Goal: Task Accomplishment & Management: Manage account settings

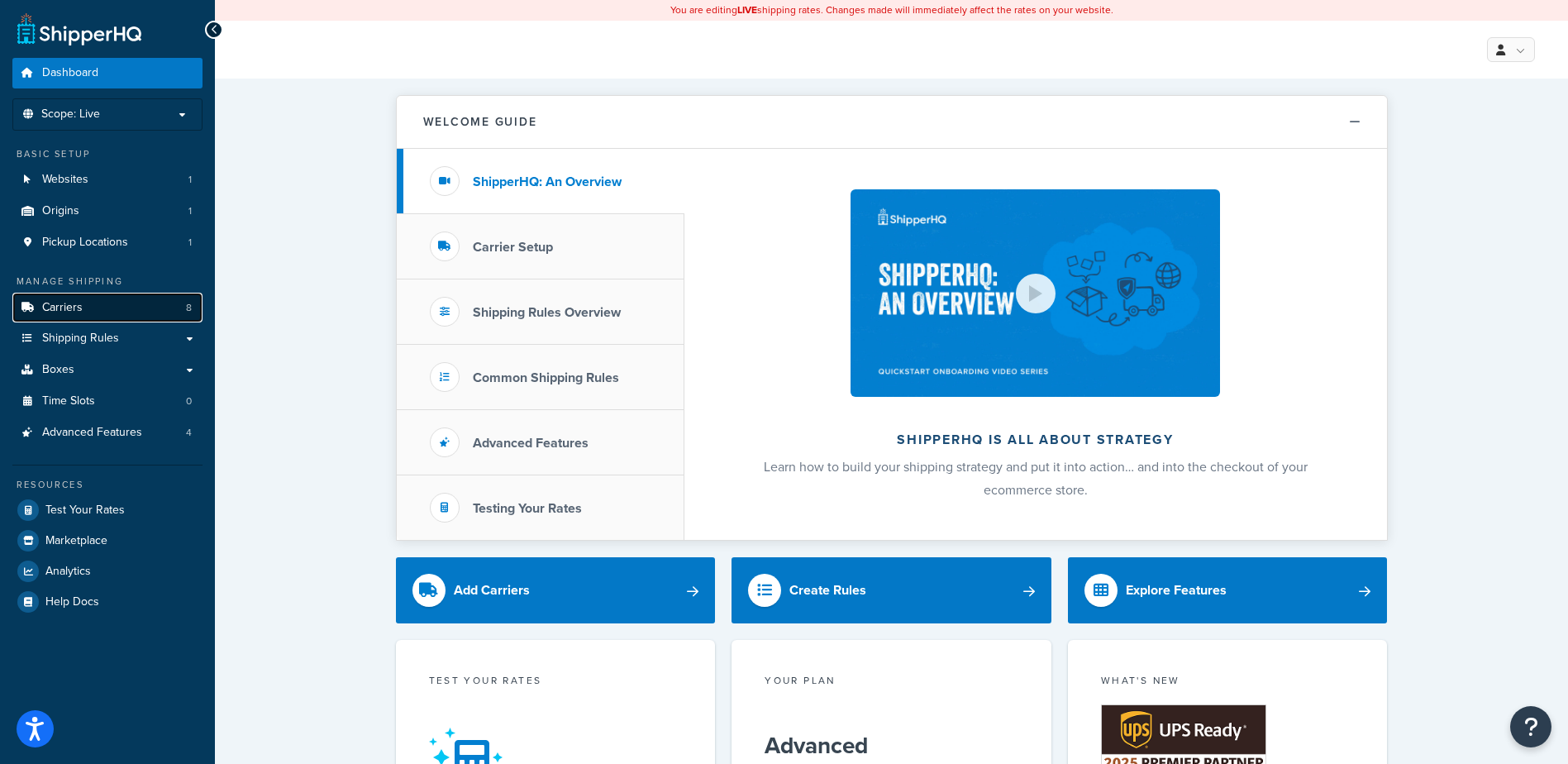
click at [127, 300] on link "Carriers 8" at bounding box center [107, 307] width 190 height 30
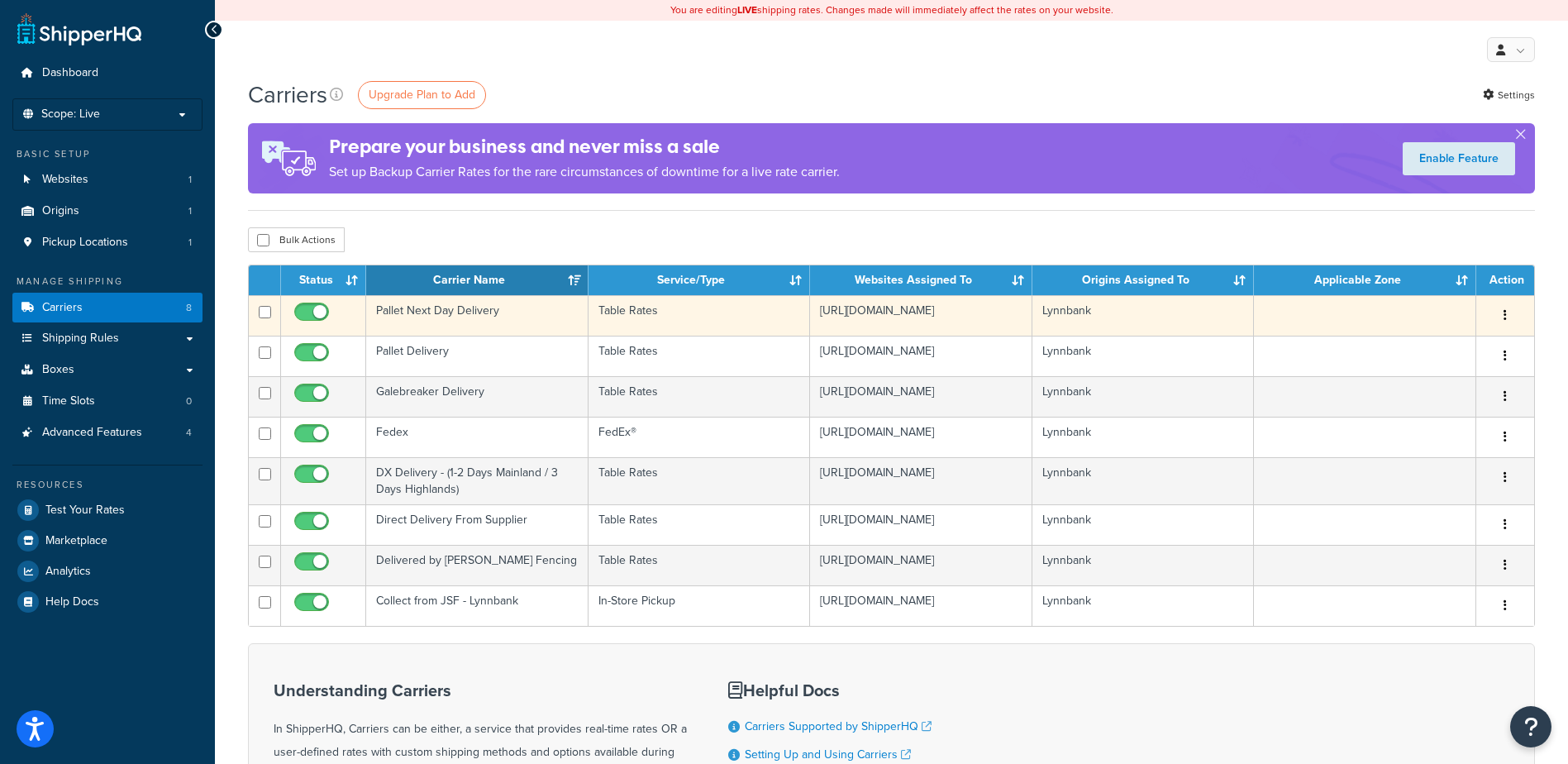
click at [485, 314] on td "Pallet Next Day Delivery" at bounding box center [477, 315] width 223 height 40
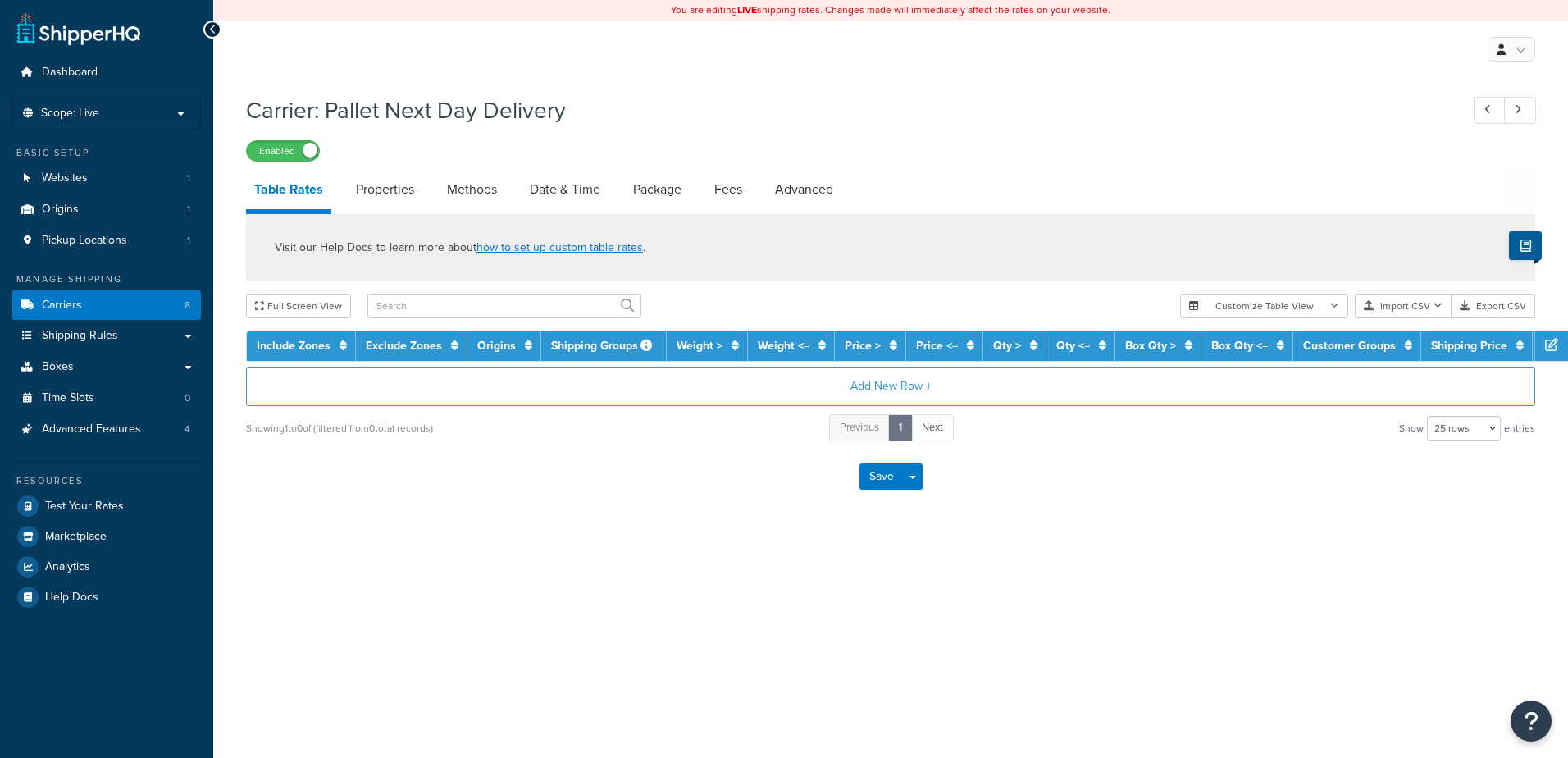
select select "25"
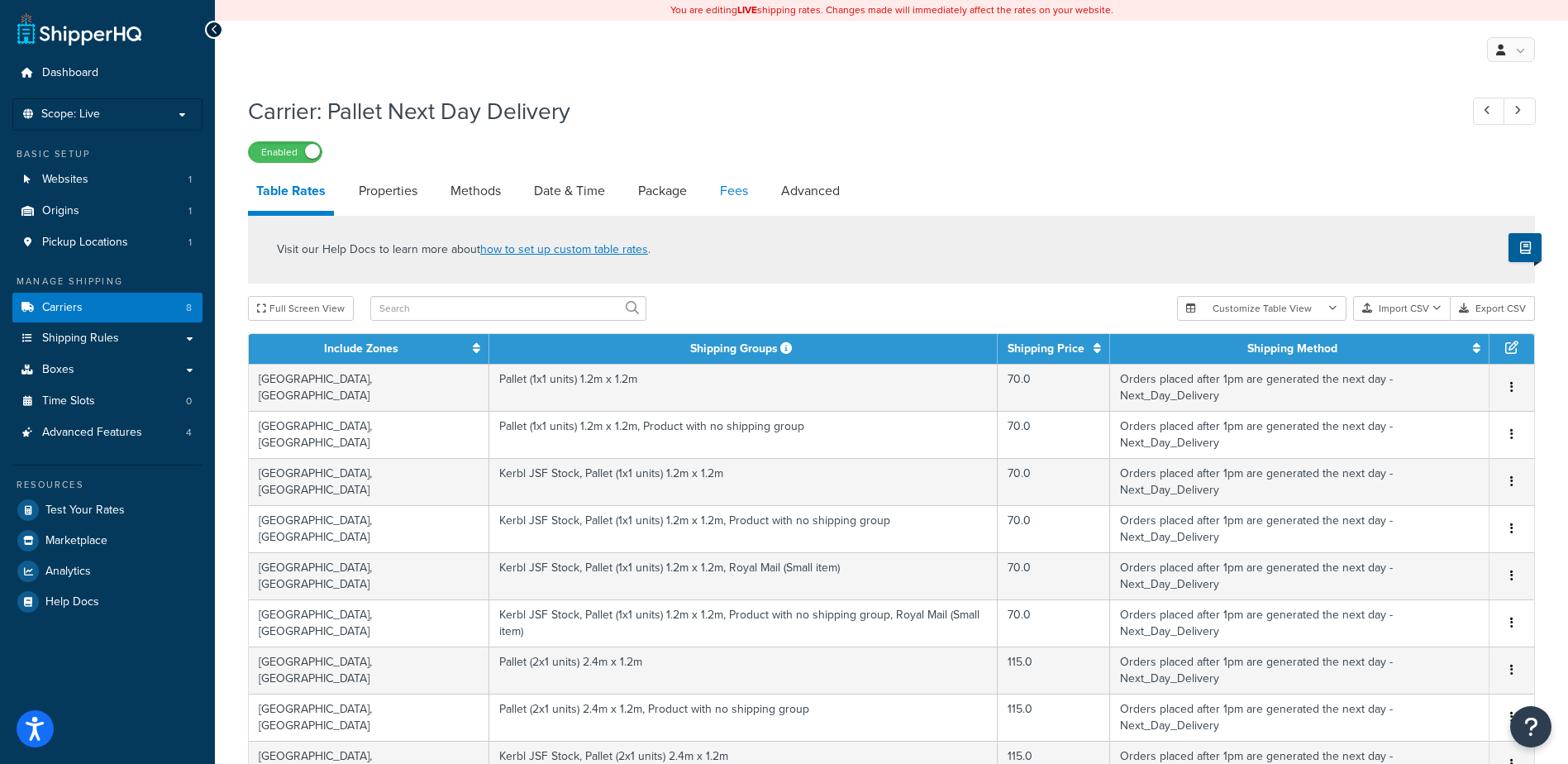
click at [739, 194] on link "Fees" at bounding box center [734, 191] width 45 height 39
select select "AFTER"
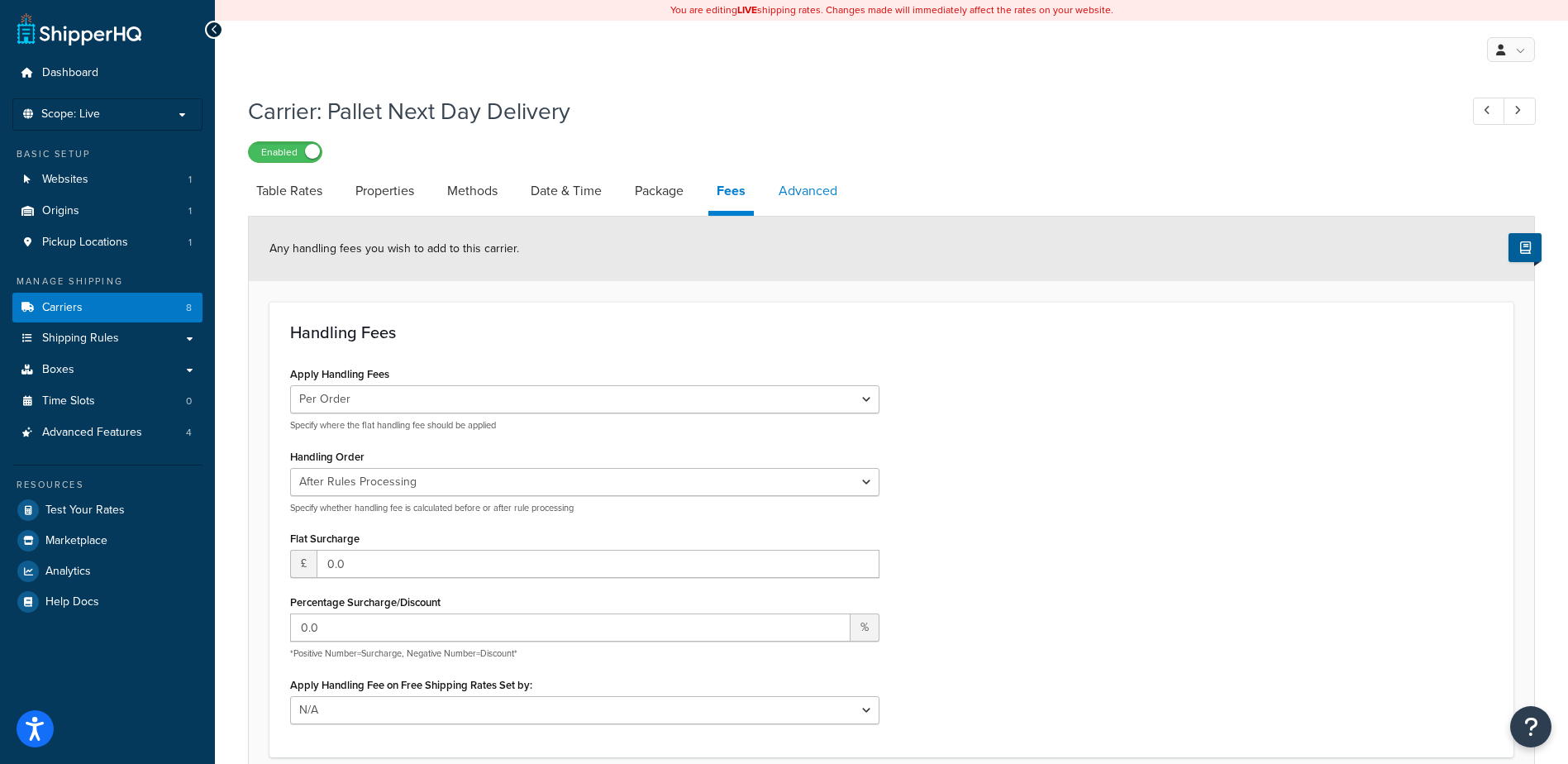
click at [820, 193] on link "Advanced" at bounding box center [808, 191] width 75 height 39
select select "false"
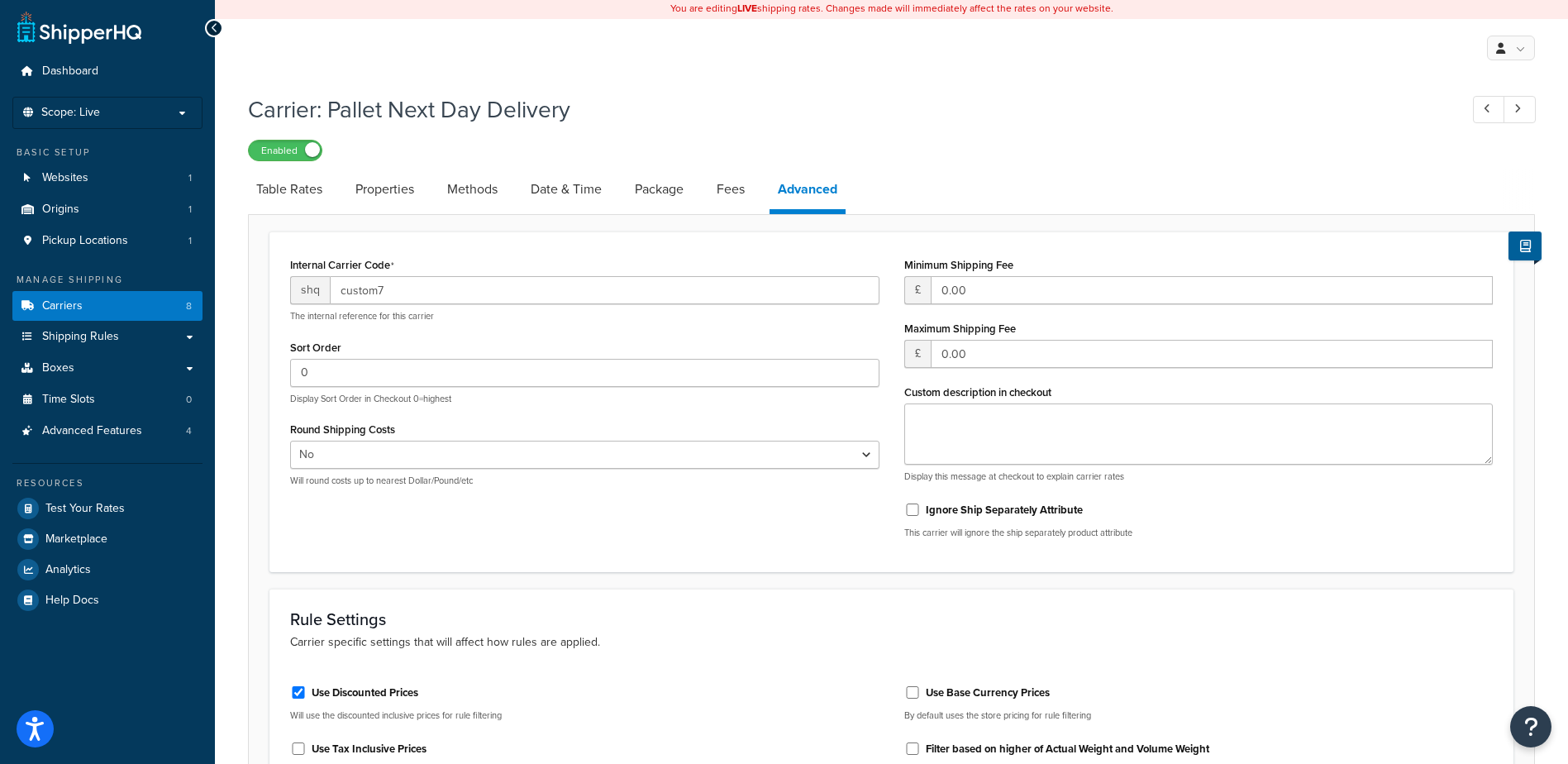
scroll to position [62, 0]
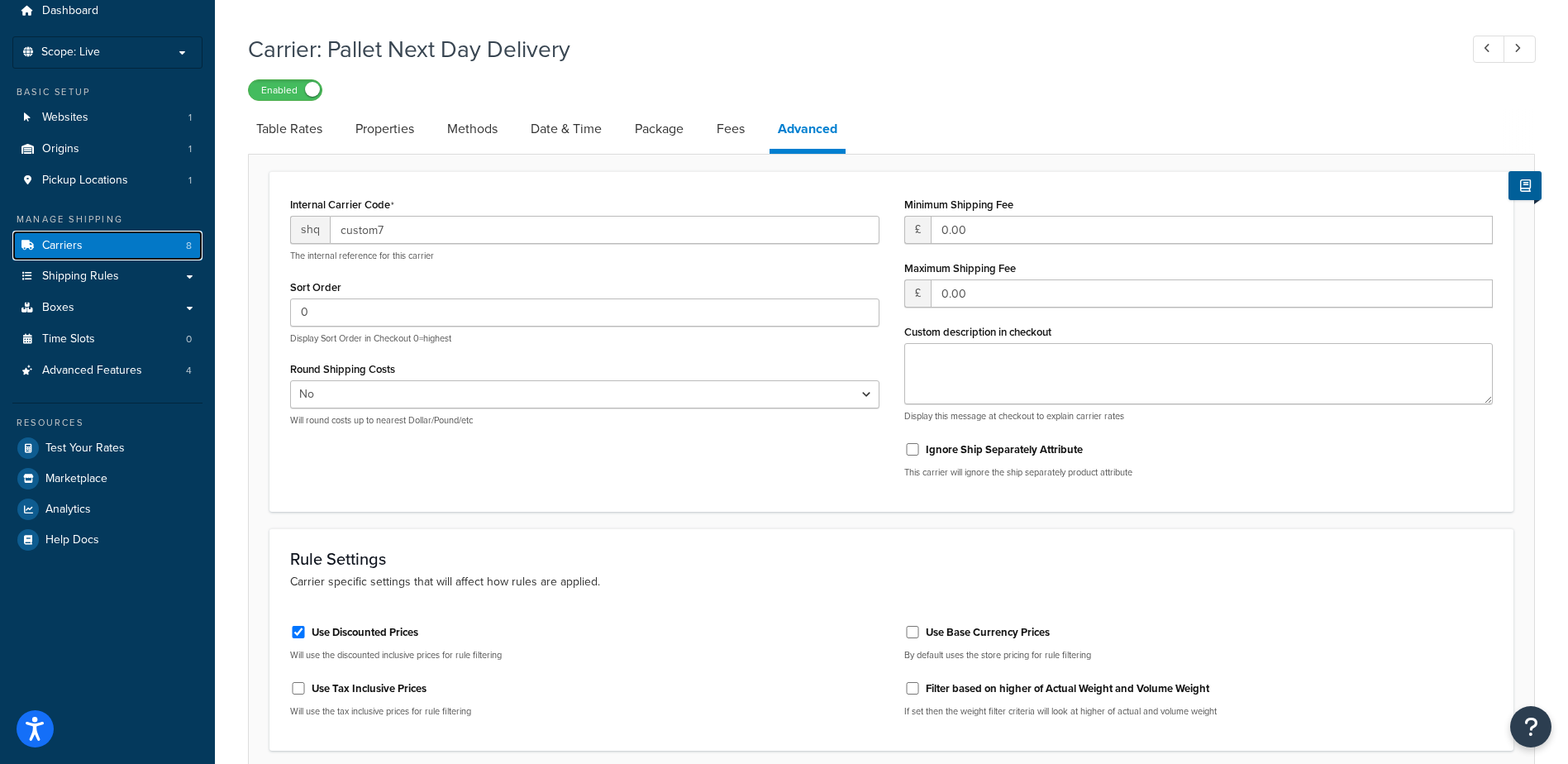
click at [94, 251] on link "Carriers 8" at bounding box center [107, 246] width 190 height 30
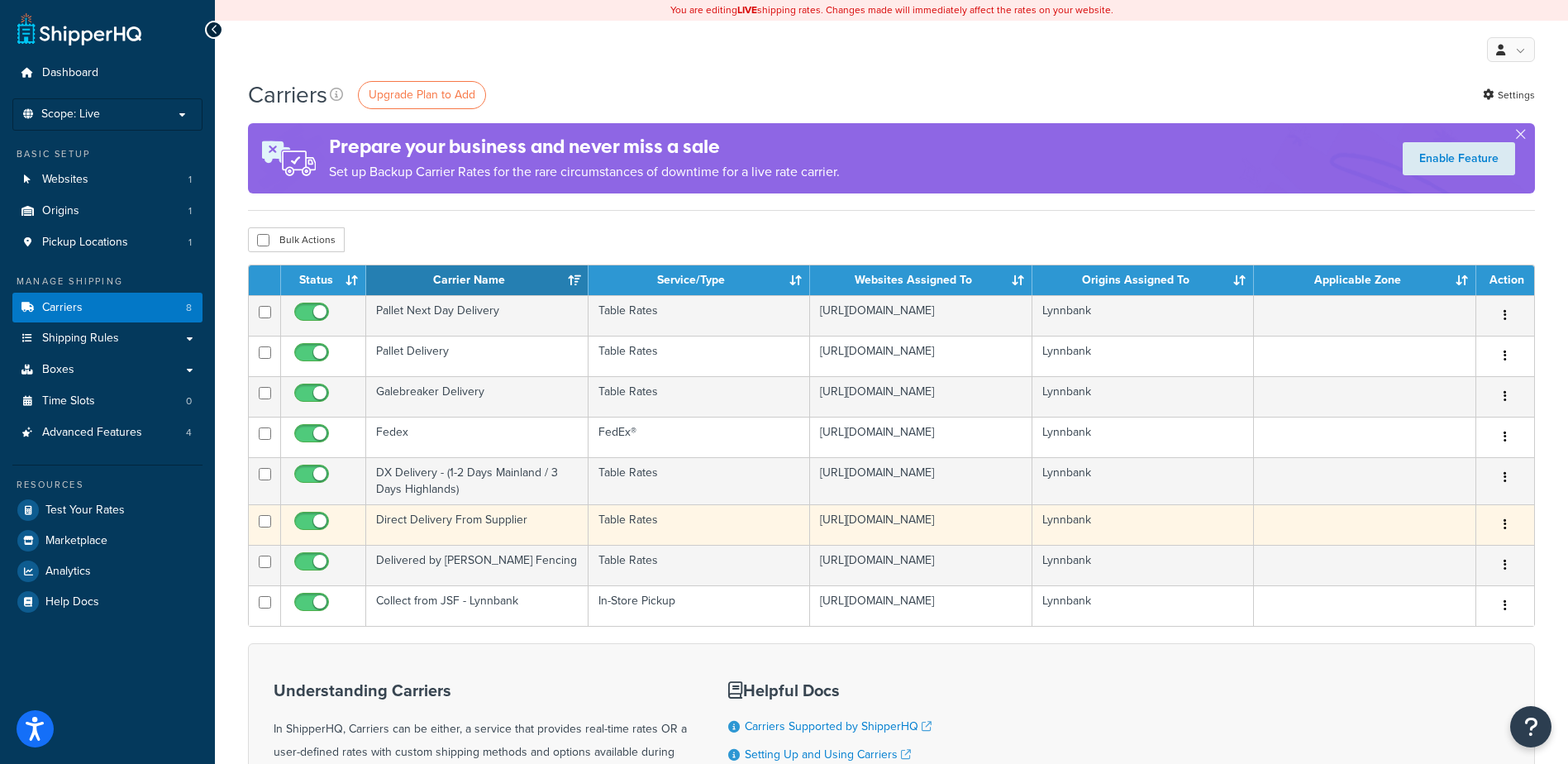
click at [517, 529] on td "Direct Delivery From Supplier" at bounding box center [477, 524] width 223 height 40
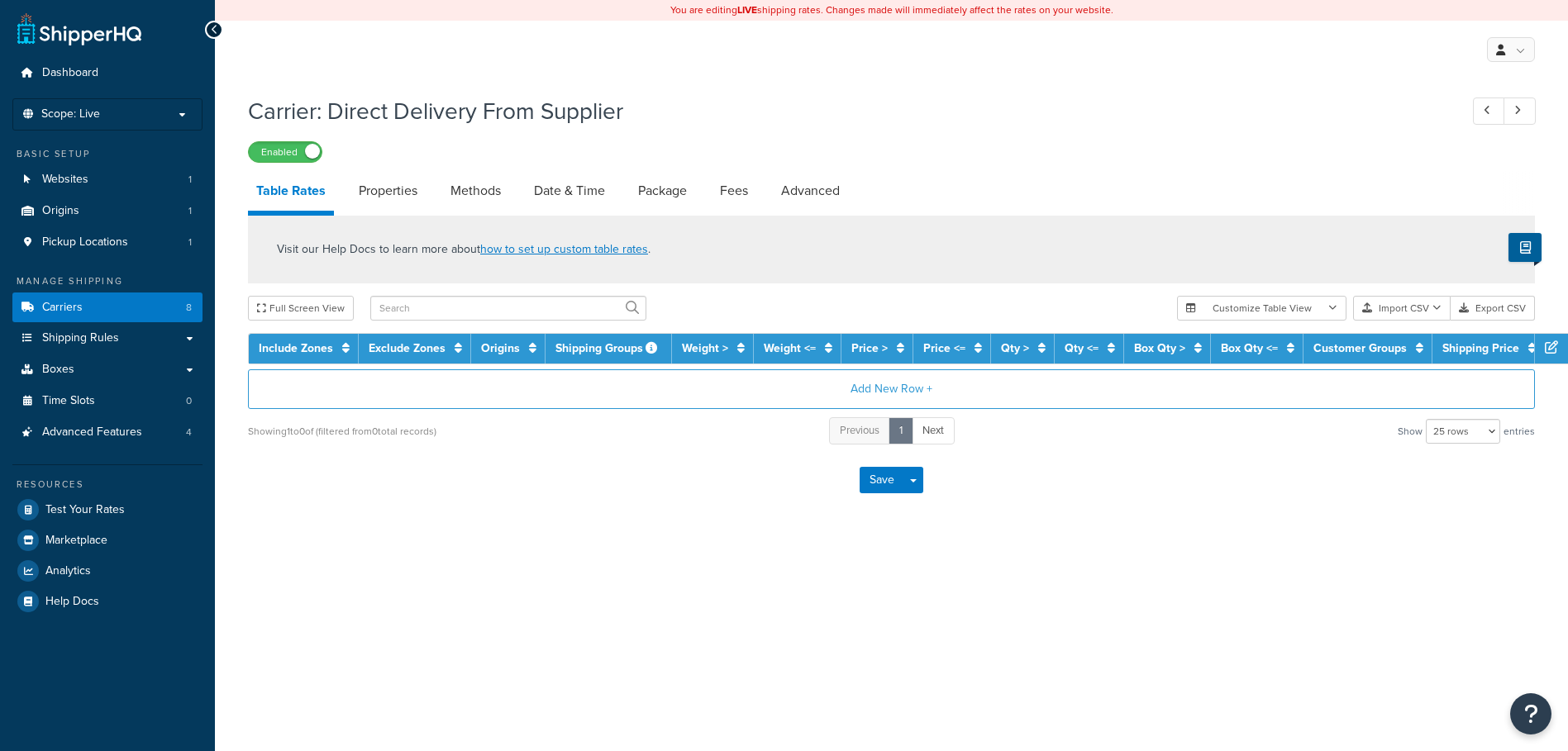
select select "25"
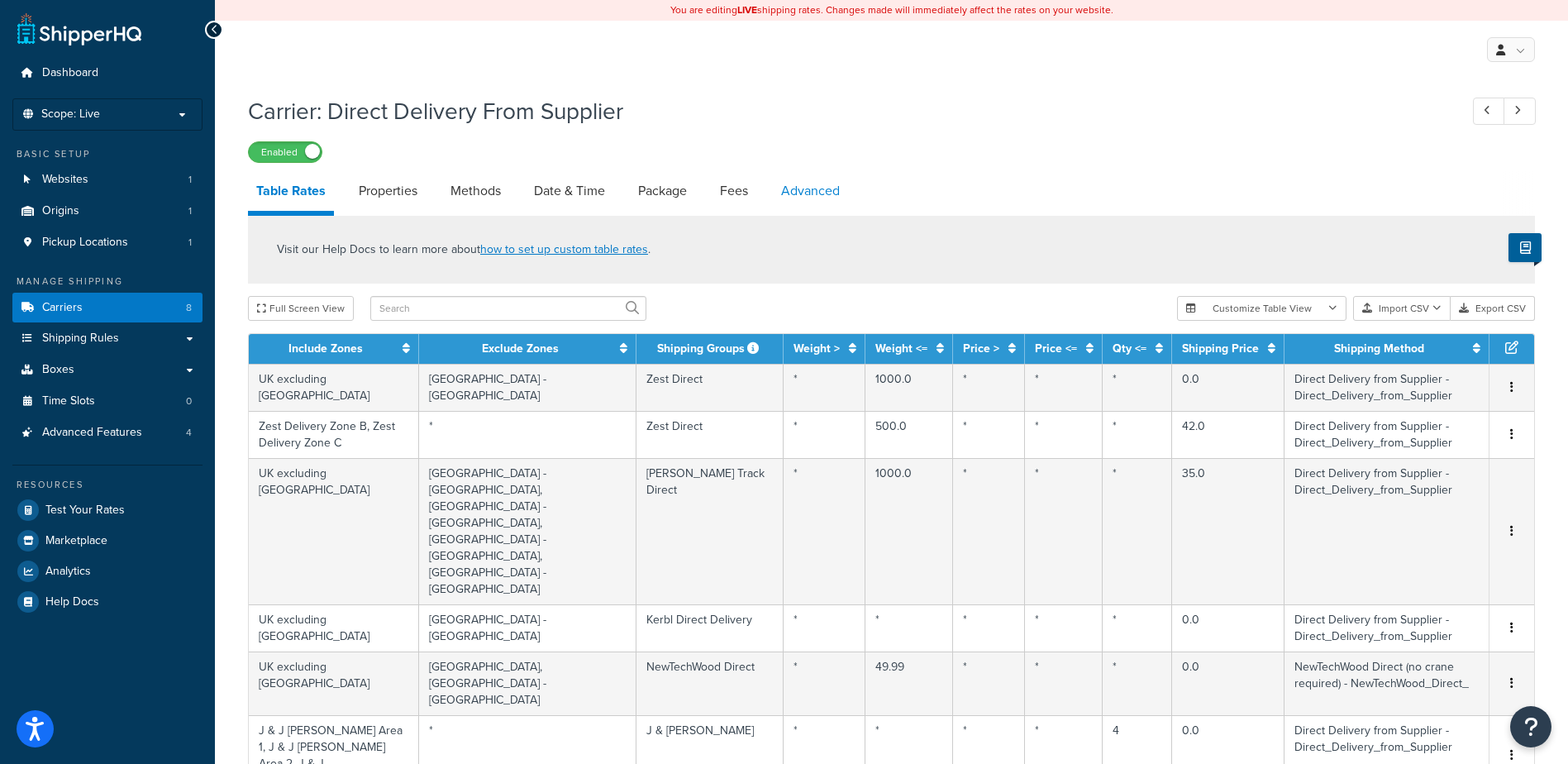
click at [818, 196] on link "Advanced" at bounding box center [810, 191] width 75 height 39
select select "false"
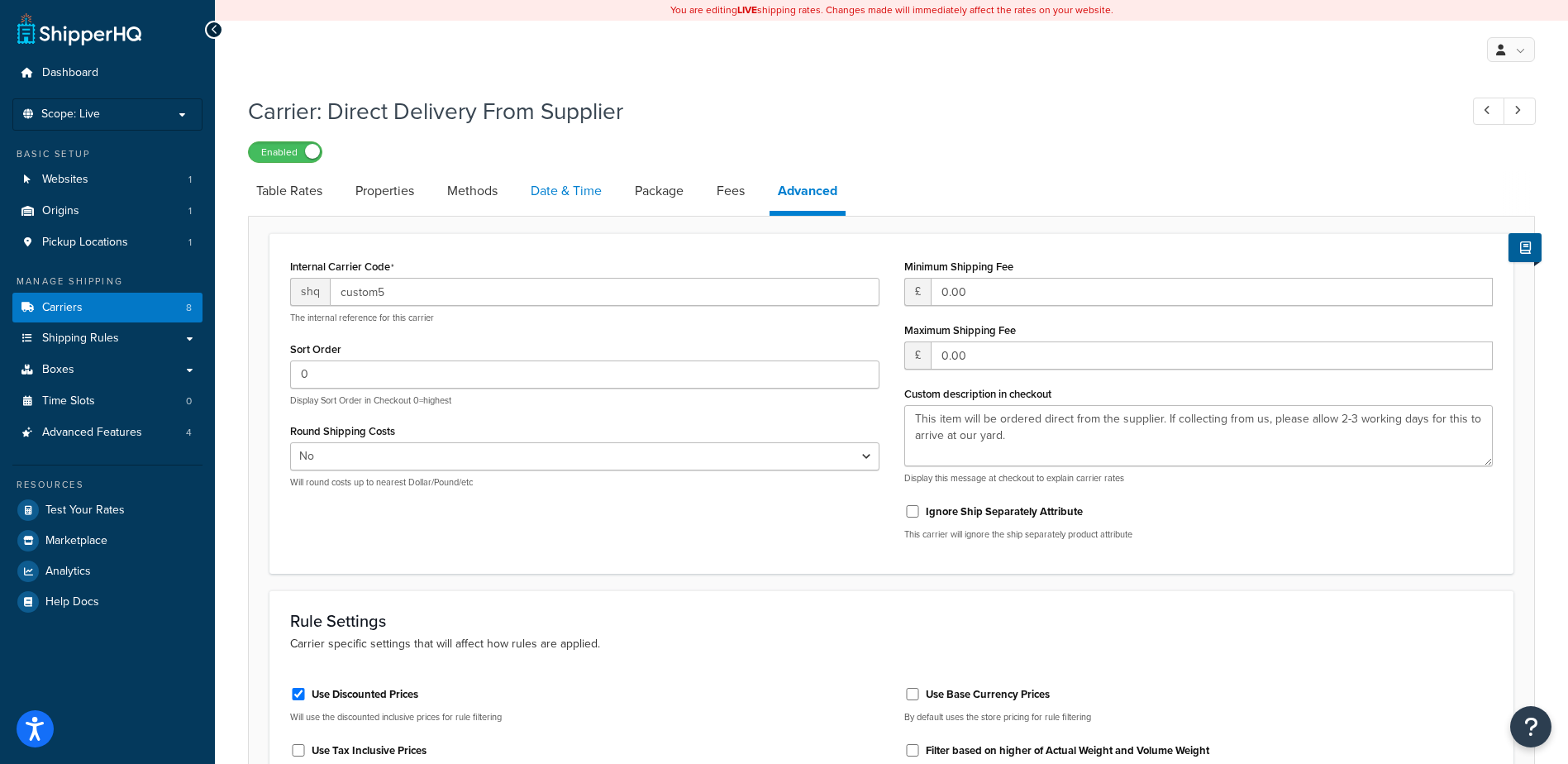
click at [553, 201] on link "Date & Time" at bounding box center [566, 191] width 88 height 39
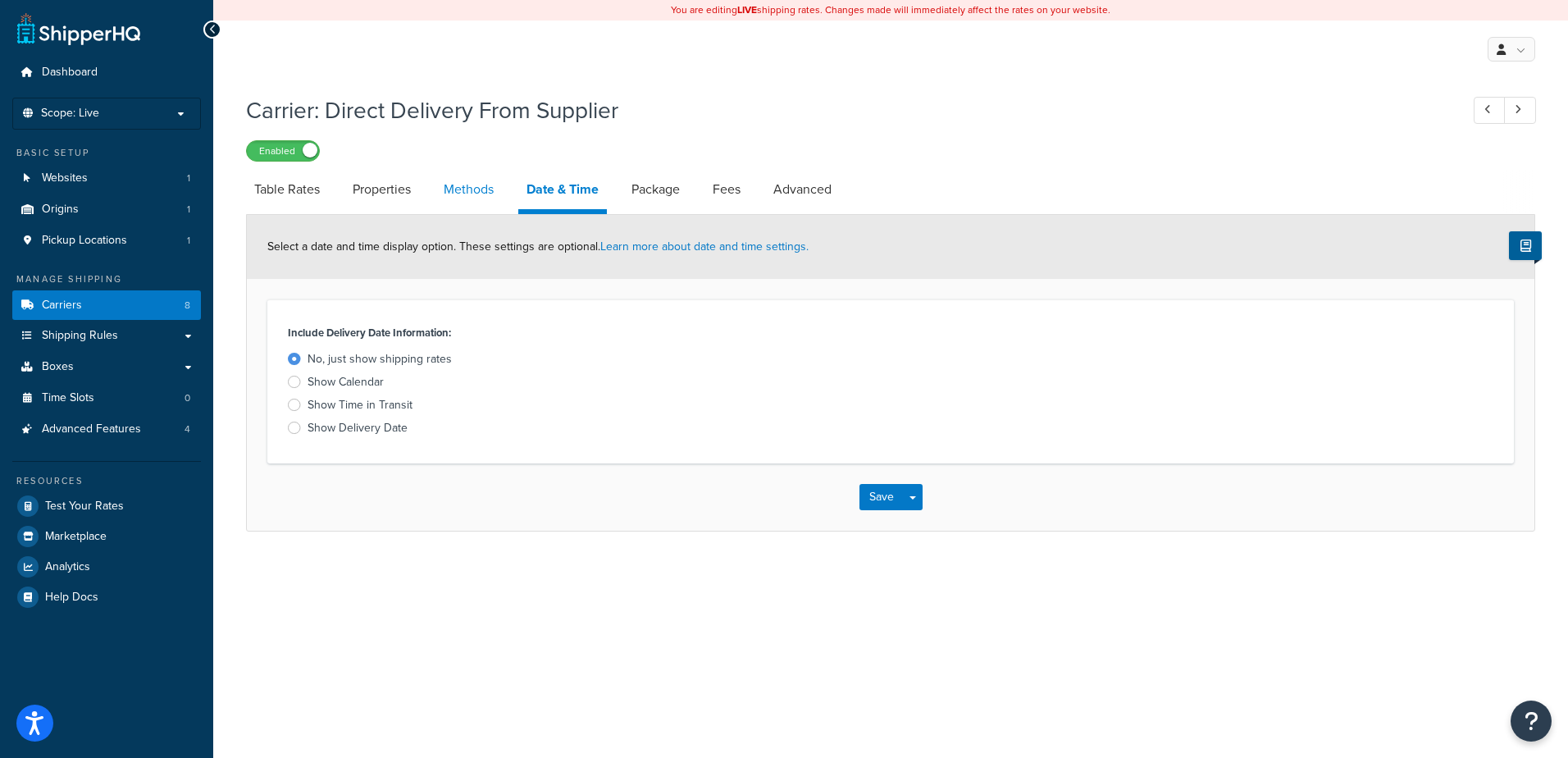
click at [464, 182] on link "Methods" at bounding box center [468, 189] width 66 height 39
select select "25"
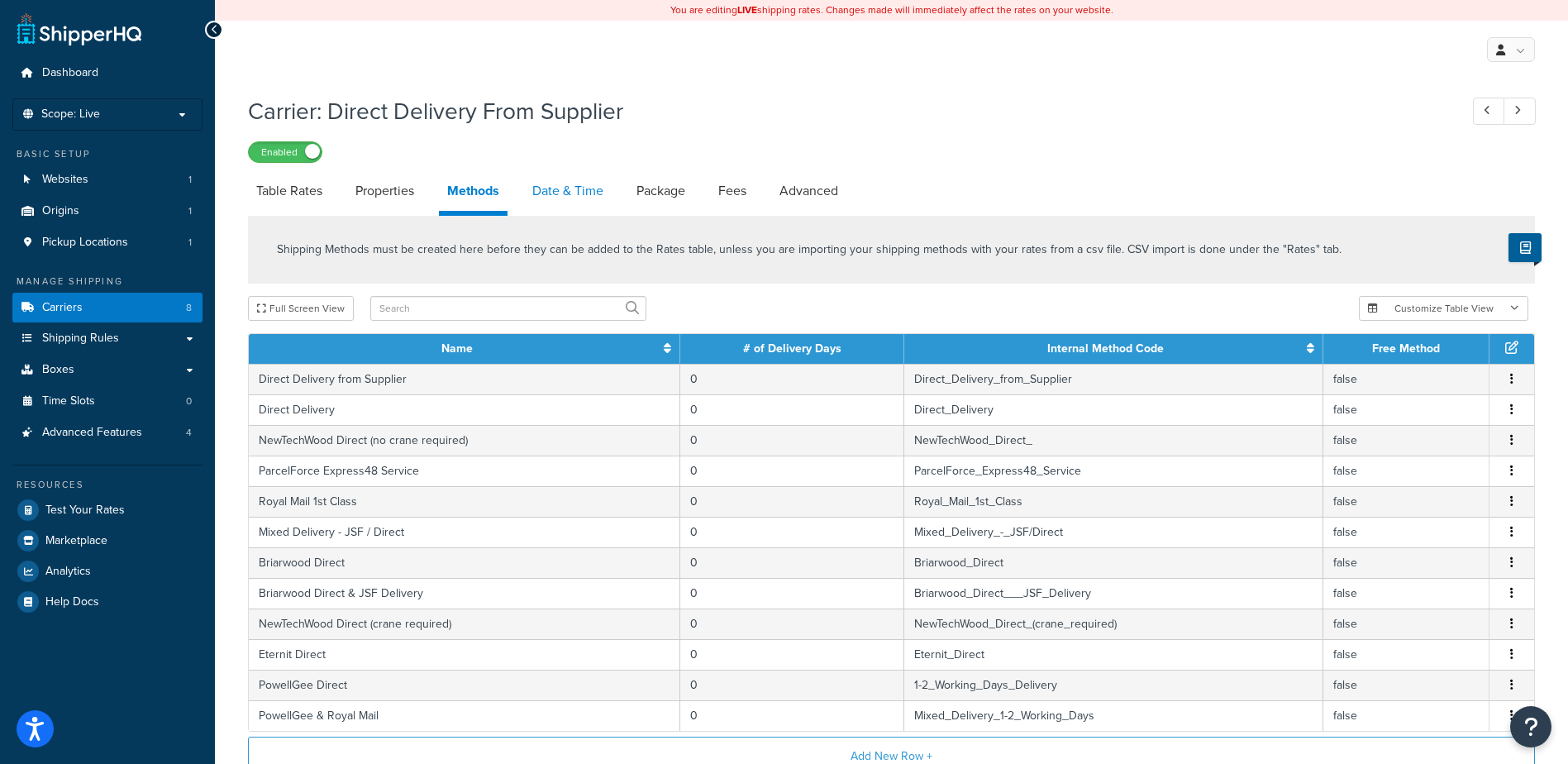
click at [571, 197] on link "Date & Time" at bounding box center [568, 191] width 88 height 39
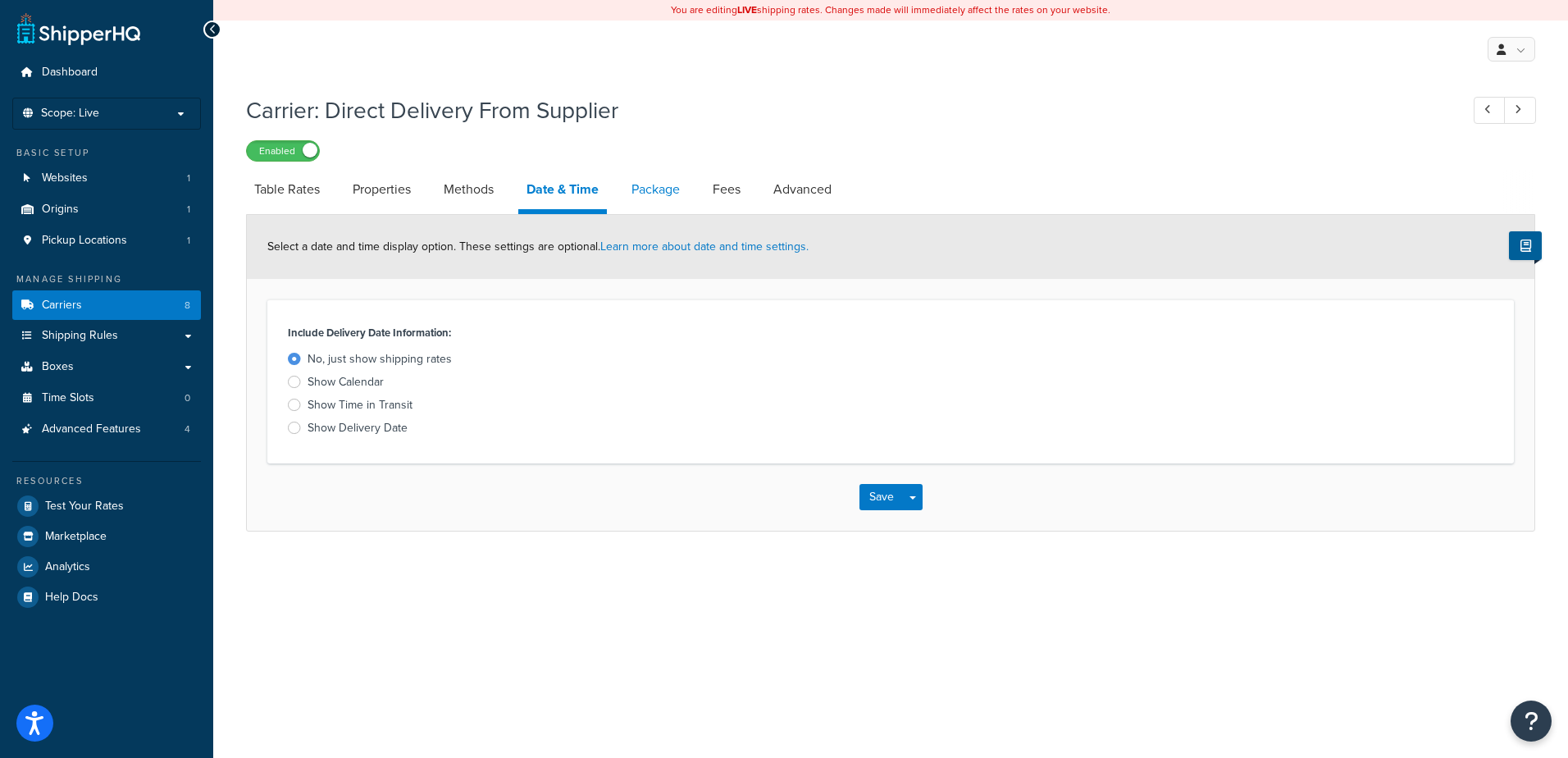
click at [641, 190] on link "Package" at bounding box center [655, 189] width 65 height 39
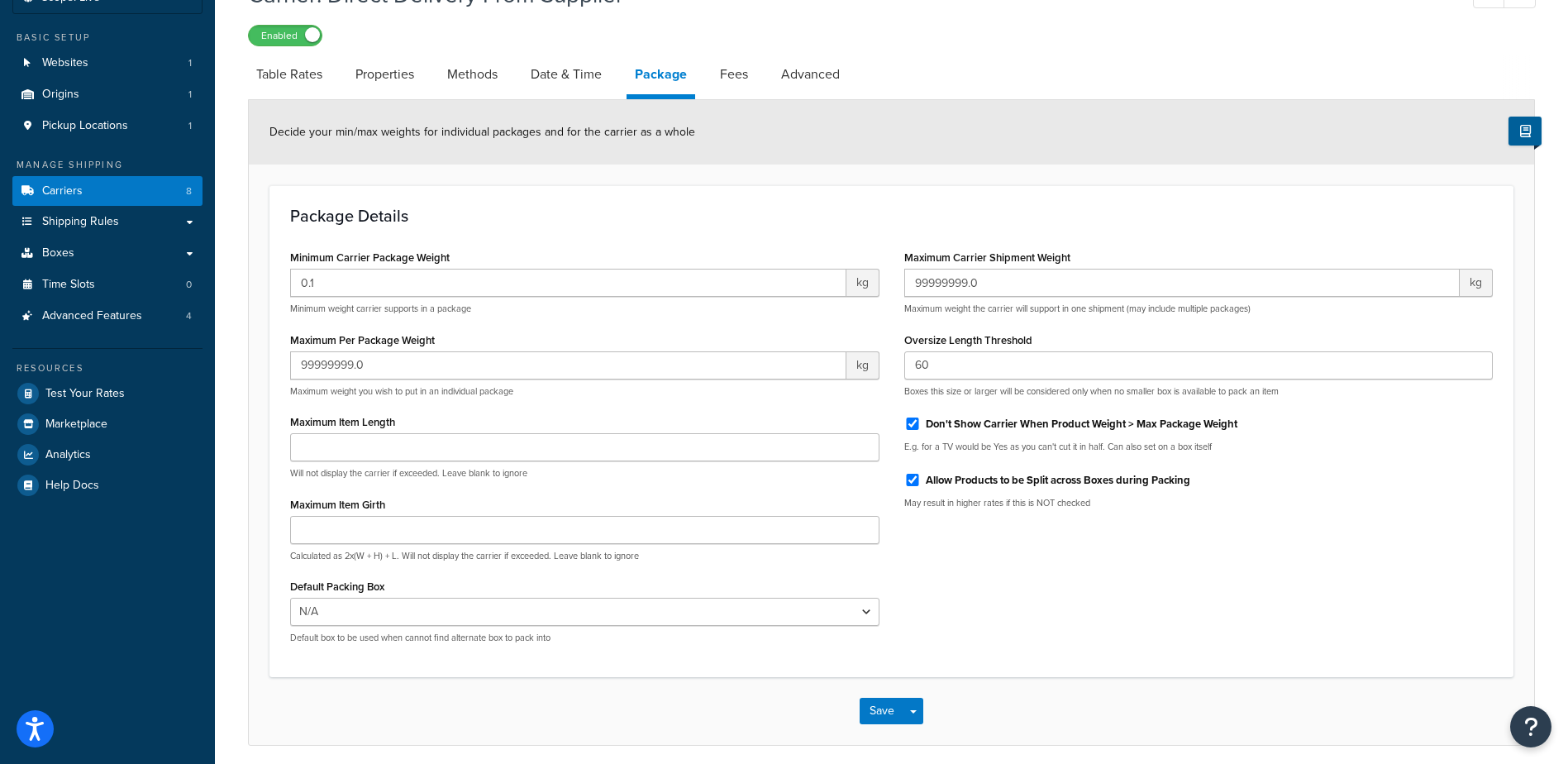
scroll to position [184, 0]
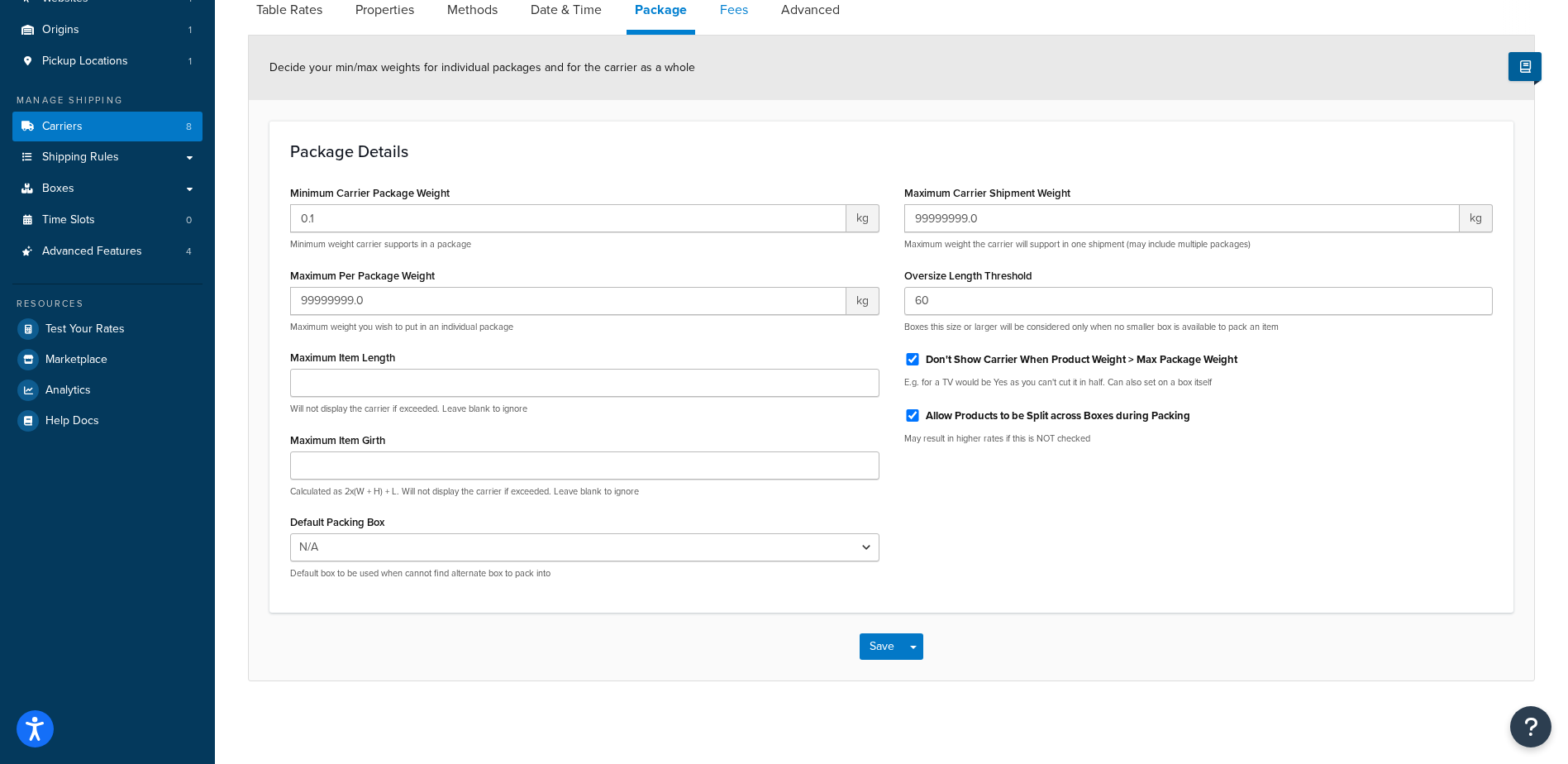
click at [736, 10] on link "Fees" at bounding box center [734, 9] width 45 height 39
select select "AFTER"
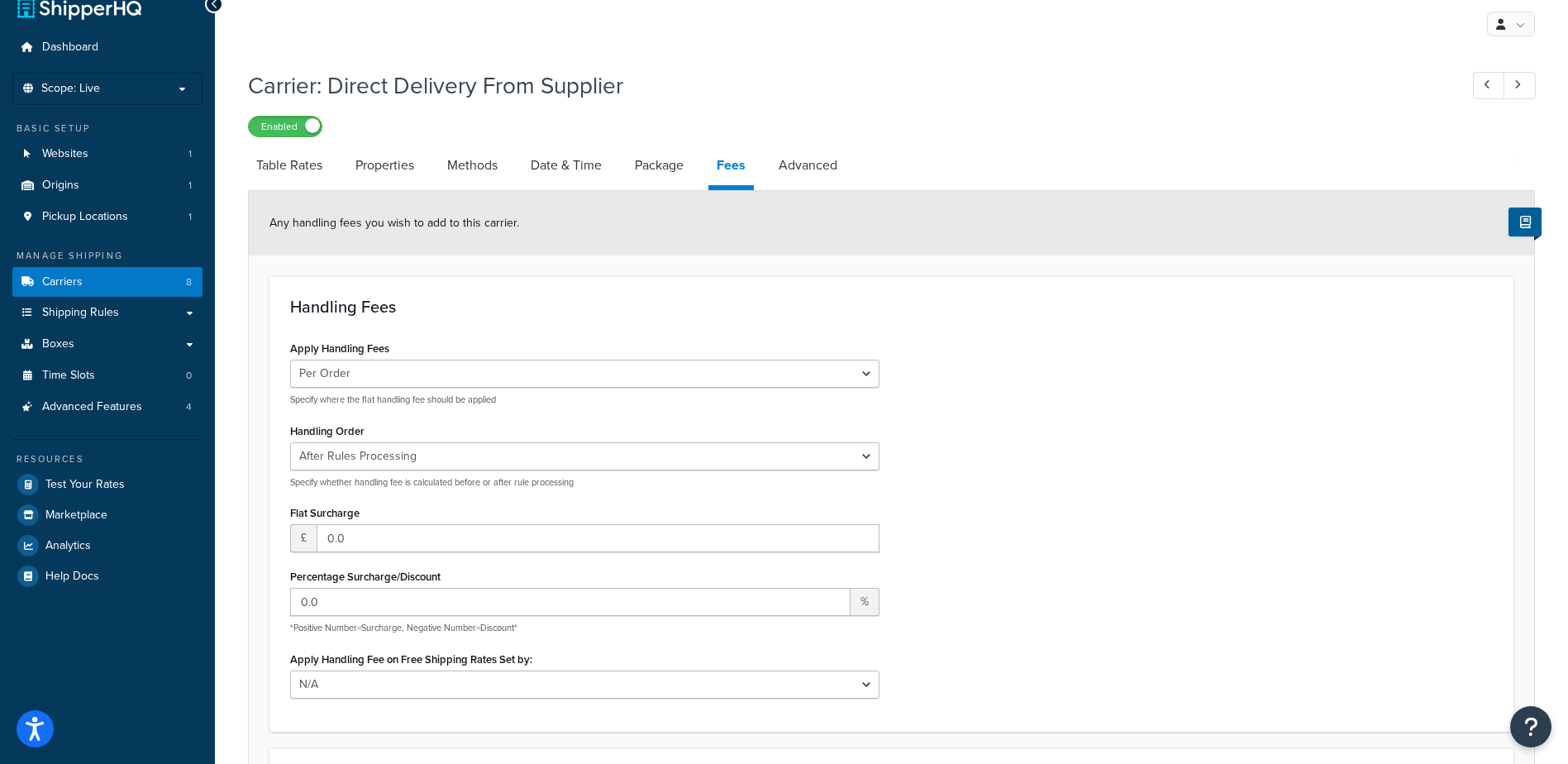
scroll to position [21, 0]
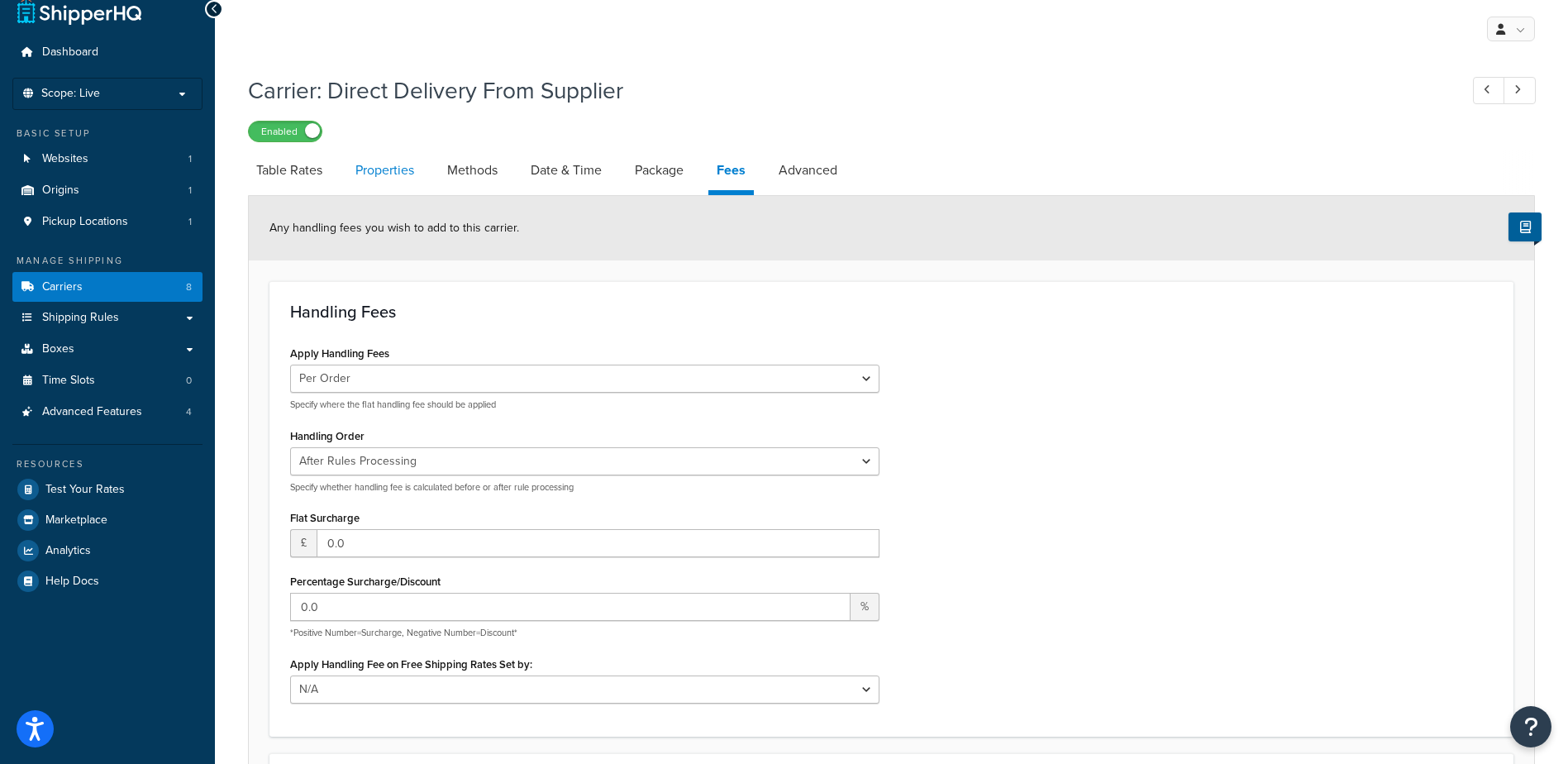
click at [400, 161] on link "Properties" at bounding box center [385, 169] width 75 height 39
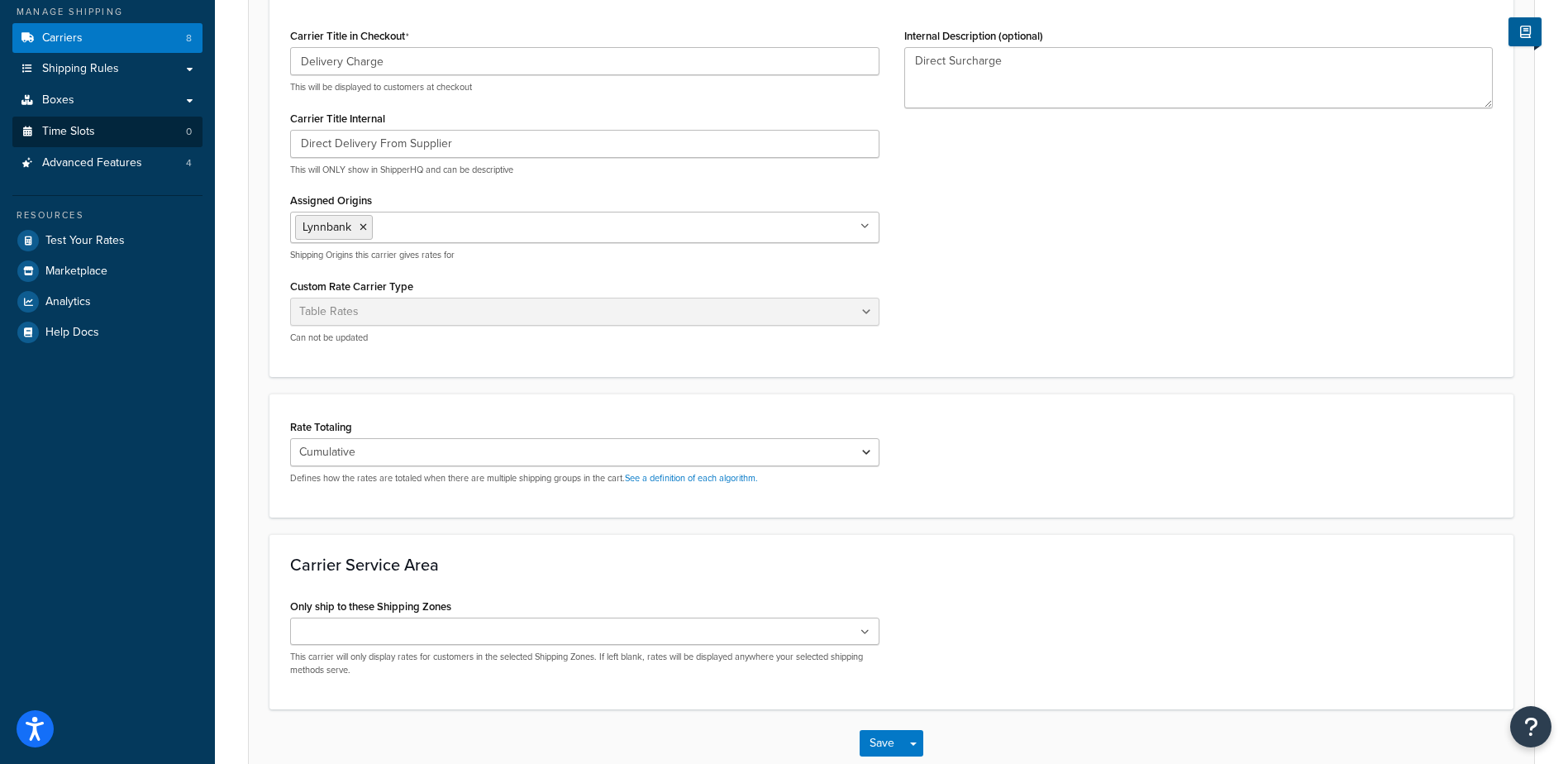
scroll to position [268, 0]
click at [128, 71] on link "Shipping Rules" at bounding box center [107, 70] width 190 height 30
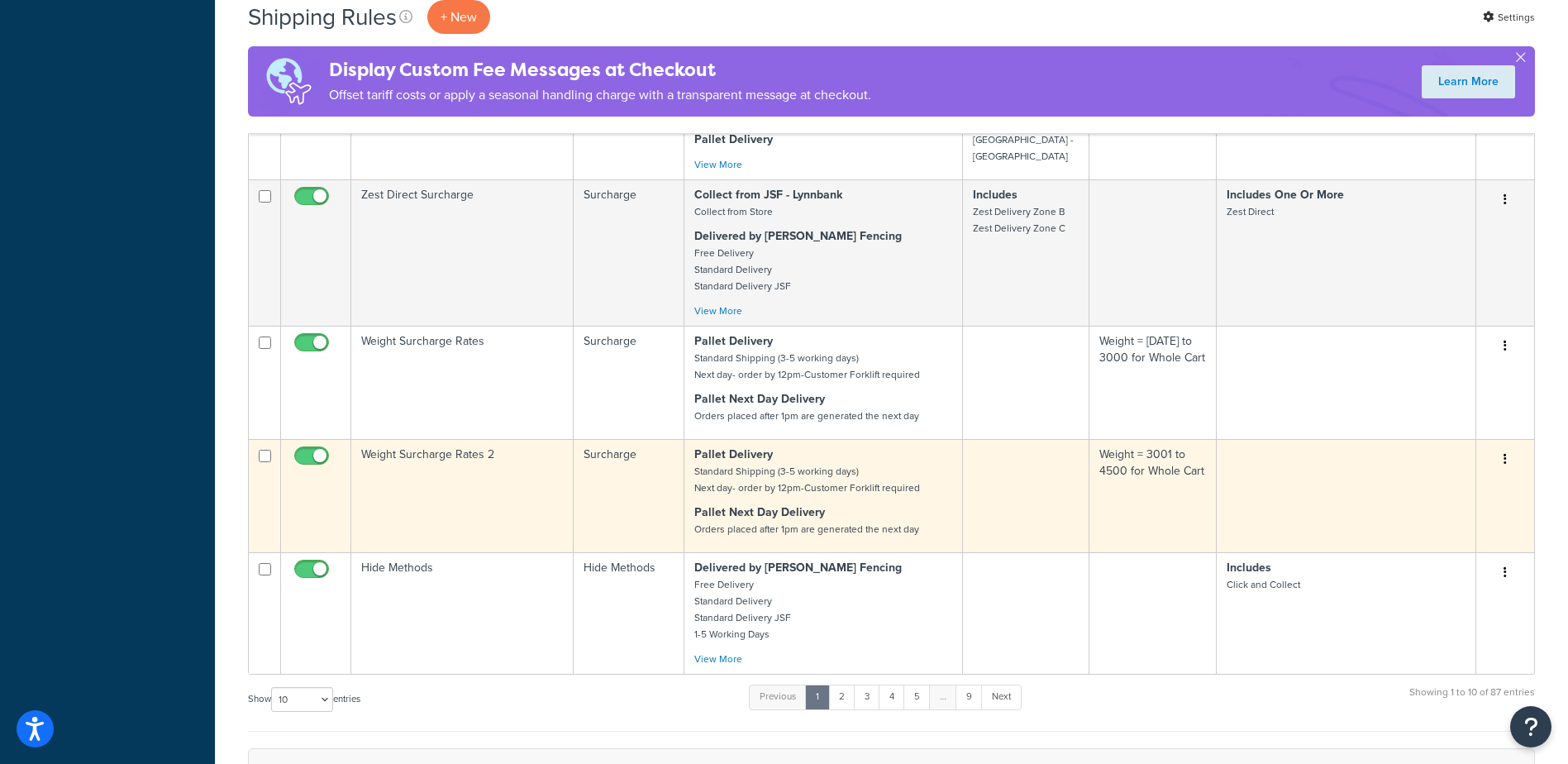
scroll to position [1157, 0]
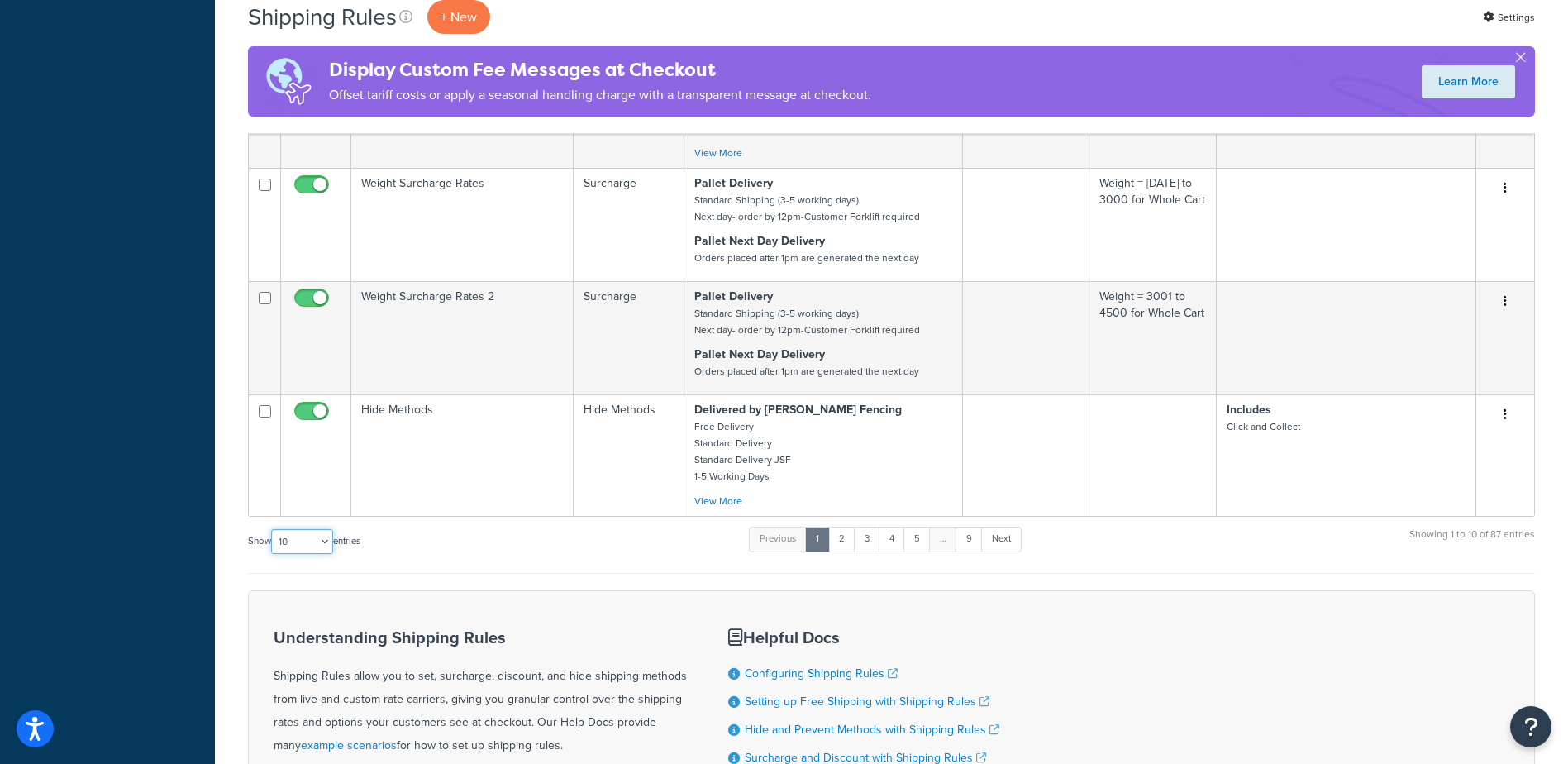
drag, startPoint x: 334, startPoint y: 550, endPoint x: 327, endPoint y: 566, distance: 17.5
click at [334, 550] on select "10 15 25 50 100 1000" at bounding box center [302, 540] width 62 height 25
select select "1000"
click at [273, 545] on select "10 15 25 50 100 1000" at bounding box center [302, 540] width 62 height 25
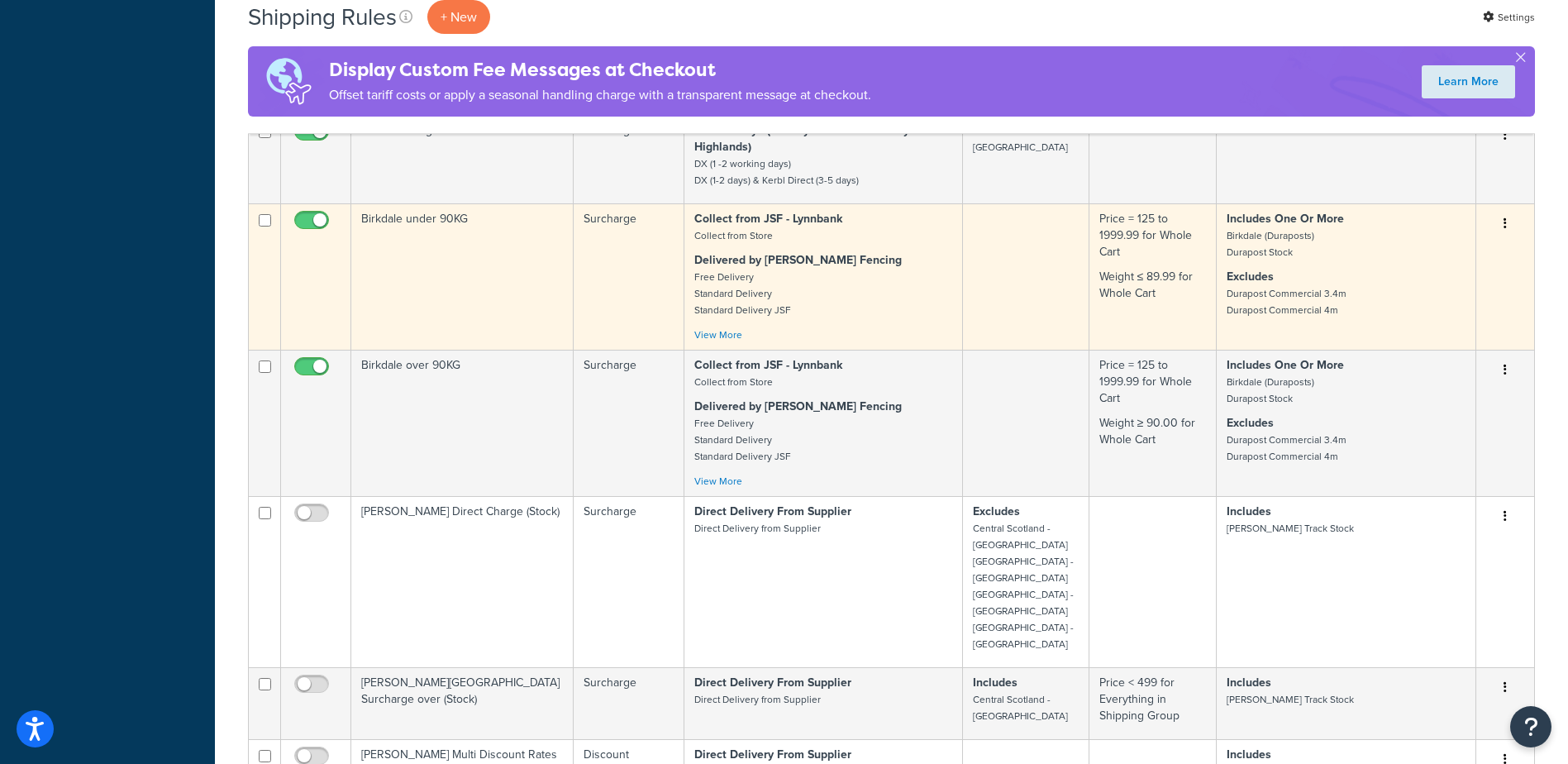
scroll to position [4049, 0]
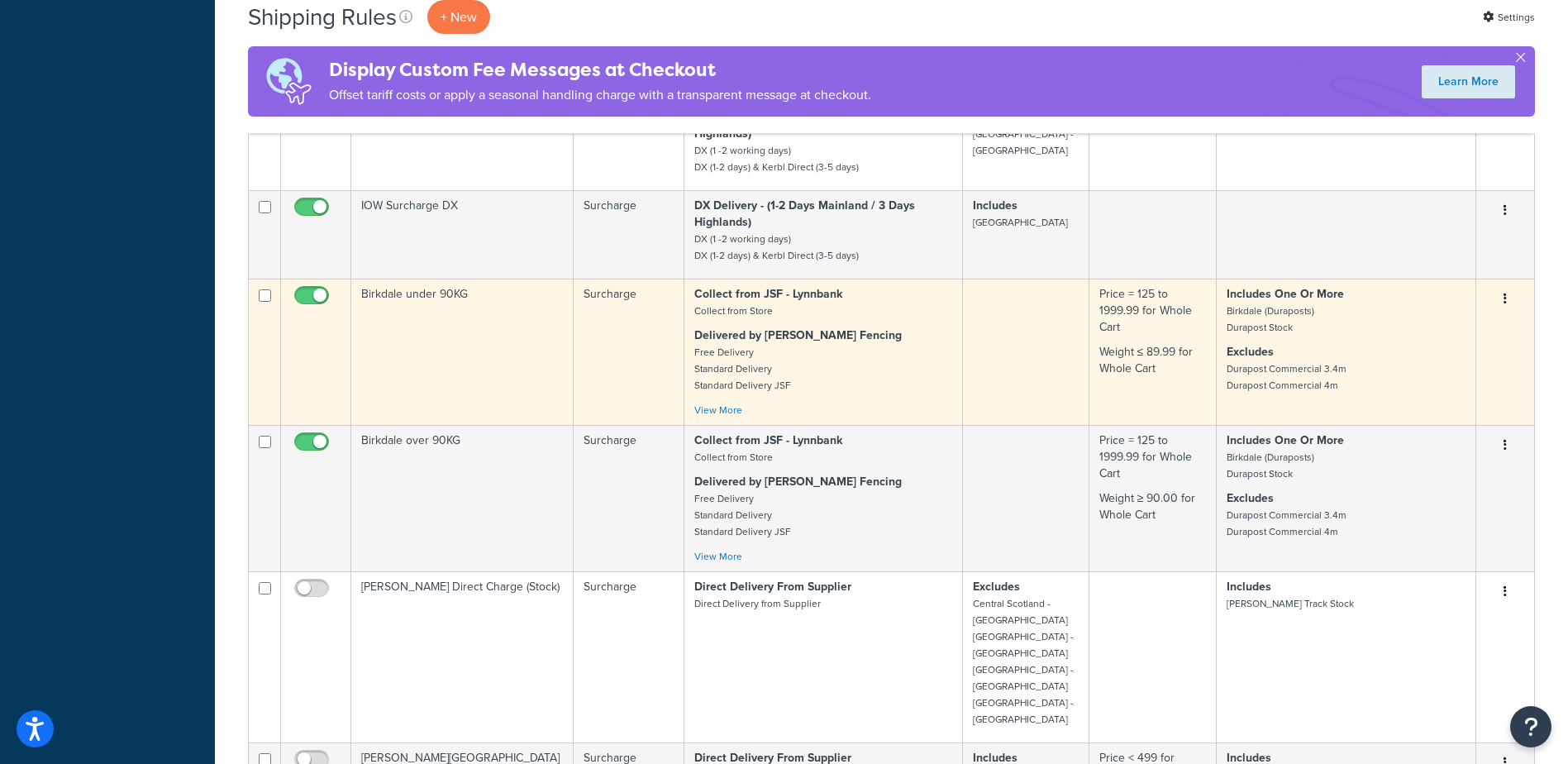
click at [1427, 335] on p "Includes One Or More Birkdale (Duraposts) Durapost Stock" at bounding box center [1346, 311] width 239 height 49
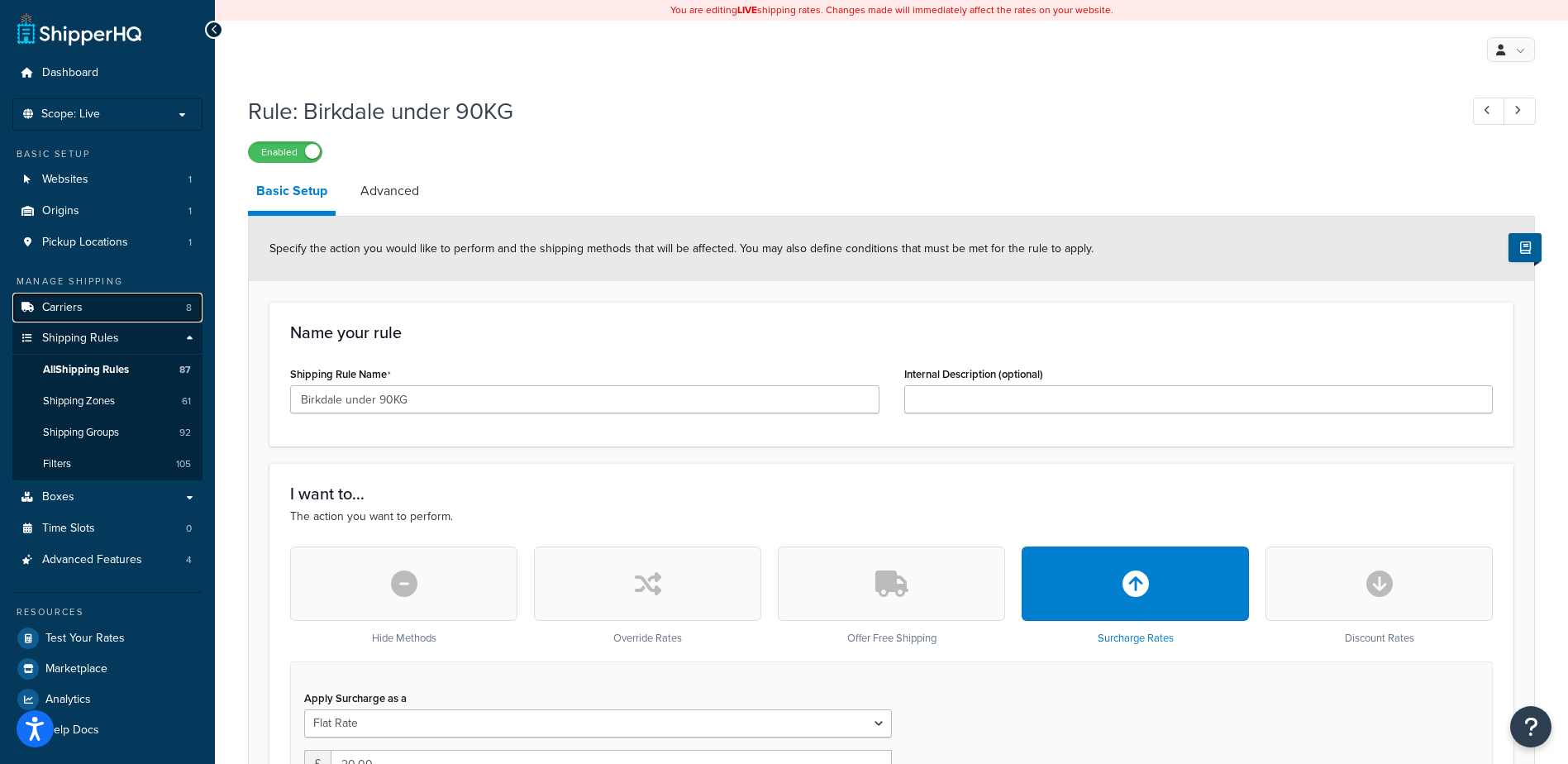
click at [112, 315] on link "Carriers 8" at bounding box center [107, 307] width 190 height 30
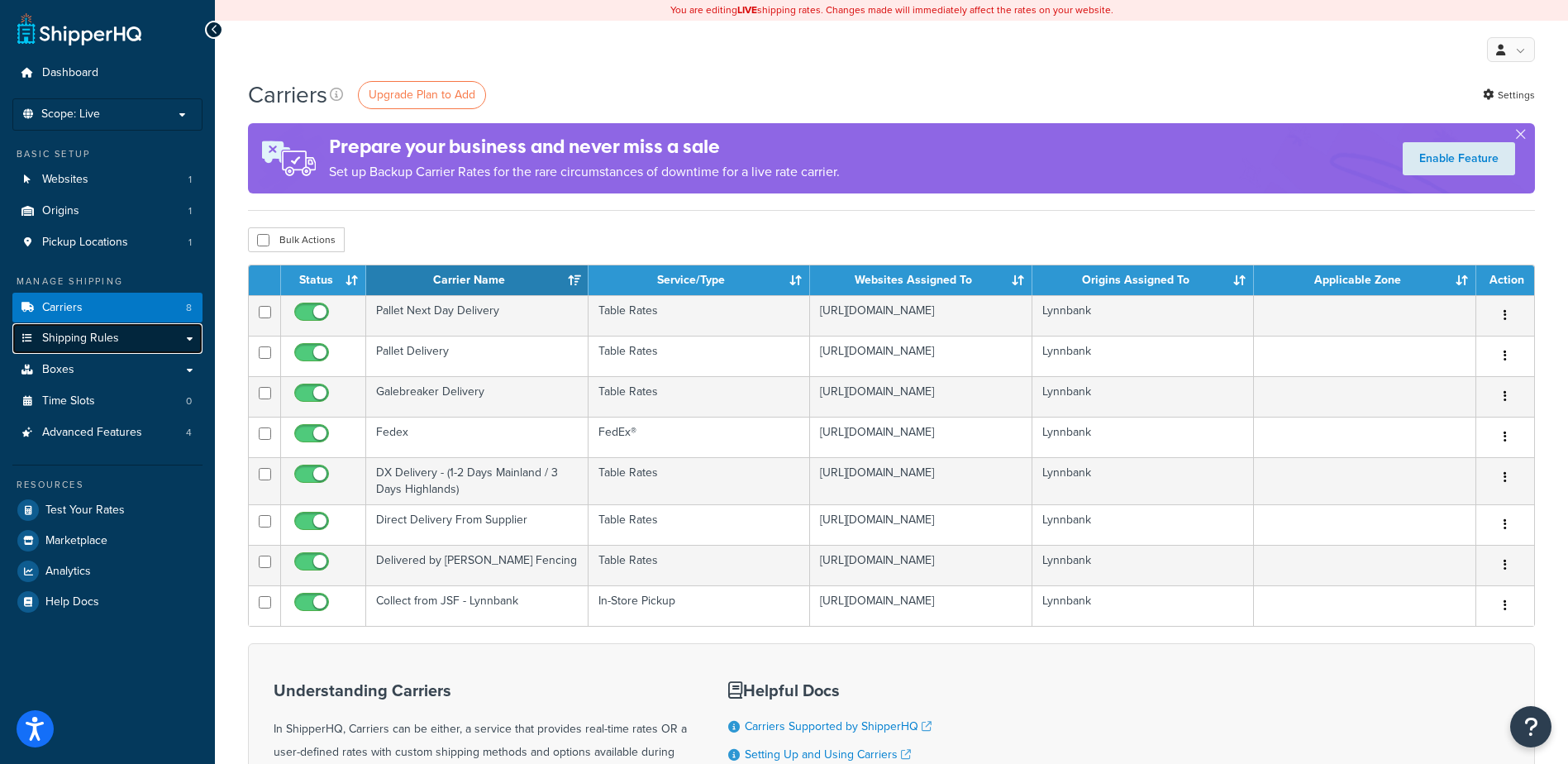
click at [102, 347] on link "Shipping Rules" at bounding box center [107, 338] width 190 height 30
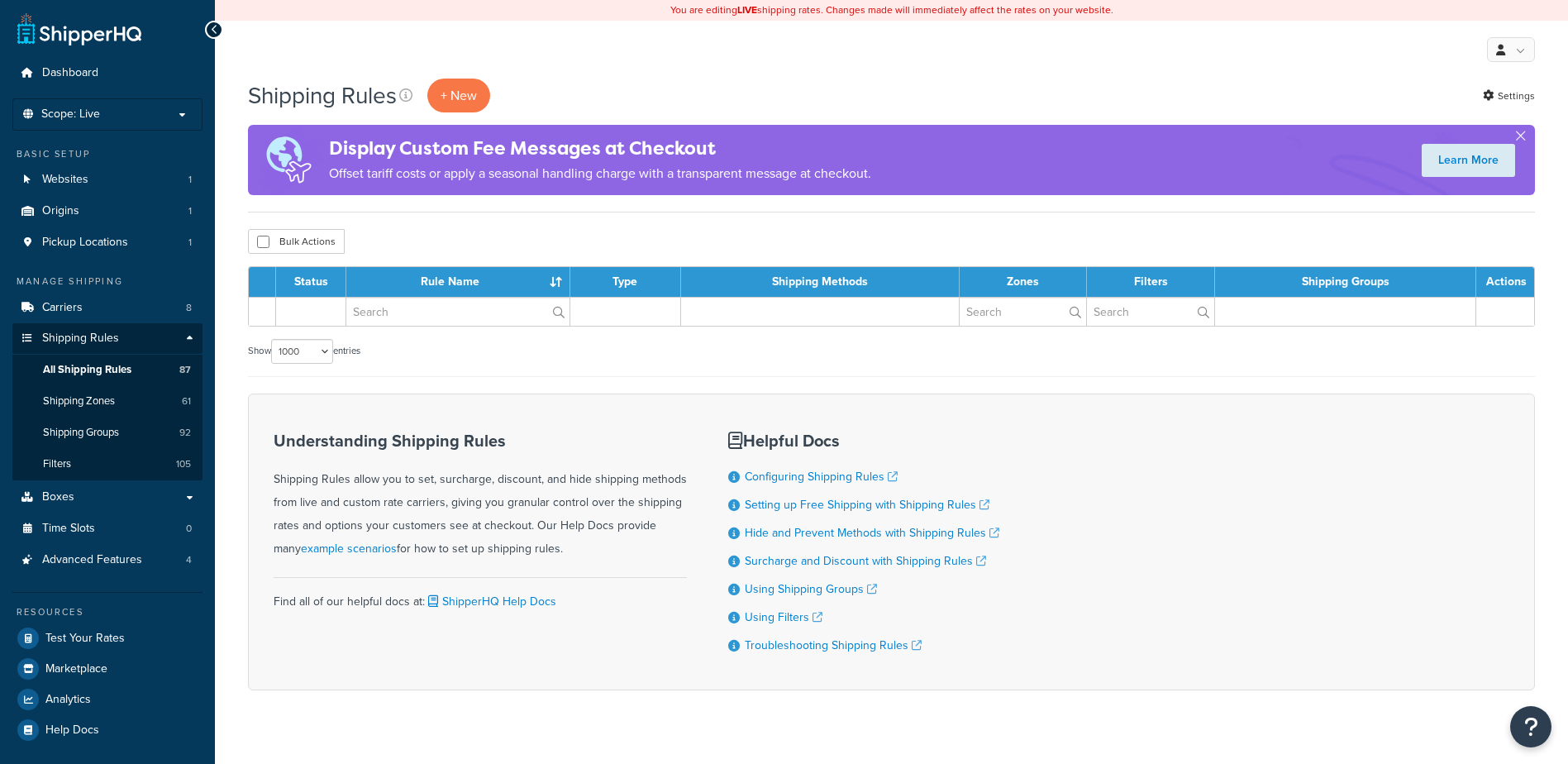
select select "1000"
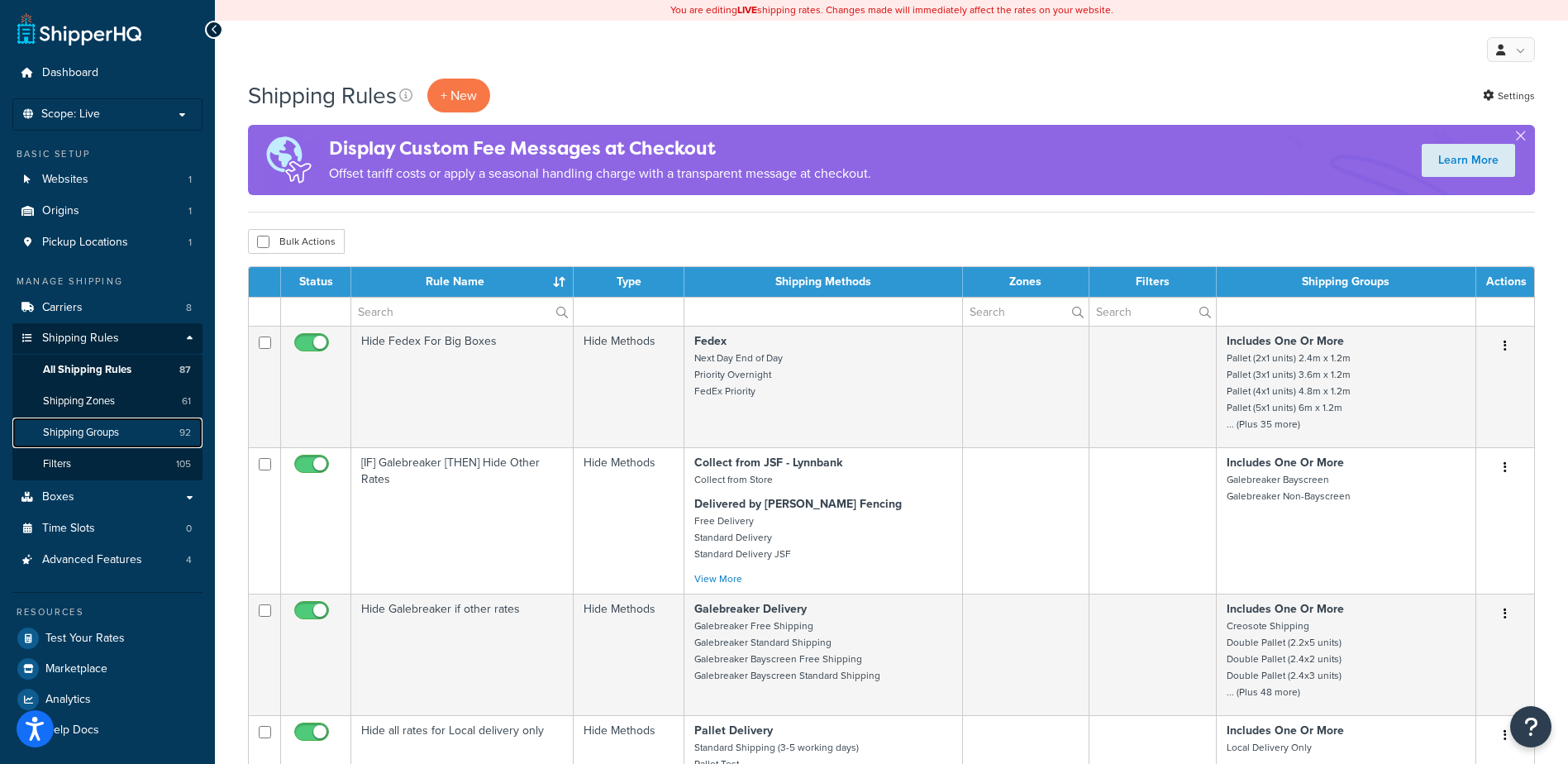
click at [117, 431] on span "Shipping Groups" at bounding box center [81, 432] width 76 height 14
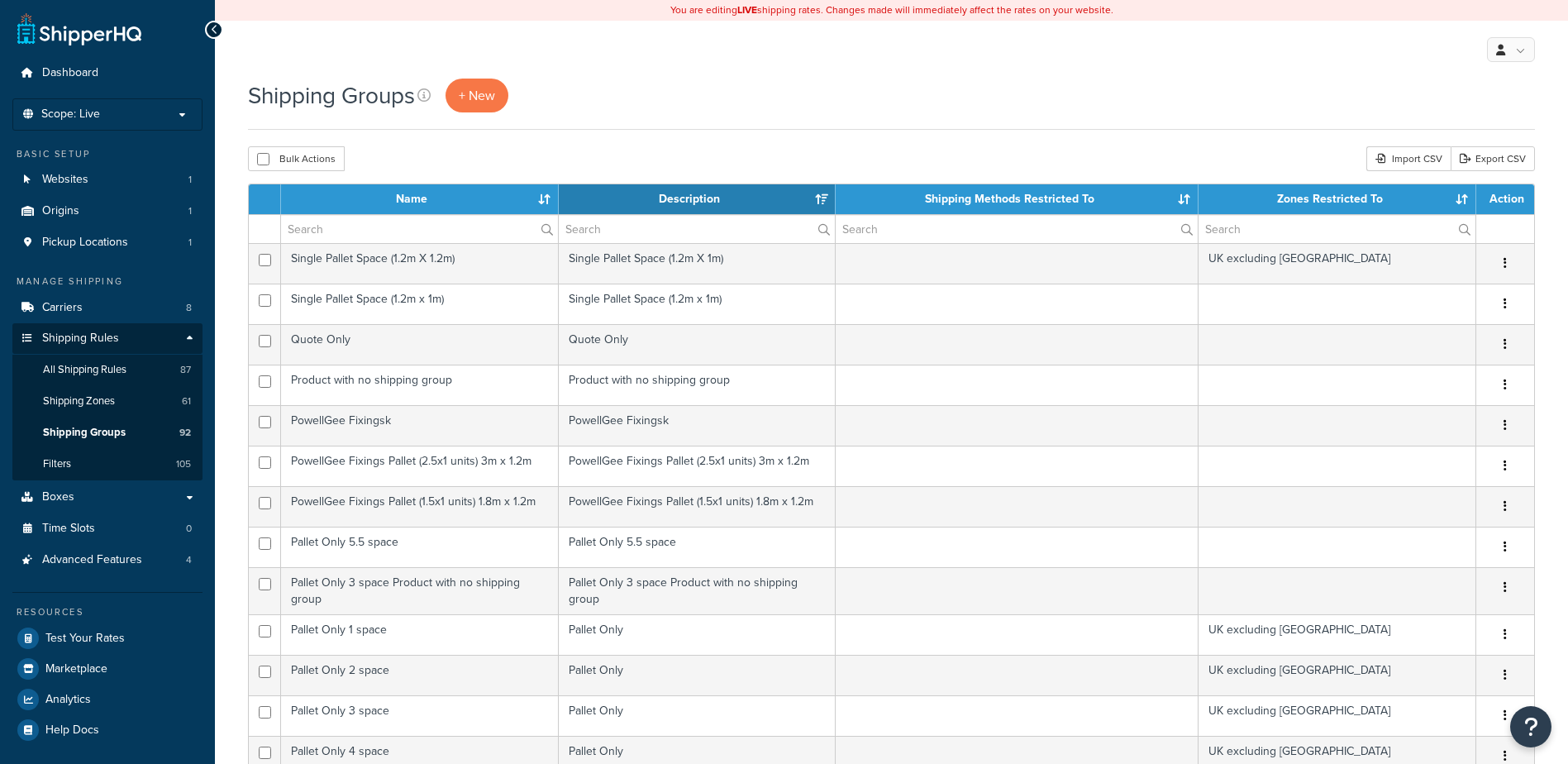
select select "15"
click at [426, 207] on th "Name" at bounding box center [420, 199] width 278 height 29
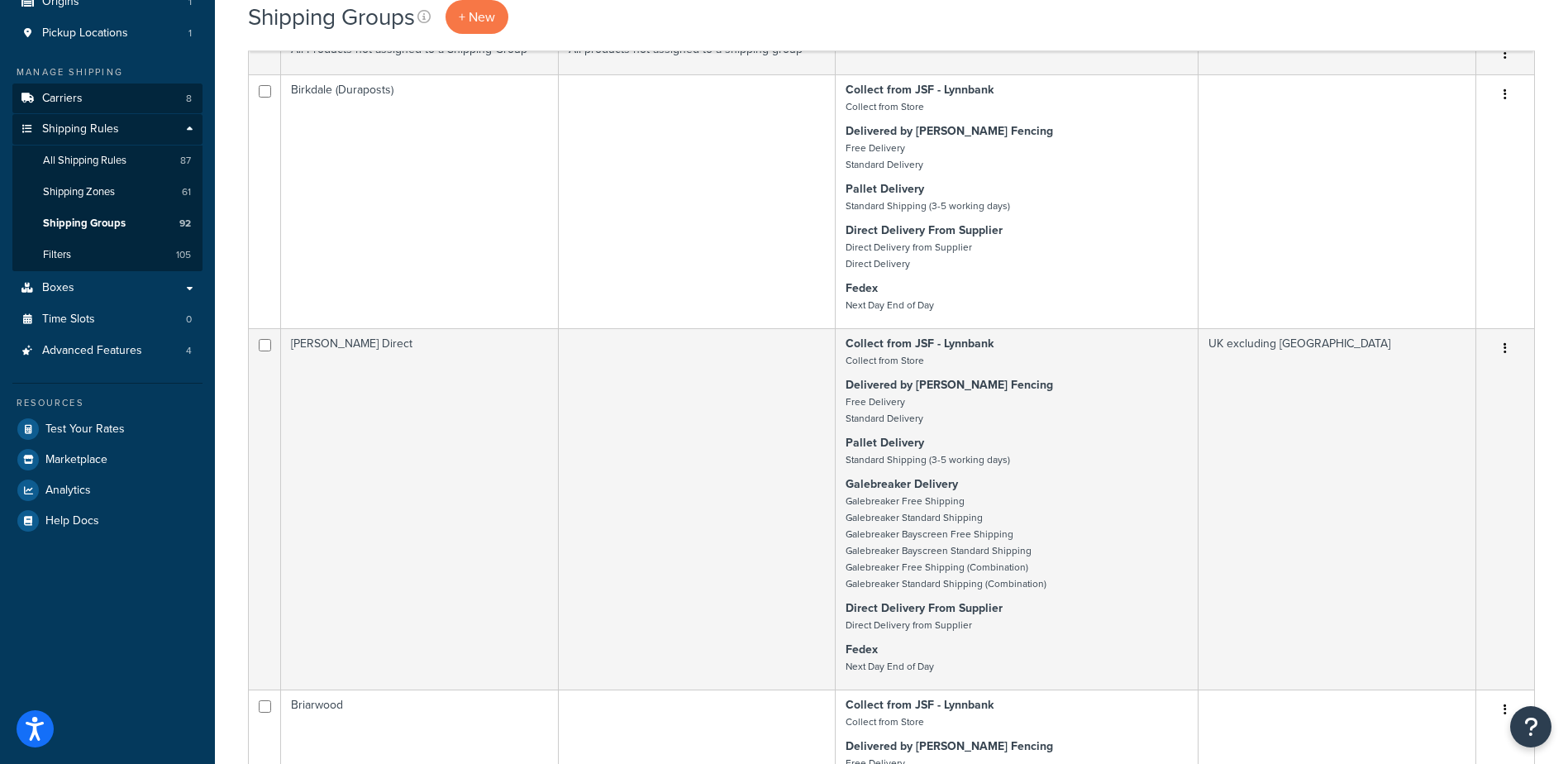
scroll to position [186, 0]
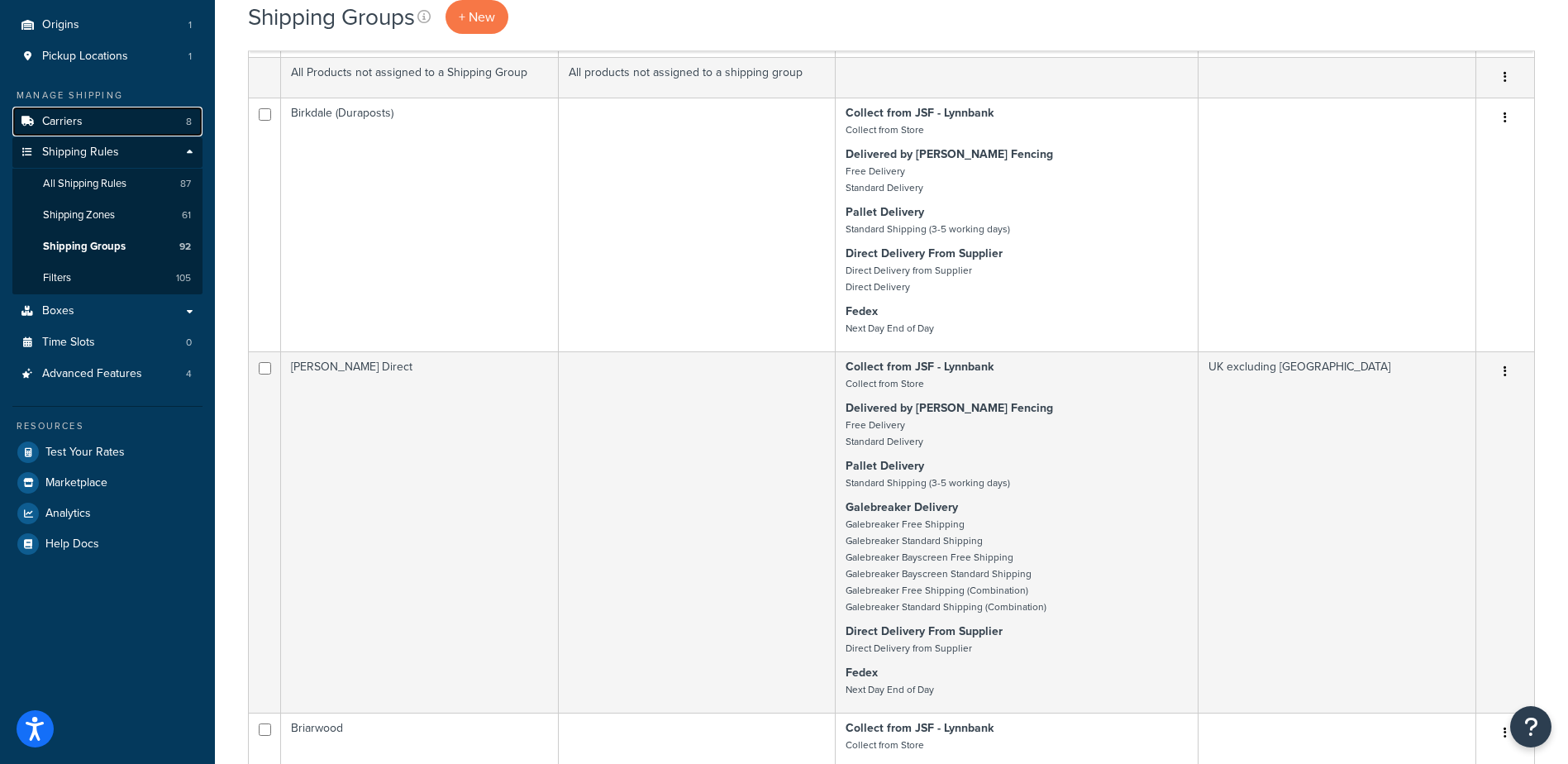
click at [107, 125] on link "Carriers 8" at bounding box center [107, 121] width 190 height 30
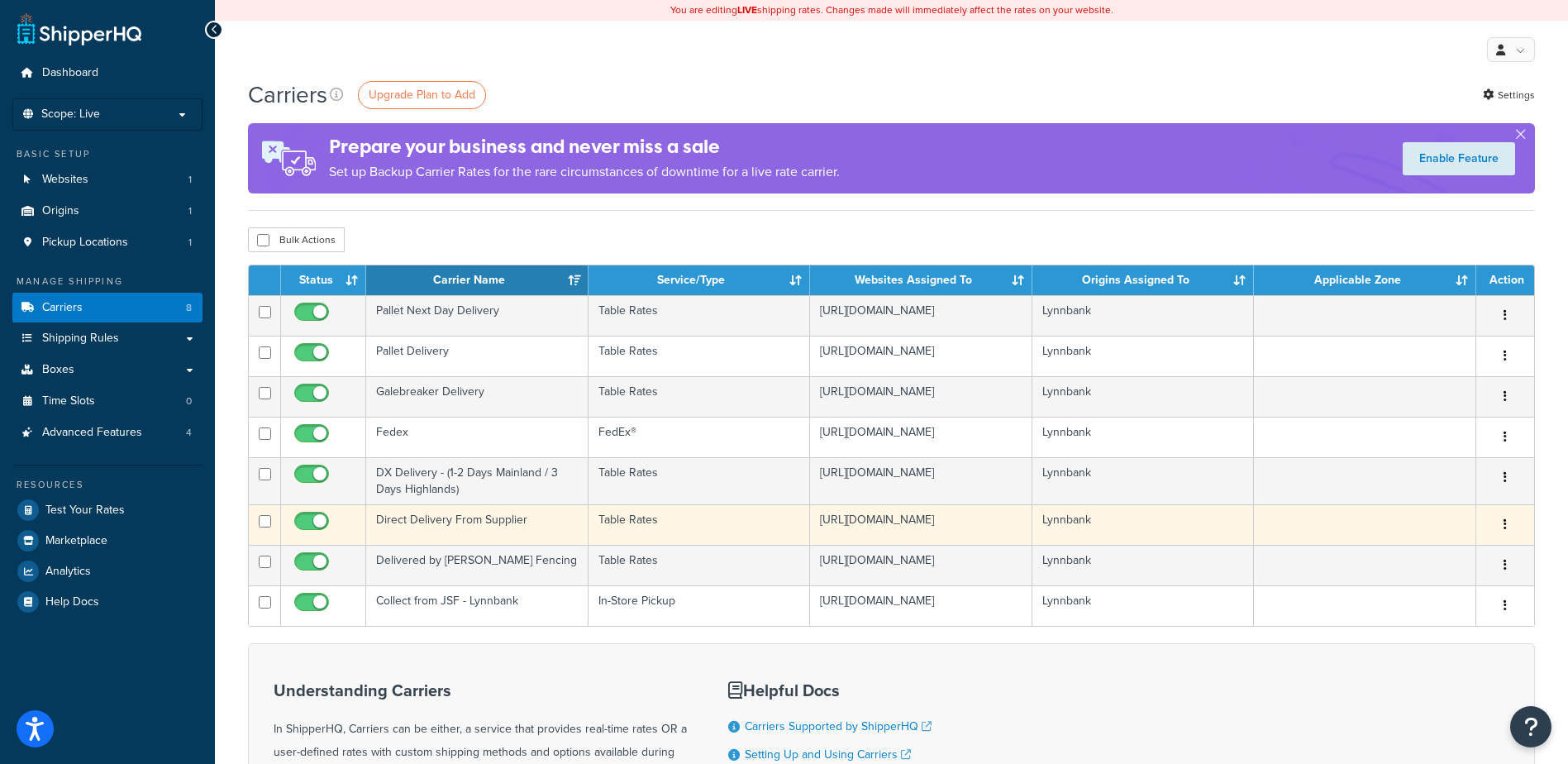
click at [497, 526] on td "Direct Delivery From Supplier" at bounding box center [477, 524] width 223 height 40
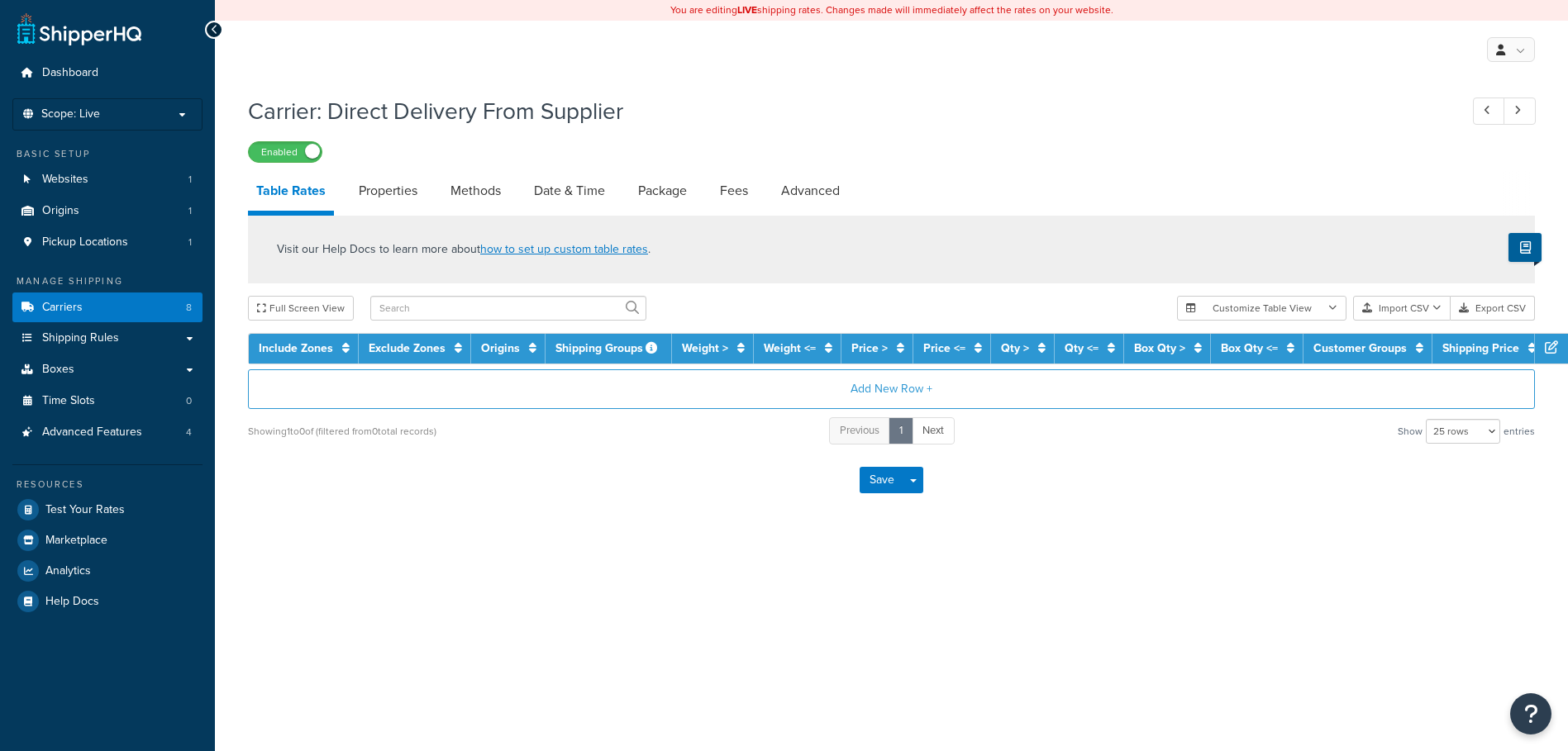
select select "25"
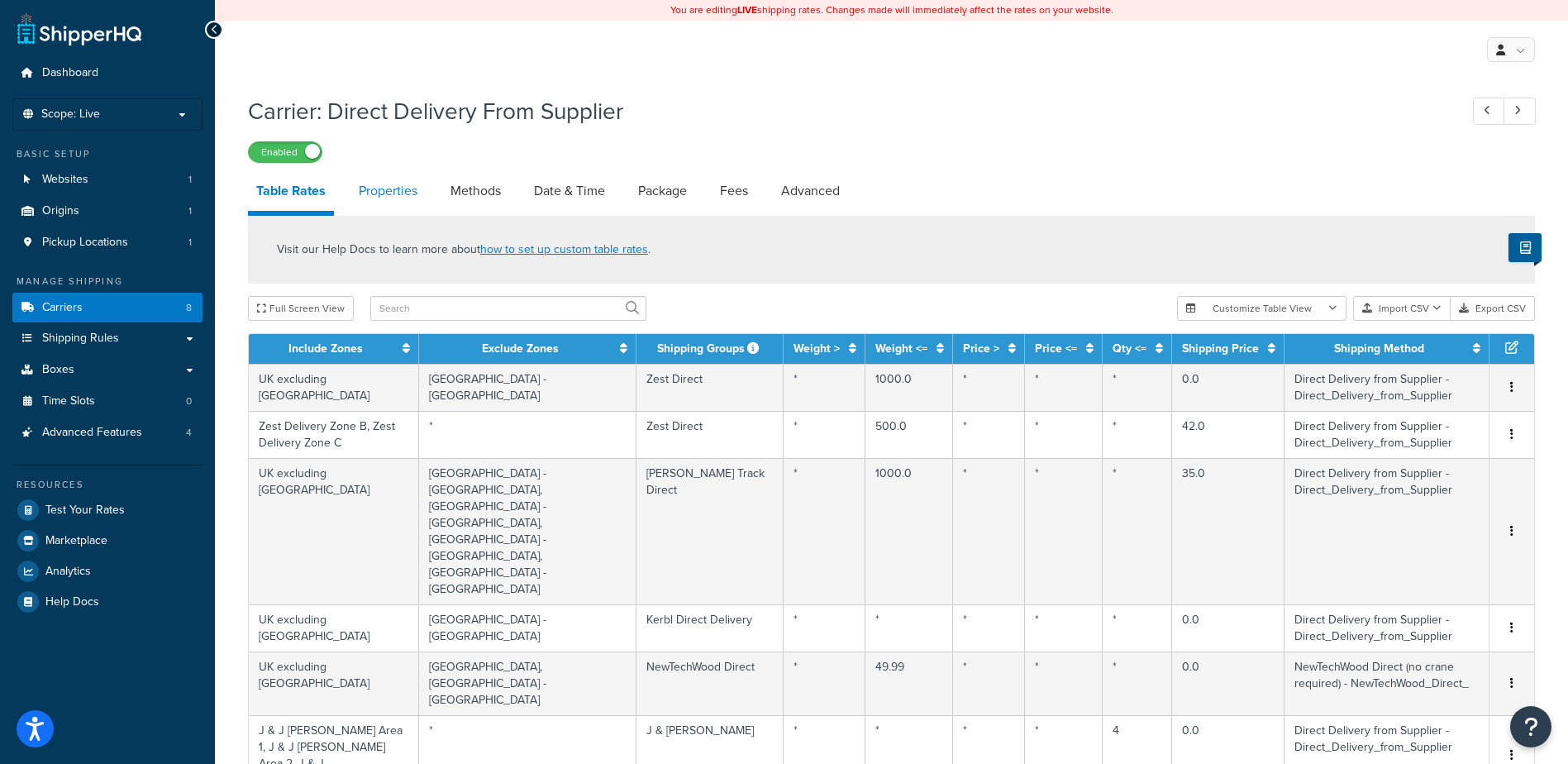
click at [378, 187] on link "Properties" at bounding box center [388, 191] width 75 height 39
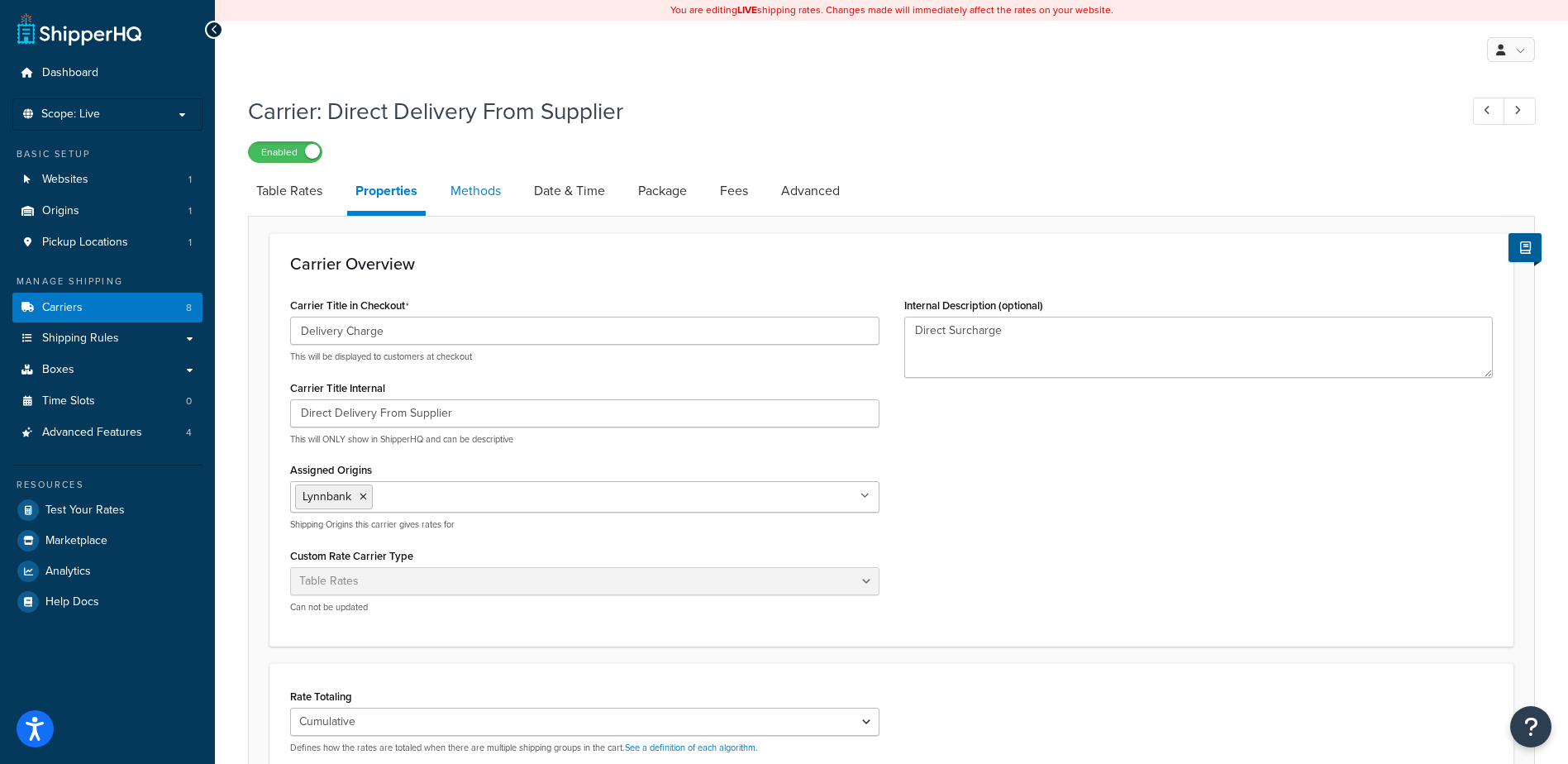
click at [459, 194] on link "Methods" at bounding box center [476, 191] width 67 height 39
select select "25"
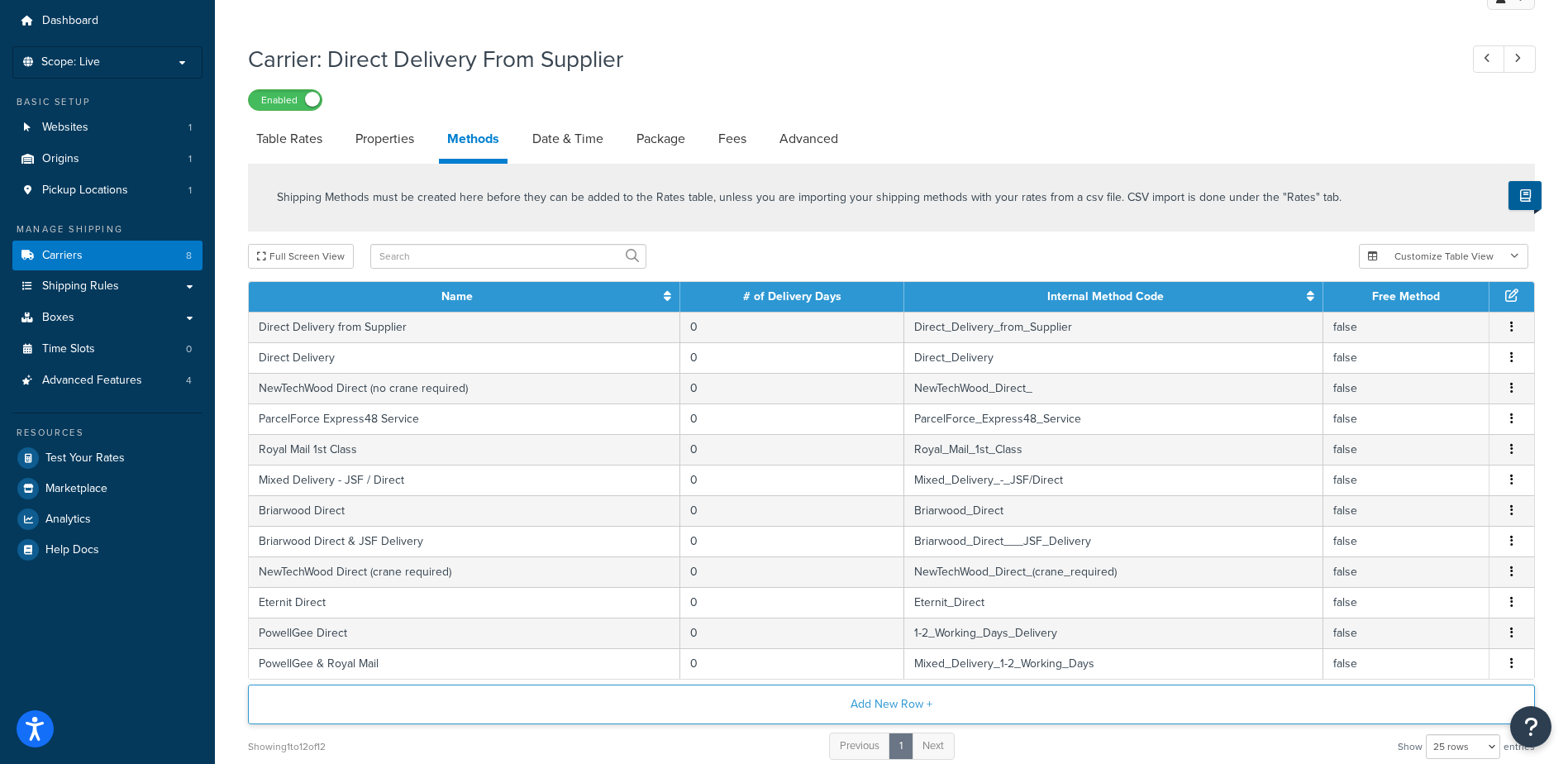
scroll to position [62, 0]
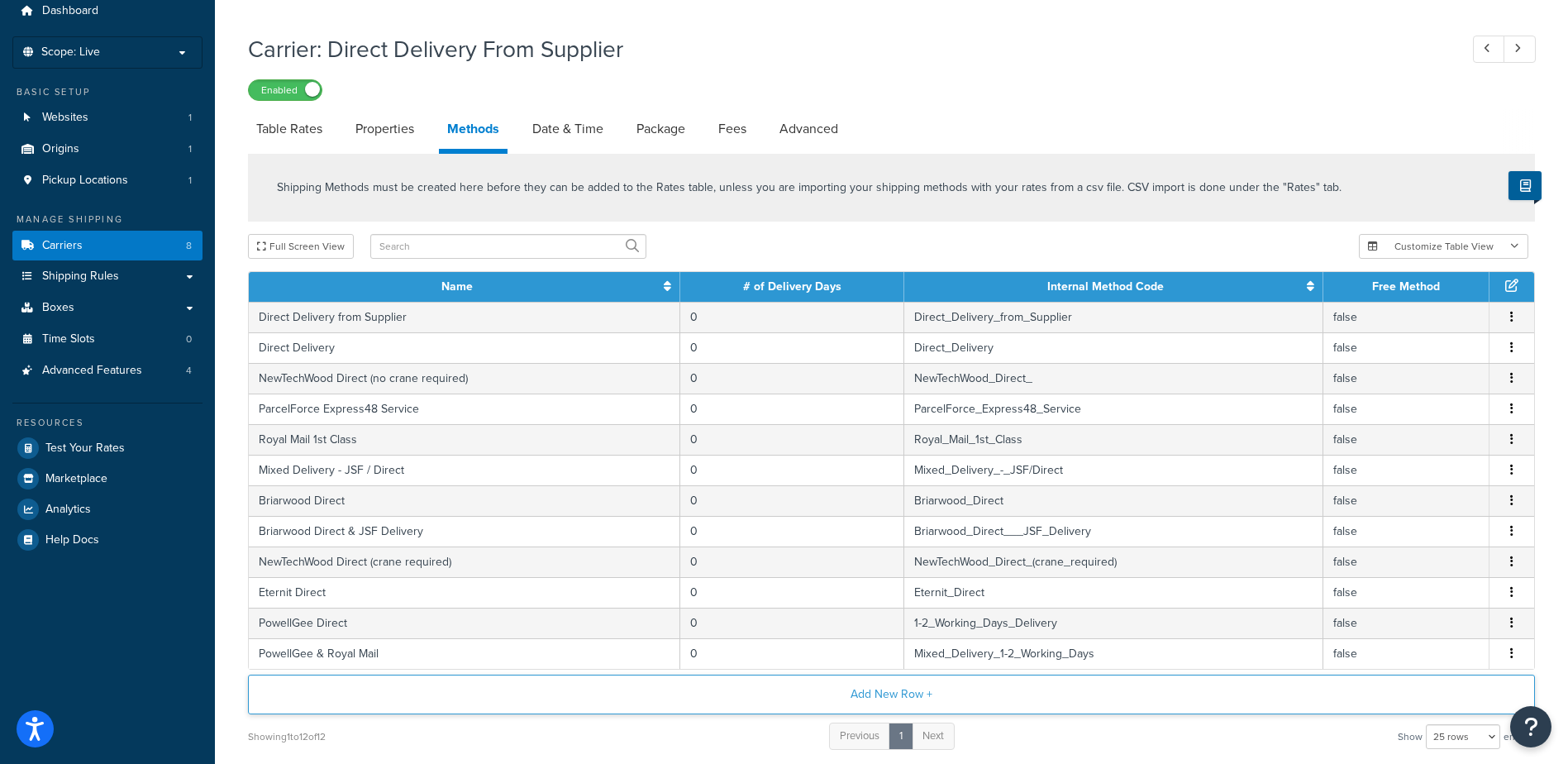
click at [888, 700] on button "Add New Row +" at bounding box center [892, 693] width 1288 height 39
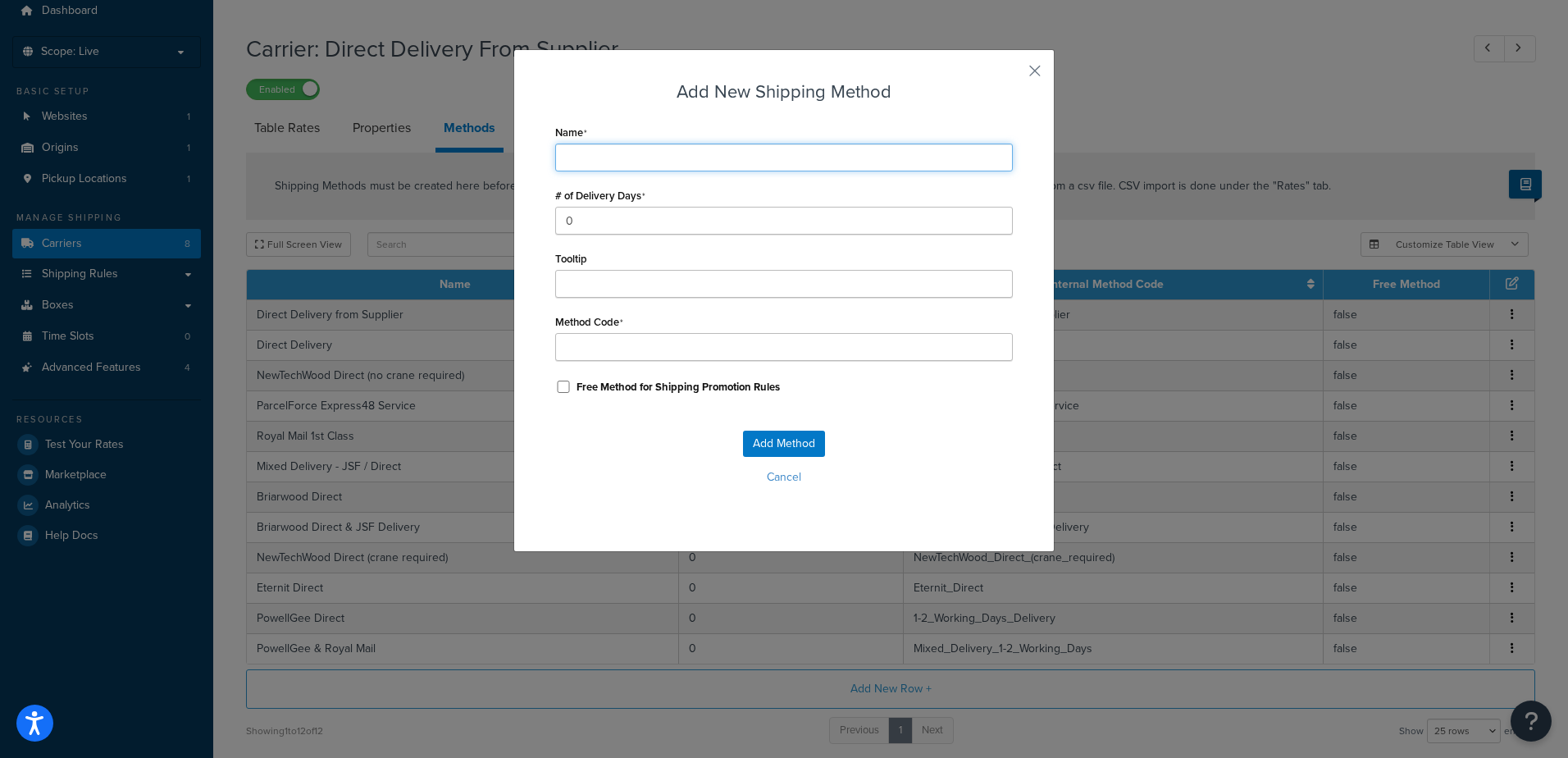
click at [721, 164] on input "Name" at bounding box center [784, 157] width 457 height 28
type input "B"
type input "Br"
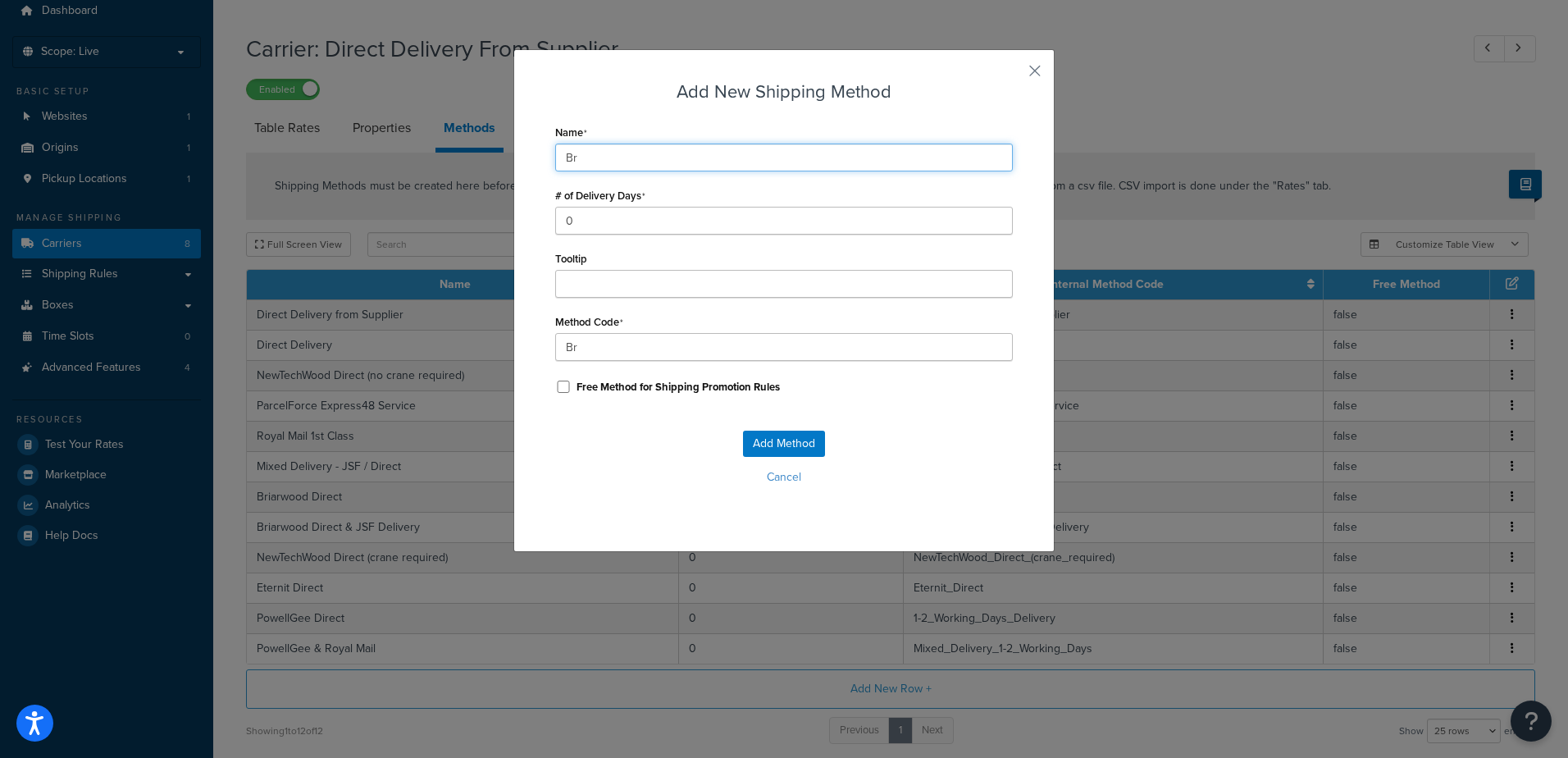
type input "Bre"
type input "Bret"
type input "Bre"
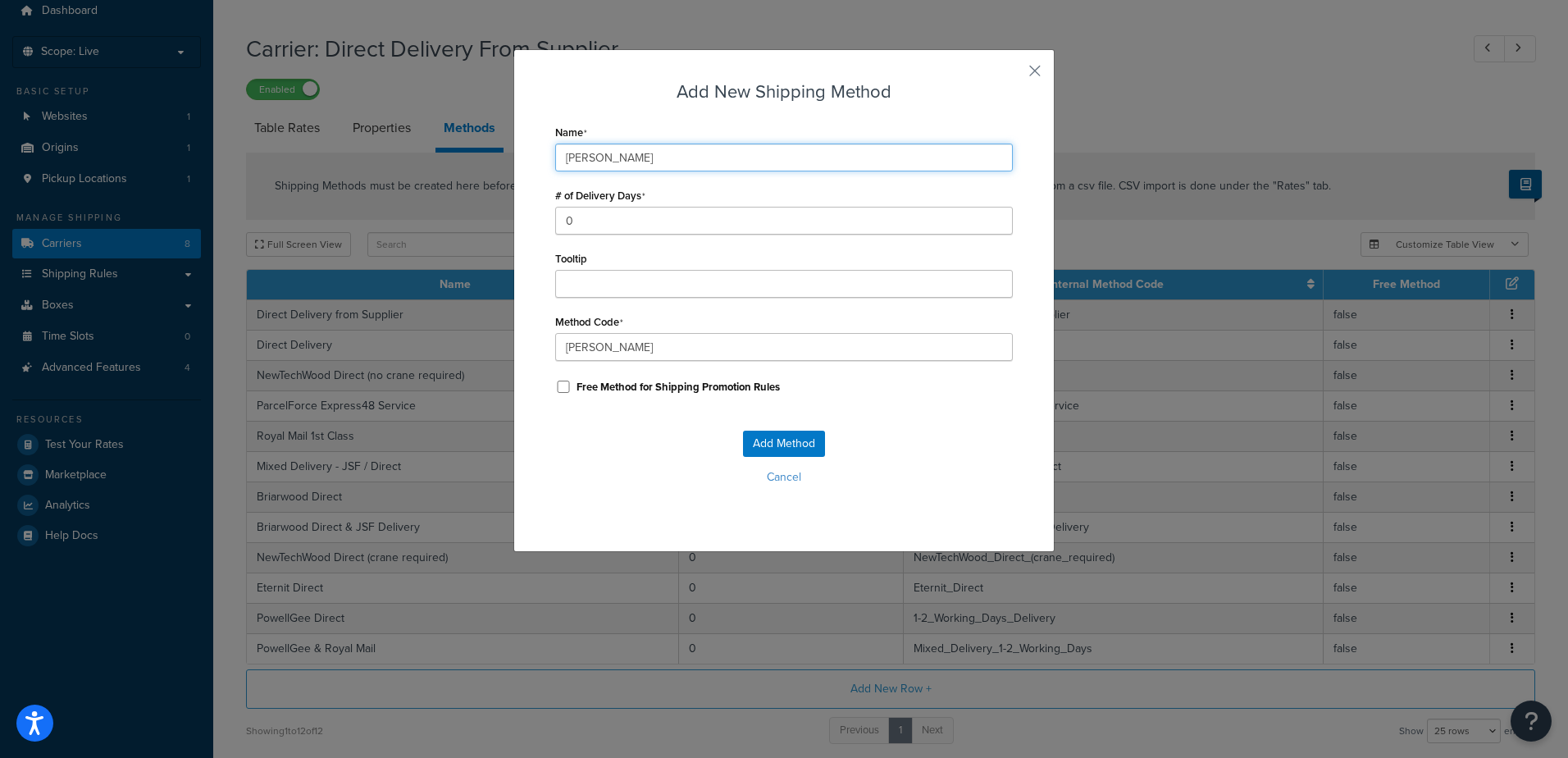
type input "Bre"
type input "Bret"
type input "Brett"
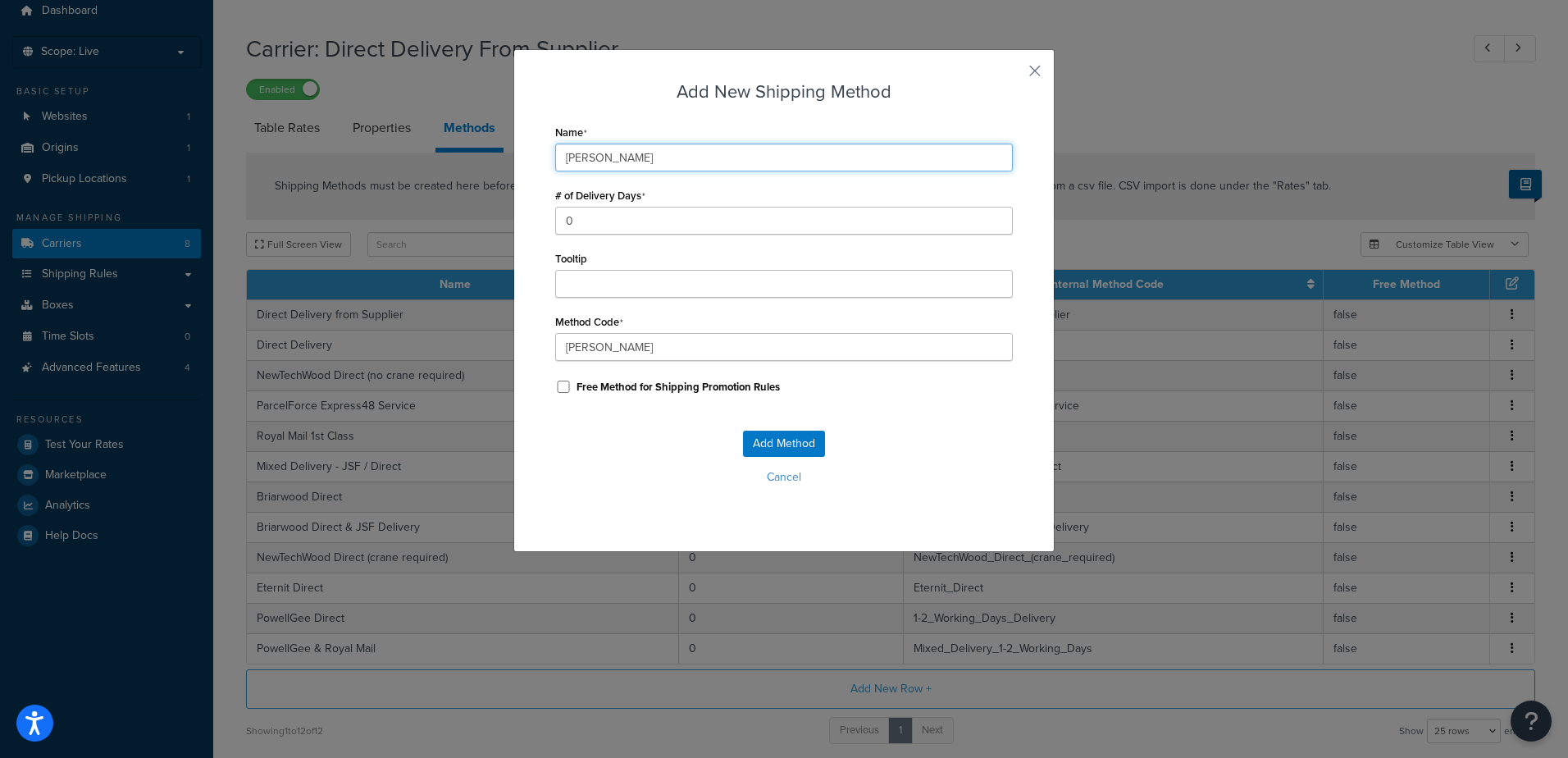
type input "Brett"
type input "Brett_"
type input "Brett M"
type input "Brett_M"
type input "Brett Ma"
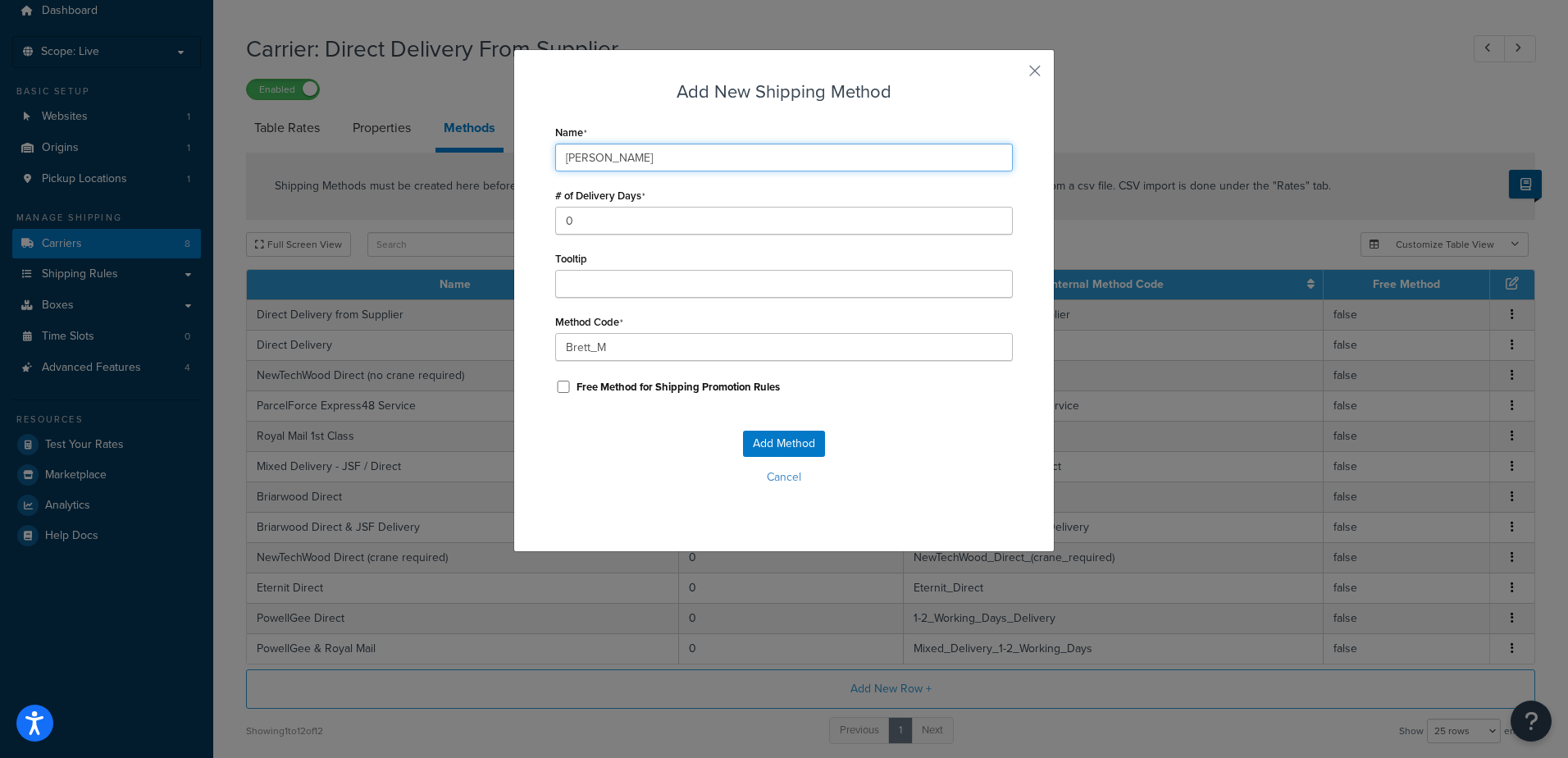
type input "Brett_Ma"
type input "Brett Mar"
type input "Brett_Mar"
type input "Brett Mart"
type input "Brett_Mart"
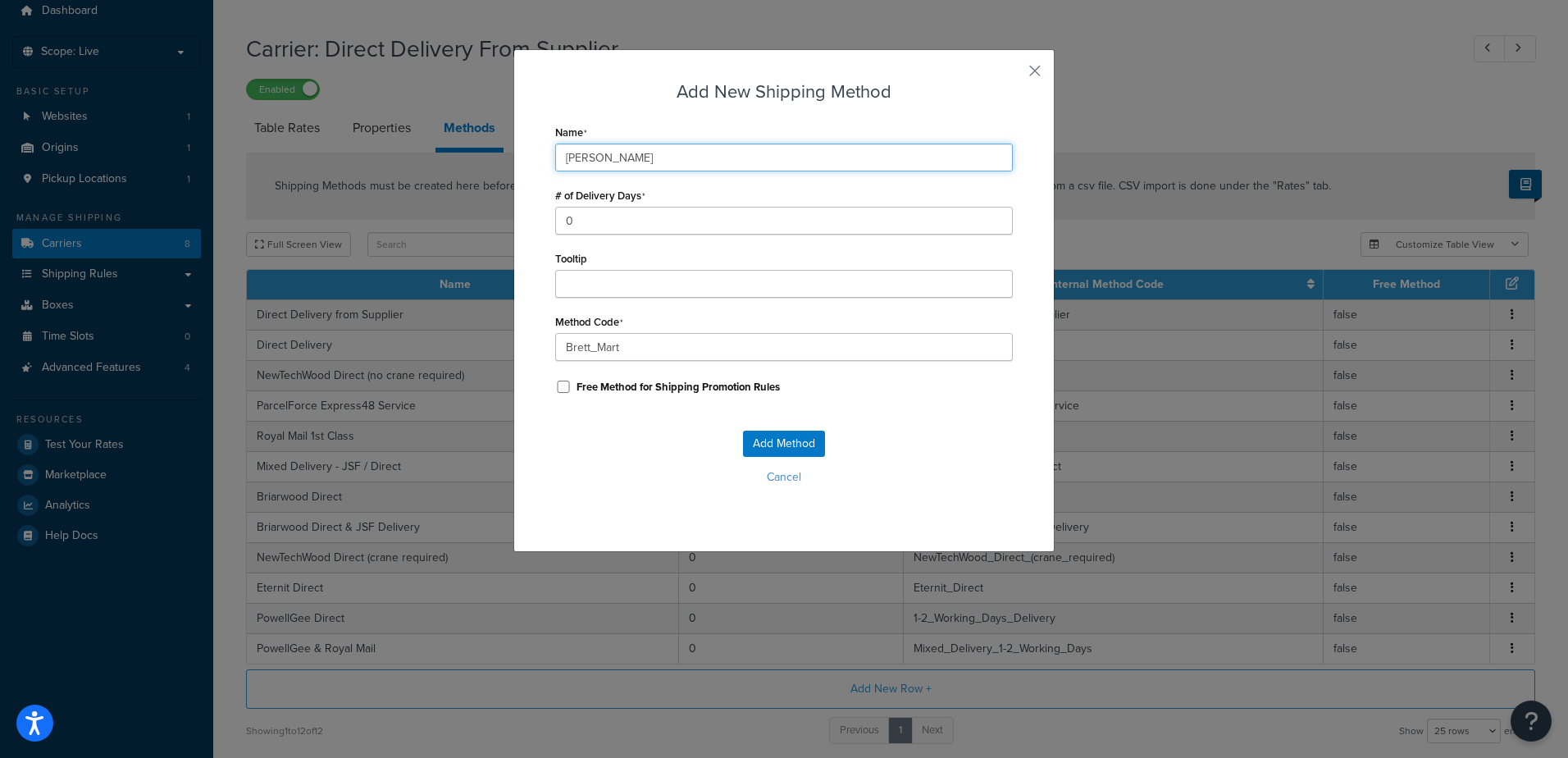
type input "Brett Marti"
type input "Brett_Marti"
type input "Brett Martin"
type input "Brett_Martin"
type input "Brett Martin"
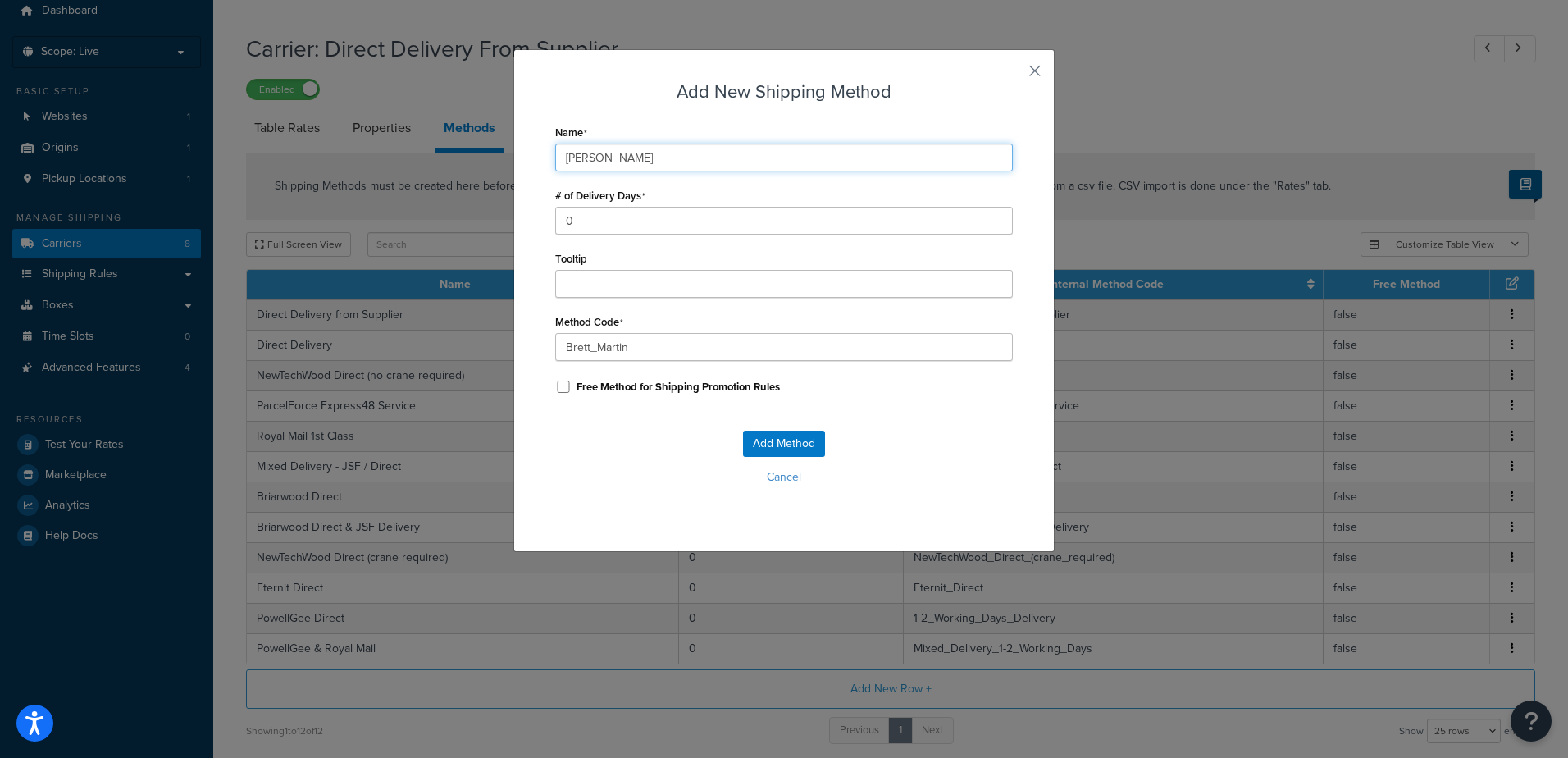
type input "Brett_Martin_"
type input "Brett Martin D"
type input "Brett_Martin_D"
type input "Brett Martin Di"
type input "Brett_Martin_Di"
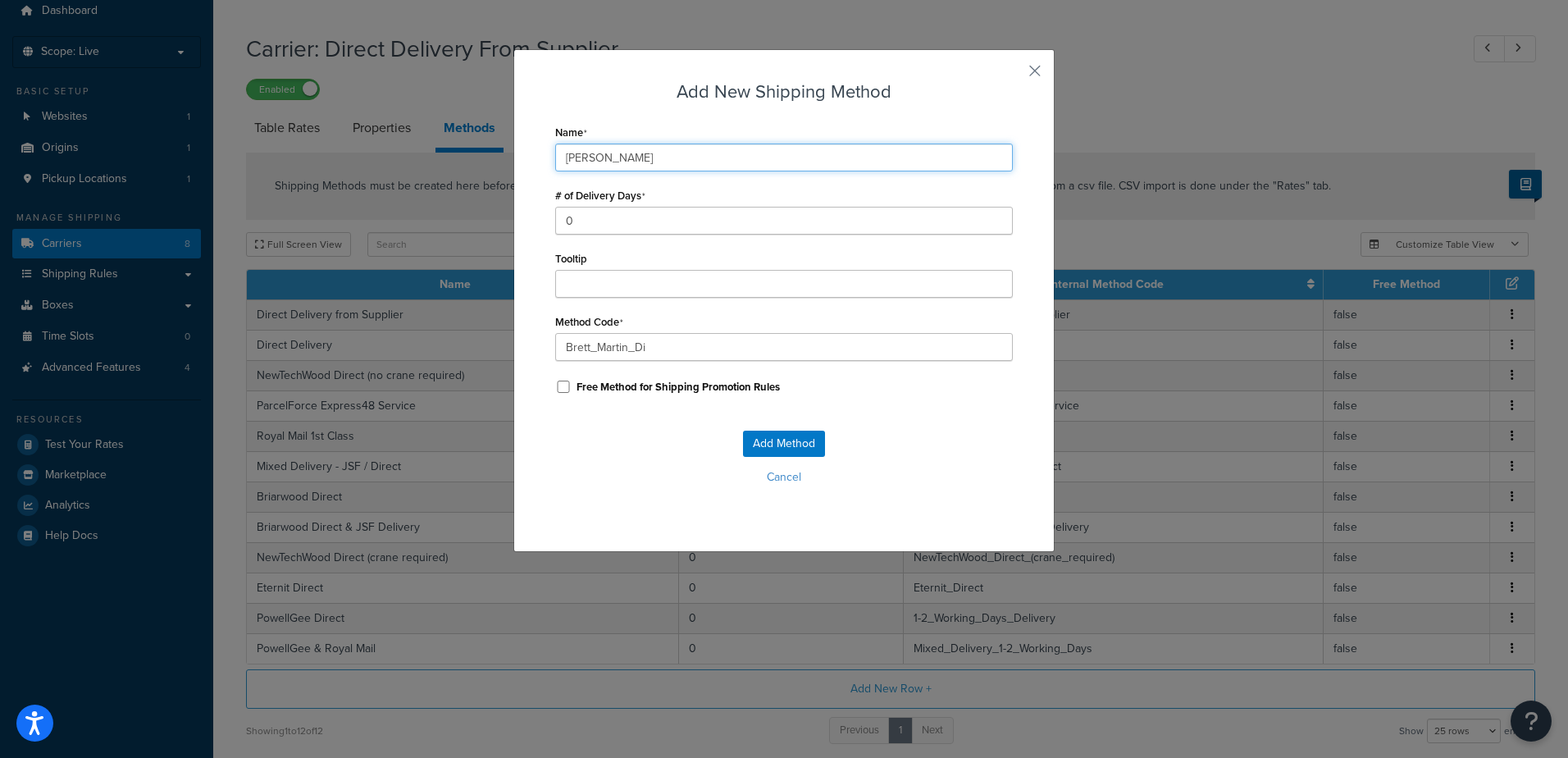
type input "Brett Martin Dir"
type input "Brett_Martin_Dir"
type input "Brett Martin Dire"
type input "Brett_Martin_Dire"
type input "Brett Martin Direc"
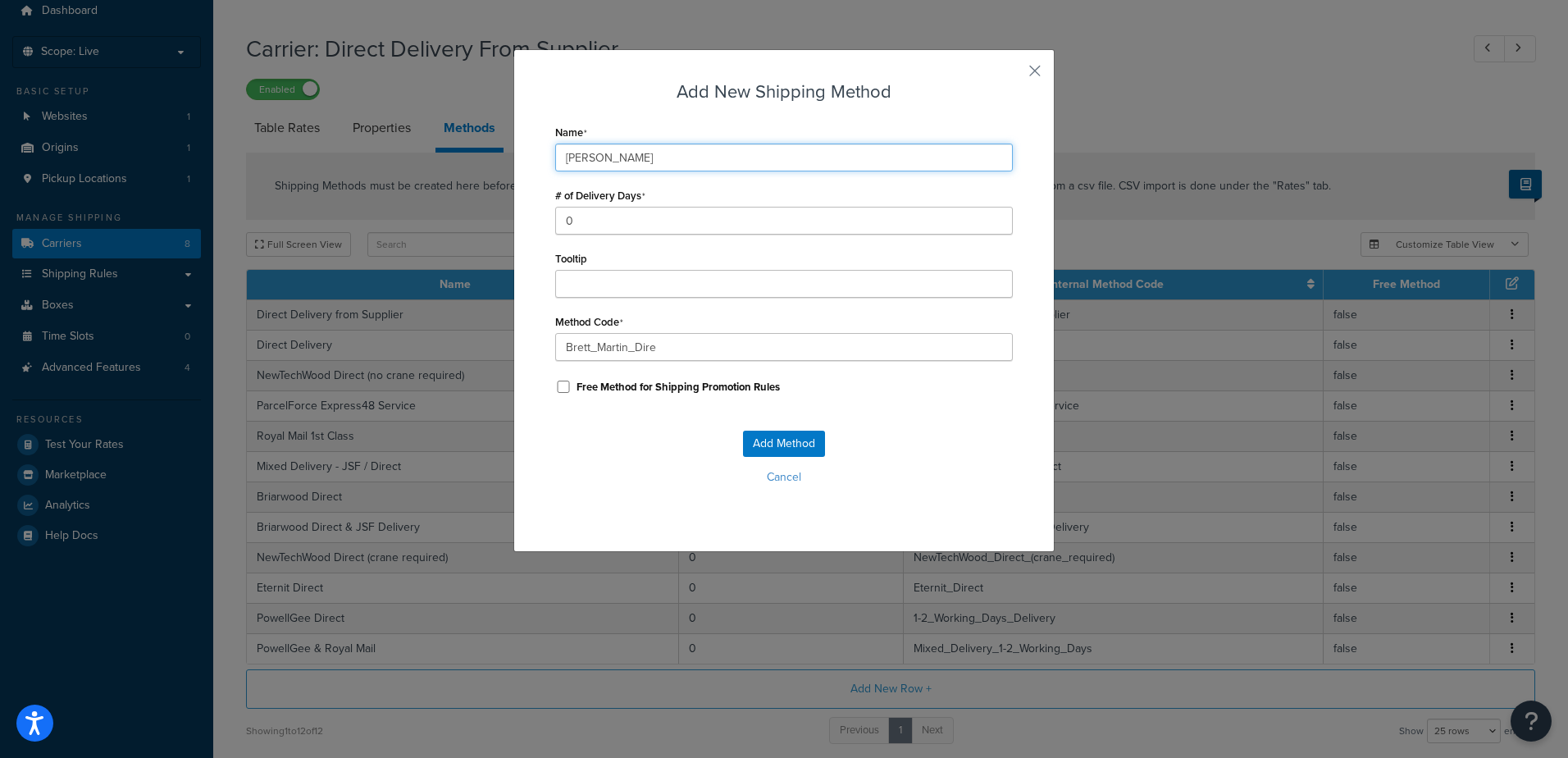
type input "Brett_Martin_Direc"
type input "[PERSON_NAME] Direct"
type input "Brett_Martin_Direct"
type input "[PERSON_NAME] Direct"
type input "Brett_Martin_Direct_"
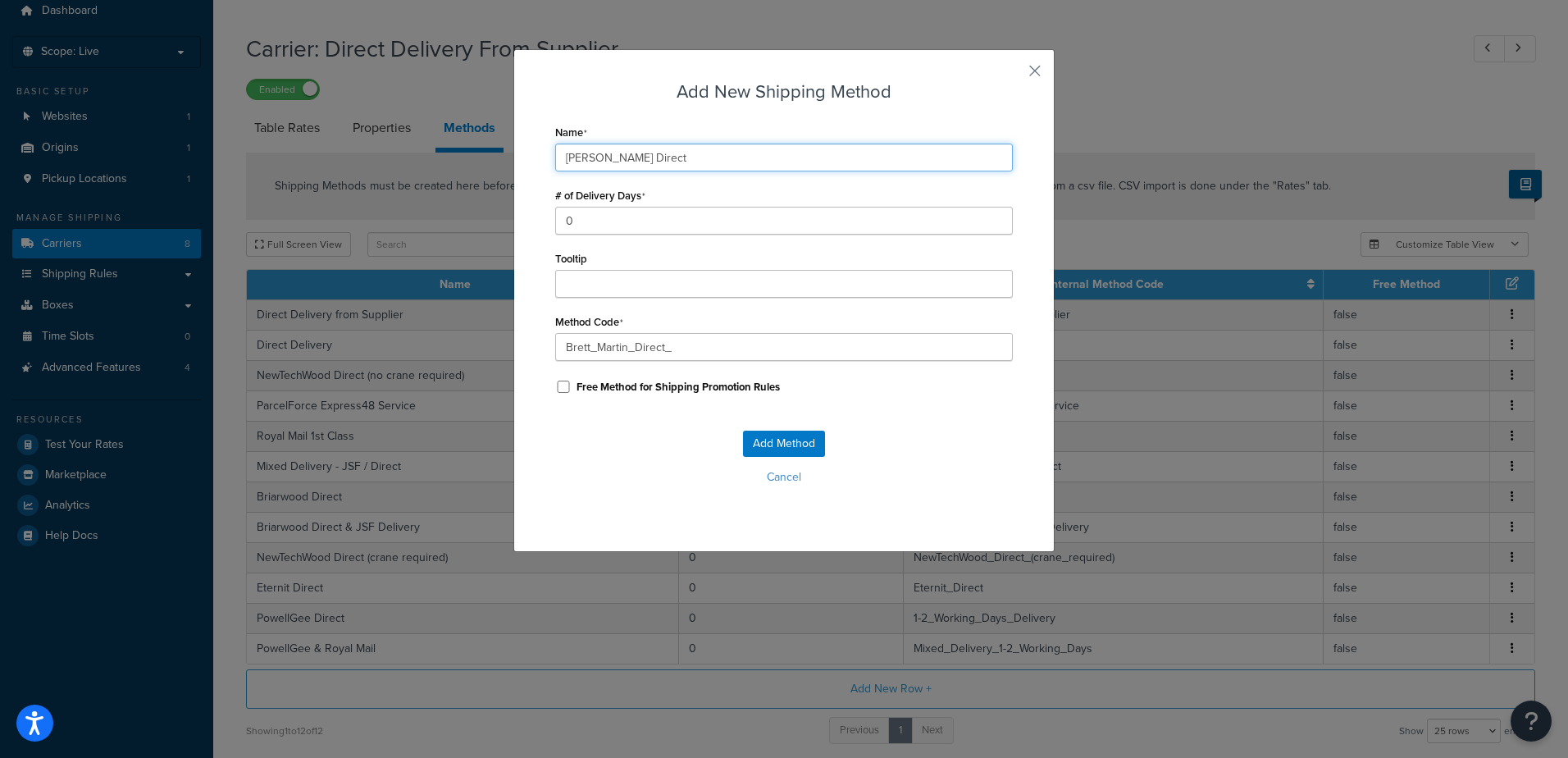
type input "Brett Martin Direct ("
type input "Brett_Martin_Direct_("
type input "Brett Martin Direct (3"
type input "Brett_Martin_Direct_(3"
type input "Brett Martin Direct (3-"
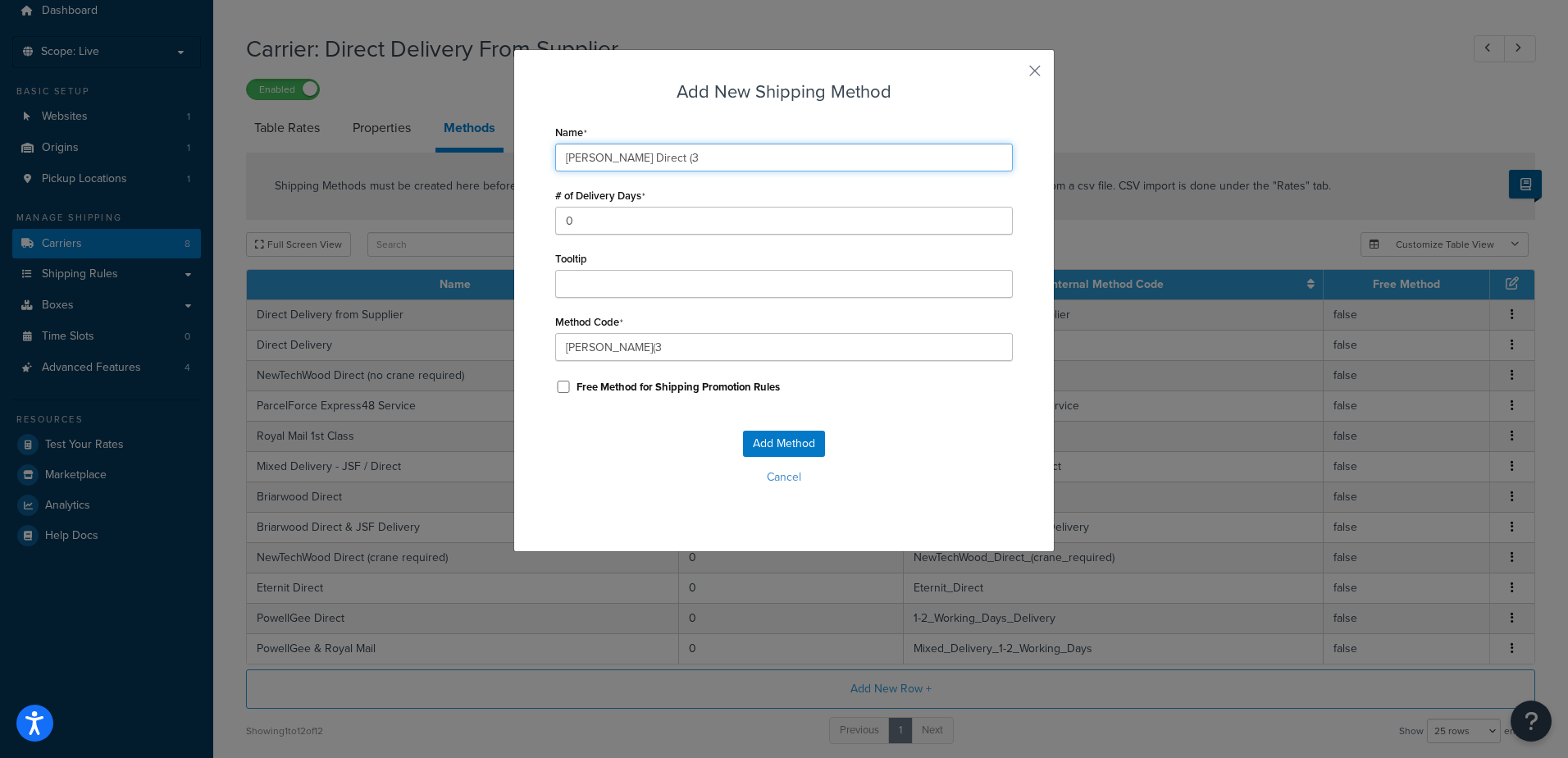
type input "Brett_Martin_Direct_(3-"
type input "Brett Martin Direct (3-5"
type input "Brett_Martin_Direct_(3-5"
type input "Brett Martin Direct (3-5-"
type input "Brett_Martin_Direct_(3-5-"
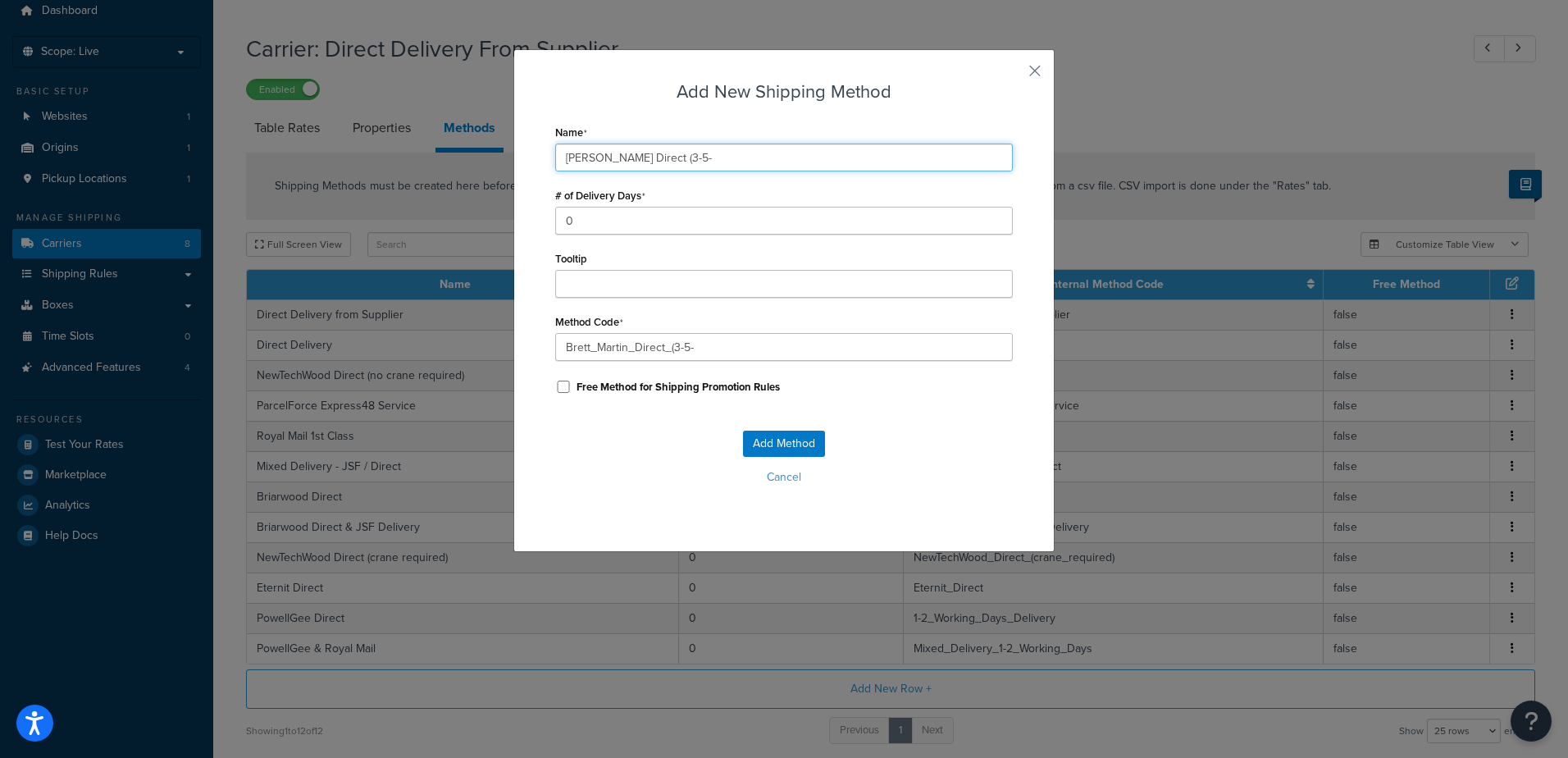
type input "Brett Martin Direct (3-5-w"
type input "Brett_Martin_Direct_(3-5-w"
type input "Brett Martin Direct (3-5-wo"
type input "Brett_Martin_Direct_(3-5-wo"
type input "Brett Martin Direct (3-5-wor"
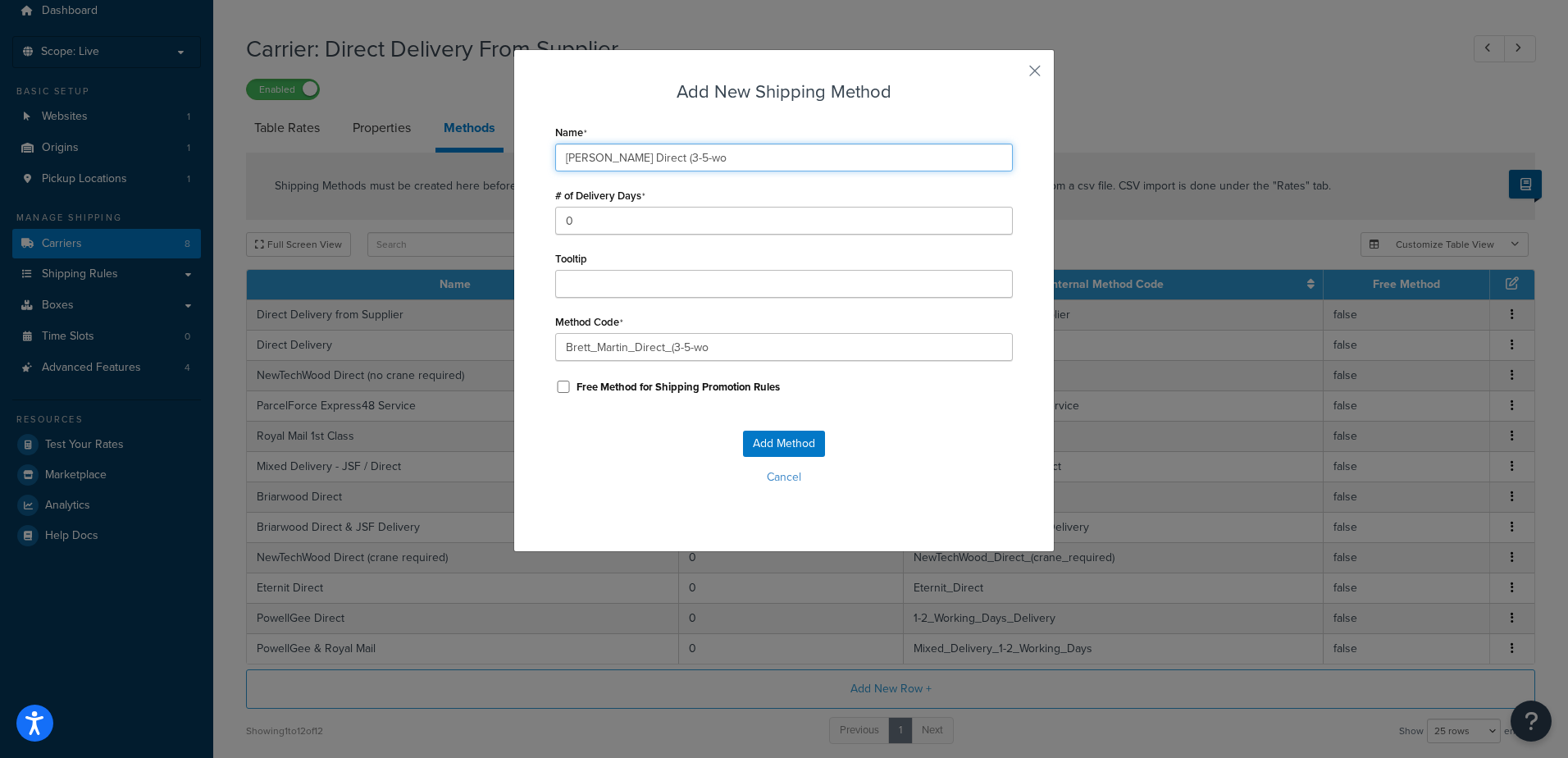
type input "Brett_Martin_Direct_(3-5-wor"
type input "Brett Martin Direct (3-5-work"
type input "Brett_Martin_Direct_(3-5-work"
type input "Brett Martin Direct (3-5-worki"
type input "Brett_Martin_Direct_(3-5-worki"
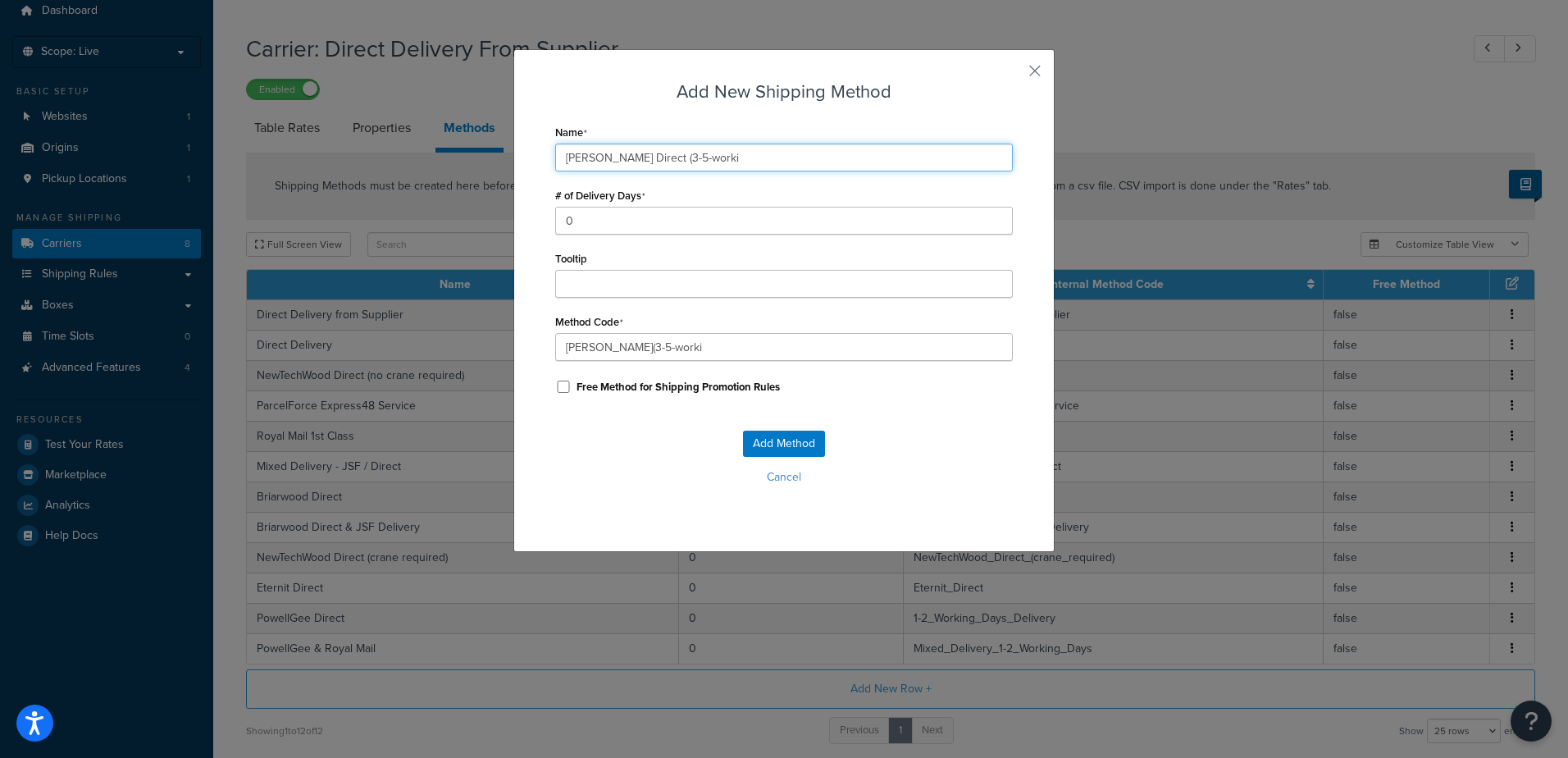
type input "Brett Martin Direct (3-5-workin"
type input "Brett_Martin_Direct_(3-5-workin"
type input "Brett Martin Direct (3-5-working"
type input "Brett_Martin_Direct_(3-5-working"
type input "Brett Martin Direct (3-5-working"
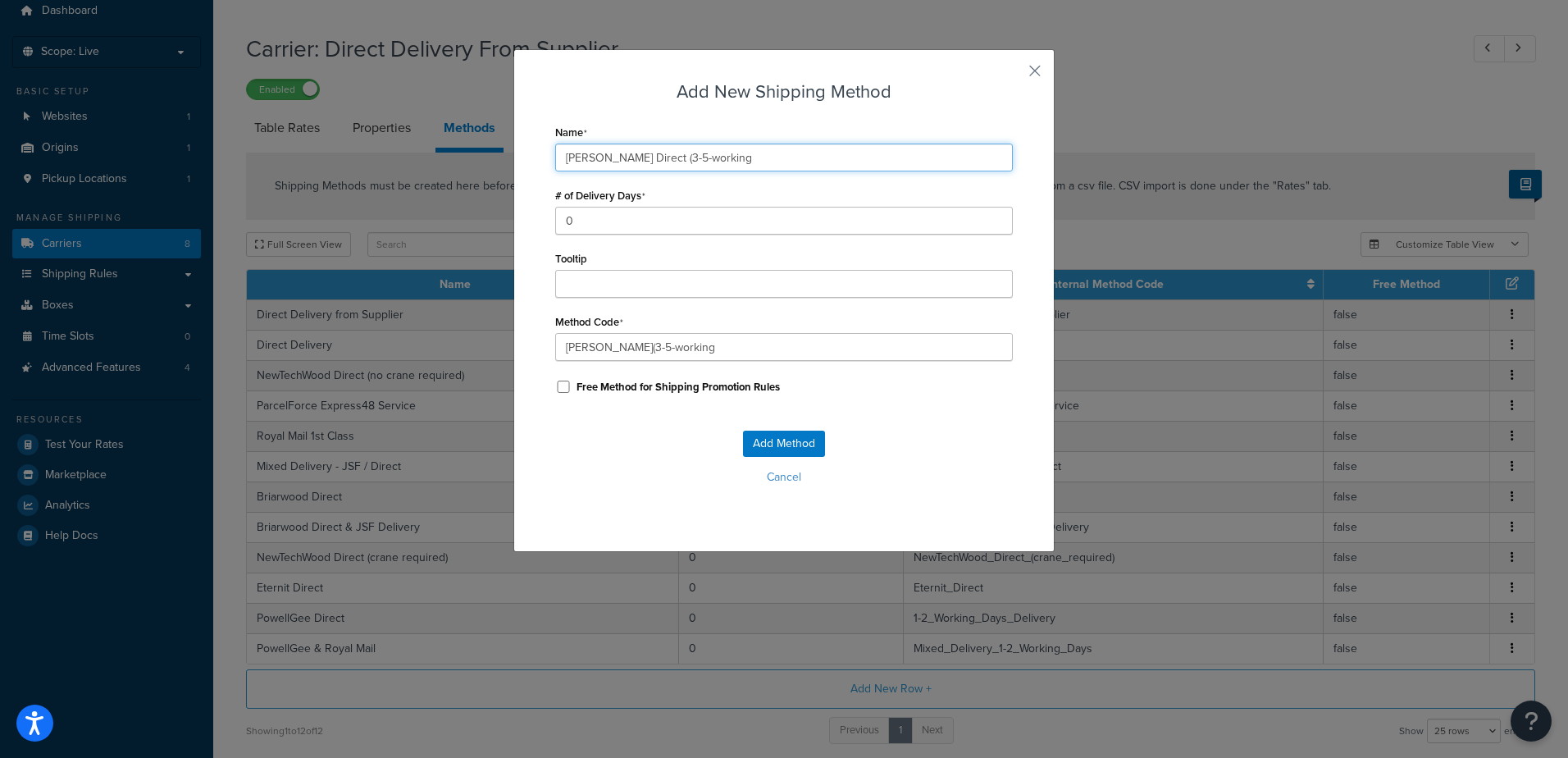
type input "Brett_Martin_Direct_(3-5-working_"
type input "Brett Martin Direct (3-5-working d"
type input "Brett_Martin_Direct_(3-5-working_d"
type input "Brett Martin Direct (3-5-working da"
type input "Brett_Martin_Direct_(3-5-working_da"
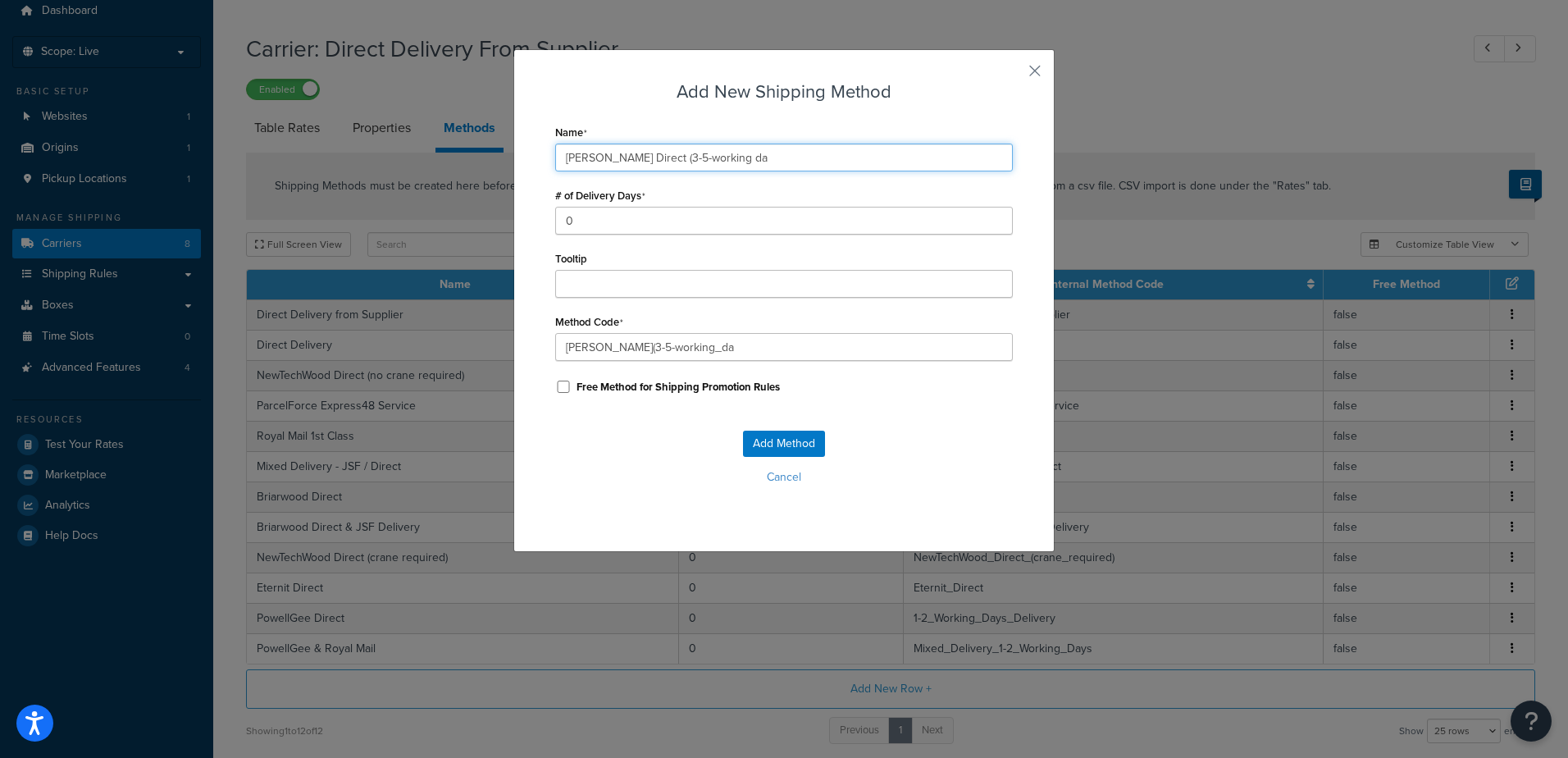
type input "Brett Martin Direct (3-5-working day"
type input "Brett_Martin_Direct_(3-5-working_day"
type input "Brett Martin Direct (3-5-working days"
type input "Brett_Martin_Direct_(3-5-working_days"
type input "Brett Martin Direct (3-5-working days)"
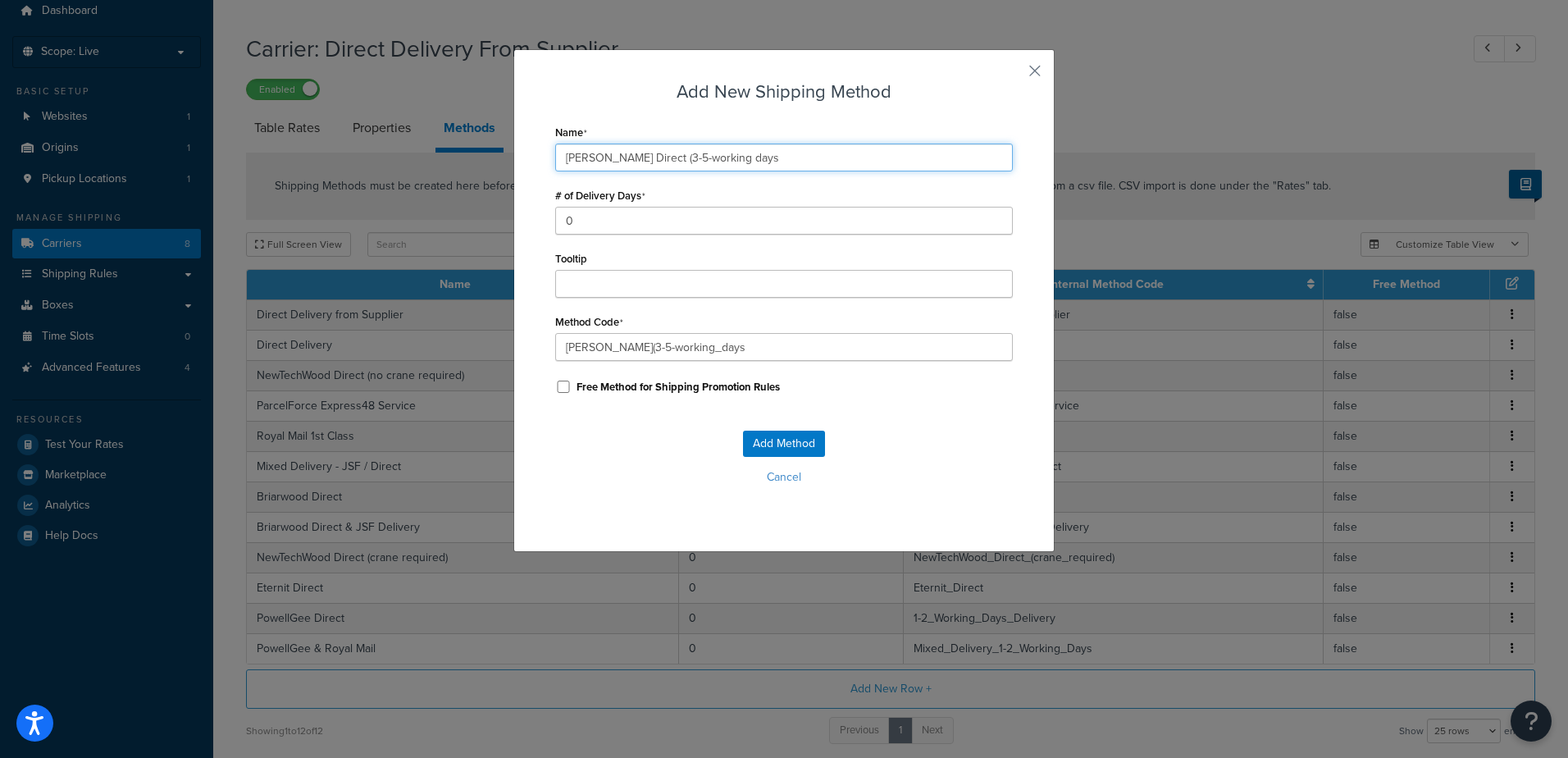
type input "Brett_Martin_Direct_(3-5-working_days)"
type input "Brett Martin Direct (3-5-working days)"
click at [784, 447] on button "Add Method" at bounding box center [784, 444] width 82 height 26
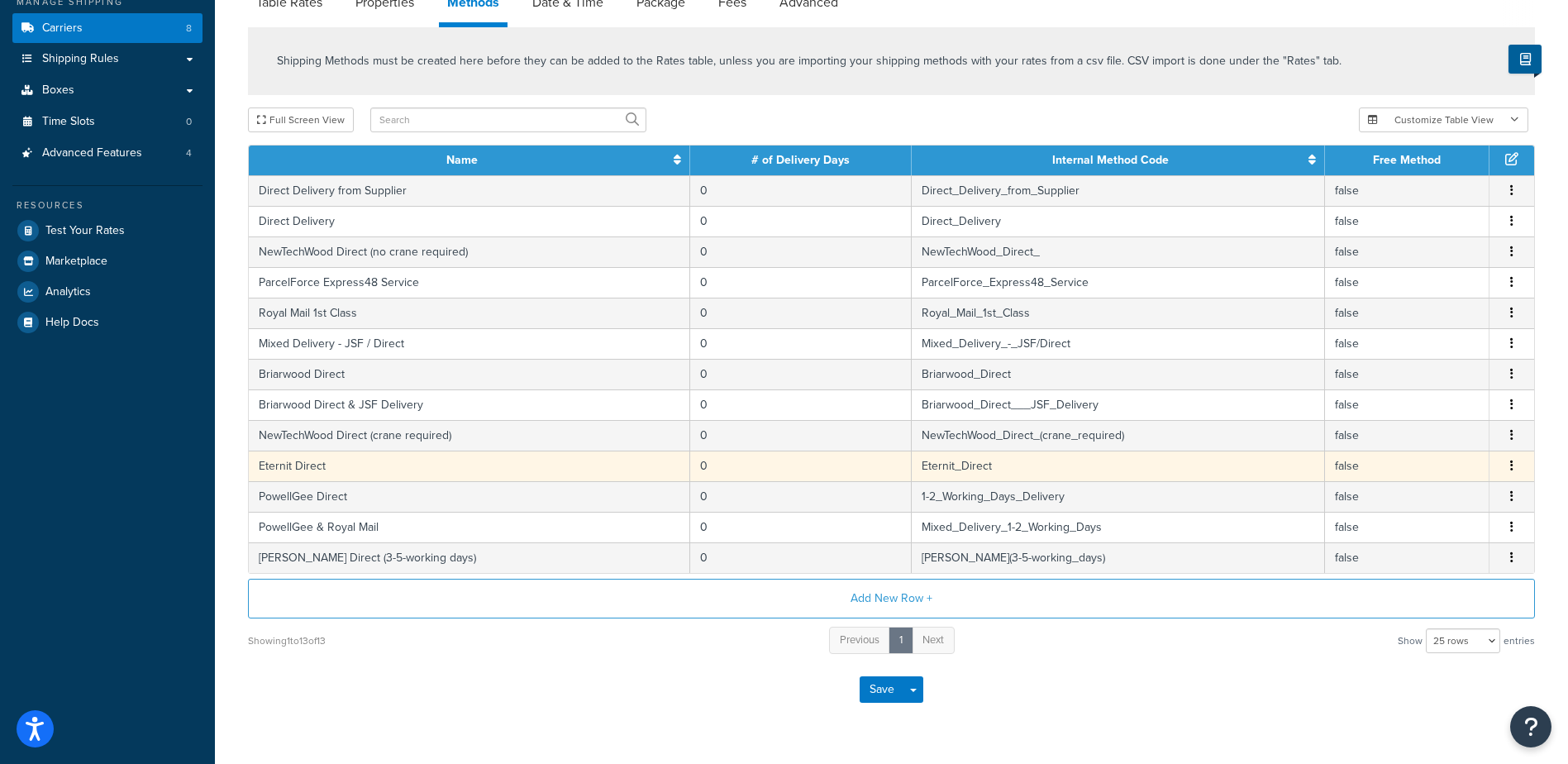
scroll to position [267, 0]
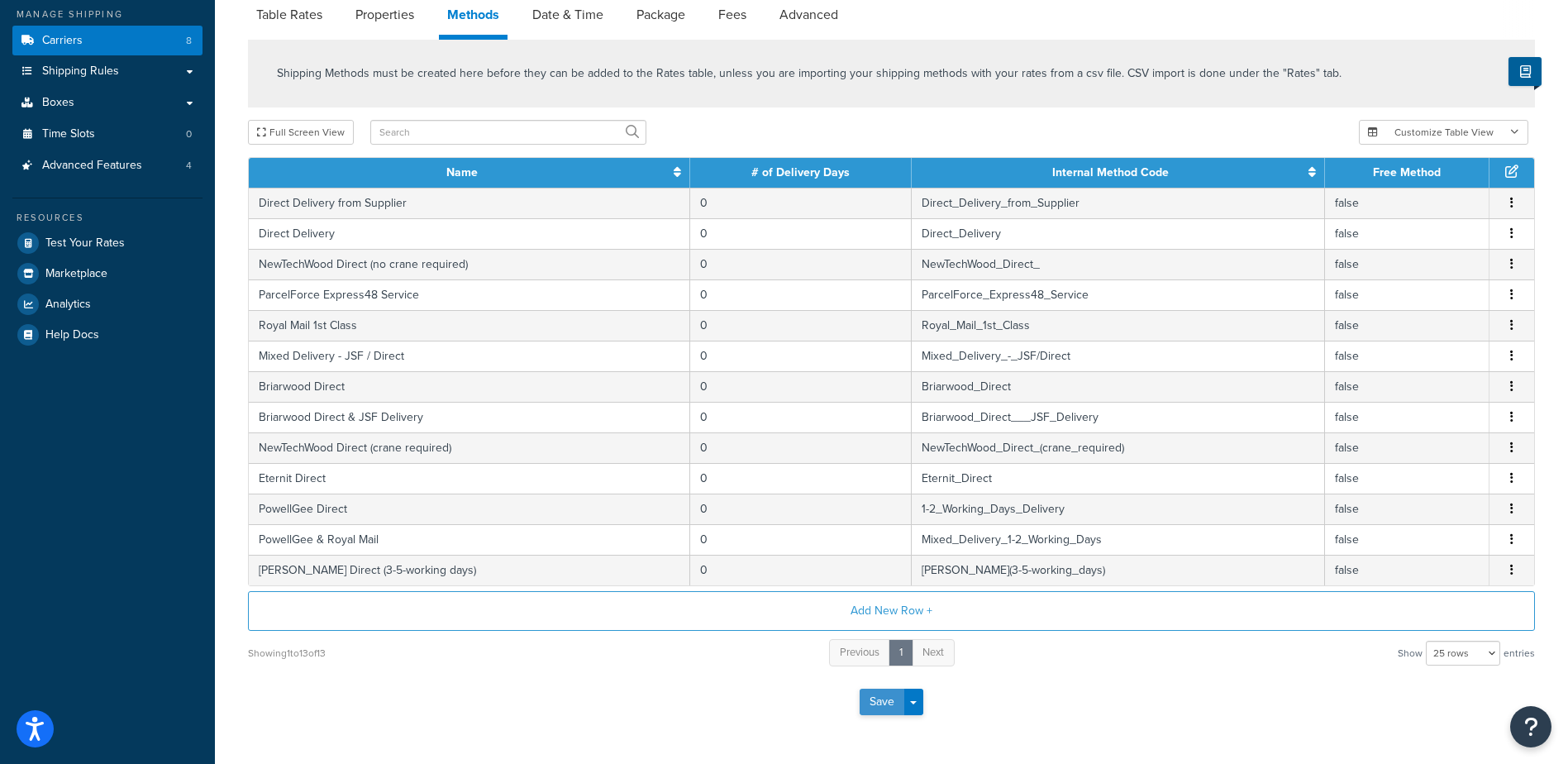
click at [889, 702] on button "Save" at bounding box center [882, 701] width 45 height 27
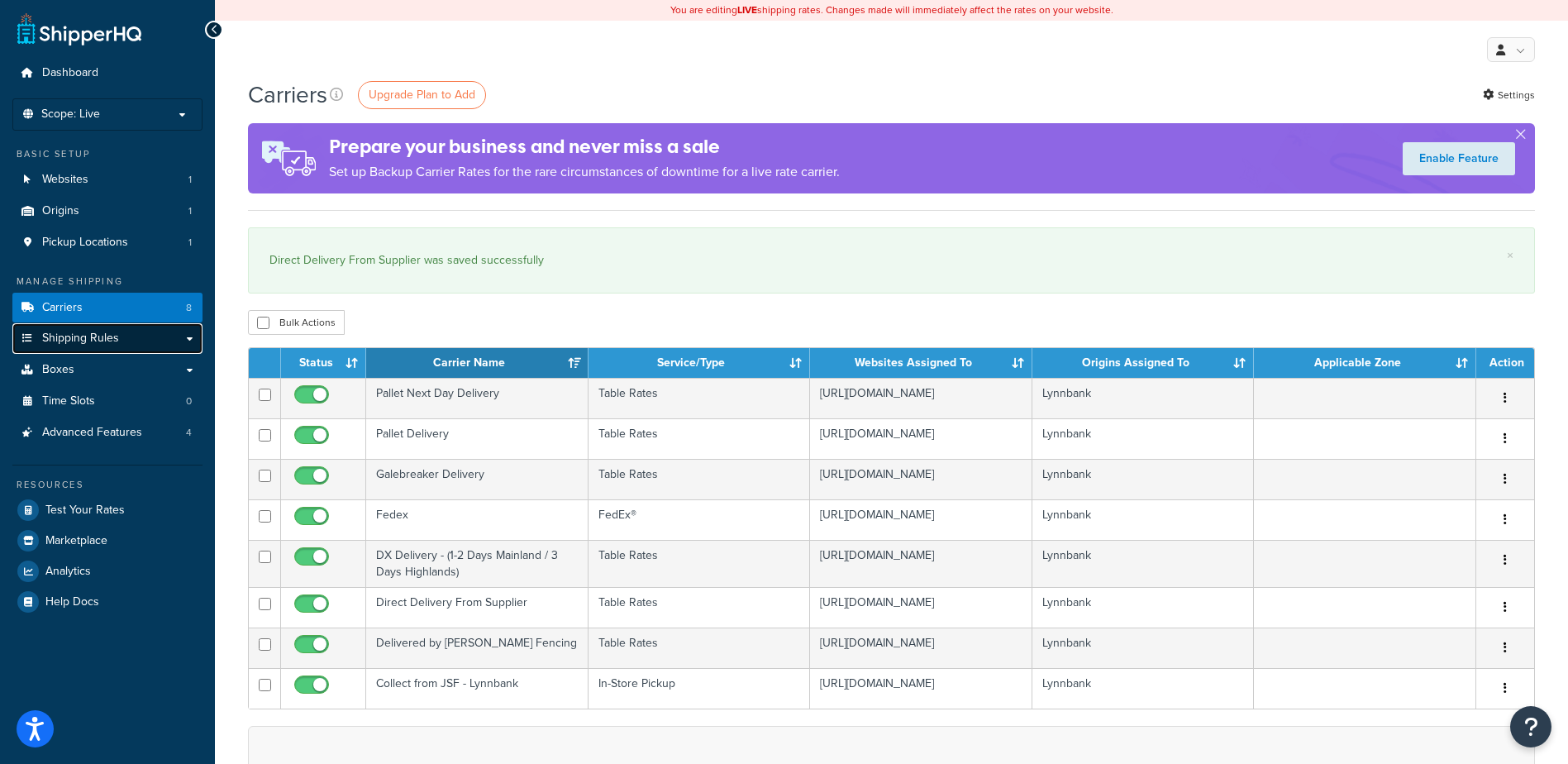
click at [161, 342] on link "Shipping Rules" at bounding box center [107, 338] width 190 height 30
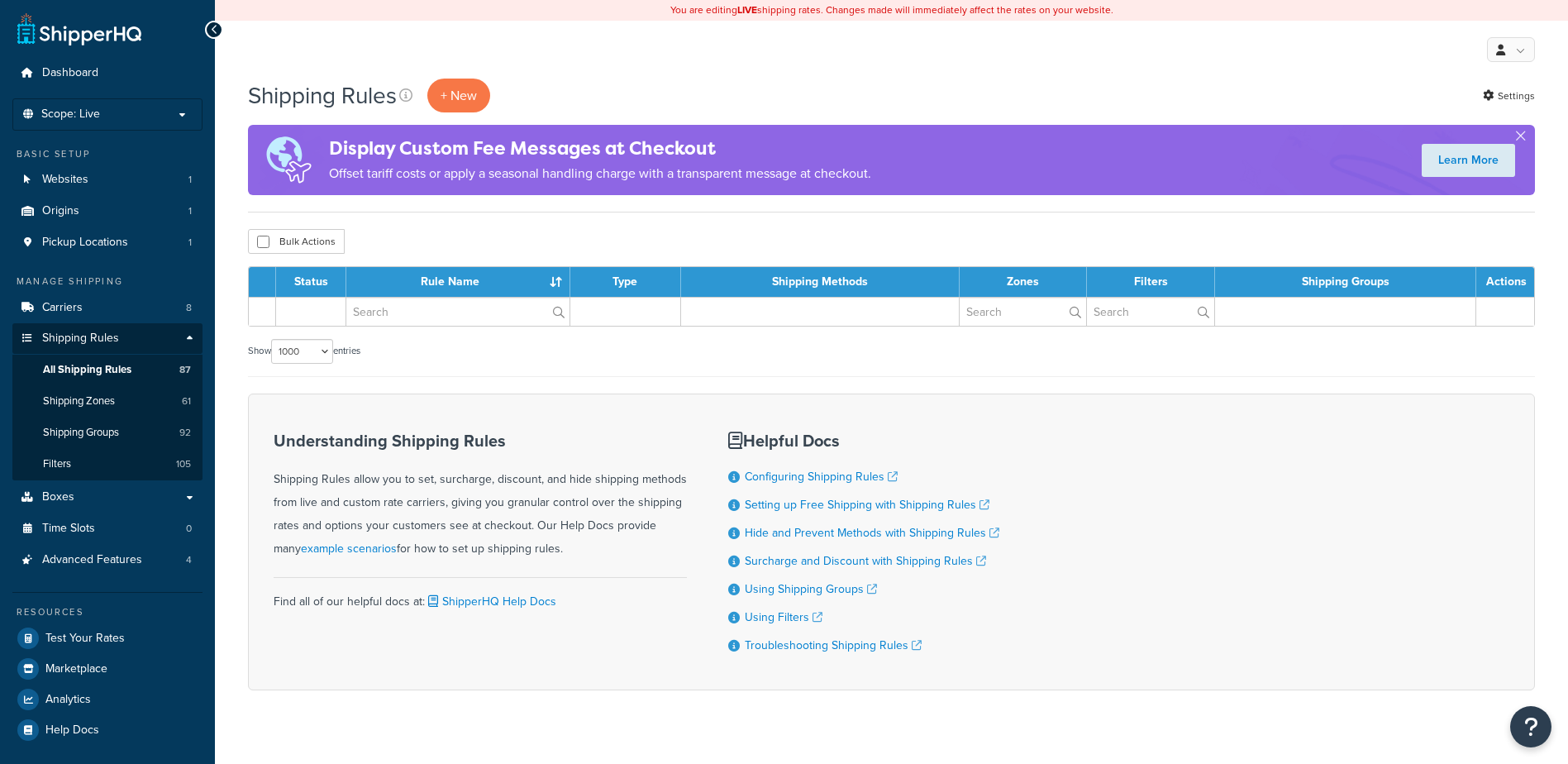
select select "1000"
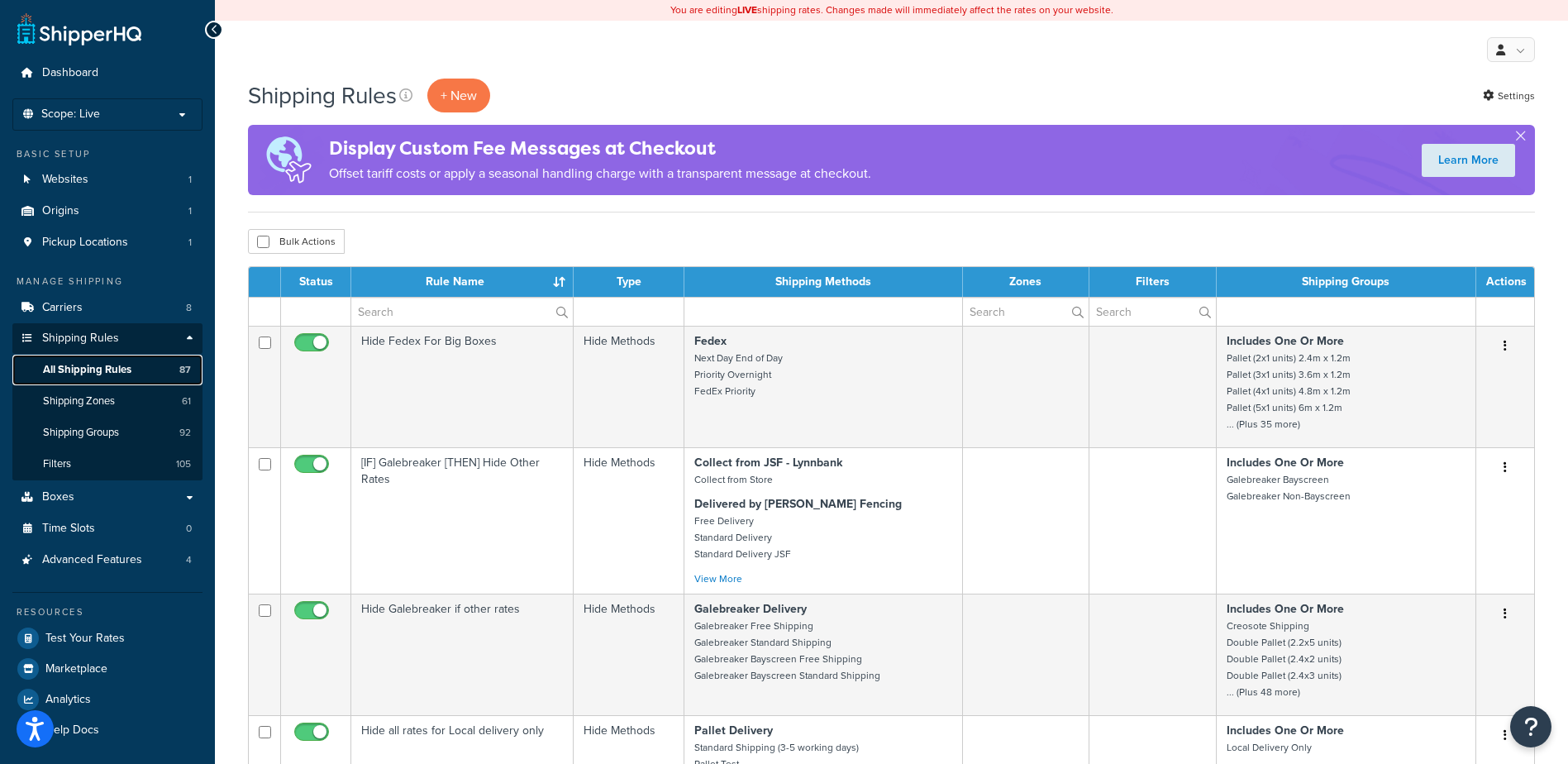
click at [145, 373] on link "All Shipping Rules 87" at bounding box center [107, 369] width 190 height 30
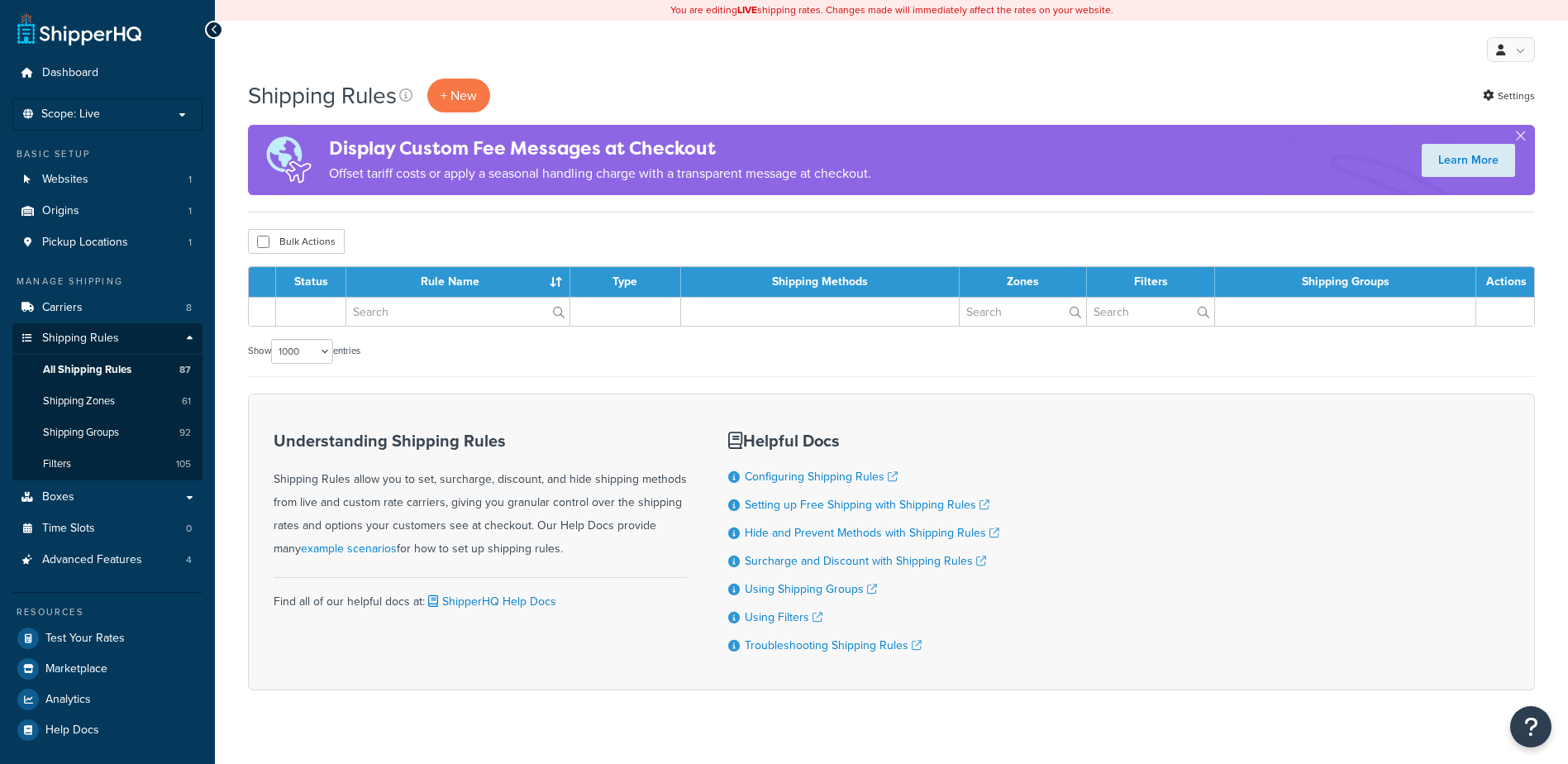
select select "1000"
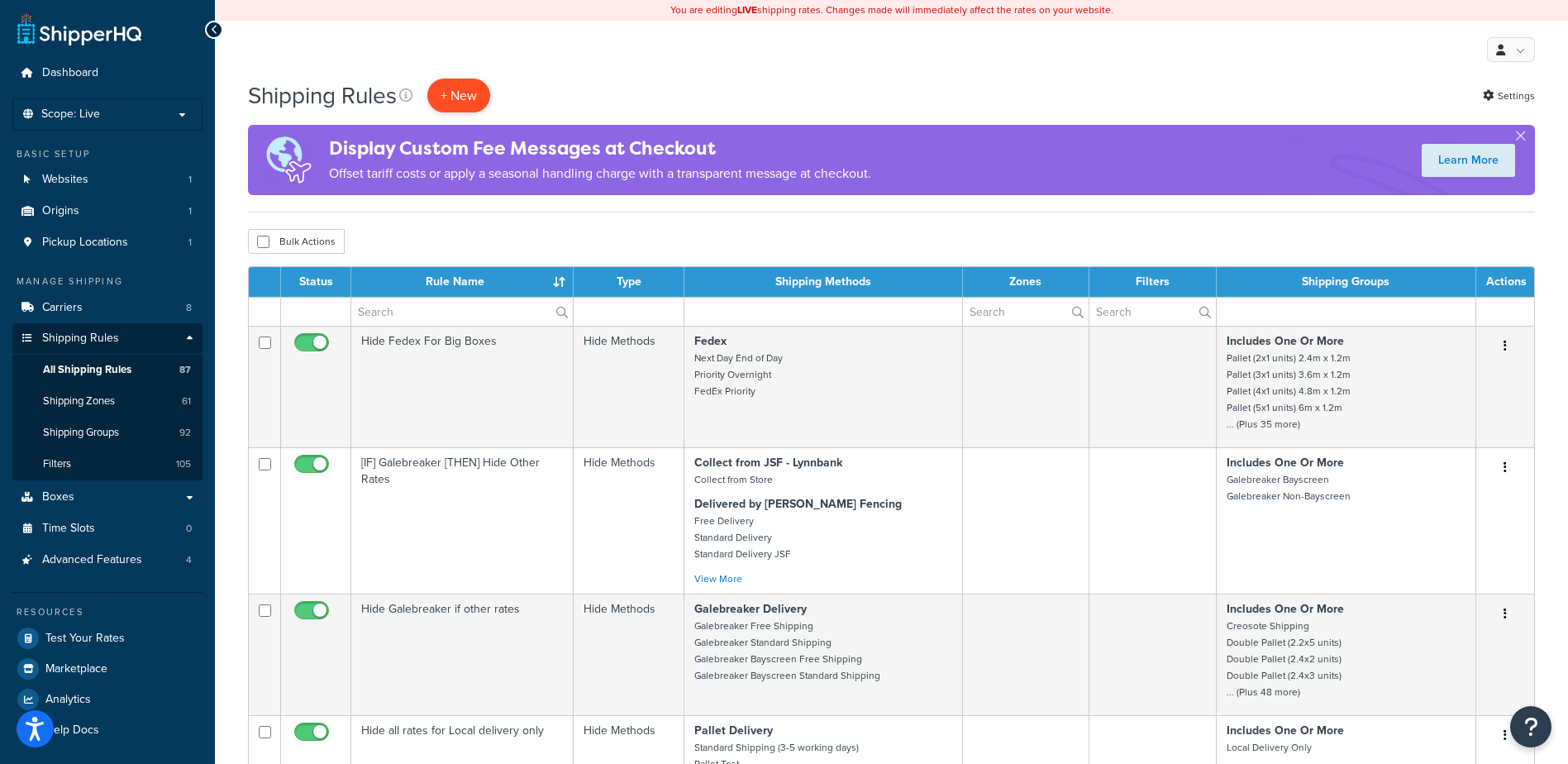
click at [473, 101] on p "+ New" at bounding box center [458, 95] width 63 height 34
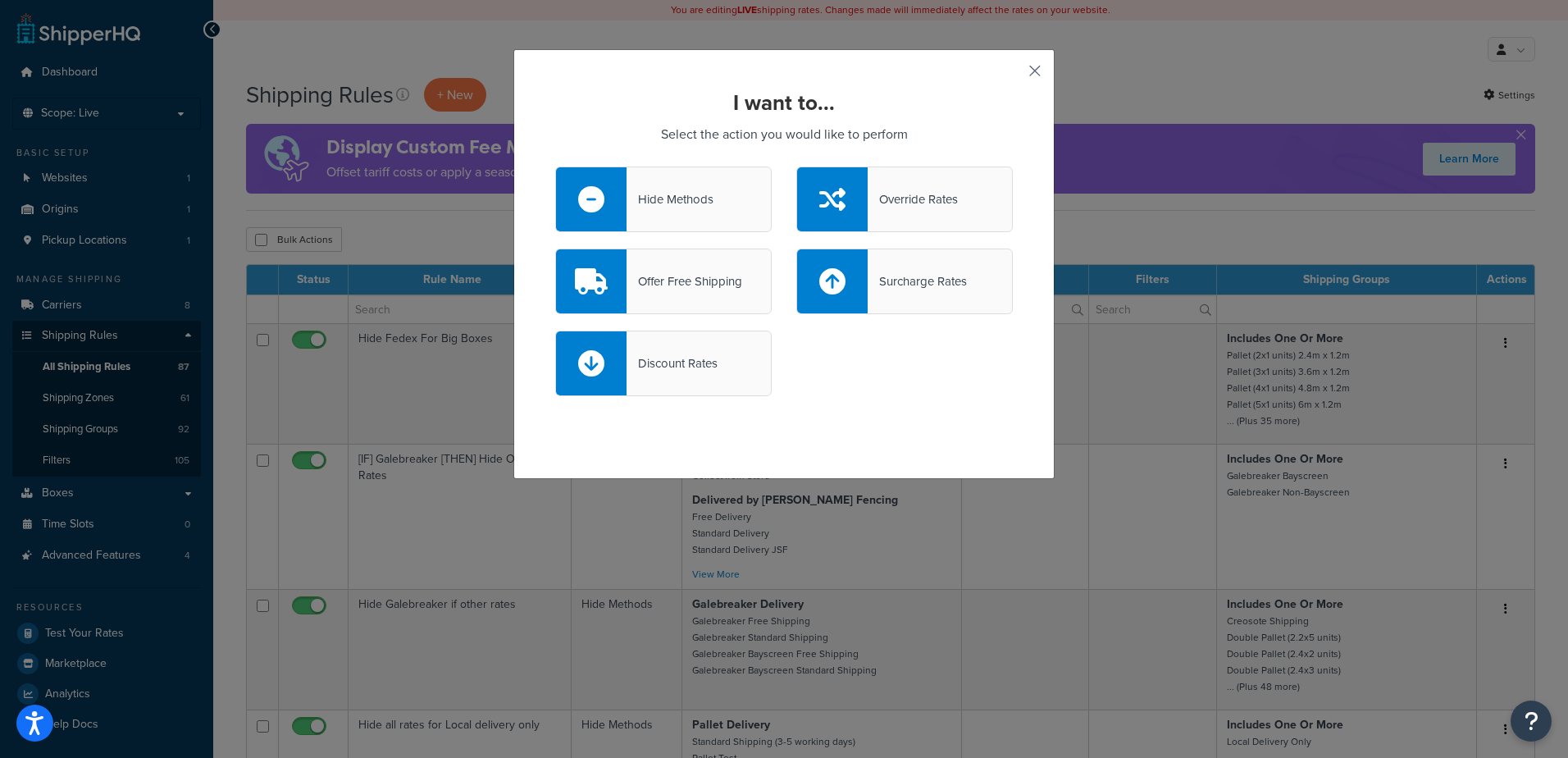
click at [1013, 75] on button "button" at bounding box center [1011, 76] width 5 height 5
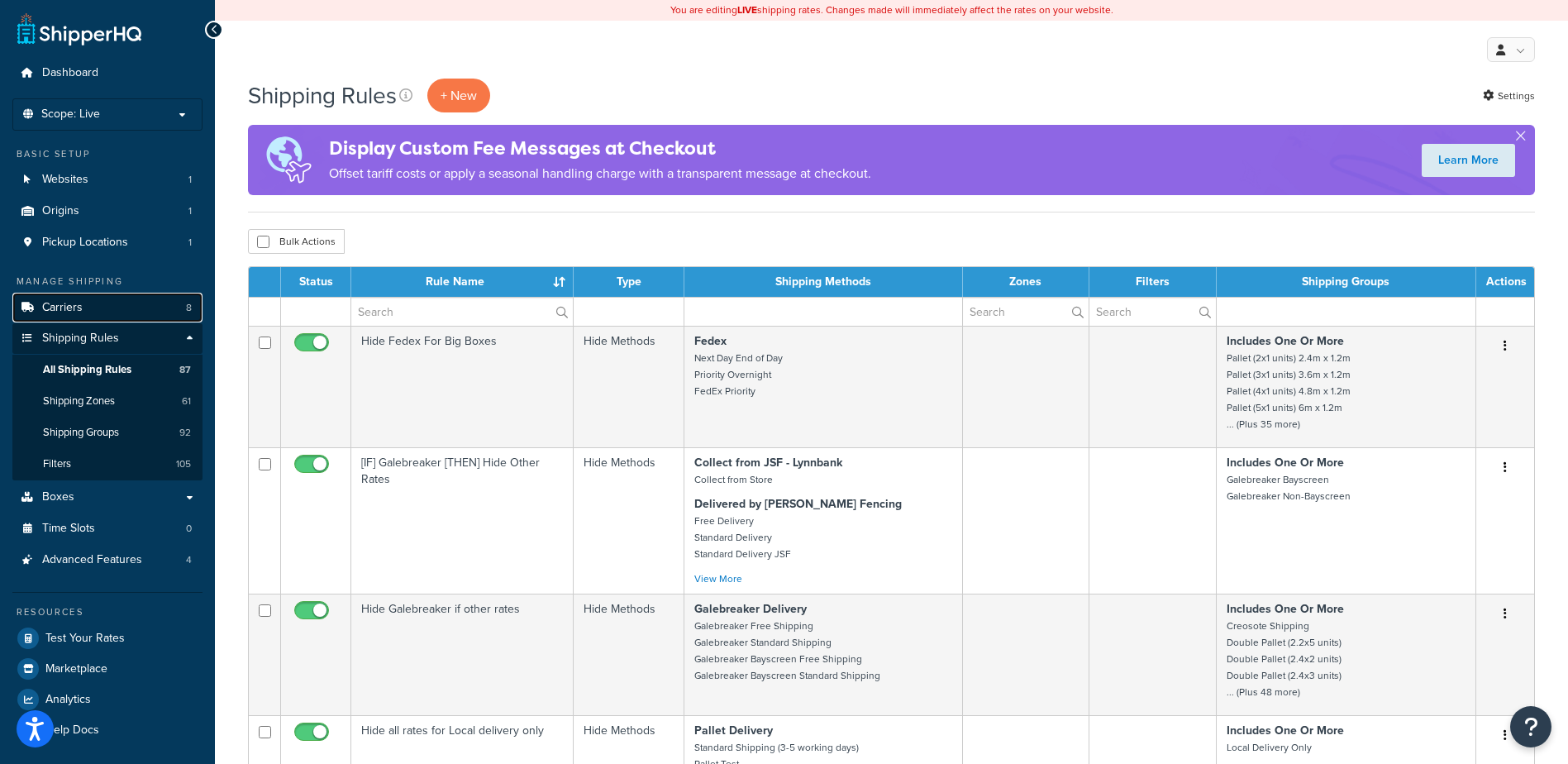
drag, startPoint x: 54, startPoint y: 311, endPoint x: 67, endPoint y: 311, distance: 13.0
click at [55, 311] on span "Carriers" at bounding box center [62, 307] width 40 height 14
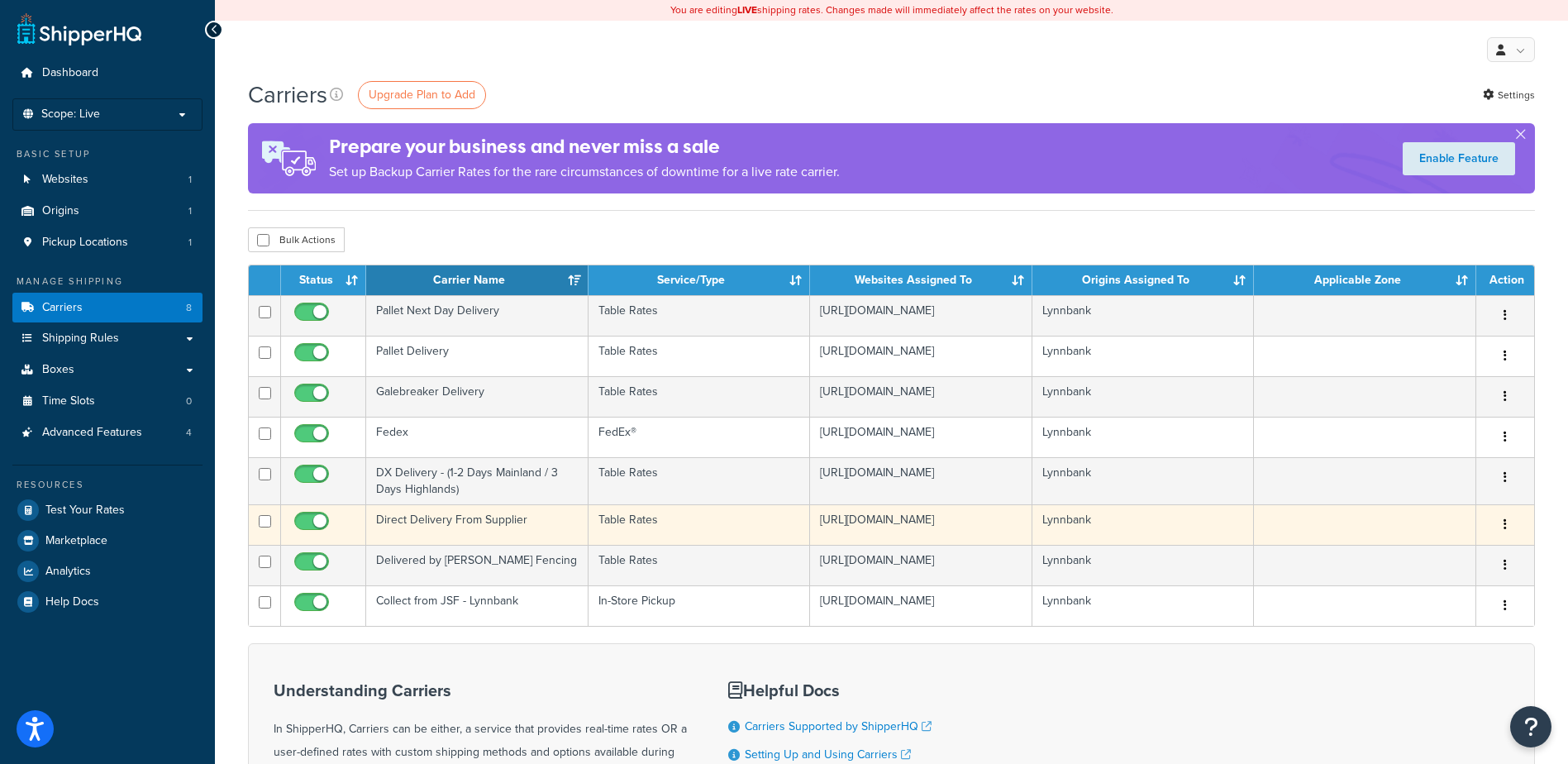
click at [440, 528] on td "Direct Delivery From Supplier" at bounding box center [477, 524] width 223 height 40
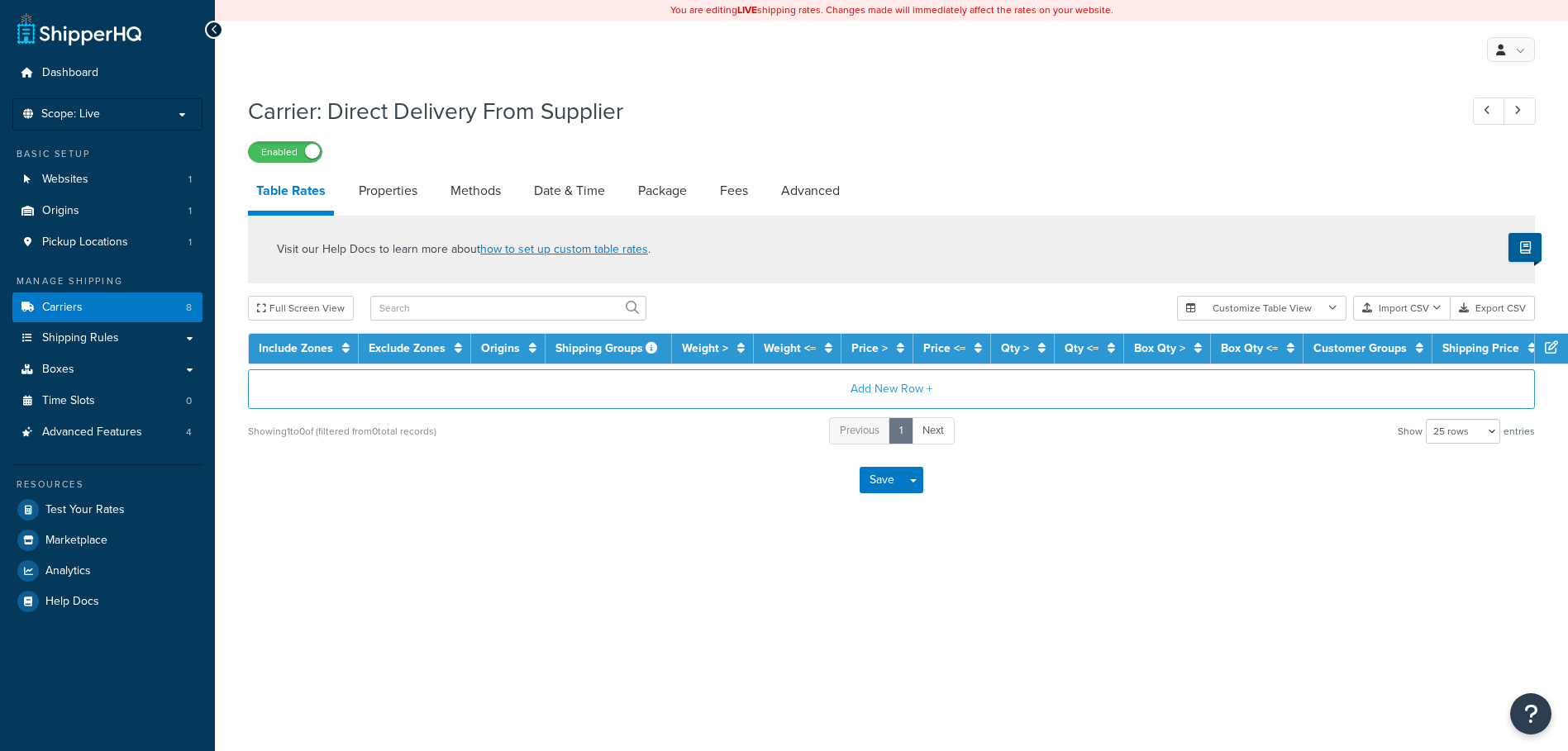
select select "25"
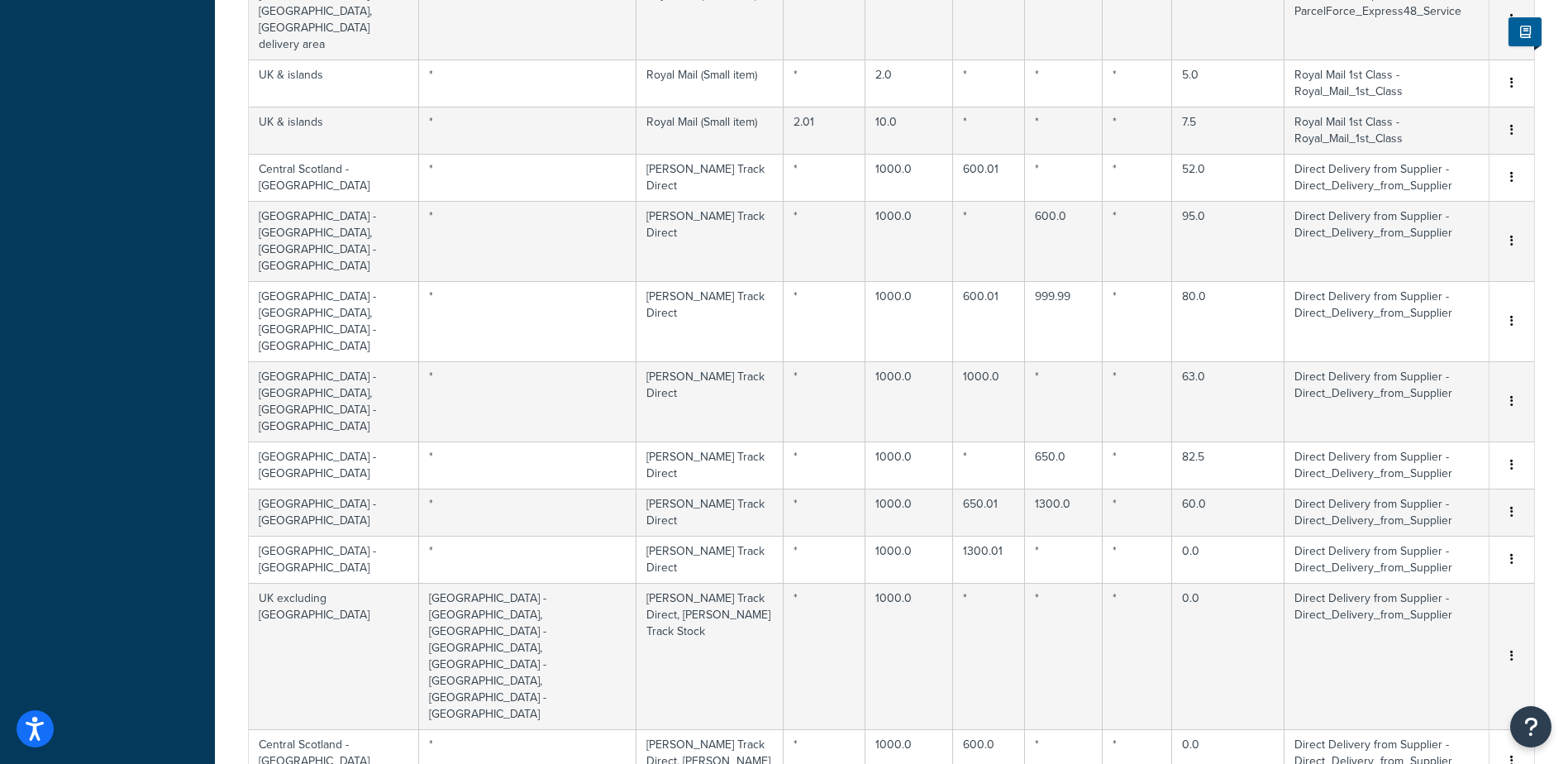
scroll to position [1162, 0]
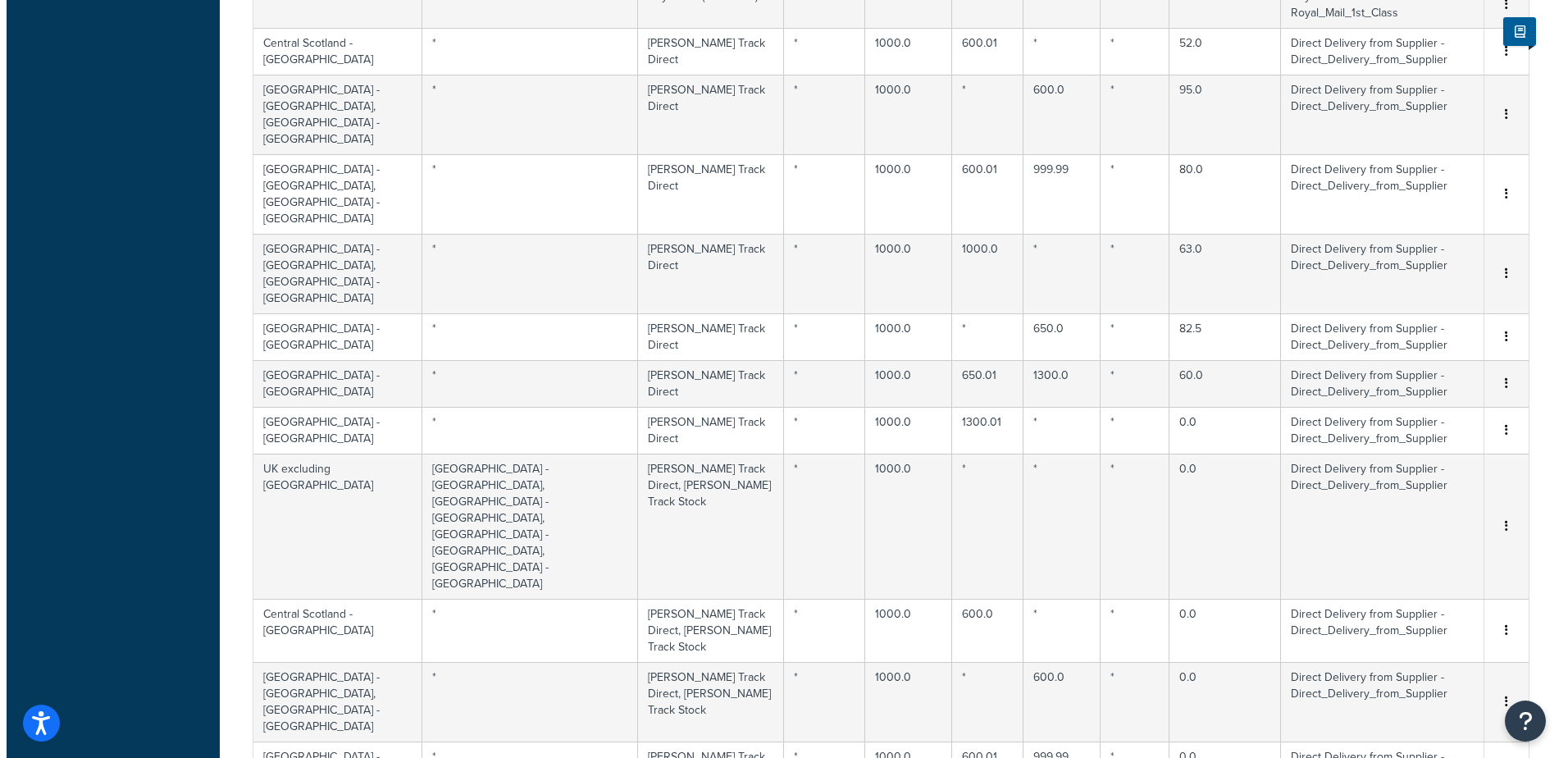
scroll to position [1055, 0]
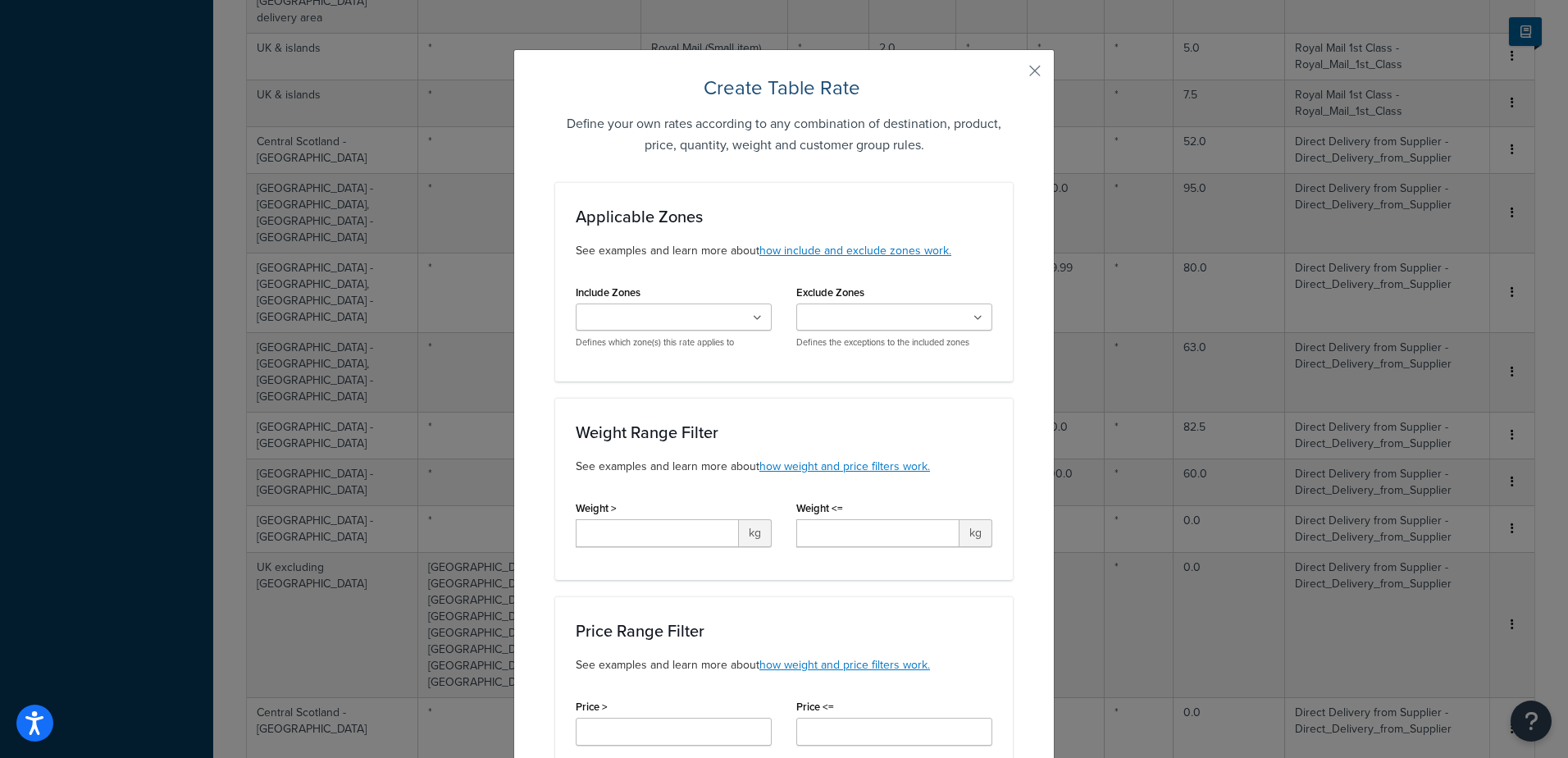
click at [649, 324] on input "Include Zones" at bounding box center [654, 318] width 145 height 18
type input "u"
type input "uk"
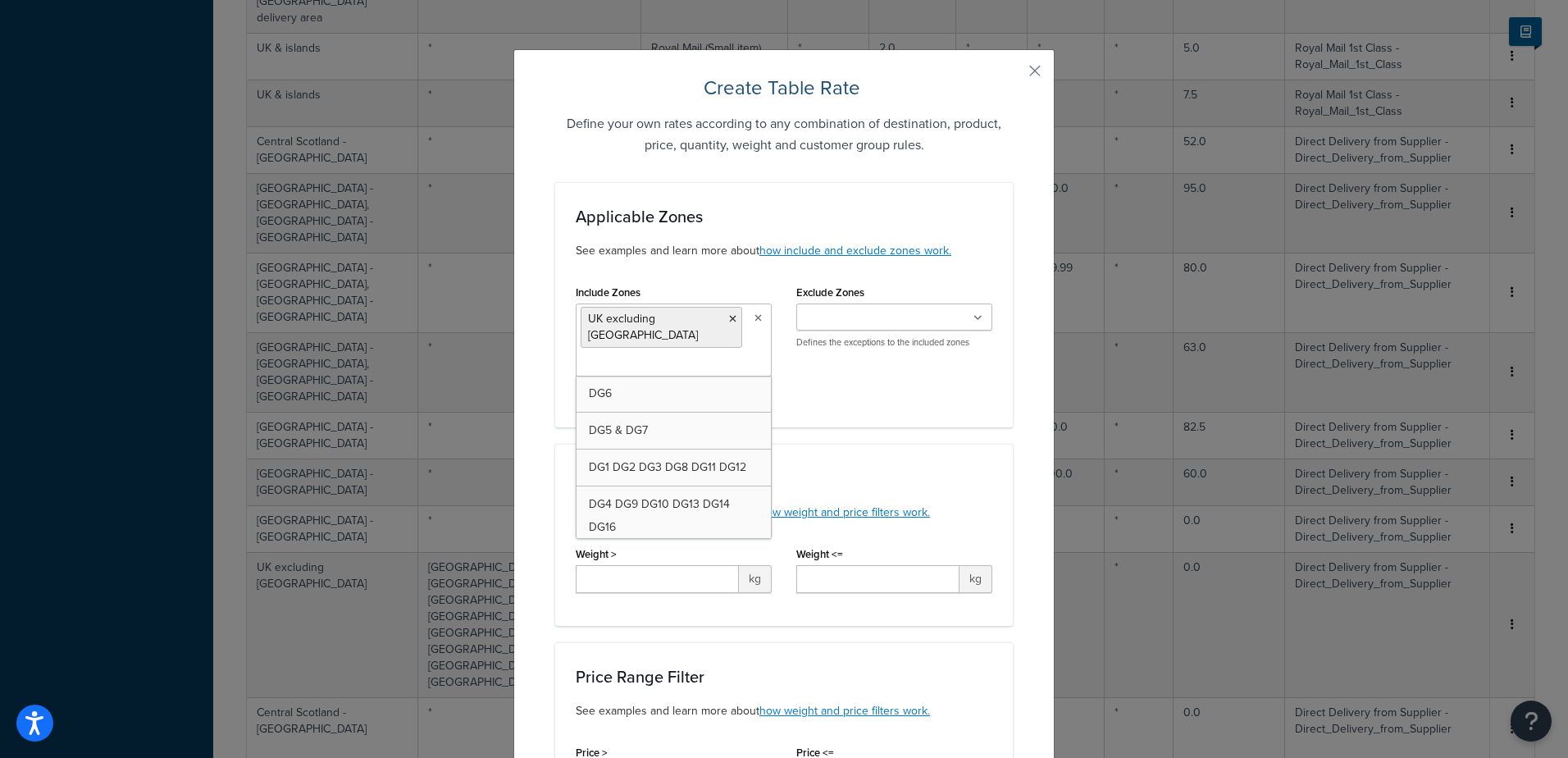
click at [825, 360] on div "Exclude Zones DG6 DG5 & DG7 DG1 DG2 DG3 DG8 DG11 DG12 DG4 DG9 DG10 DG13 DG14 DG…" at bounding box center [894, 321] width 221 height 80
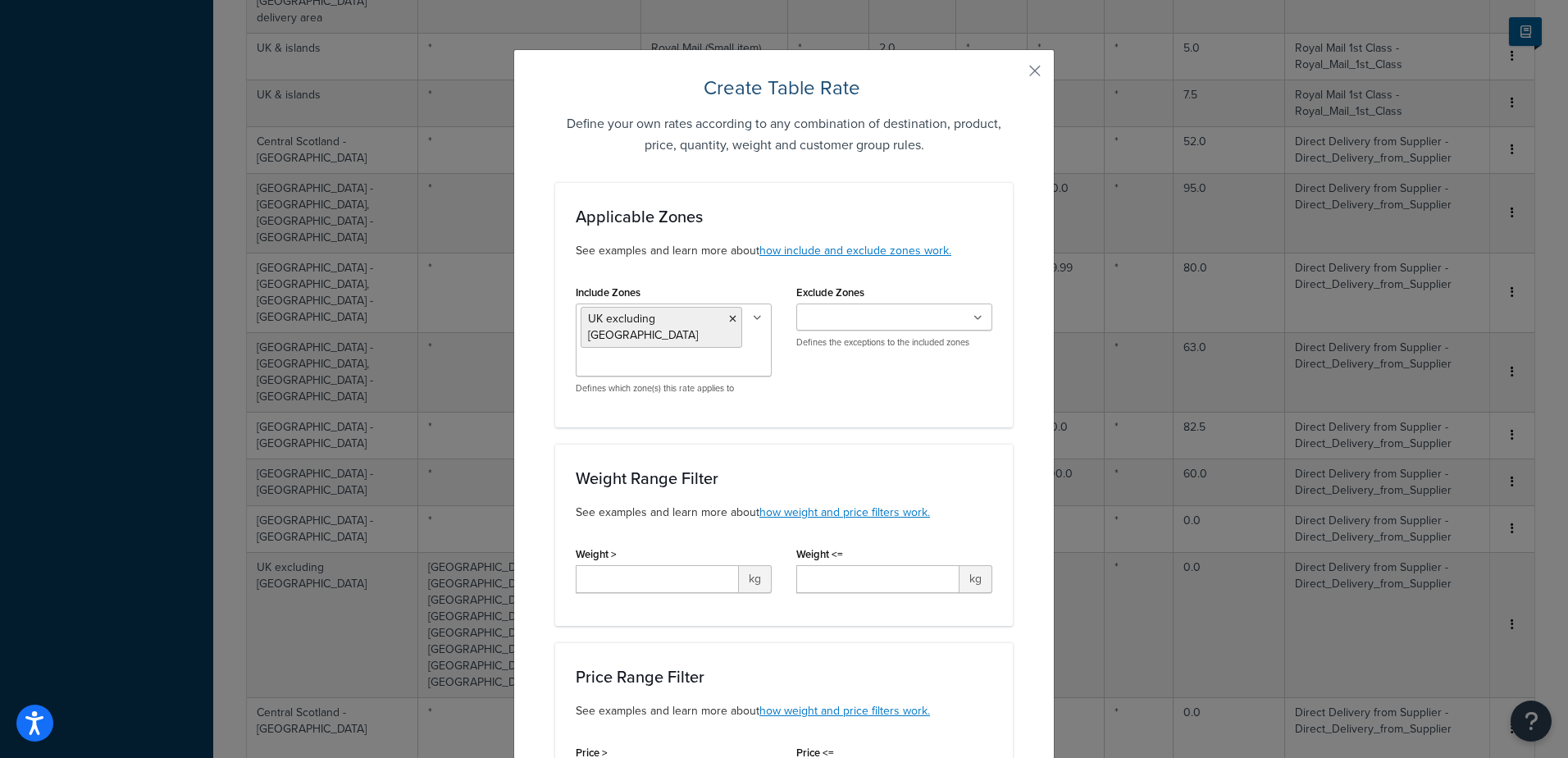
drag, startPoint x: 825, startPoint y: 360, endPoint x: 842, endPoint y: 394, distance: 38.0
click at [842, 394] on div "Include Zones UK excluding Highlands & Islands DG6 DG5 & DG7 DG1 DG2 DG3 DG8 DG…" at bounding box center [784, 344] width 441 height 126
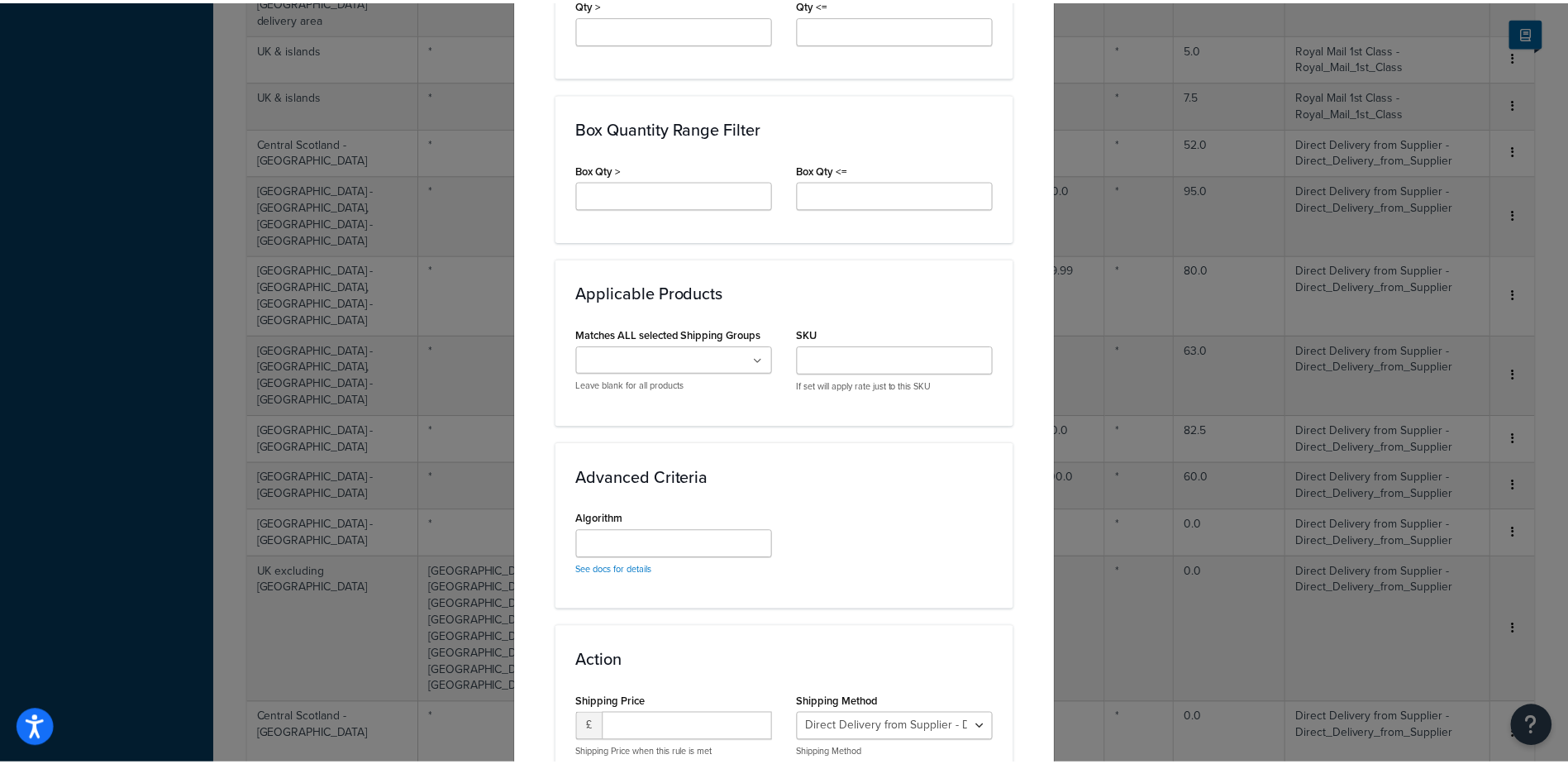
scroll to position [1071, 0]
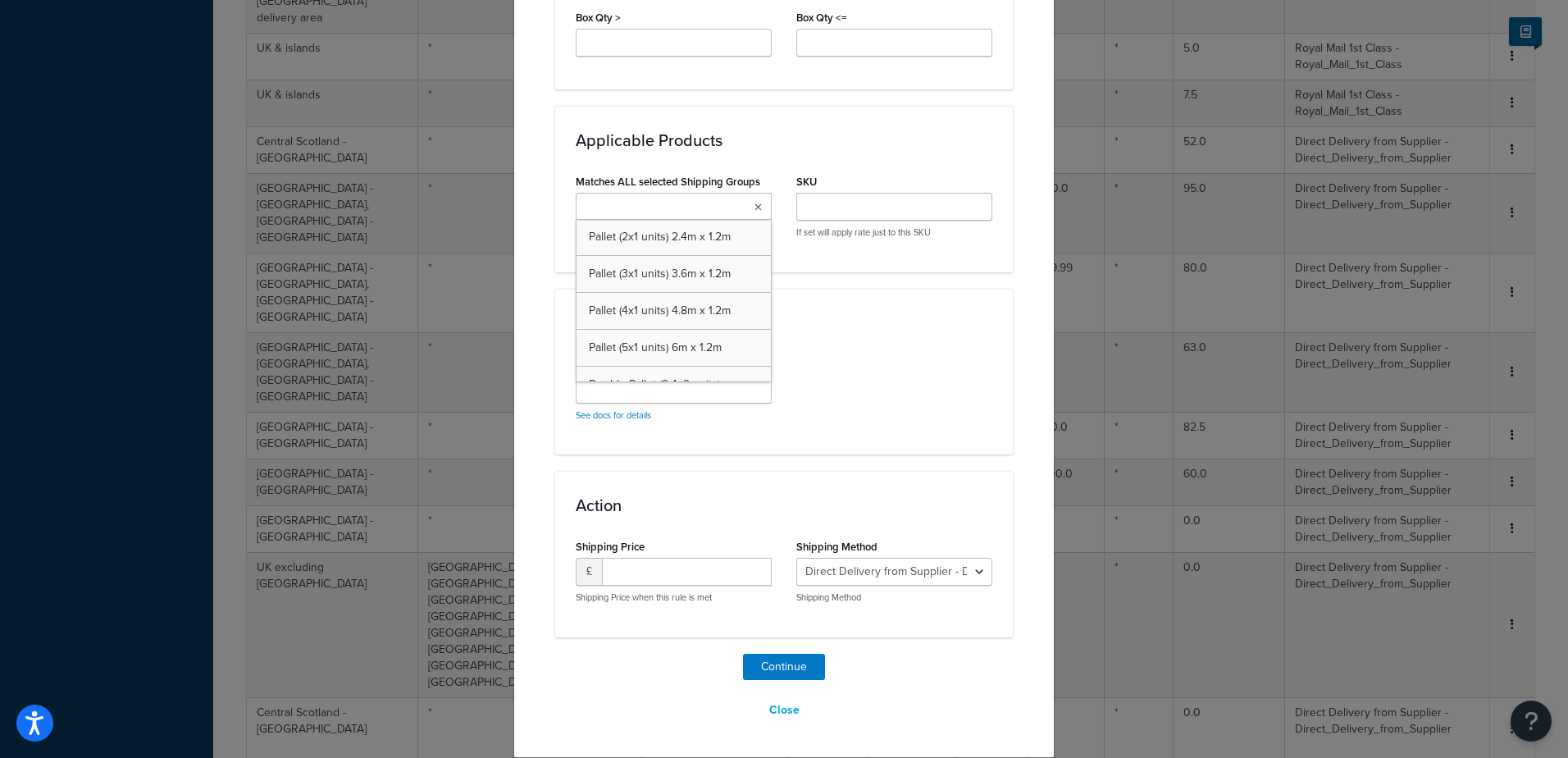
click at [734, 201] on ul at bounding box center [674, 206] width 196 height 27
type input "brett"
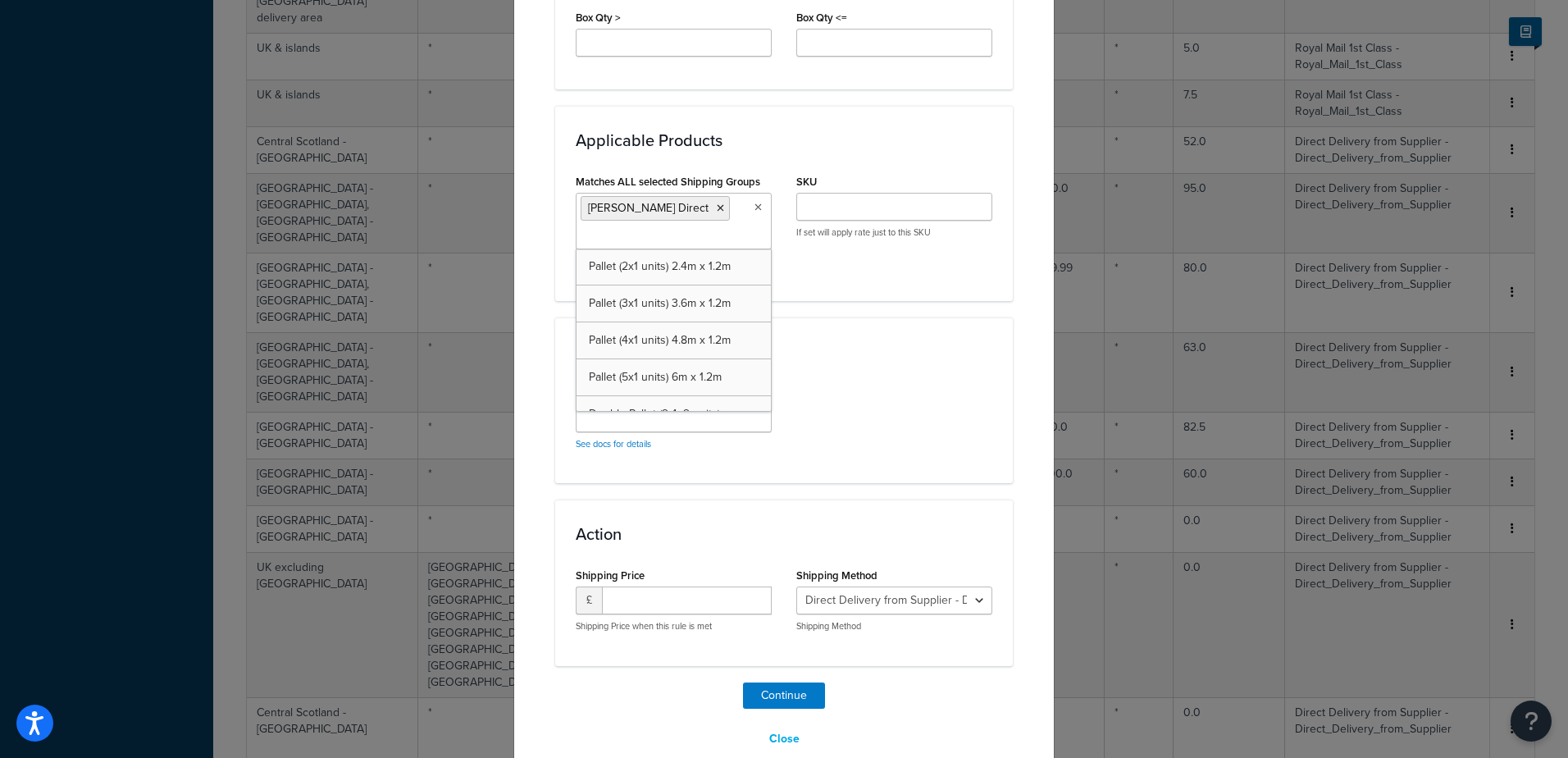
click at [822, 276] on div "Matches ALL selected Shipping Groups Brett Martin Direct Pallet (2x1 units) 2.4…" at bounding box center [784, 224] width 441 height 110
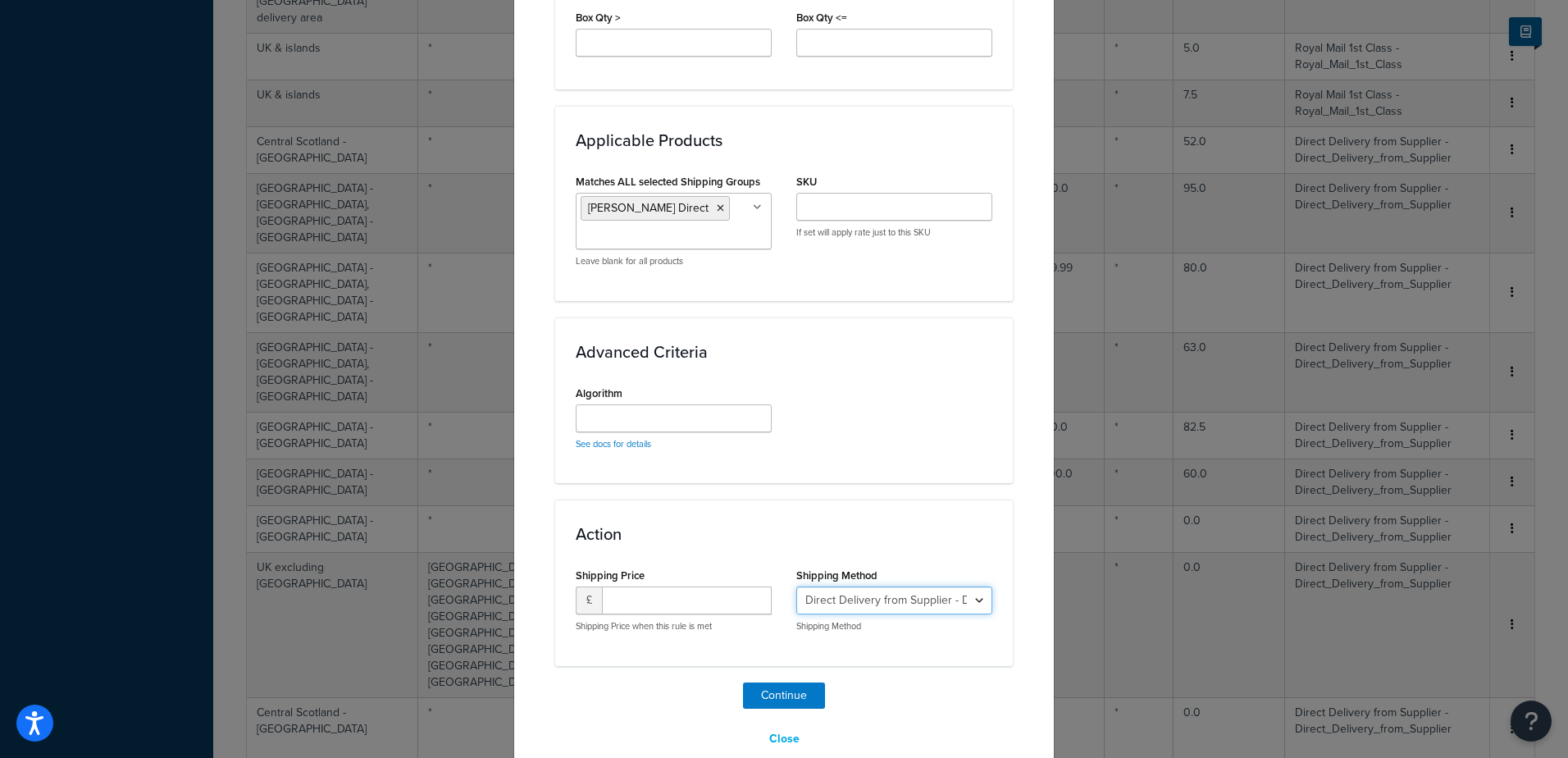
click at [959, 597] on select "Direct Delivery from Supplier - Direct_Delivery_from_Supplier Direct Delivery -…" at bounding box center [894, 600] width 196 height 28
select select "182209"
click at [796, 586] on select "Direct Delivery from Supplier - Direct_Delivery_from_Supplier Direct Delivery -…" at bounding box center [894, 600] width 196 height 28
click at [804, 688] on button "Continue" at bounding box center [784, 695] width 82 height 26
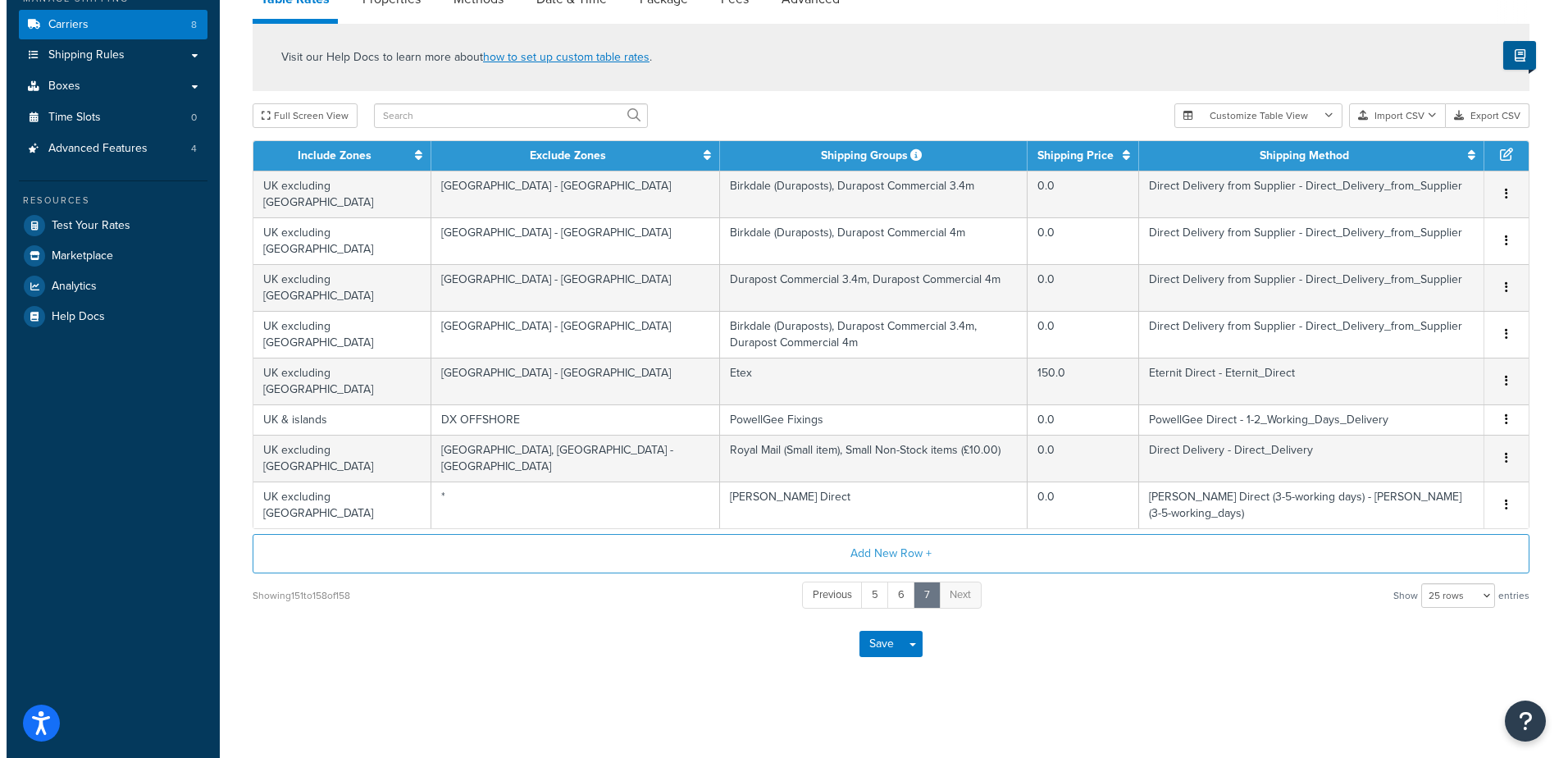
scroll to position [285, 0]
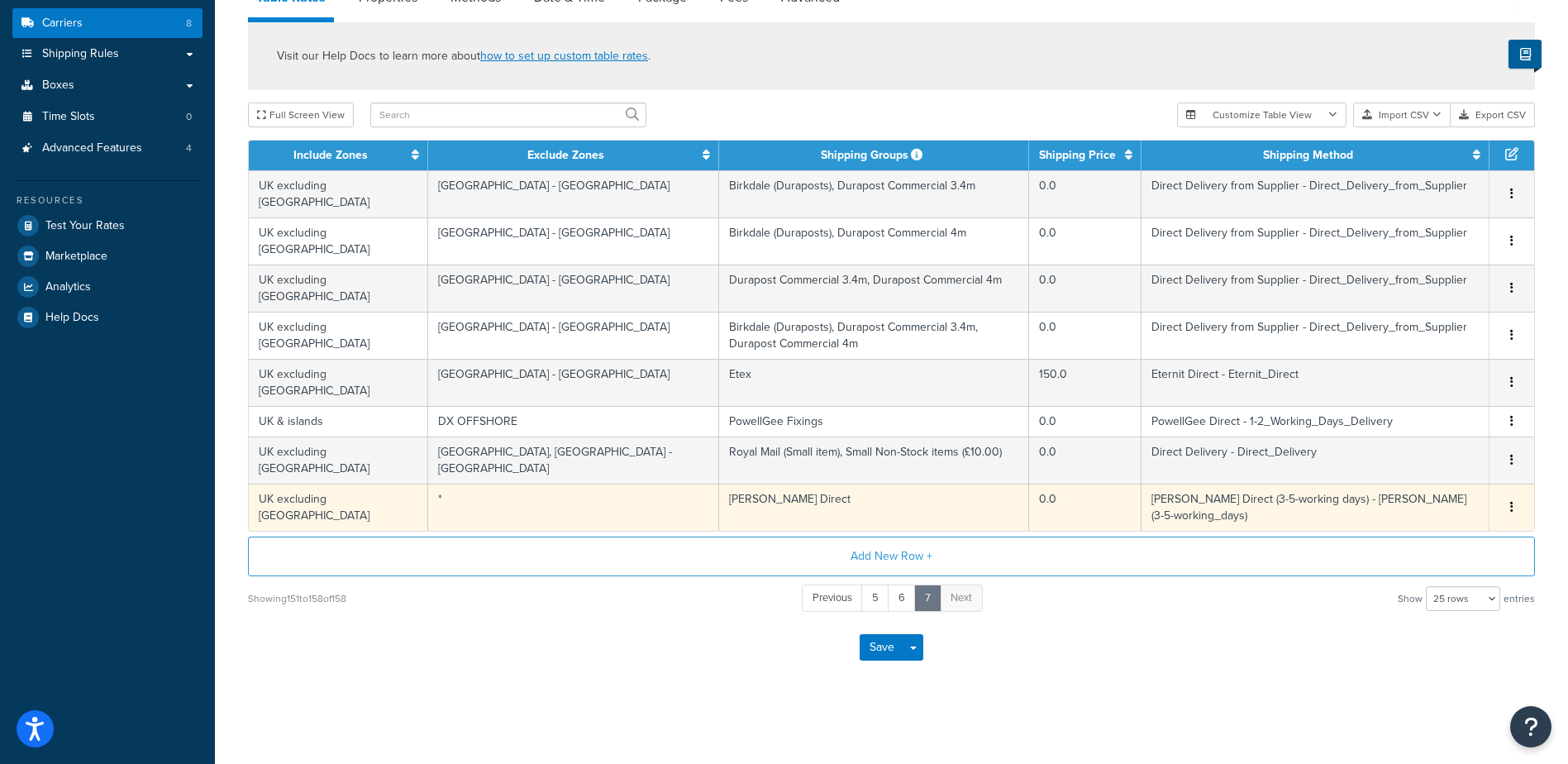
click at [555, 501] on td "*" at bounding box center [574, 507] width 291 height 47
select select "182209"
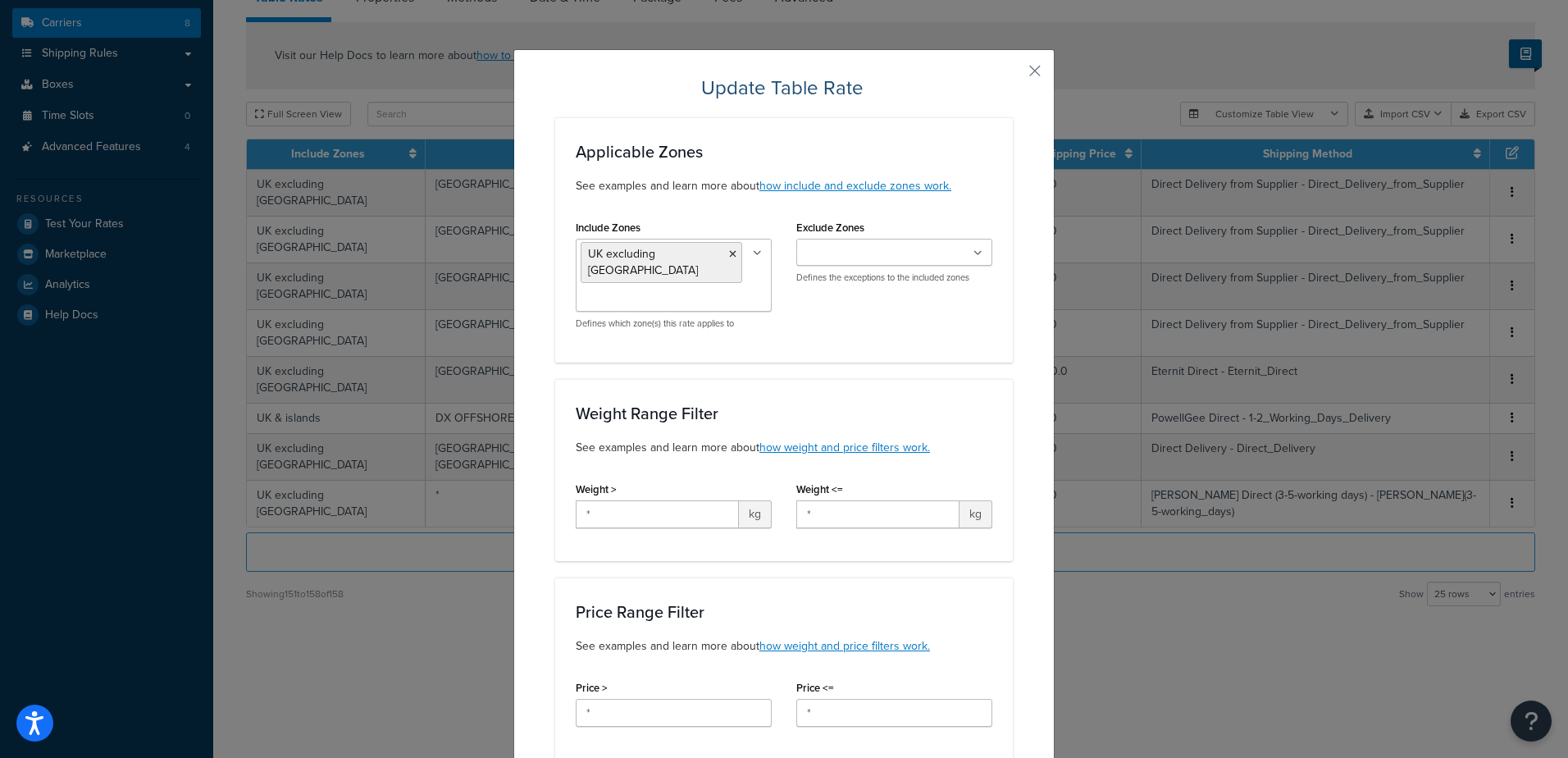
click at [959, 255] on ul at bounding box center [894, 253] width 196 height 27
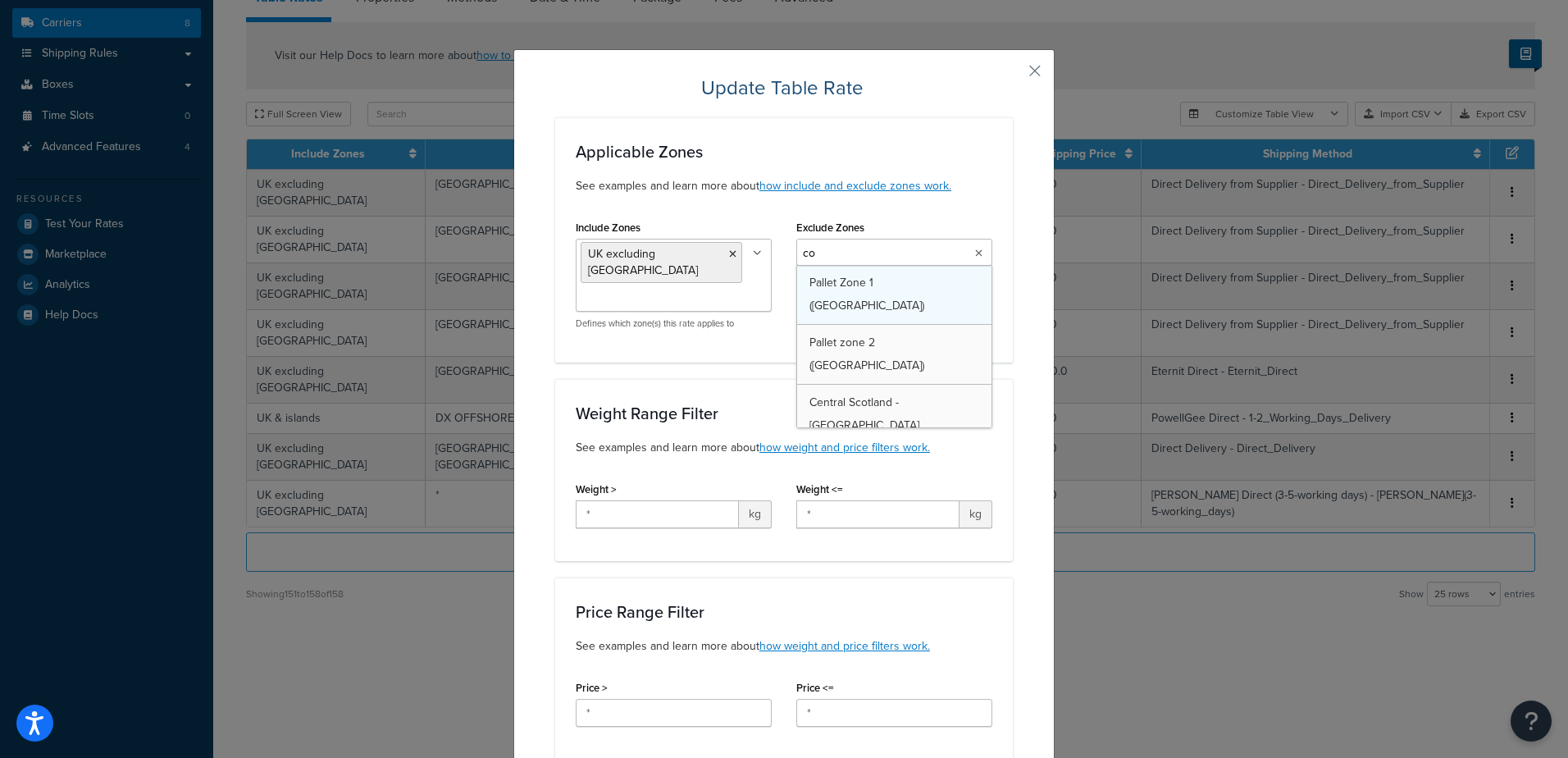
type input "cob"
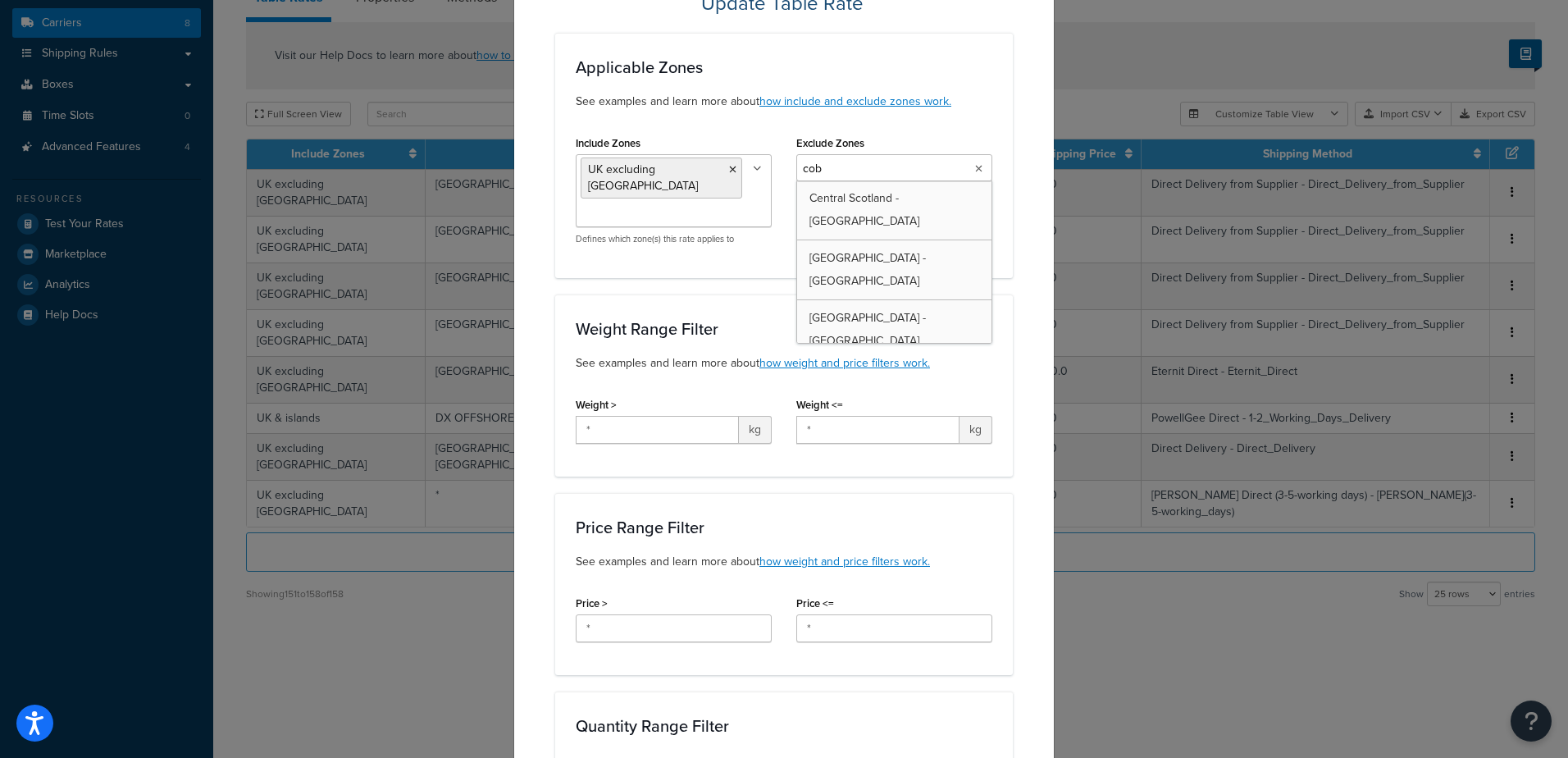
scroll to position [103, 0]
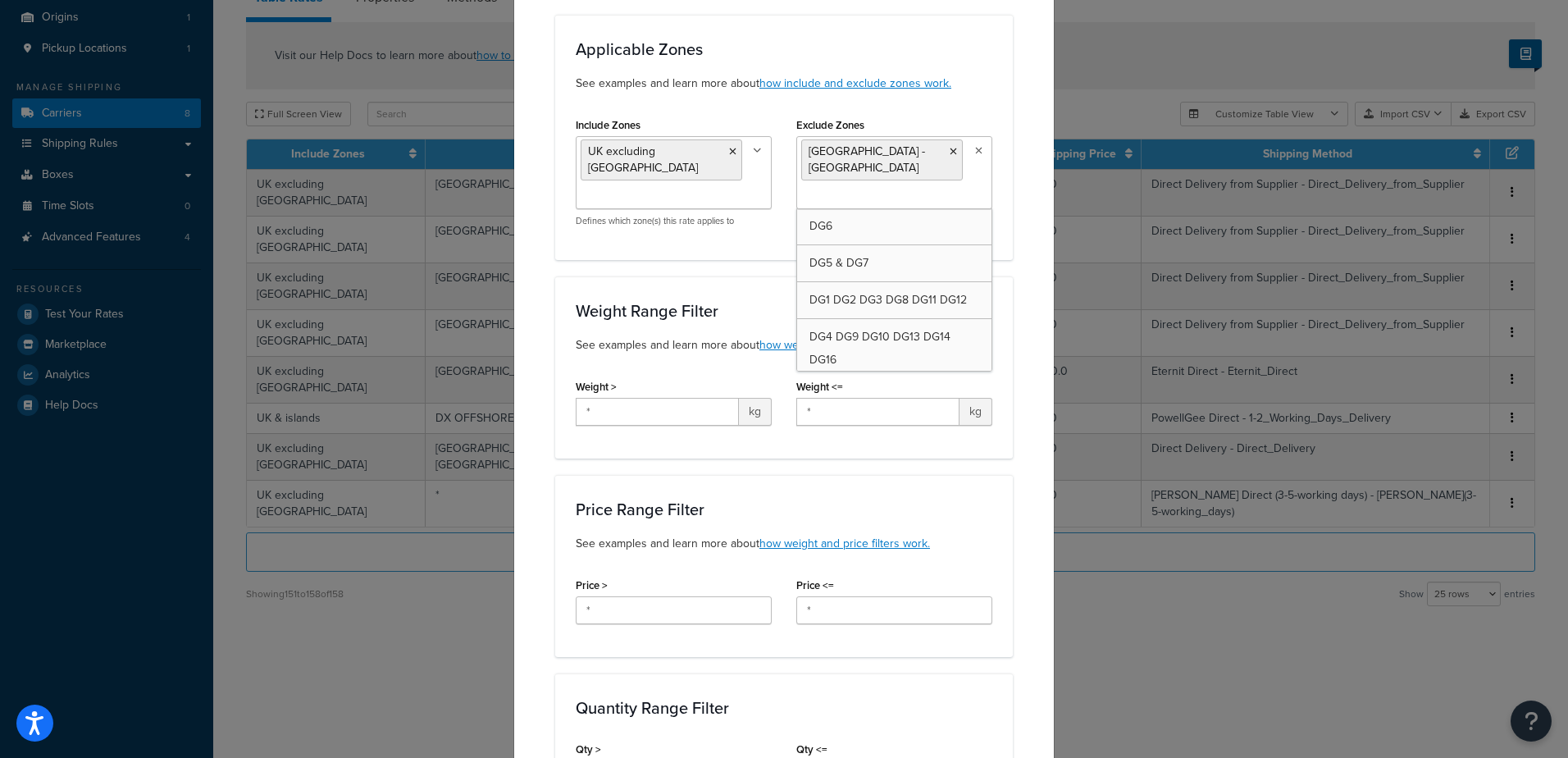
click at [928, 378] on div "Weight <= * kg" at bounding box center [894, 400] width 196 height 51
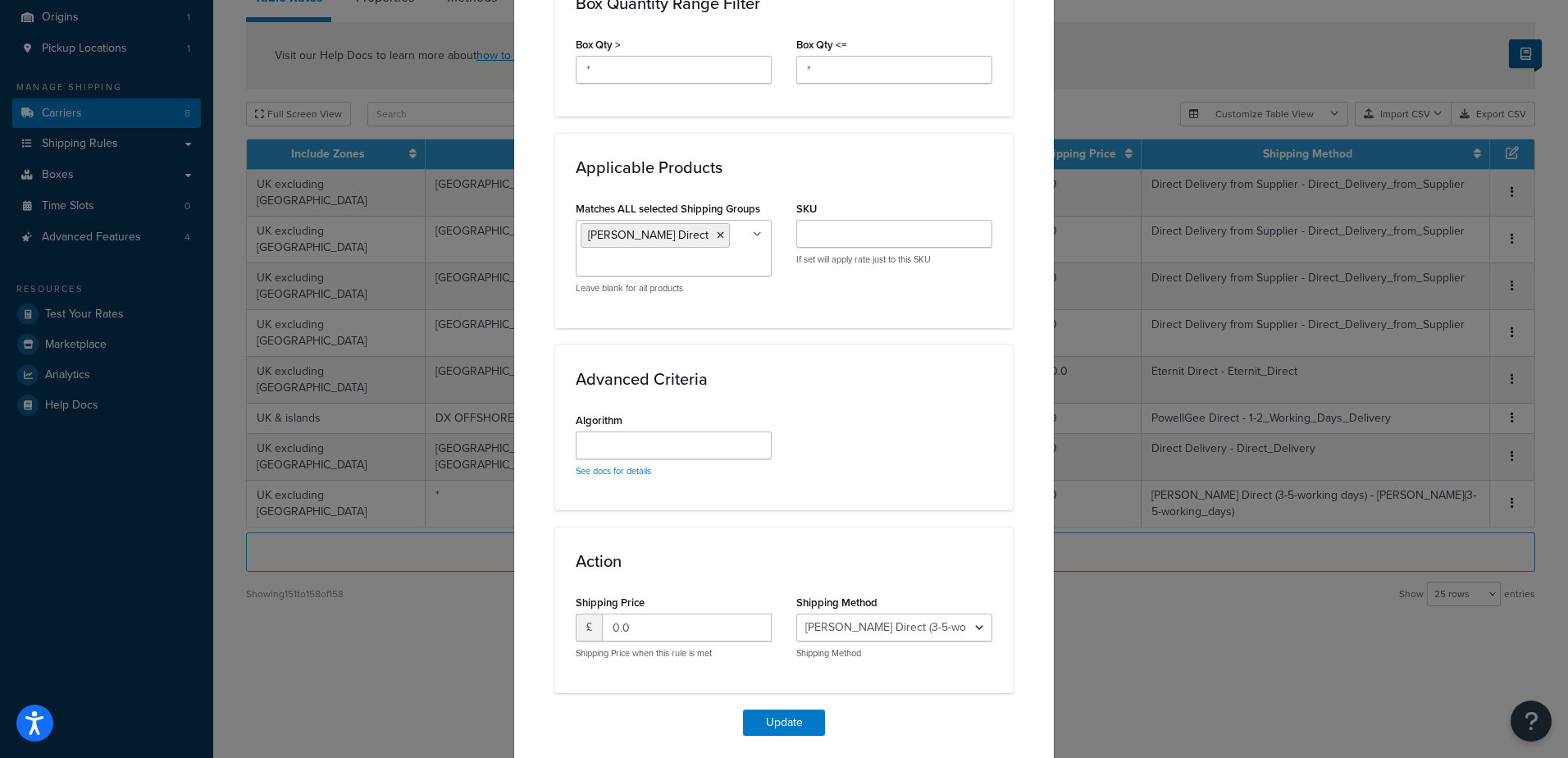
scroll to position [1006, 0]
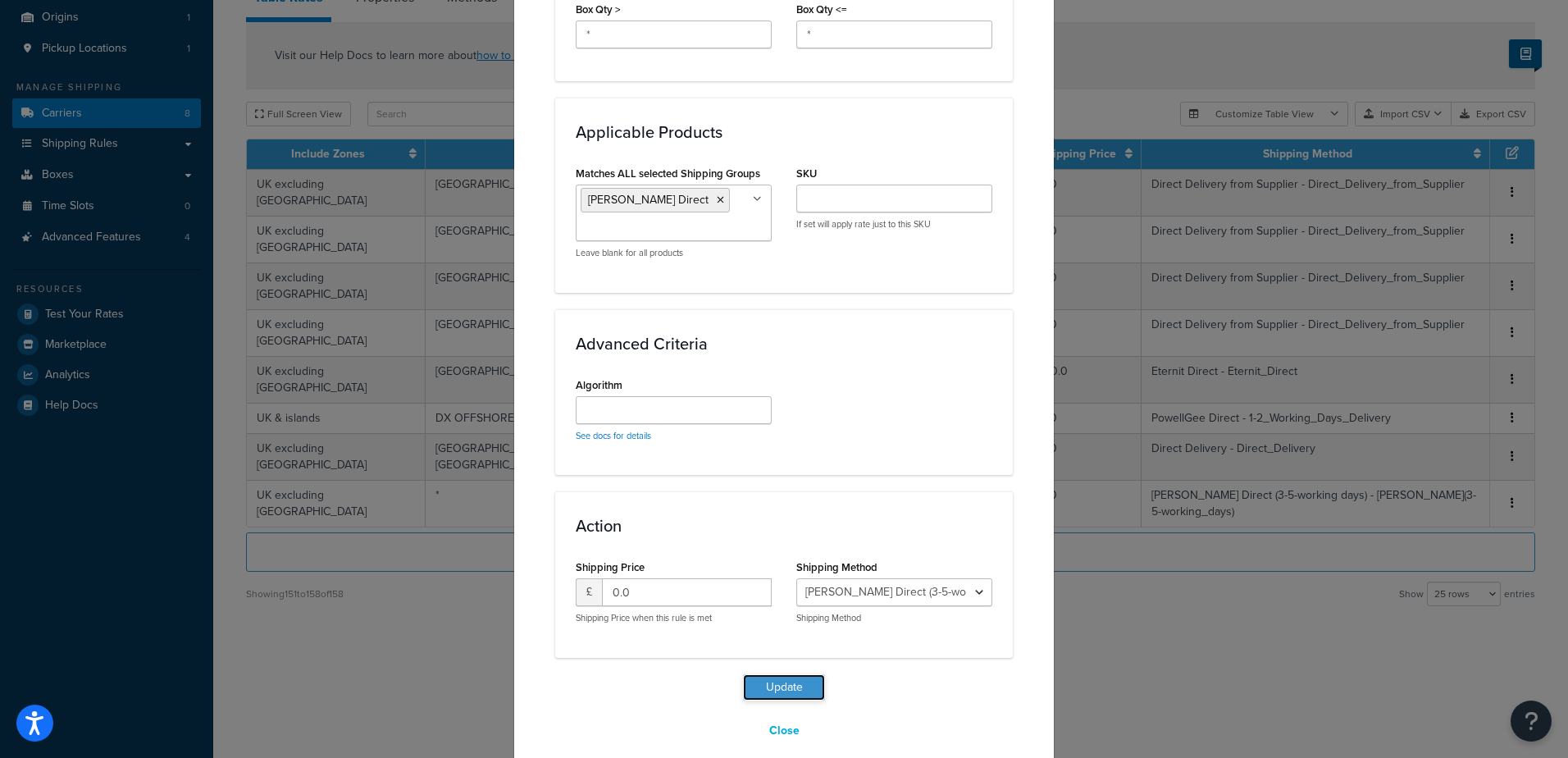
click at [764, 682] on button "Update" at bounding box center [784, 687] width 82 height 26
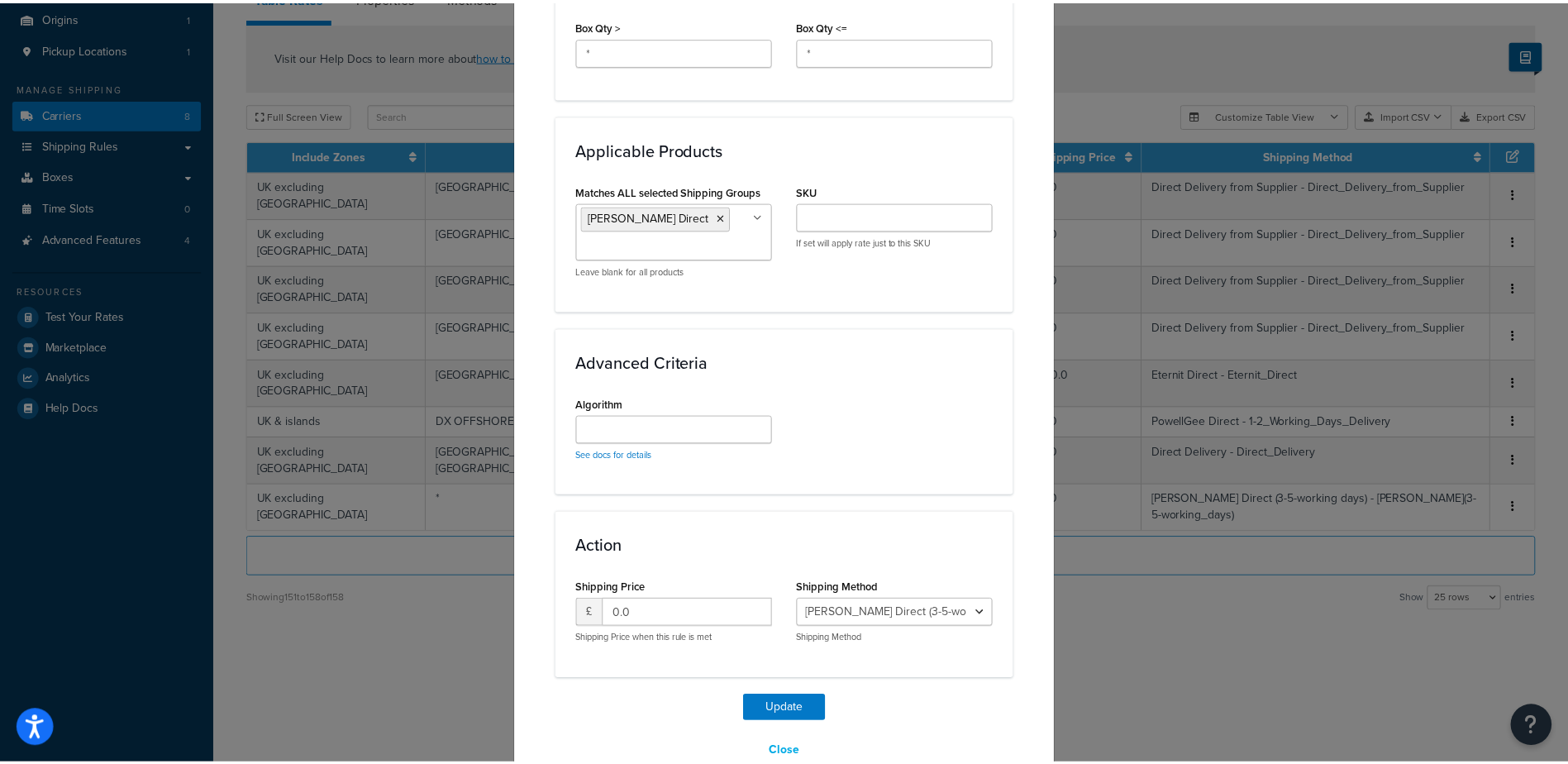
scroll to position [0, 0]
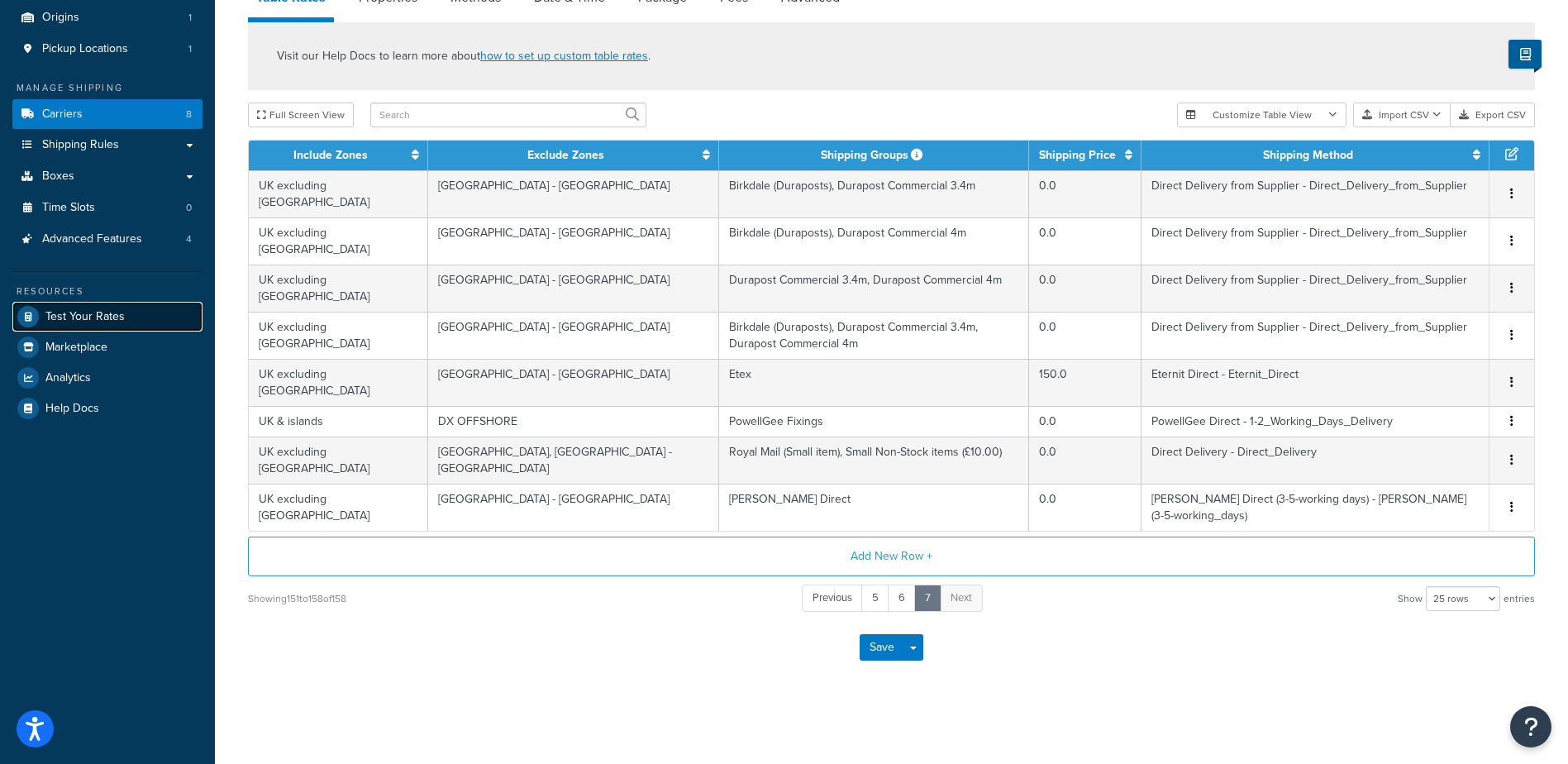
click at [126, 305] on link "Test Your Rates" at bounding box center [107, 316] width 190 height 29
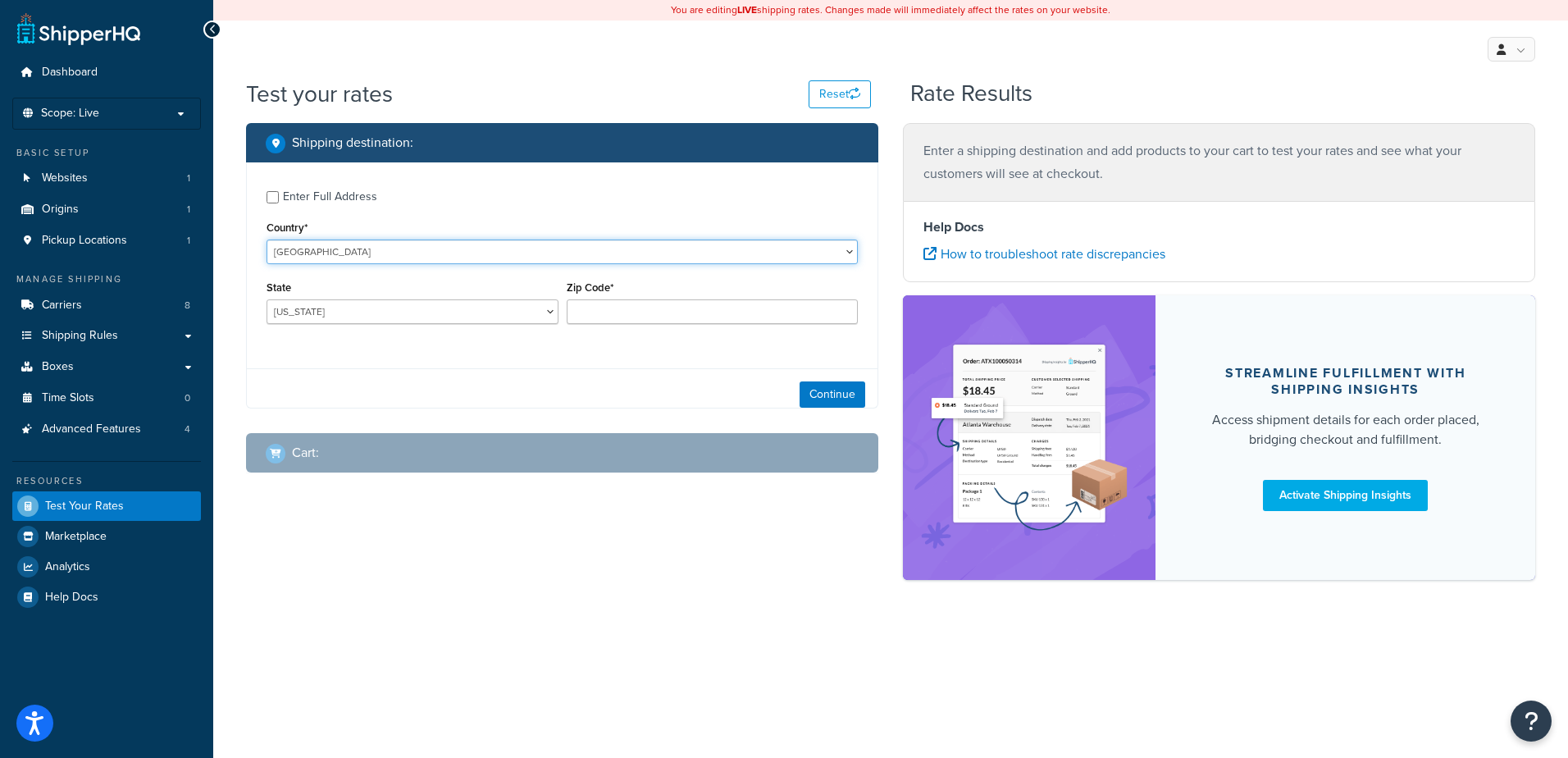
drag, startPoint x: 392, startPoint y: 257, endPoint x: 394, endPoint y: 266, distance: 9.2
click at [392, 257] on select "United States United Kingdom Afghanistan Åland Islands Albania Algeria American…" at bounding box center [562, 251] width 591 height 25
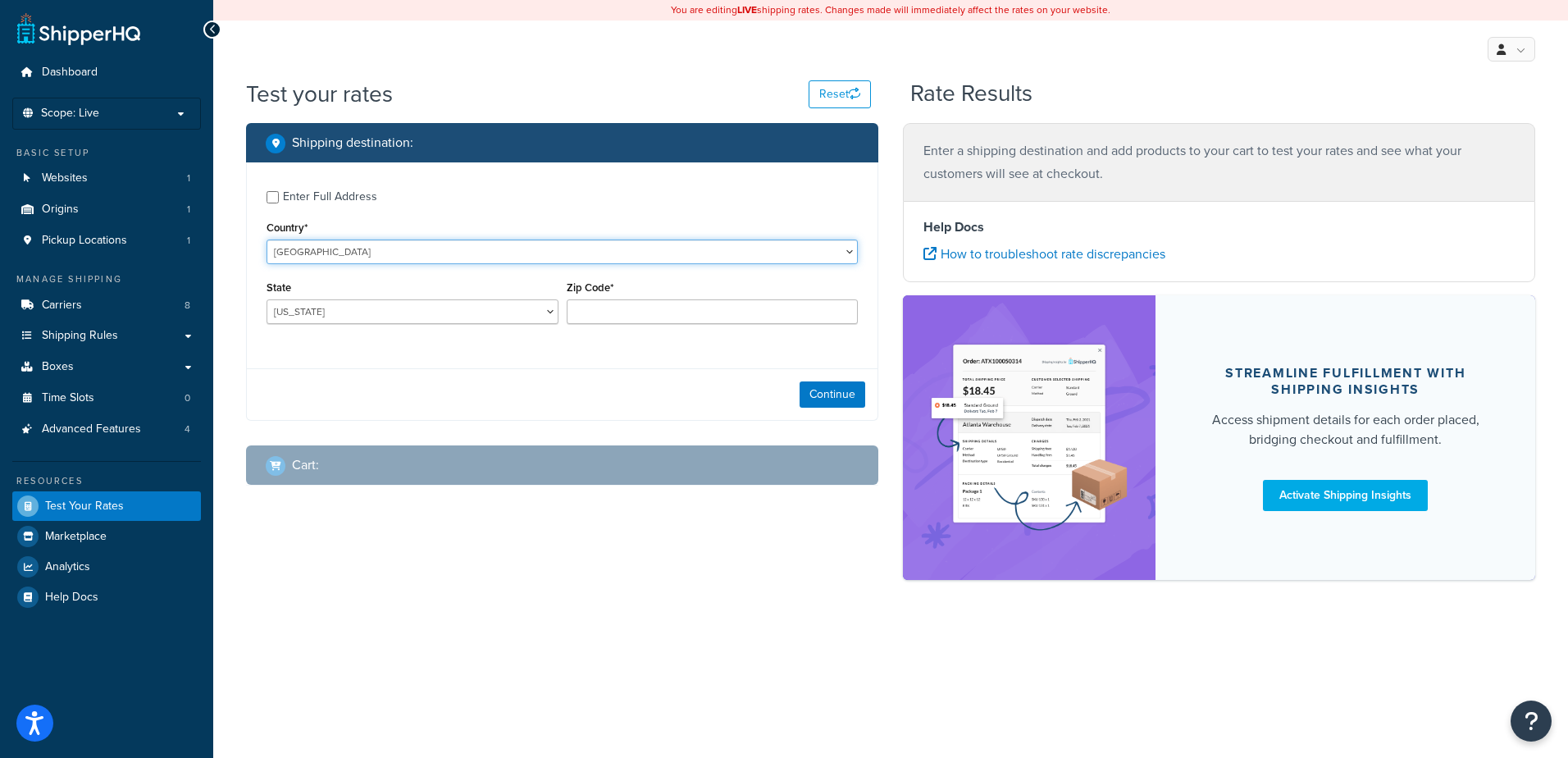
select select "GB"
click at [266, 240] on select "United States United Kingdom Afghanistan Åland Islands Albania Algeria American…" at bounding box center [562, 251] width 591 height 25
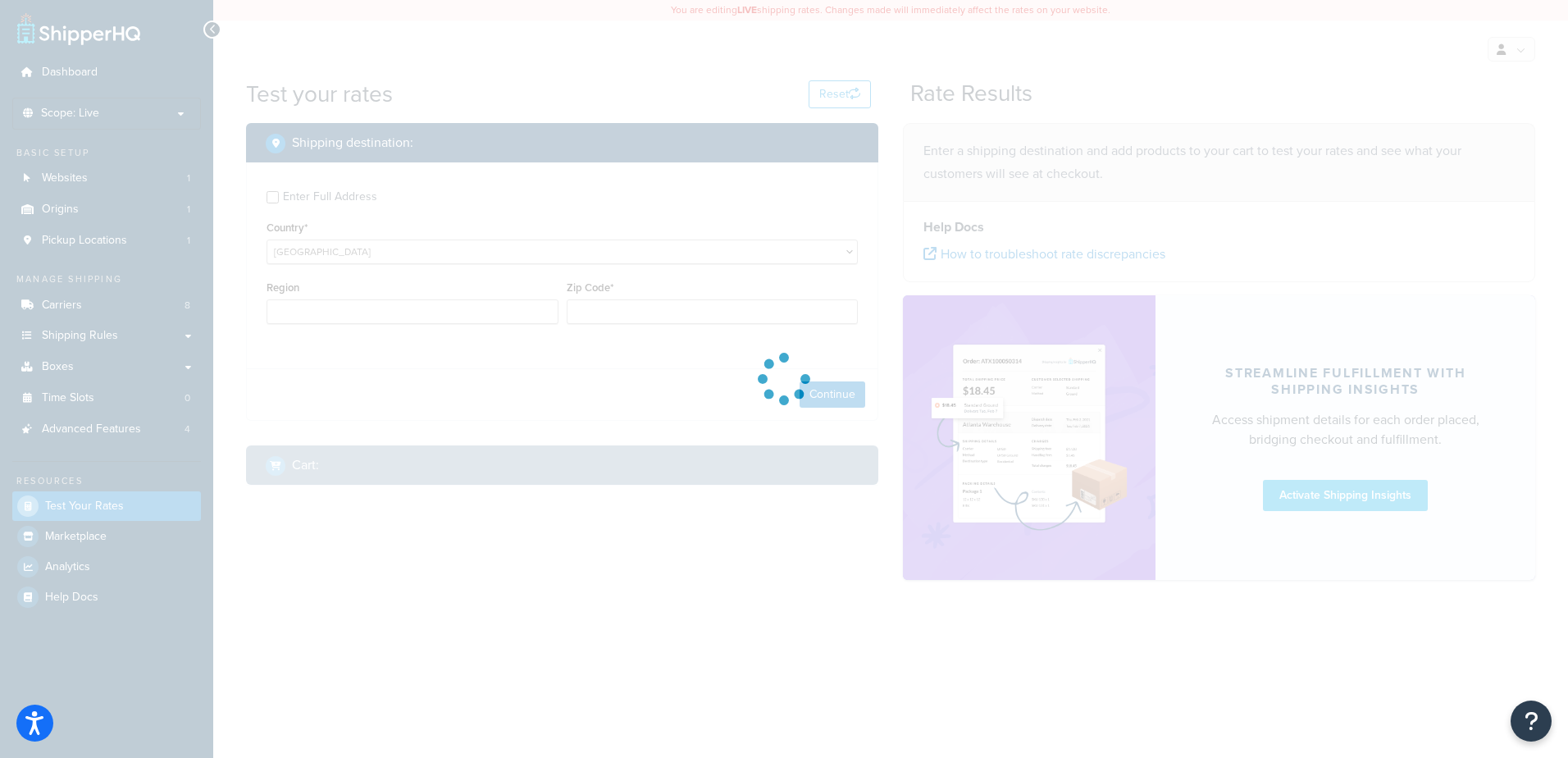
click at [356, 323] on div at bounding box center [784, 379] width 1568 height 758
type input "AL"
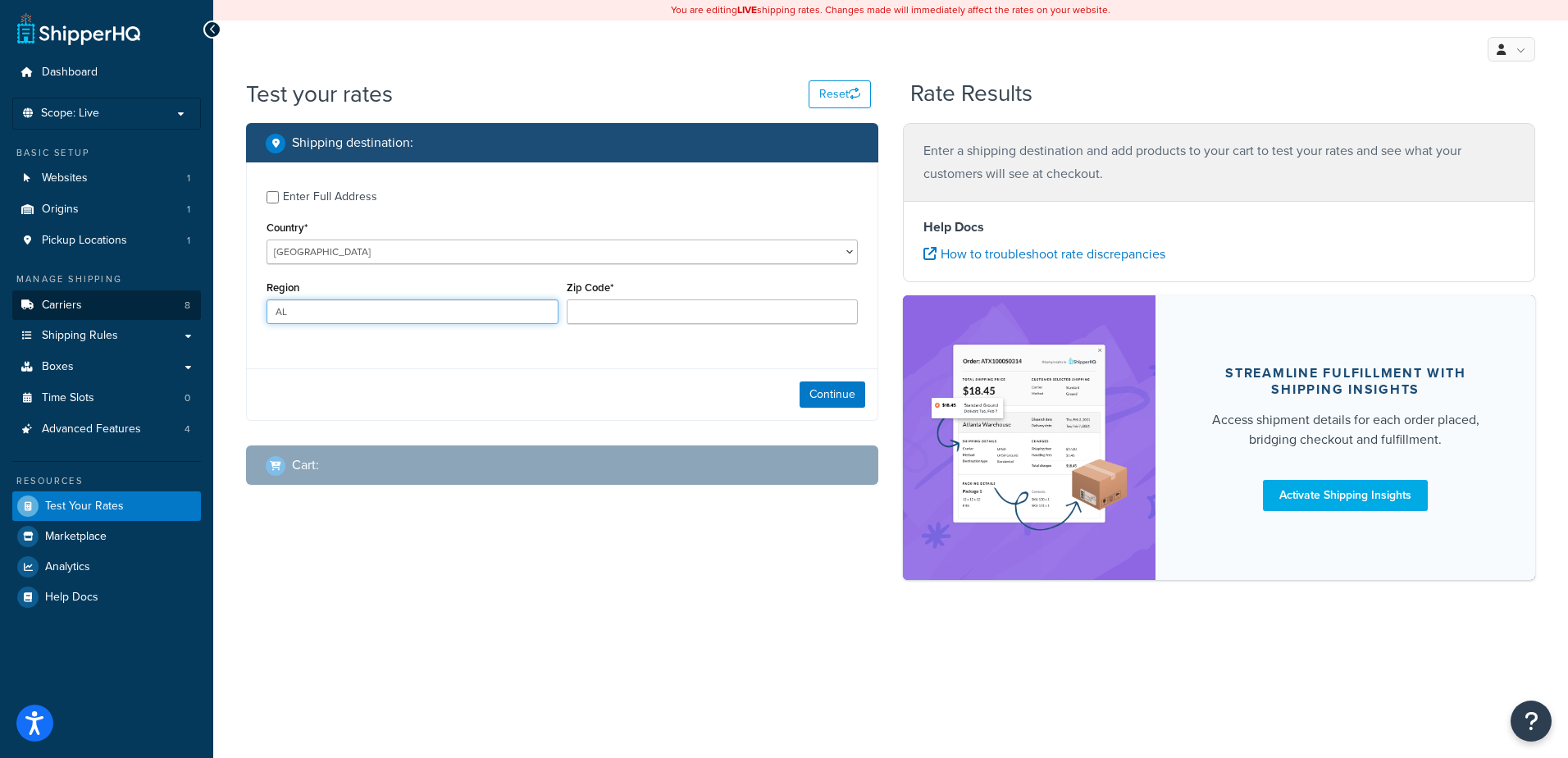
drag, startPoint x: 363, startPoint y: 320, endPoint x: 149, endPoint y: 292, distance: 215.8
click at [149, 292] on div "Dashboard Scope: Live Basic Setup Websites 1 Origins 1 Pickup Locations 1 Manag…" at bounding box center [784, 379] width 1568 height 758
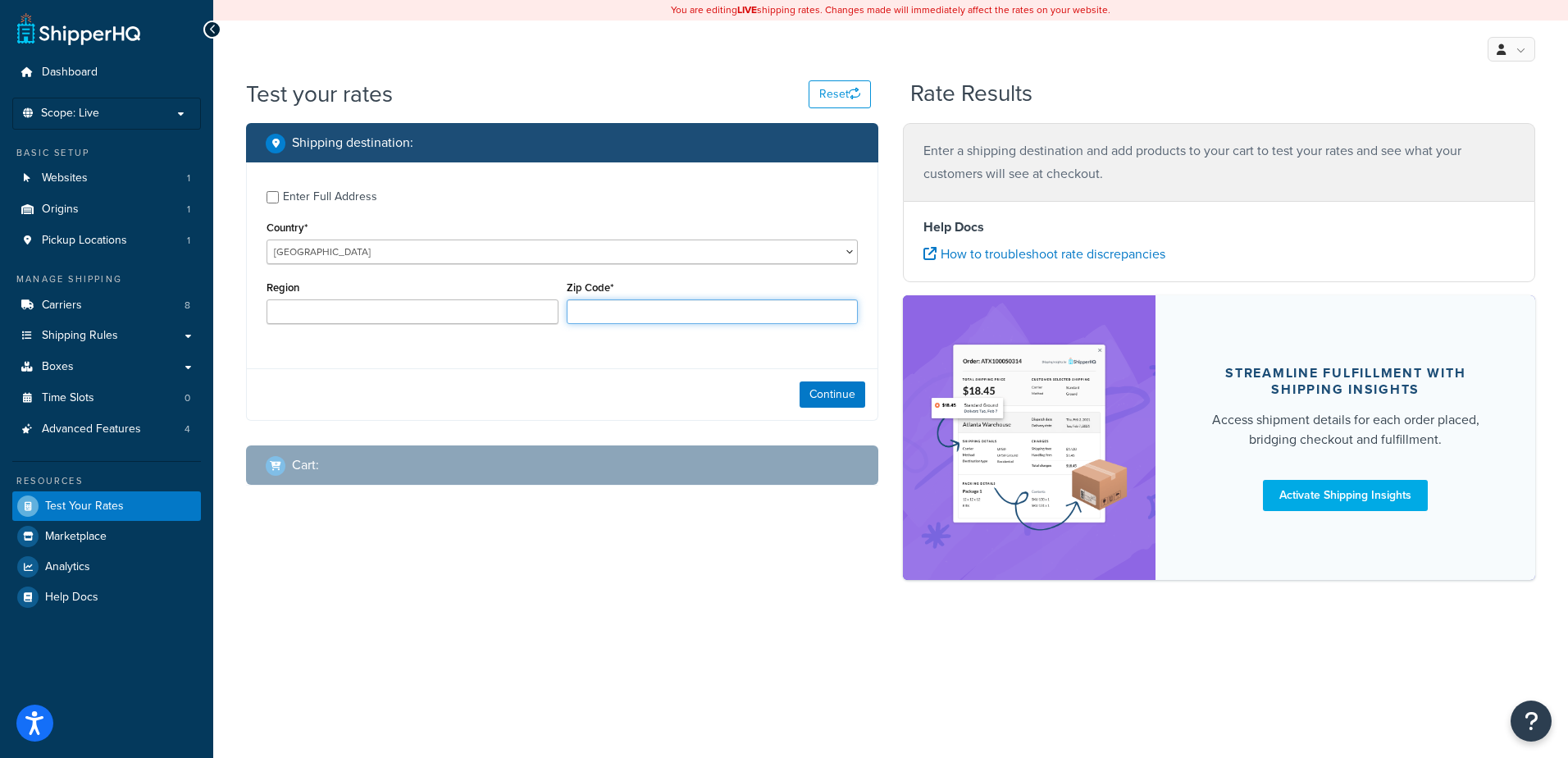
click at [716, 314] on input "Zip Code*" at bounding box center [712, 311] width 292 height 25
type input "kt4 8ba"
click at [814, 390] on button "Continue" at bounding box center [833, 394] width 65 height 26
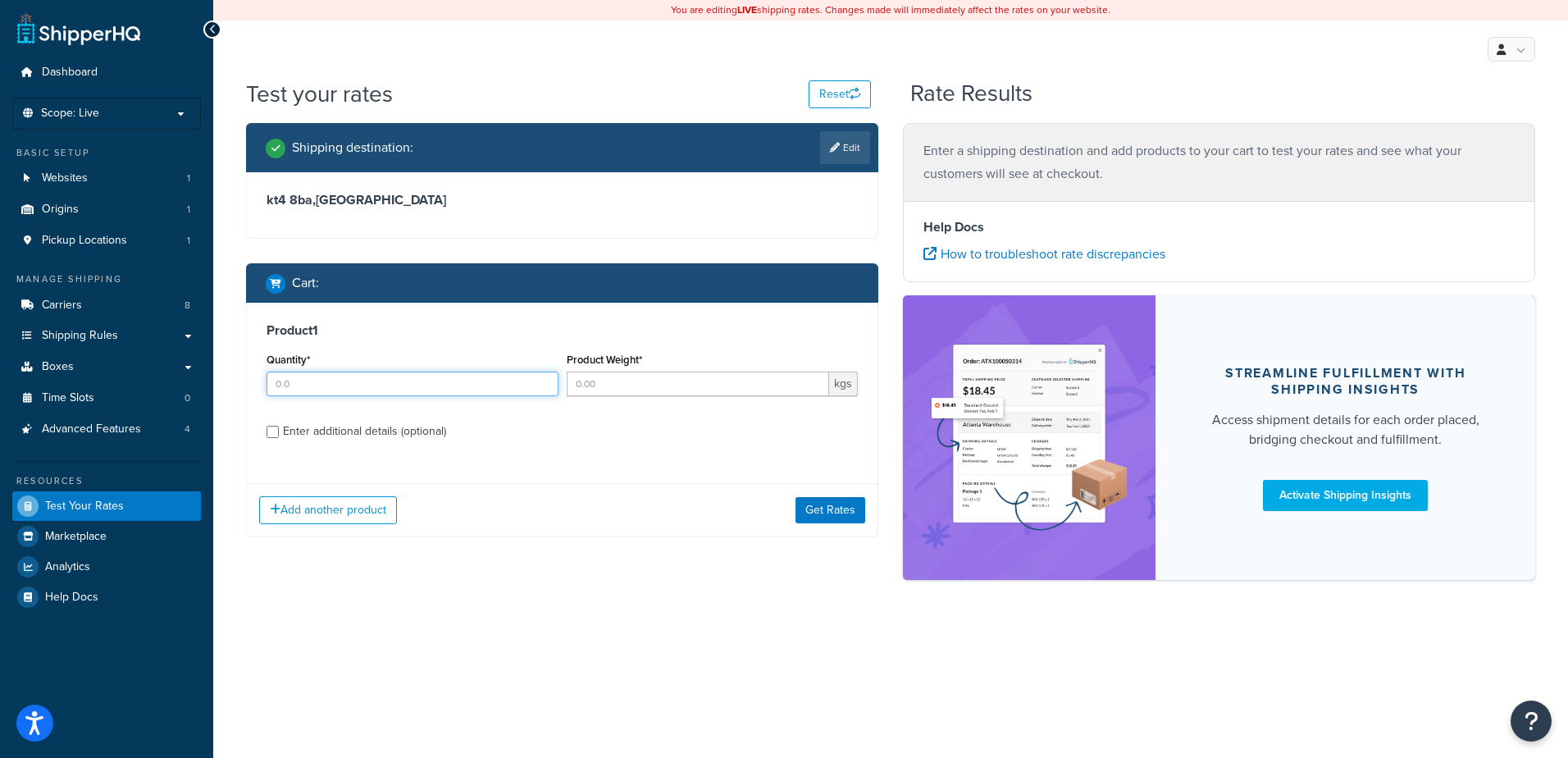
click at [340, 390] on input "Quantity*" at bounding box center [412, 384] width 292 height 25
type input "1"
click at [591, 376] on input "Product Weight*" at bounding box center [698, 384] width 264 height 25
type input "20"
click at [394, 436] on div "Enter additional details (optional)" at bounding box center [365, 431] width 164 height 23
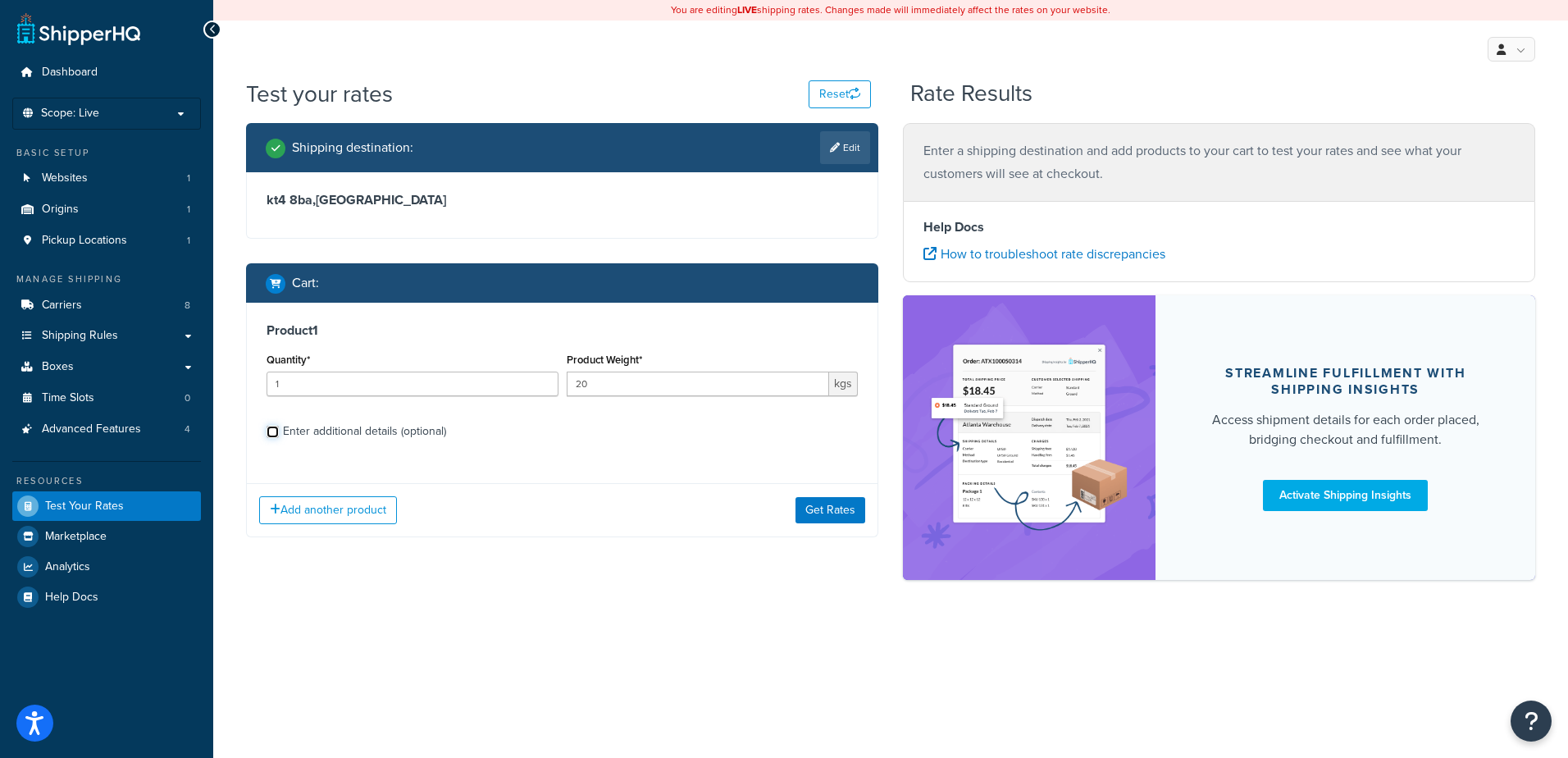
click at [279, 436] on input "Enter additional details (optional)" at bounding box center [273, 432] width 13 height 13
checkbox input "true"
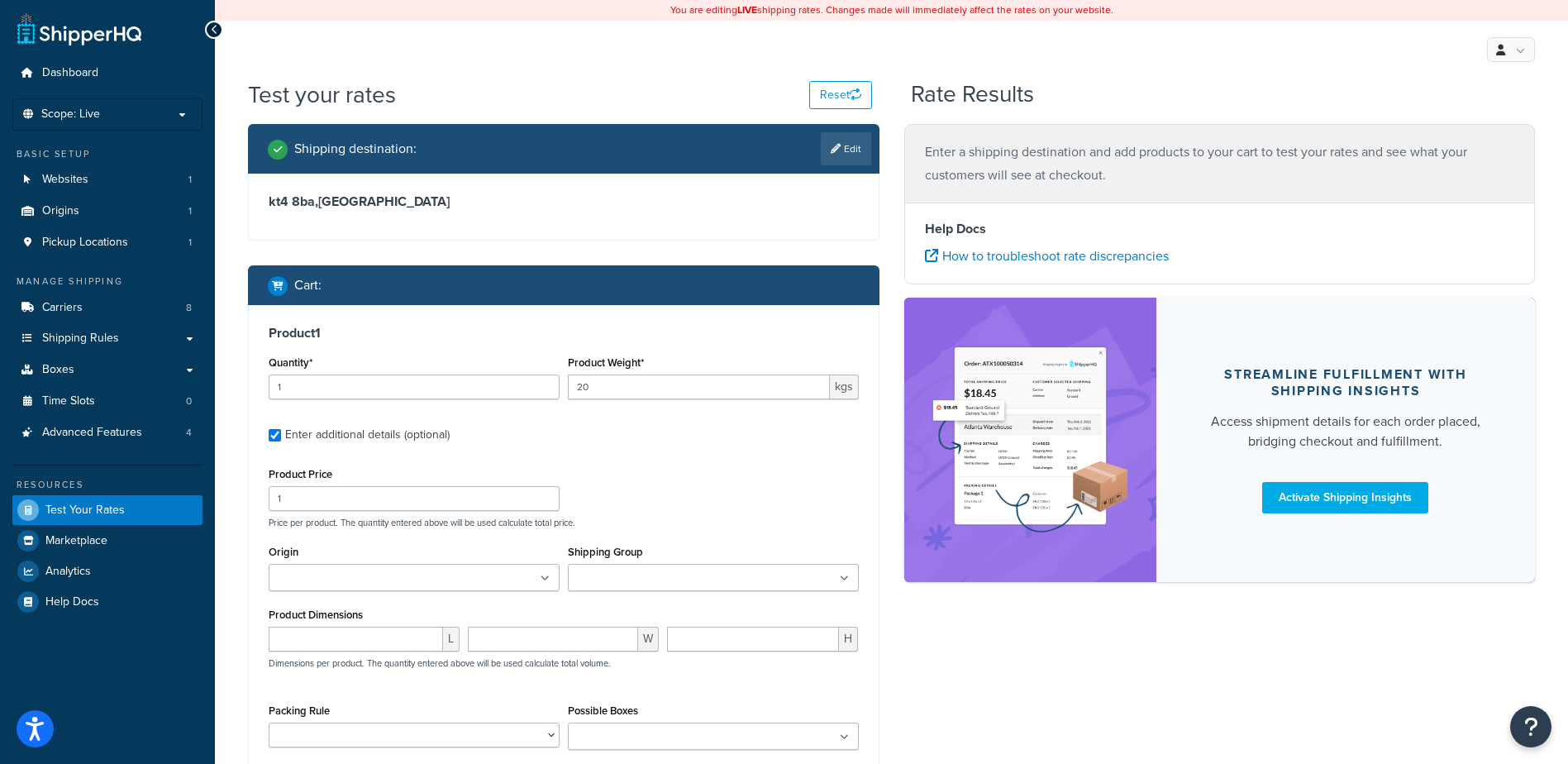
click at [645, 570] on ul at bounding box center [714, 577] width 291 height 27
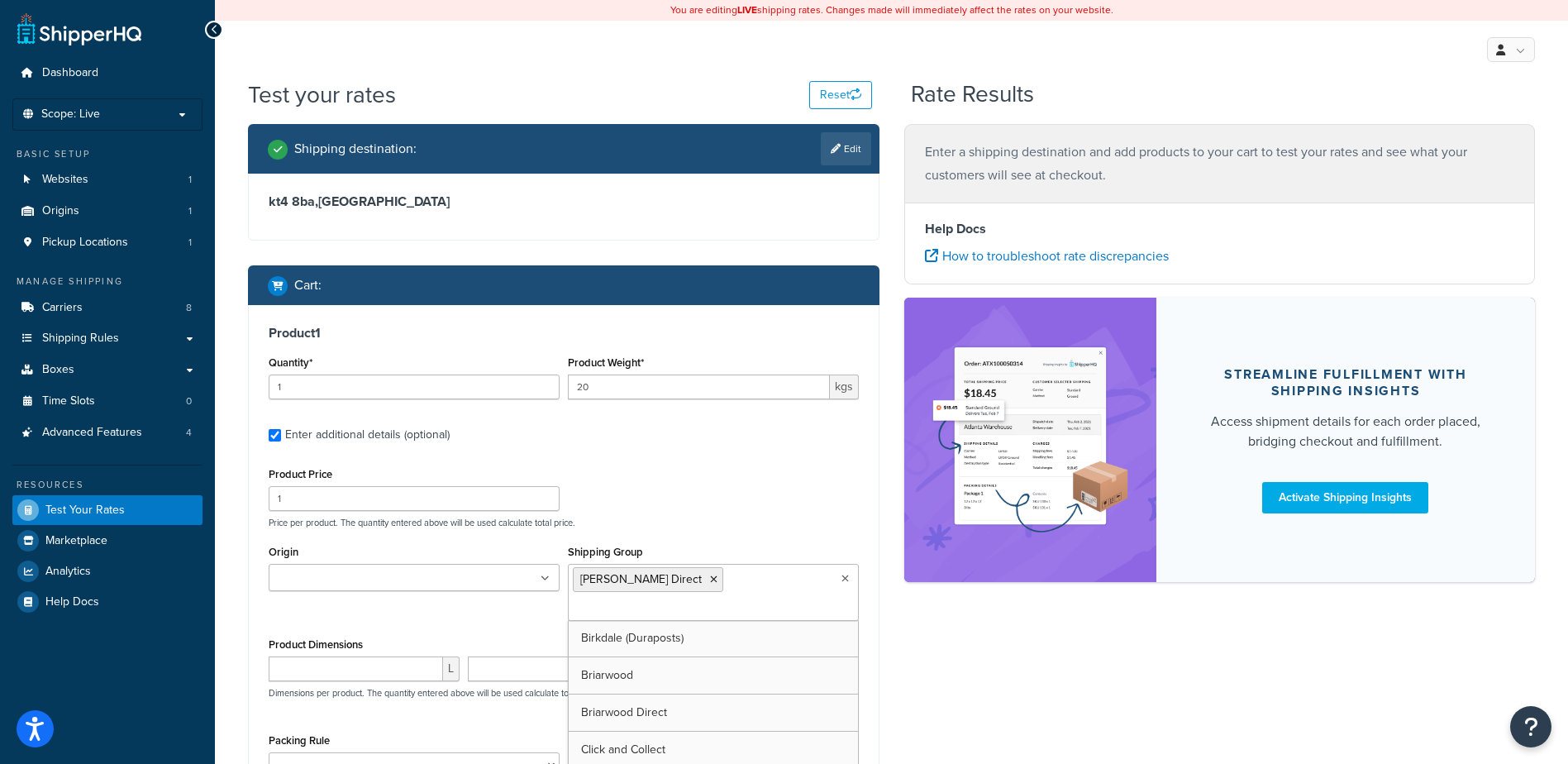
drag, startPoint x: 672, startPoint y: 647, endPoint x: 684, endPoint y: 604, distance: 44.6
click at [722, 514] on div "Product Price 1 Price per product. The quantity entered above will be used calc…" at bounding box center [564, 495] width 598 height 65
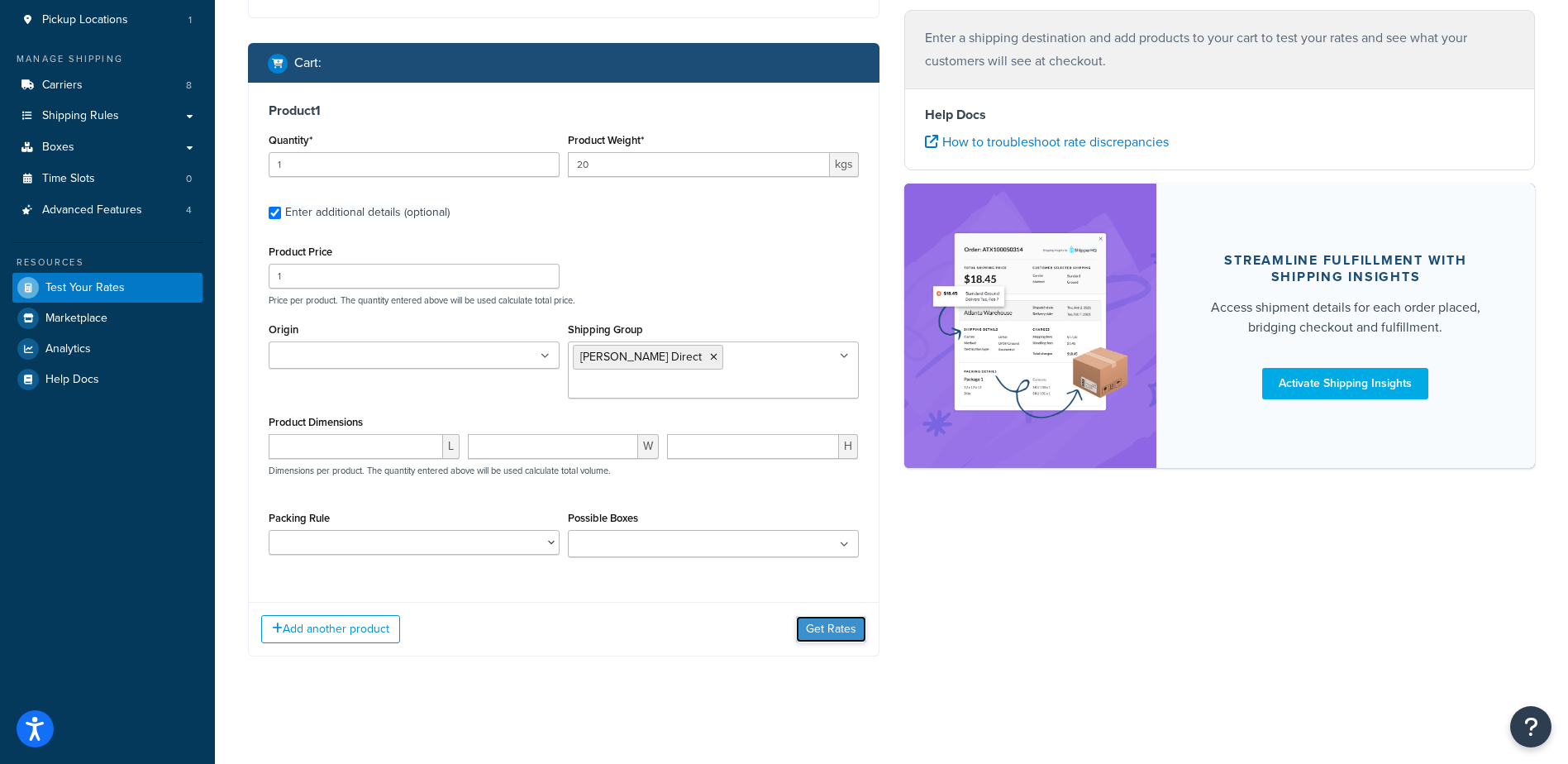
click at [822, 631] on button "Get Rates" at bounding box center [831, 628] width 71 height 27
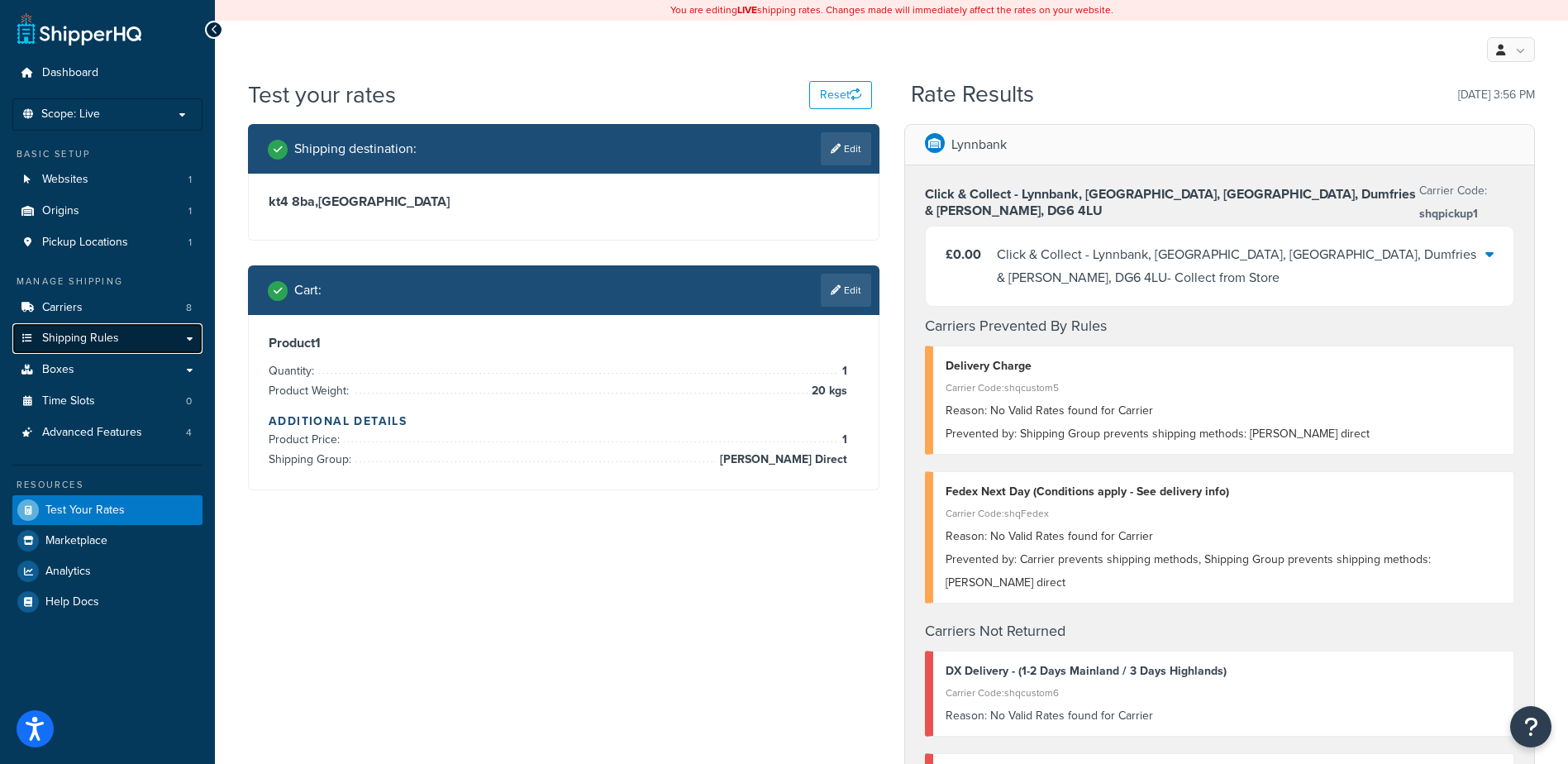
click at [131, 334] on link "Shipping Rules" at bounding box center [107, 338] width 190 height 30
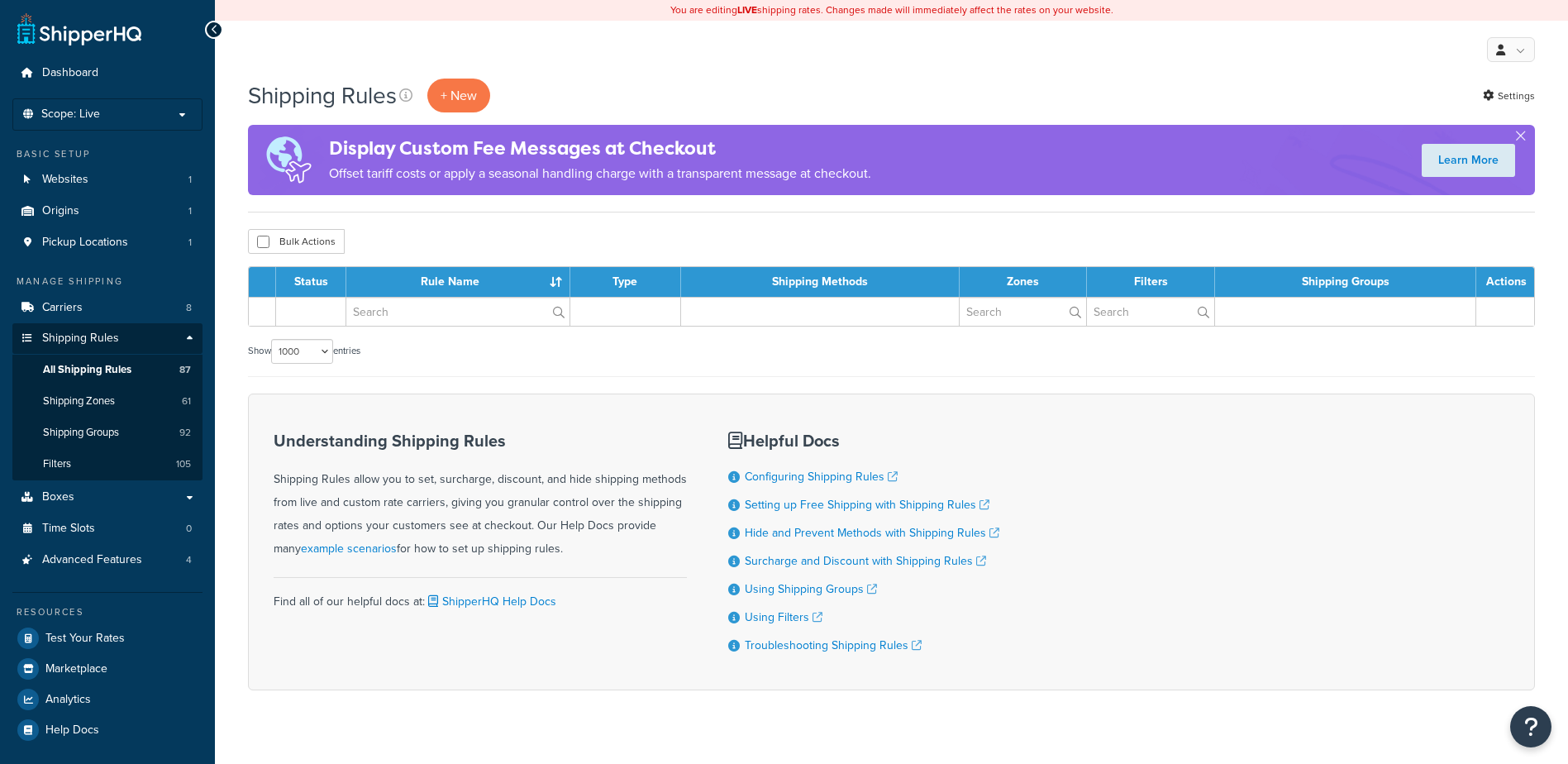
select select "1000"
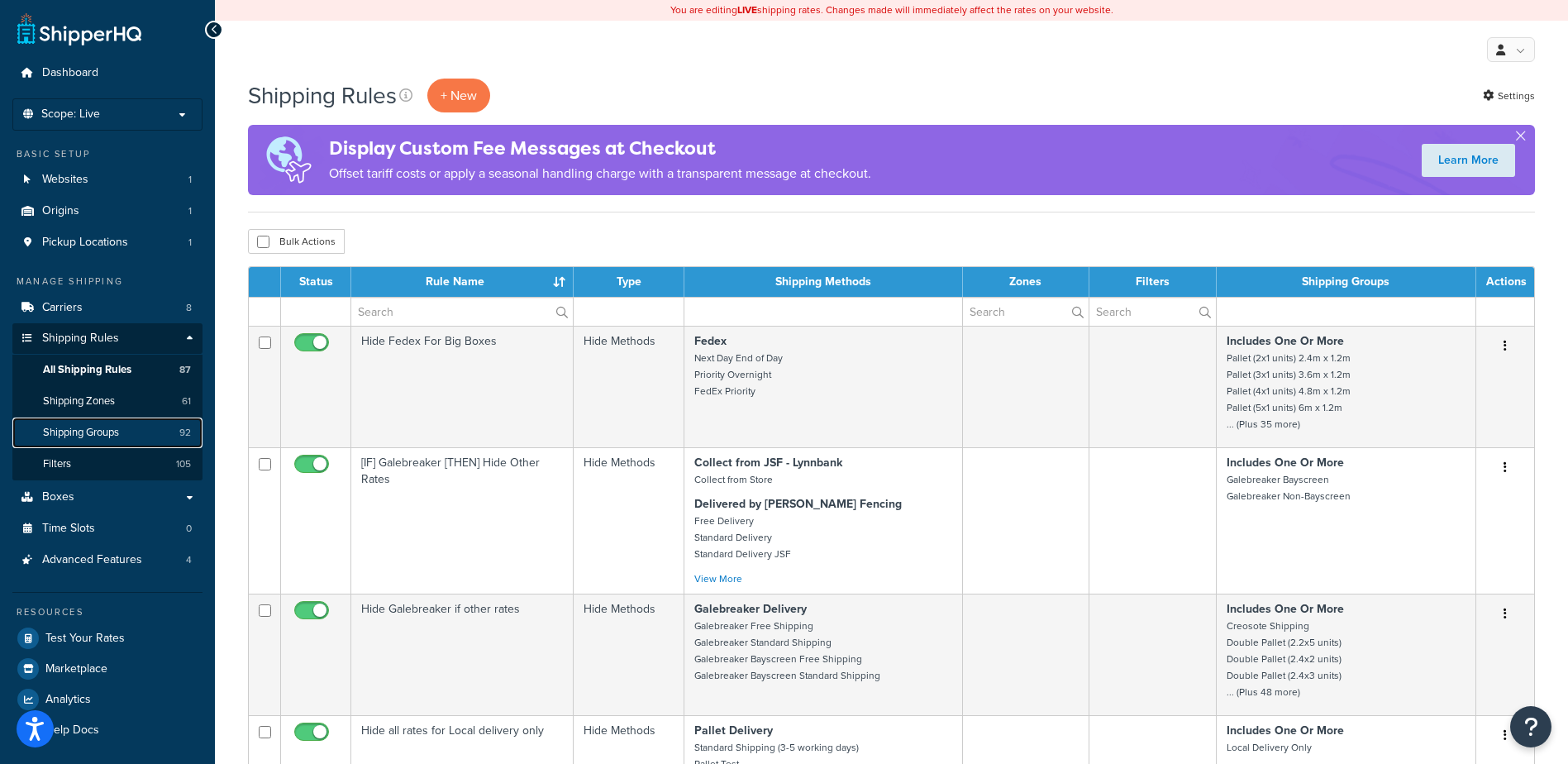
click at [114, 426] on span "Shipping Groups" at bounding box center [81, 432] width 76 height 14
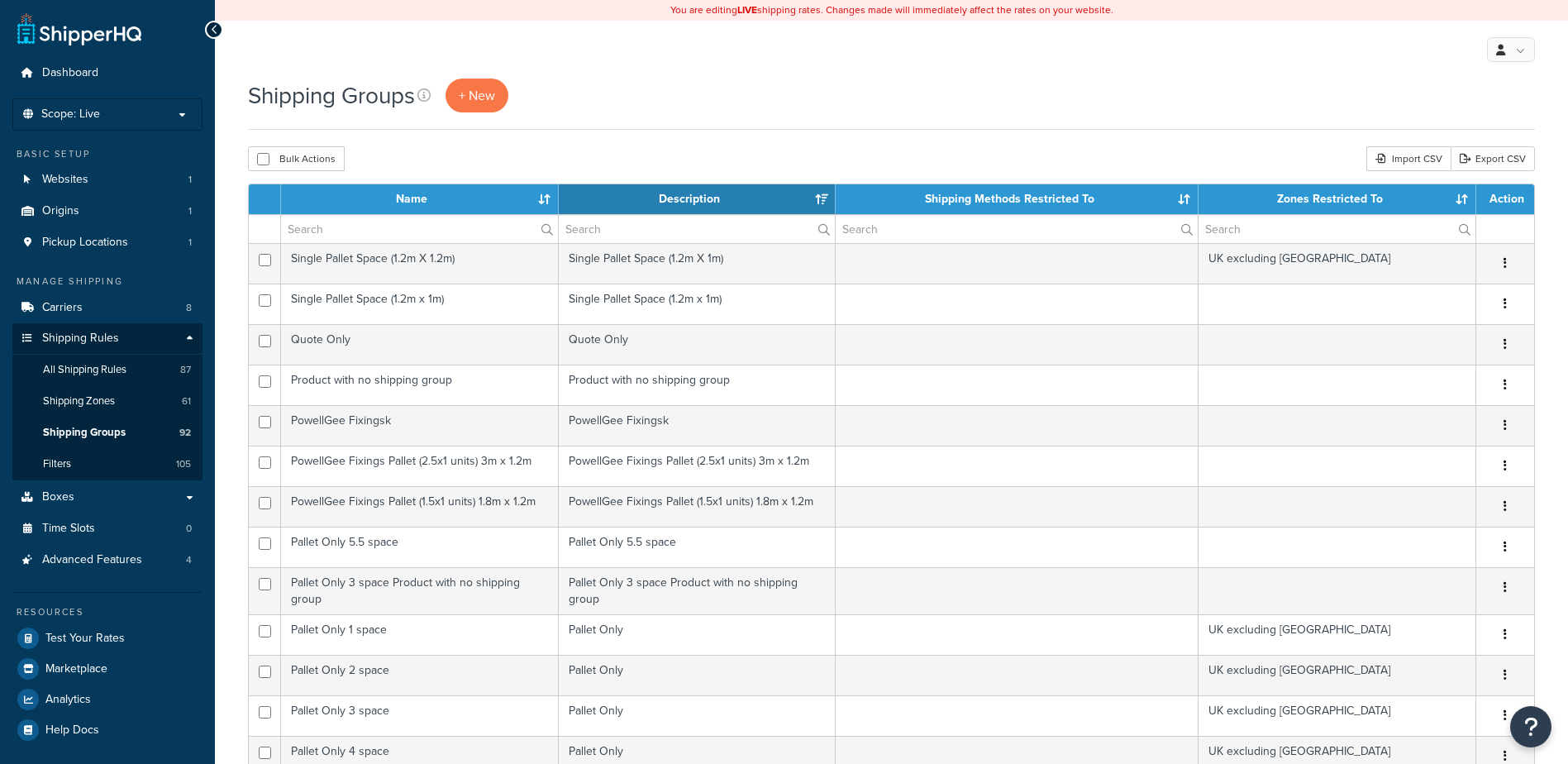
select select "15"
click at [382, 204] on th "Name" at bounding box center [420, 199] width 278 height 29
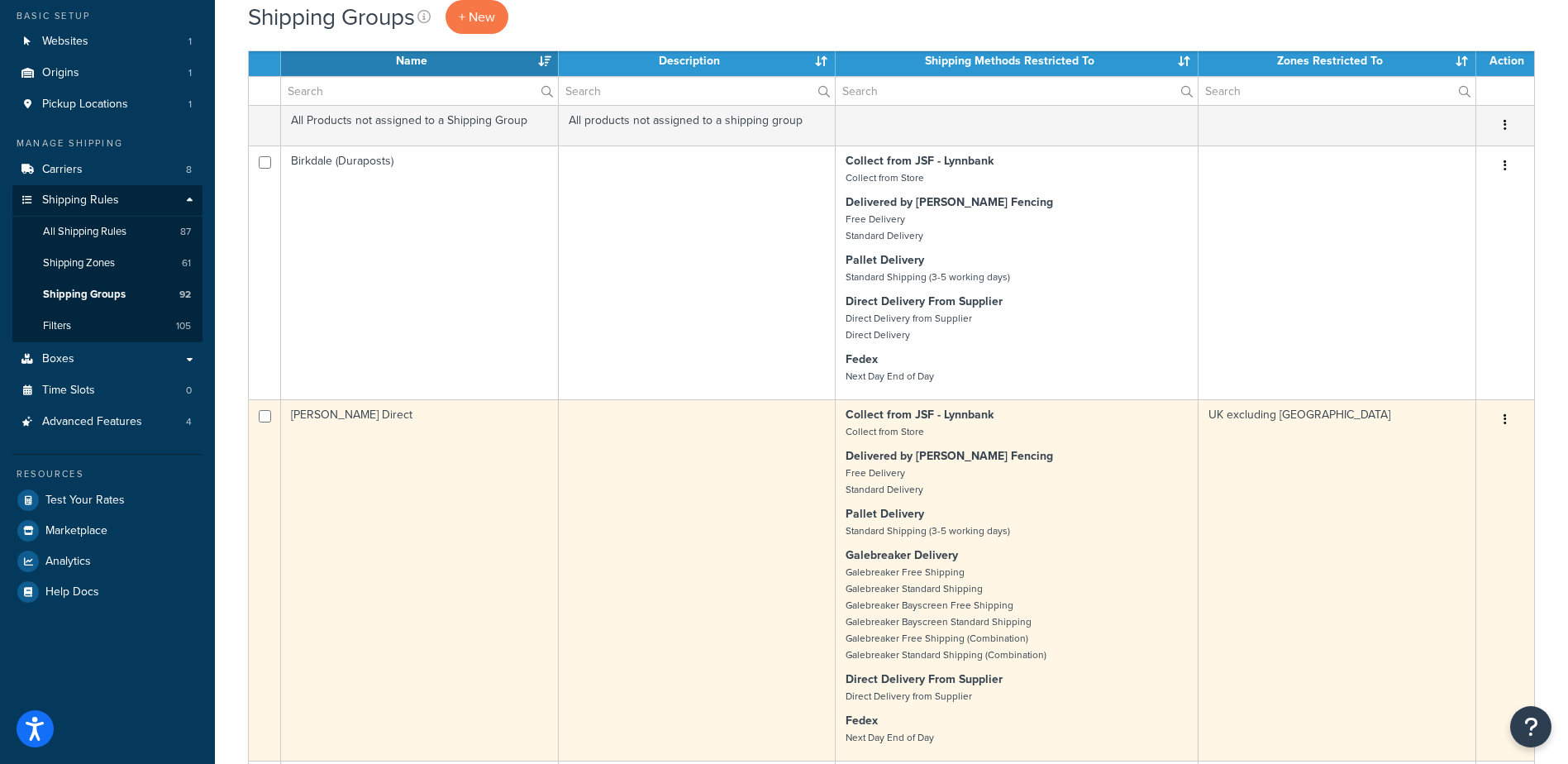
scroll to position [248, 0]
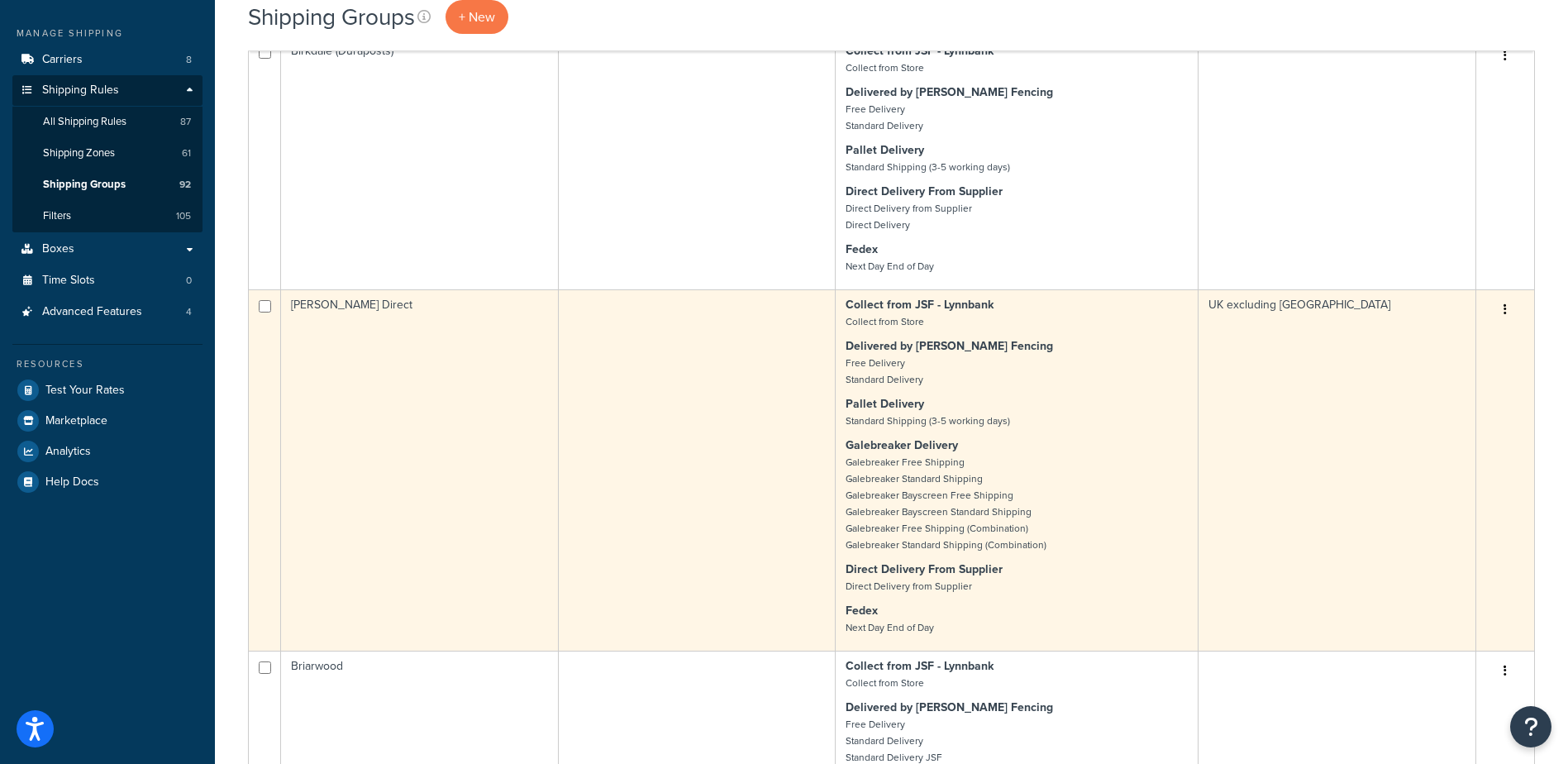
click at [742, 493] on td at bounding box center [697, 470] width 278 height 361
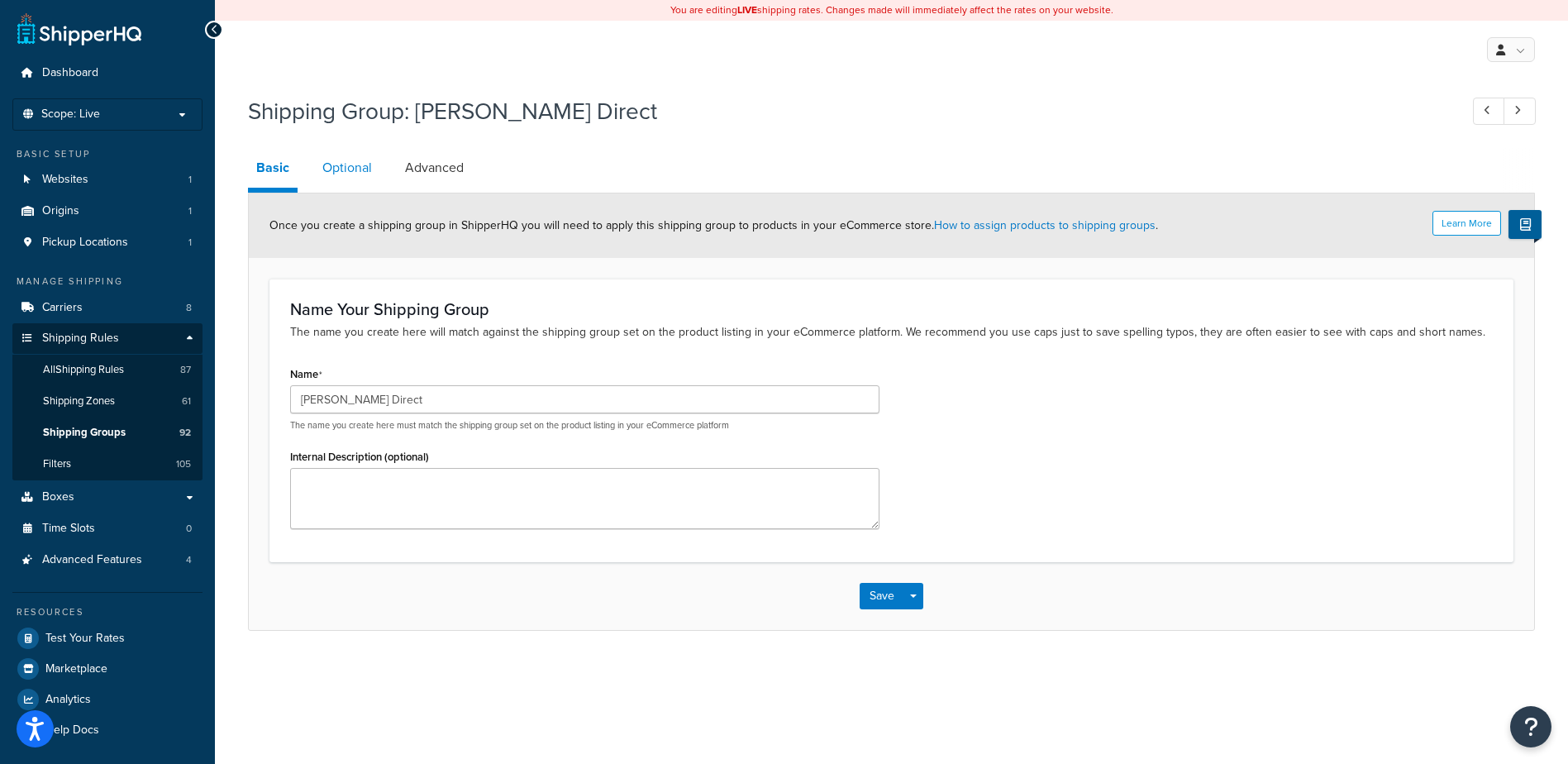
click at [334, 167] on link "Optional" at bounding box center [347, 167] width 66 height 39
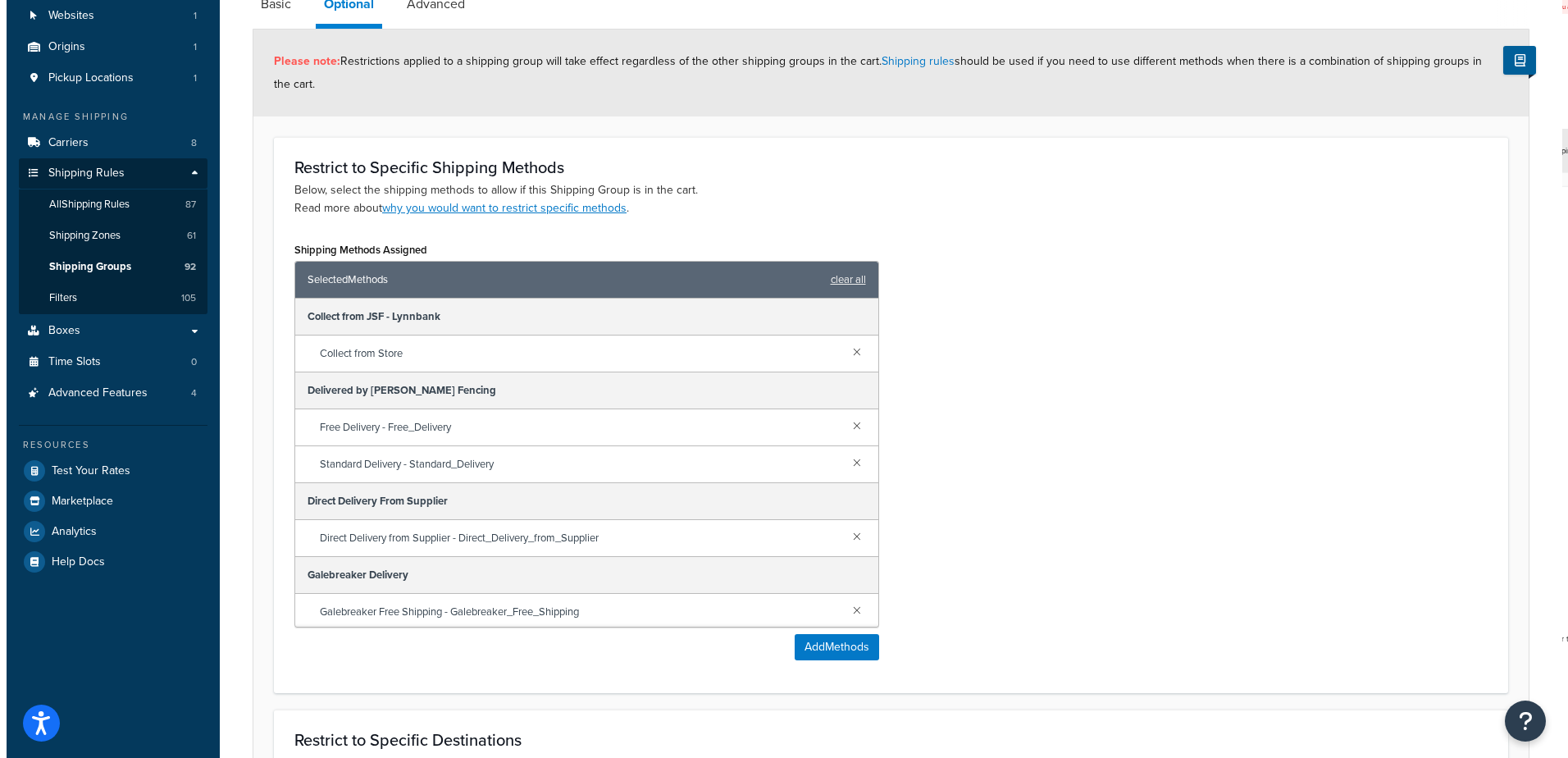
scroll to position [164, 0]
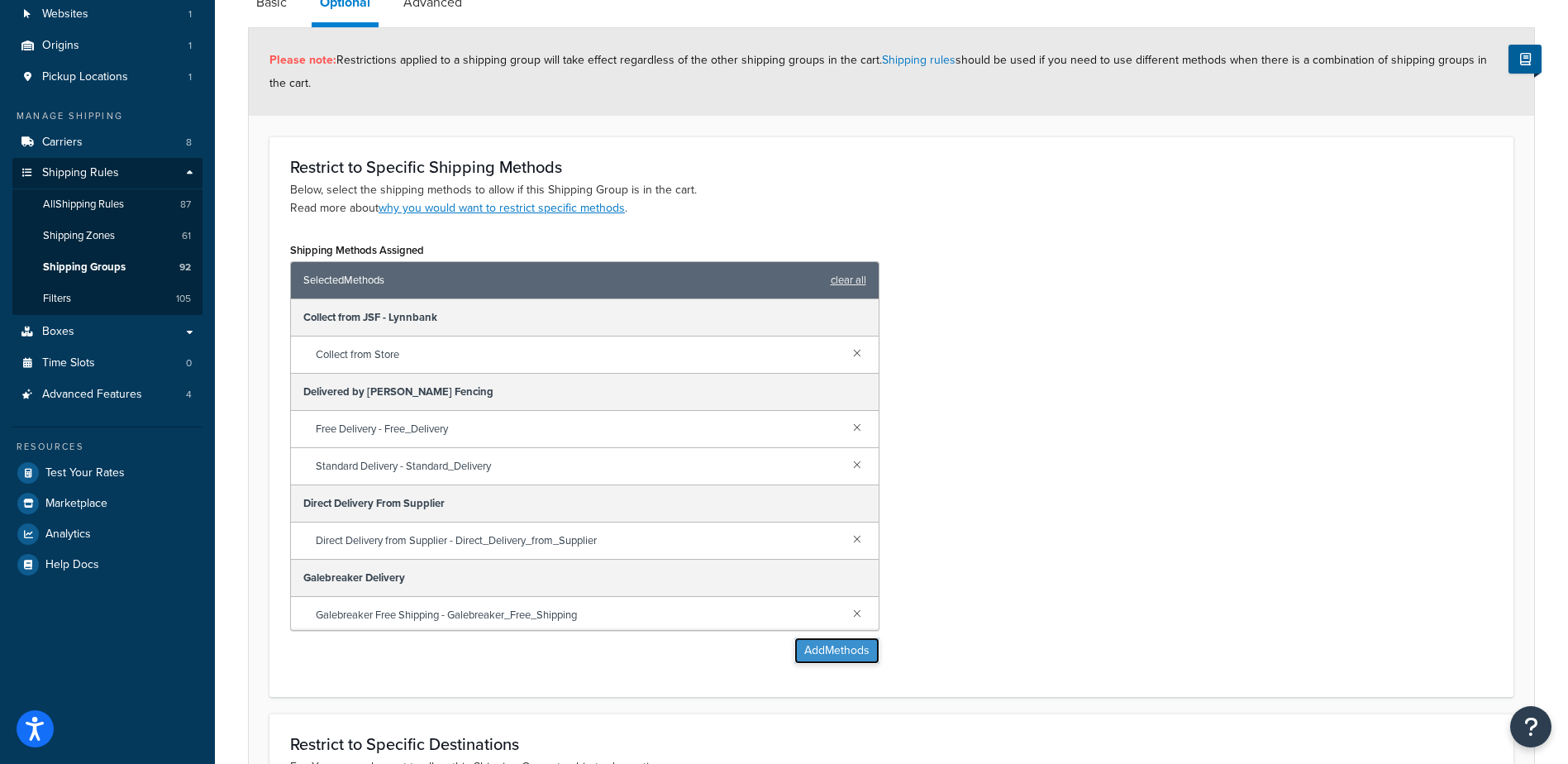
click at [849, 656] on button "Add Methods" at bounding box center [837, 650] width 85 height 27
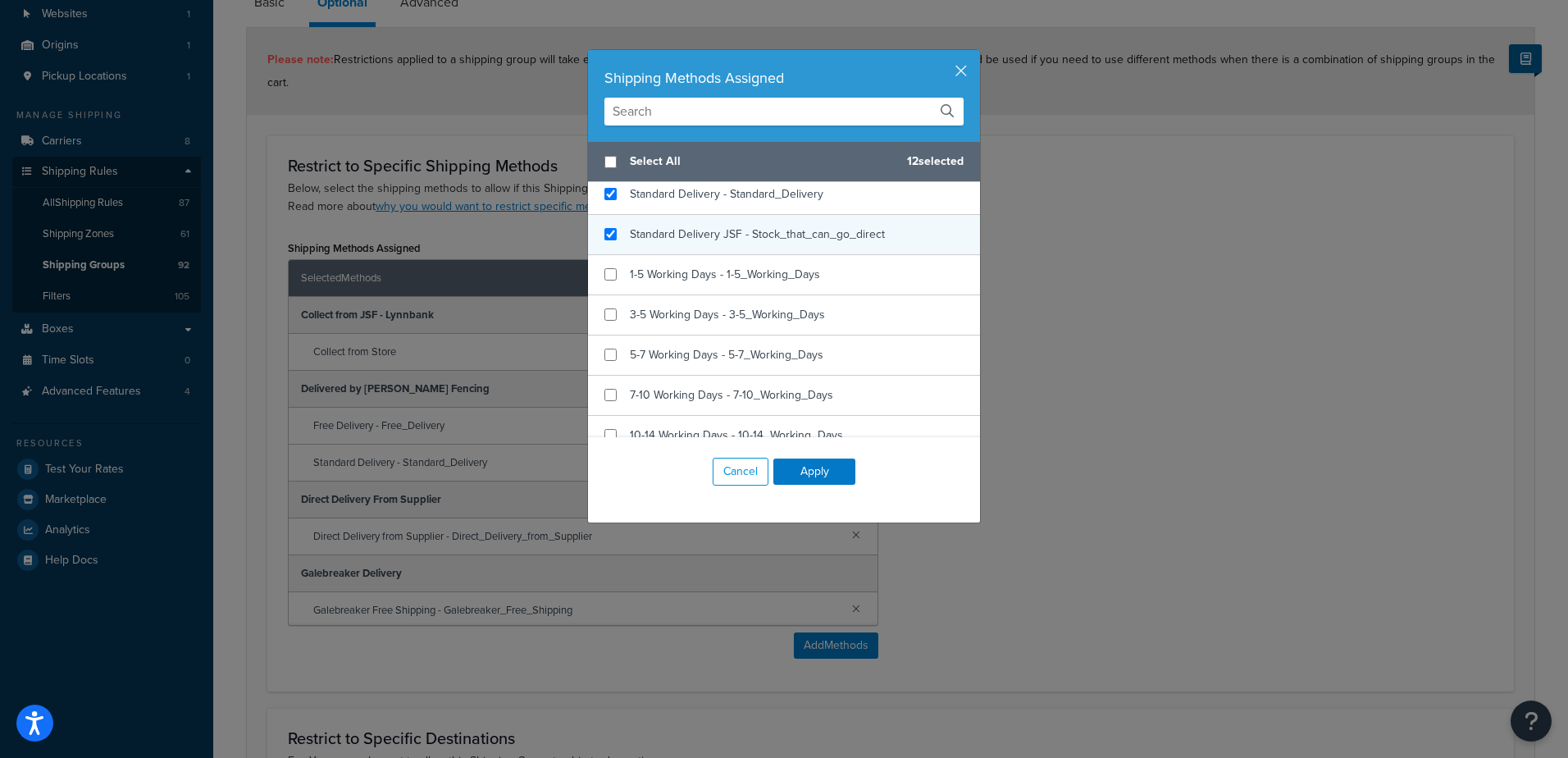
checkbox input "true"
click at [612, 236] on div "Standard Delivery JSF - Stock_that_can_go_direct" at bounding box center [784, 234] width 392 height 40
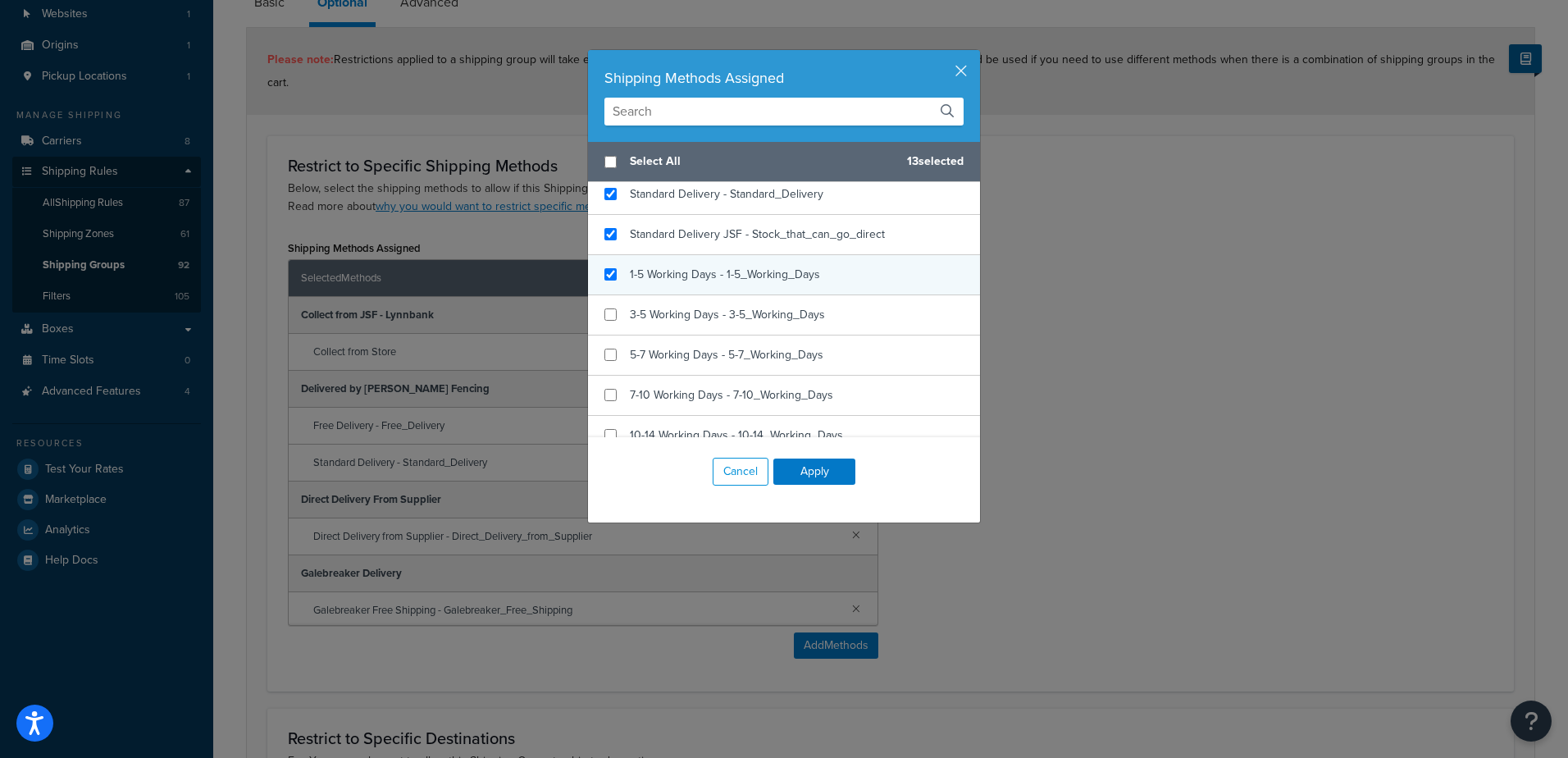
checkbox input "true"
click at [614, 272] on div "1-5 Working Days - 1-5_Working_Days" at bounding box center [784, 275] width 392 height 40
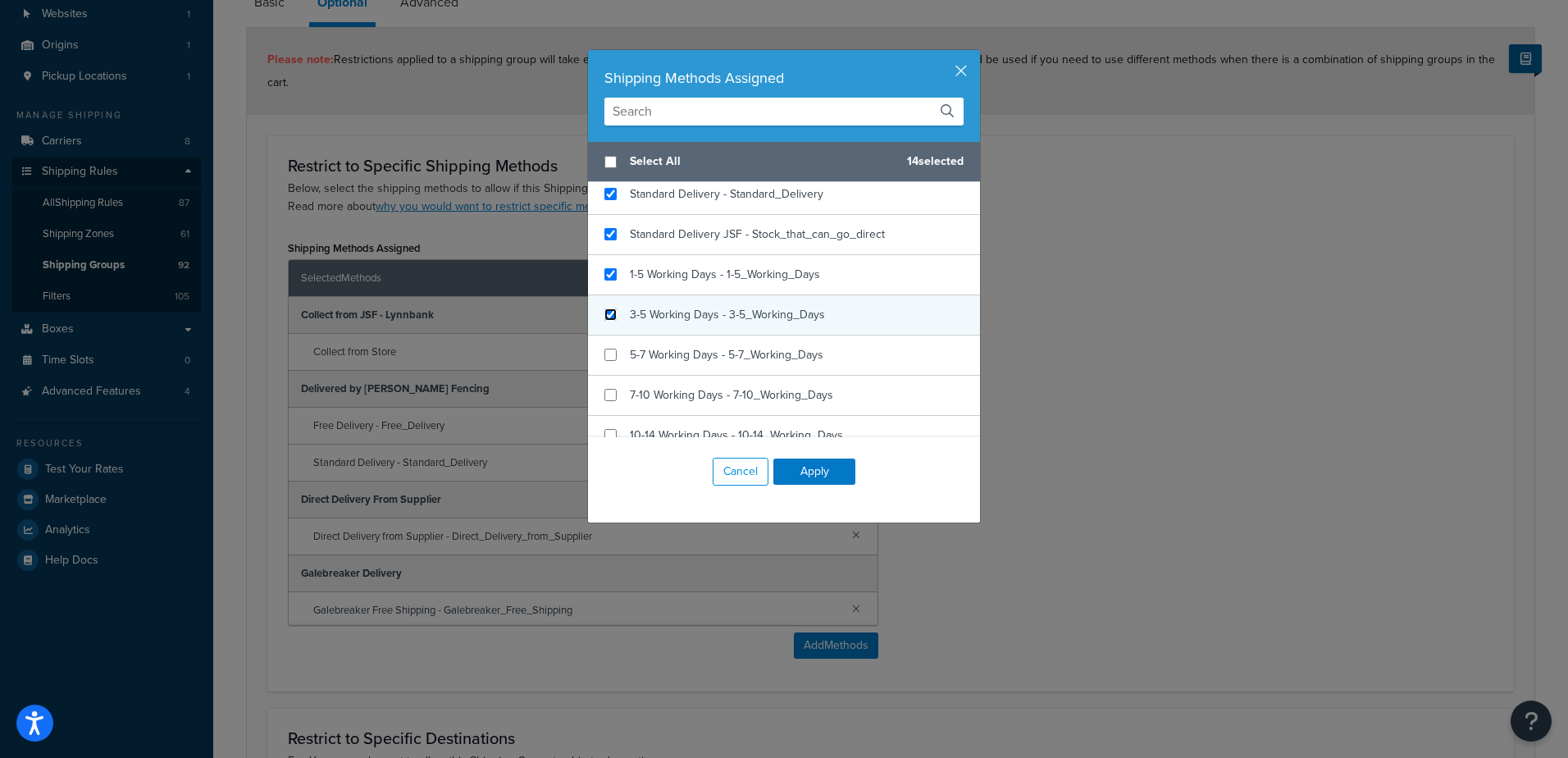
checkbox input "true"
click at [609, 323] on div "3-5 Working Days - 3-5_Working_Days" at bounding box center [784, 315] width 392 height 40
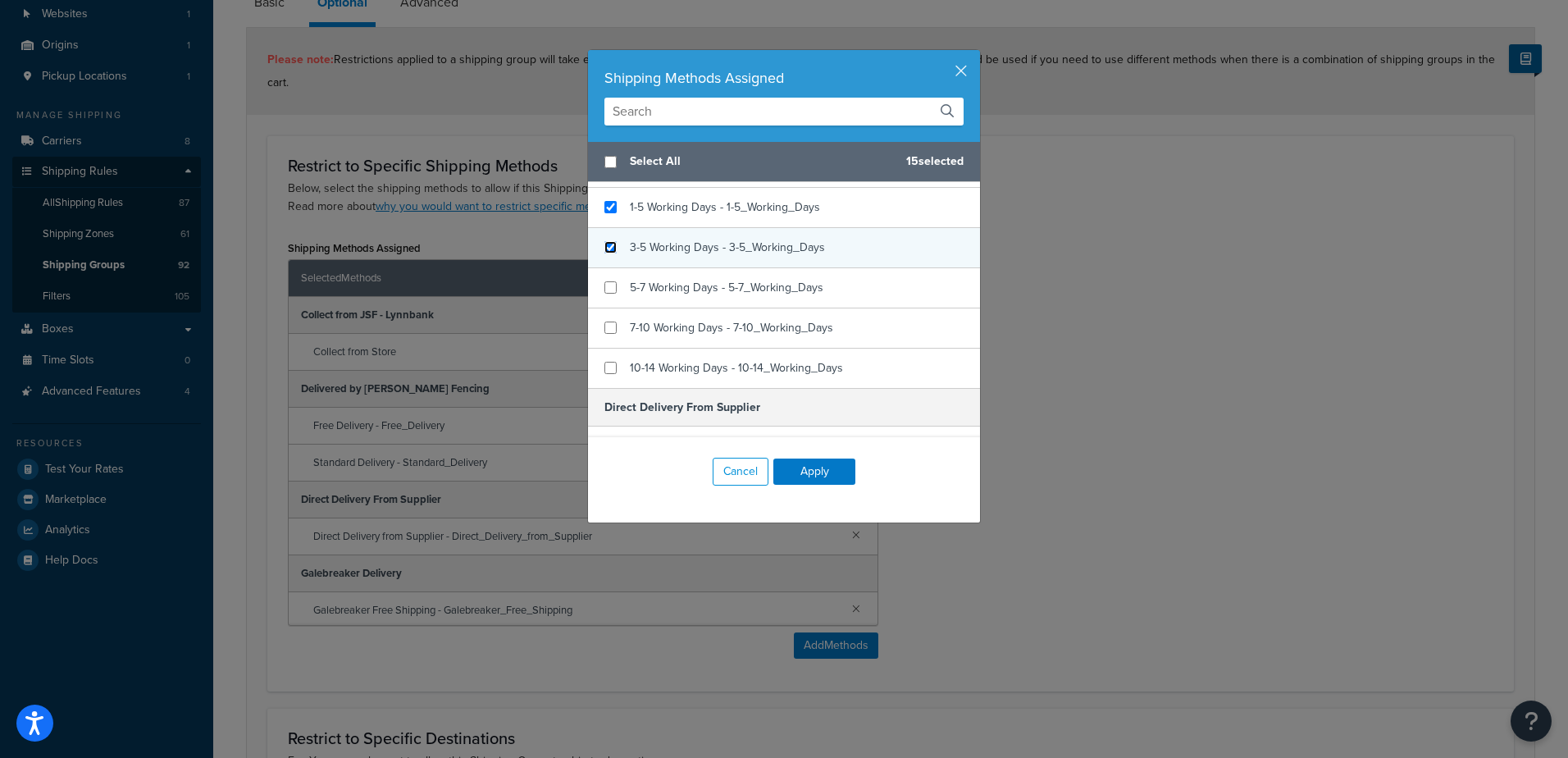
scroll to position [225, 0]
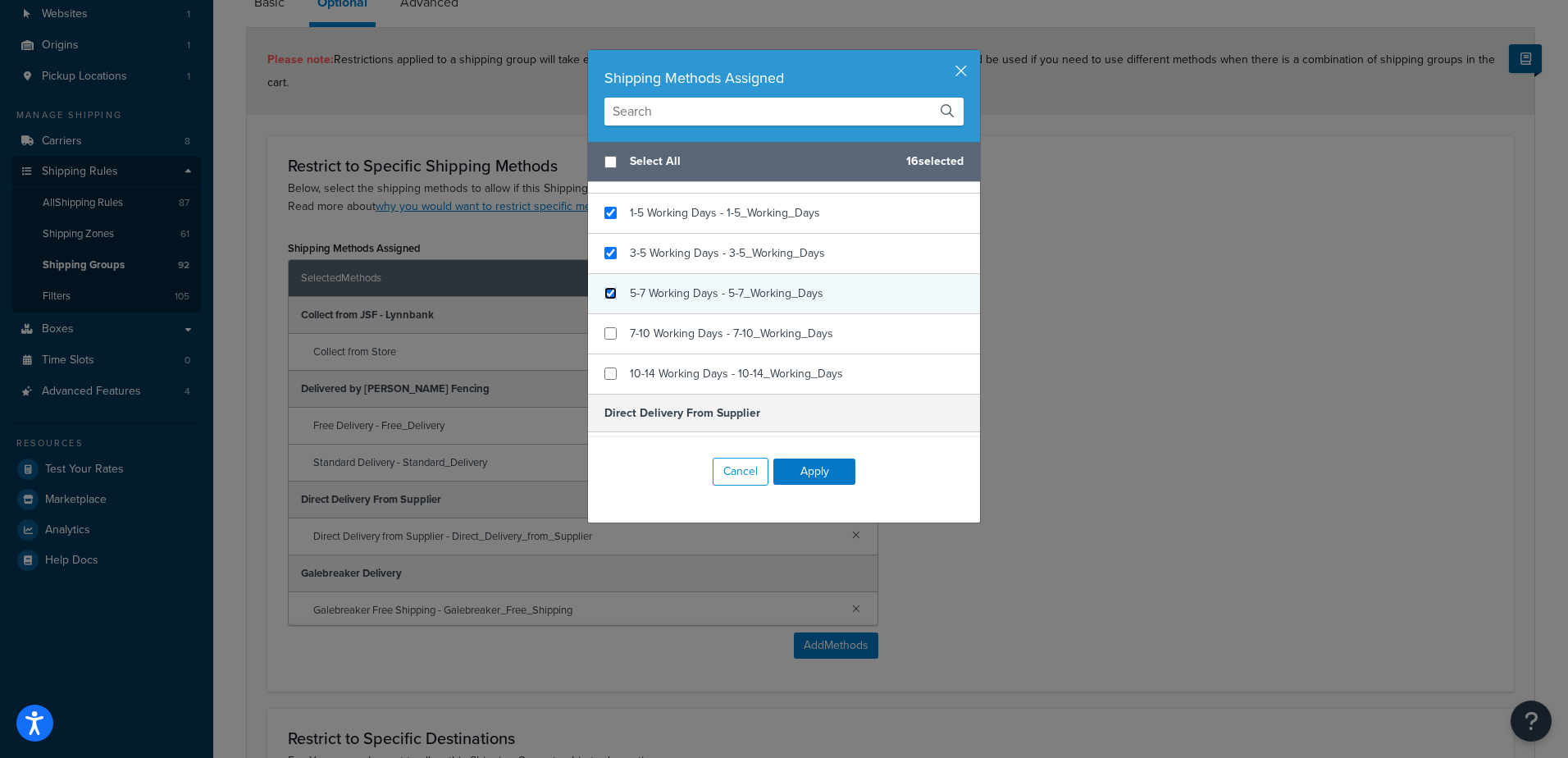
click at [609, 289] on input "checkbox" at bounding box center [611, 294] width 13 height 13
checkbox input "true"
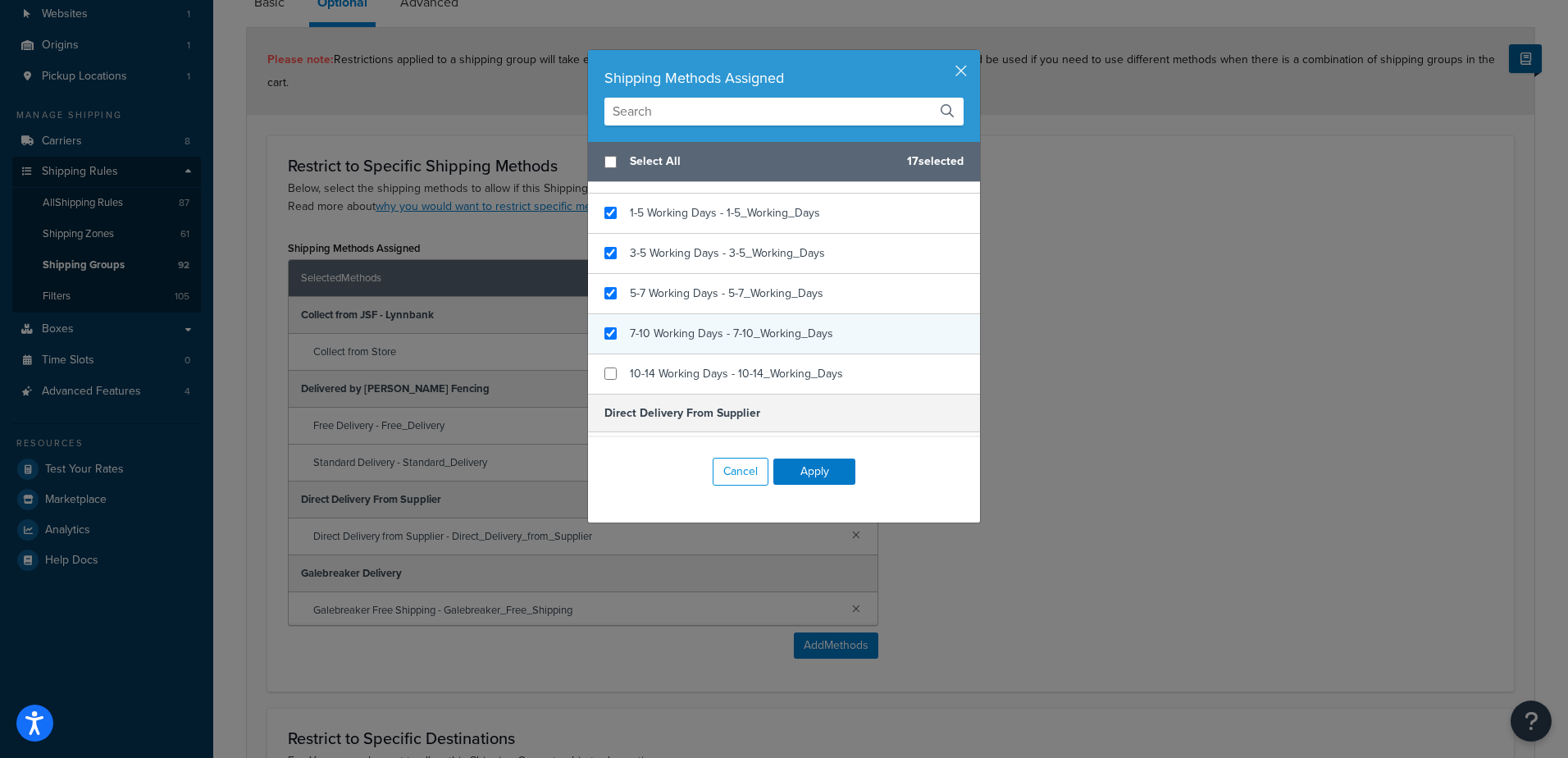
click at [614, 326] on div "7-10 Working Days - 7-10_Working_Days" at bounding box center [784, 334] width 392 height 40
click at [612, 351] on div "7-10 Working Days - 7-10_Working_Days" at bounding box center [784, 334] width 392 height 40
checkbox input "true"
click at [631, 328] on span "7-10 Working Days - 7-10_Working_Days" at bounding box center [732, 333] width 204 height 17
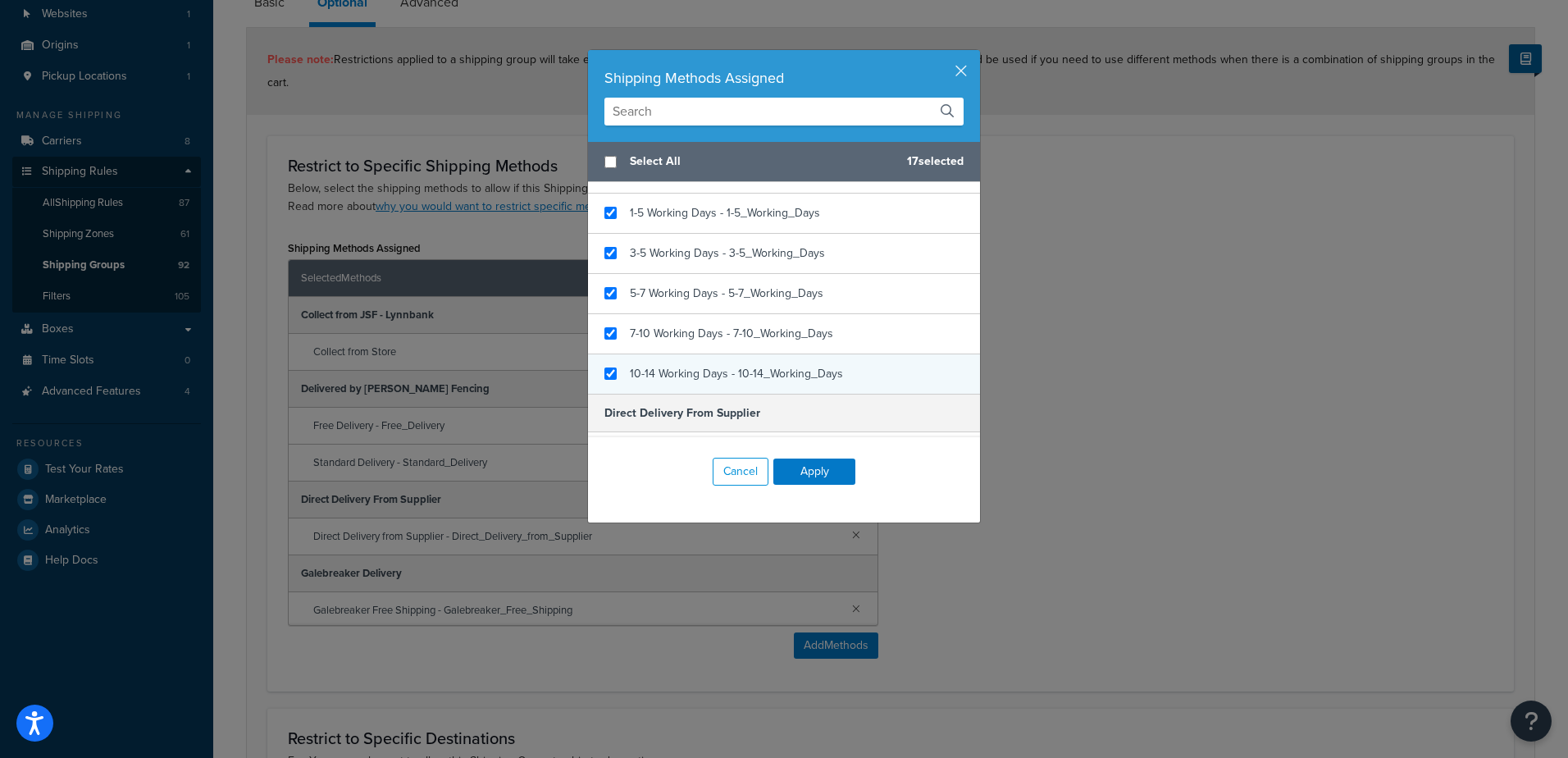
checkbox input "true"
click at [630, 374] on span "10-14 Working Days - 10-14_Working_Days" at bounding box center [736, 373] width 214 height 17
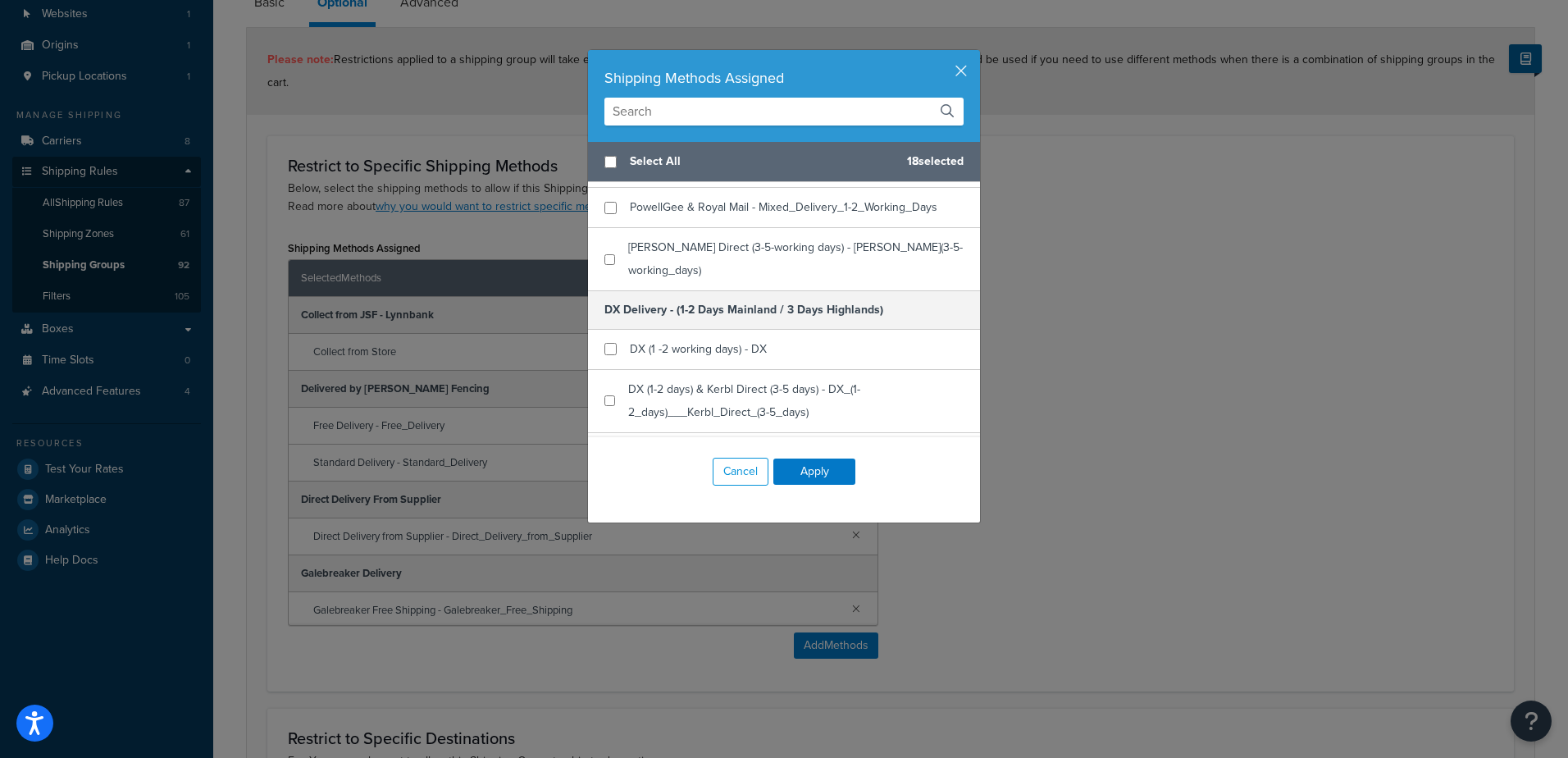
scroll to position [1004, 0]
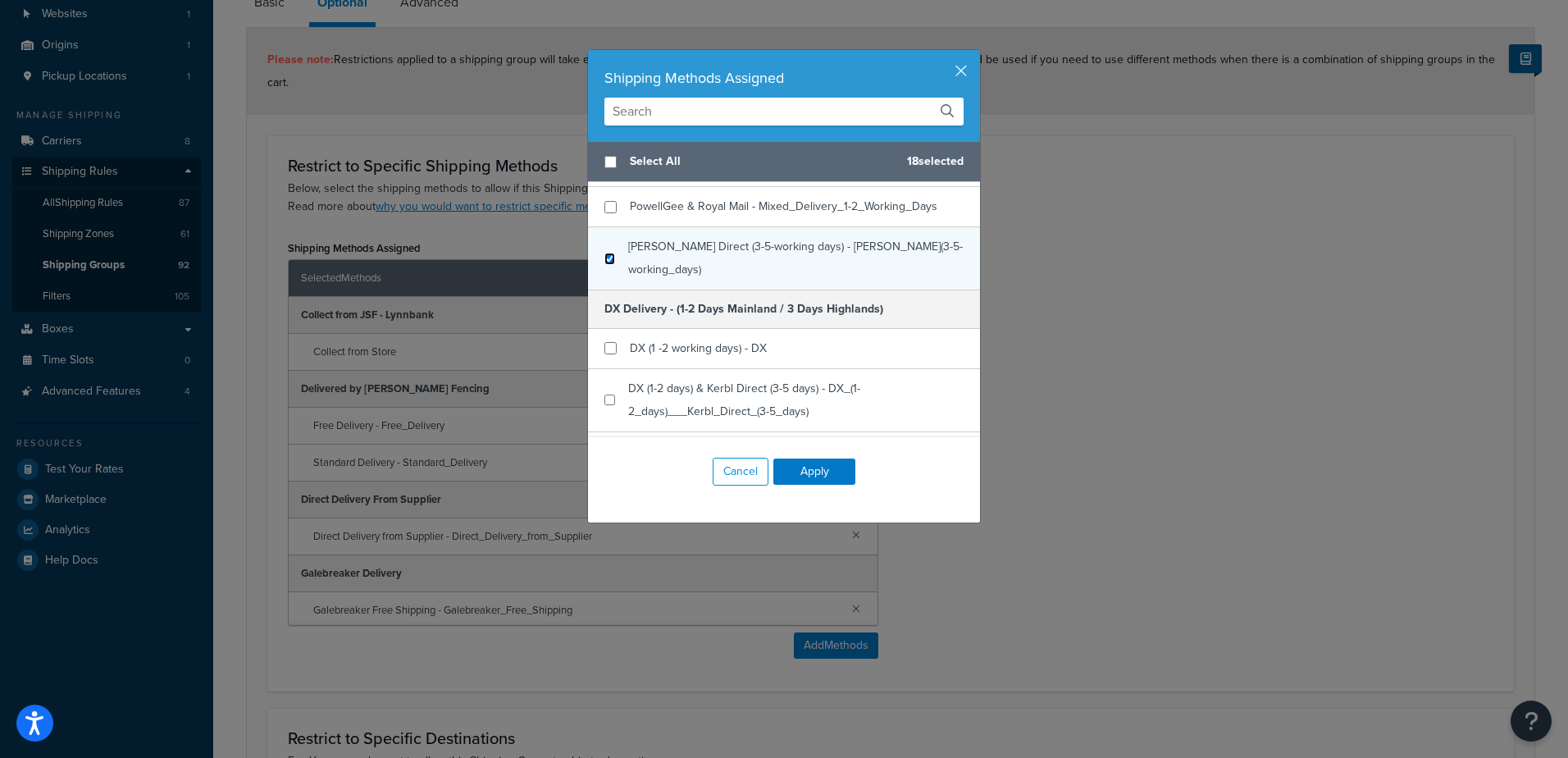
click at [607, 258] on input "checkbox" at bounding box center [610, 259] width 11 height 13
checkbox input "true"
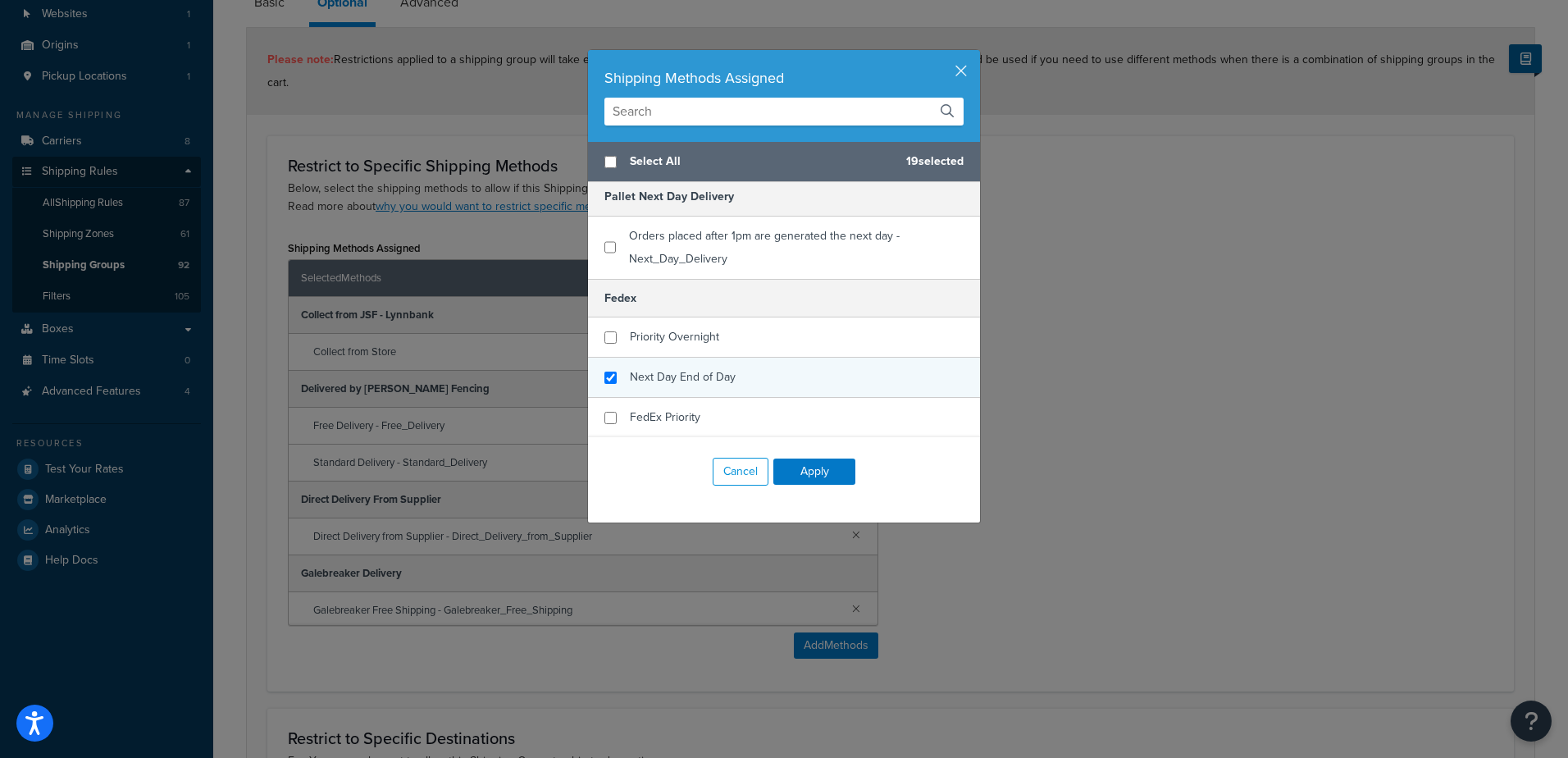
scroll to position [2103, 0]
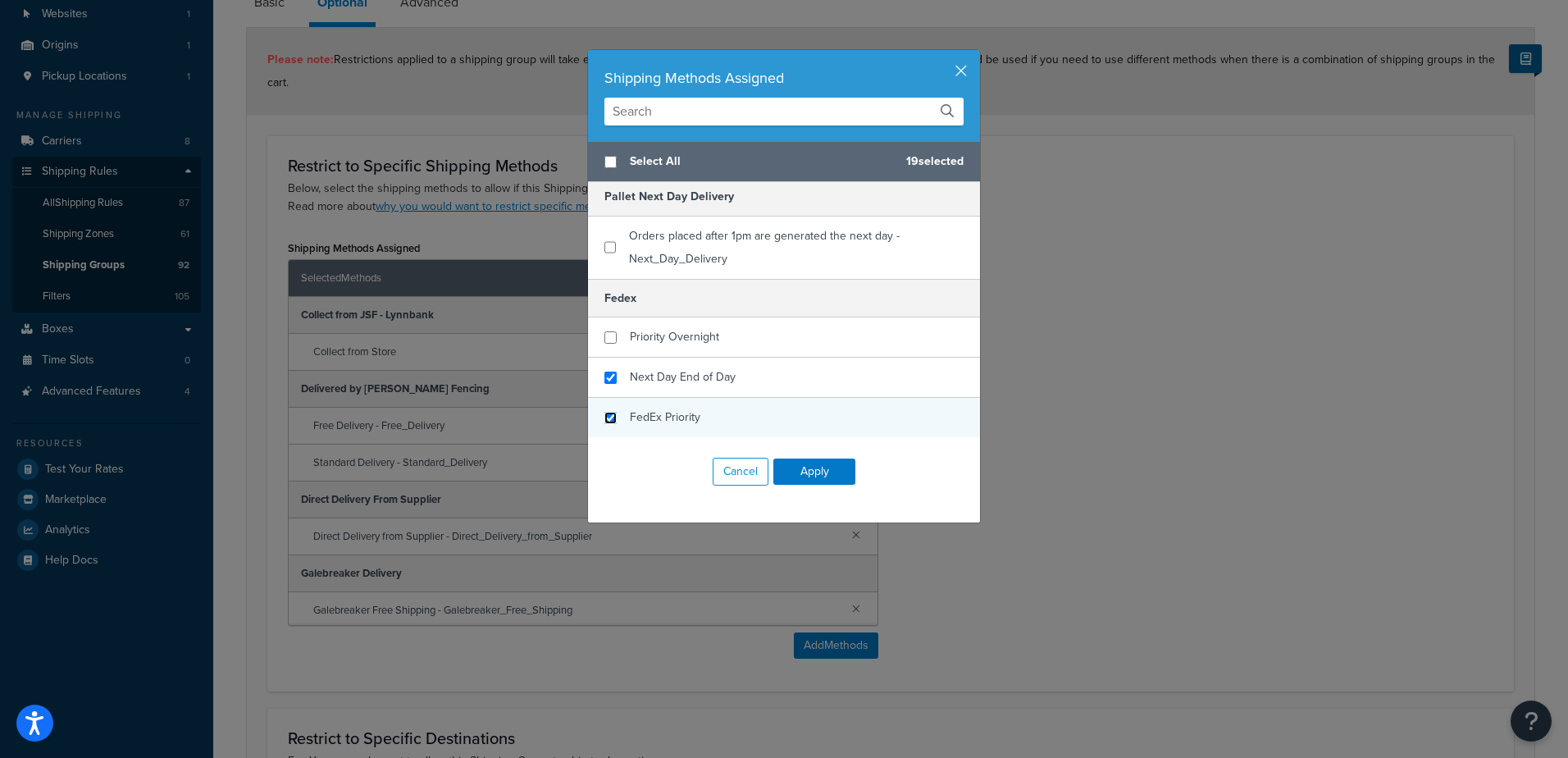
click at [604, 413] on input "checkbox" at bounding box center [611, 418] width 13 height 13
checkbox input "true"
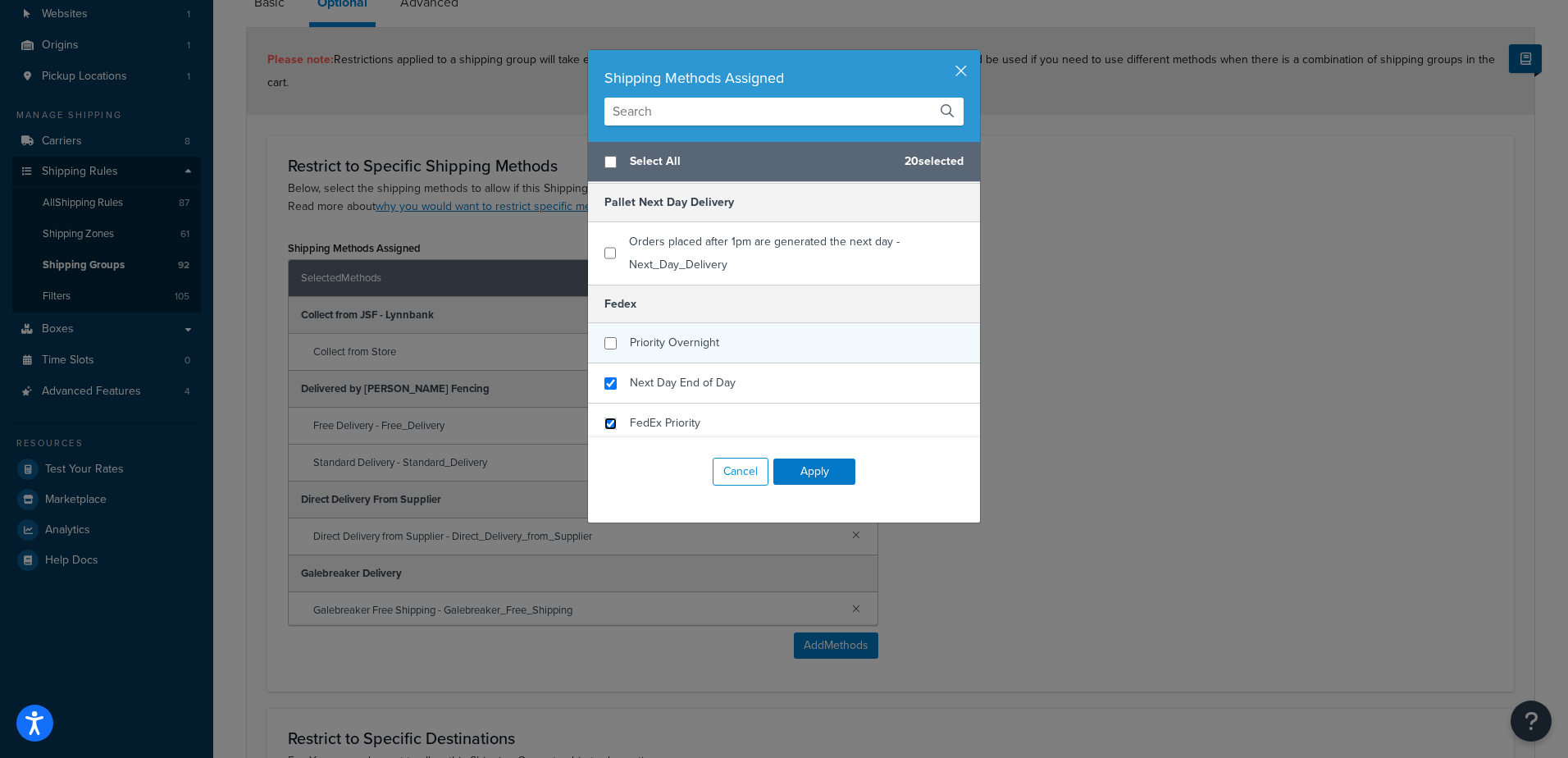
scroll to position [1980, 0]
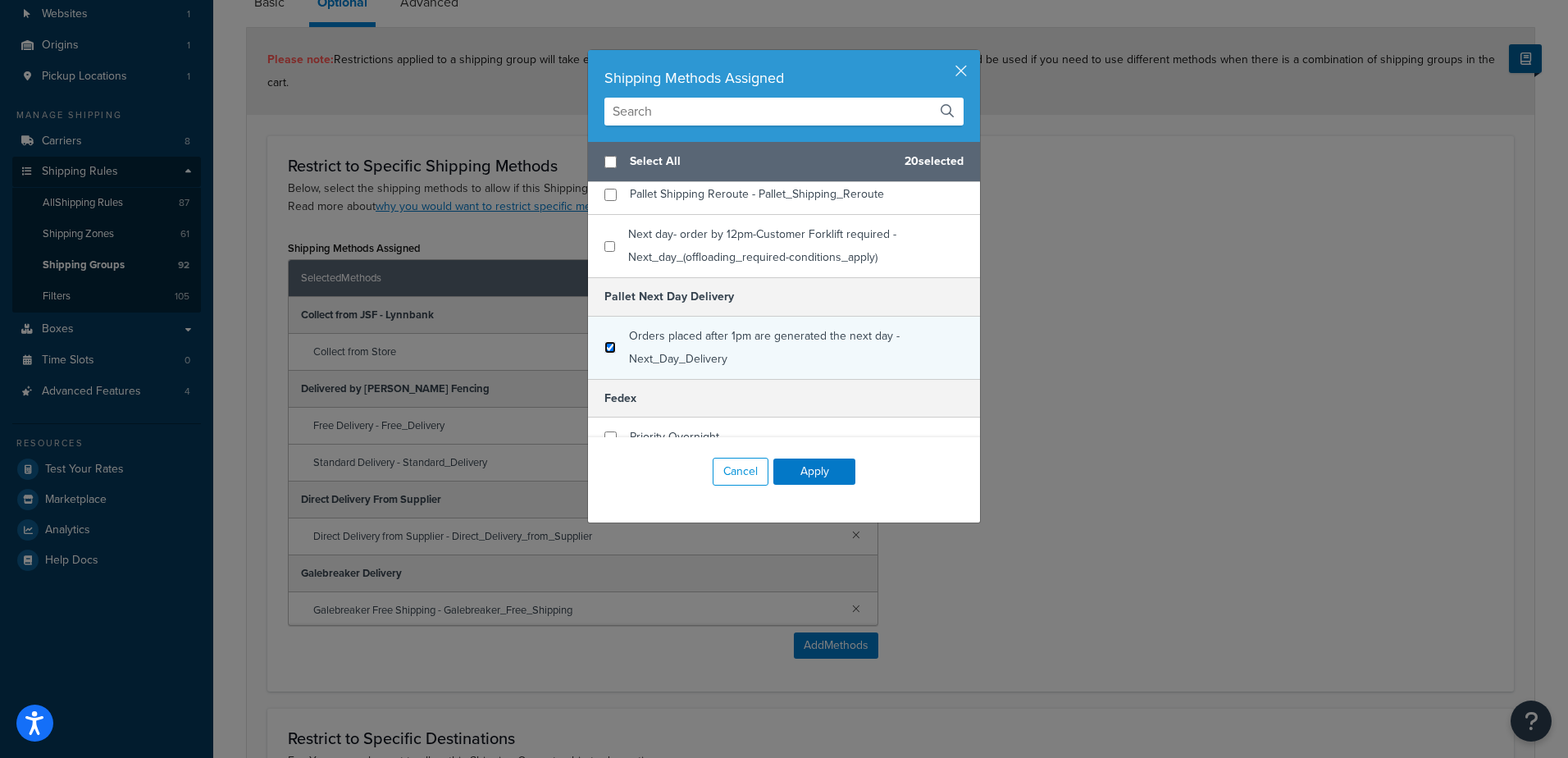
click at [604, 354] on input "checkbox" at bounding box center [610, 347] width 12 height 13
checkbox input "true"
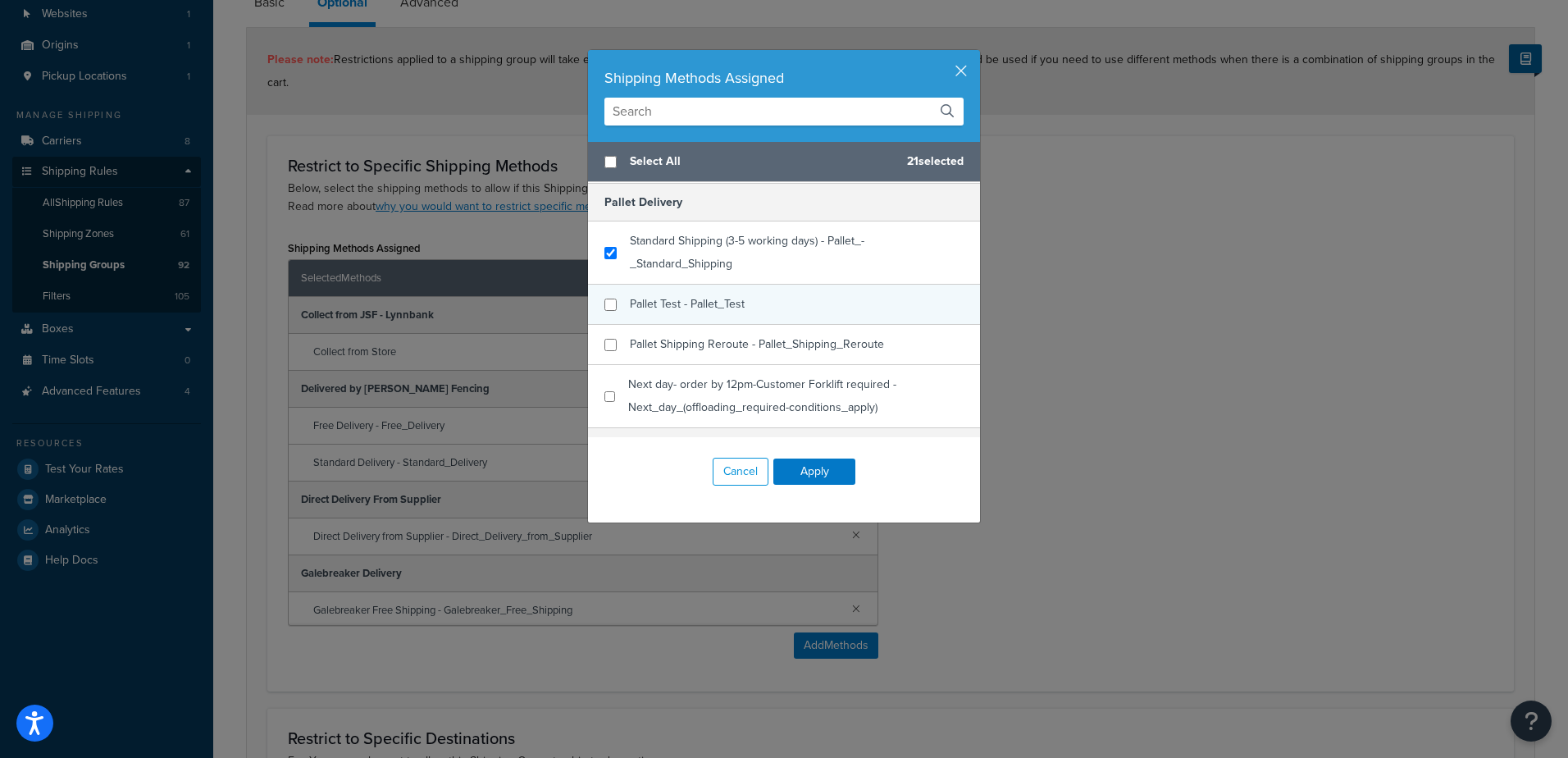
scroll to position [1837, 0]
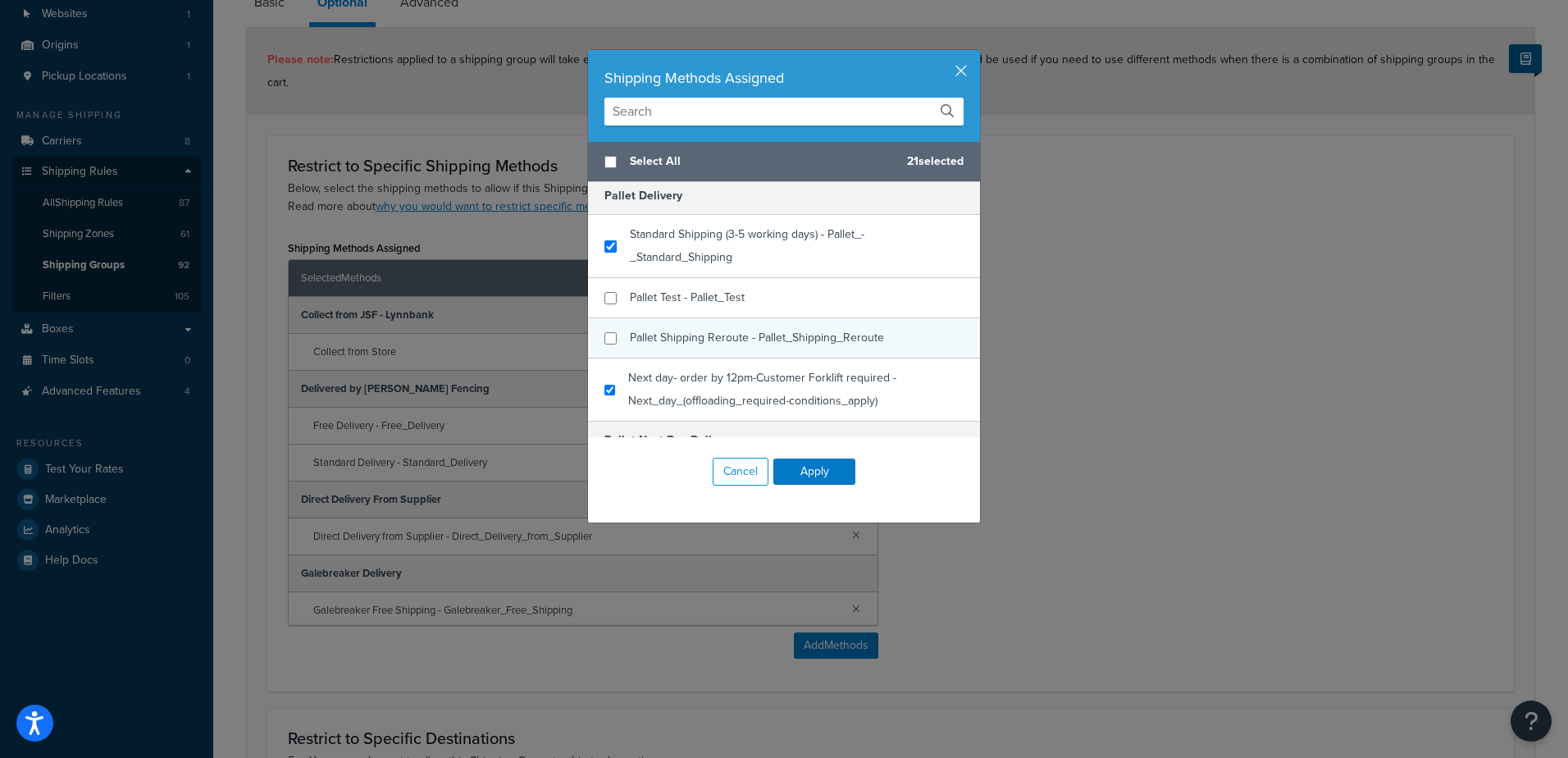
checkbox input "true"
click at [611, 400] on div "Next day- order by 12pm-Customer Forklift required - Next_day_(offloading_requi…" at bounding box center [784, 389] width 392 height 63
checkbox input "true"
click at [599, 354] on div "Pallet Shipping Reroute - Pallet_Shipping_Reroute" at bounding box center [784, 338] width 392 height 40
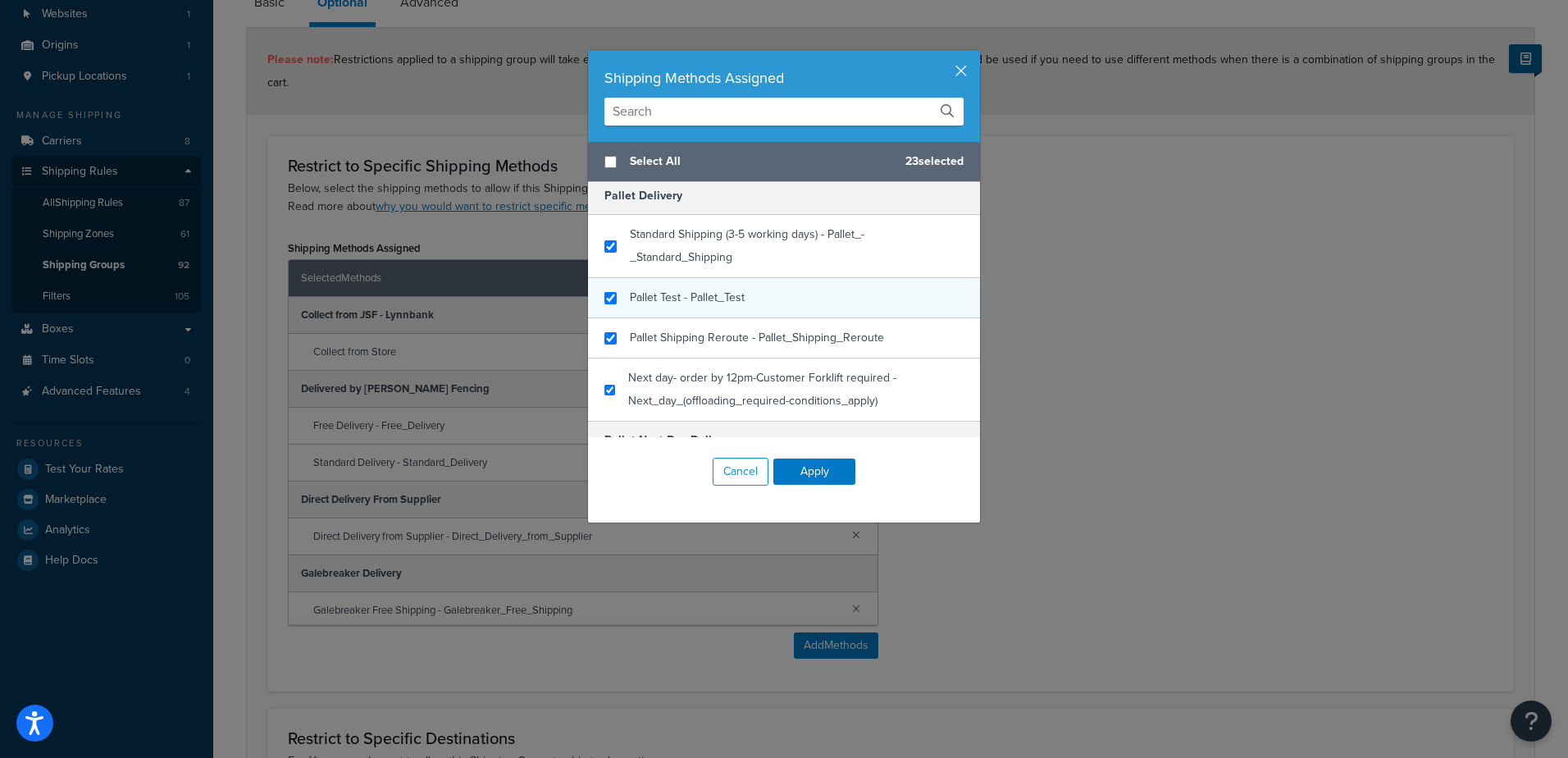
checkbox input "true"
drag, startPoint x: 600, startPoint y: 334, endPoint x: 615, endPoint y: 316, distance: 23.4
click at [600, 318] on div "Pallet Test - Pallet_Test" at bounding box center [784, 298] width 392 height 40
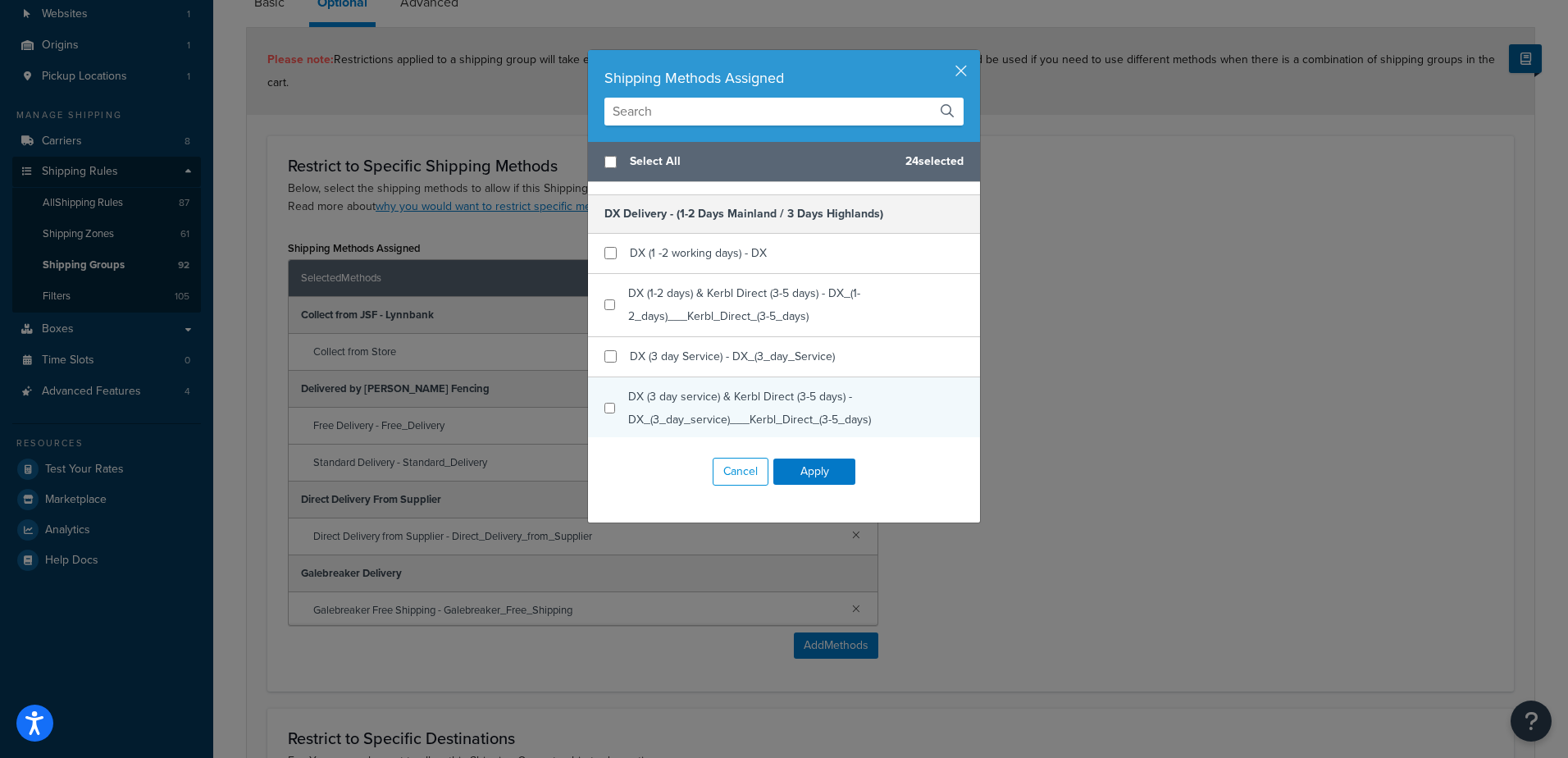
scroll to position [1099, 0]
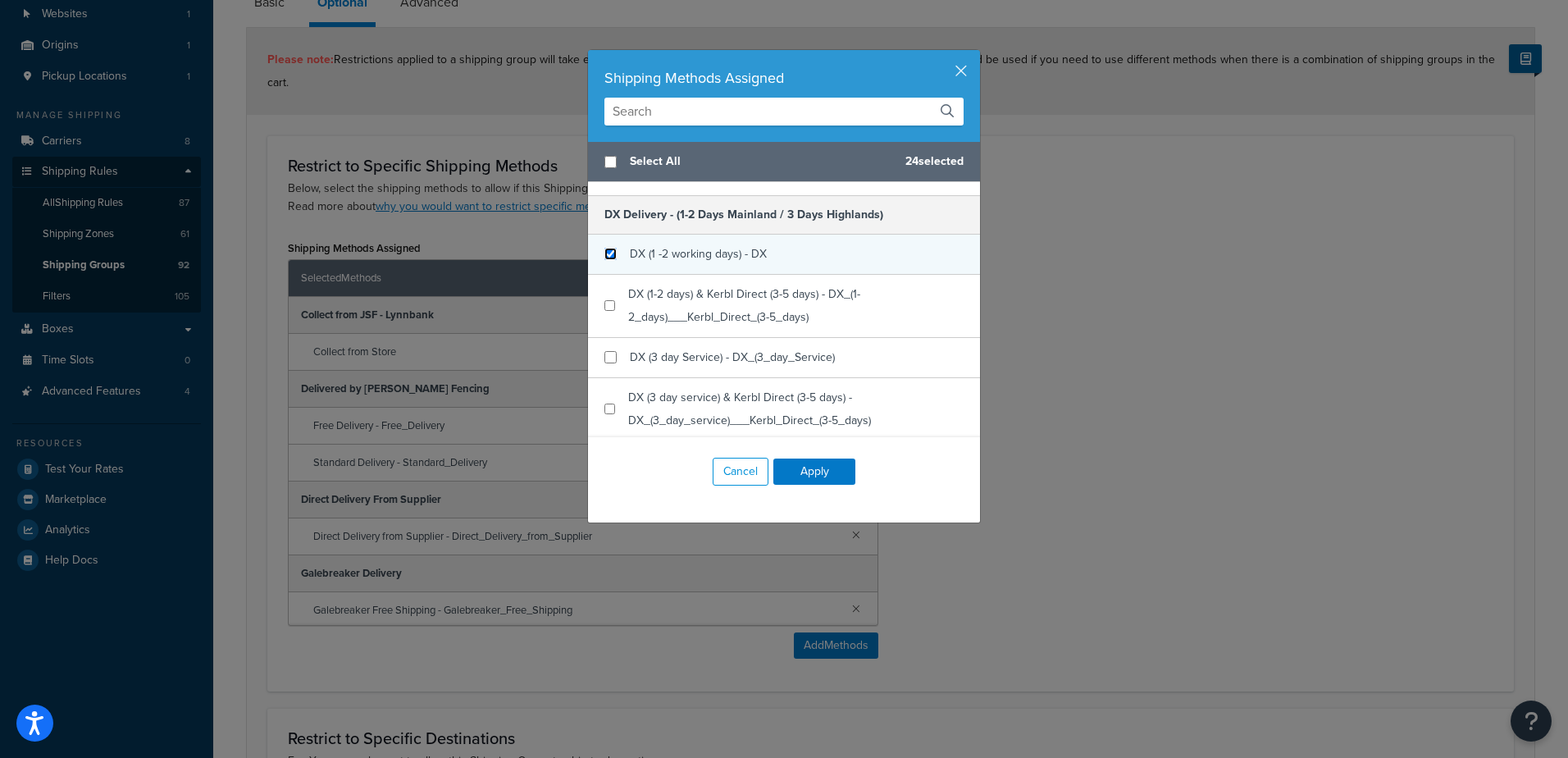
click at [604, 255] on input "checkbox" at bounding box center [611, 254] width 13 height 13
checkbox input "true"
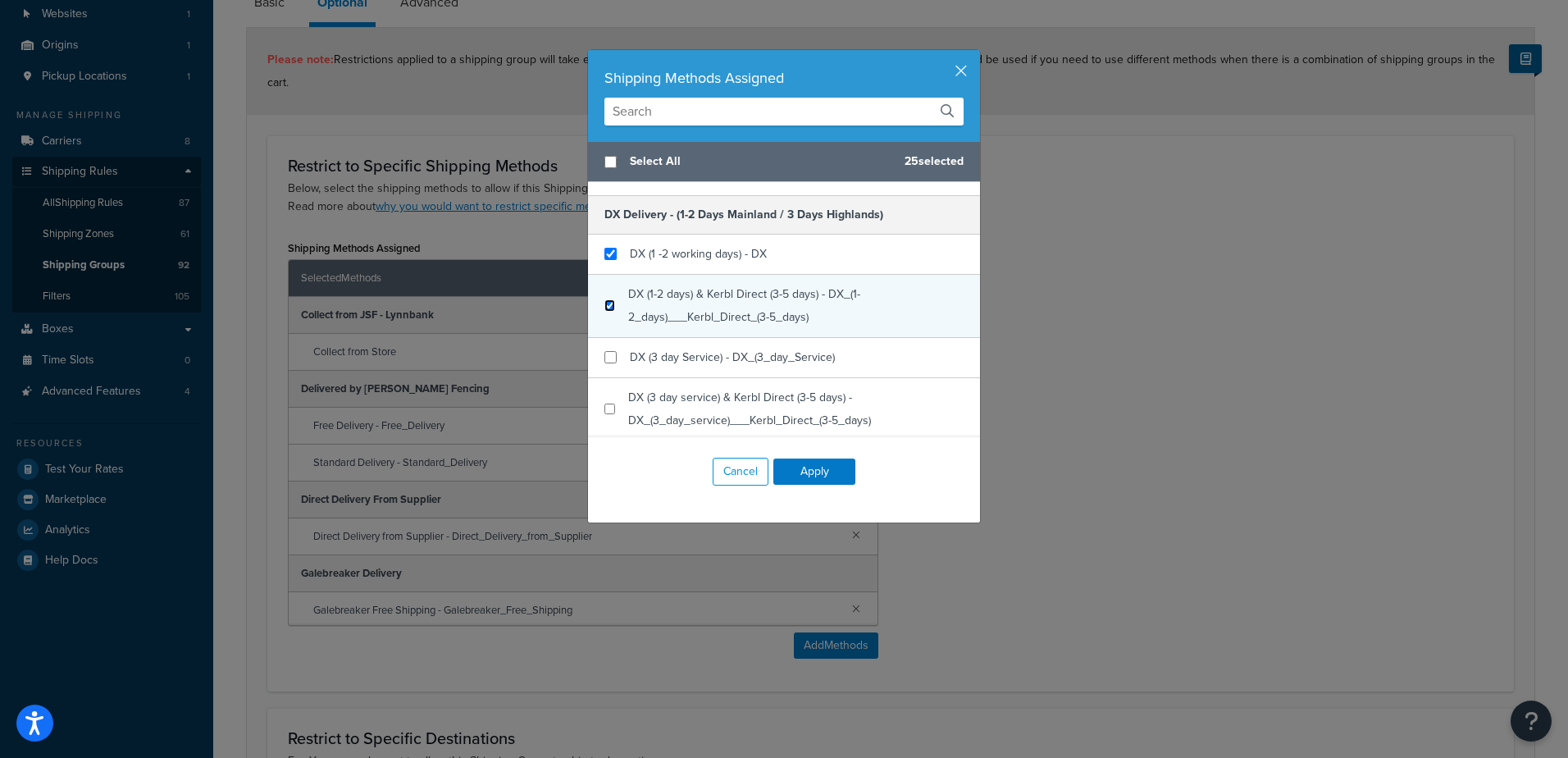
click at [604, 306] on input "checkbox" at bounding box center [610, 305] width 11 height 13
checkbox input "true"
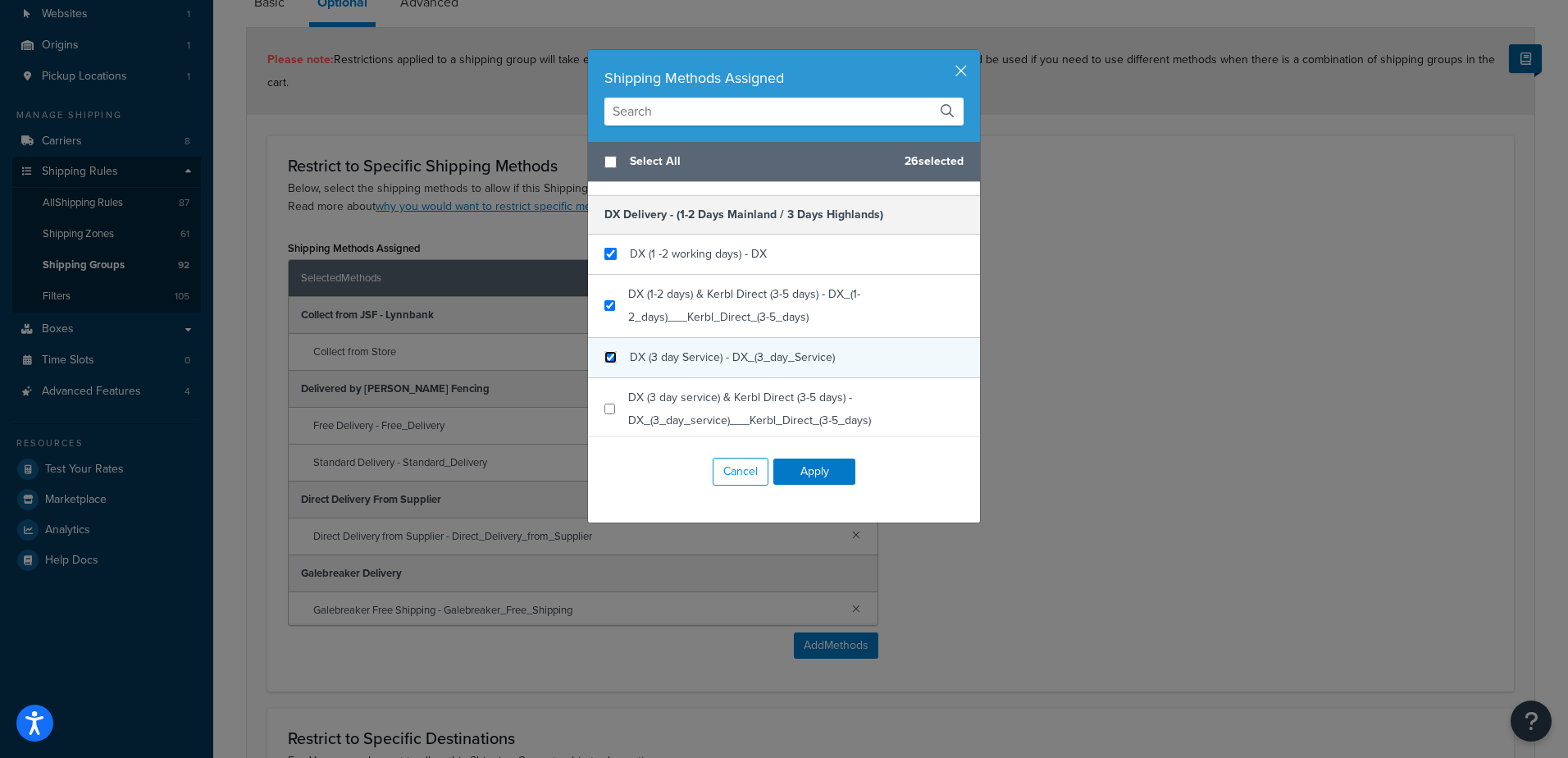
drag, startPoint x: 609, startPoint y: 354, endPoint x: 643, endPoint y: 349, distance: 34.4
click at [608, 354] on input "checkbox" at bounding box center [611, 357] width 13 height 13
checkbox input "true"
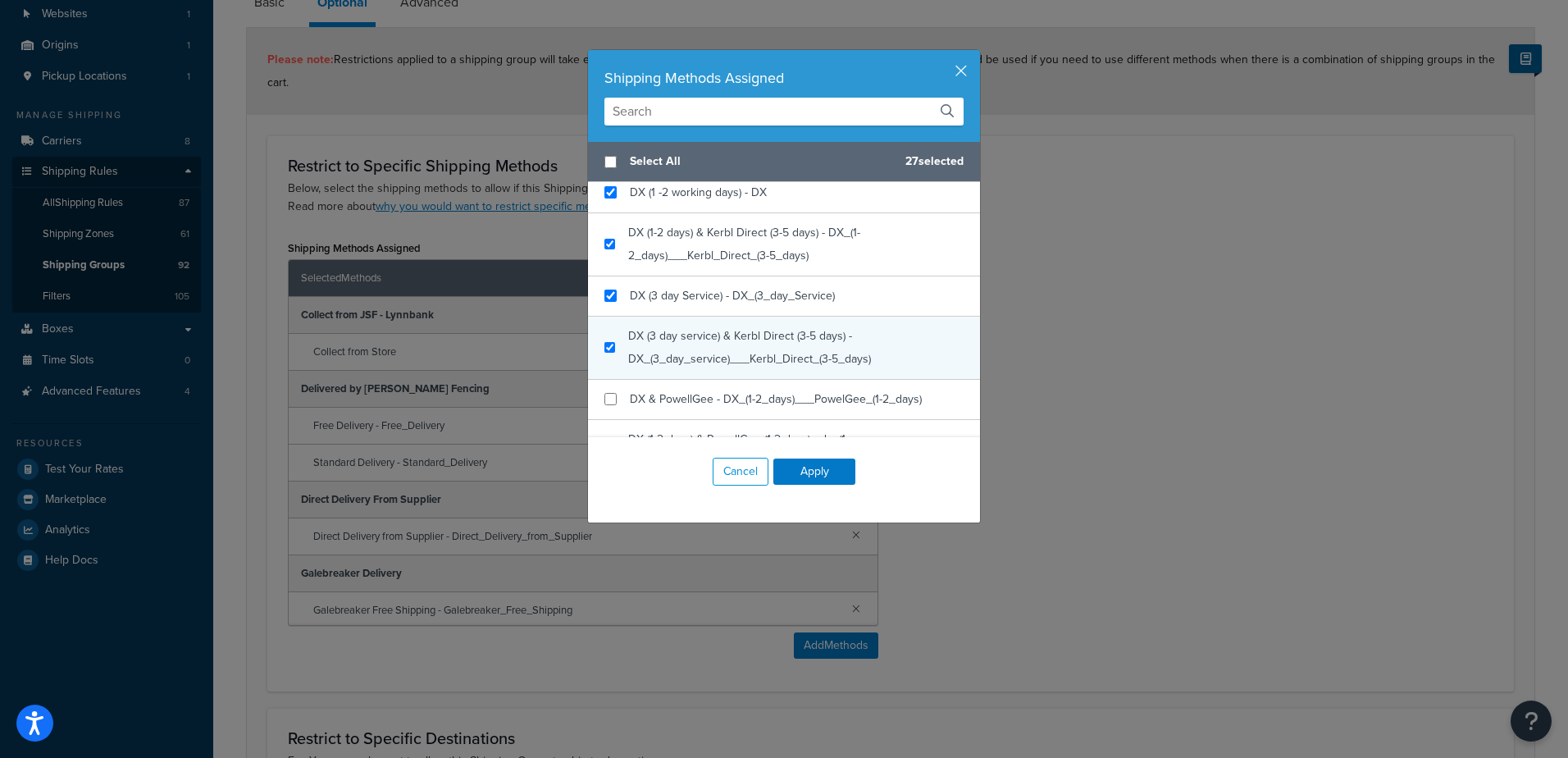
checkbox input "true"
click at [610, 351] on div "DX (3 day service) & Kerbl Direct (3-5 days) - DX_(3_day_service)___Kerbl_Direc…" at bounding box center [784, 347] width 392 height 63
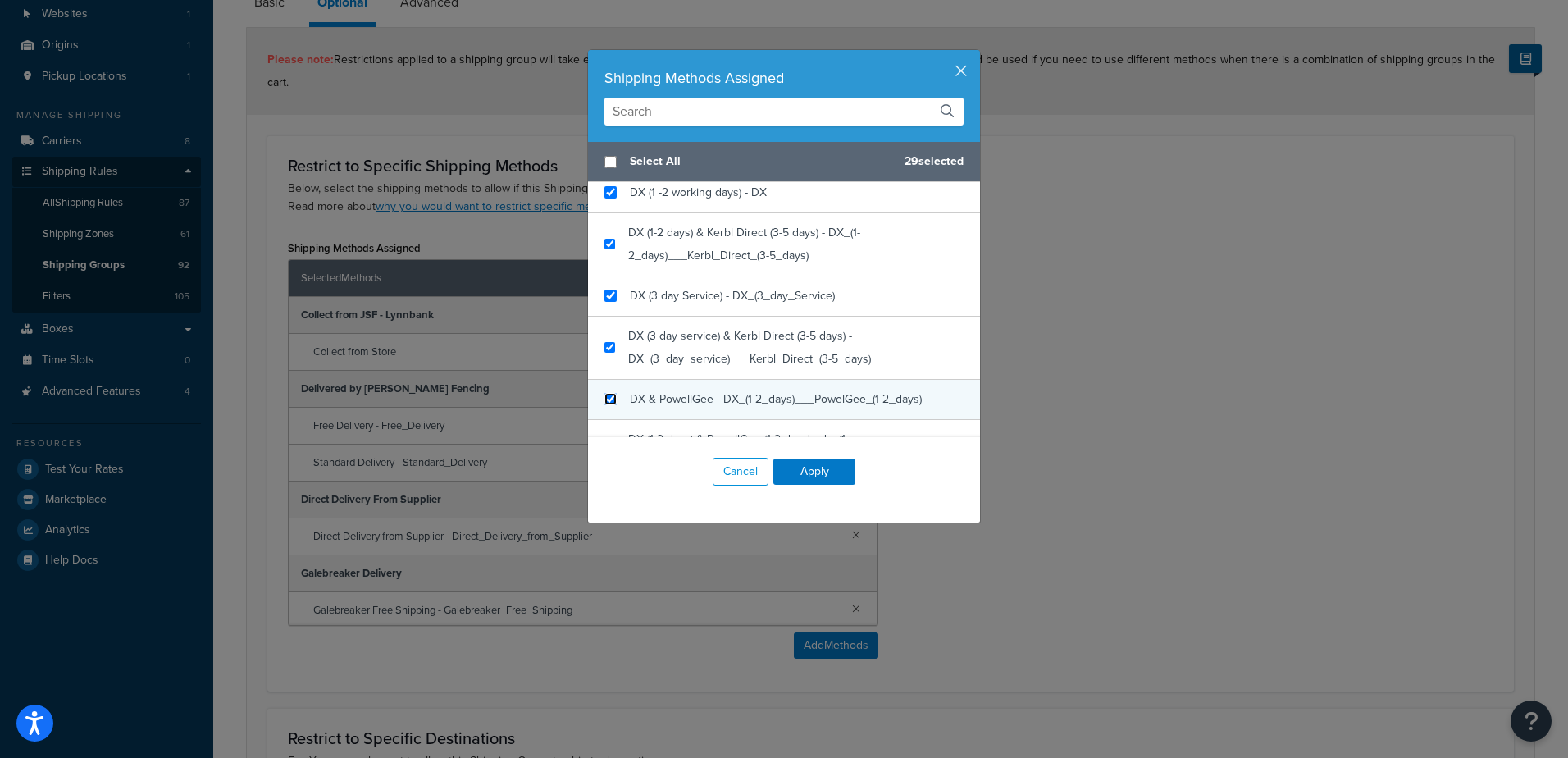
click at [604, 398] on input "checkbox" at bounding box center [611, 399] width 13 height 13
checkbox input "true"
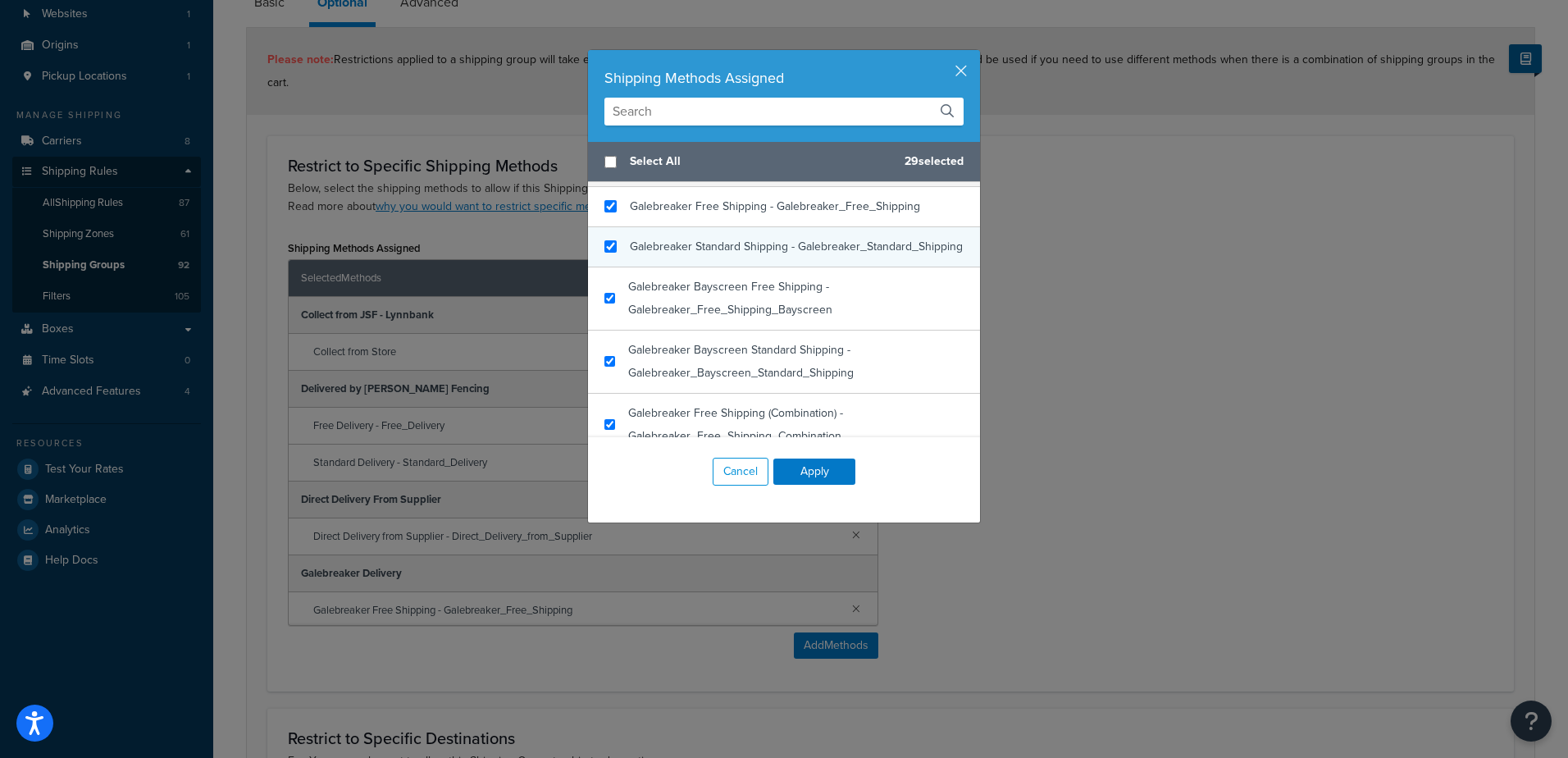
scroll to position [1365, 0]
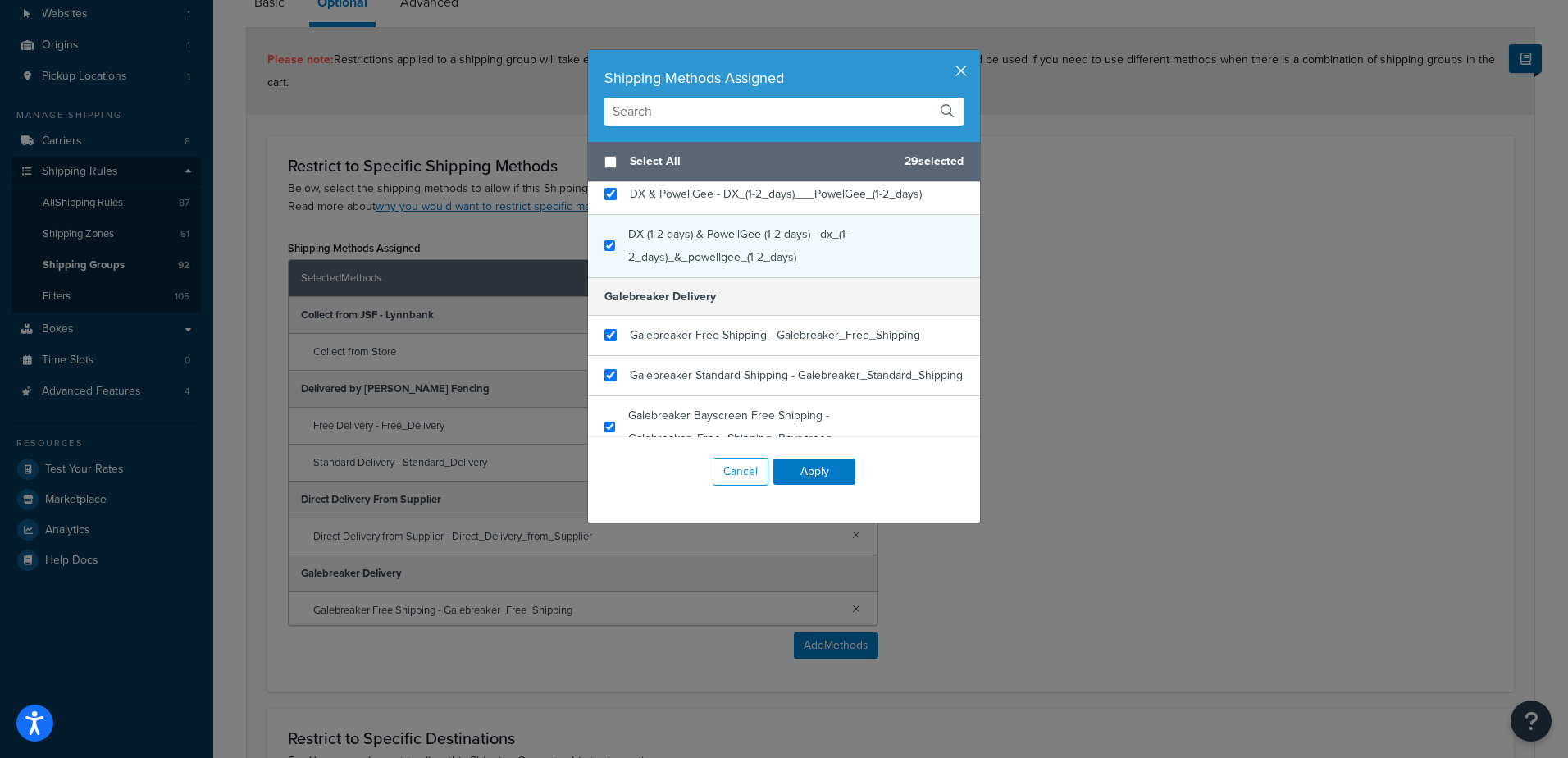
checkbox input "true"
click at [612, 244] on div "DX (1-2 days) & PowellGee (1-2 days) - dx_(1-2_days)_&_powellgee_(1-2_days)" at bounding box center [784, 245] width 392 height 63
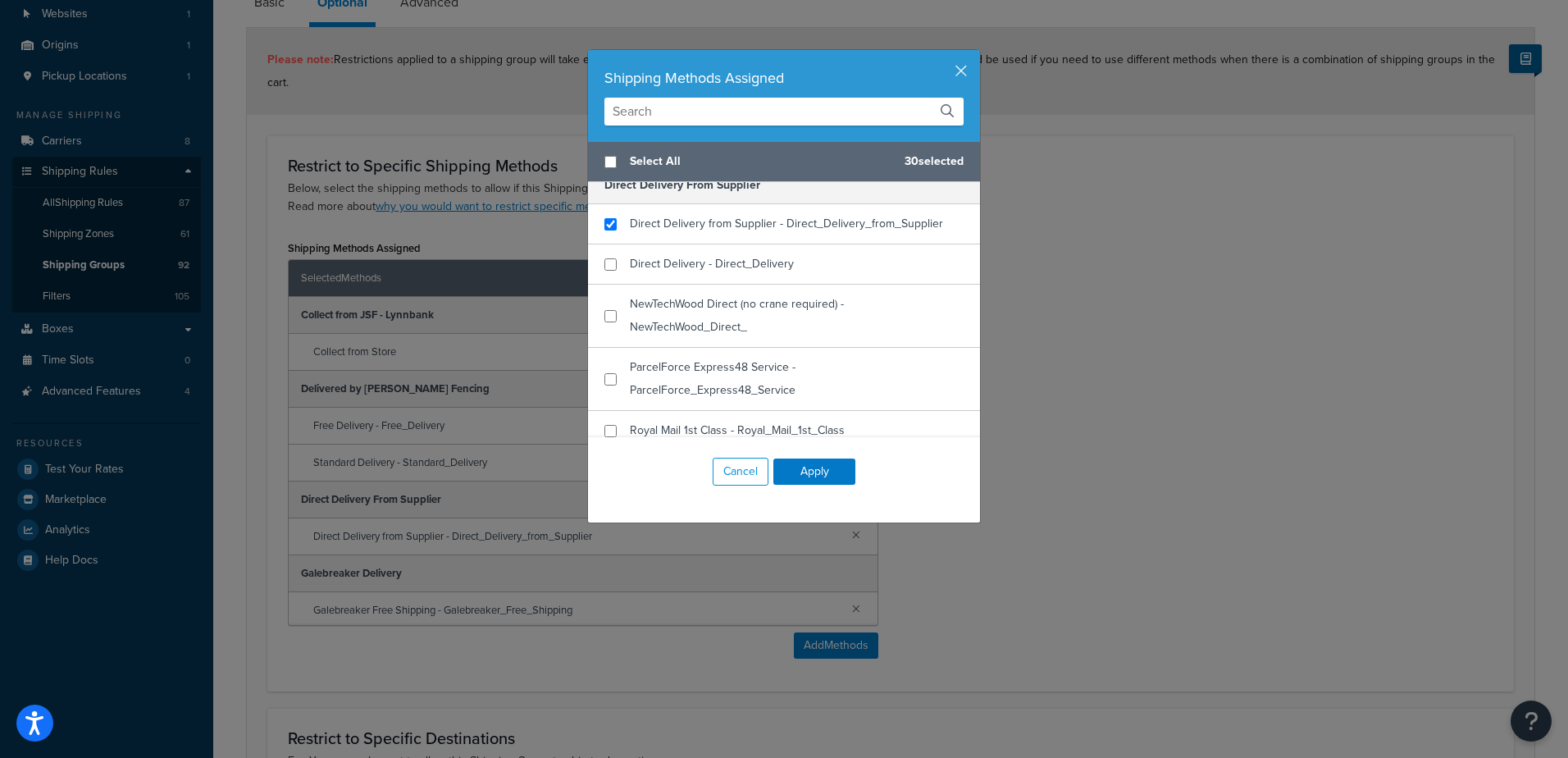
scroll to position [607, 0]
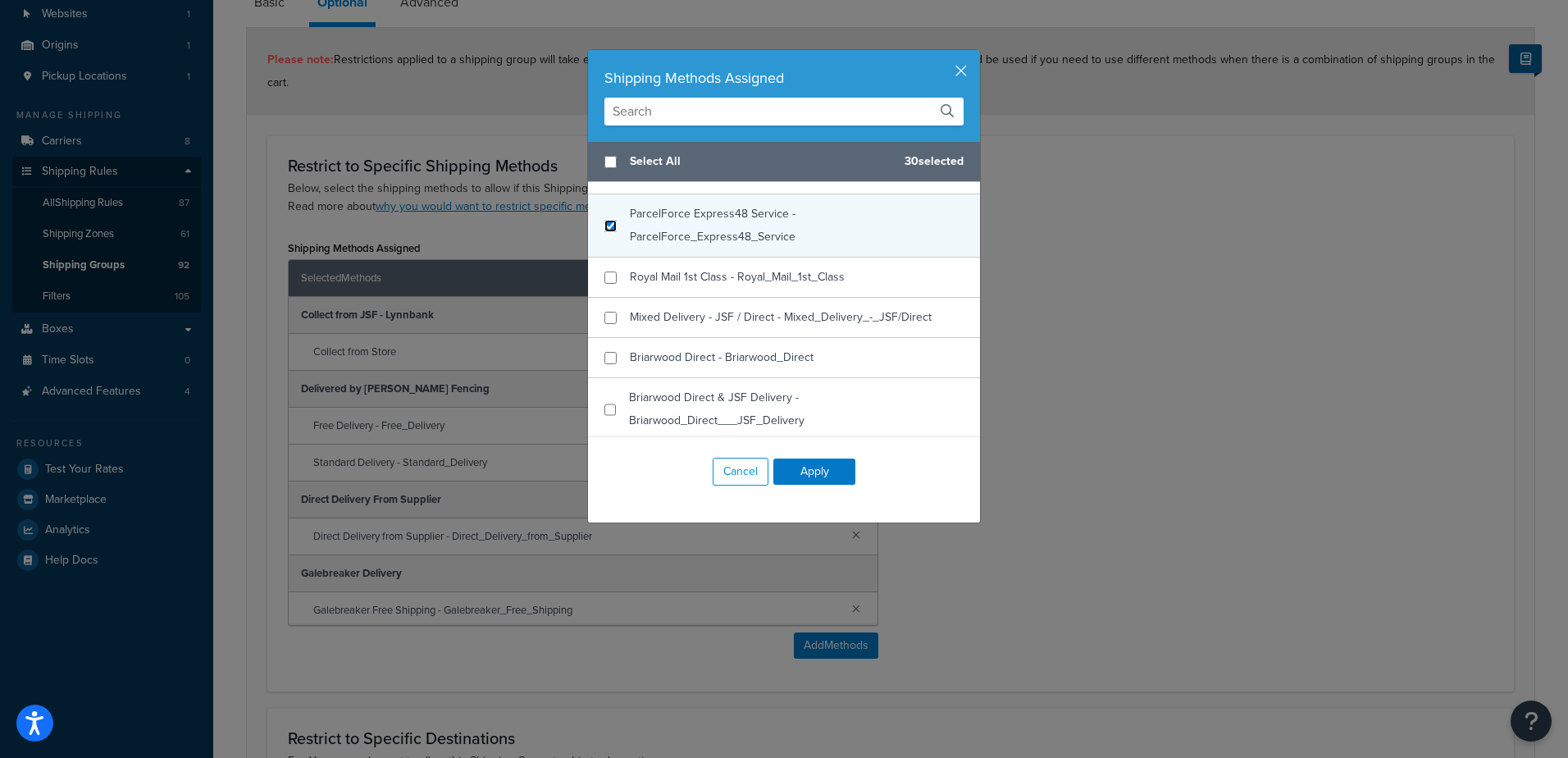
click at [610, 229] on input "checkbox" at bounding box center [611, 226] width 13 height 13
checkbox input "true"
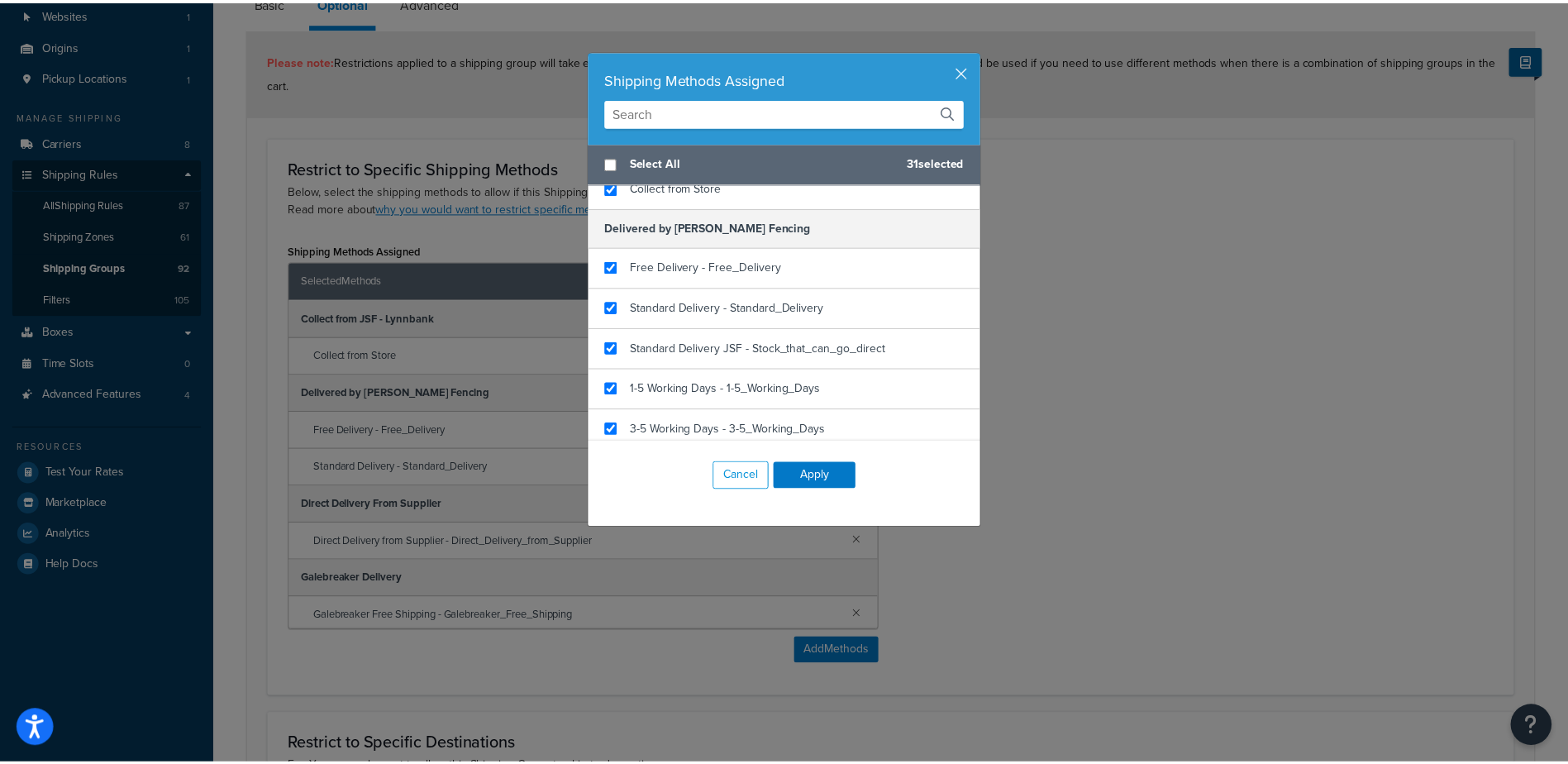
scroll to position [38, 0]
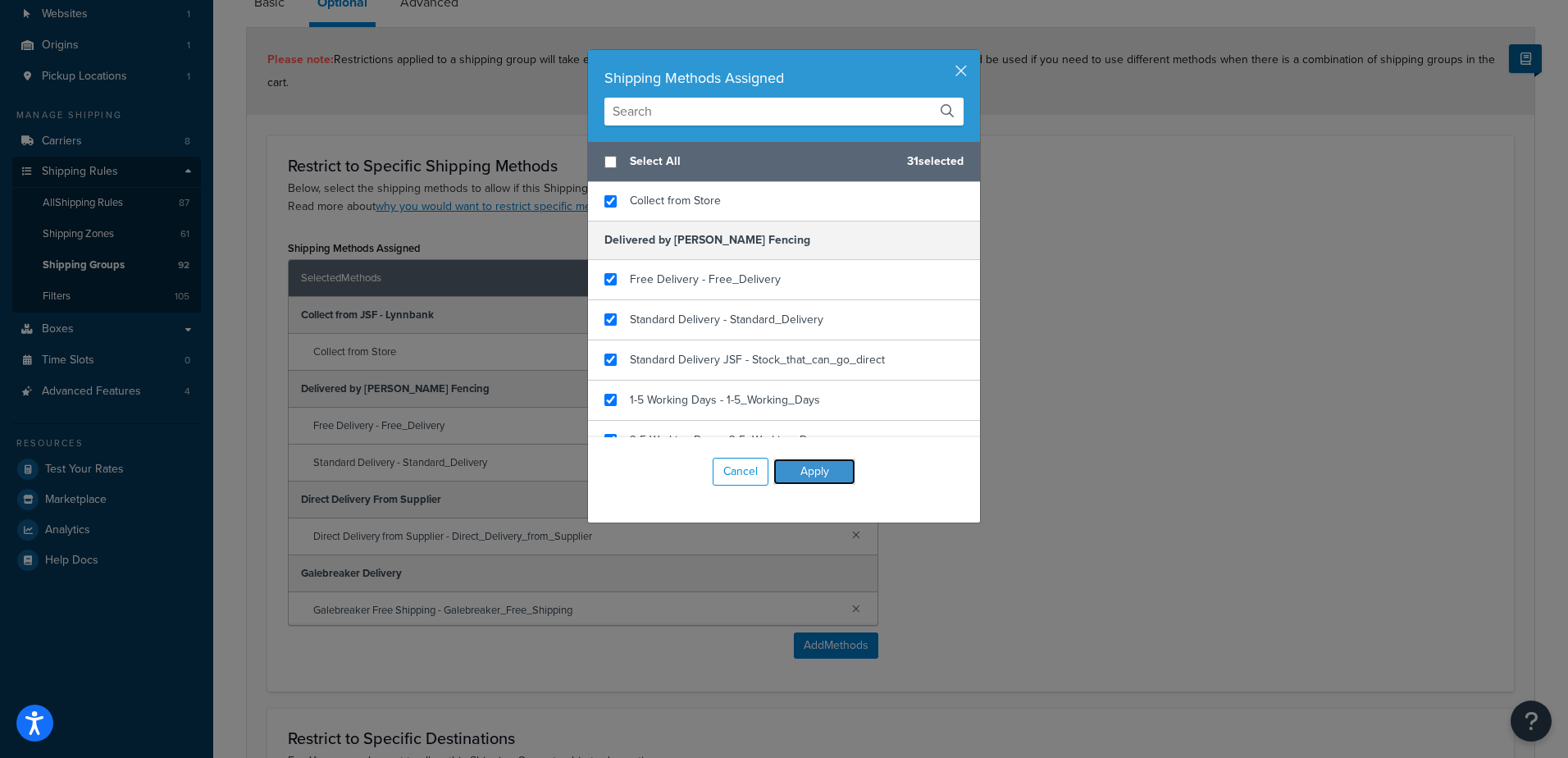
click at [814, 467] on button "Apply" at bounding box center [814, 471] width 82 height 26
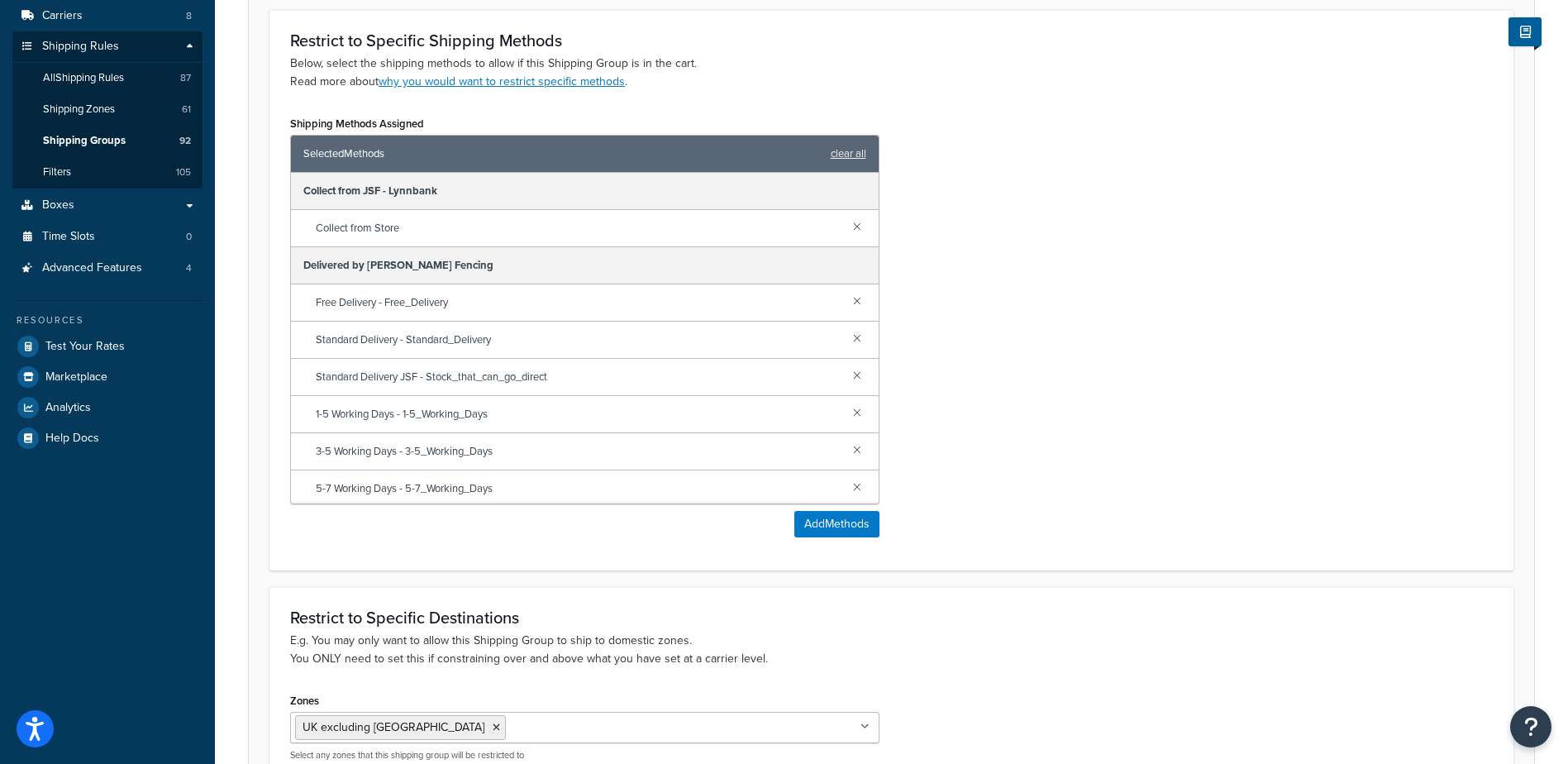
scroll to position [477, 0]
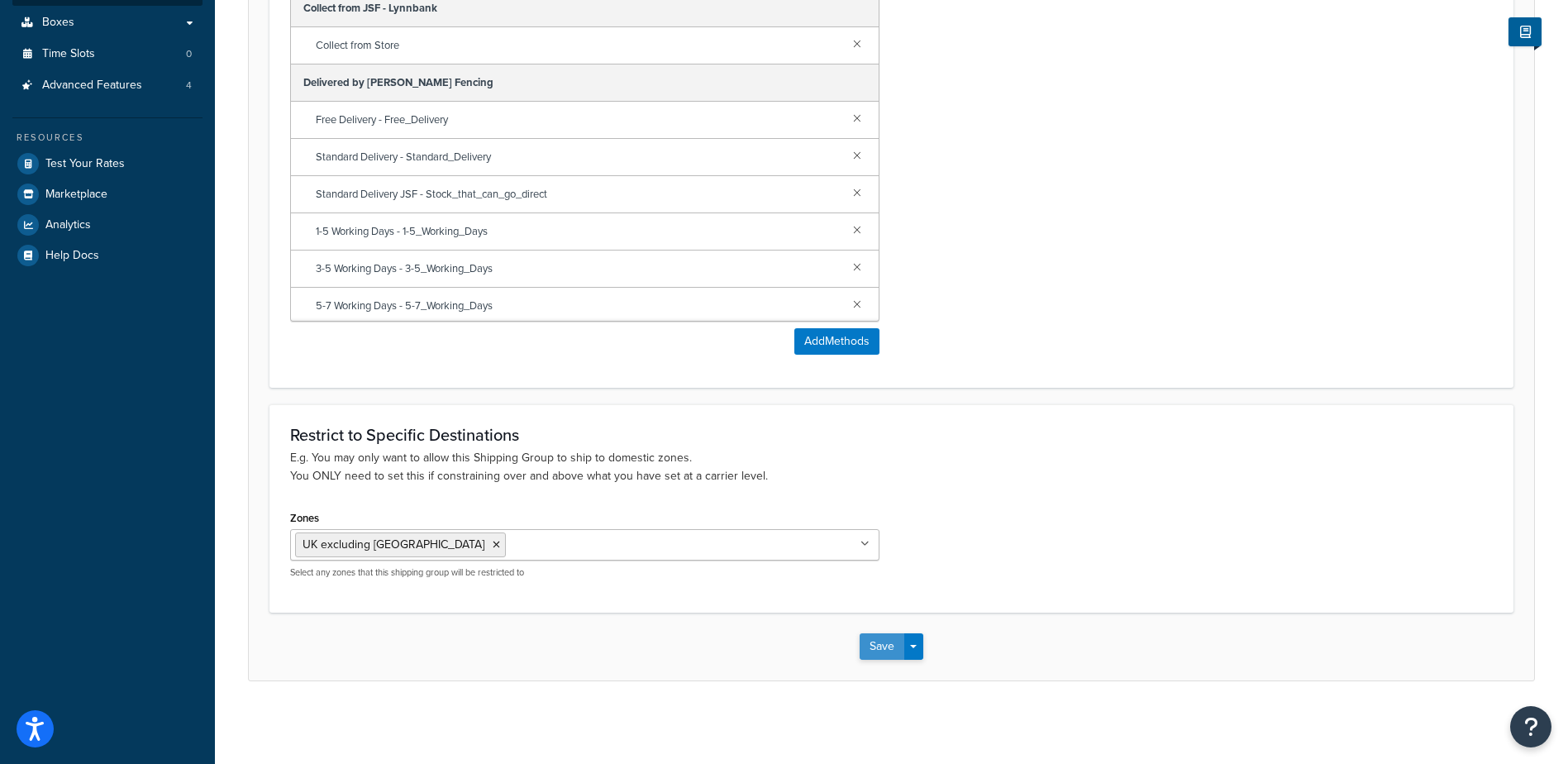
click at [869, 646] on button "Save" at bounding box center [882, 646] width 45 height 27
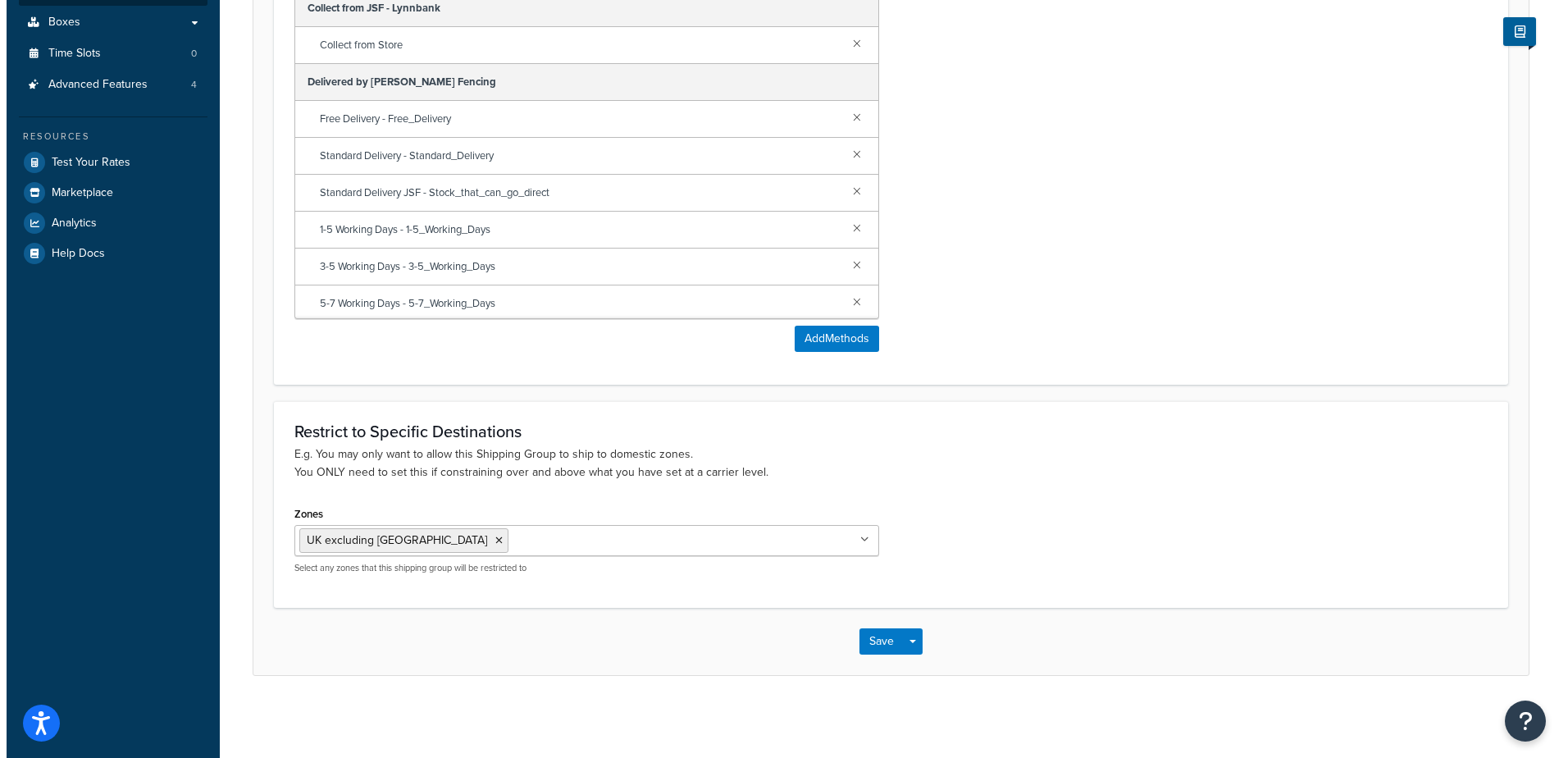
scroll to position [0, 0]
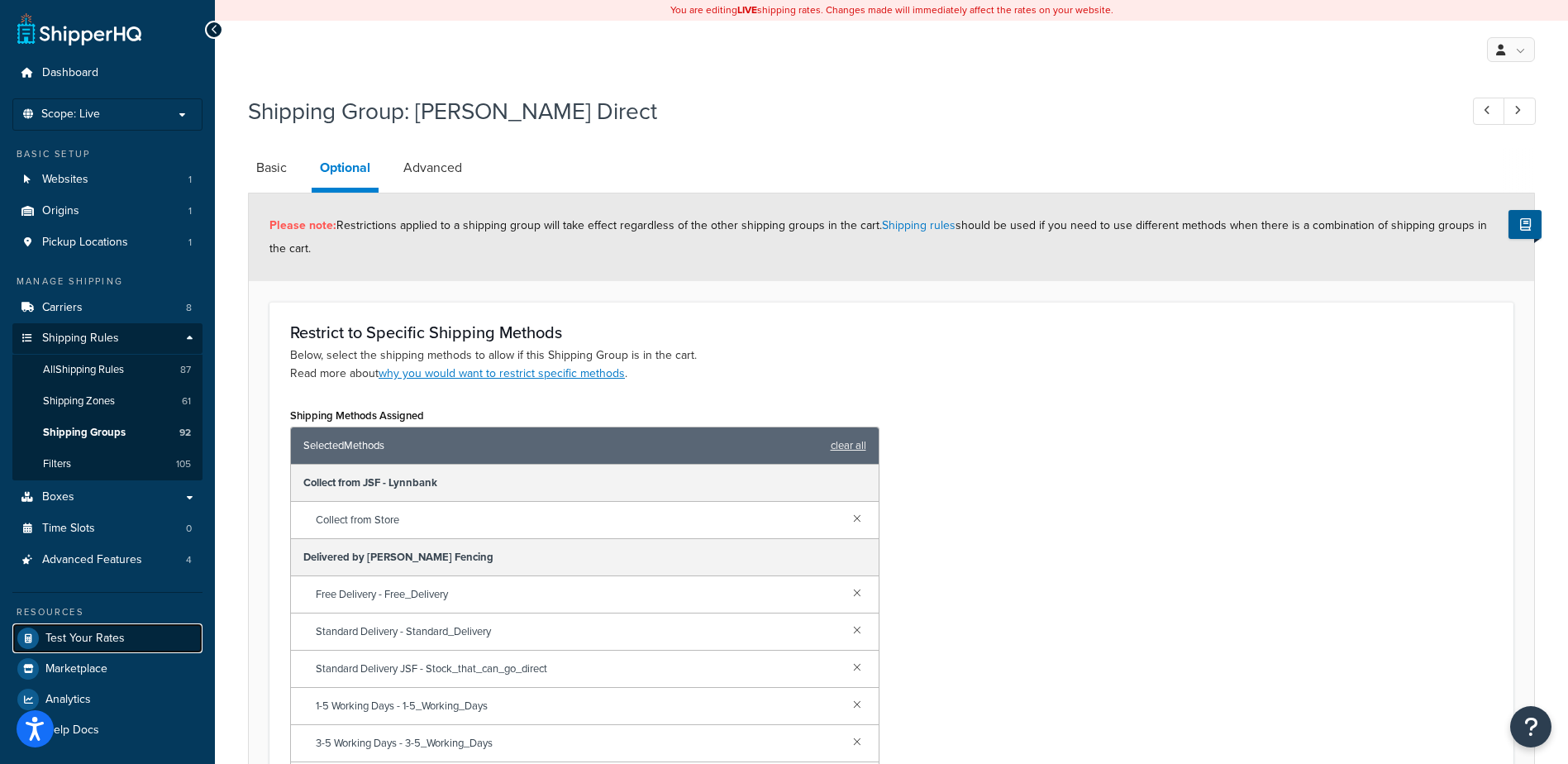
click at [112, 640] on span "Test Your Rates" at bounding box center [85, 638] width 80 height 14
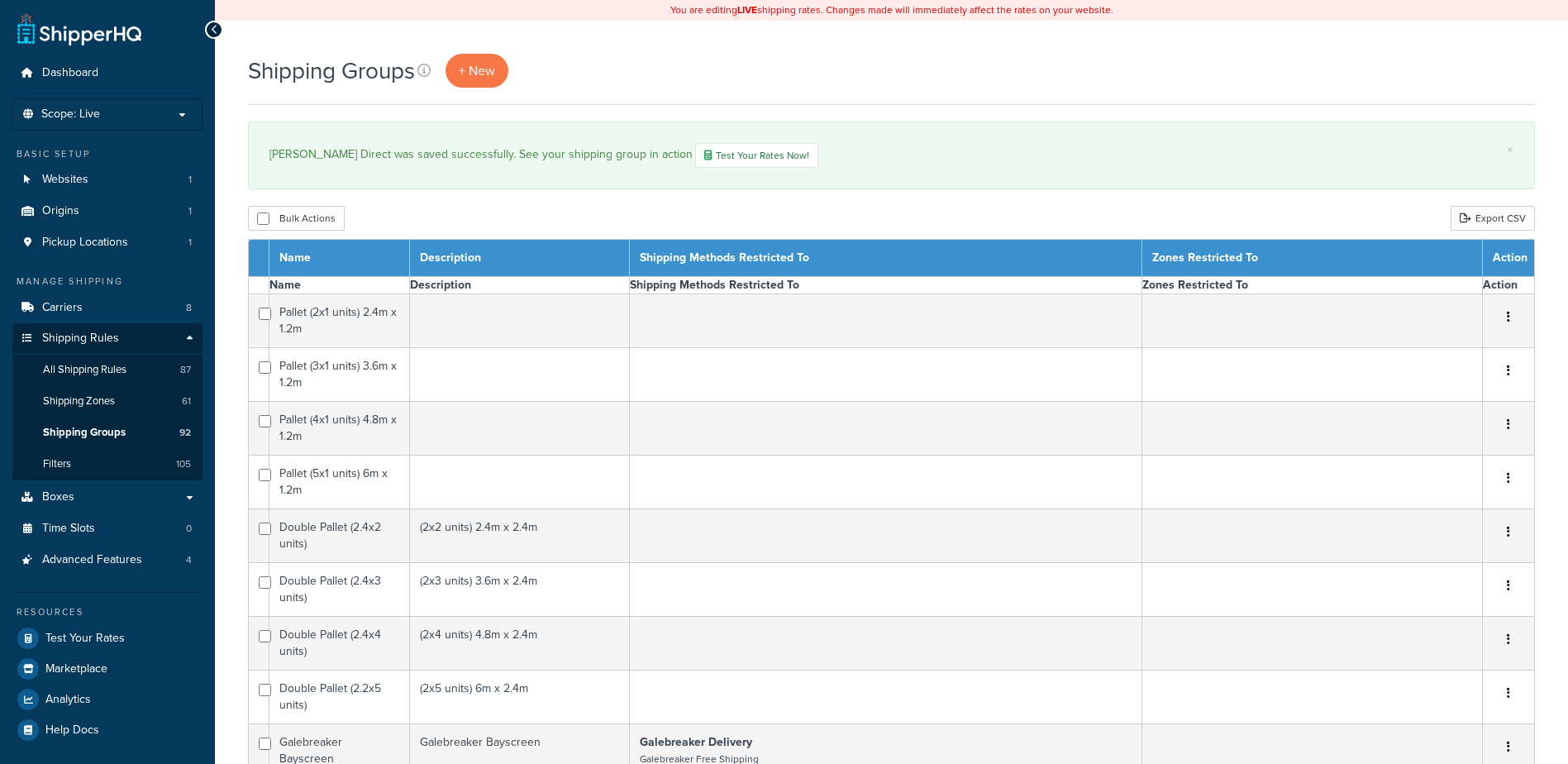
select select "15"
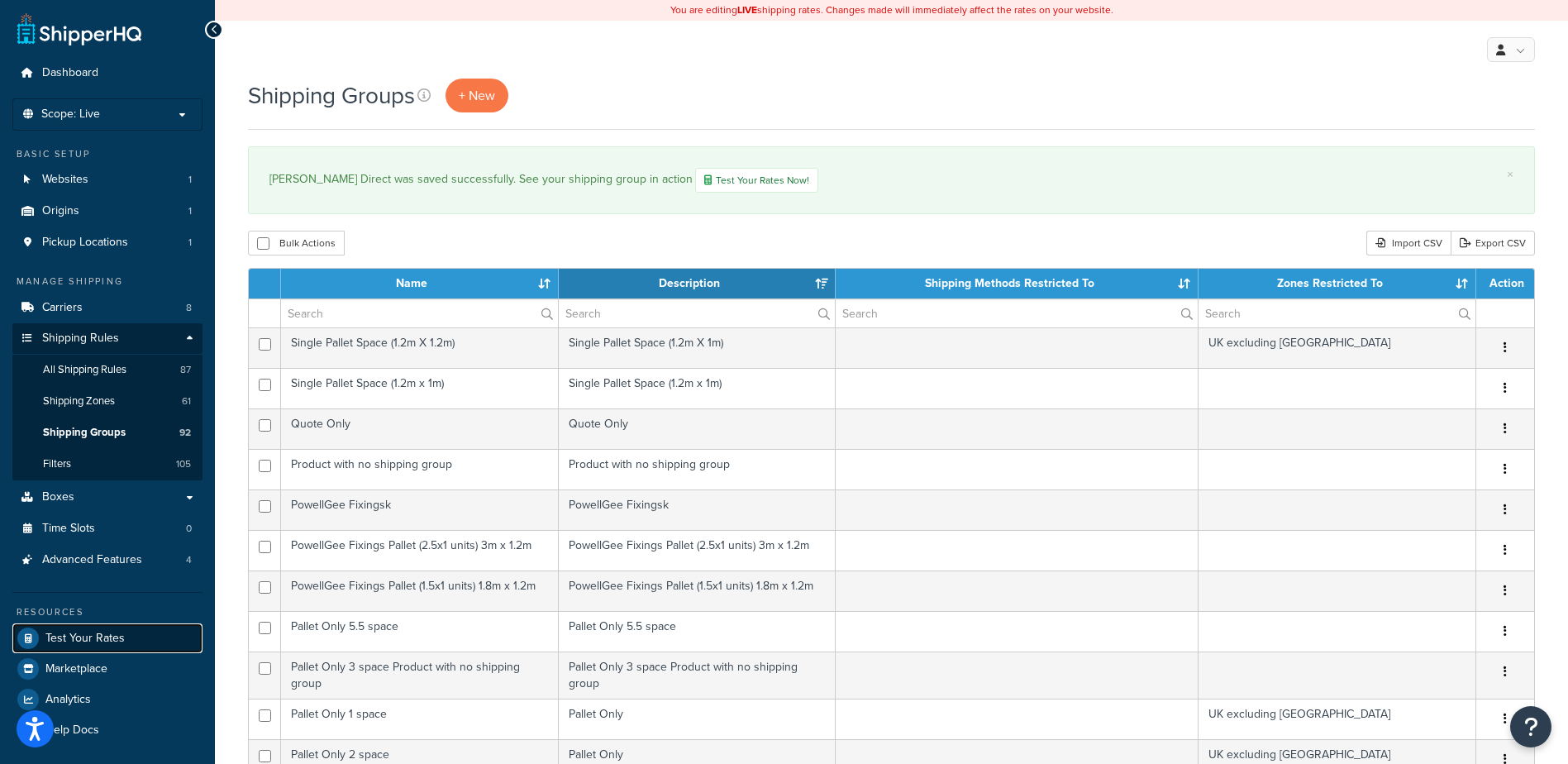
click at [105, 629] on link "Test Your Rates" at bounding box center [107, 638] width 190 height 29
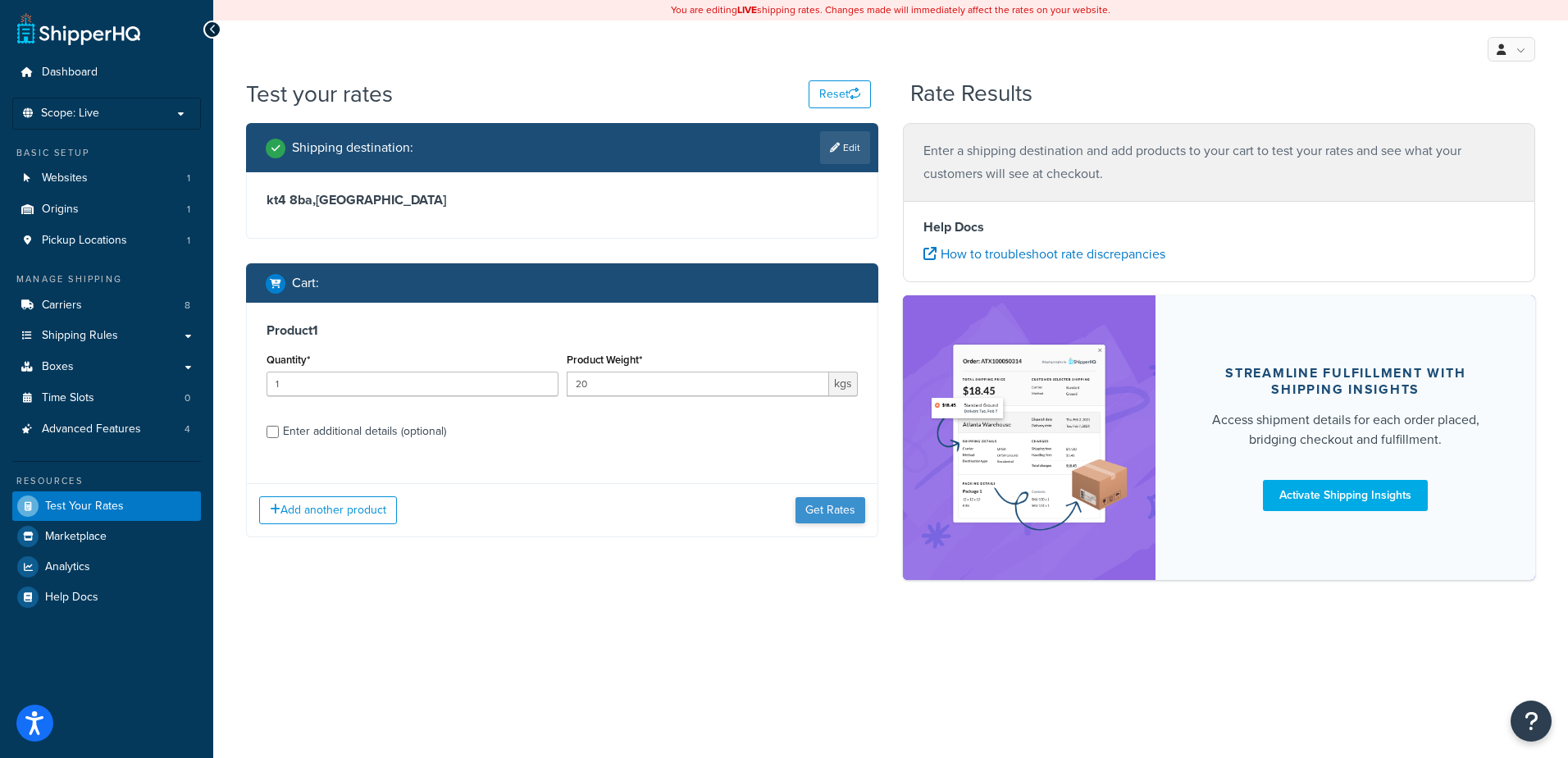
click at [842, 444] on div "Product 1 Quantity* 1 Product Weight* 20 kgs Enter additional details (optional…" at bounding box center [563, 420] width 633 height 234
click at [845, 494] on div "Add another product Get Rates" at bounding box center [563, 509] width 631 height 54
click at [842, 505] on button "Get Rates" at bounding box center [830, 510] width 70 height 26
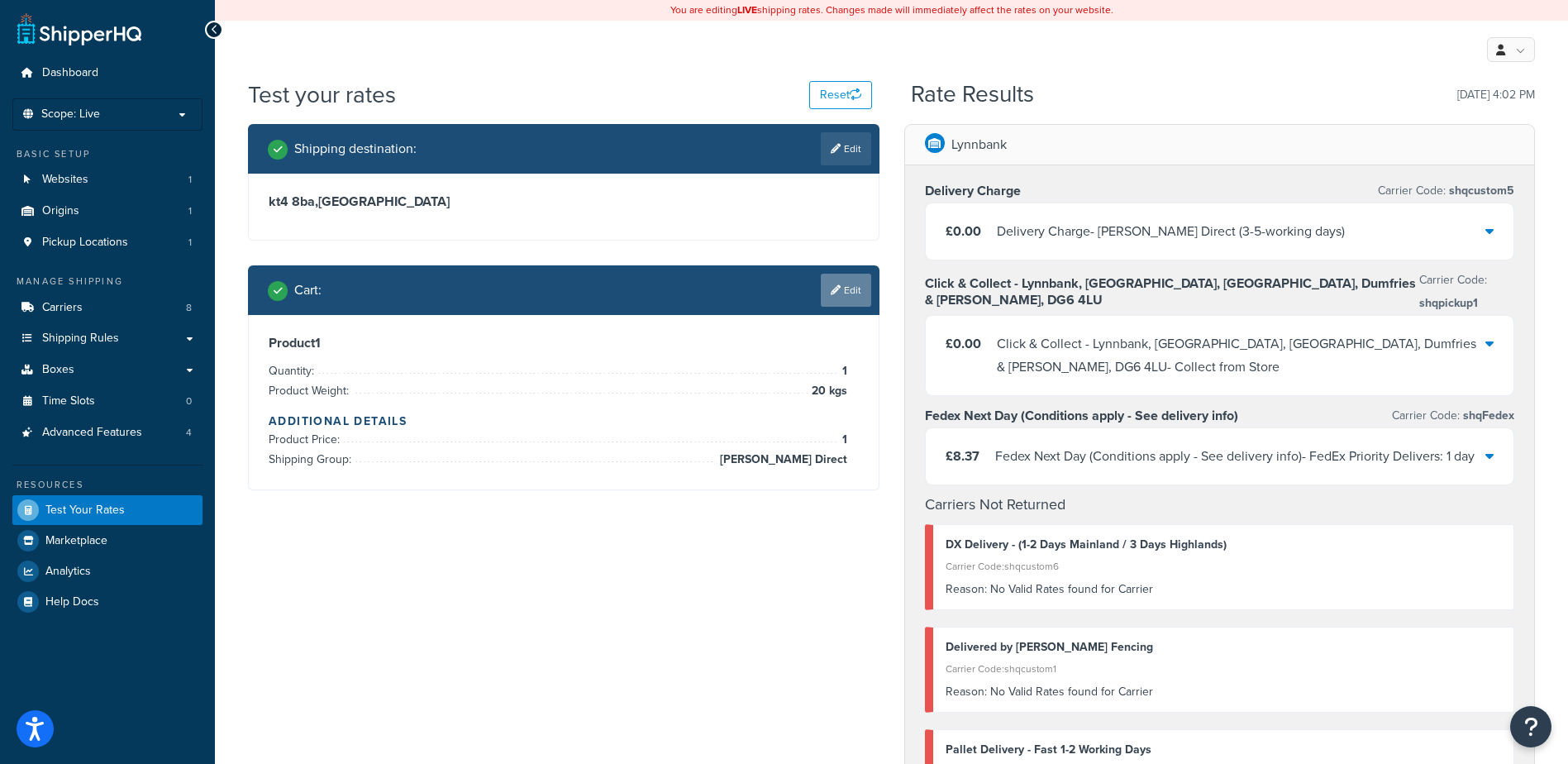
click at [852, 302] on link "Edit" at bounding box center [846, 290] width 50 height 33
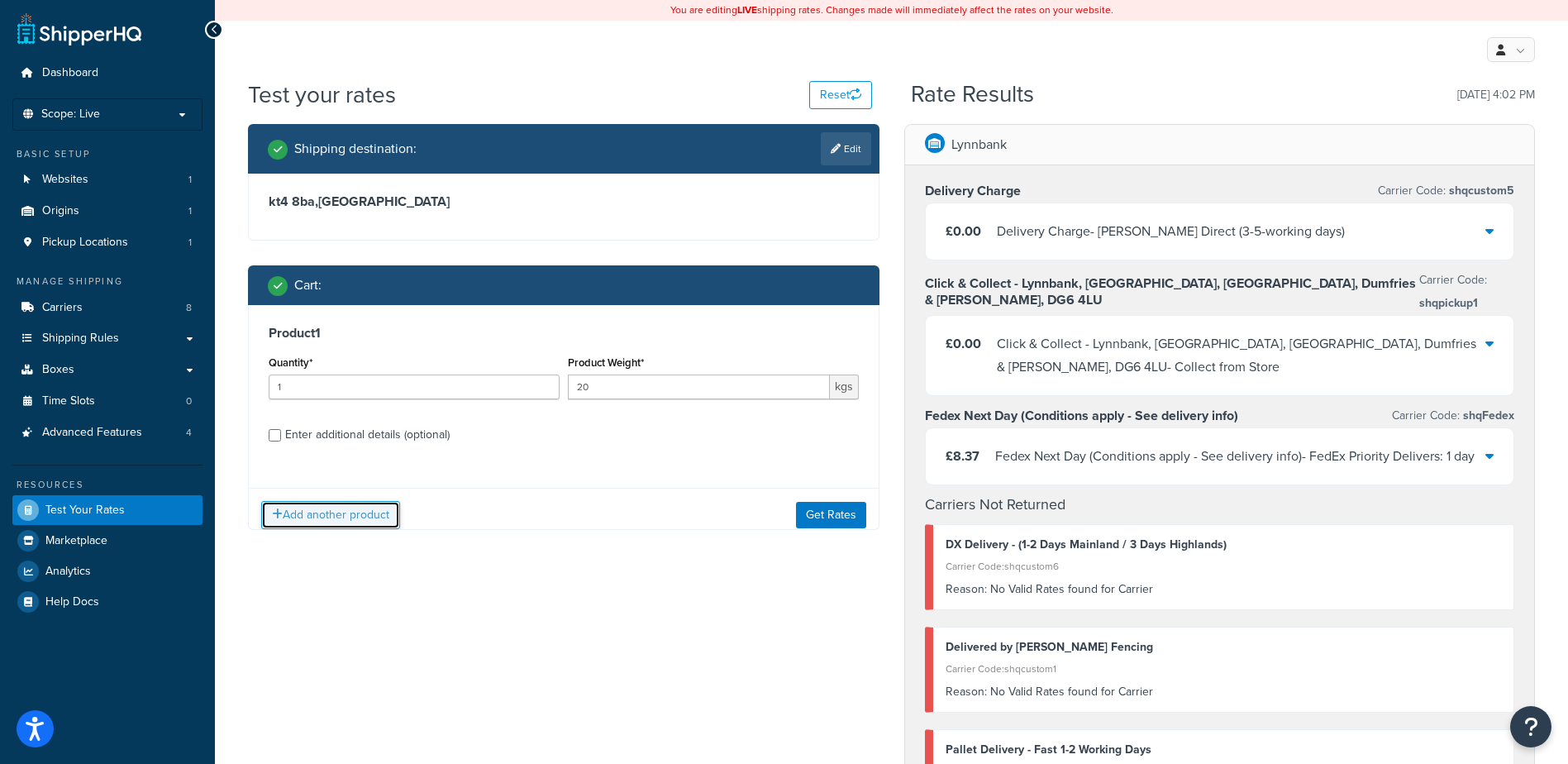
drag, startPoint x: 317, startPoint y: 509, endPoint x: 337, endPoint y: 510, distance: 20.0
click at [317, 510] on button "Add another product" at bounding box center [331, 515] width 139 height 28
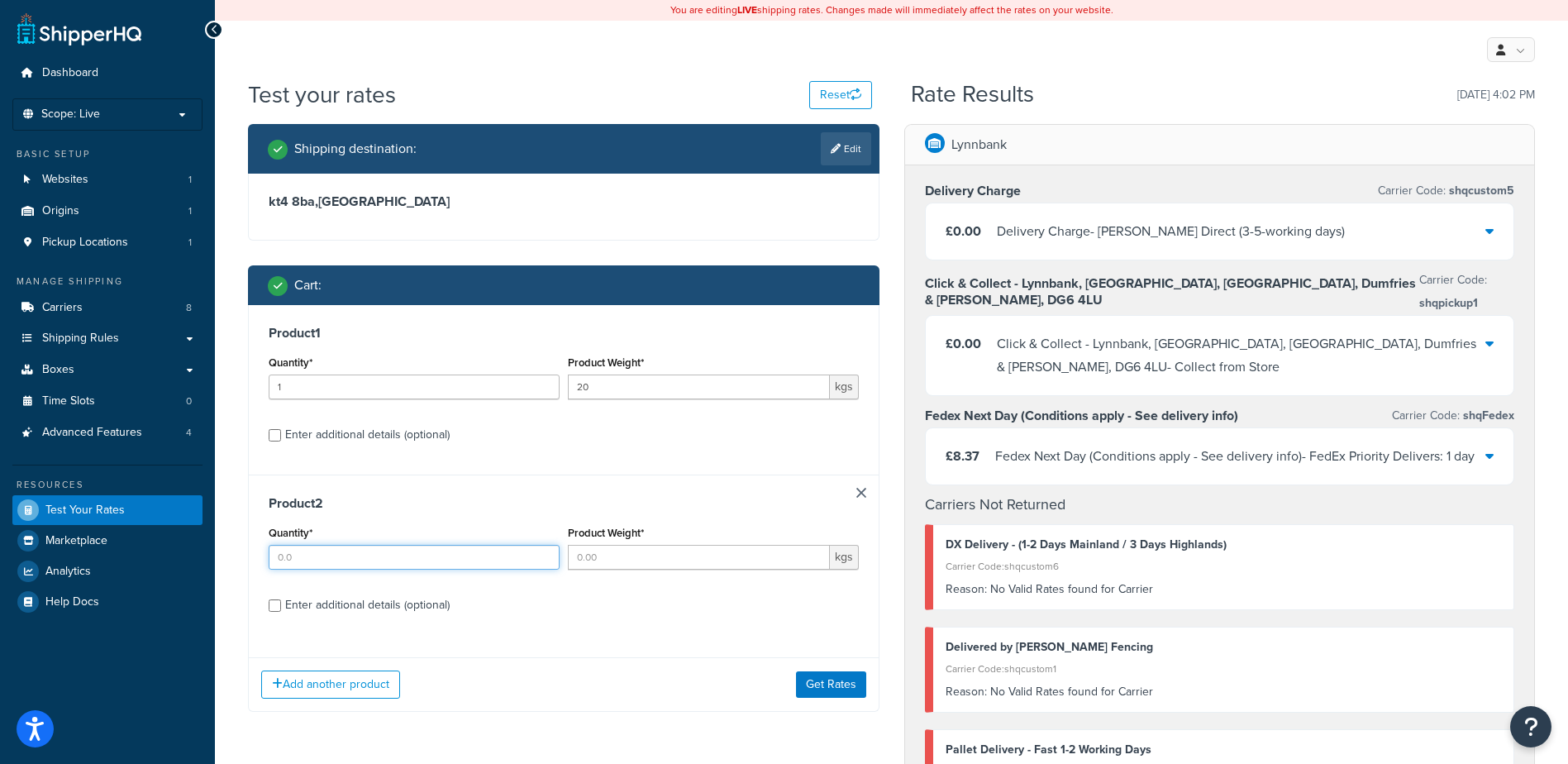
click at [460, 562] on input "Quantity*" at bounding box center [414, 556] width 291 height 25
type input "1"
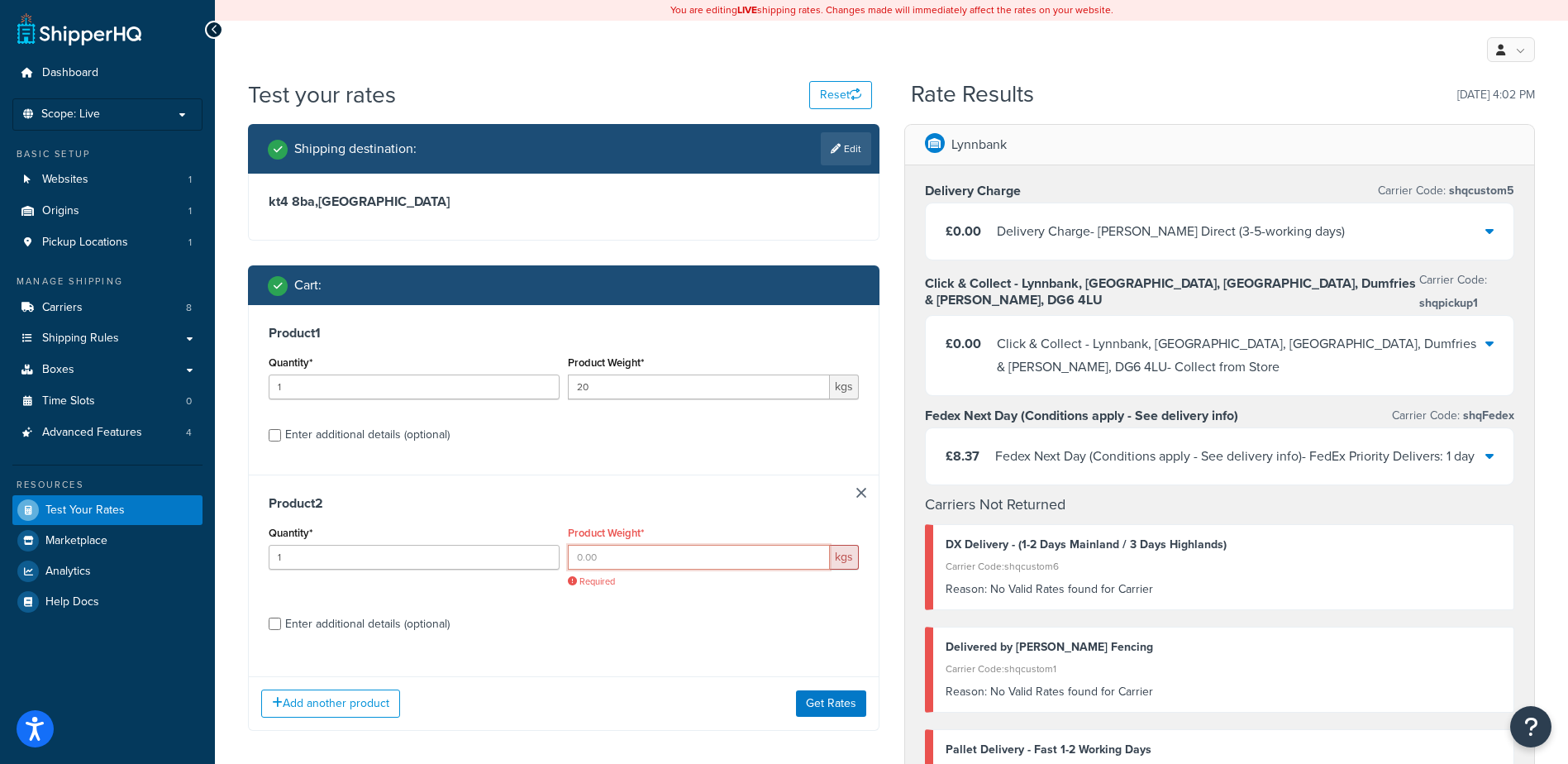
click at [739, 569] on input "Product Weight*" at bounding box center [699, 556] width 262 height 25
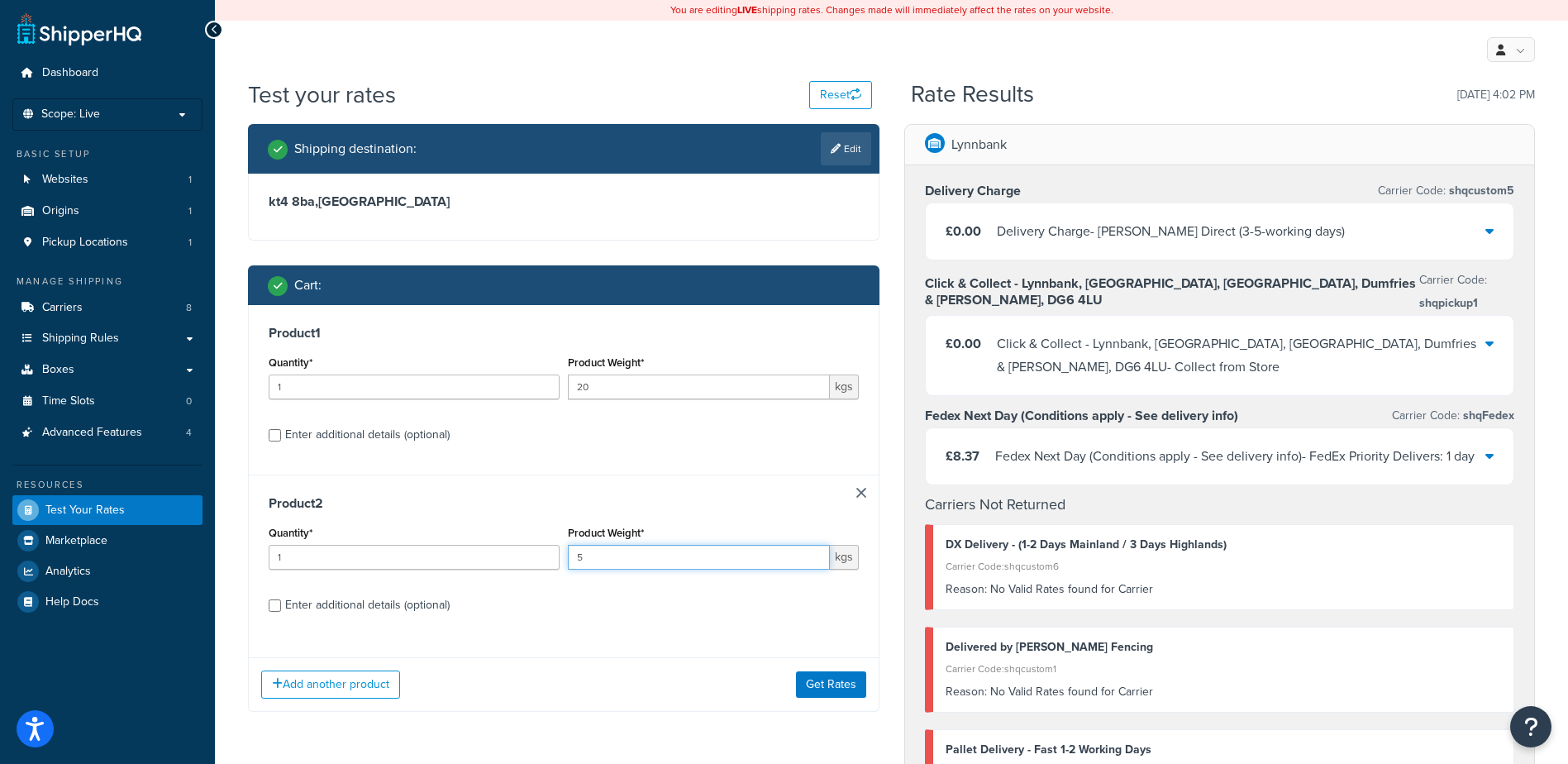
type input "5"
click at [359, 612] on div "Enter additional details (optional)" at bounding box center [367, 605] width 165 height 23
click at [281, 612] on input "Enter additional details (optional)" at bounding box center [275, 606] width 13 height 13
checkbox input "true"
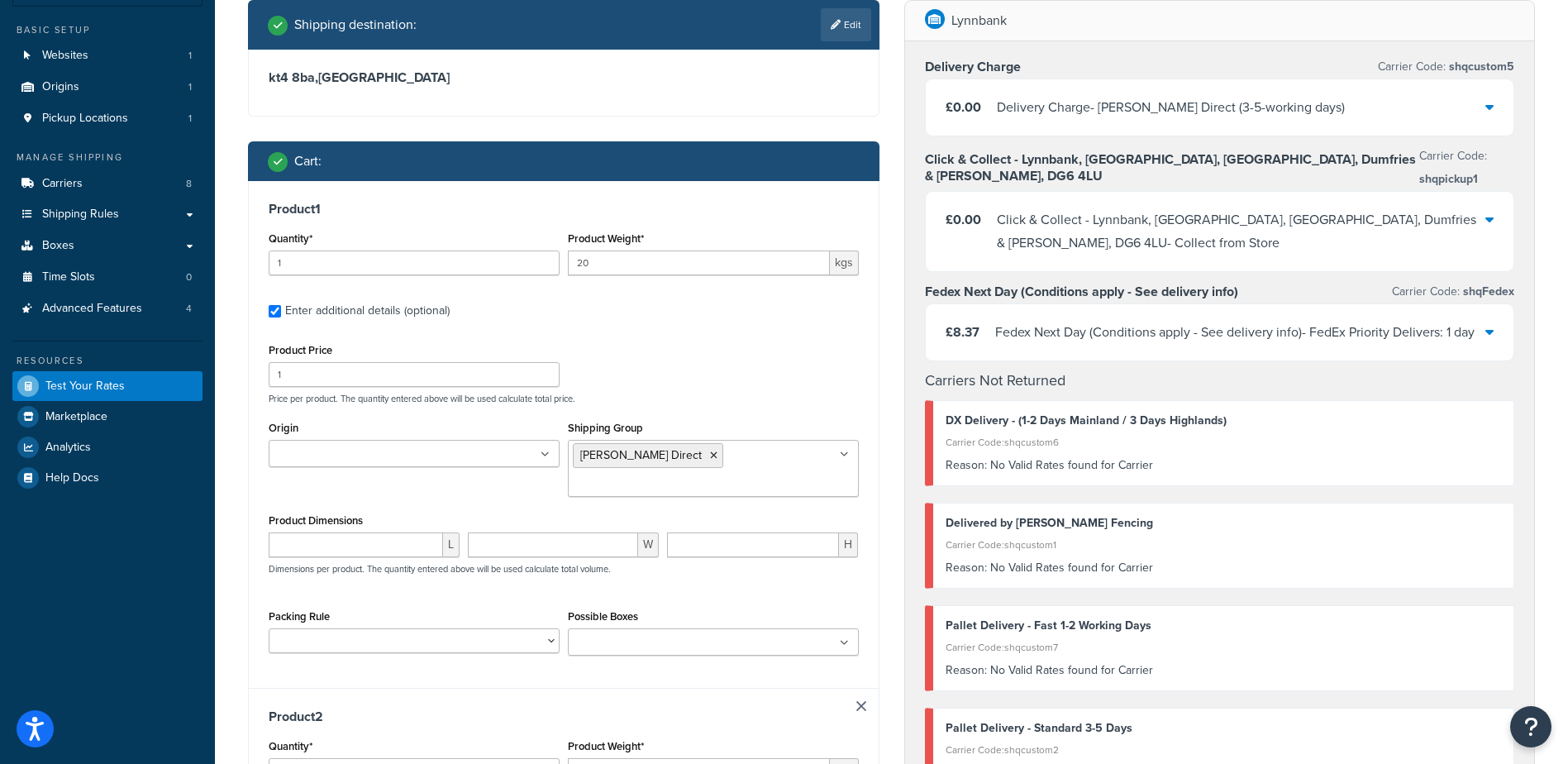
scroll to position [434, 0]
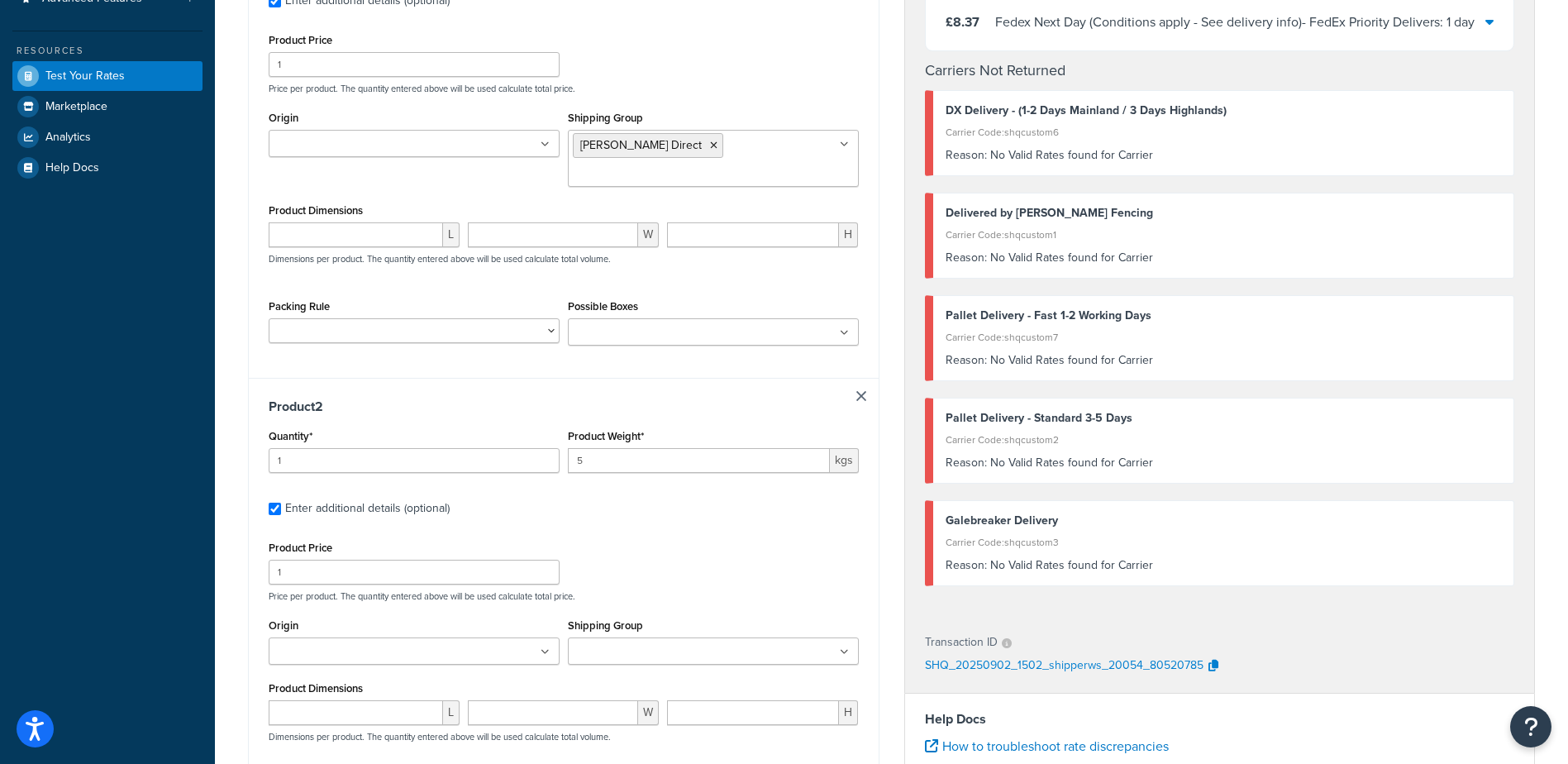
click at [645, 656] on input "Shipping Group" at bounding box center [646, 652] width 147 height 18
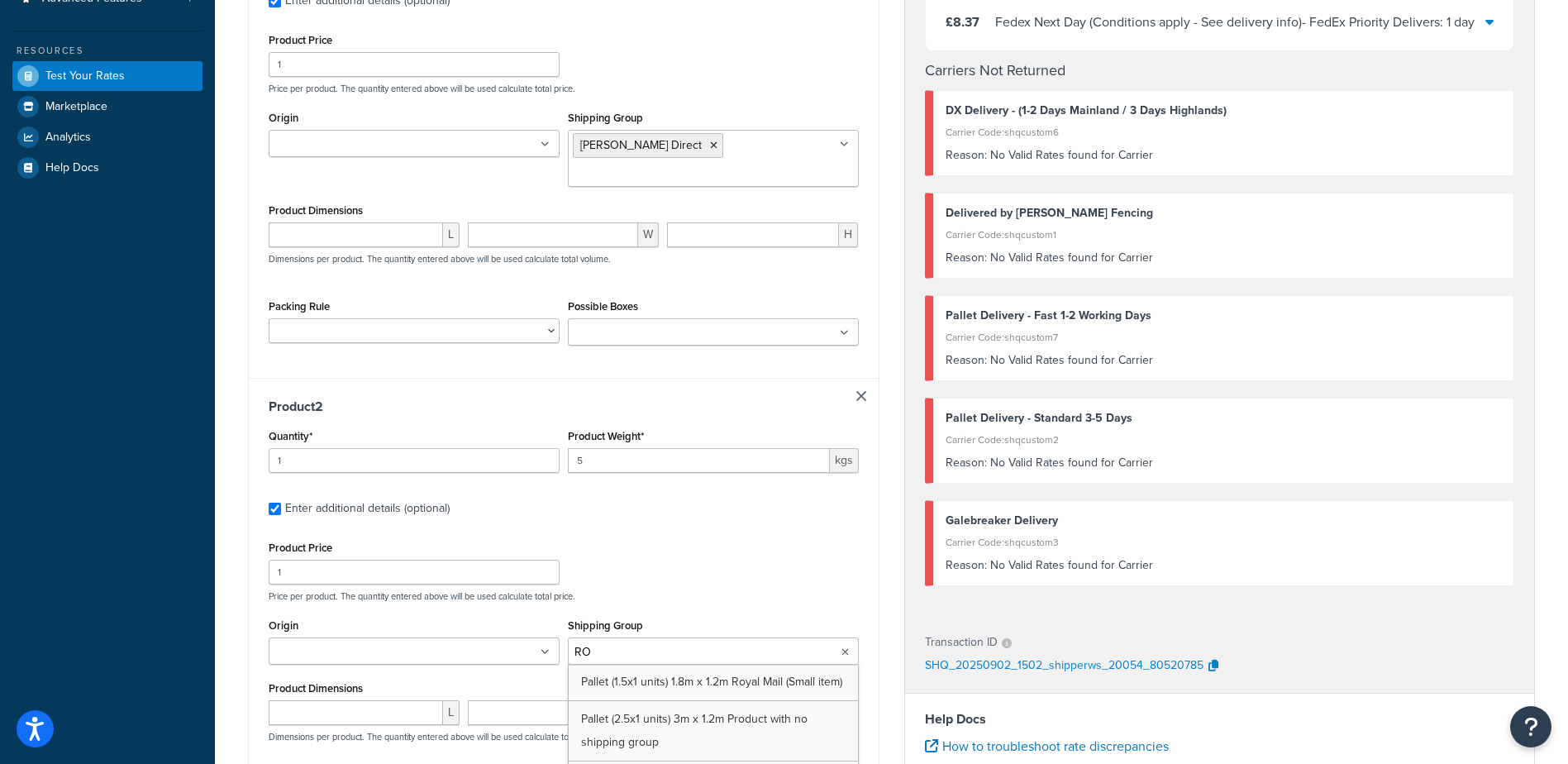
type input "[PERSON_NAME]"
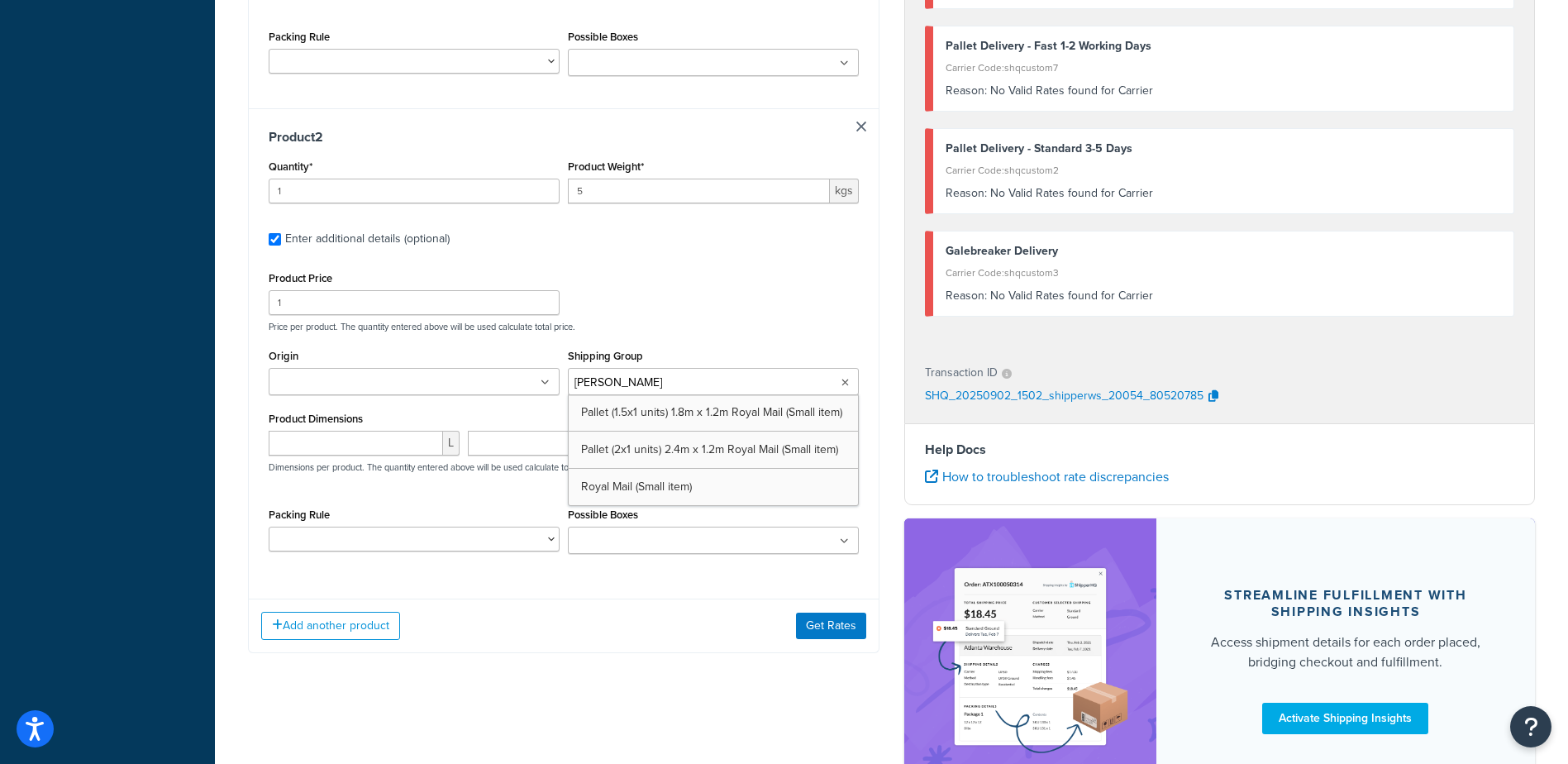
scroll to position [744, 0]
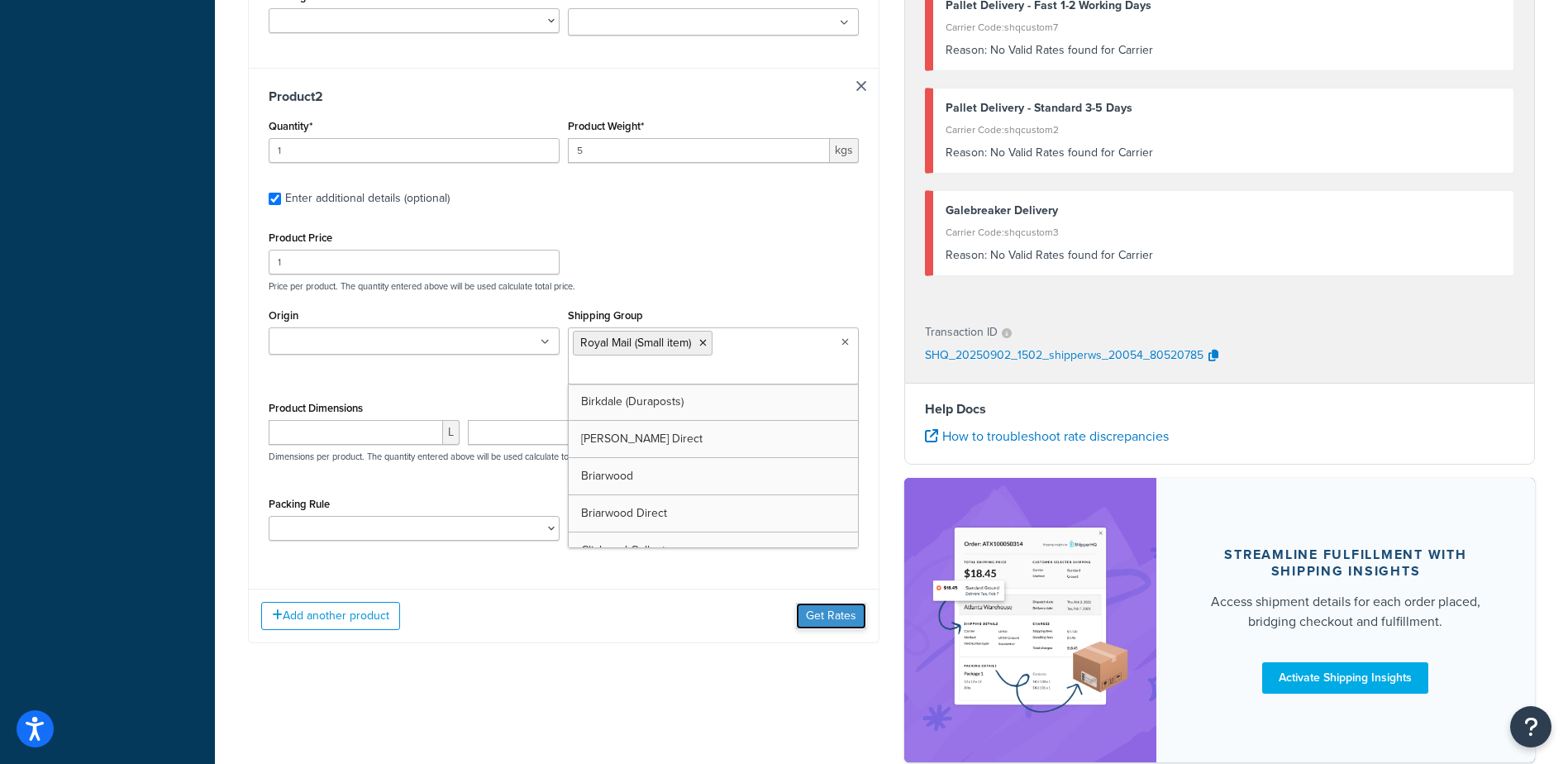
click at [833, 608] on button "Get Rates" at bounding box center [831, 616] width 71 height 27
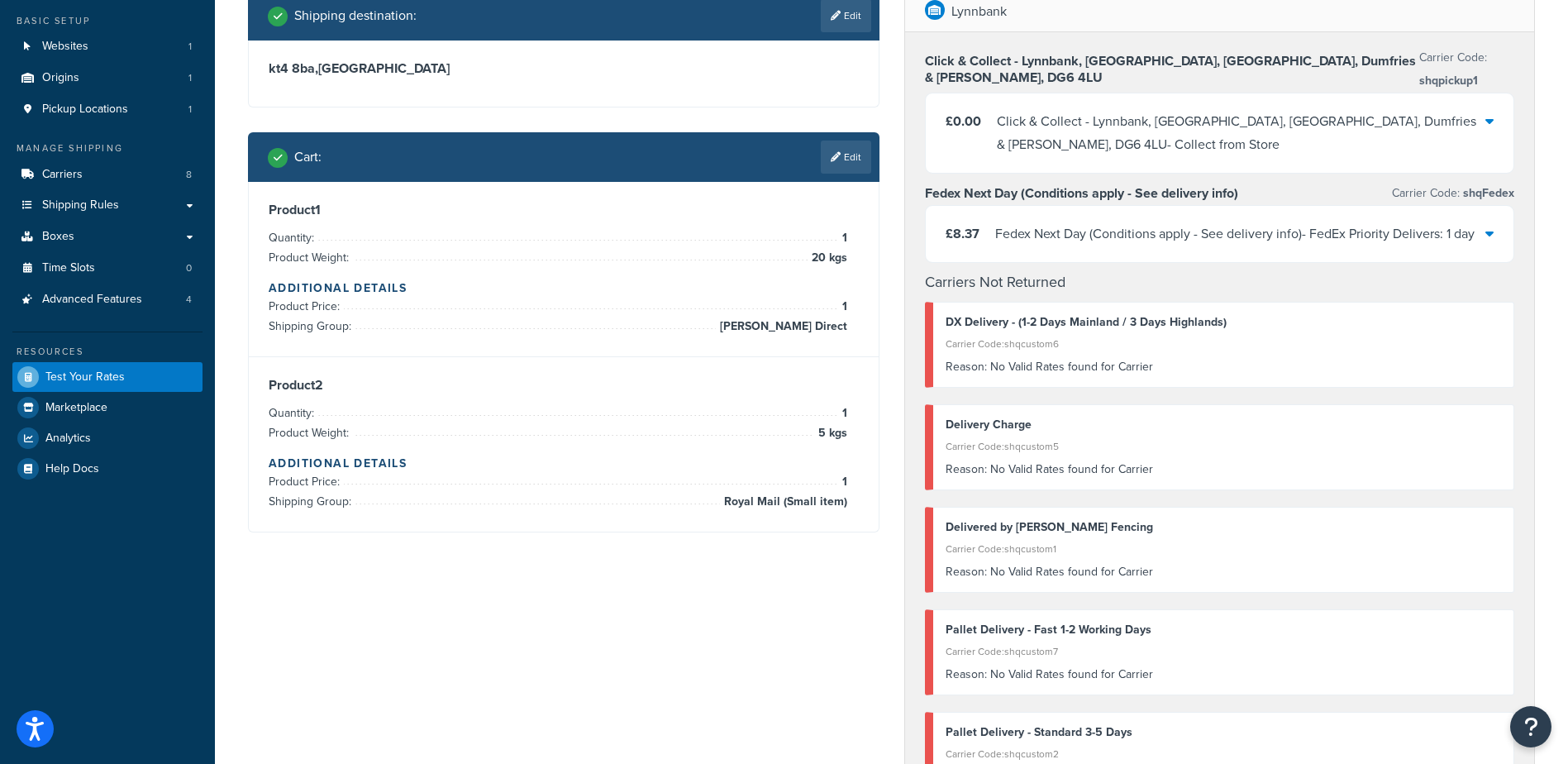
scroll to position [0, 0]
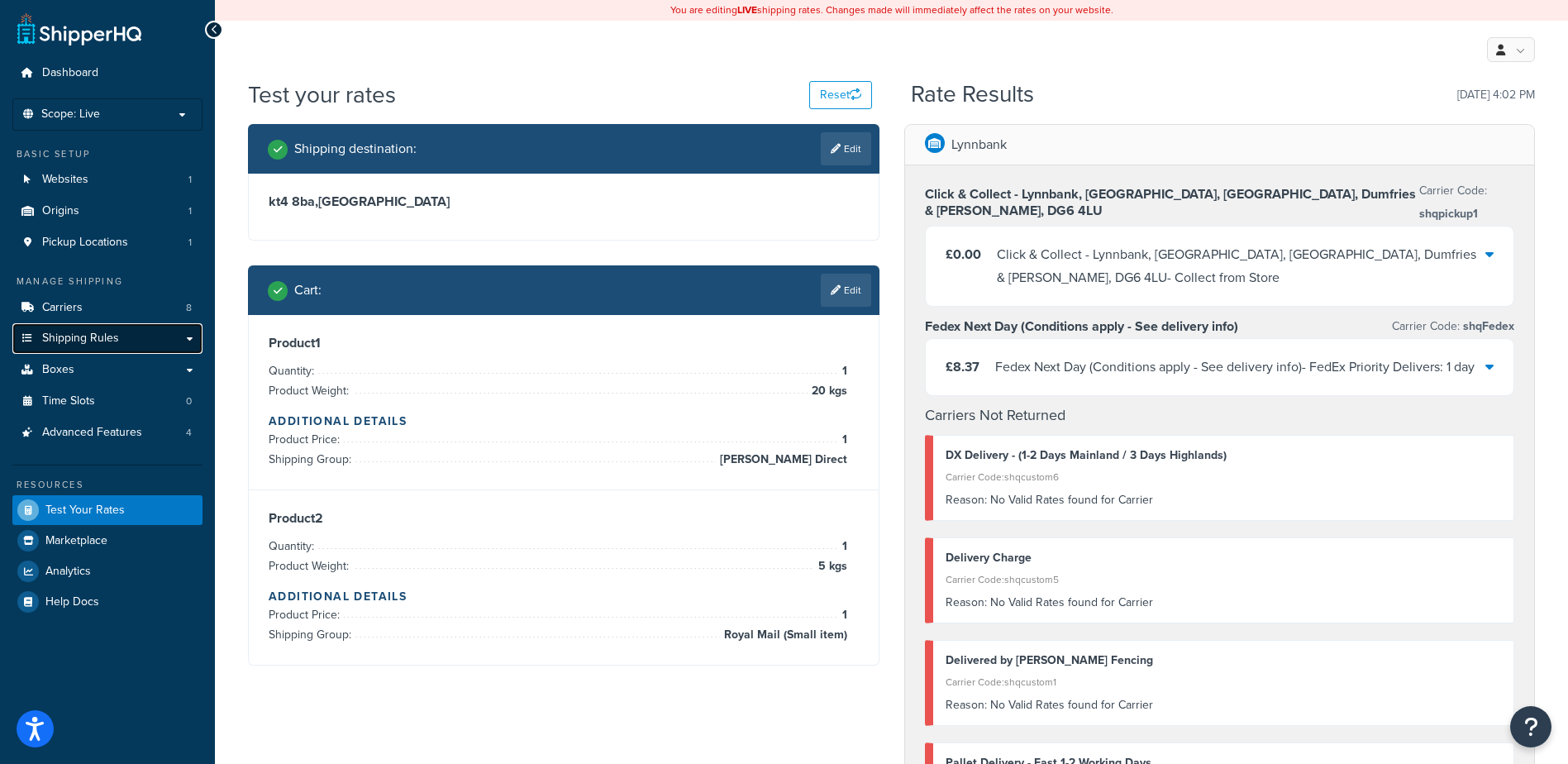
click at [118, 335] on link "Shipping Rules" at bounding box center [107, 338] width 190 height 30
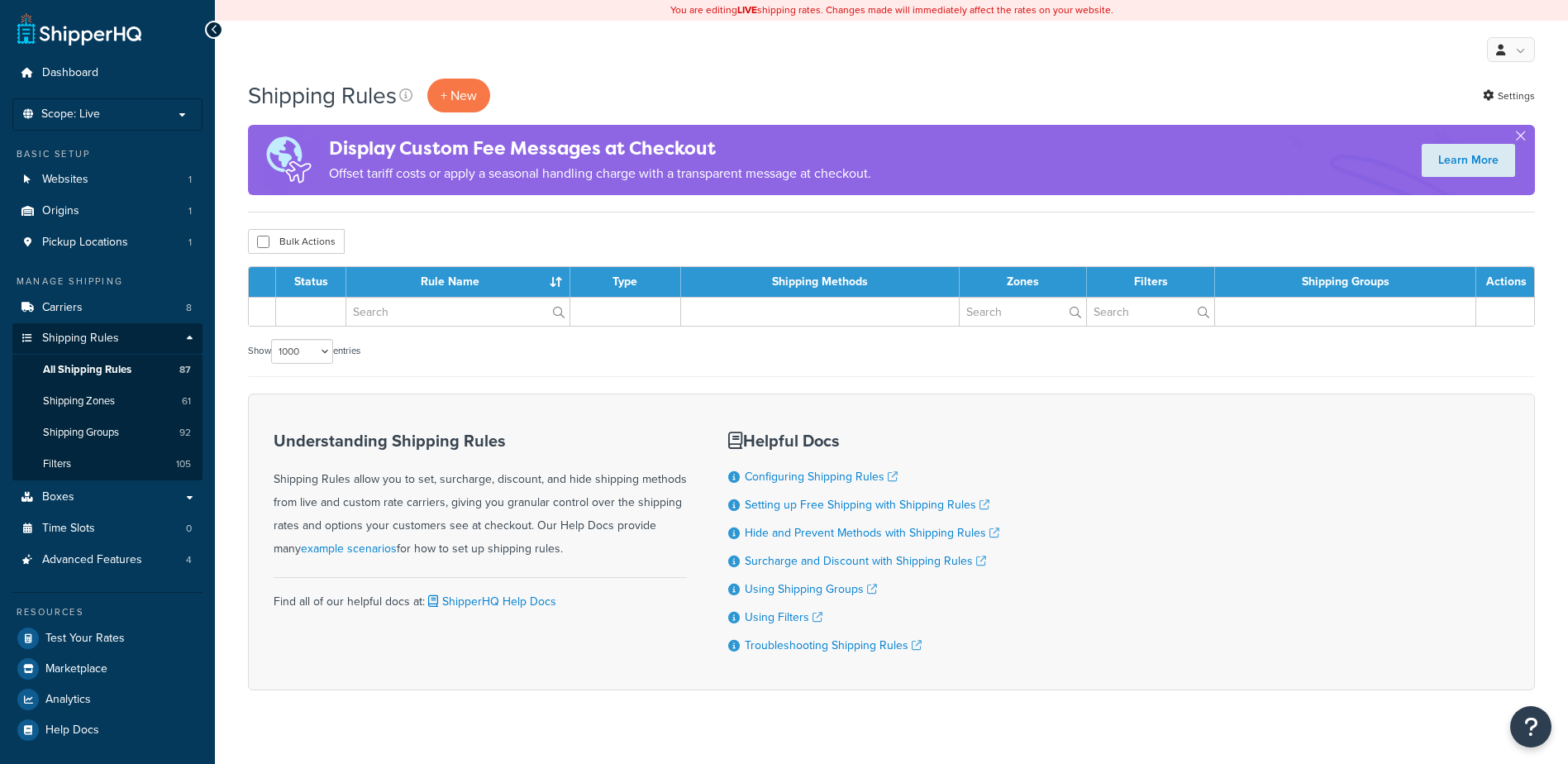
select select "1000"
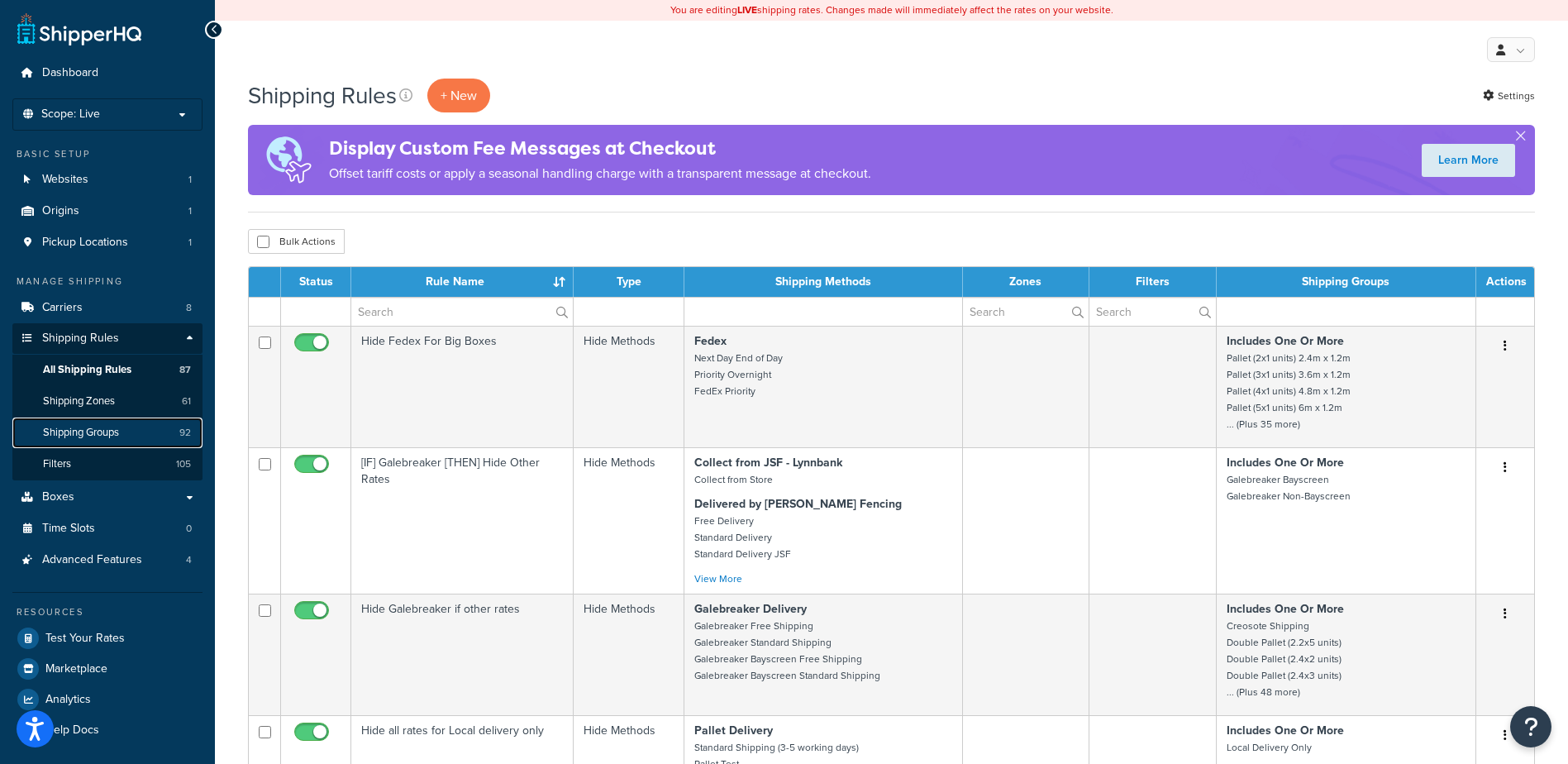
click at [129, 431] on link "Shipping Groups 92" at bounding box center [107, 432] width 190 height 30
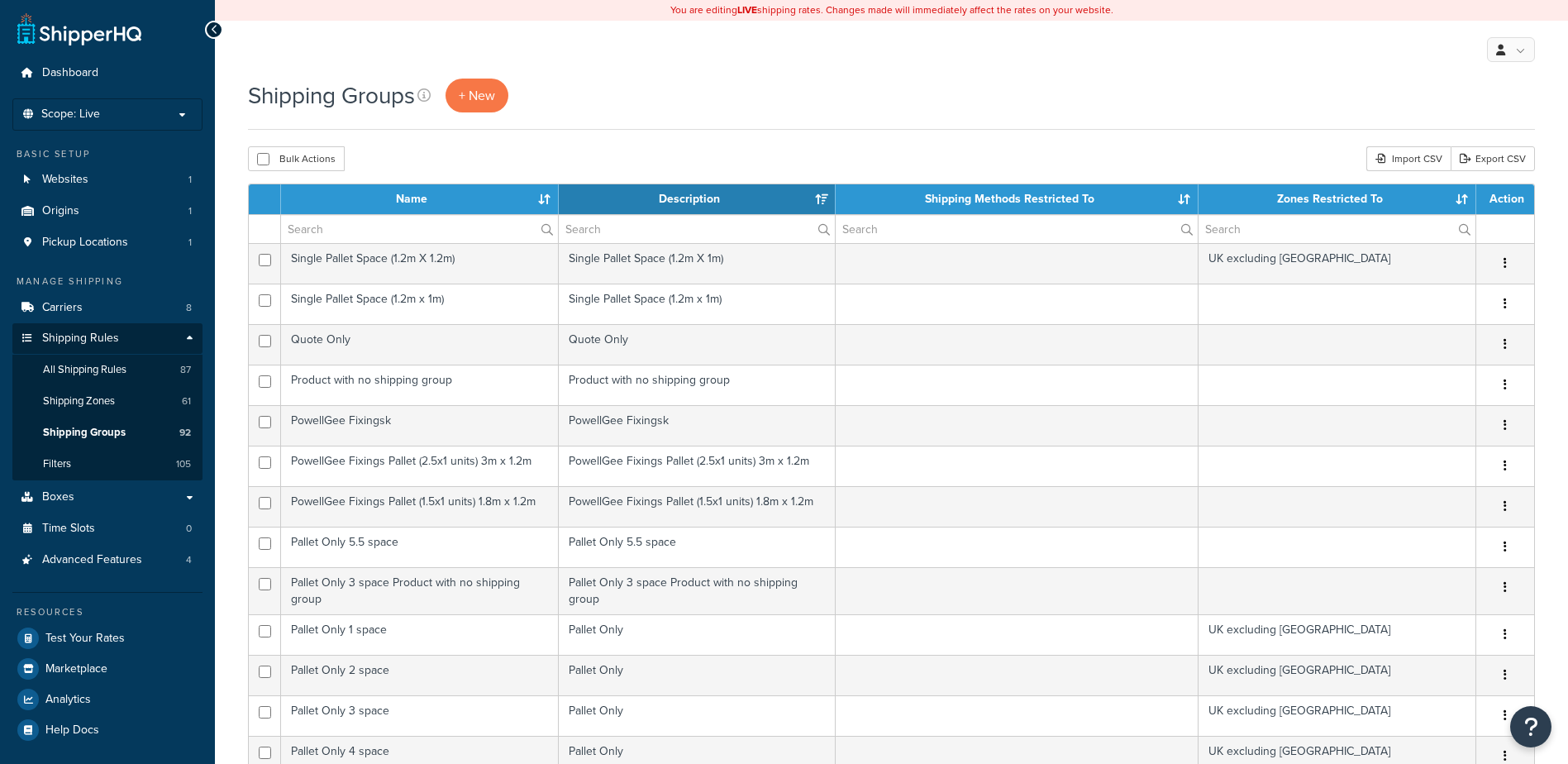
select select "15"
click at [428, 199] on th "Name" at bounding box center [420, 199] width 278 height 29
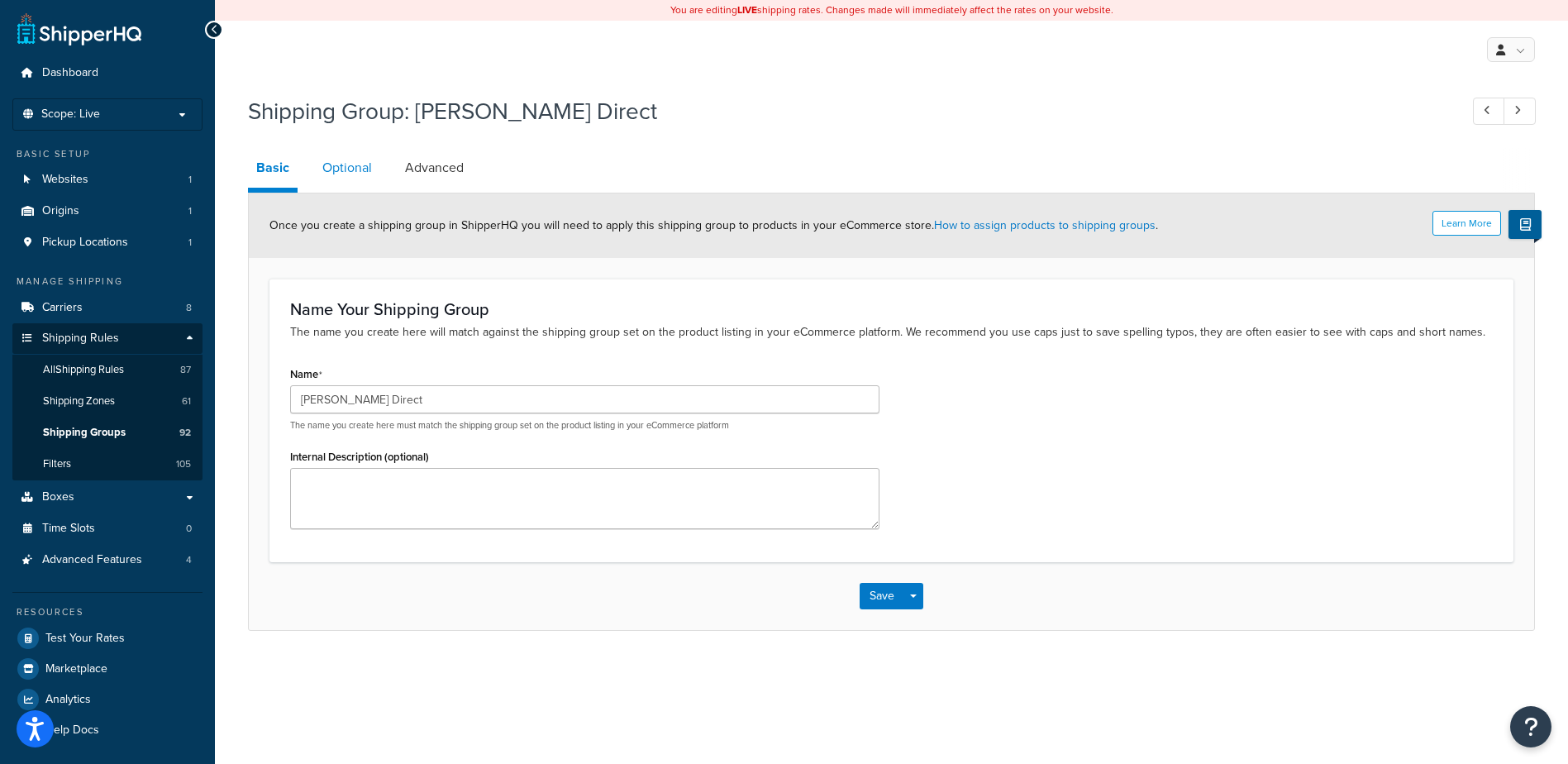
click at [355, 169] on link "Optional" at bounding box center [347, 167] width 66 height 39
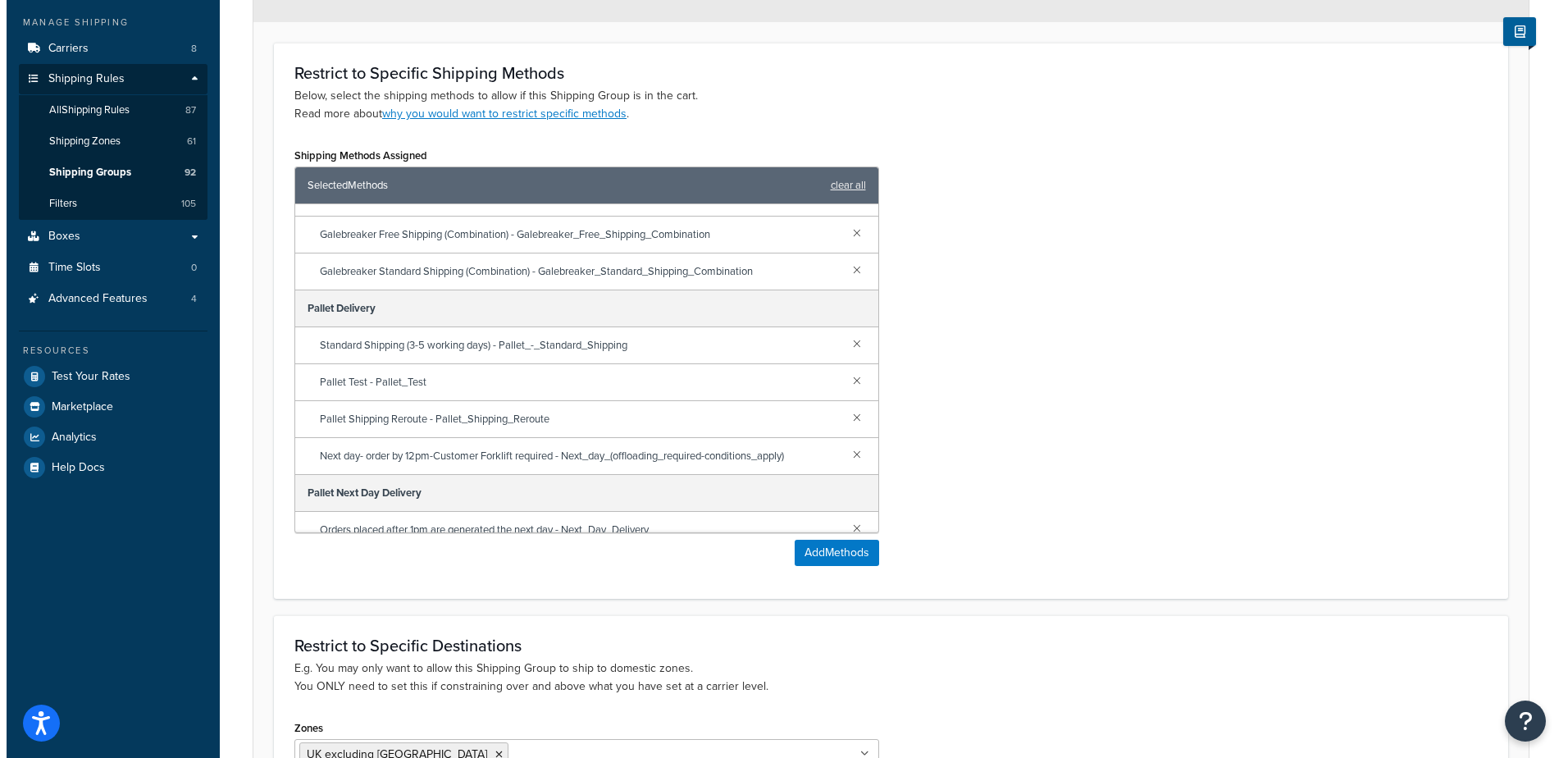
scroll to position [348, 0]
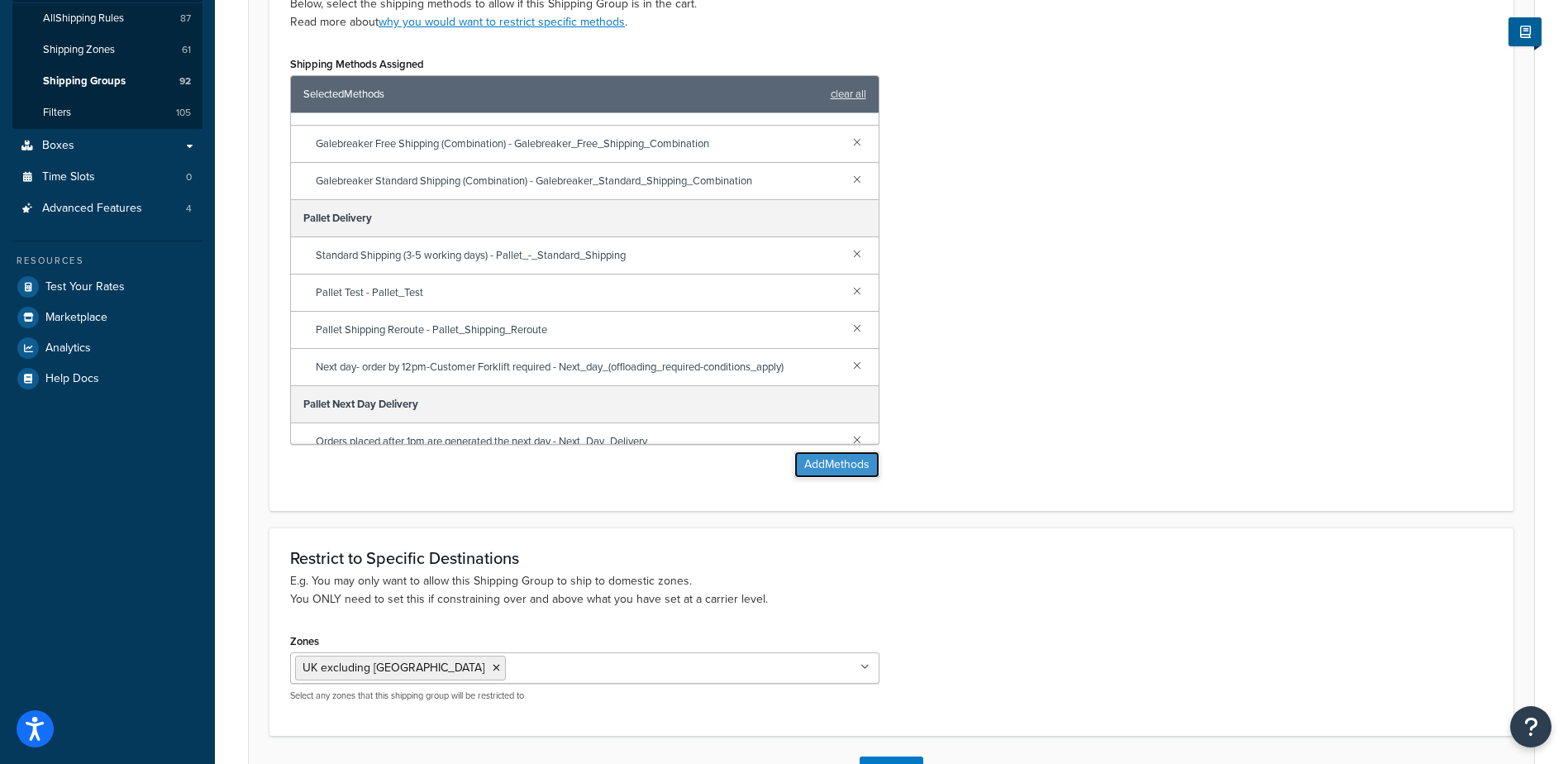
click at [832, 472] on button "Add Methods" at bounding box center [837, 464] width 85 height 27
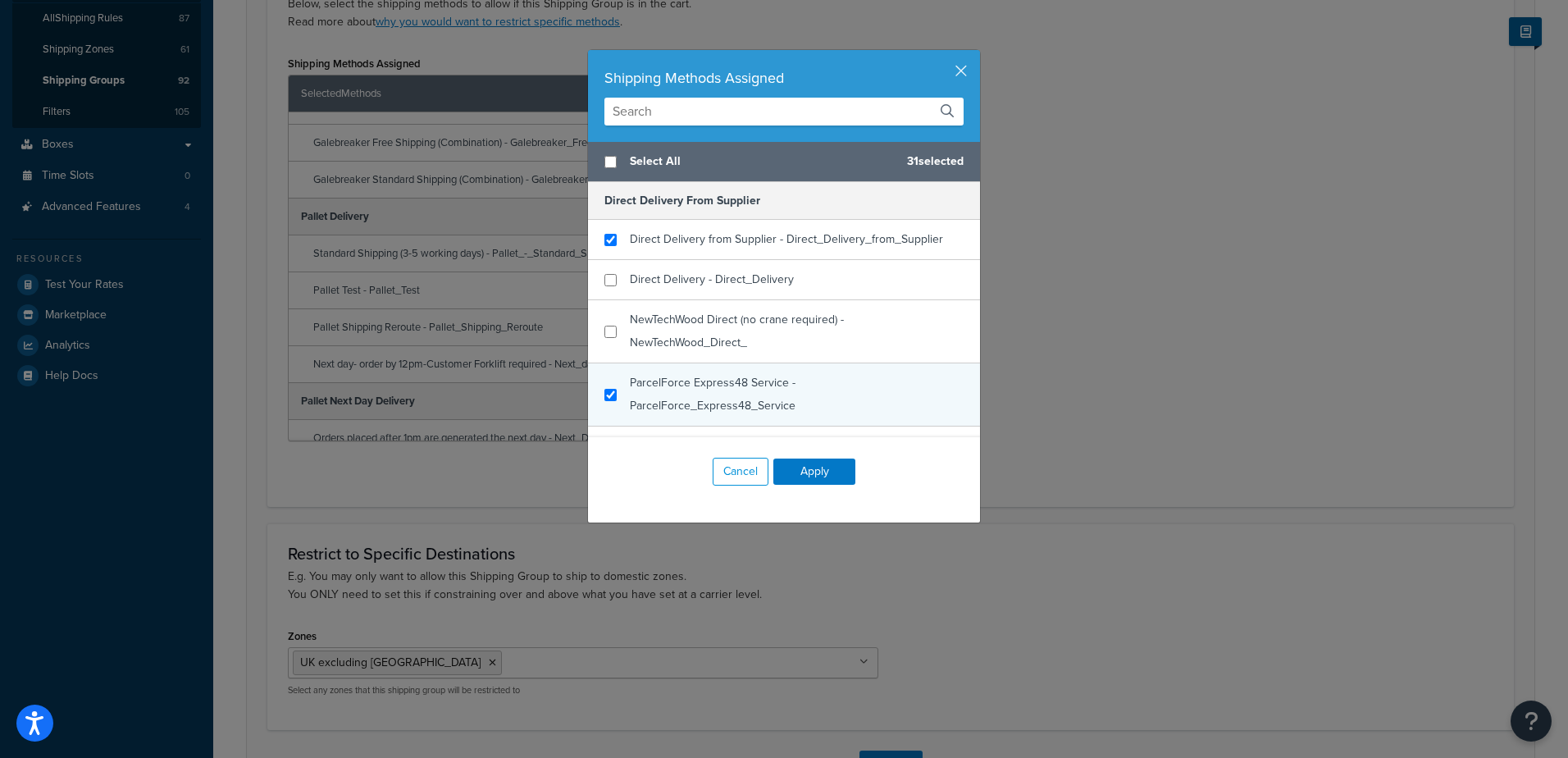
scroll to position [451, 0]
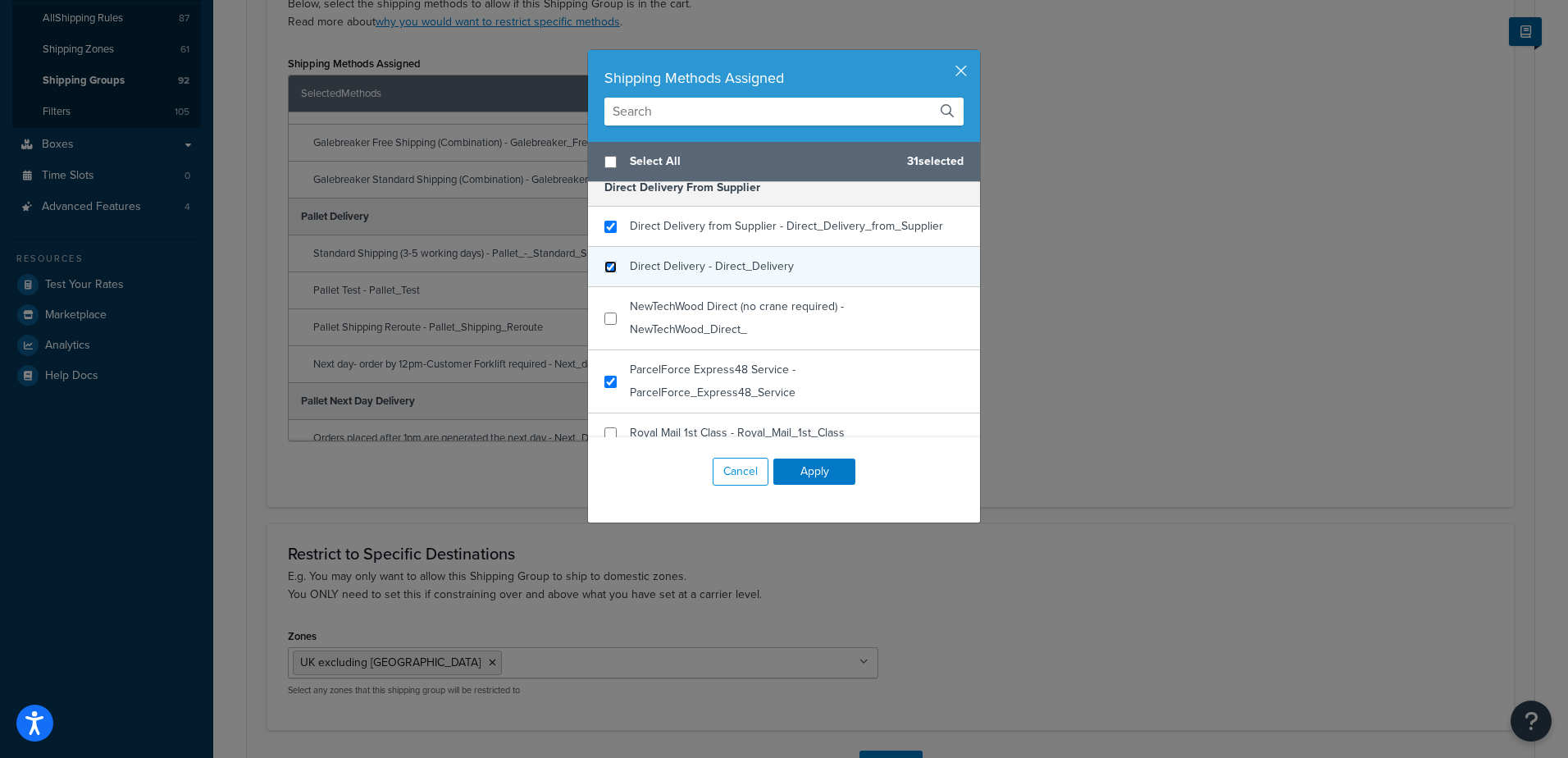
click at [604, 264] on input "checkbox" at bounding box center [611, 267] width 13 height 13
checkbox input "true"
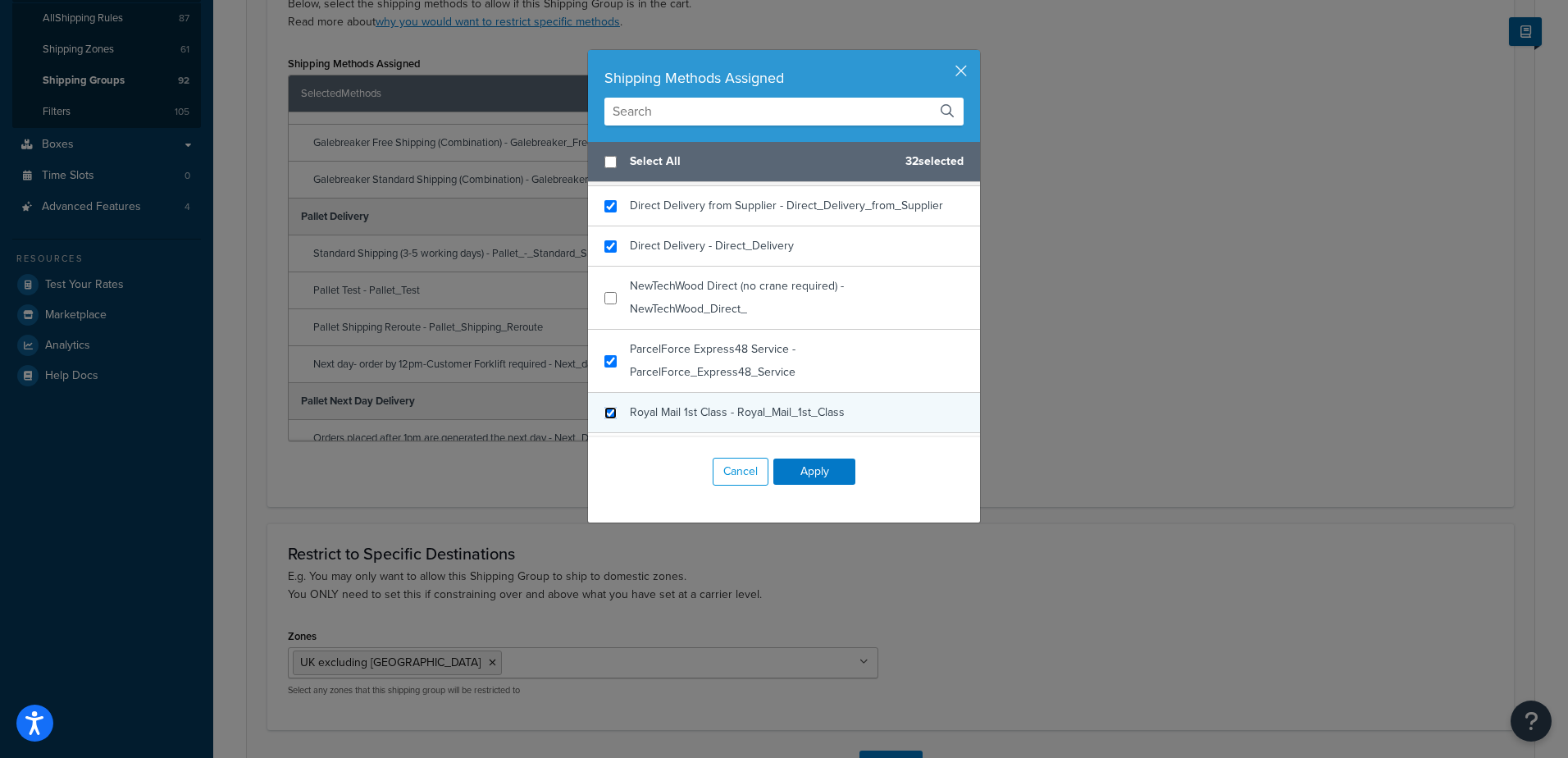
click at [609, 412] on input "checkbox" at bounding box center [611, 413] width 13 height 13
checkbox input "true"
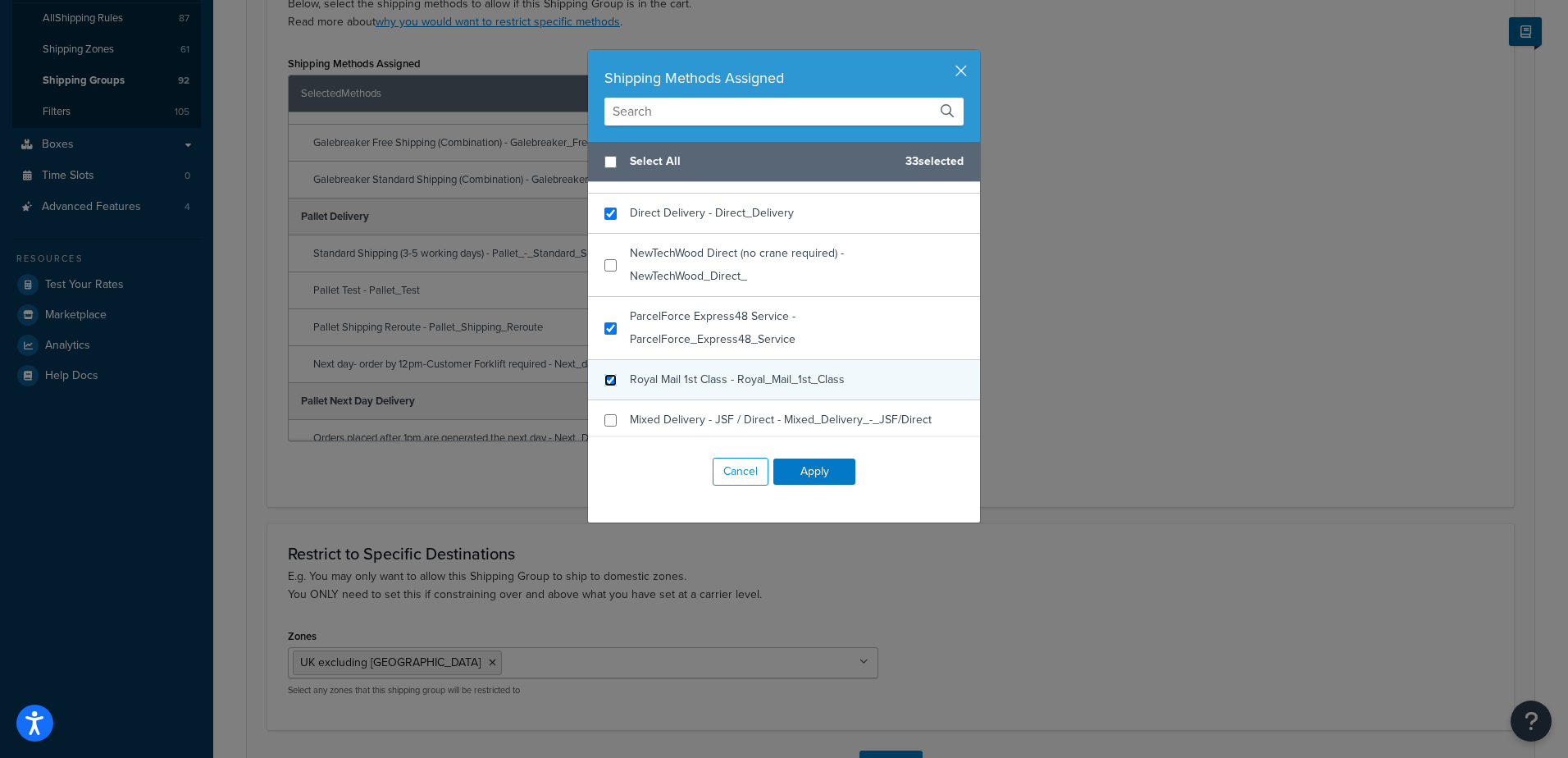
scroll to position [594, 0]
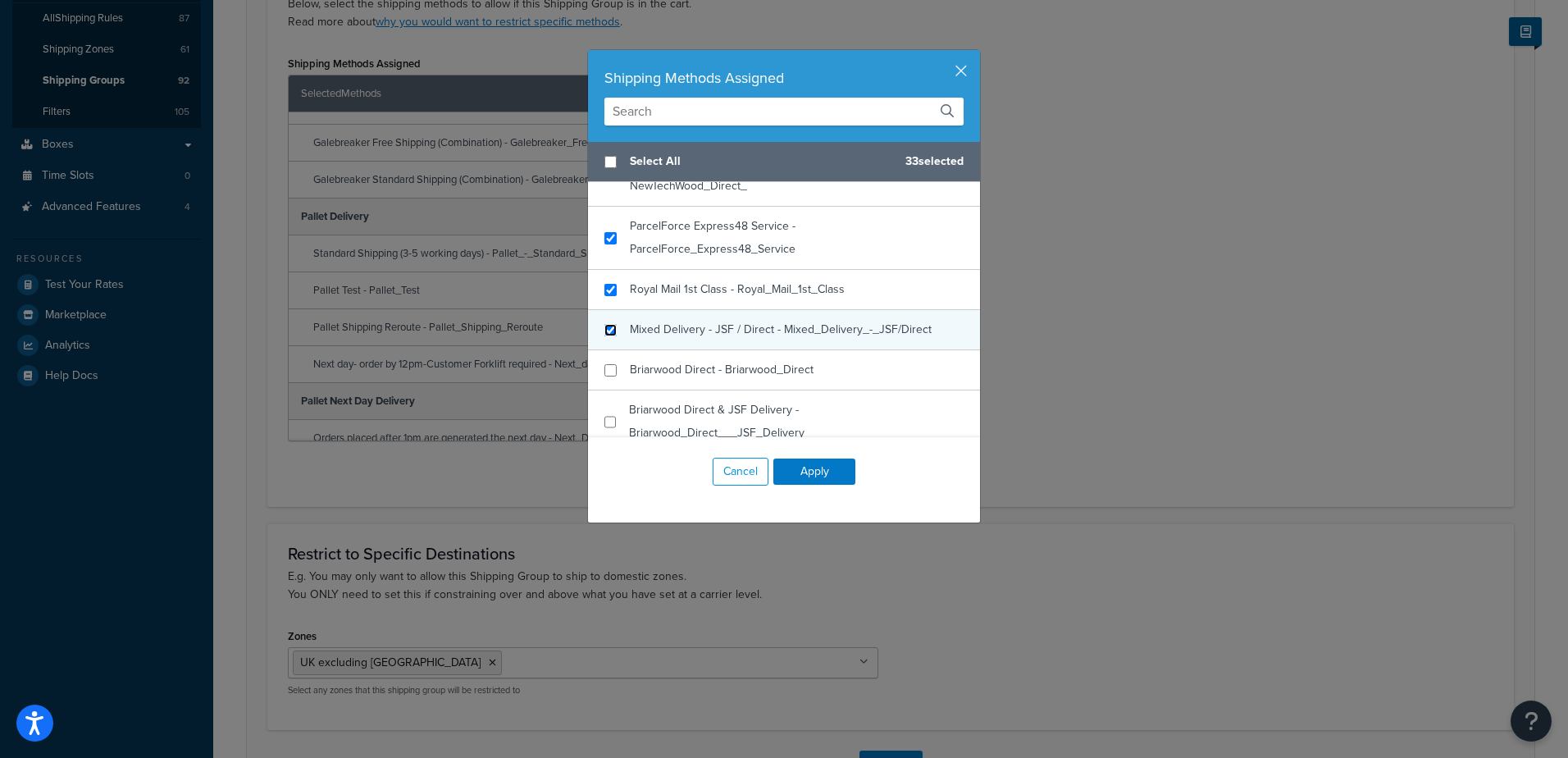
click at [608, 332] on input "checkbox" at bounding box center [611, 330] width 13 height 13
checkbox input "true"
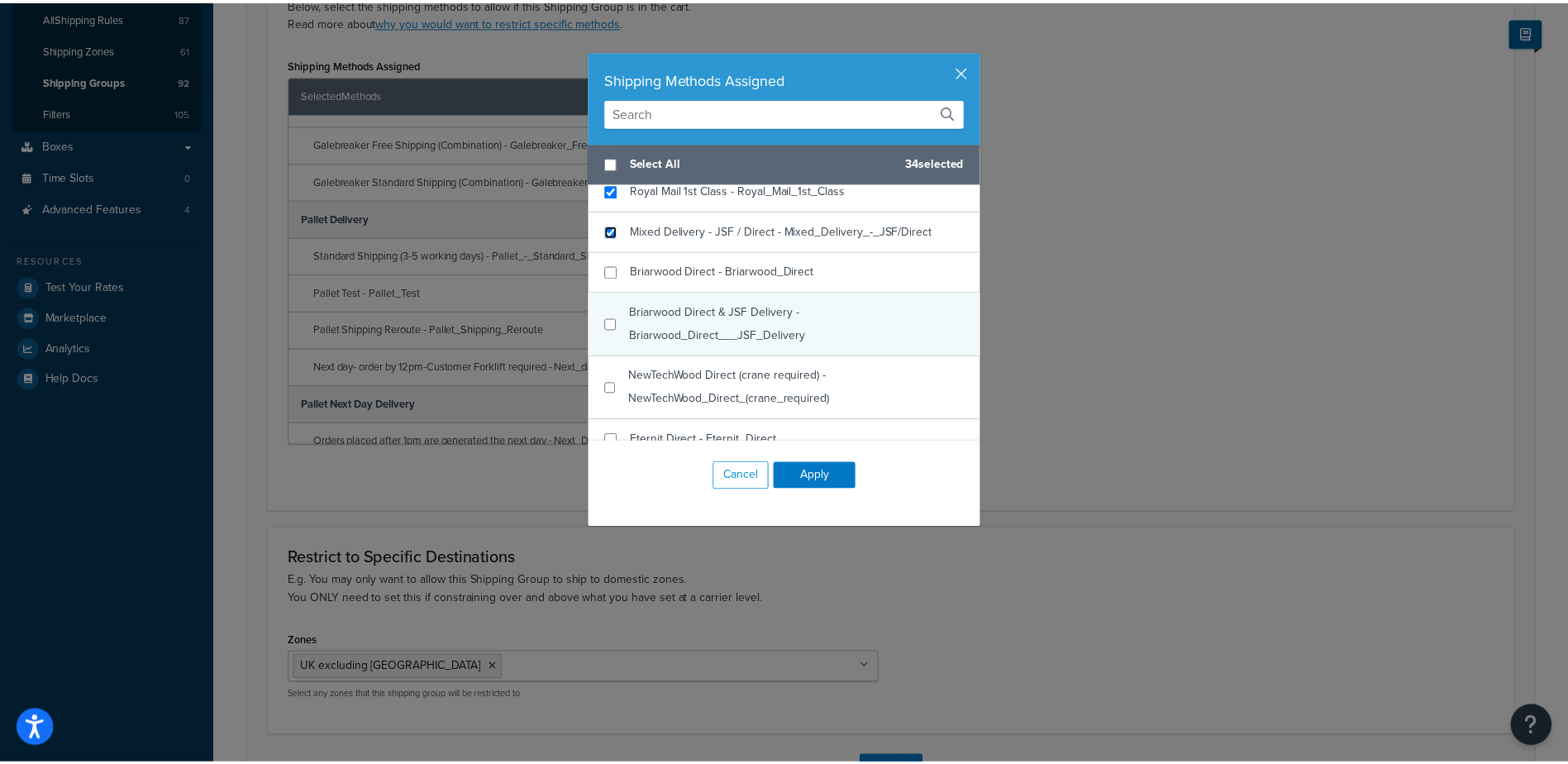
scroll to position [723, 0]
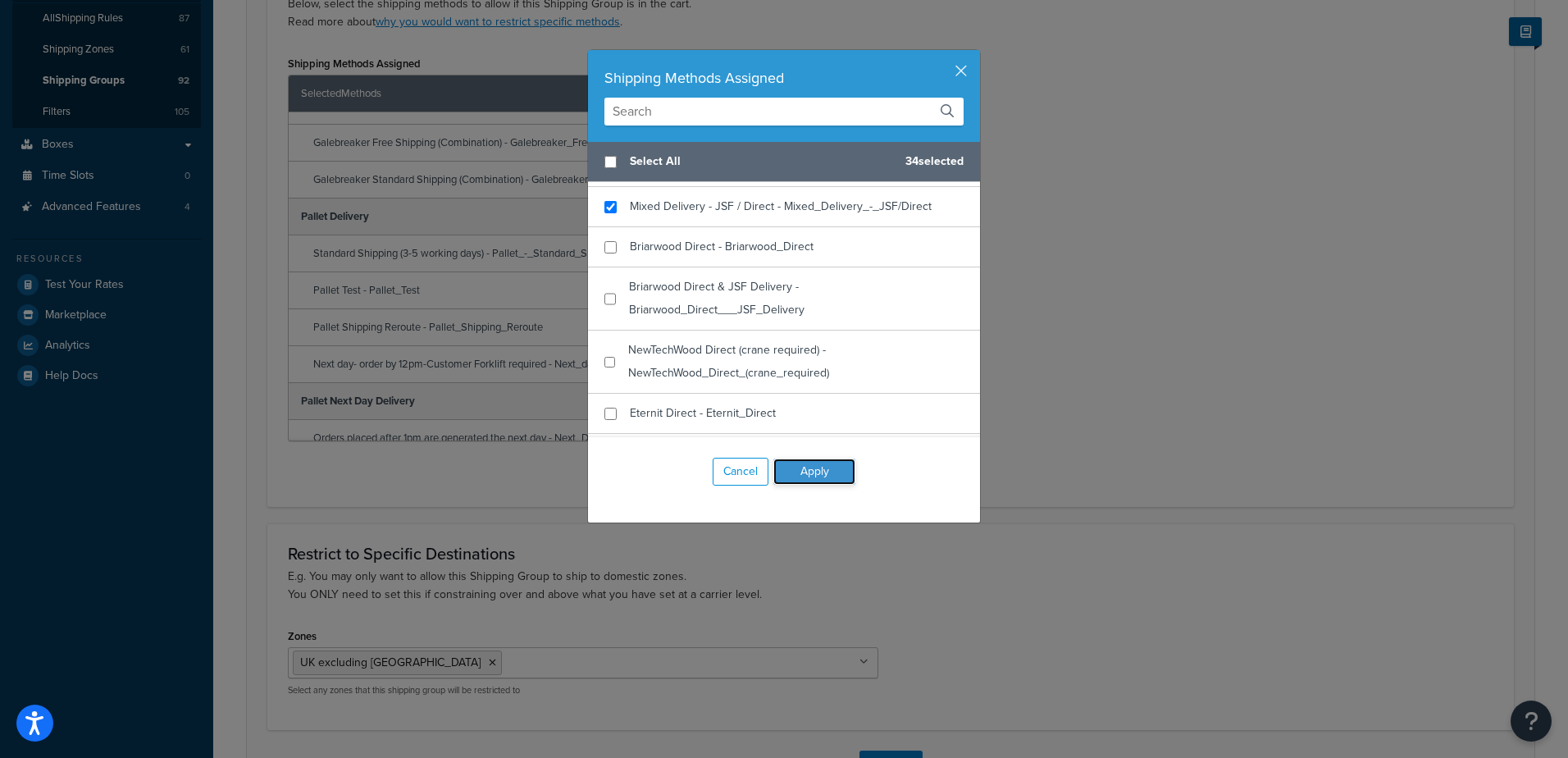
click at [805, 467] on button "Apply" at bounding box center [814, 471] width 82 height 26
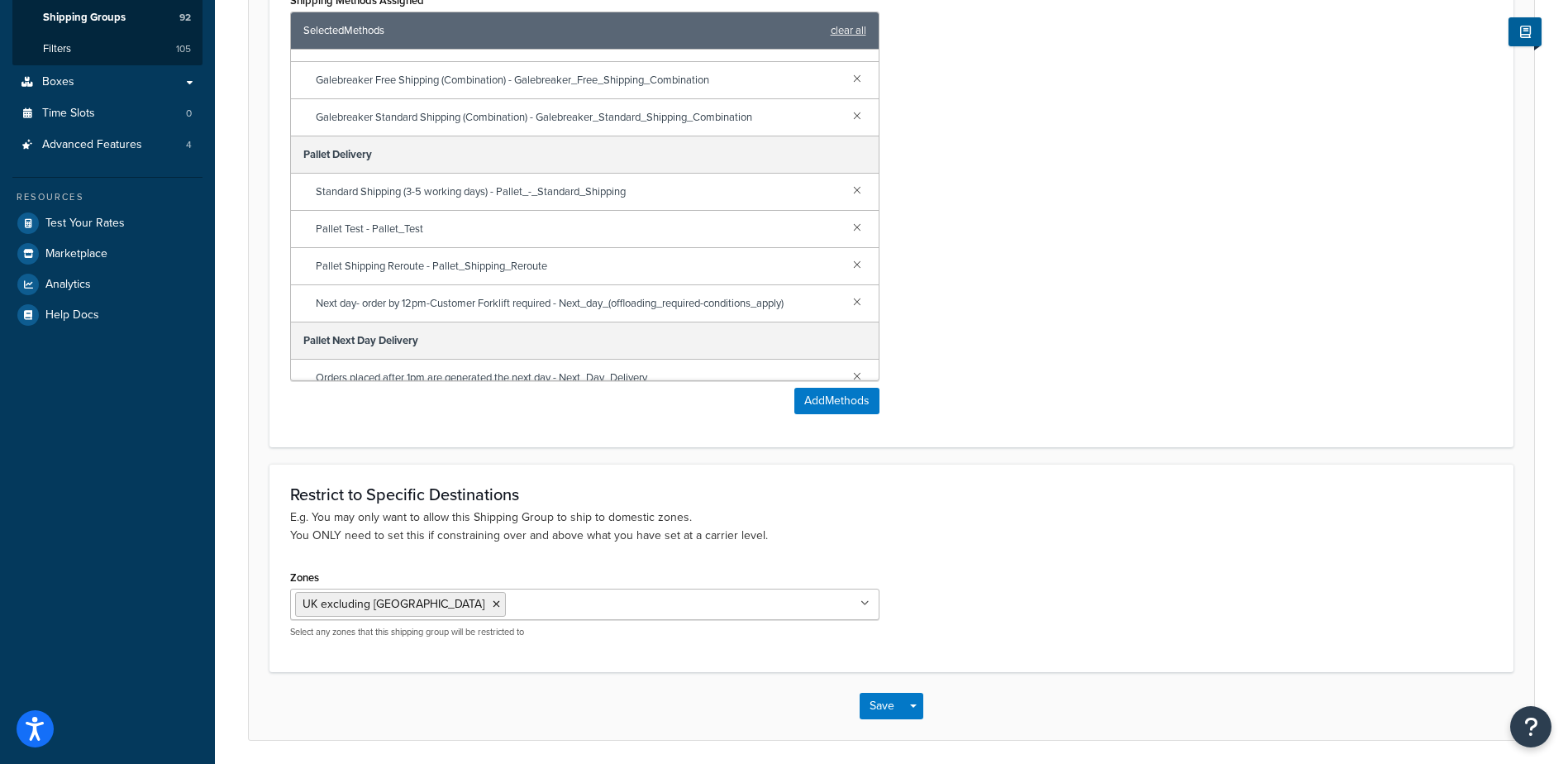
scroll to position [456, 0]
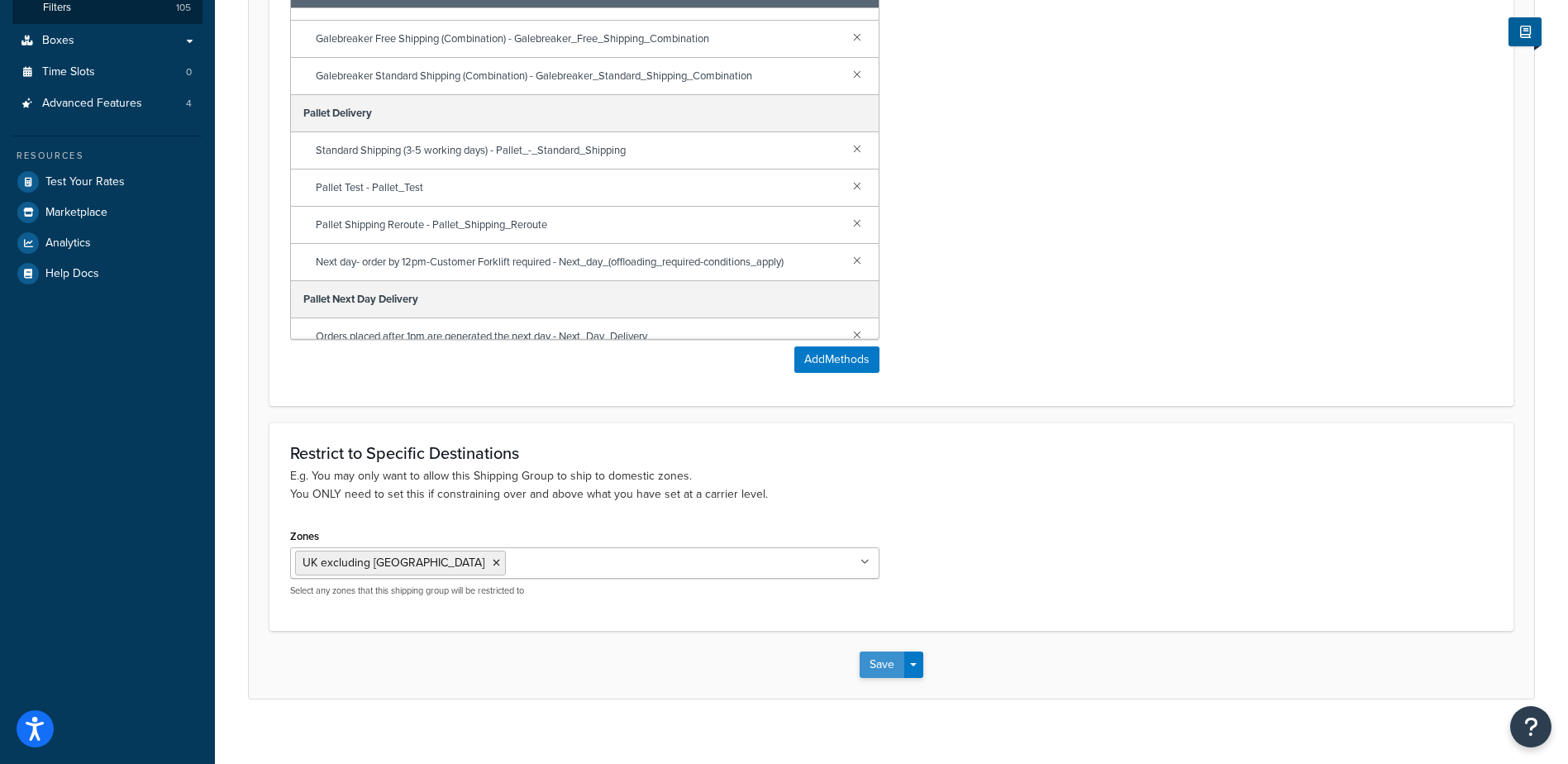
click at [892, 670] on button "Save" at bounding box center [882, 664] width 45 height 27
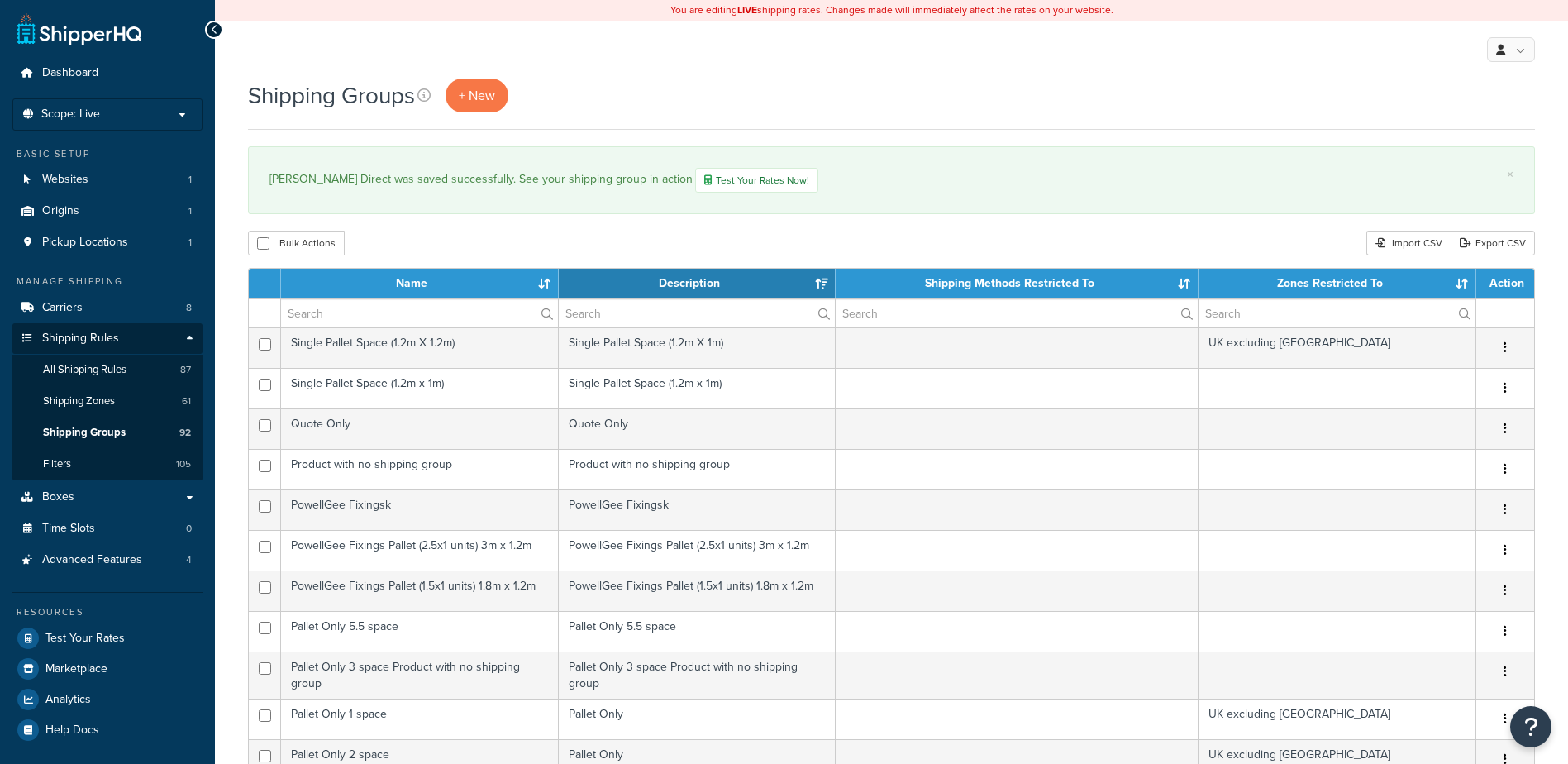
select select "15"
click at [130, 633] on link "Test Your Rates" at bounding box center [107, 638] width 190 height 29
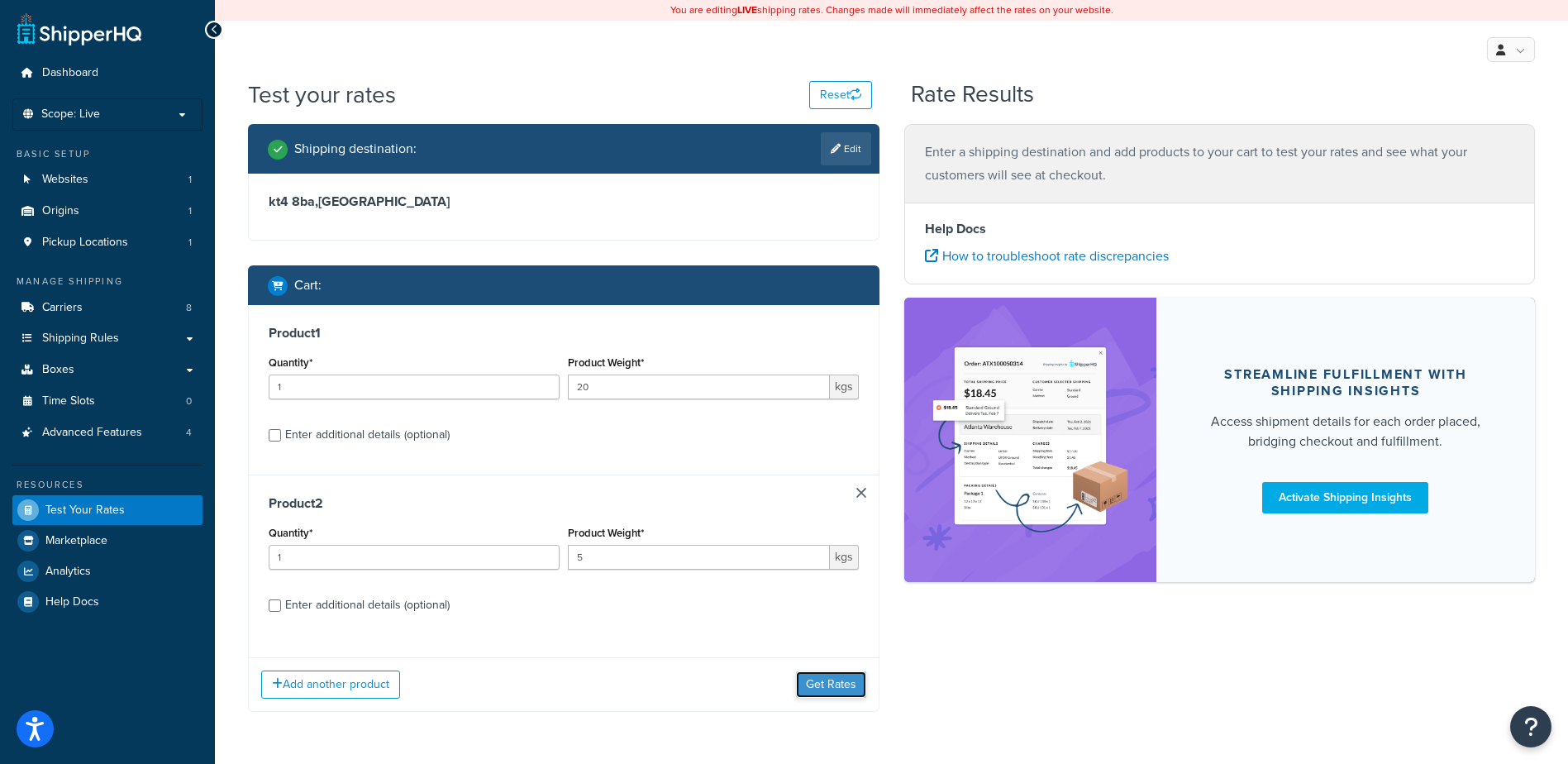
click at [821, 687] on button "Get Rates" at bounding box center [831, 684] width 71 height 27
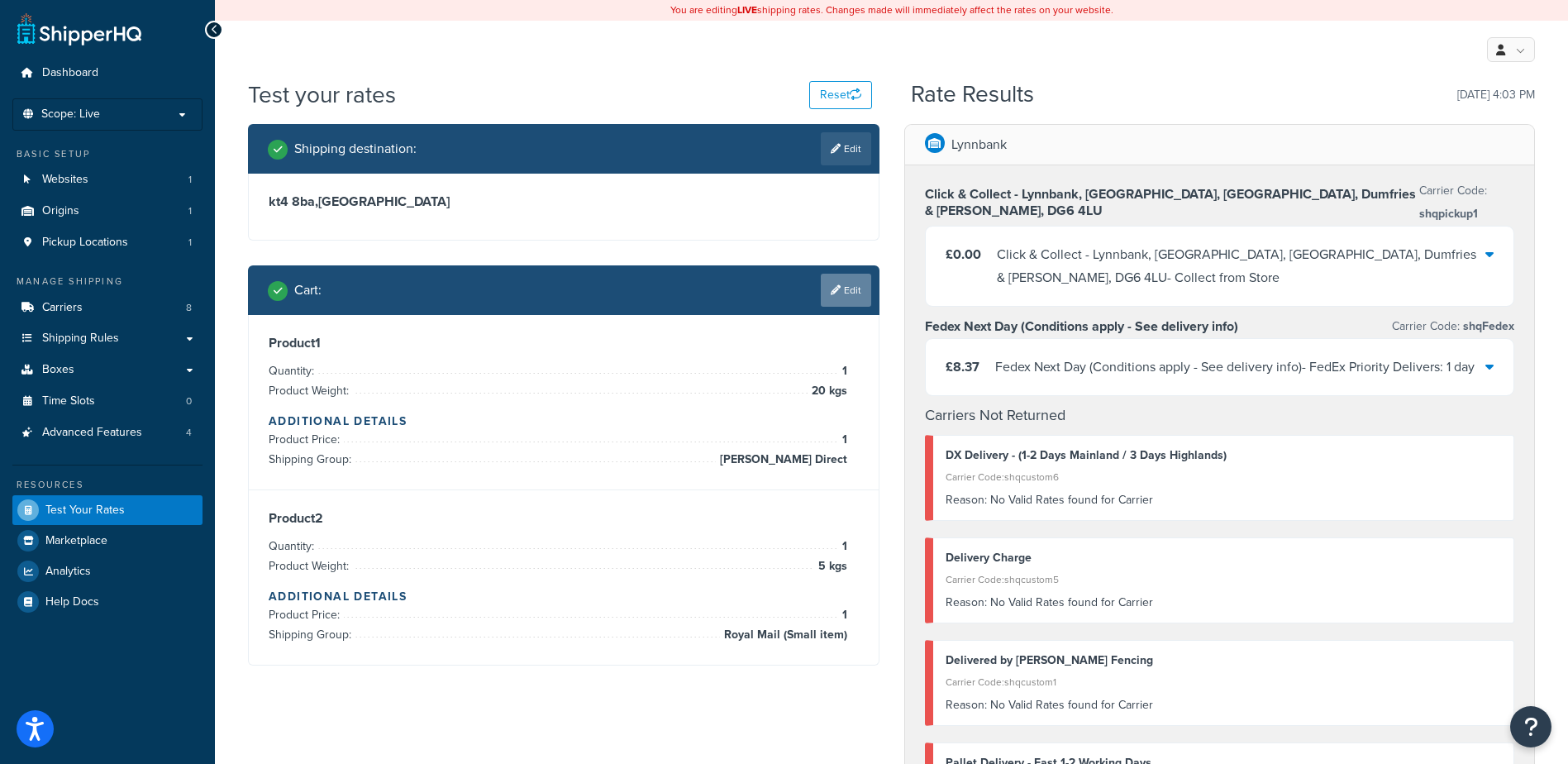
click at [835, 284] on link "Edit" at bounding box center [846, 290] width 50 height 33
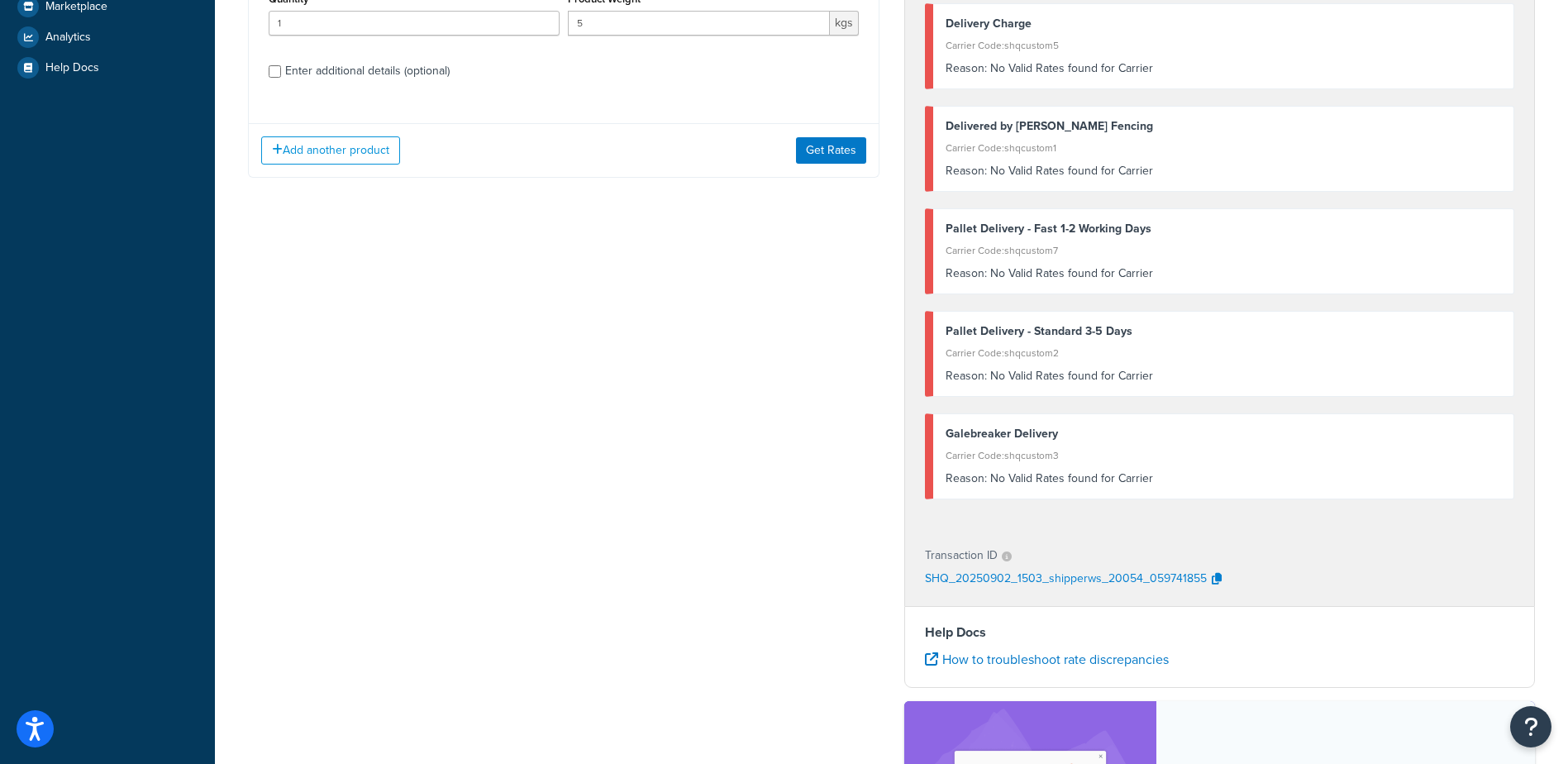
scroll to position [517, 0]
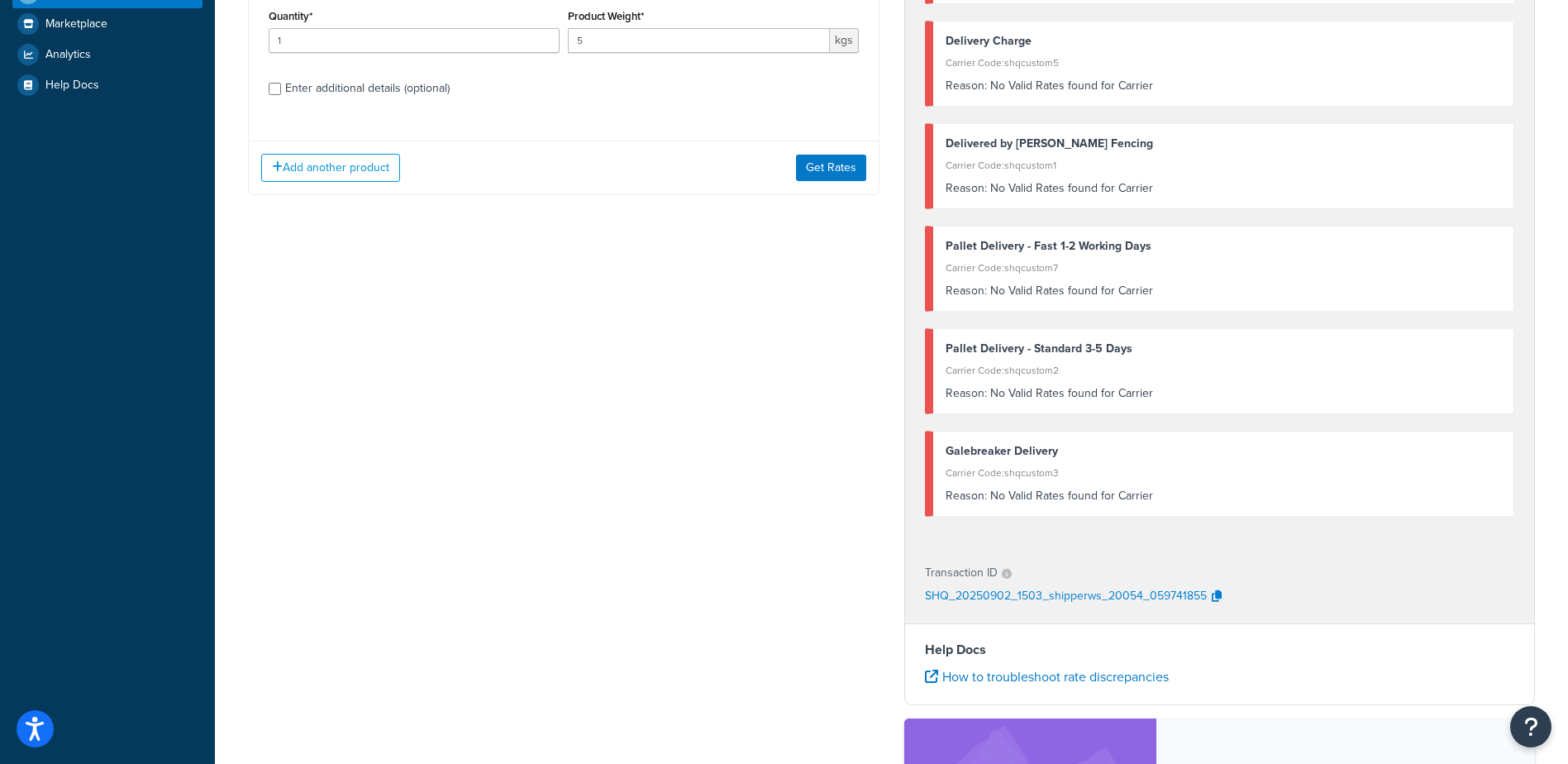
click at [373, 108] on div "Product 2 Quantity* 1 Product Weight* 5 kgs Enter additional details (optional)" at bounding box center [564, 43] width 630 height 170
click at [369, 97] on div "Enter additional details (optional)" at bounding box center [367, 88] width 165 height 23
click at [281, 95] on input "Enter additional details (optional)" at bounding box center [275, 89] width 13 height 13
checkbox input "true"
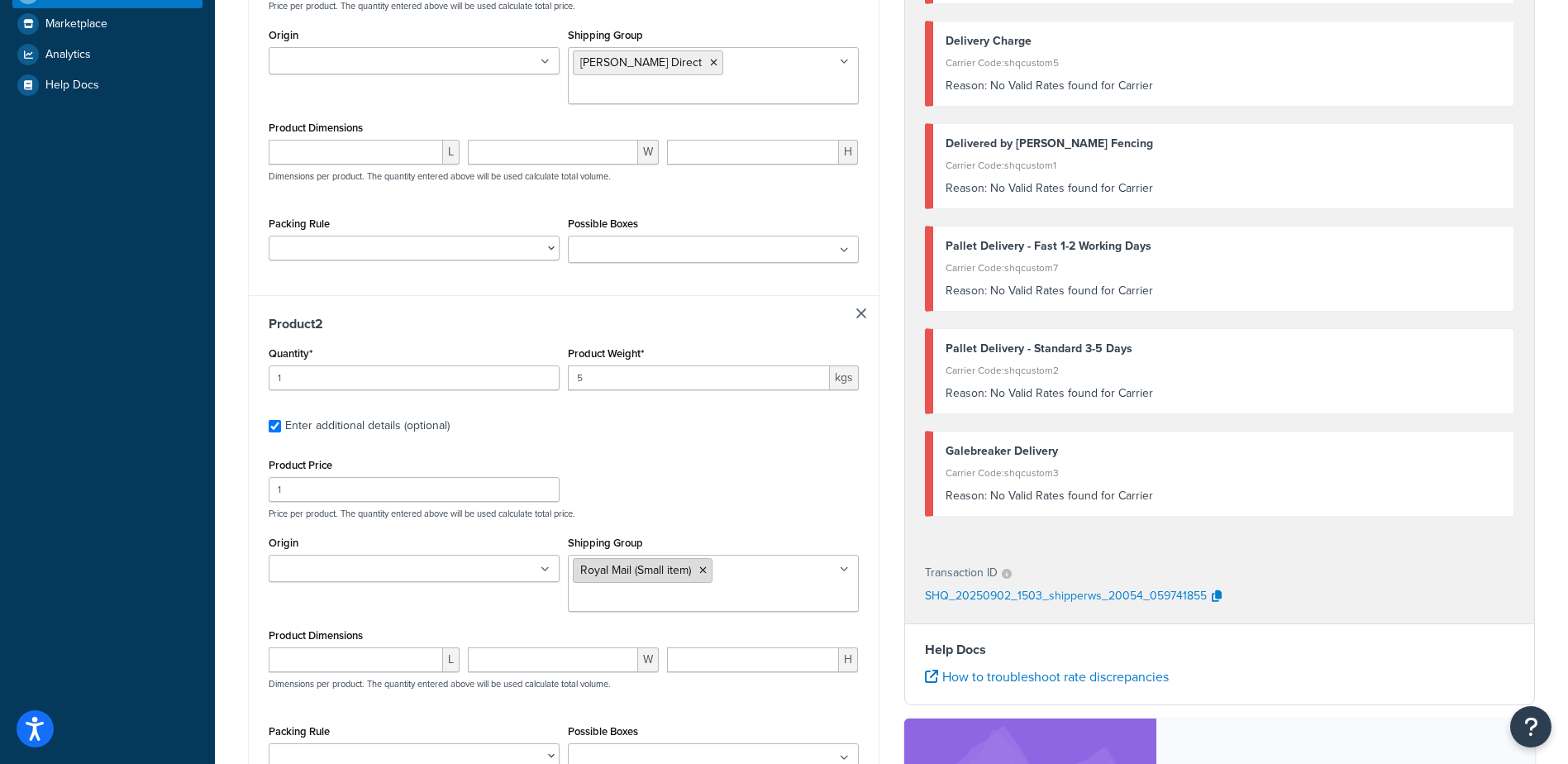
click at [705, 571] on icon at bounding box center [703, 570] width 7 height 10
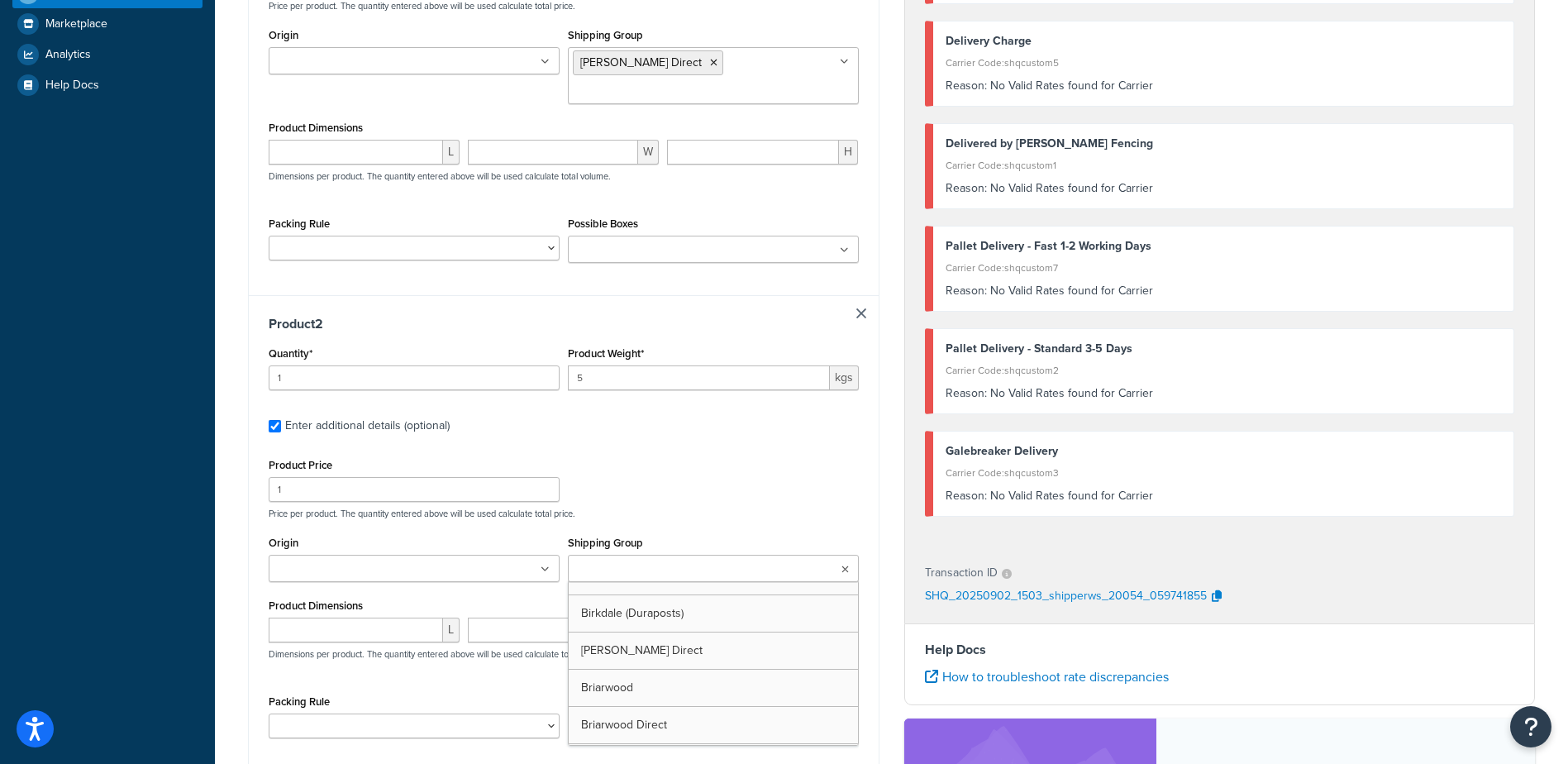
click at [696, 578] on input "Shipping Group" at bounding box center [646, 570] width 147 height 18
type input "PR"
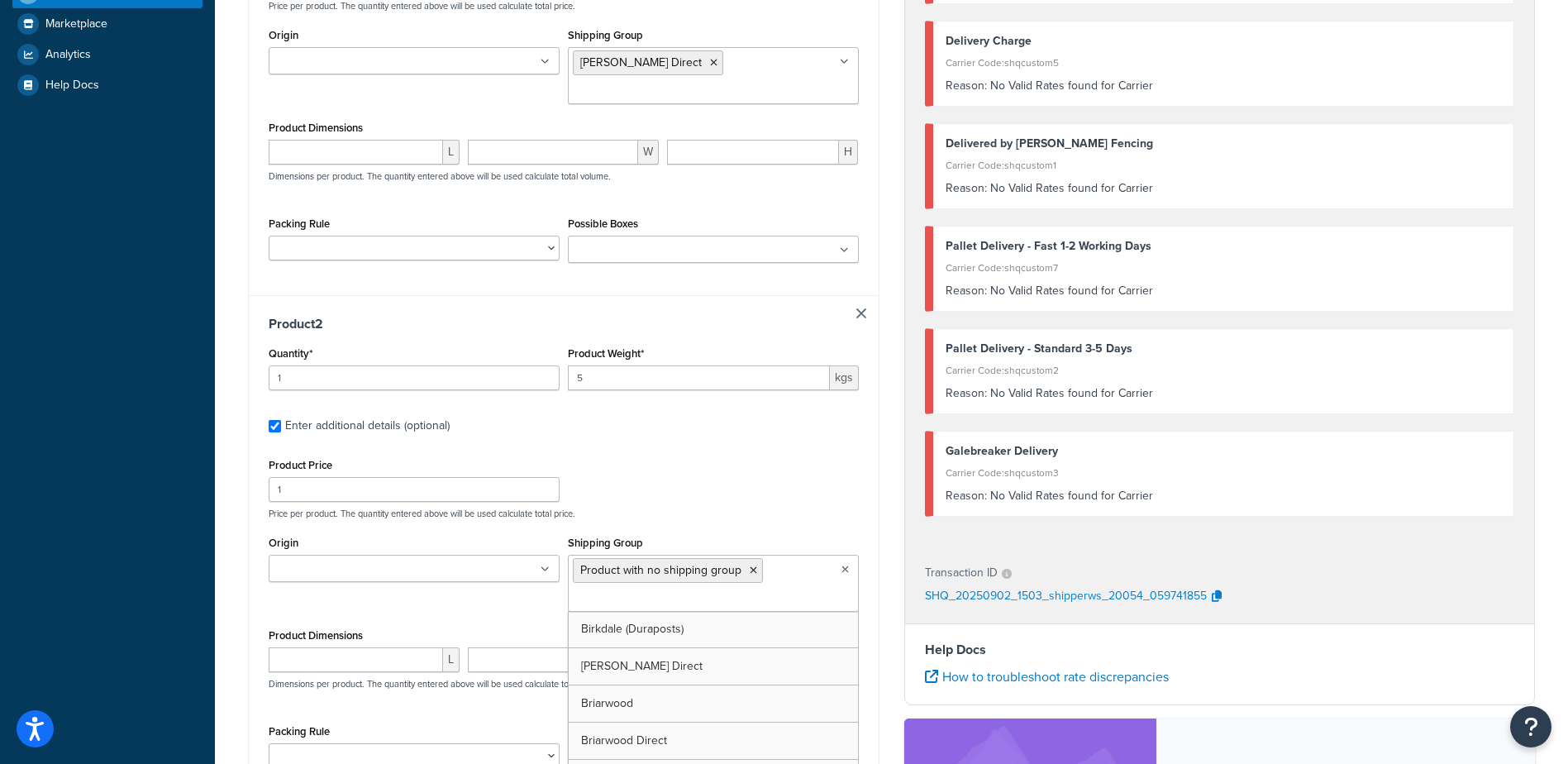
click at [745, 489] on div "Product Price 1 Price per product. The quantity entered above will be used calc…" at bounding box center [564, 486] width 598 height 65
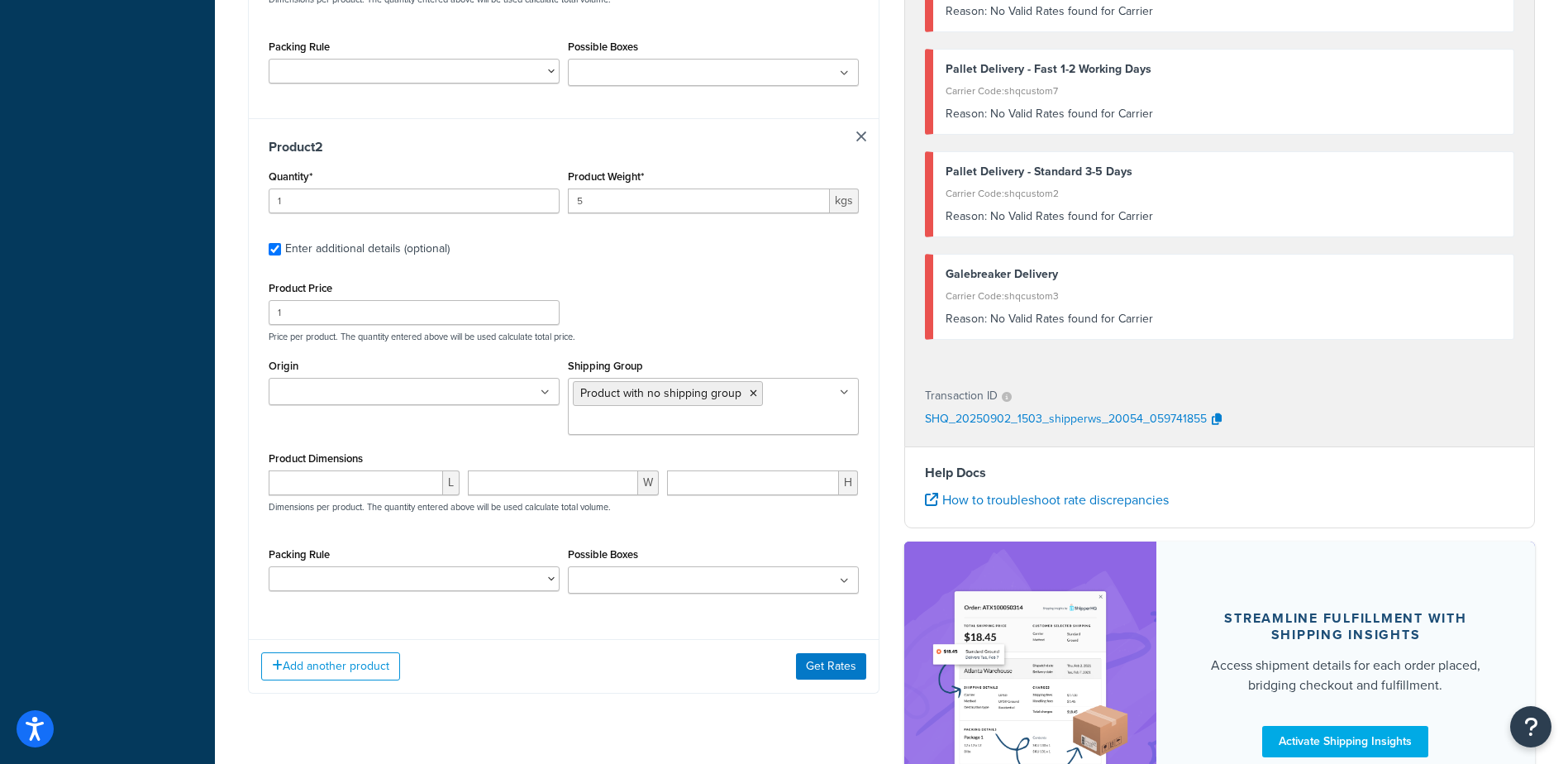
scroll to position [703, 0]
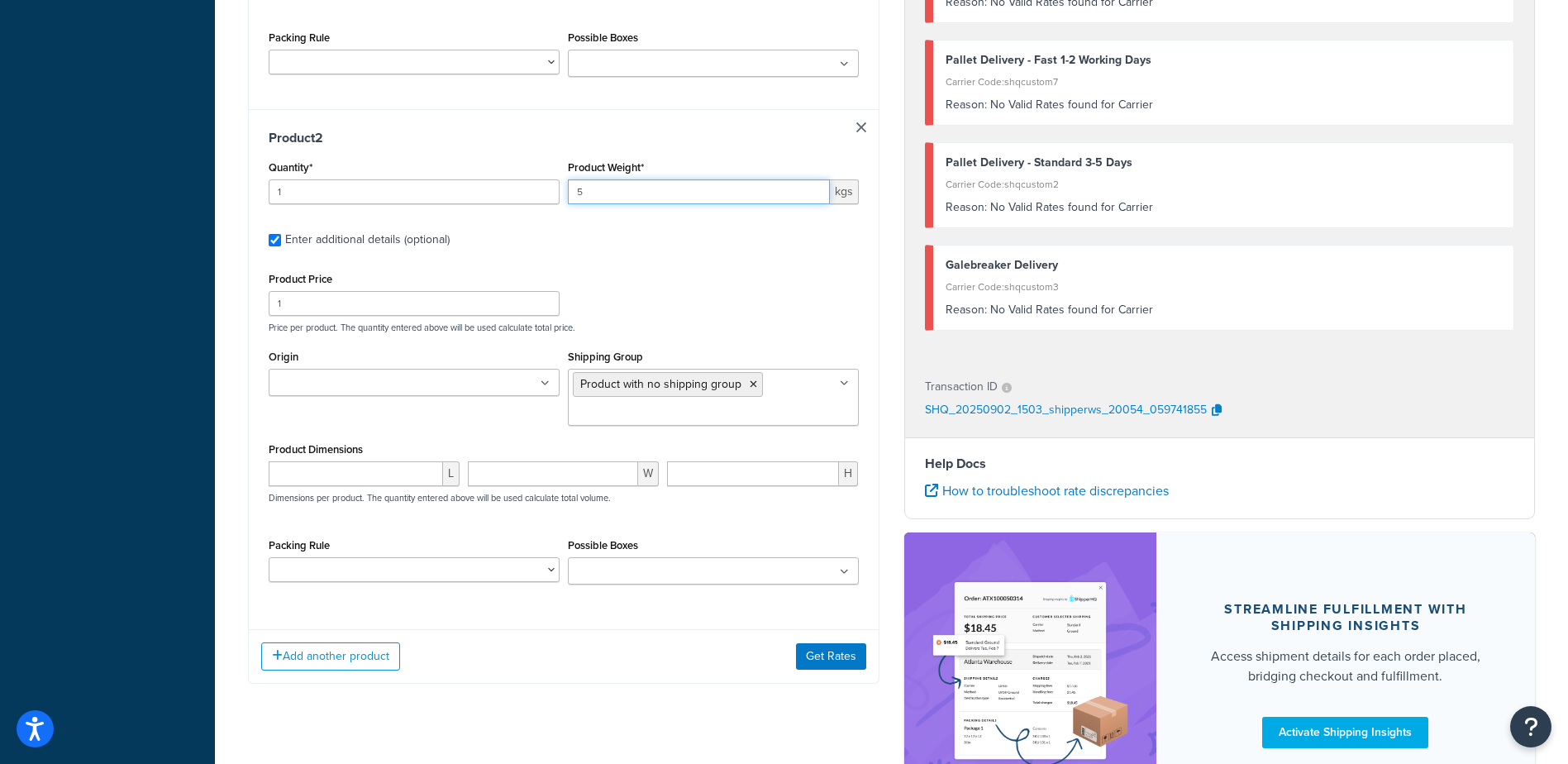
drag, startPoint x: 633, startPoint y: 190, endPoint x: 386, endPoint y: 154, distance: 249.6
click at [416, 165] on div "Quantity* 1 Product Weight* 5 kgs" at bounding box center [564, 186] width 598 height 60
type input "2"
type input "30"
click at [867, 664] on div "Add another product Get Rates" at bounding box center [564, 656] width 630 height 54
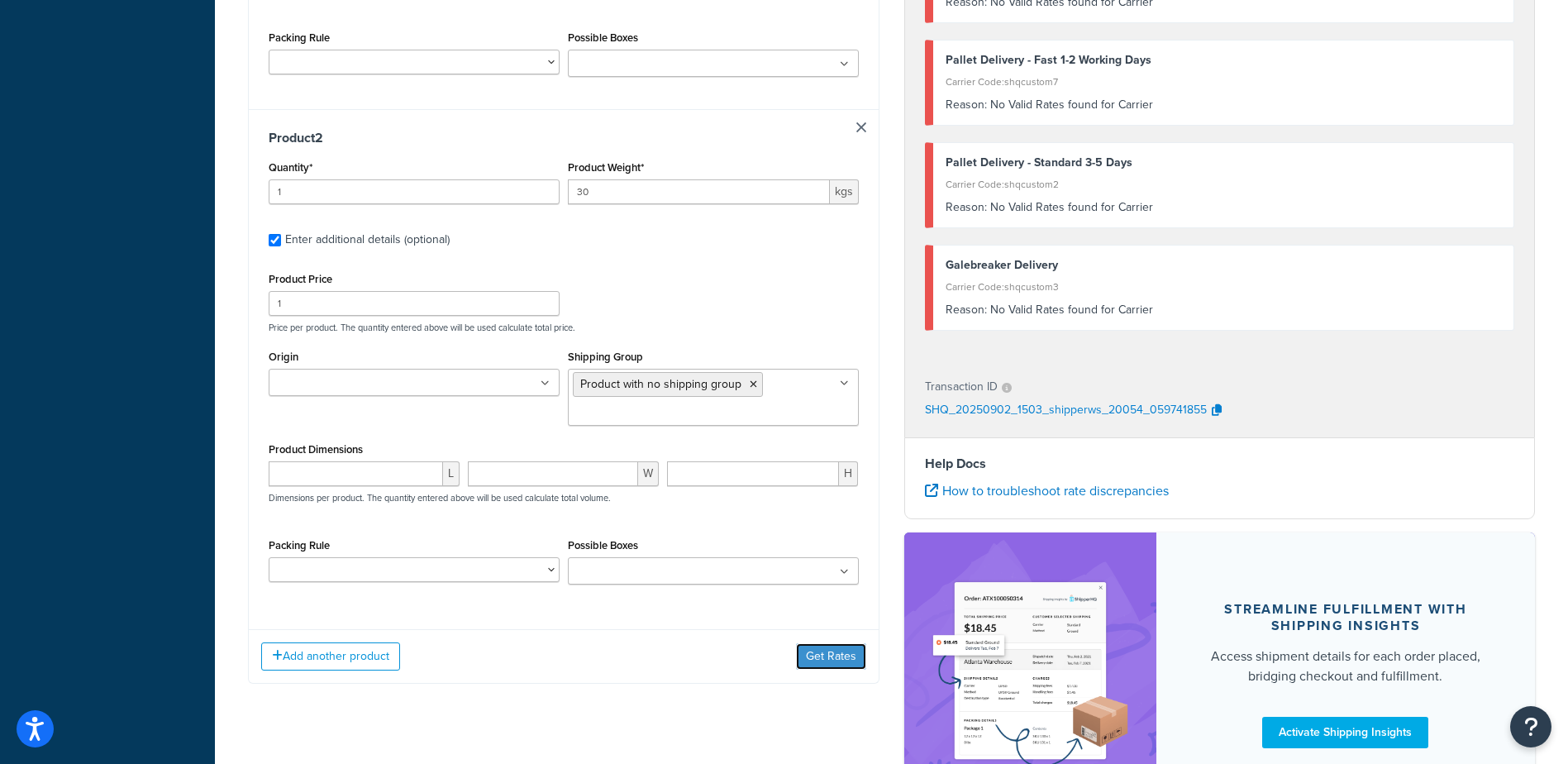
click at [864, 649] on button "Get Rates" at bounding box center [831, 656] width 71 height 27
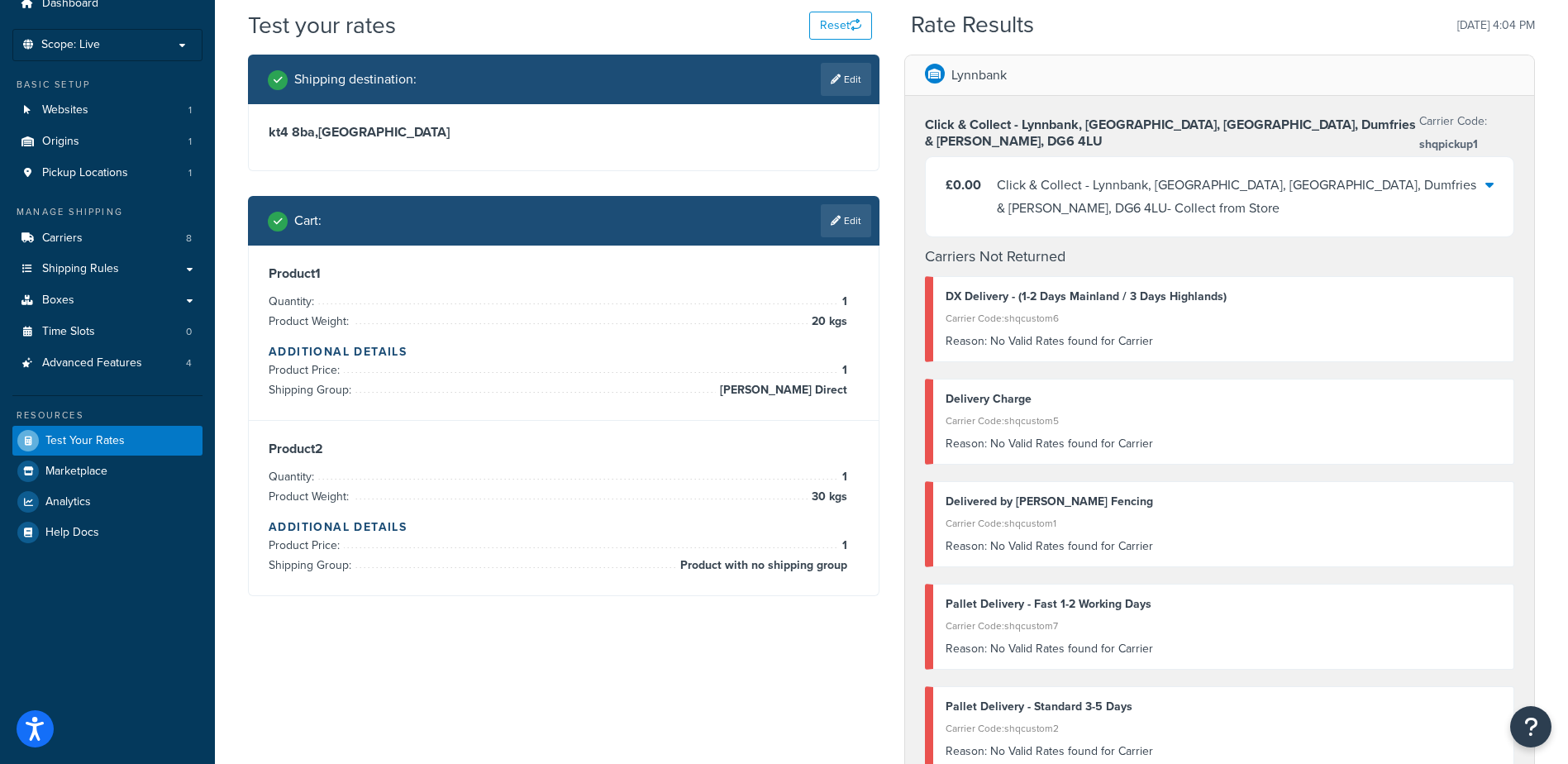
scroll to position [41, 0]
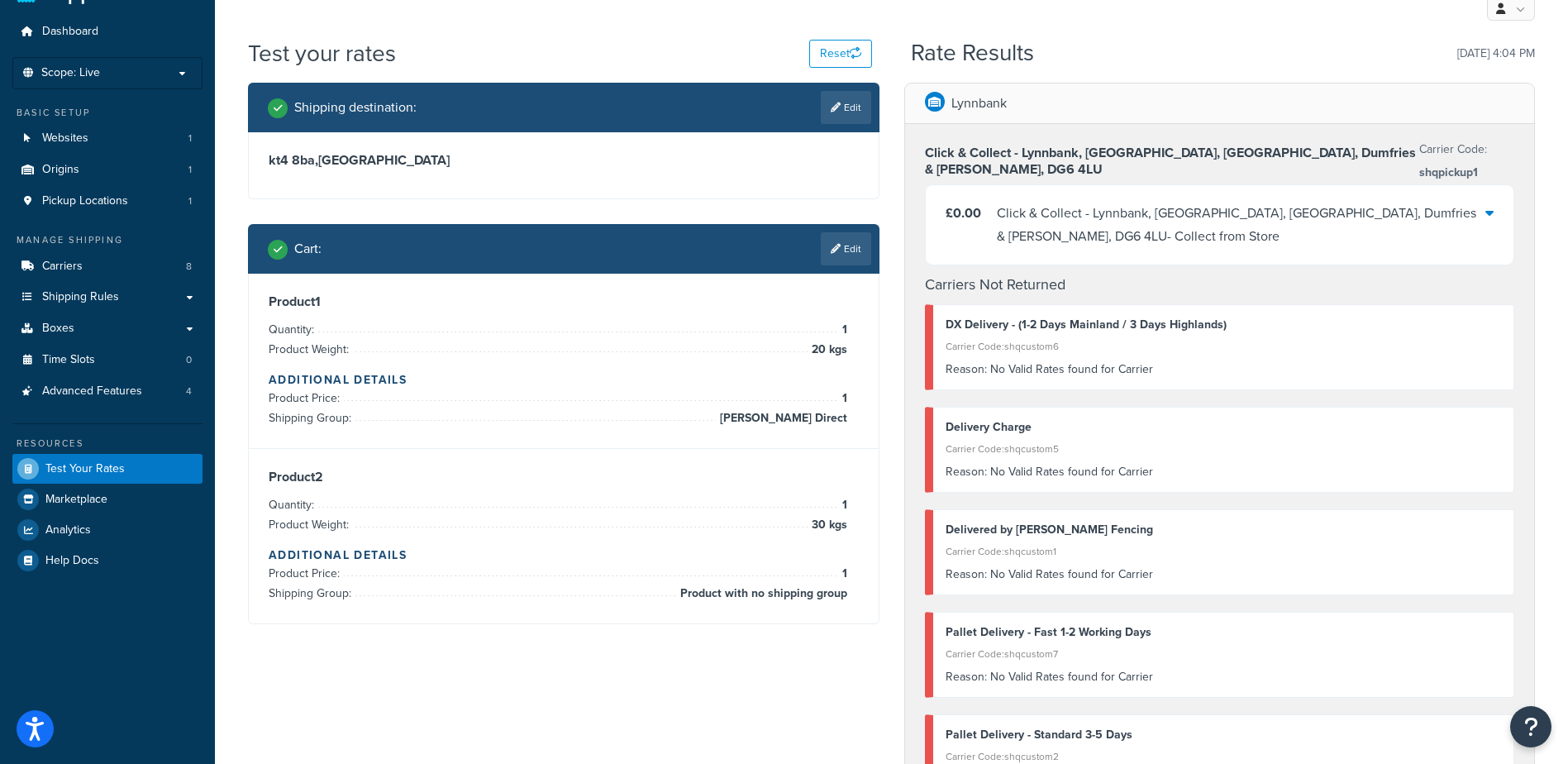
click at [832, 97] on link "Edit" at bounding box center [846, 107] width 50 height 33
select select "GB"
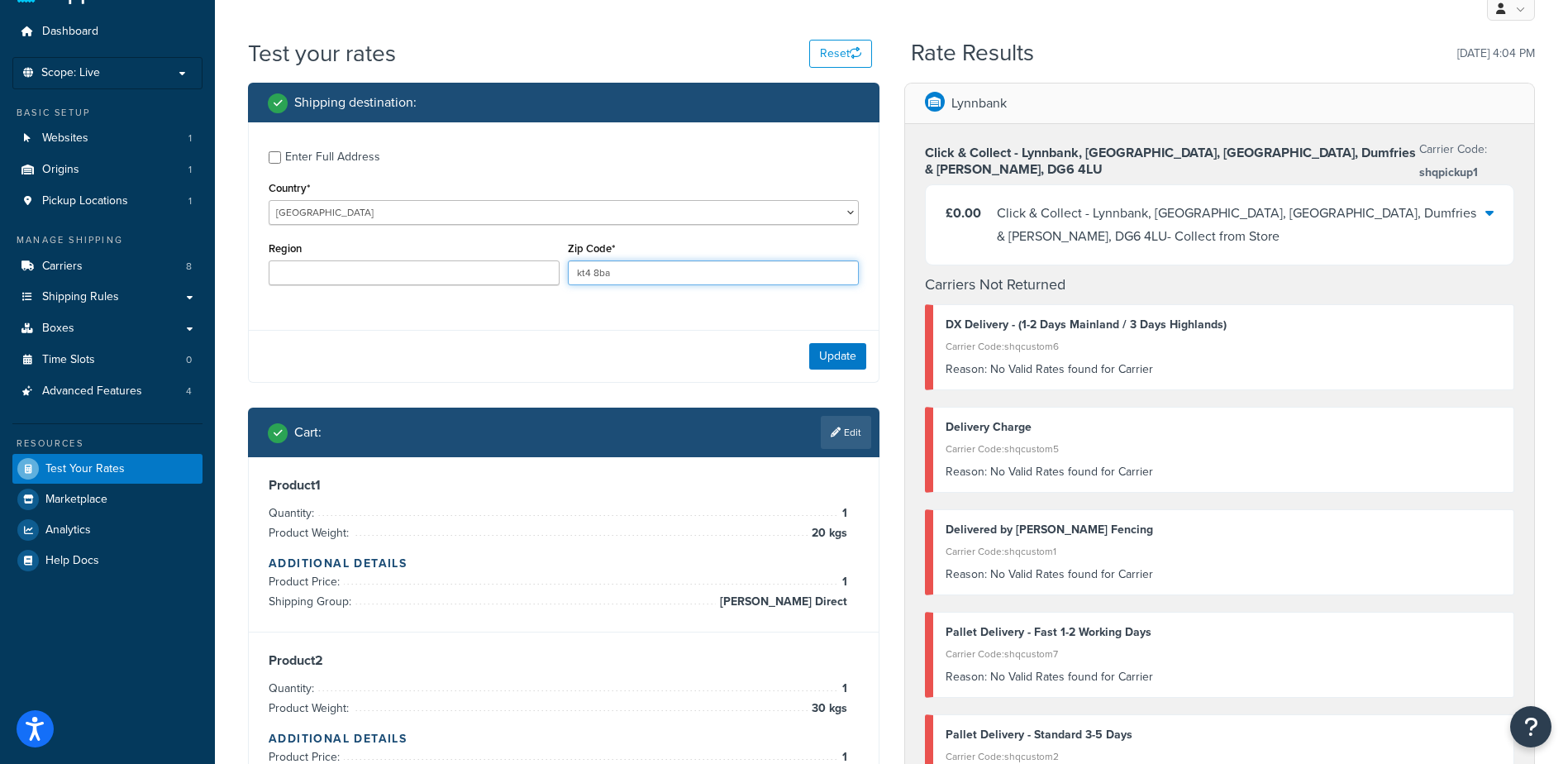
drag, startPoint x: 721, startPoint y: 267, endPoint x: 415, endPoint y: 251, distance: 306.4
click at [416, 252] on div "Region Zip Code* kt4 8ba" at bounding box center [564, 267] width 598 height 60
type input "G"
type input "DG7 3JW"
click at [683, 195] on div "Country* United States United Kingdom Afghanistan Åland Islands Albania Algeria…" at bounding box center [564, 201] width 590 height 48
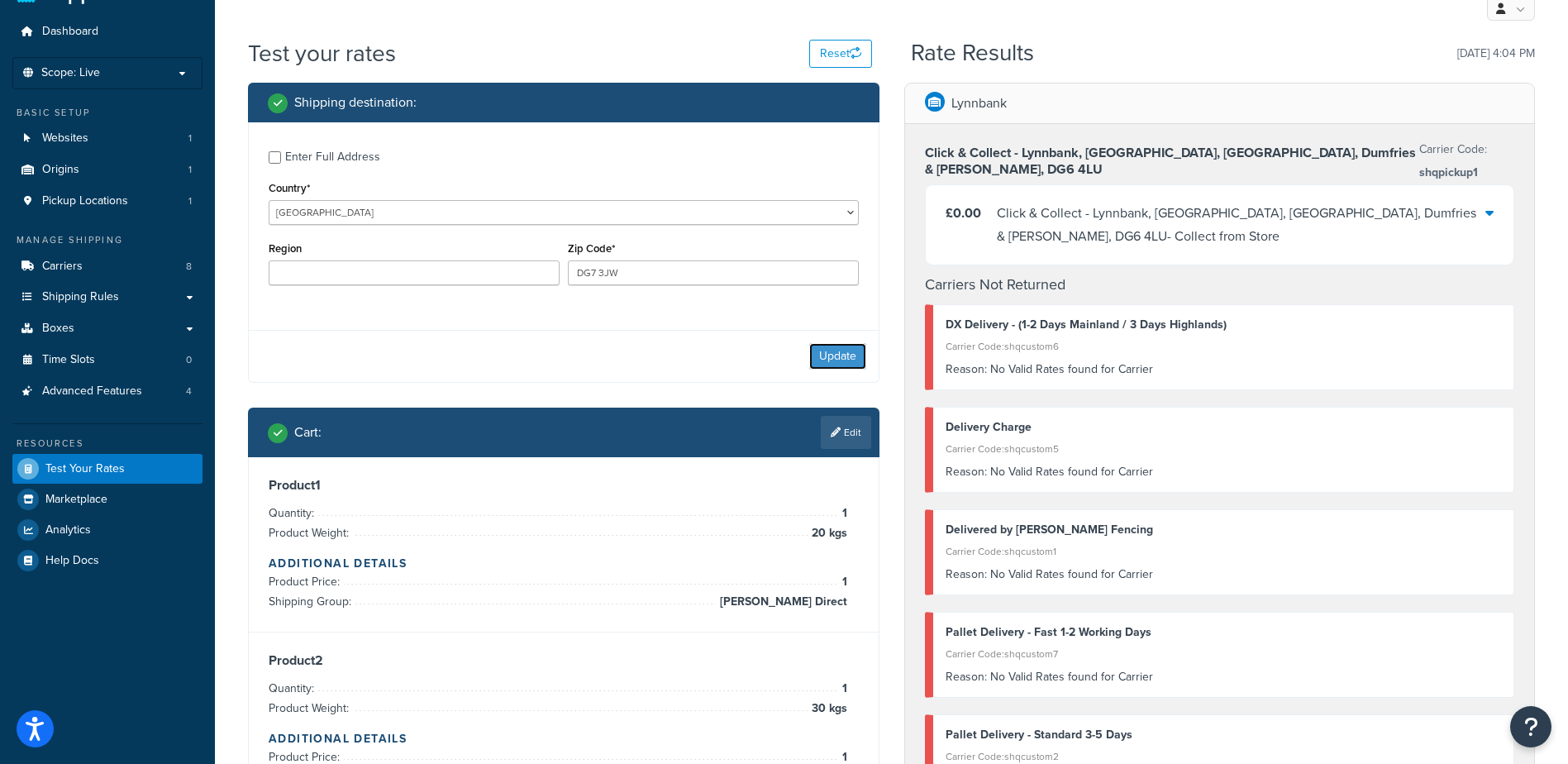
click at [818, 362] on button "Update" at bounding box center [838, 355] width 57 height 27
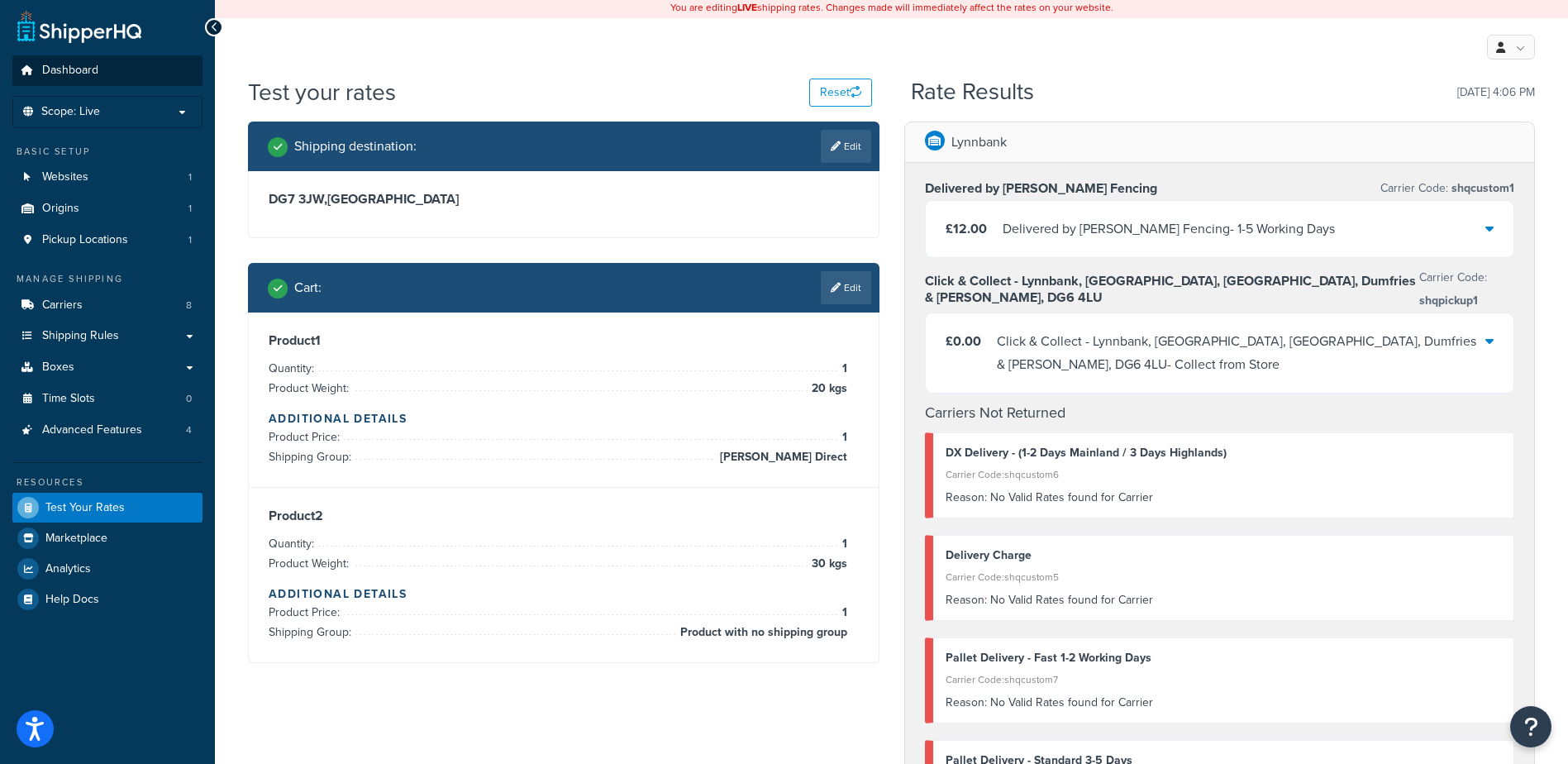
scroll to position [0, 0]
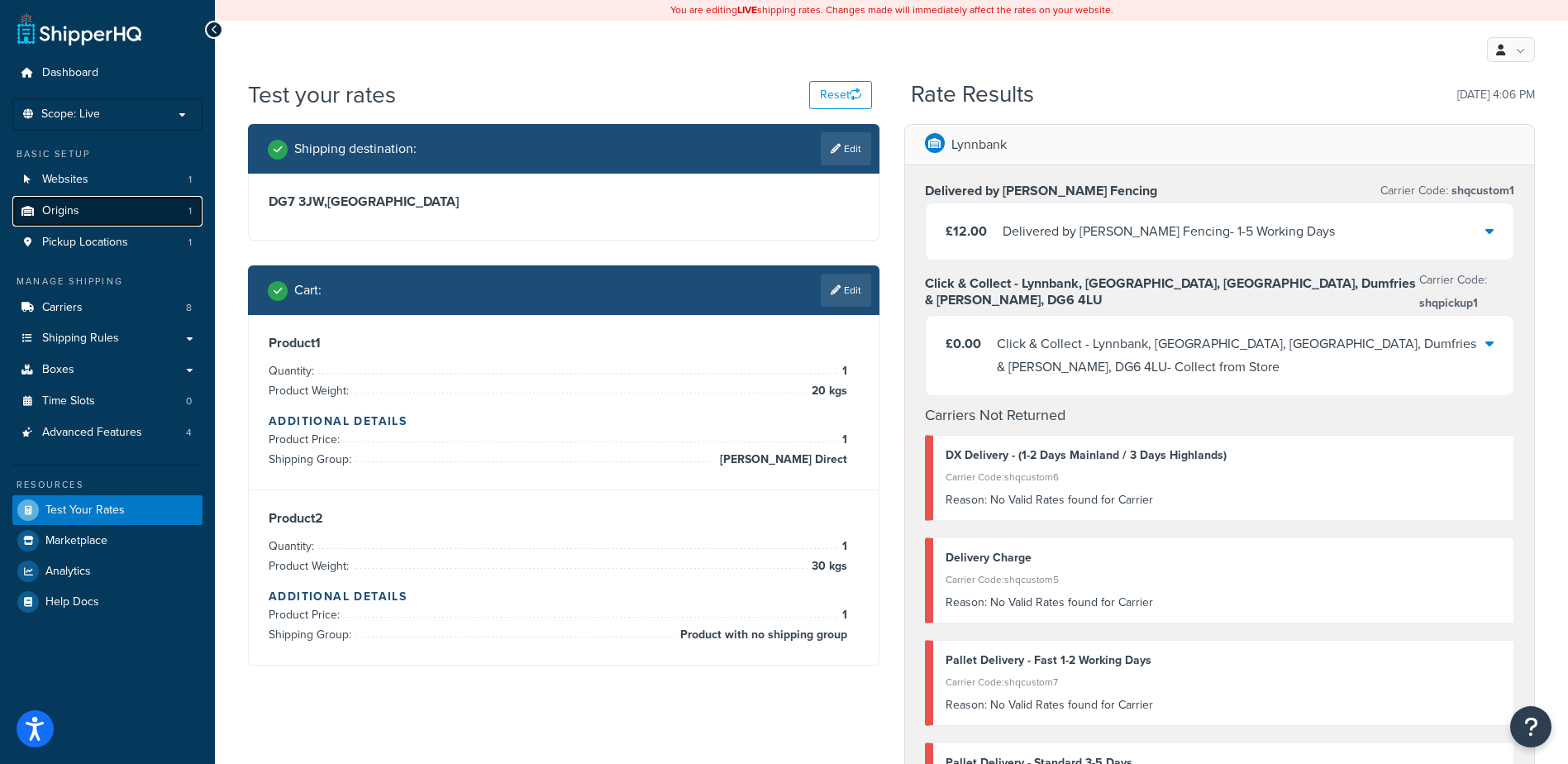
drag, startPoint x: 69, startPoint y: 204, endPoint x: 80, endPoint y: 202, distance: 11.2
click at [69, 204] on span "Origins" at bounding box center [60, 211] width 38 height 14
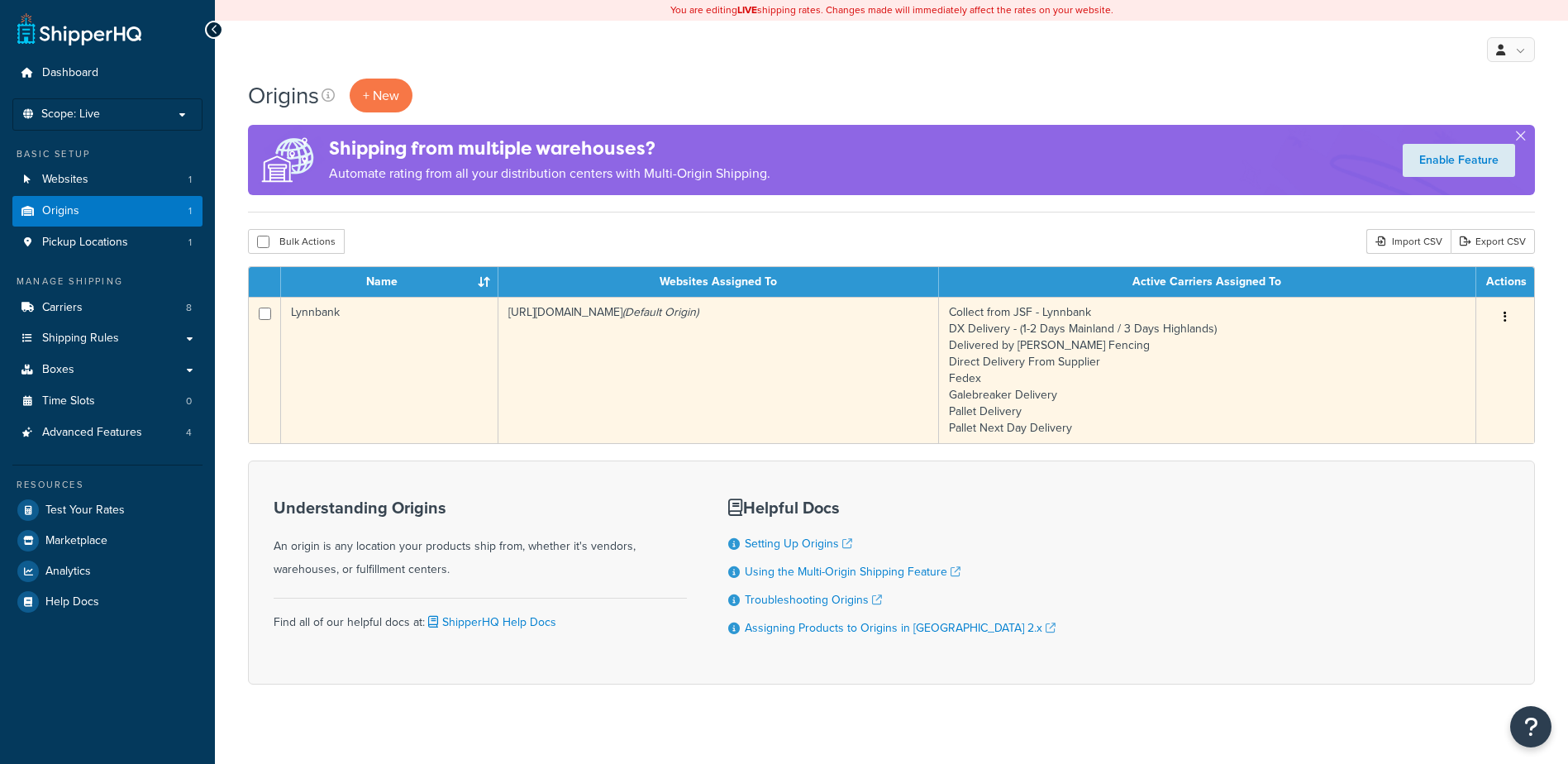
click at [859, 361] on td "[URL][DOMAIN_NAME] (Default Origin)" at bounding box center [718, 370] width 441 height 147
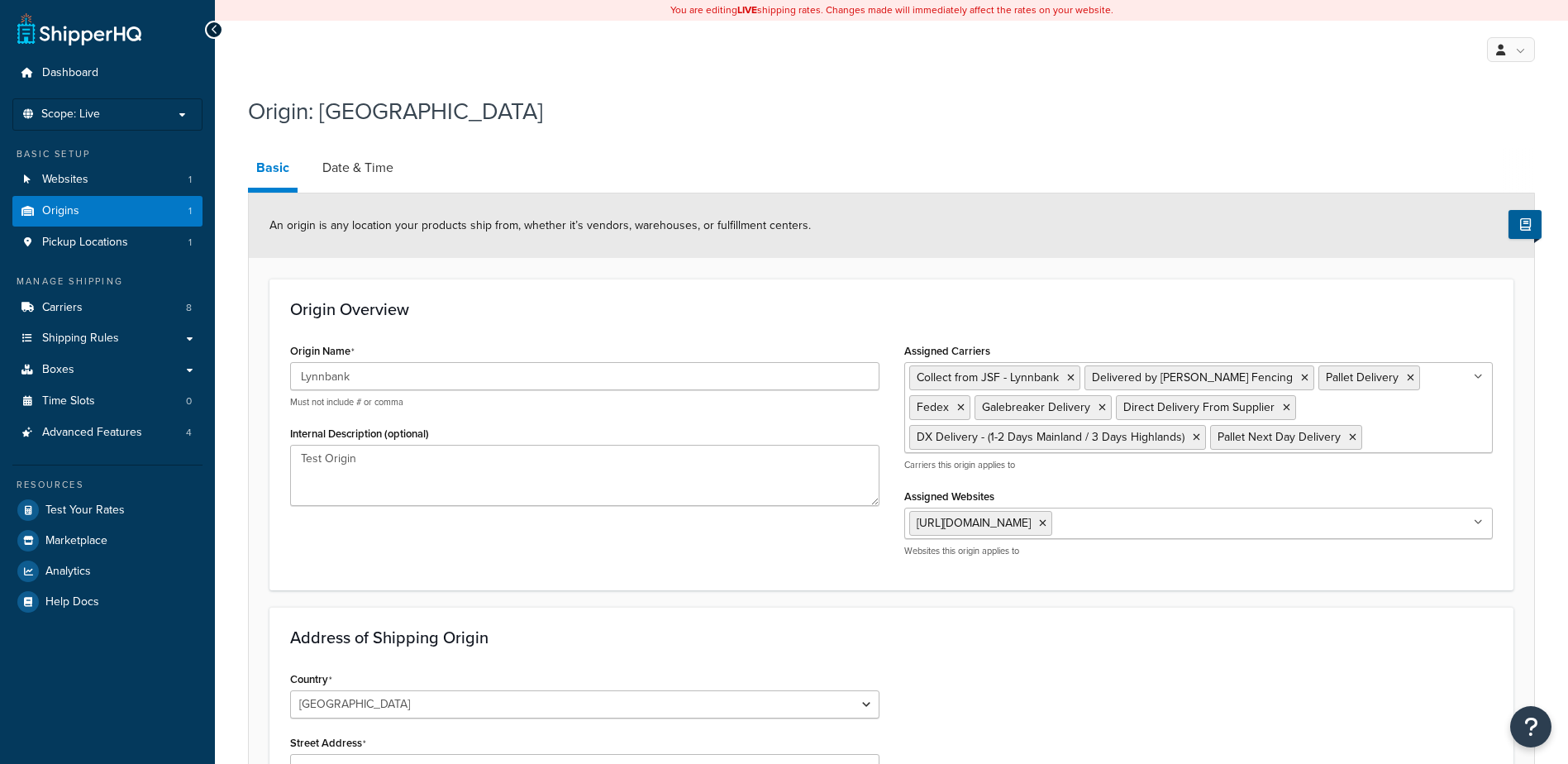
select select "1226"
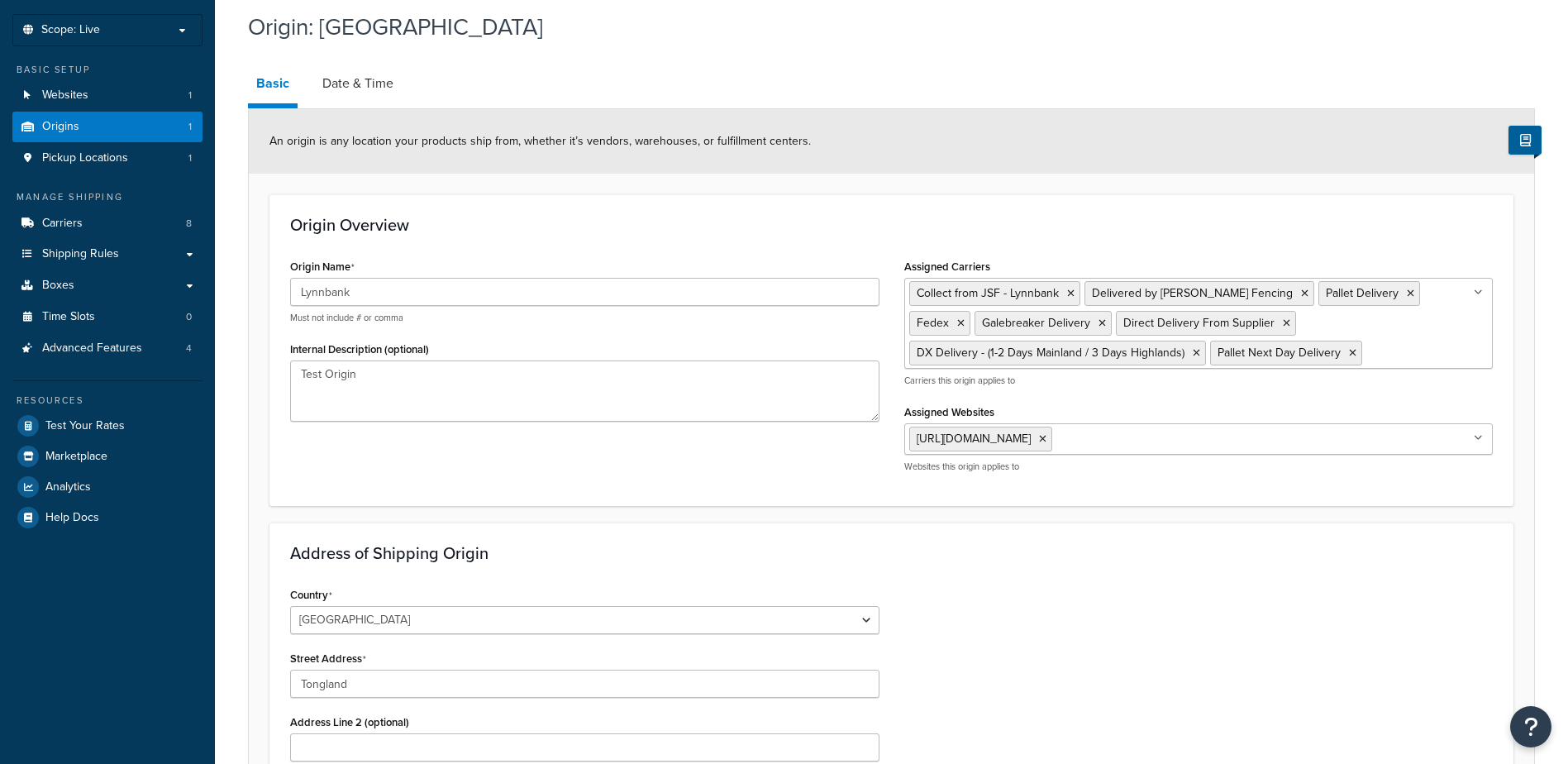
scroll to position [82, 0]
click at [334, 88] on link "Date & Time" at bounding box center [358, 84] width 88 height 39
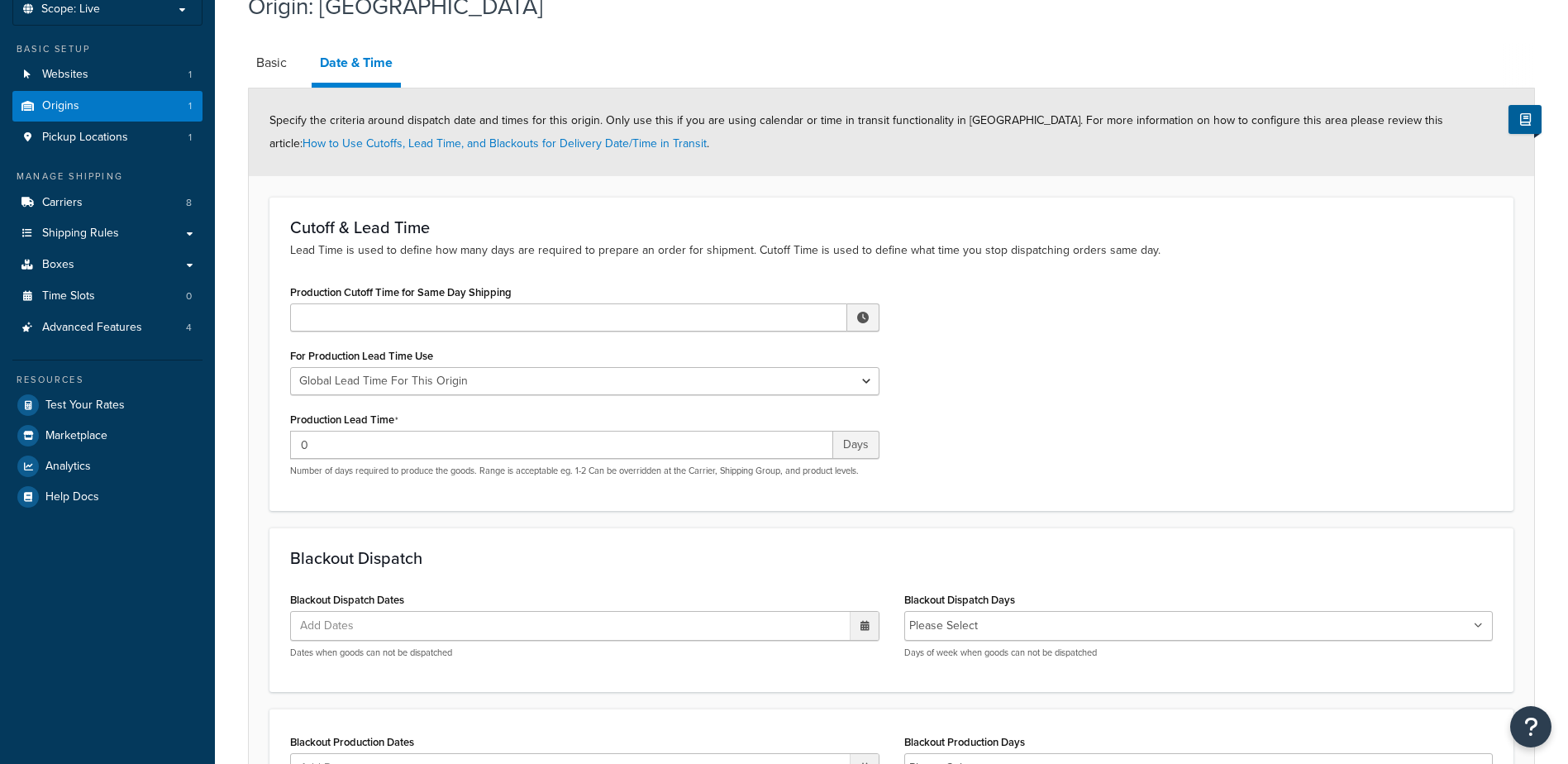
scroll to position [82, 0]
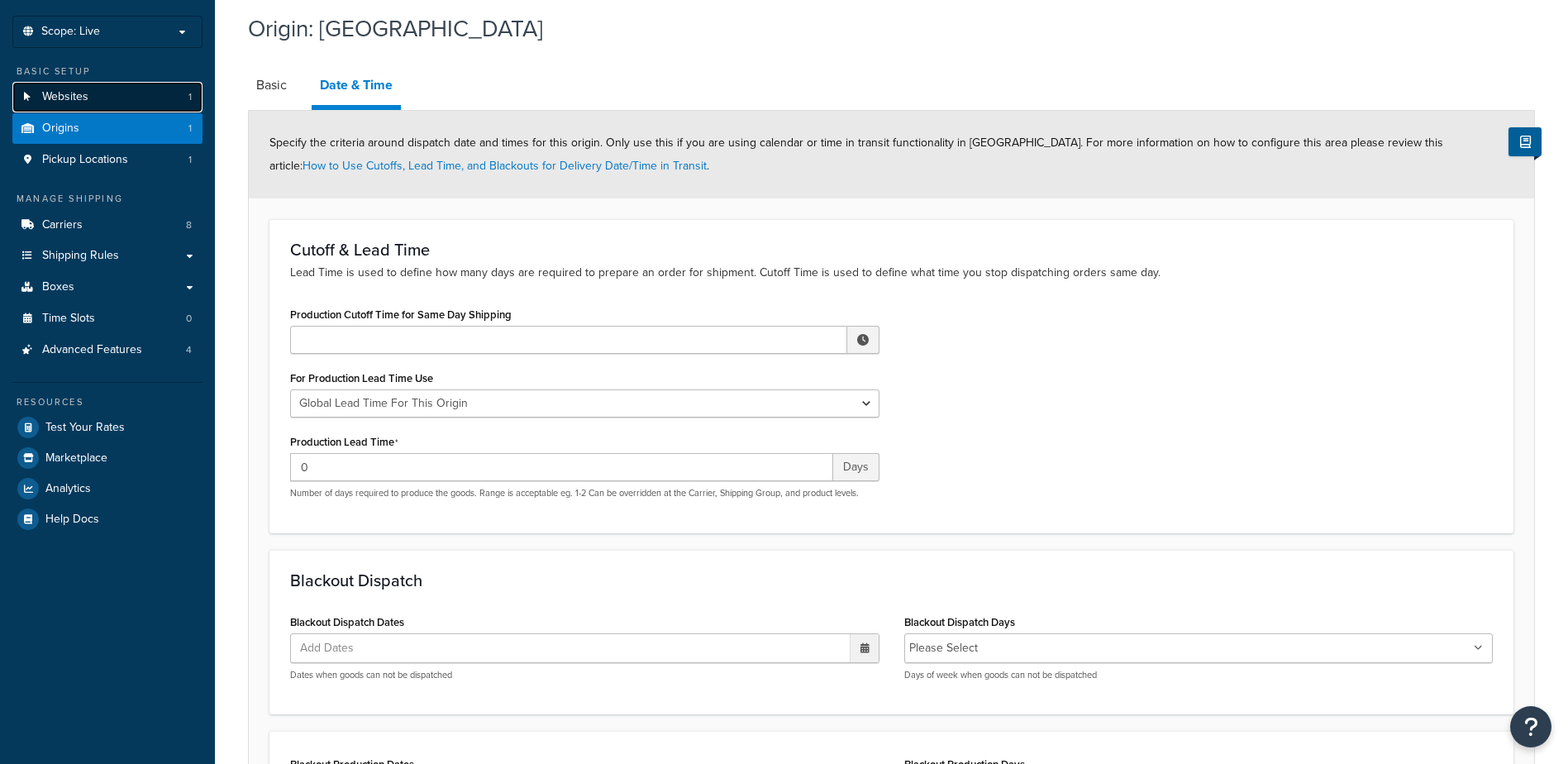
click at [126, 93] on link "Websites 1" at bounding box center [107, 96] width 190 height 30
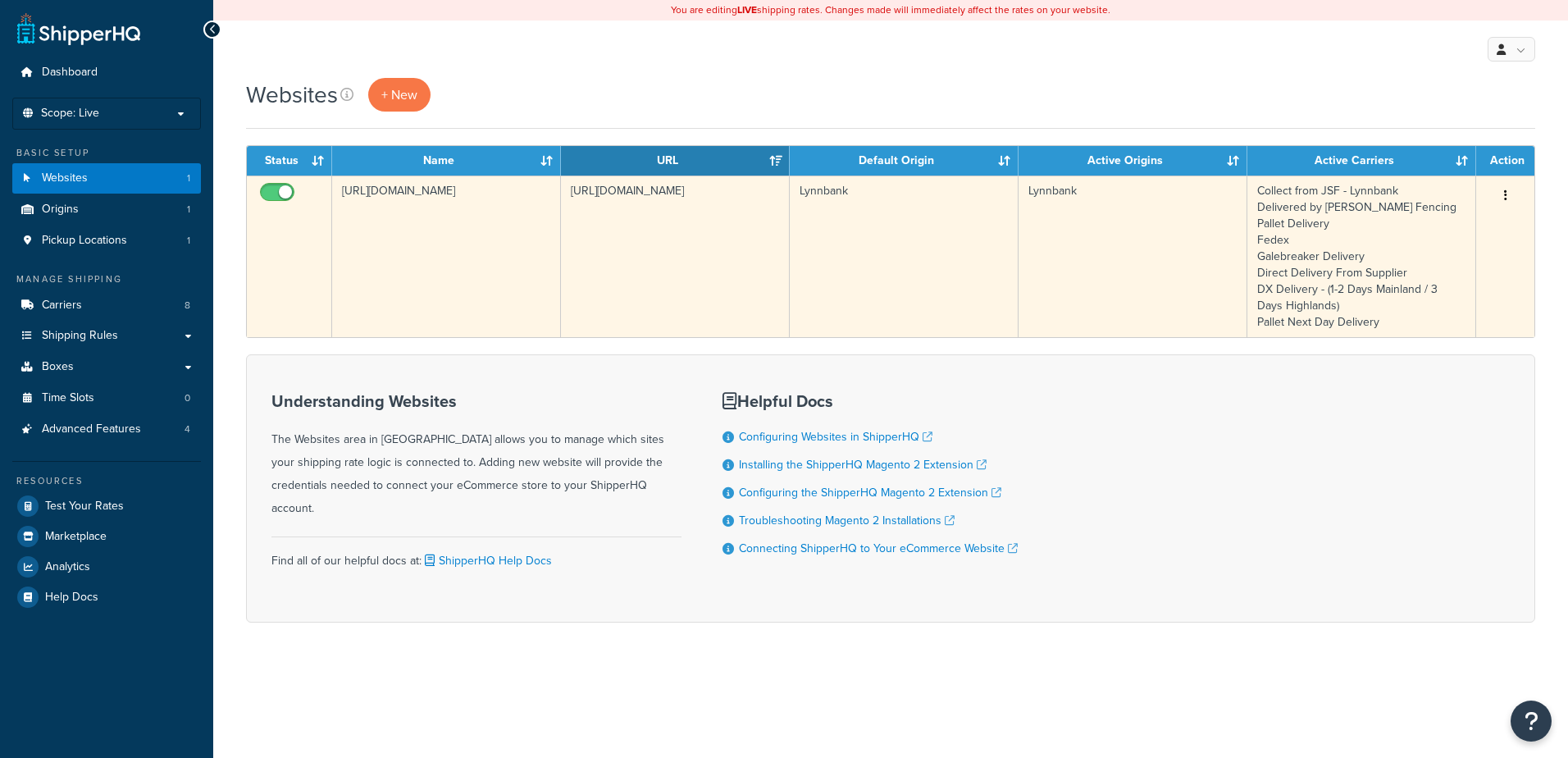
click at [684, 240] on td "[URL][DOMAIN_NAME]" at bounding box center [675, 256] width 229 height 162
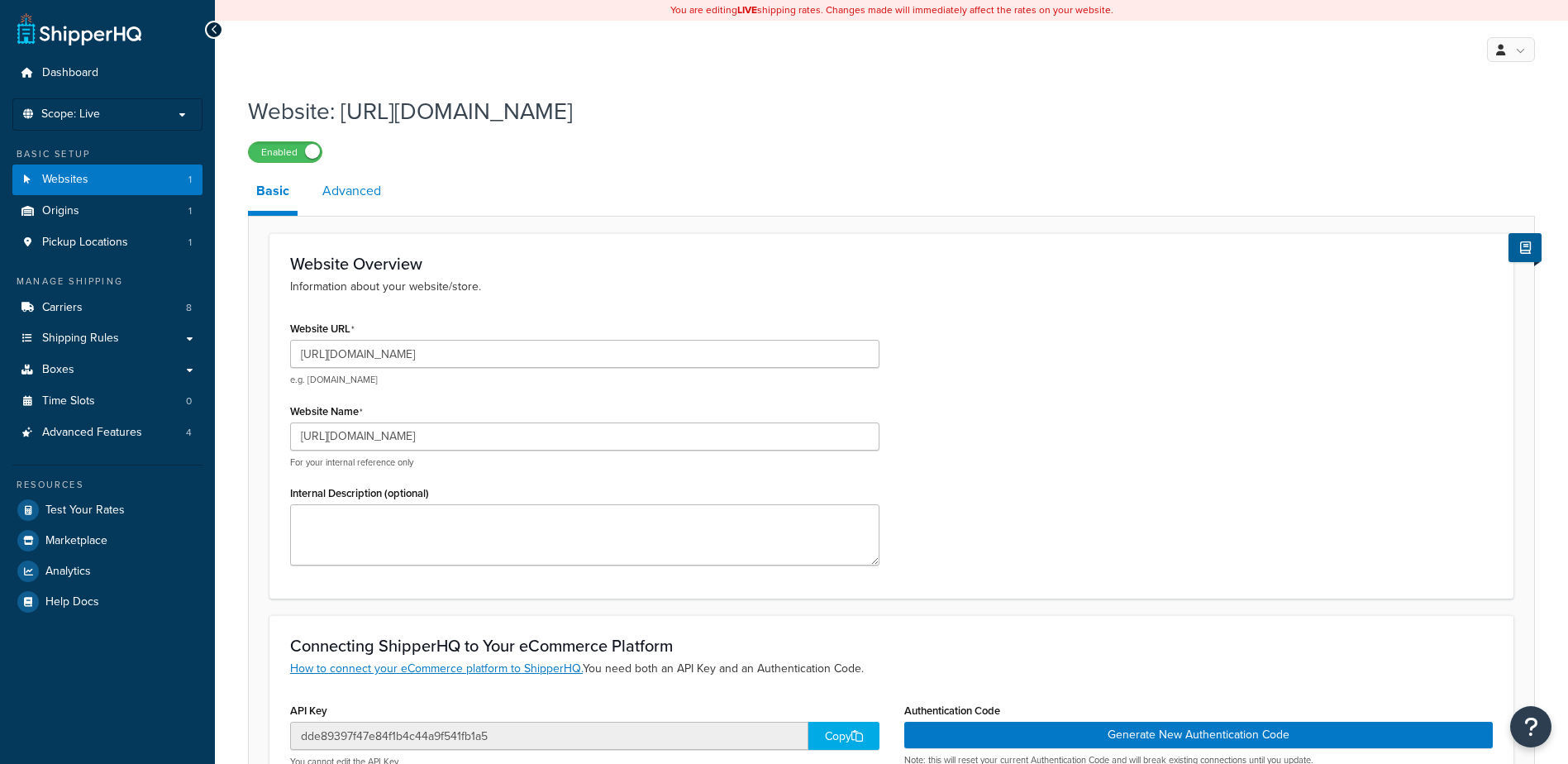
click at [377, 198] on link "Advanced" at bounding box center [352, 191] width 75 height 39
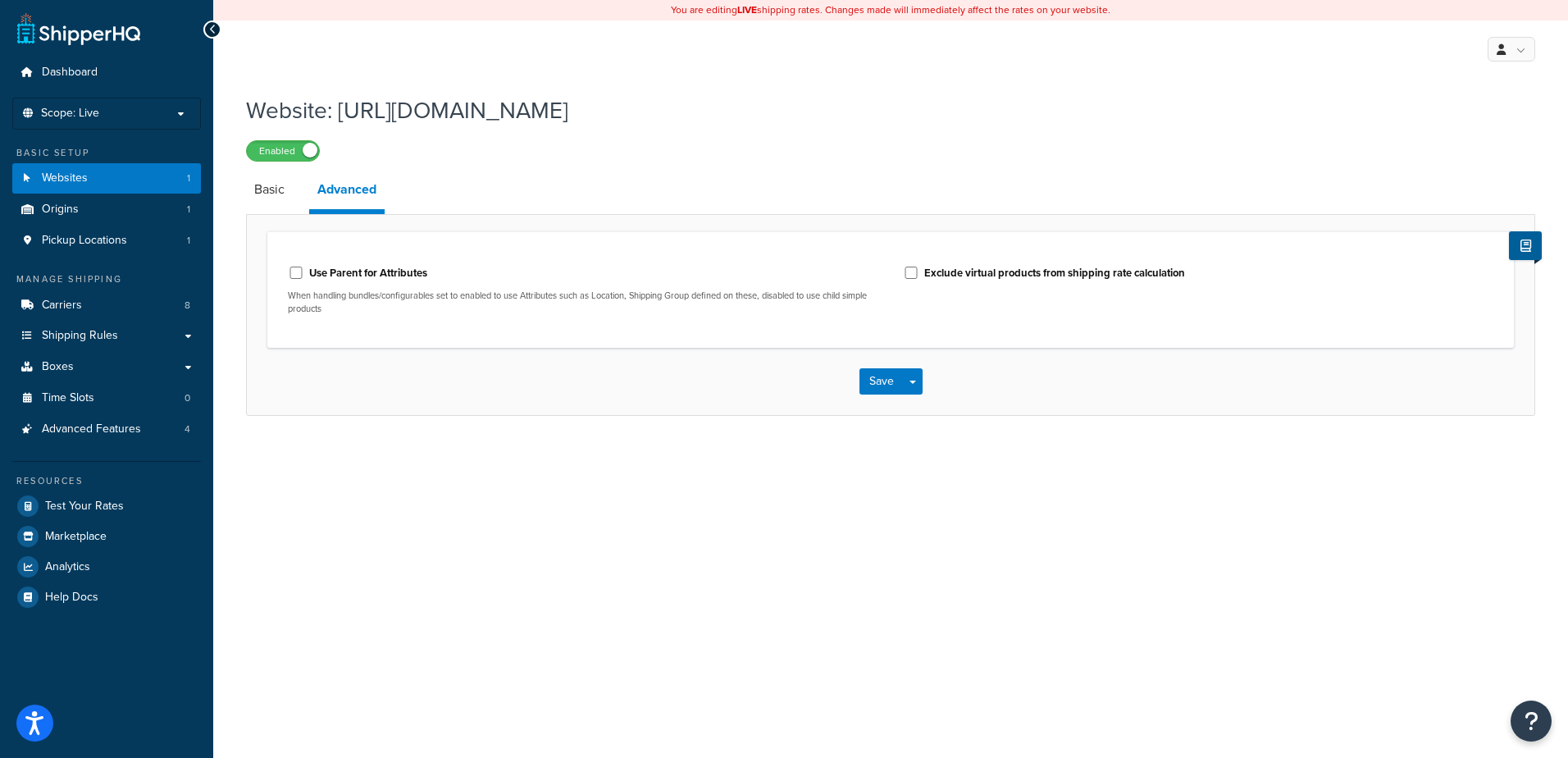
click at [245, 184] on div "Website: https://www.jamessmithfencing.co.uk Enabled Basic Advanced Use Parent …" at bounding box center [891, 272] width 1354 height 371
click at [262, 193] on link "Basic" at bounding box center [269, 189] width 46 height 39
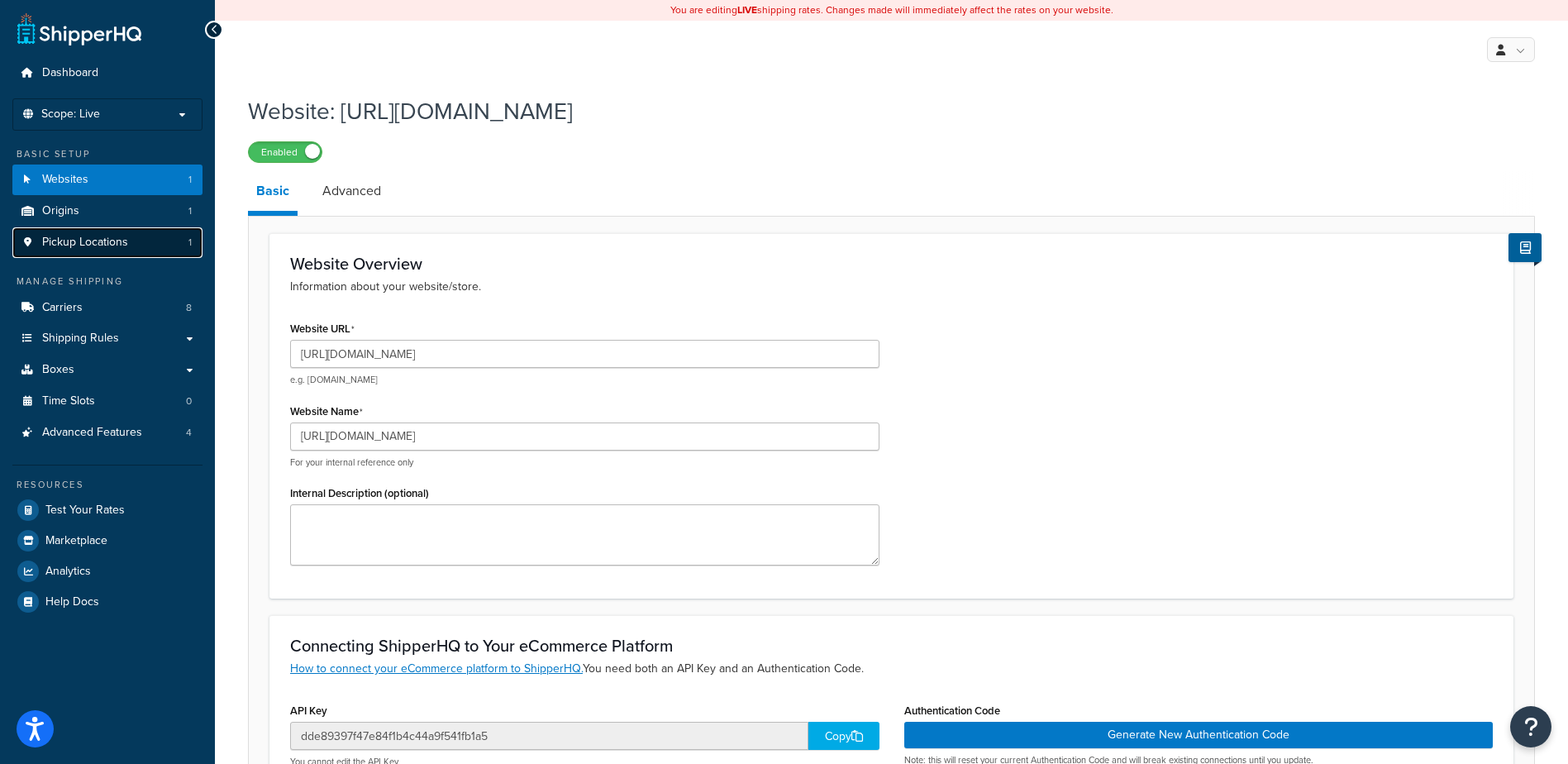
click at [125, 229] on link "Pickup Locations 1" at bounding box center [107, 242] width 190 height 30
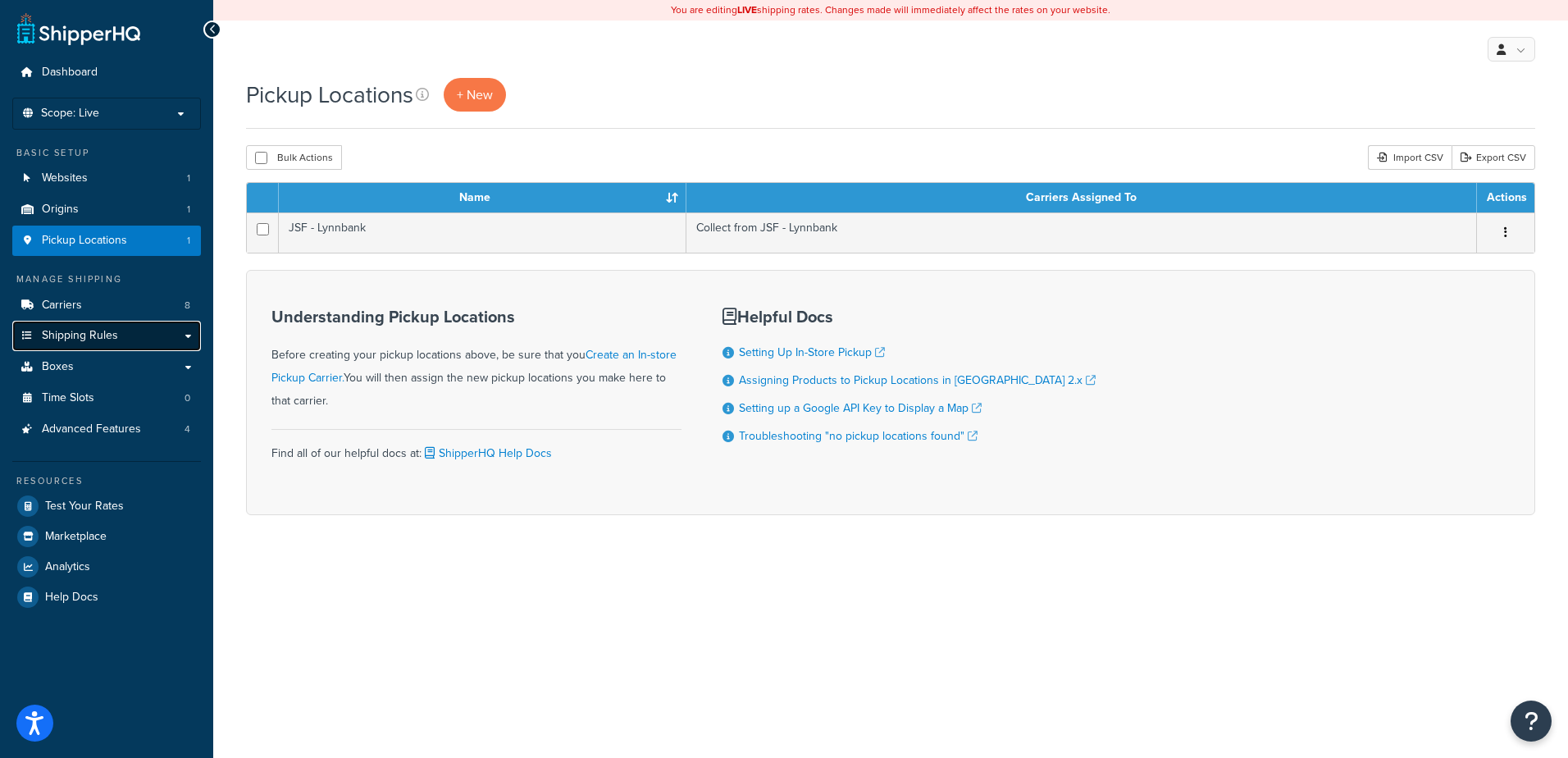
click at [115, 341] on span "Shipping Rules" at bounding box center [80, 335] width 76 height 14
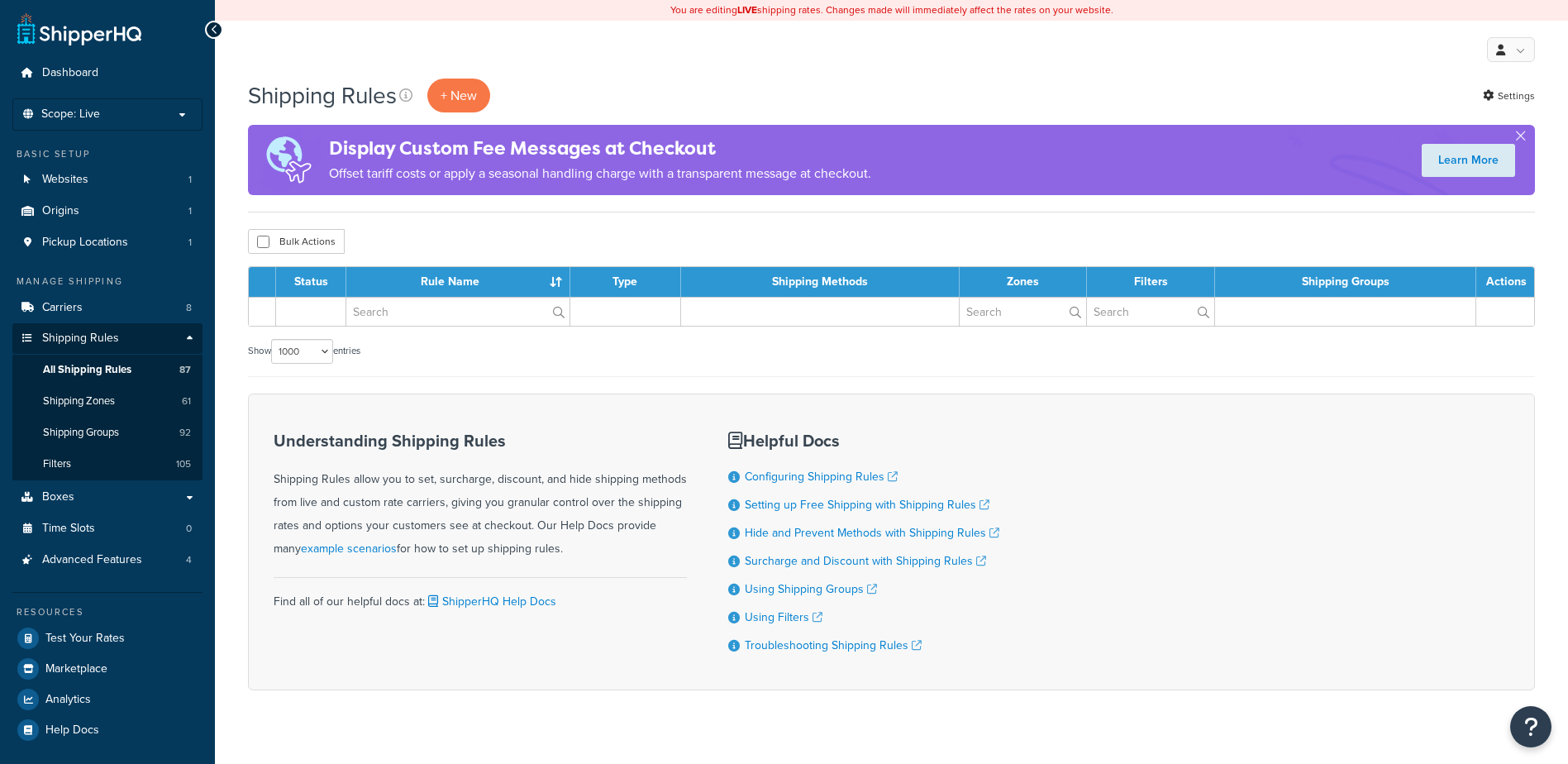
select select "1000"
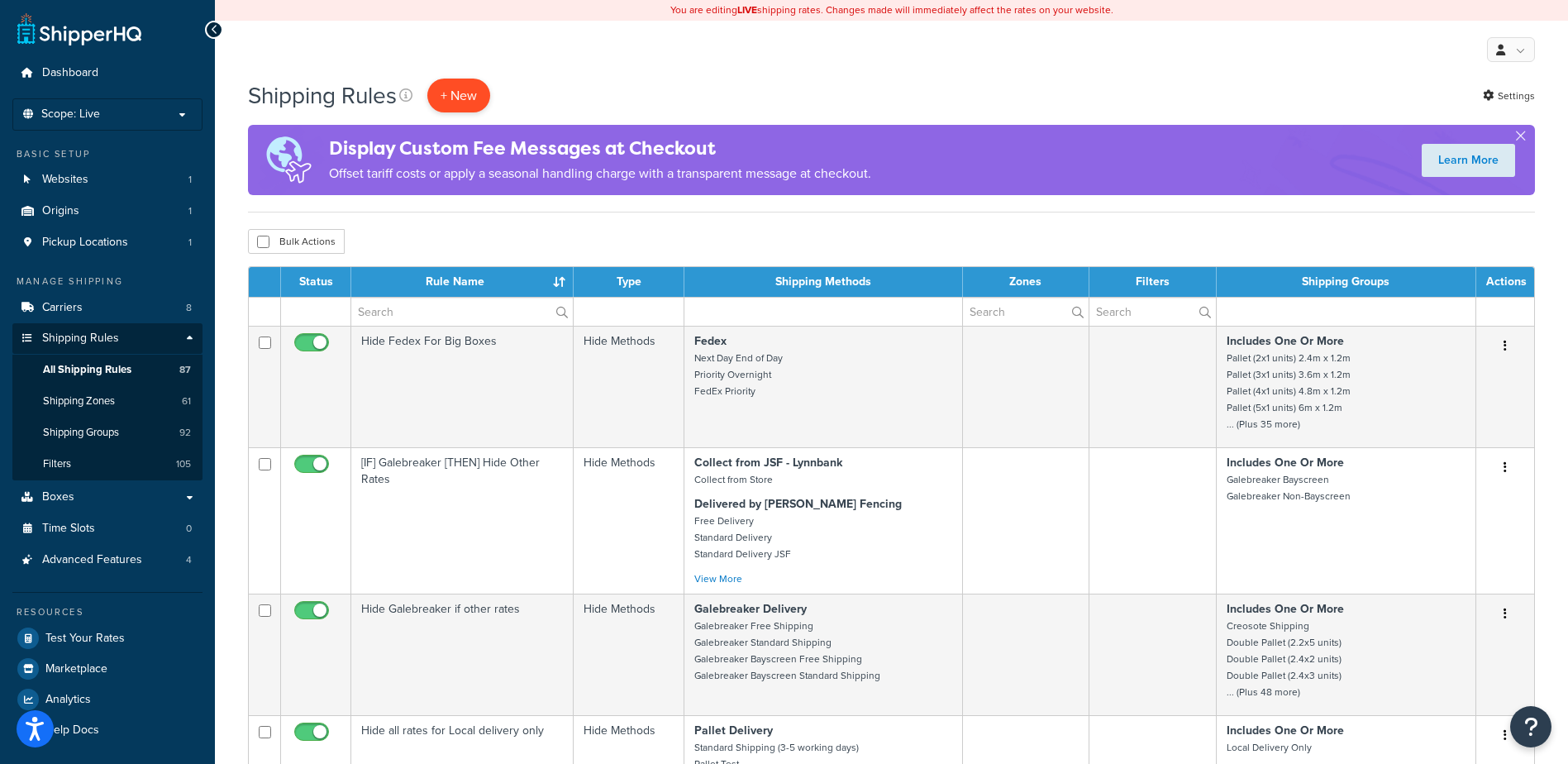
click at [474, 100] on p "+ New" at bounding box center [458, 95] width 63 height 34
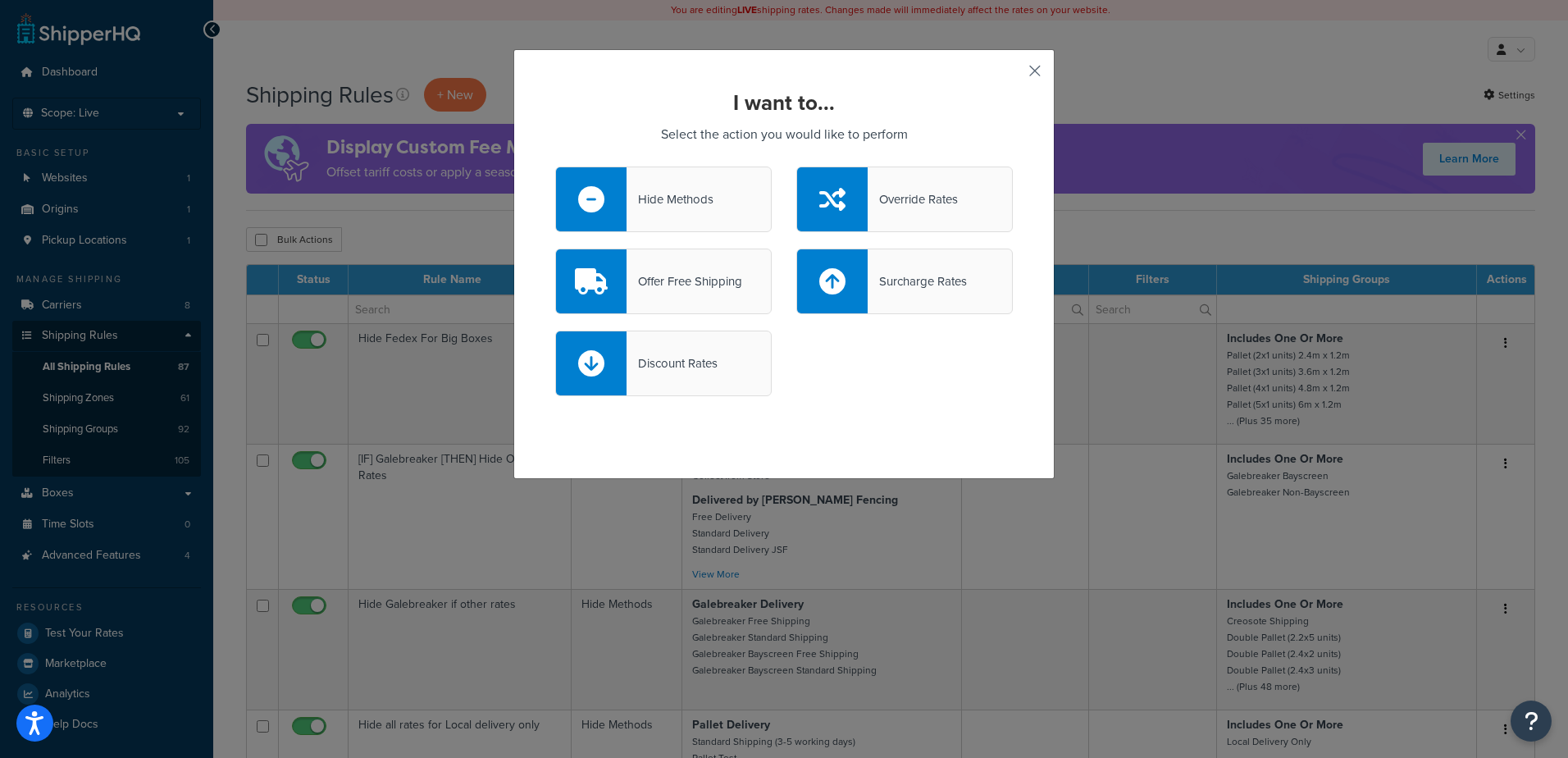
click at [1013, 75] on button "button" at bounding box center [1011, 76] width 5 height 5
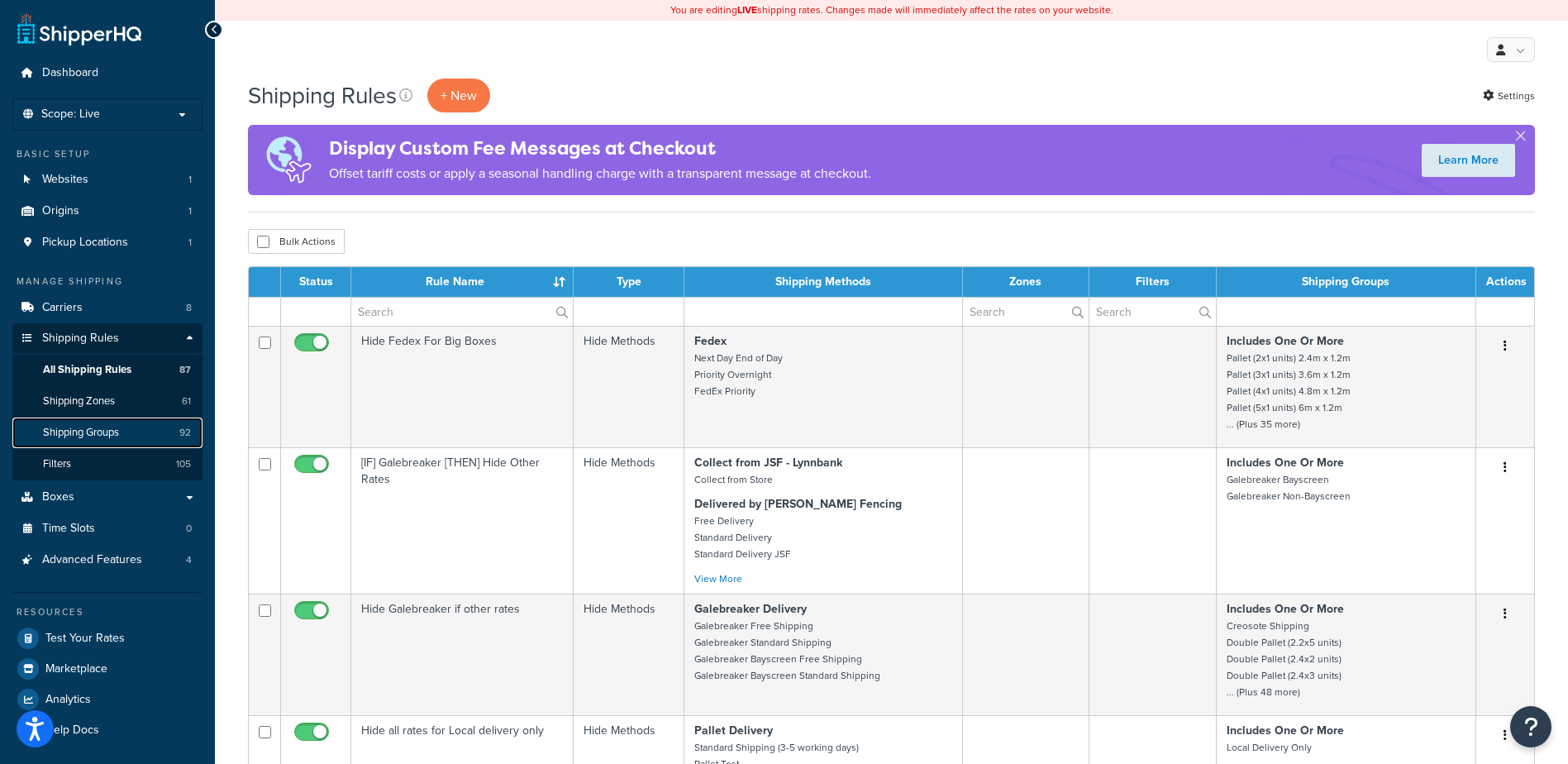
click at [122, 424] on link "Shipping Groups 92" at bounding box center [107, 432] width 190 height 30
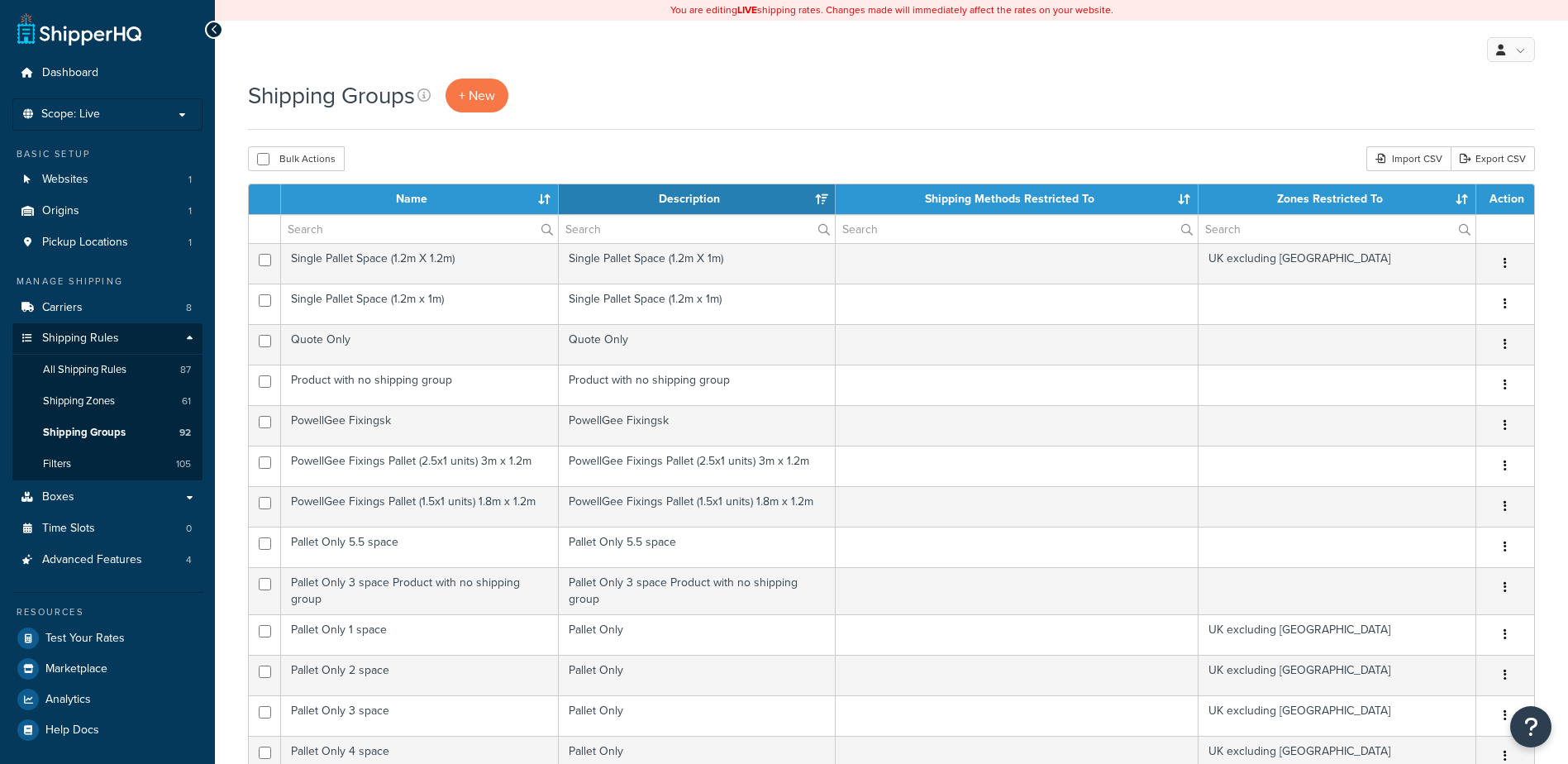
select select "15"
click at [484, 91] on span "+ New" at bounding box center [477, 95] width 37 height 19
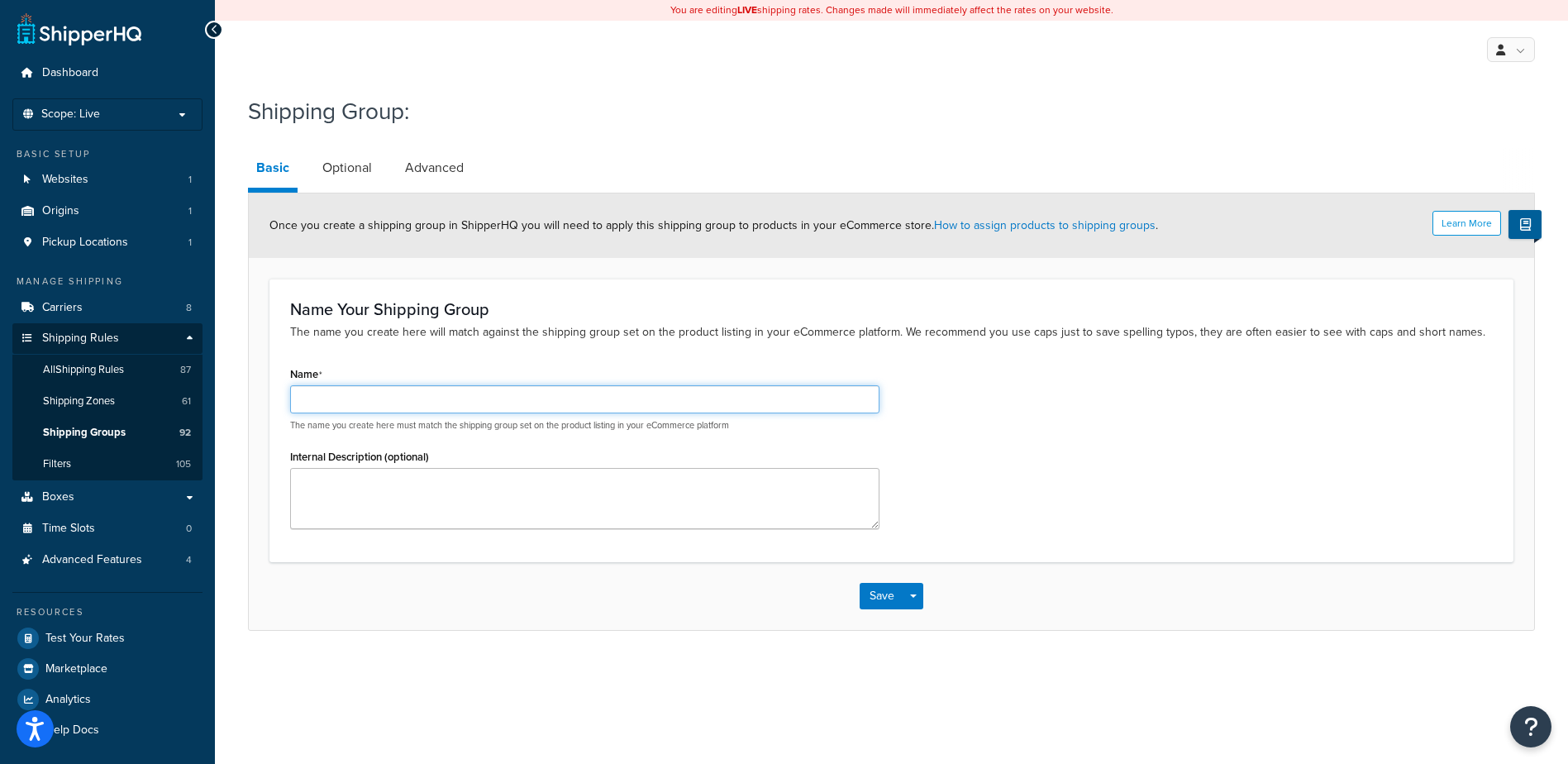
click at [383, 387] on input "Name" at bounding box center [585, 398] width 589 height 28
type input "b"
type input "[PERSON_NAME]"
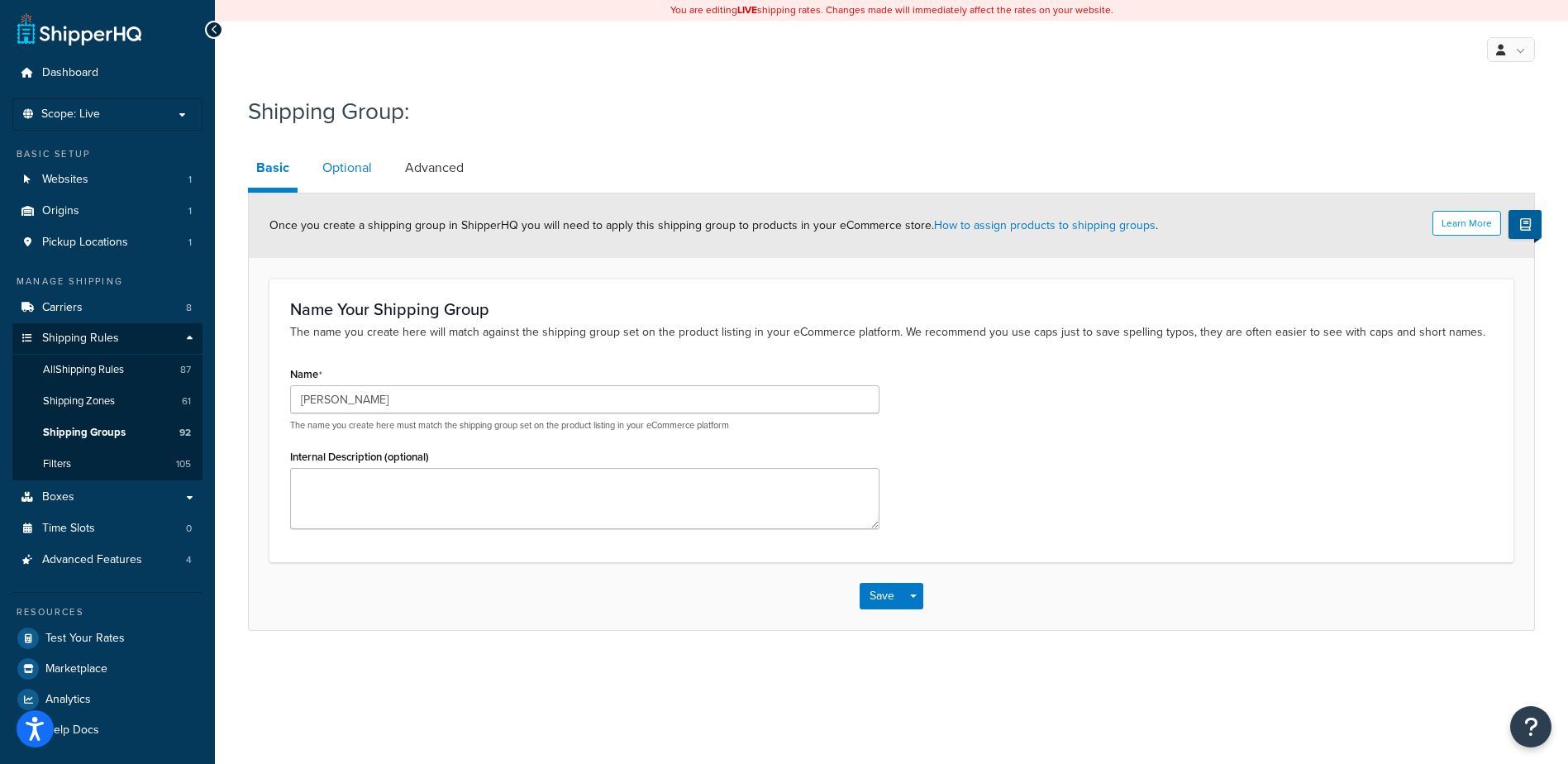
click at [315, 183] on link "Optional" at bounding box center [347, 167] width 66 height 39
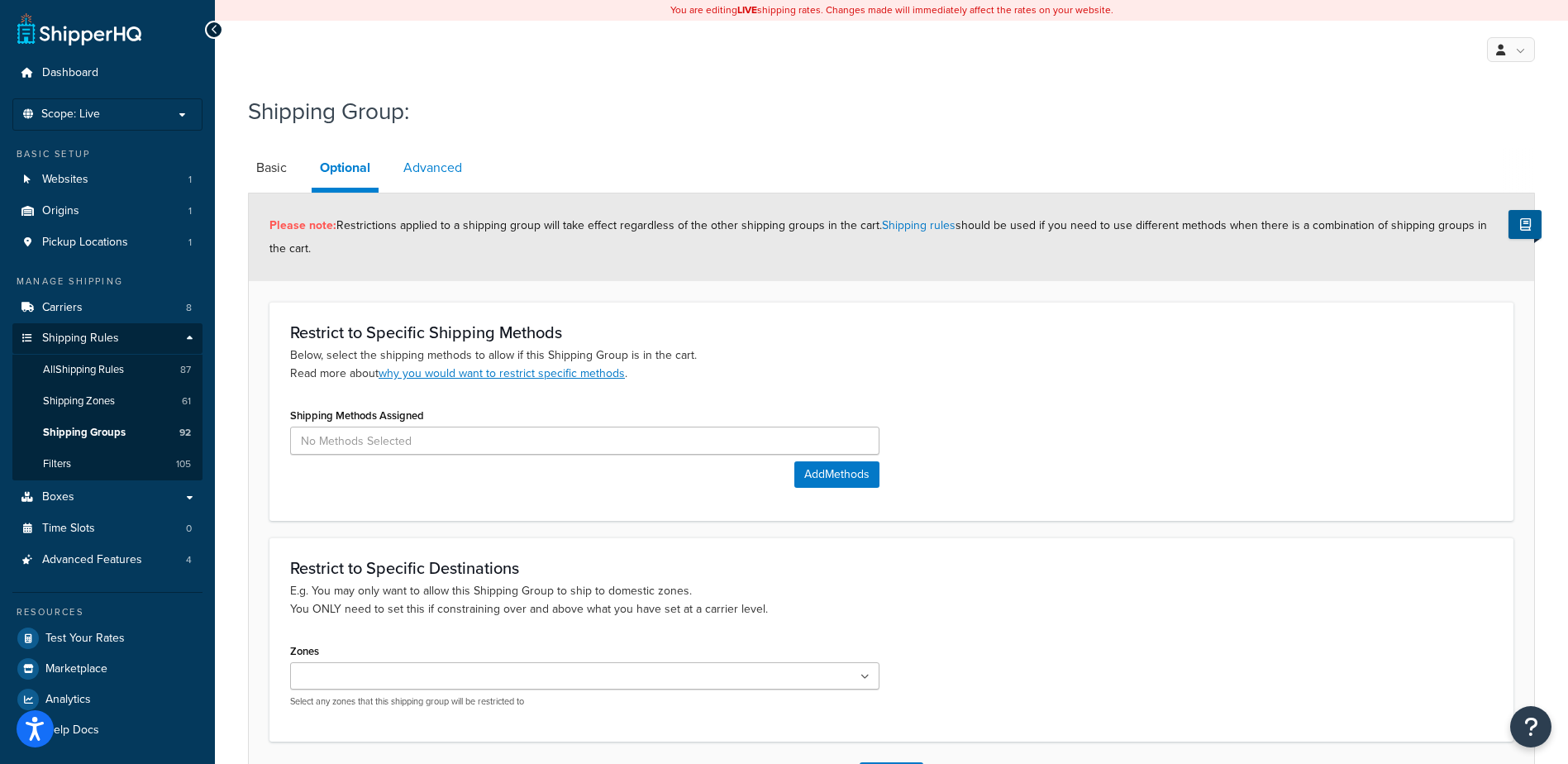
click at [421, 175] on link "Advanced" at bounding box center [433, 167] width 75 height 39
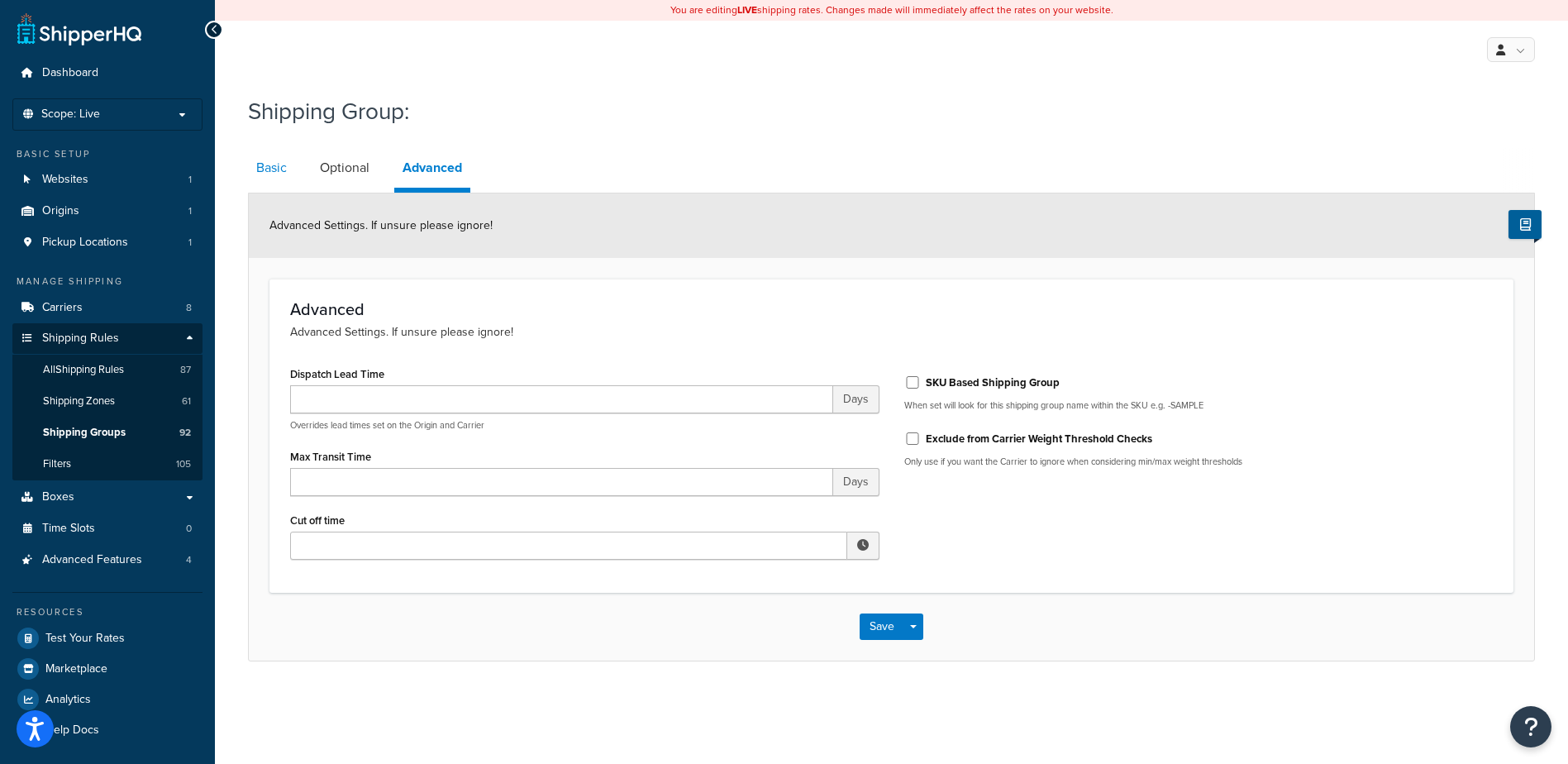
click at [272, 165] on link "Basic" at bounding box center [271, 167] width 47 height 39
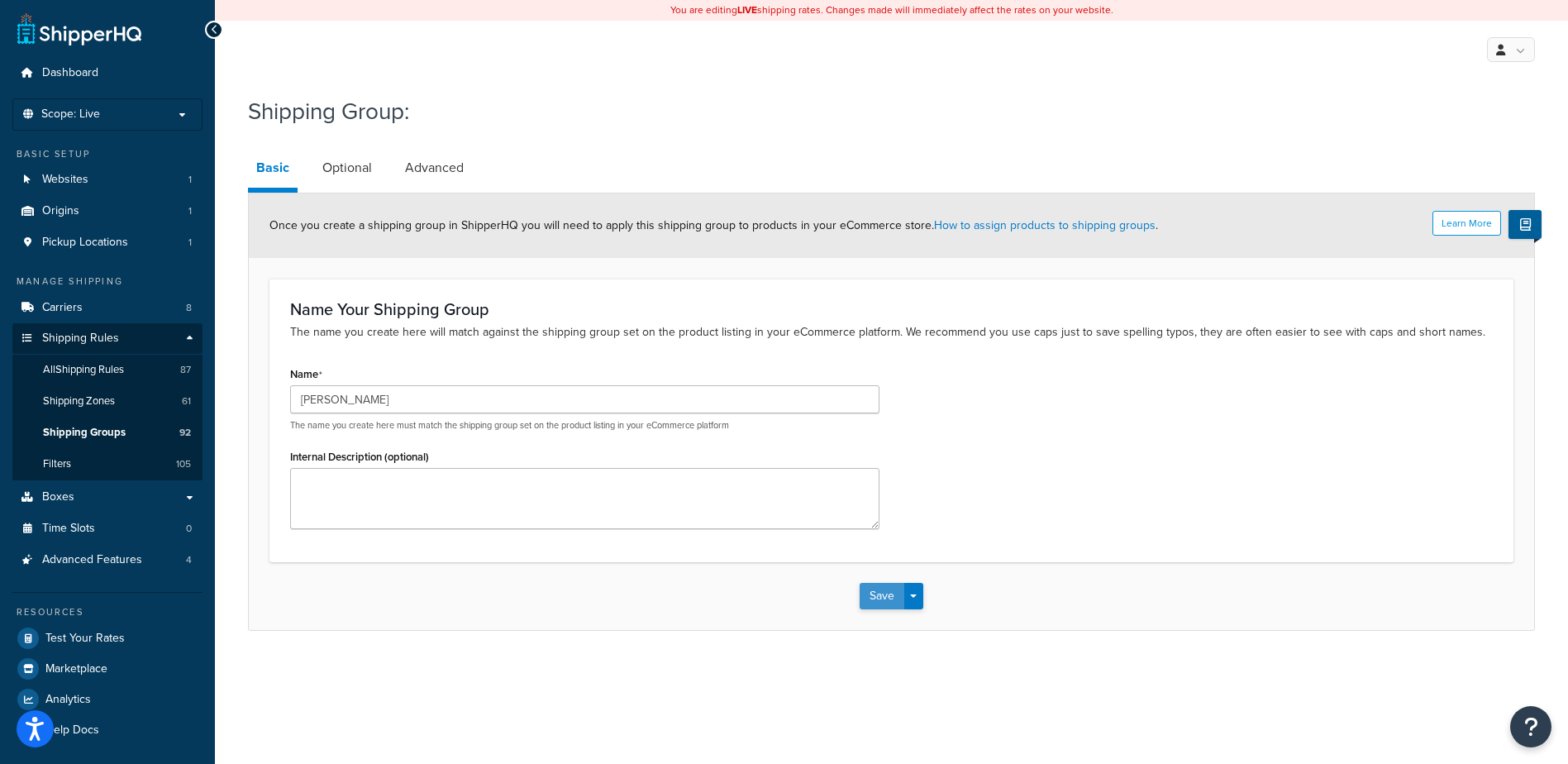
click at [880, 595] on button "Save" at bounding box center [882, 595] width 45 height 27
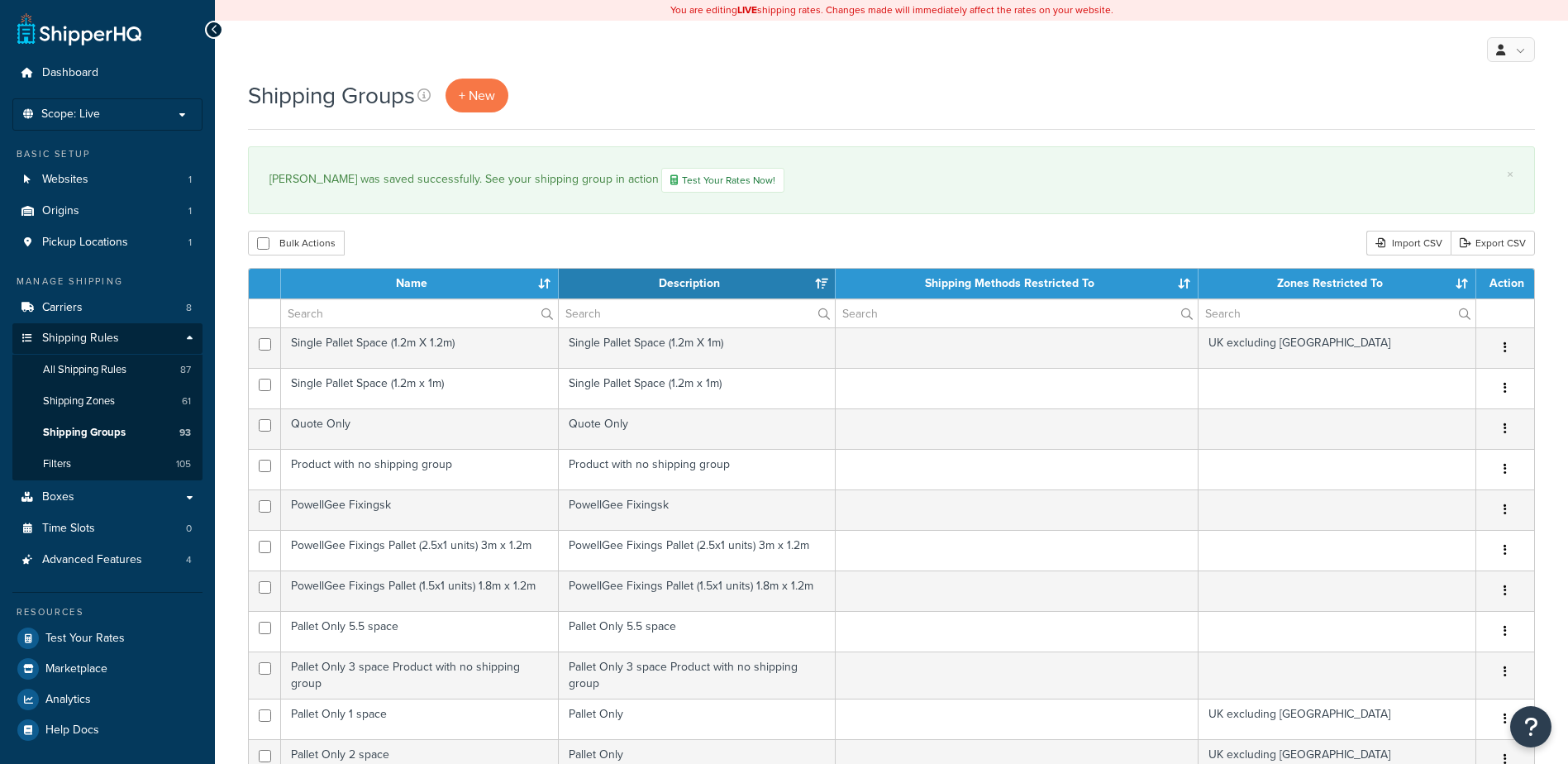
select select "15"
click at [110, 300] on link "Carriers 8" at bounding box center [107, 307] width 190 height 30
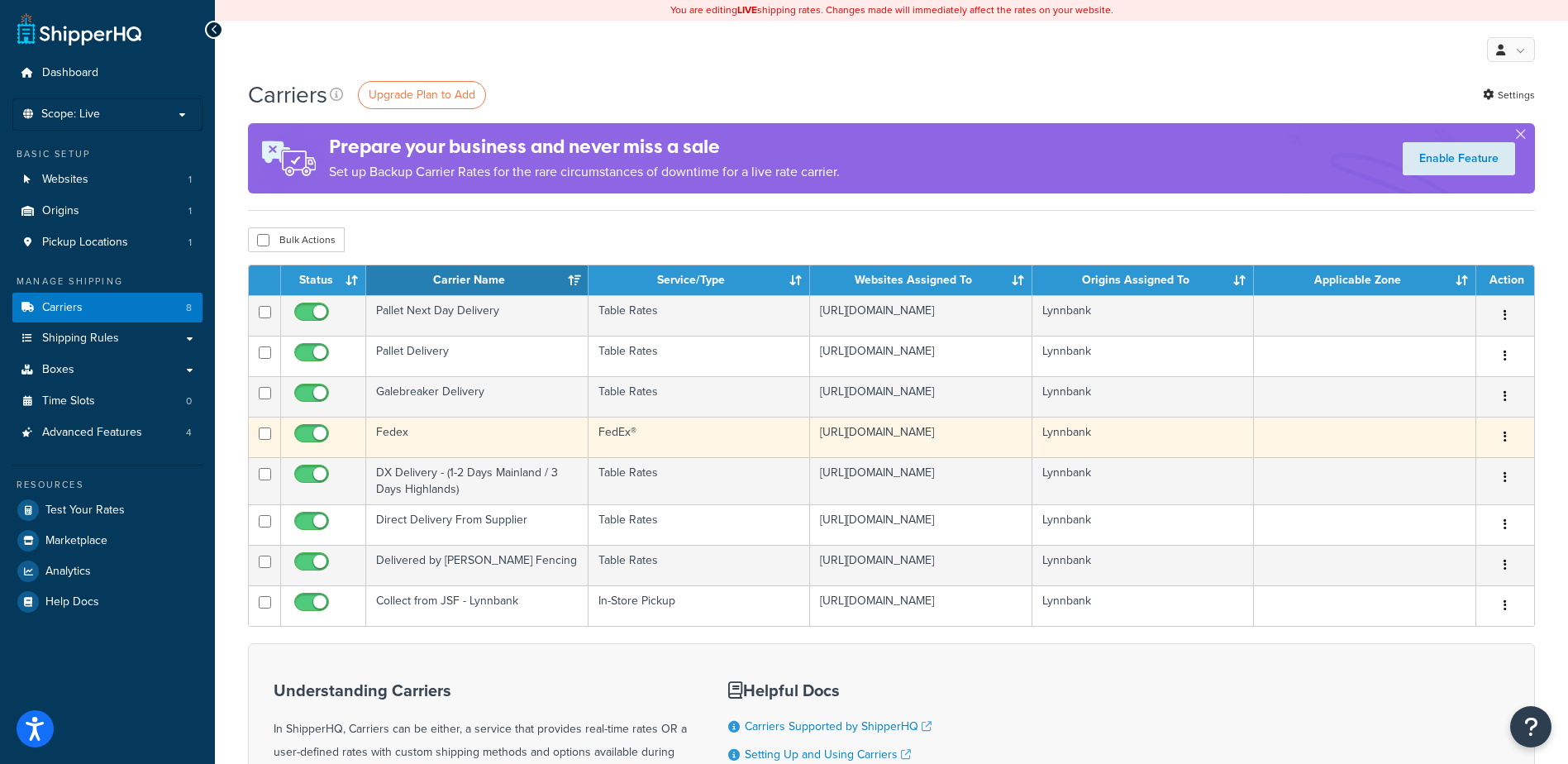
click at [773, 440] on td "FedEx®" at bounding box center [699, 437] width 223 height 40
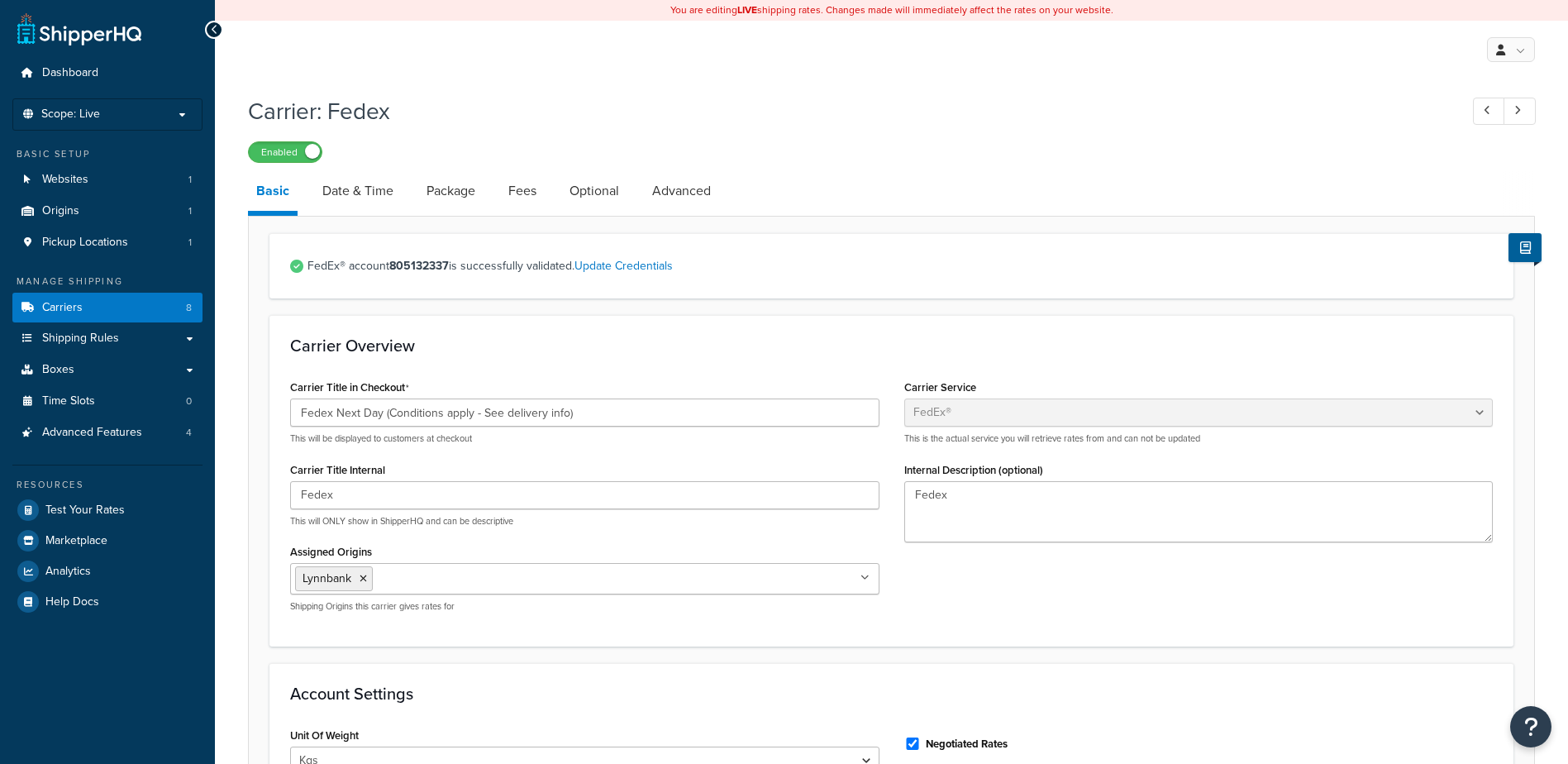
select select "fedEx"
select select "kg"
select select "CM"
select select "REGULAR_PICKUP"
select select "YOUR_PACKAGING"
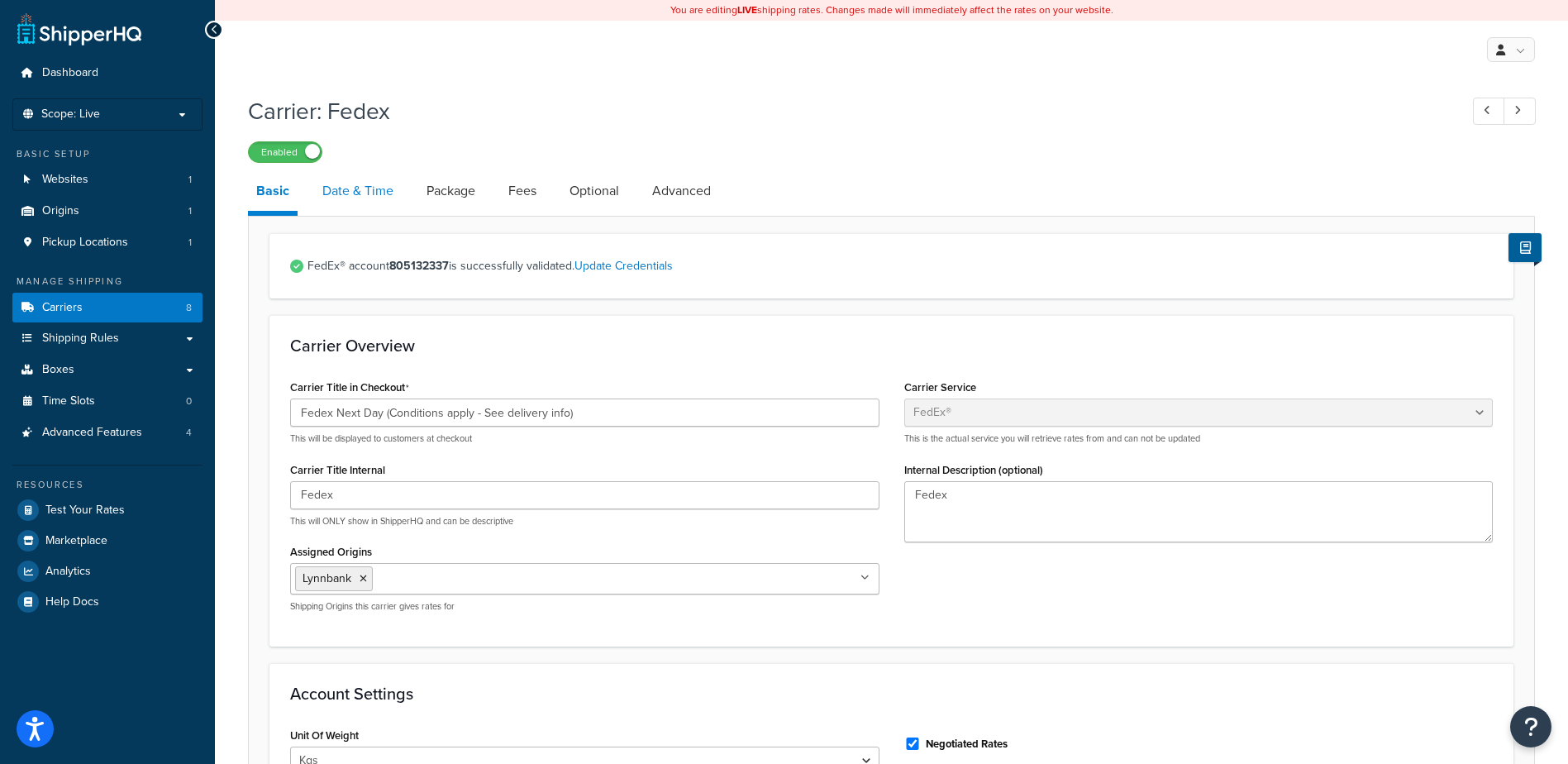
click at [375, 202] on link "Date & Time" at bounding box center [358, 191] width 88 height 39
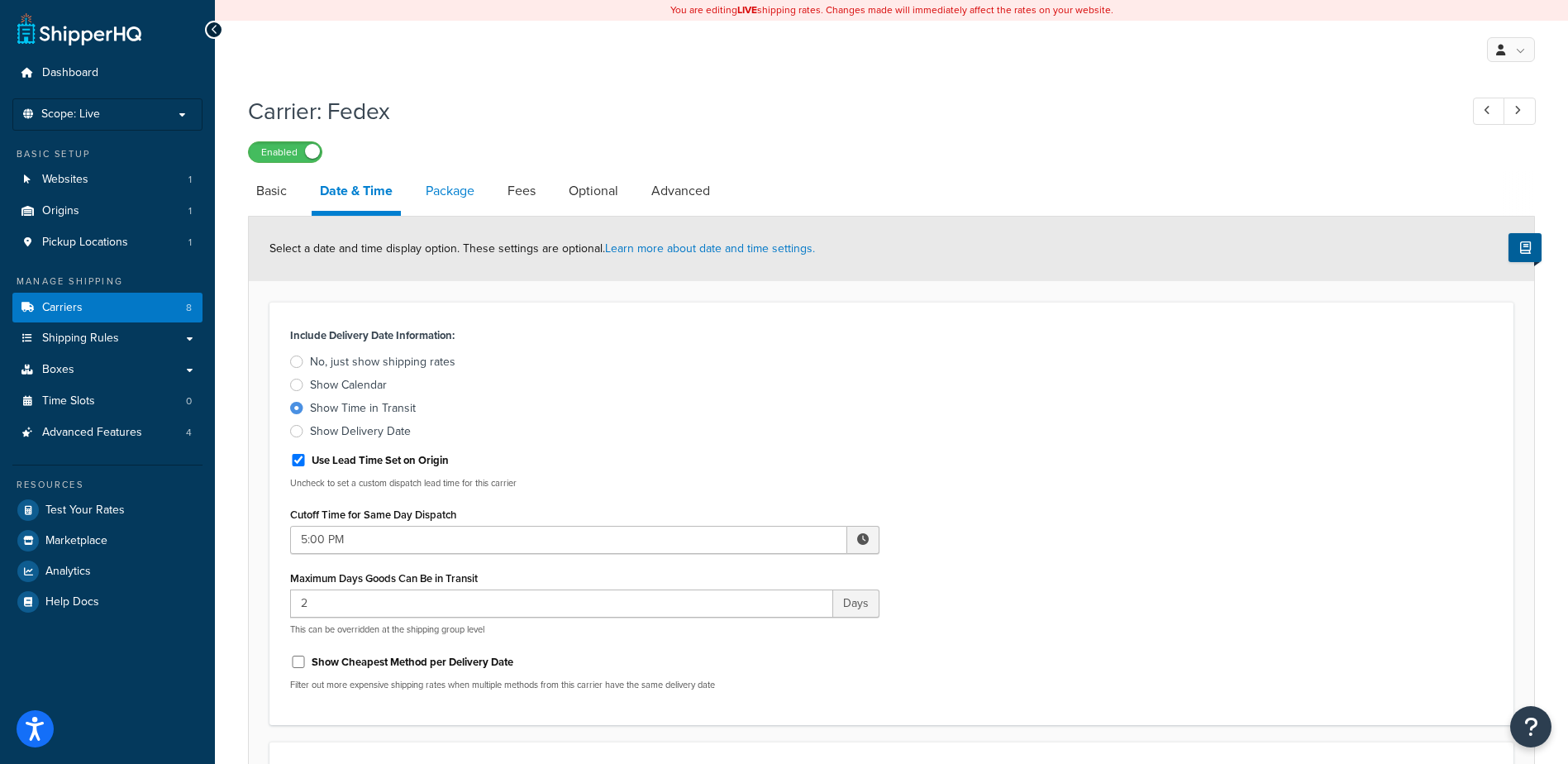
click at [433, 192] on link "Package" at bounding box center [450, 191] width 65 height 39
select select "316116"
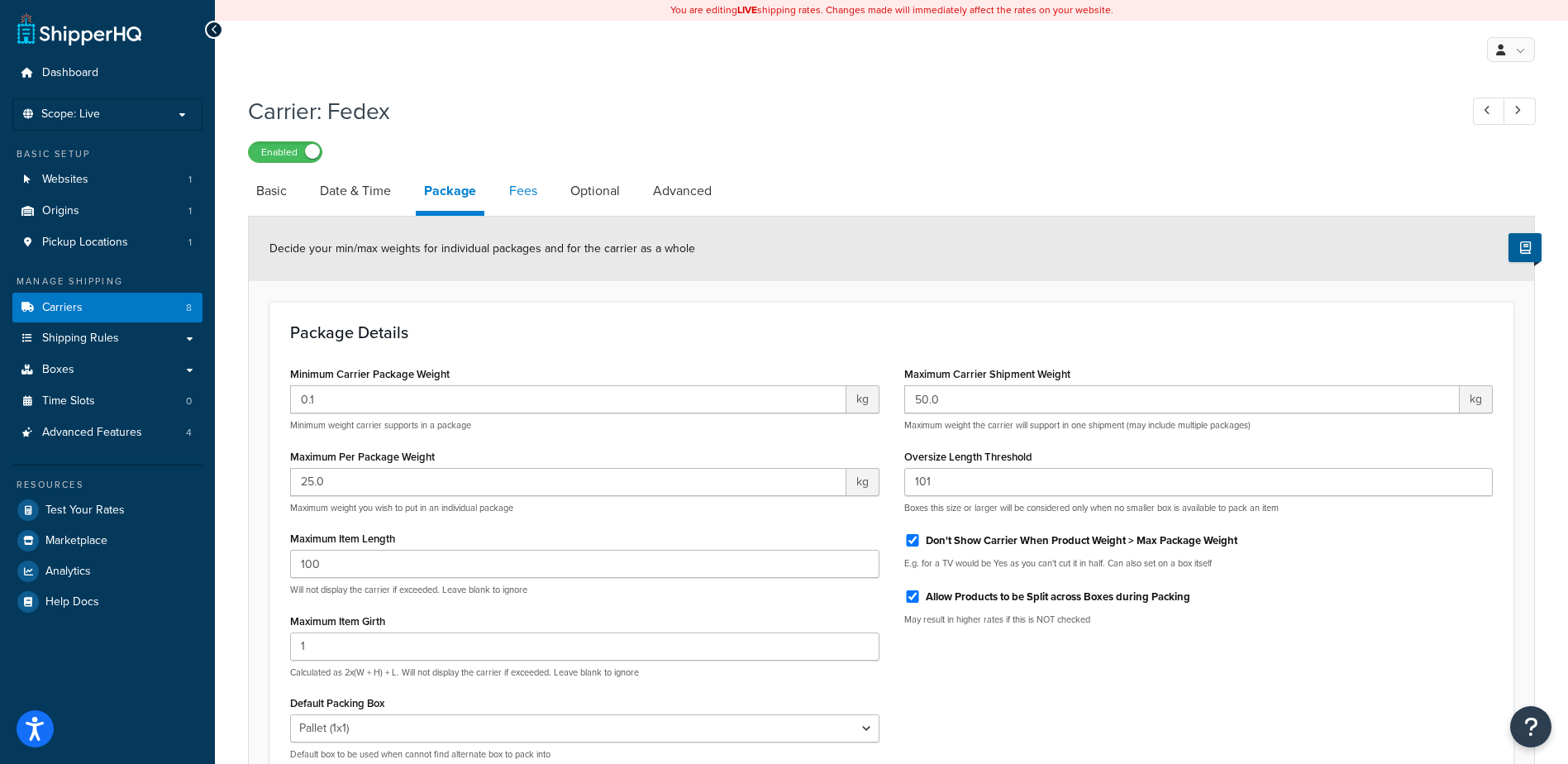
click at [521, 202] on link "Fees" at bounding box center [523, 191] width 45 height 39
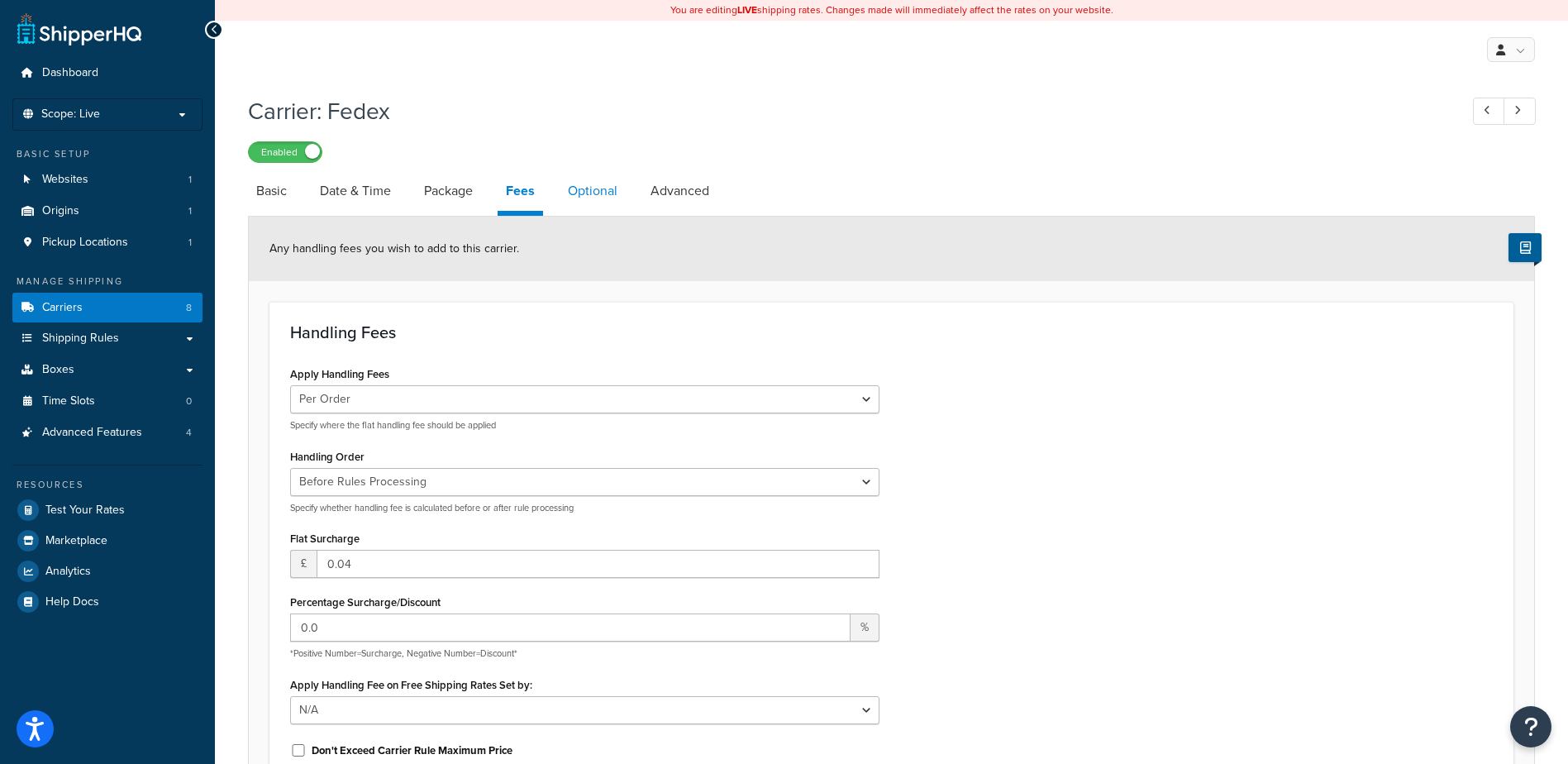
click at [588, 179] on link "Optional" at bounding box center [593, 191] width 66 height 39
select select "business"
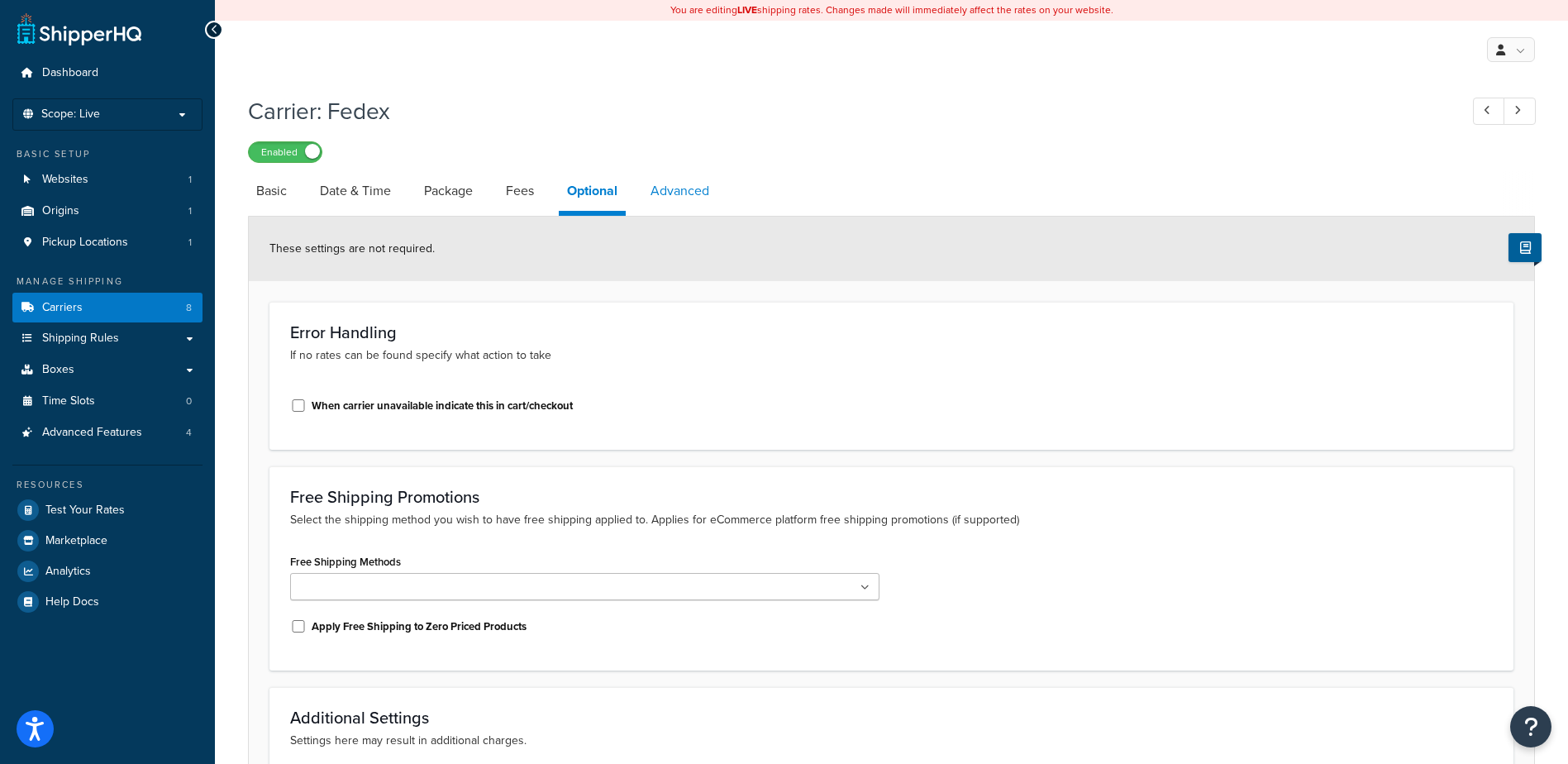
click at [659, 196] on link "Advanced" at bounding box center [680, 191] width 75 height 39
select select "false"
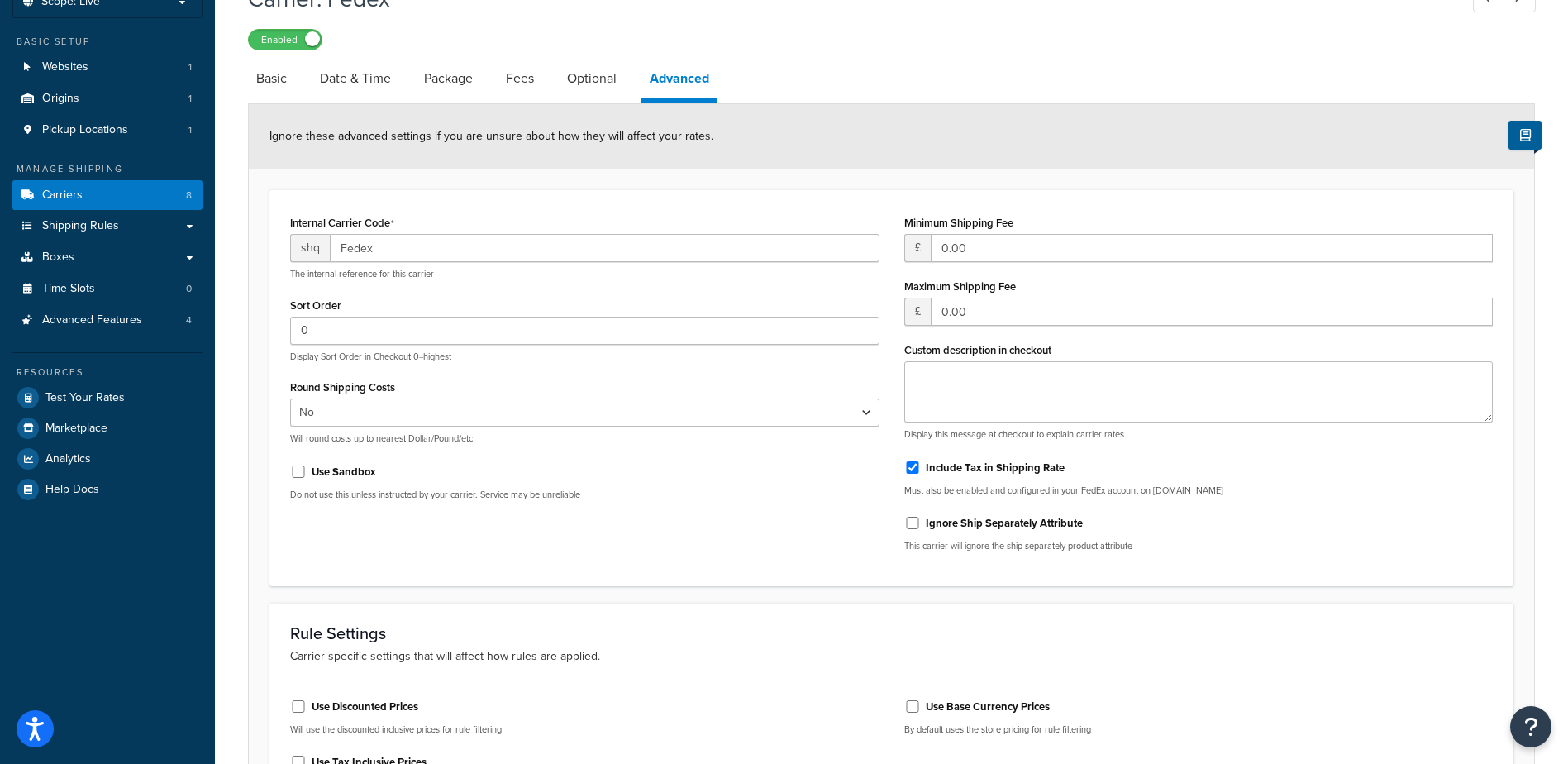
scroll to position [80, 0]
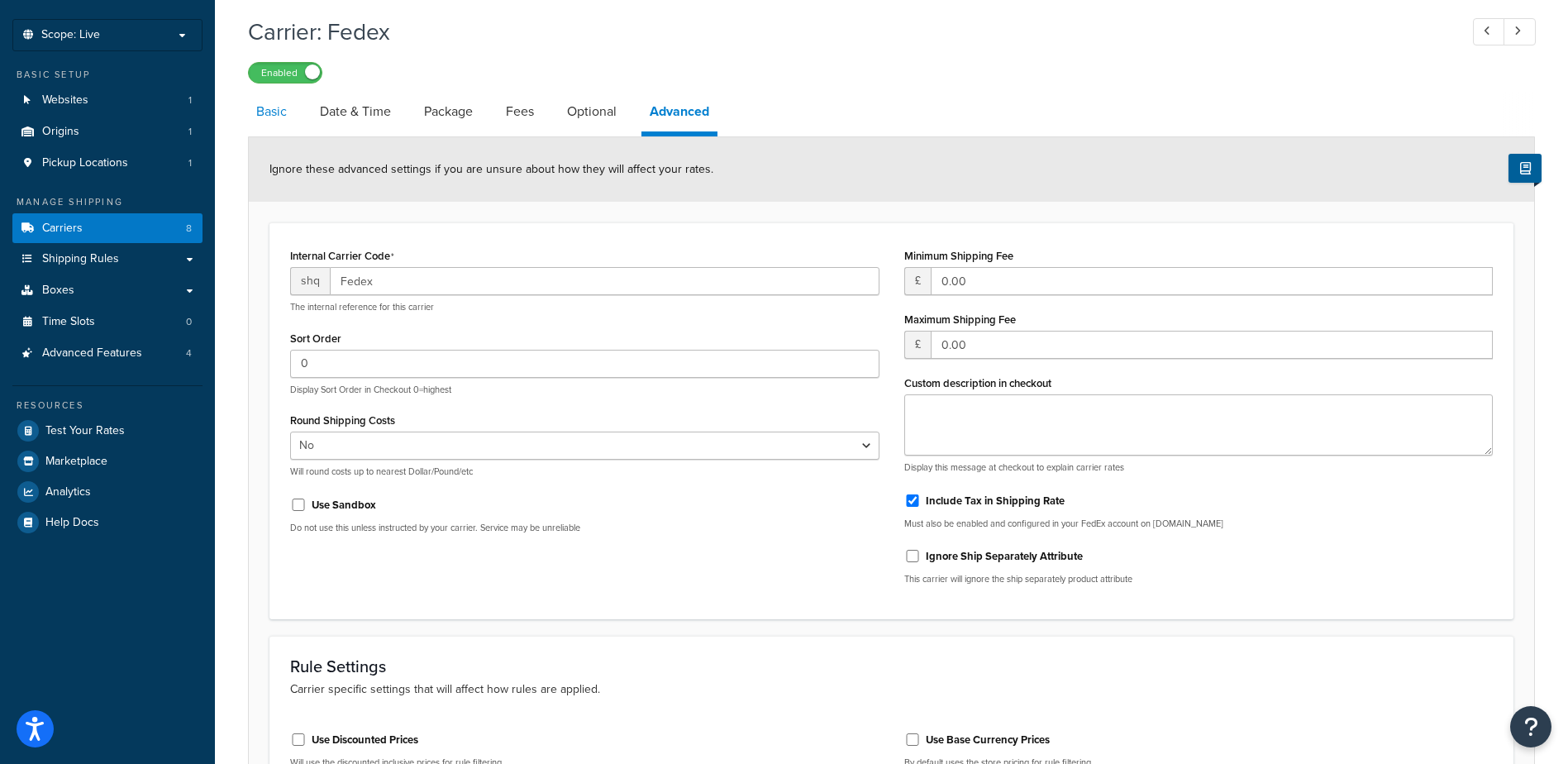
click at [293, 112] on link "Basic" at bounding box center [271, 111] width 47 height 39
select select "fedEx"
select select "kg"
select select "CM"
select select "REGULAR_PICKUP"
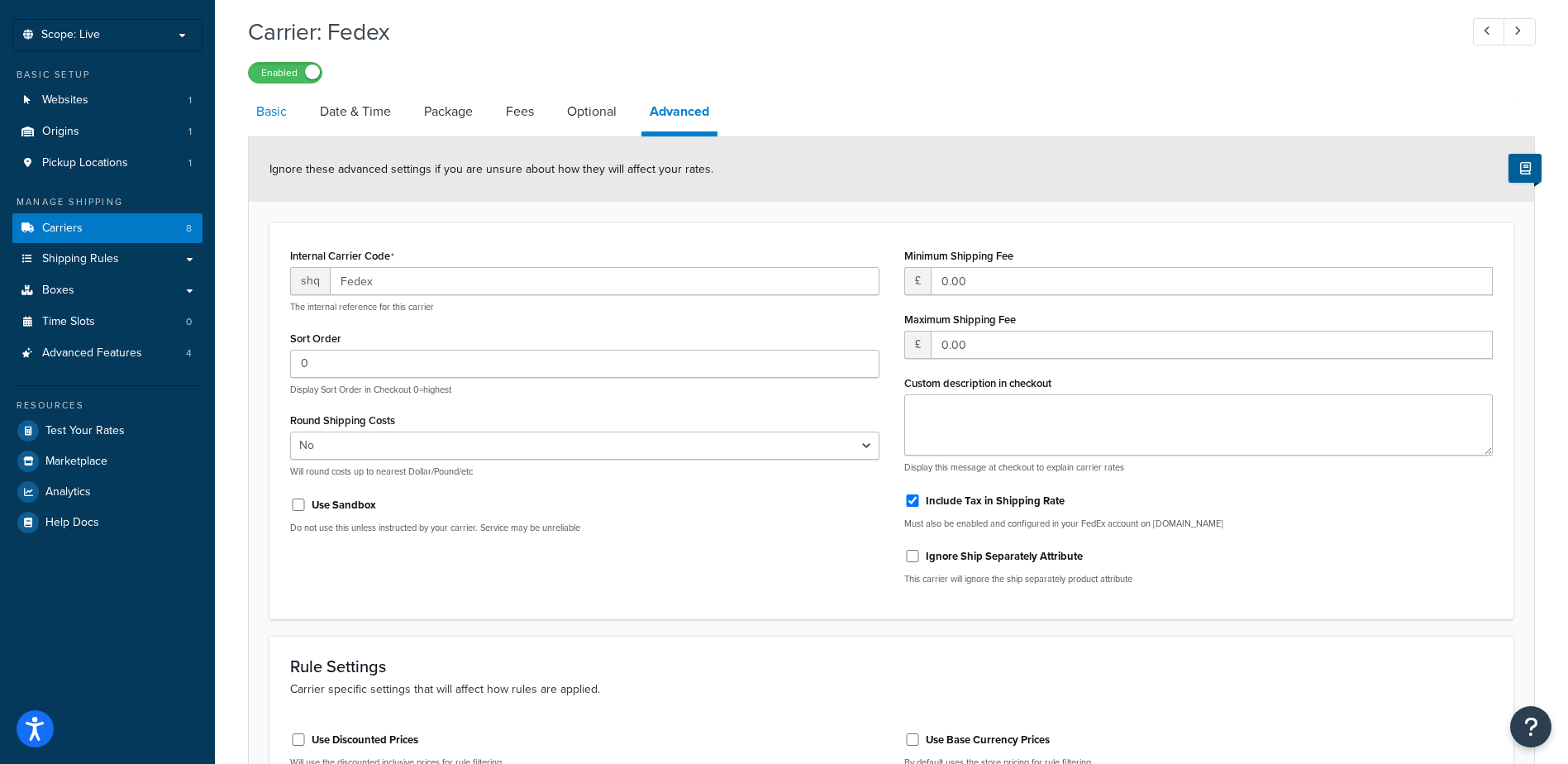
select select "YOUR_PACKAGING"
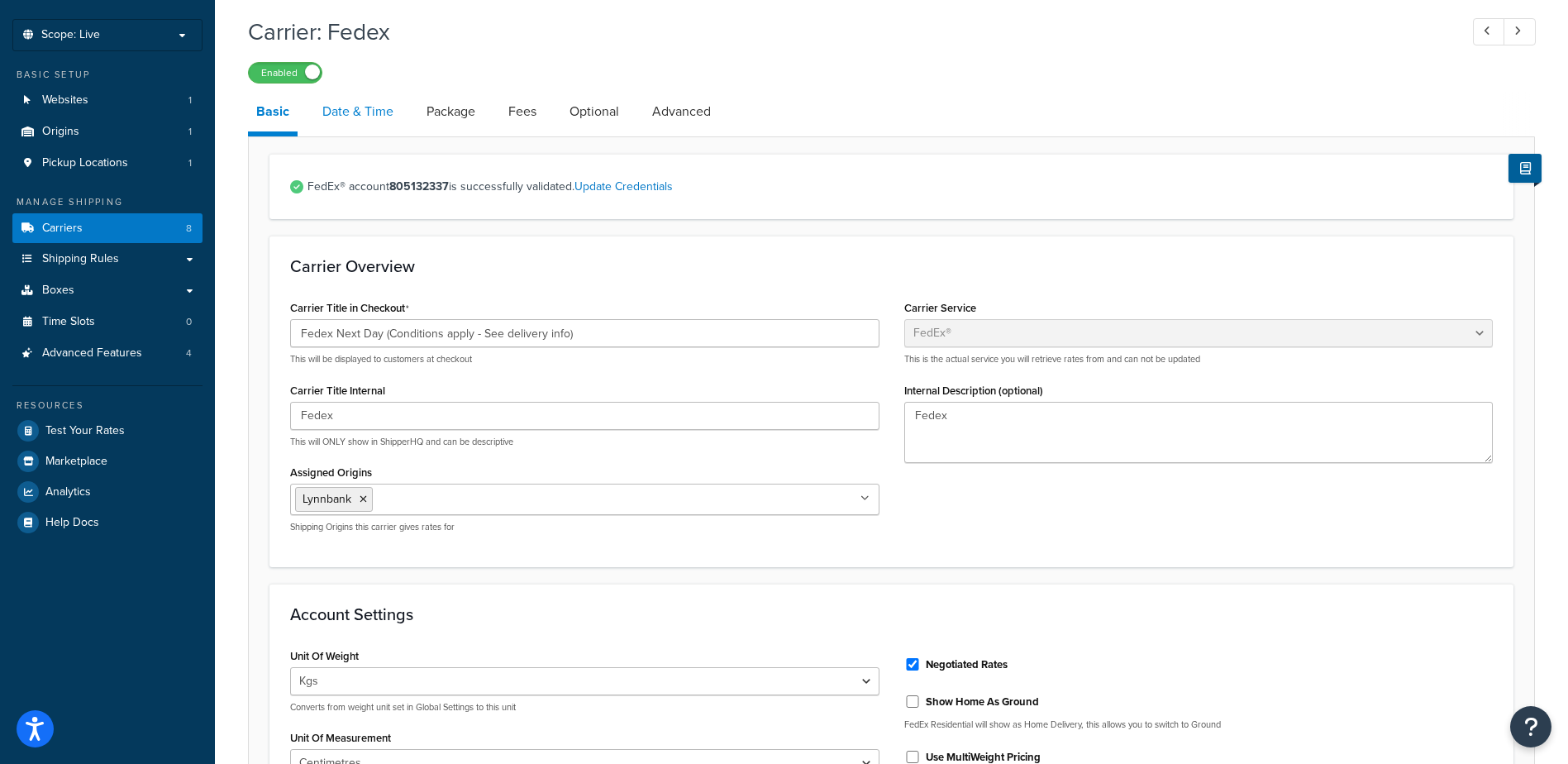
click at [354, 110] on link "Date & Time" at bounding box center [358, 111] width 88 height 39
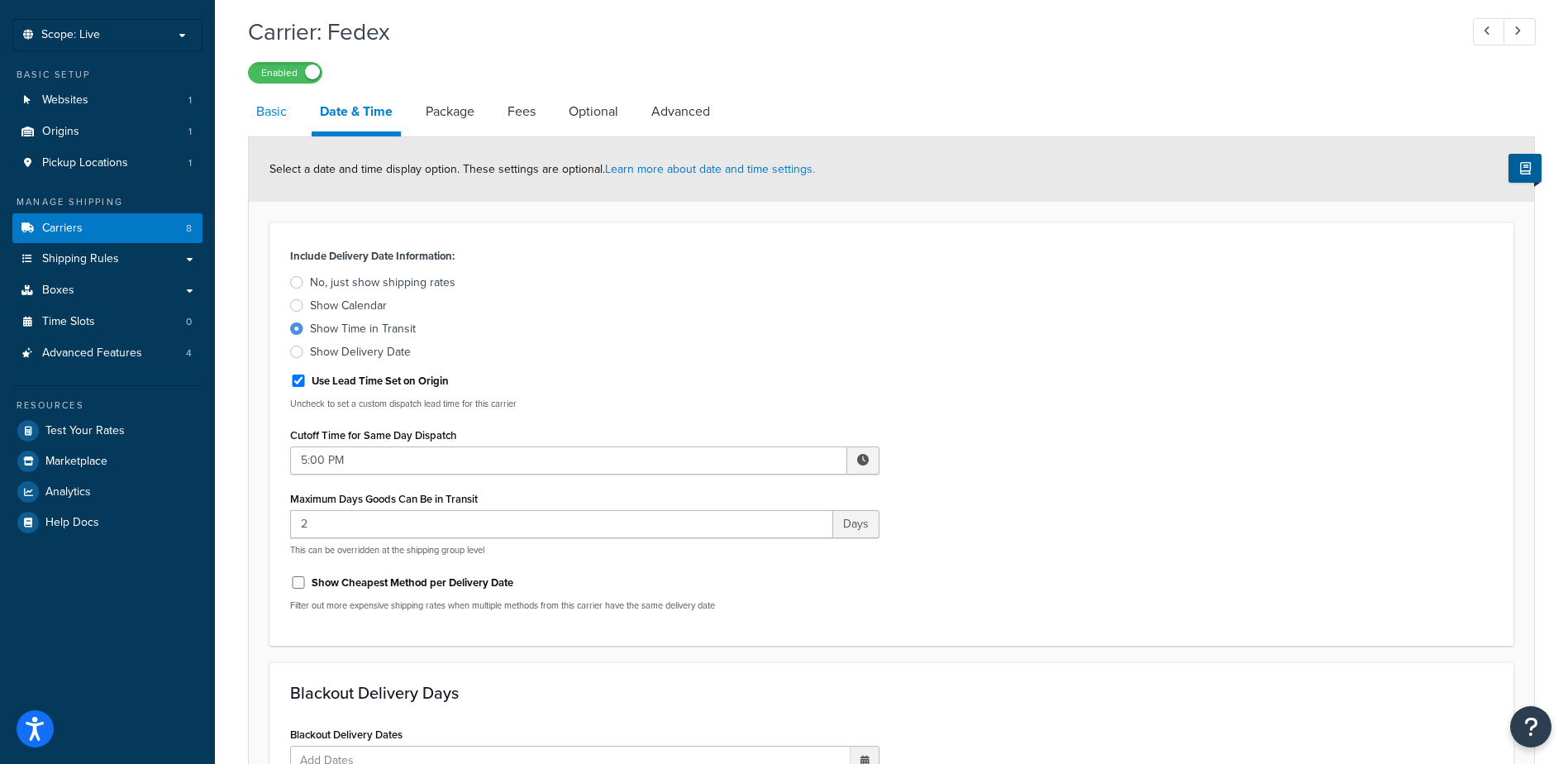
click at [278, 114] on link "Basic" at bounding box center [271, 111] width 47 height 39
select select "fedEx"
select select "kg"
select select "CM"
select select "REGULAR_PICKUP"
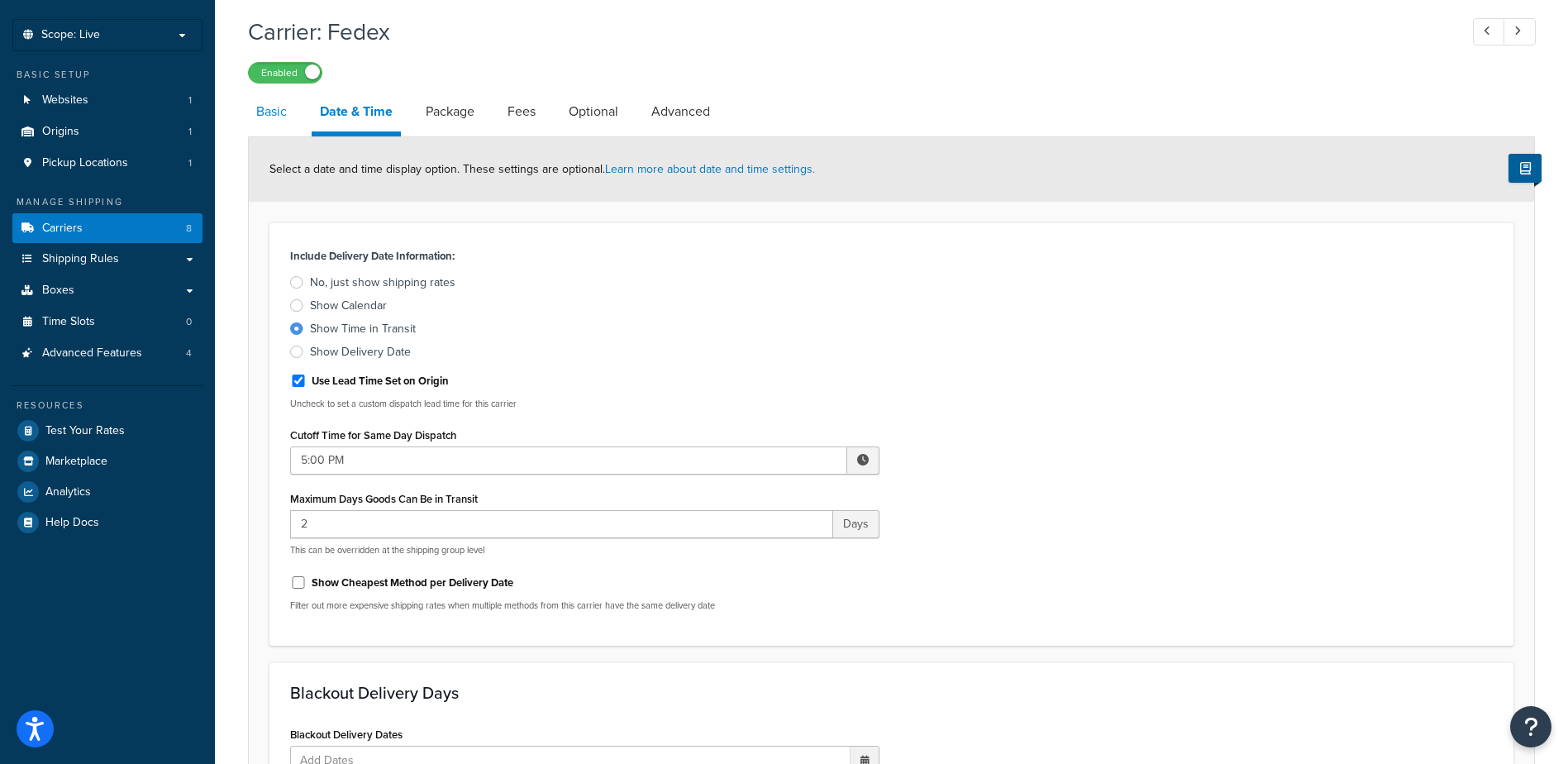
select select "YOUR_PACKAGING"
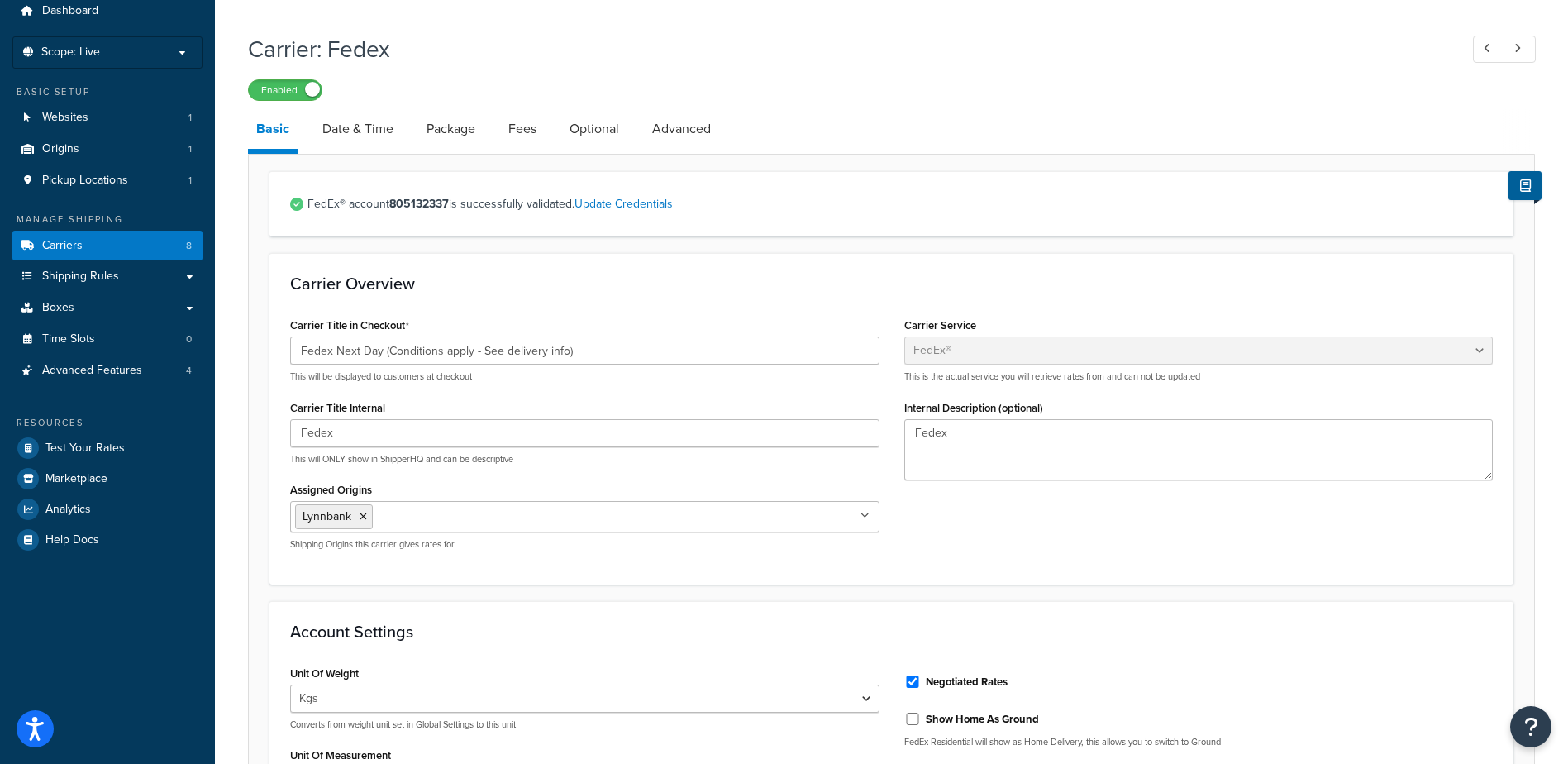
scroll to position [36, 0]
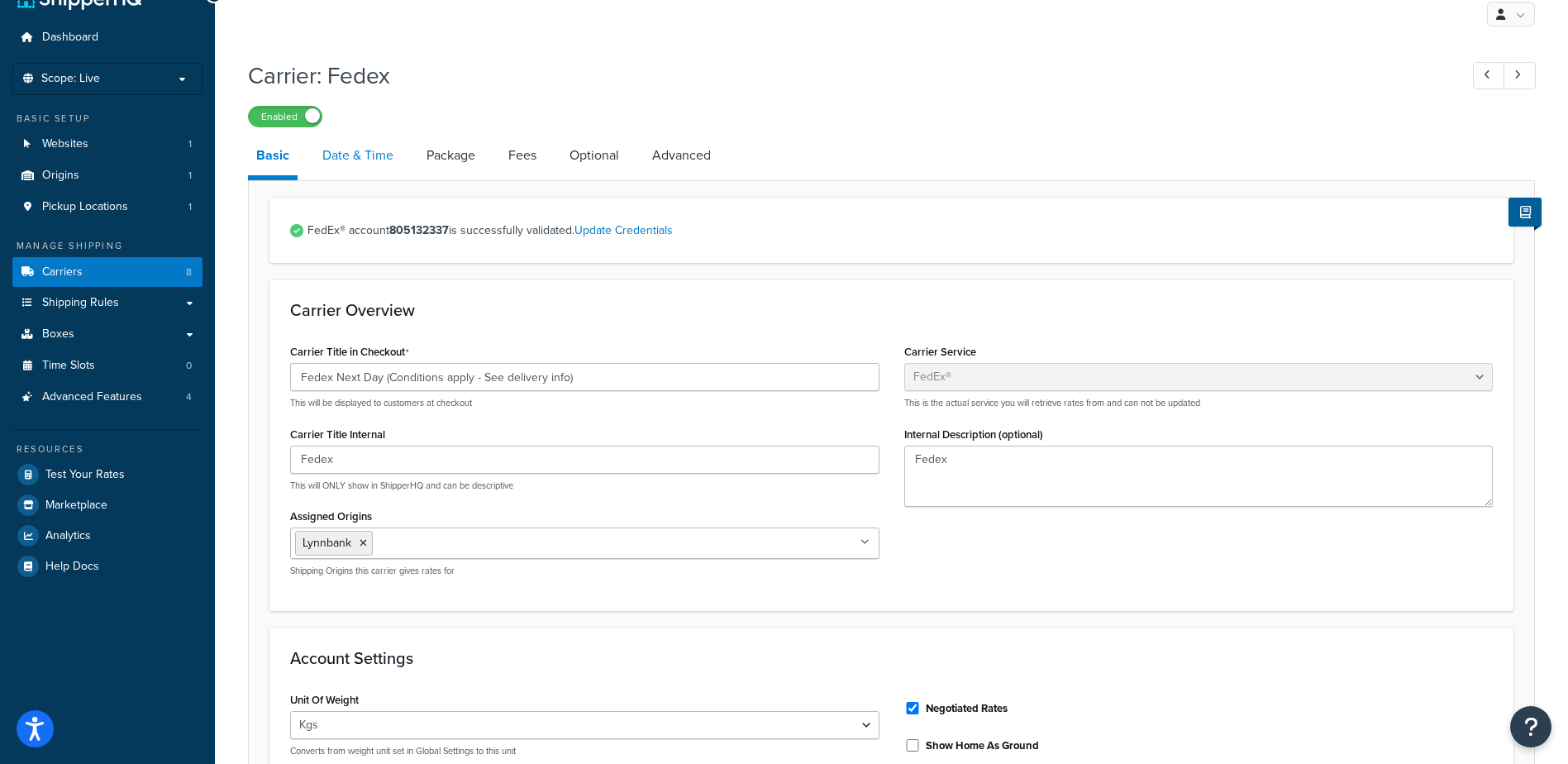
click at [338, 162] on link "Date & Time" at bounding box center [358, 155] width 88 height 39
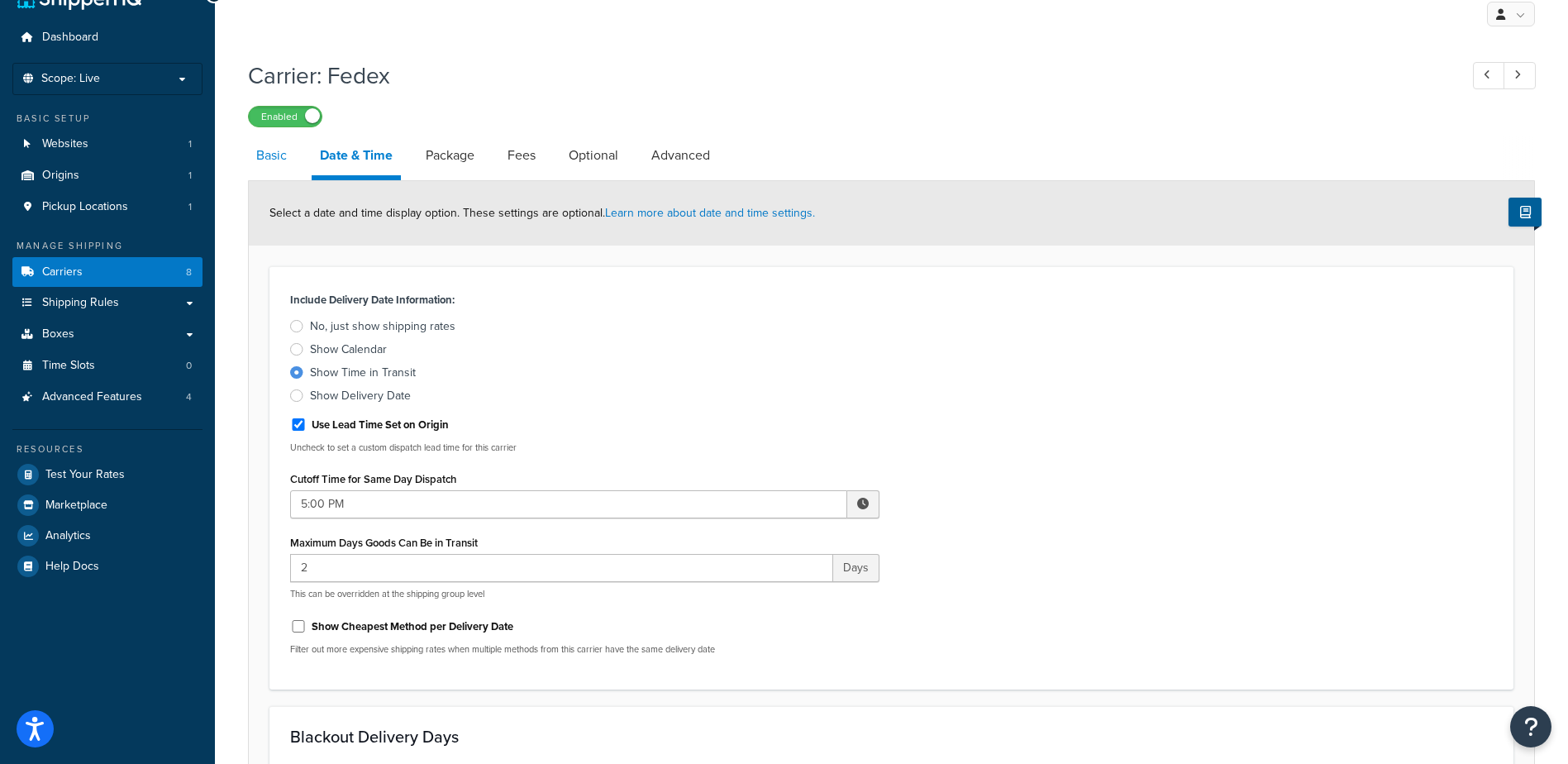
click at [252, 156] on link "Basic" at bounding box center [271, 155] width 47 height 39
select select "fedEx"
select select "kg"
select select "CM"
select select "REGULAR_PICKUP"
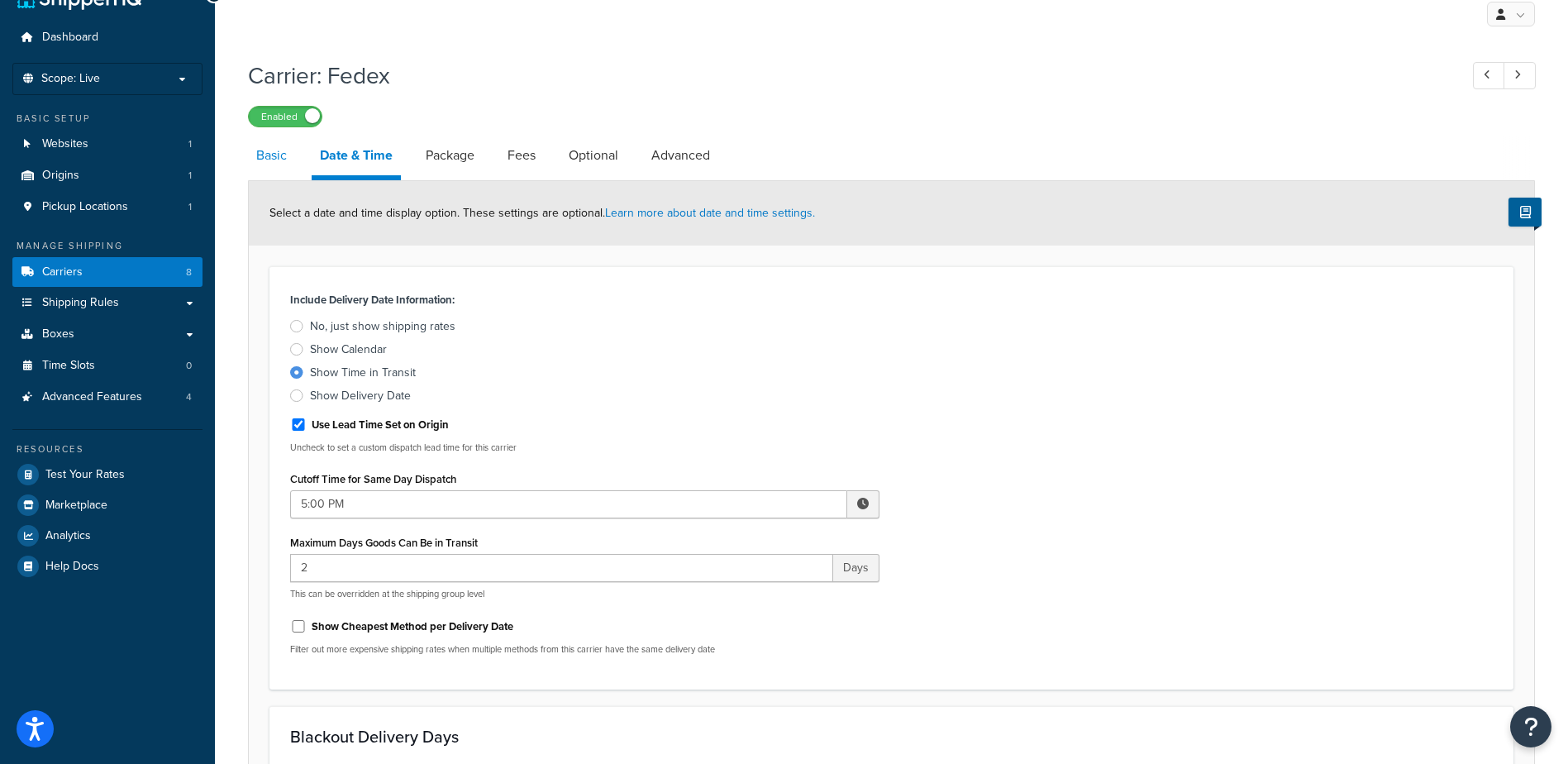
select select "YOUR_PACKAGING"
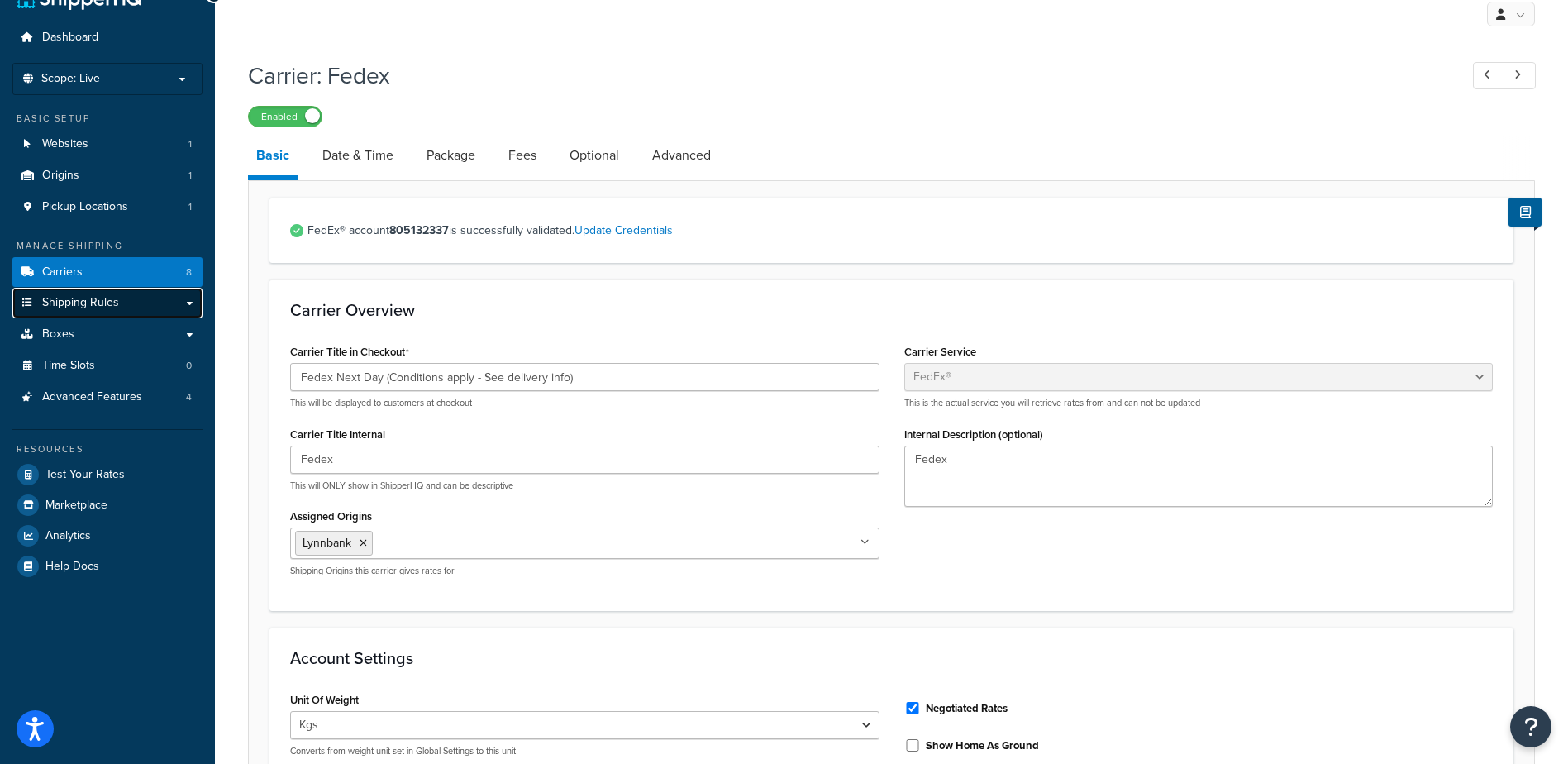
click at [127, 308] on link "Shipping Rules" at bounding box center [107, 302] width 190 height 30
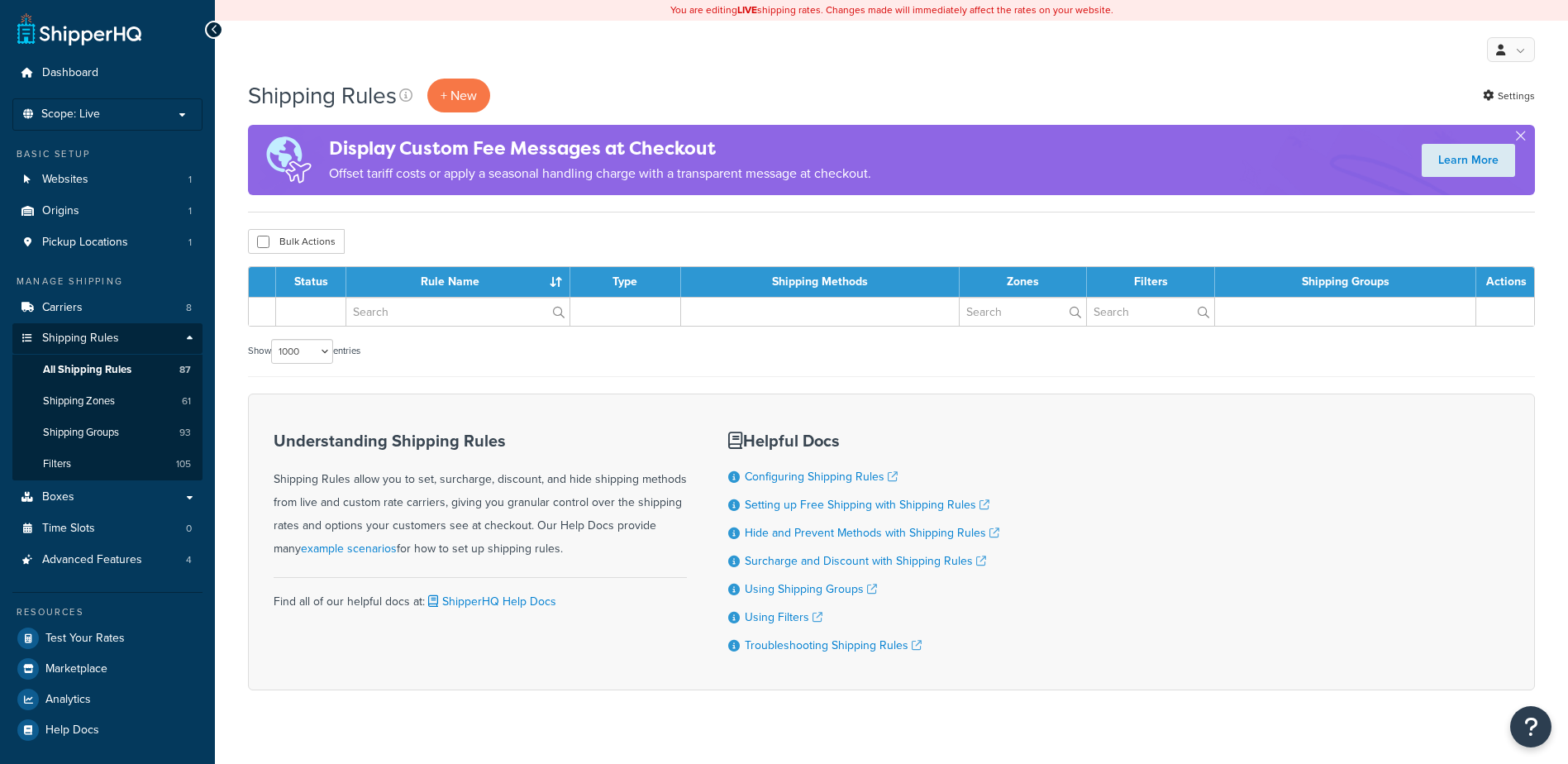
select select "1000"
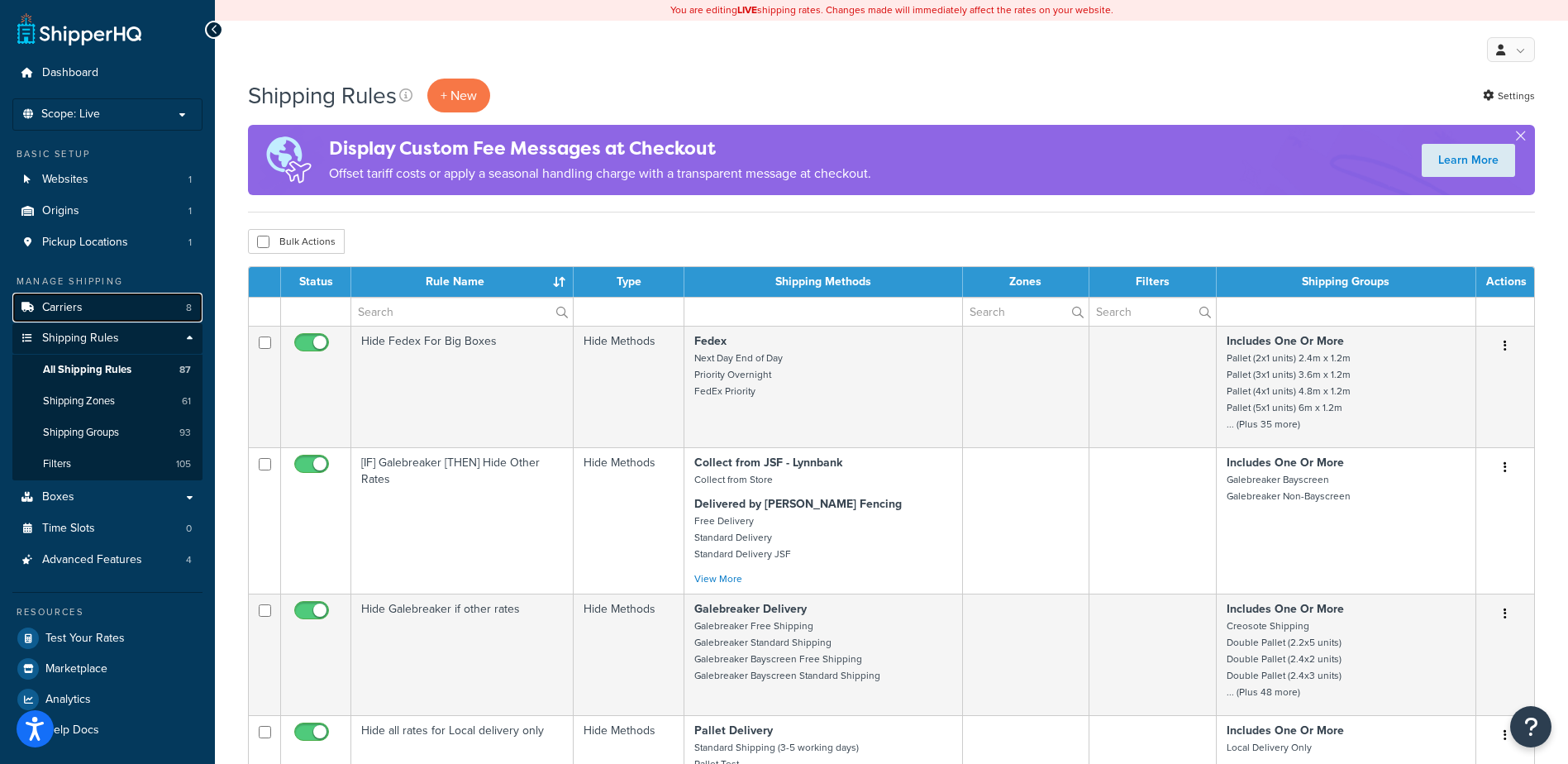
click at [93, 308] on link "Carriers 8" at bounding box center [107, 307] width 190 height 30
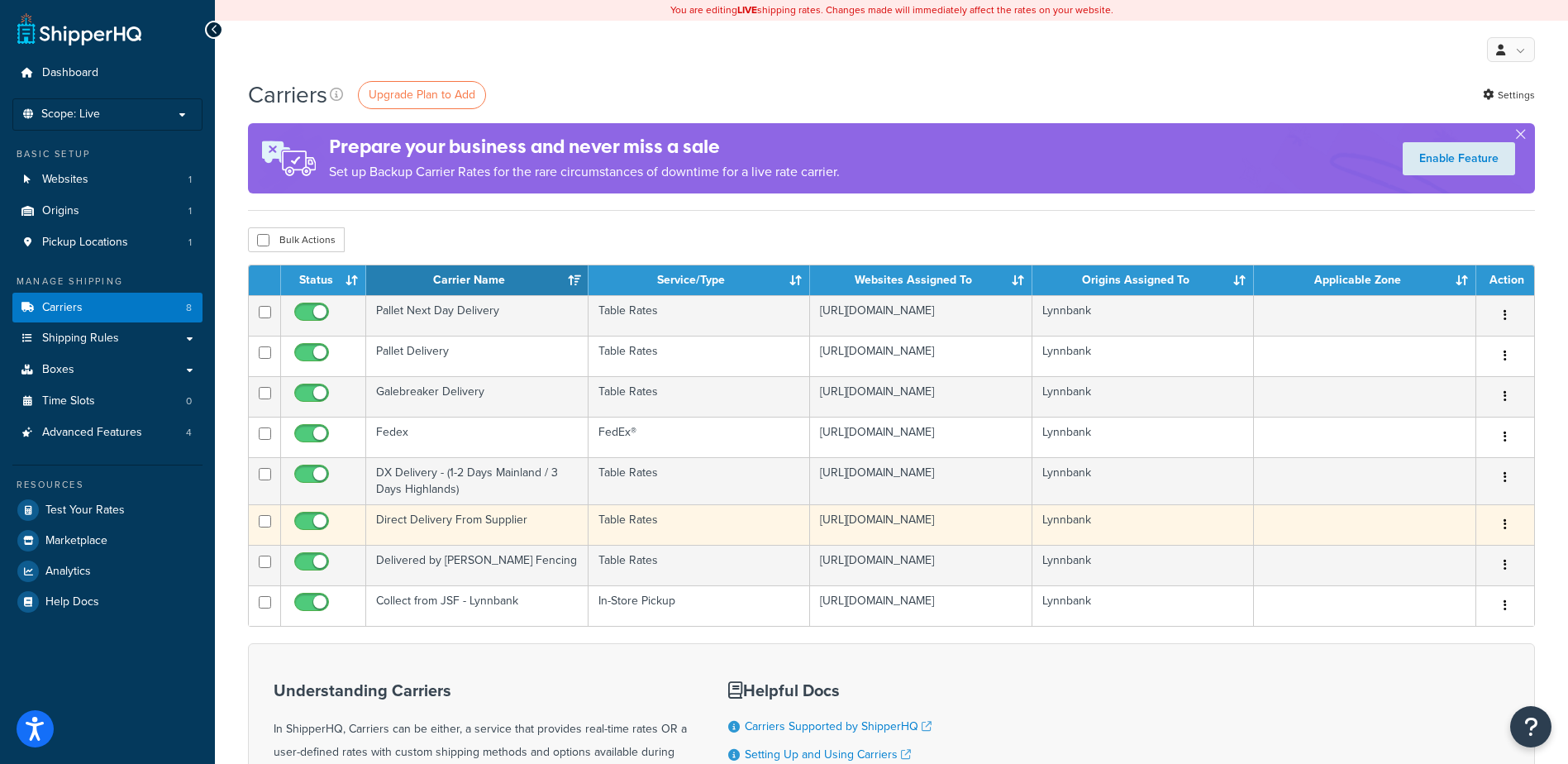
click at [522, 527] on td "Direct Delivery From Supplier" at bounding box center [477, 524] width 223 height 40
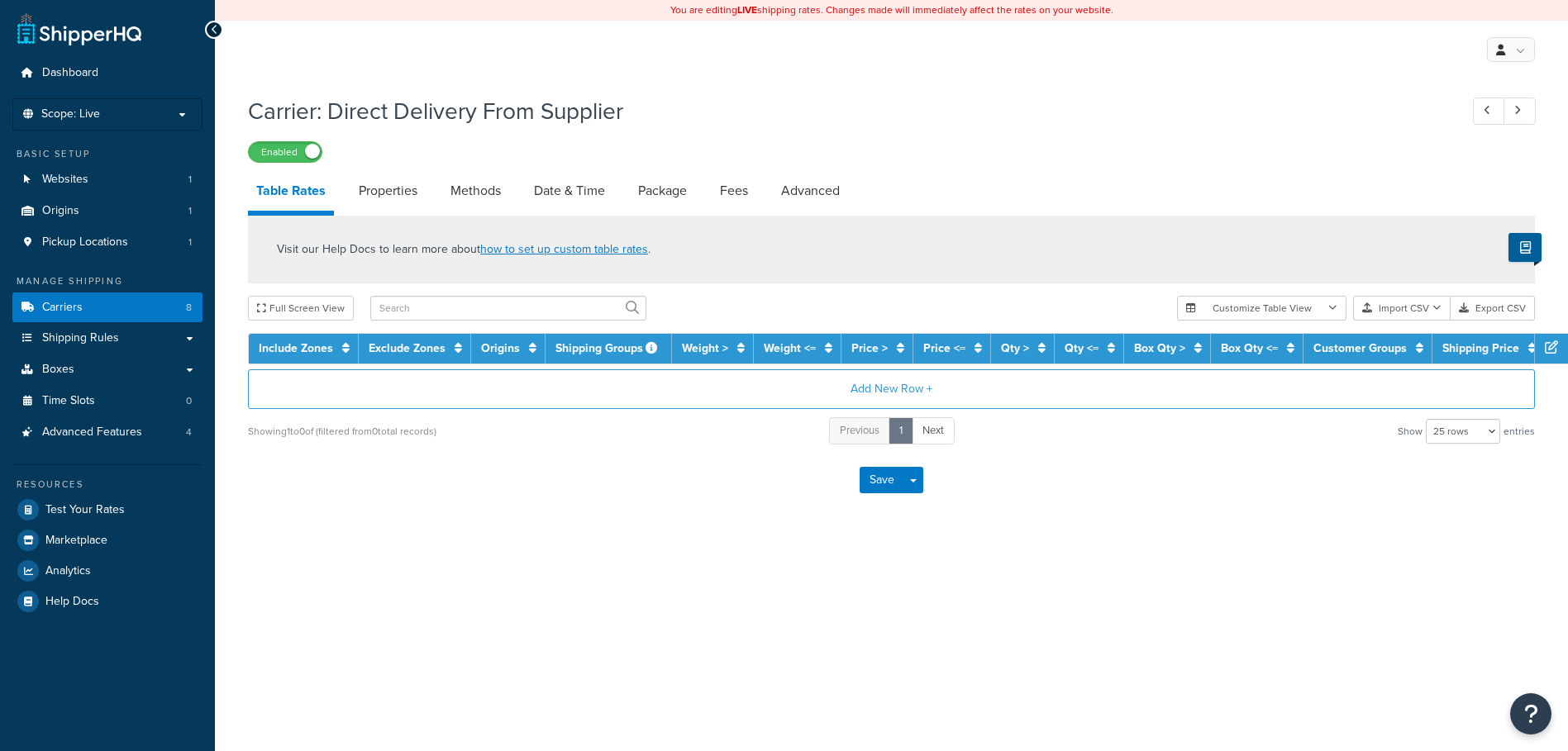
select select "25"
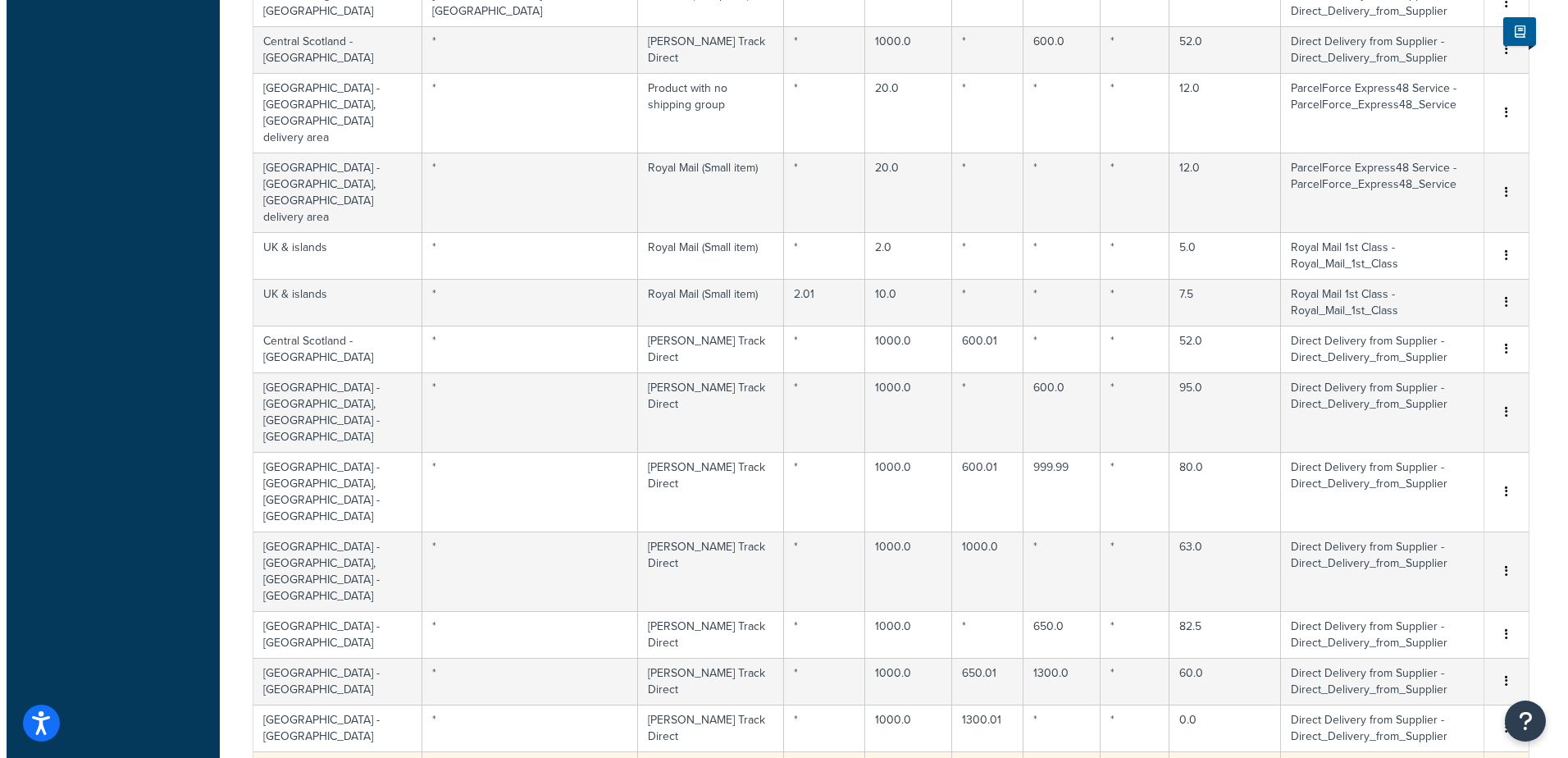
scroll to position [984, 0]
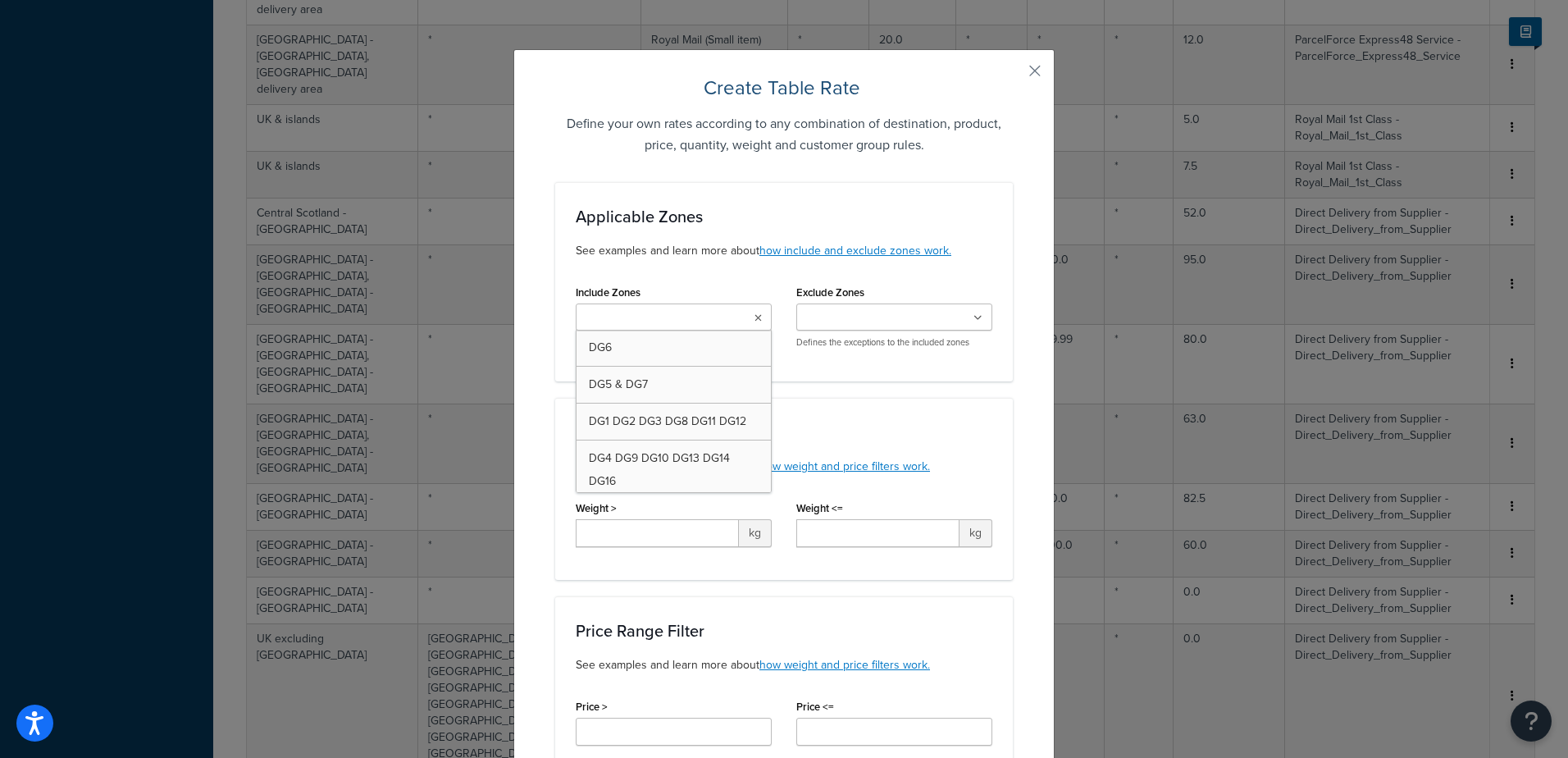
click at [674, 311] on input "Include Zones" at bounding box center [654, 318] width 145 height 18
type input "uk"
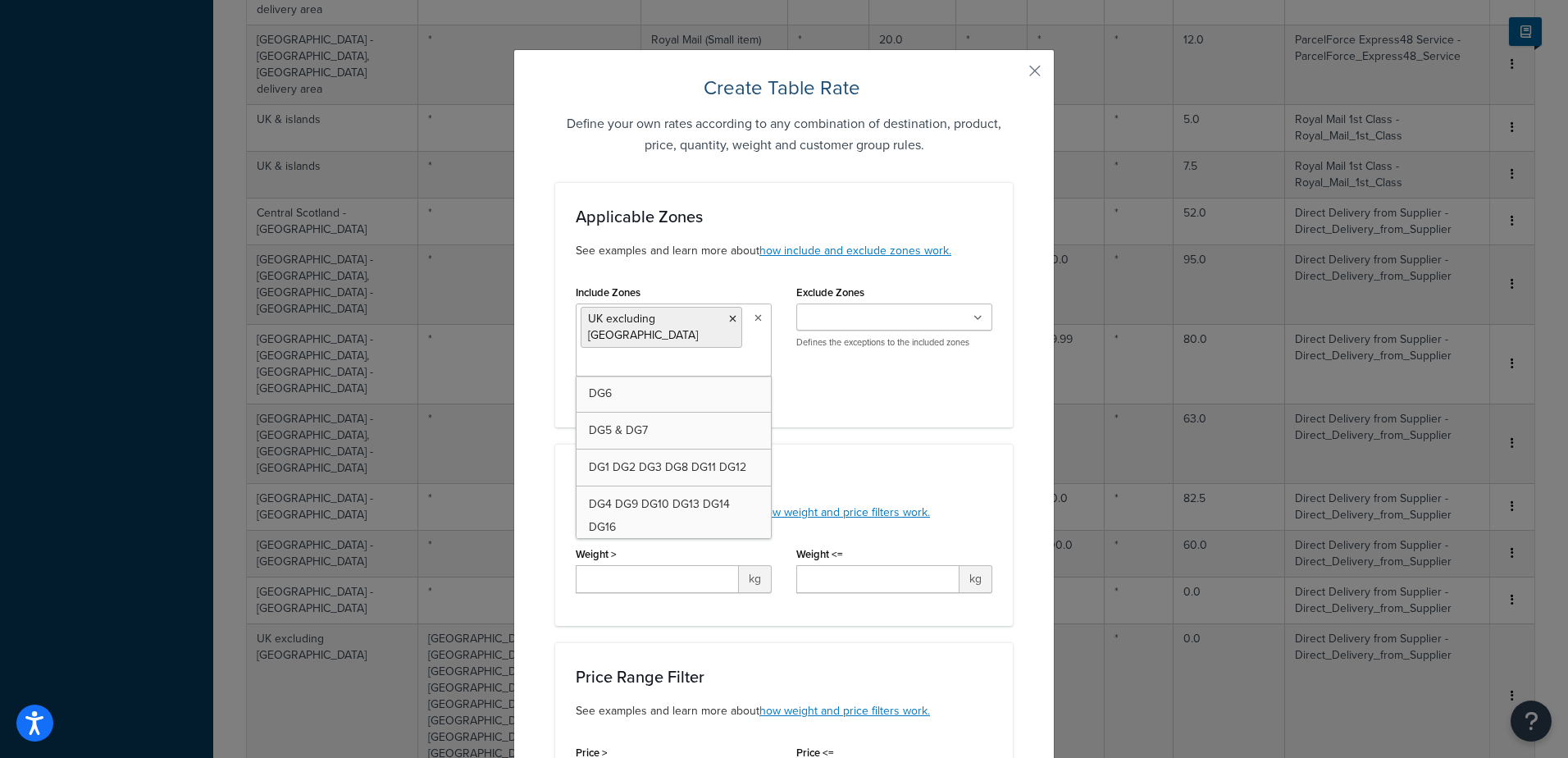
click at [815, 356] on div "Exclude Zones DG6 DG5 & DG7 DG1 DG2 DG3 DG8 DG11 DG12 DG4 DG9 DG10 DG13 DG14 DG…" at bounding box center [894, 321] width 221 height 80
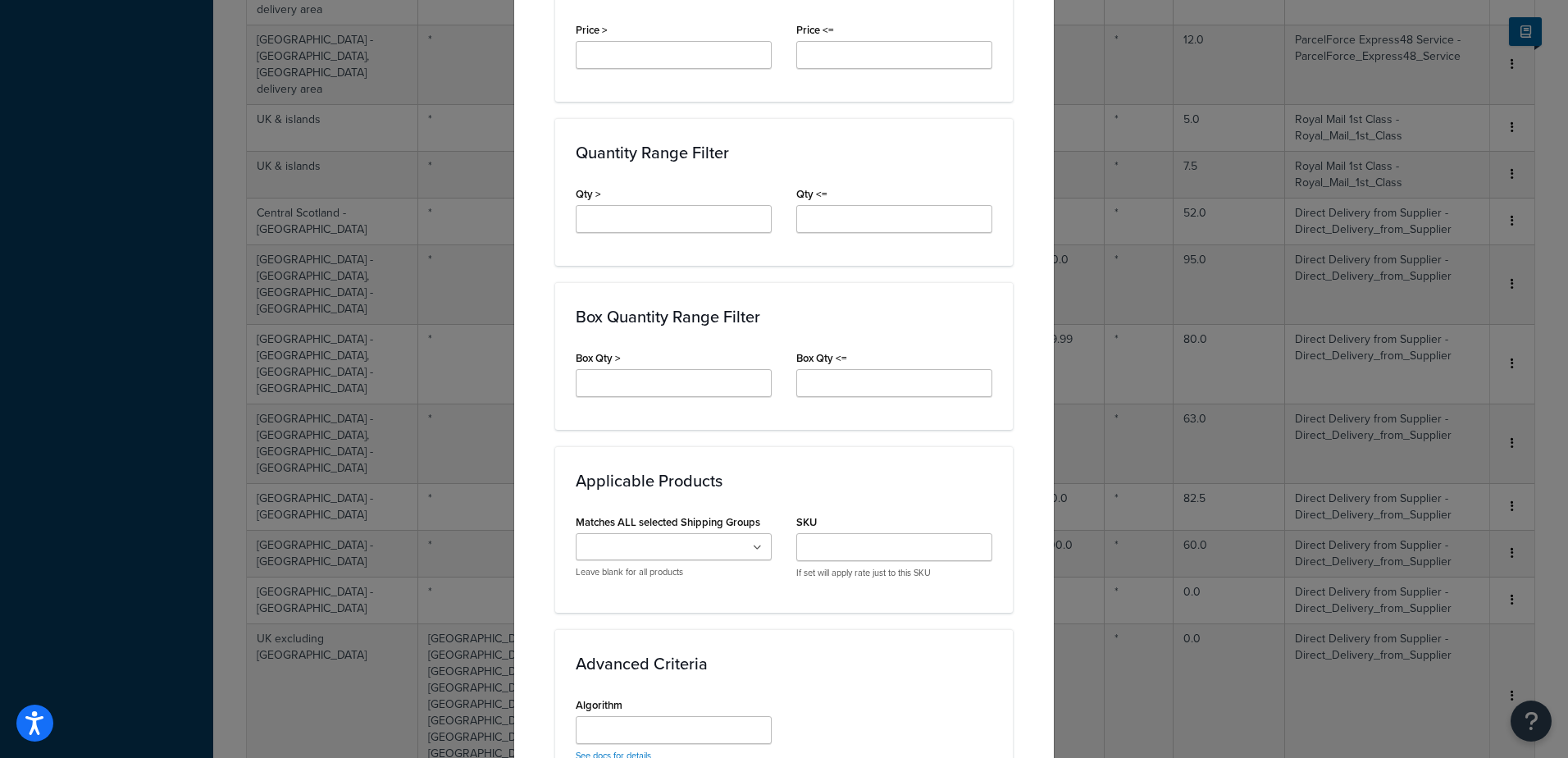
scroll to position [717, 0]
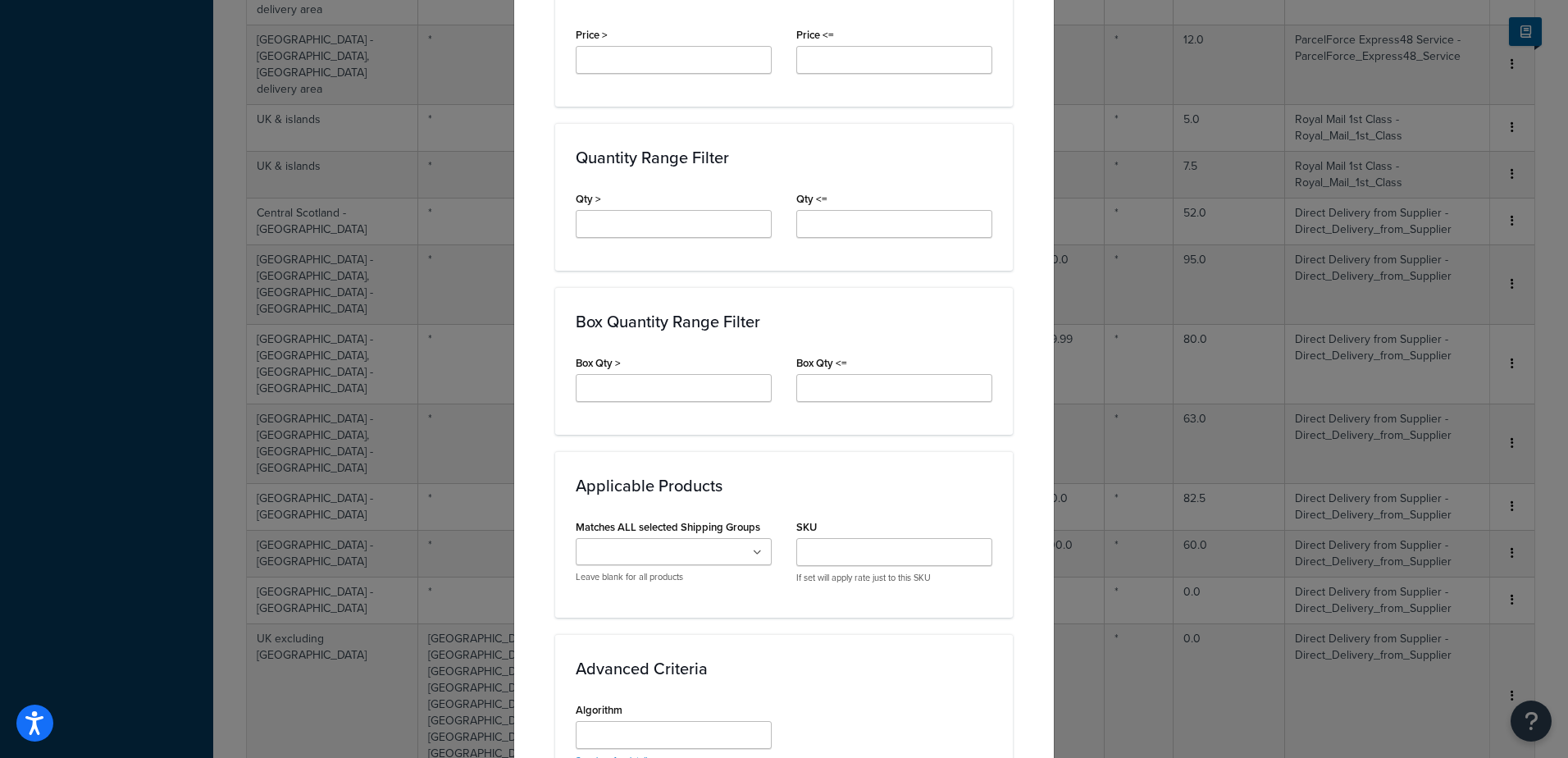
click at [753, 549] on icon at bounding box center [757, 553] width 9 height 10
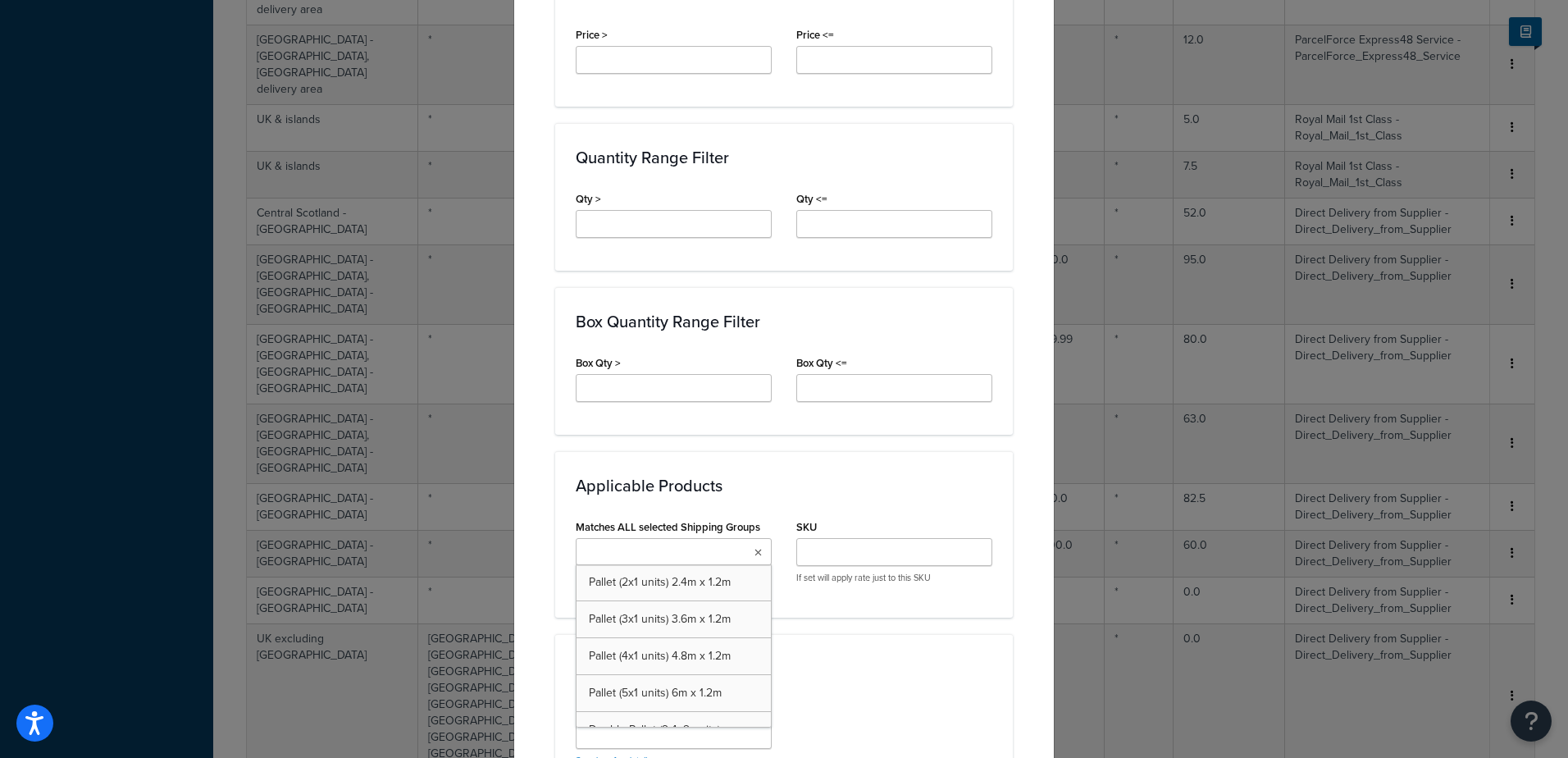
click at [708, 551] on ul at bounding box center [674, 552] width 196 height 27
click at [604, 546] on input "Matches ALL selected Shipping Groups" at bounding box center [654, 553] width 145 height 18
type input "bre"
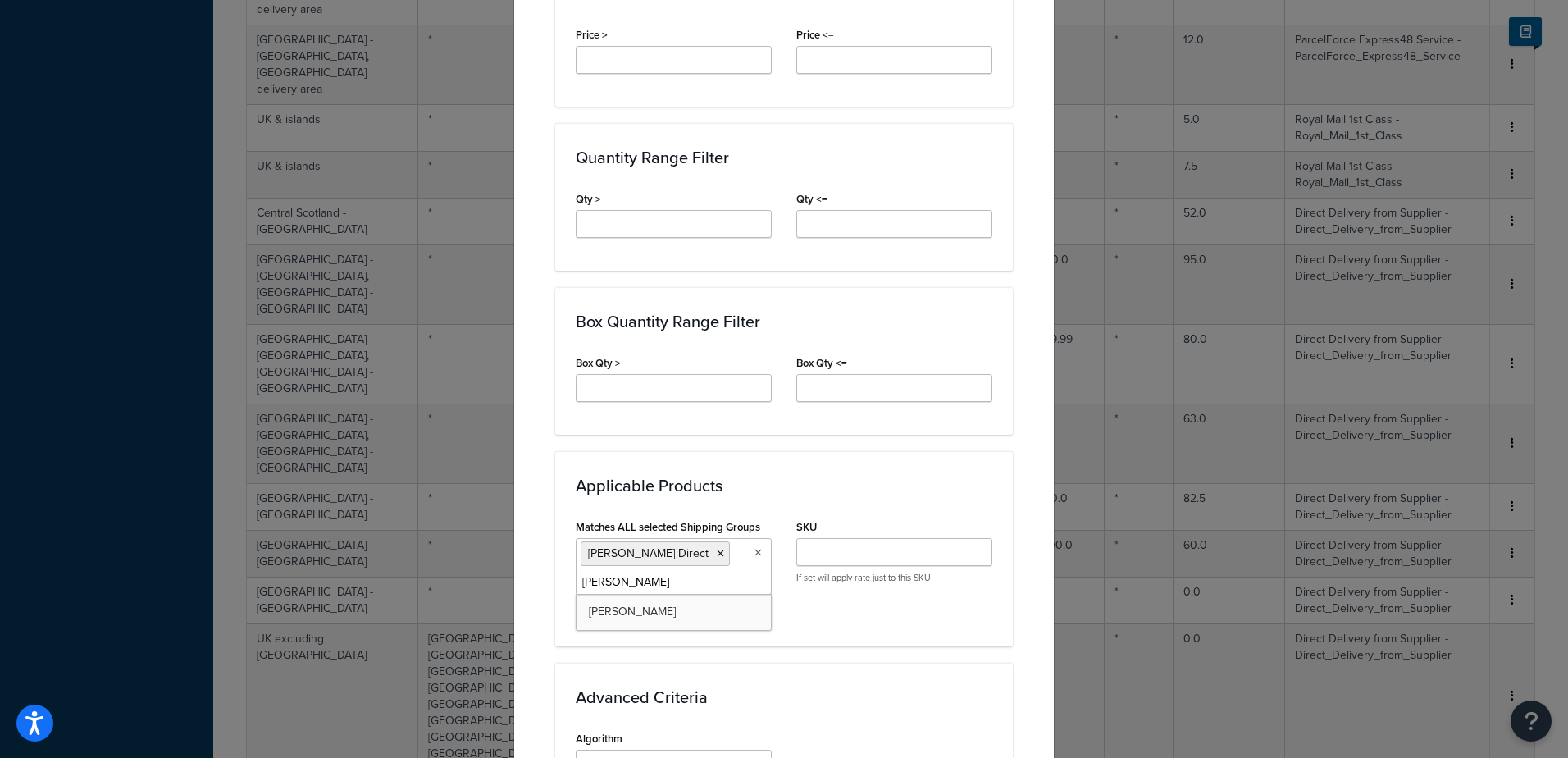
type input "[PERSON_NAME]"
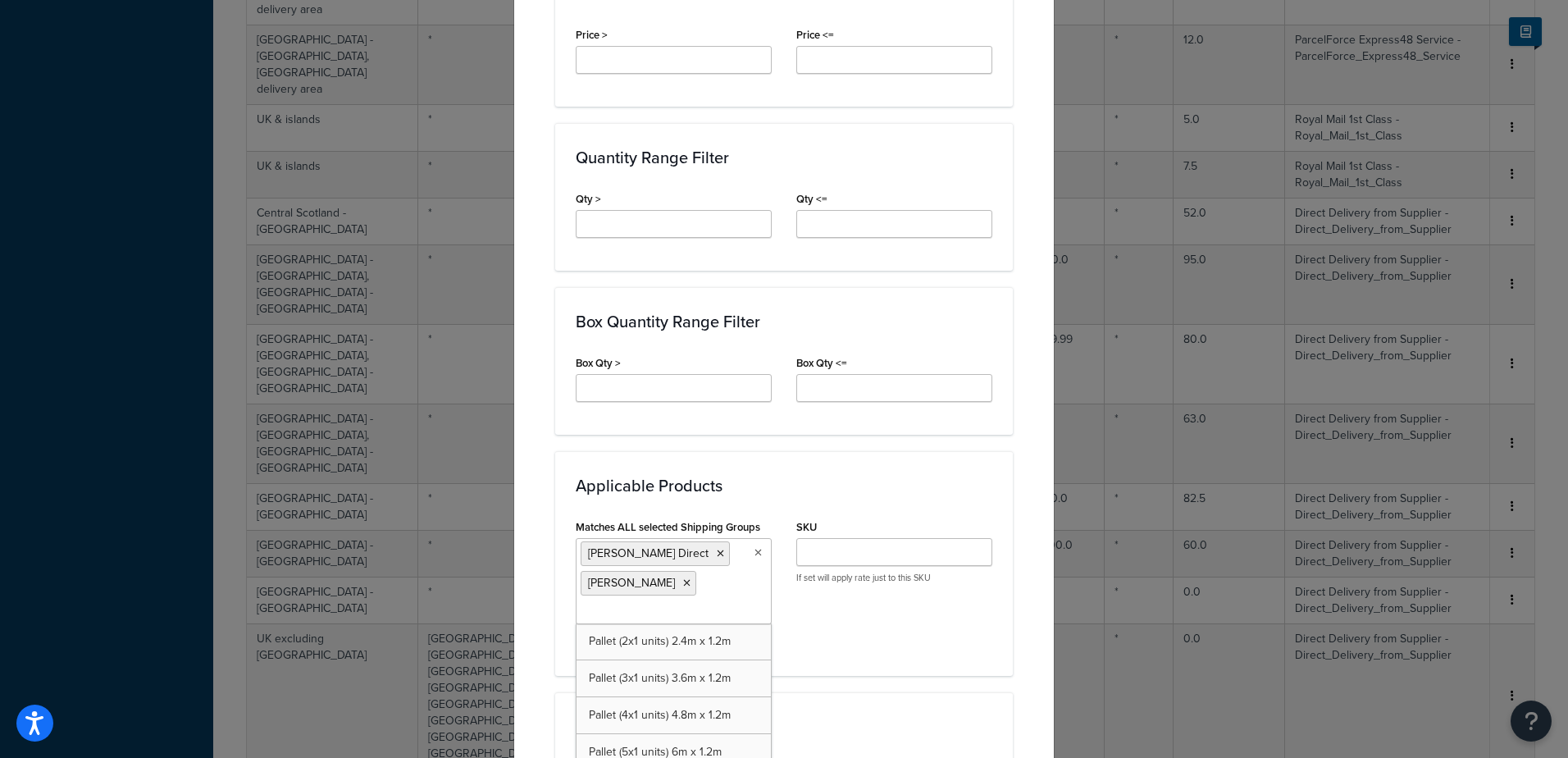
scroll to position [1121, 0]
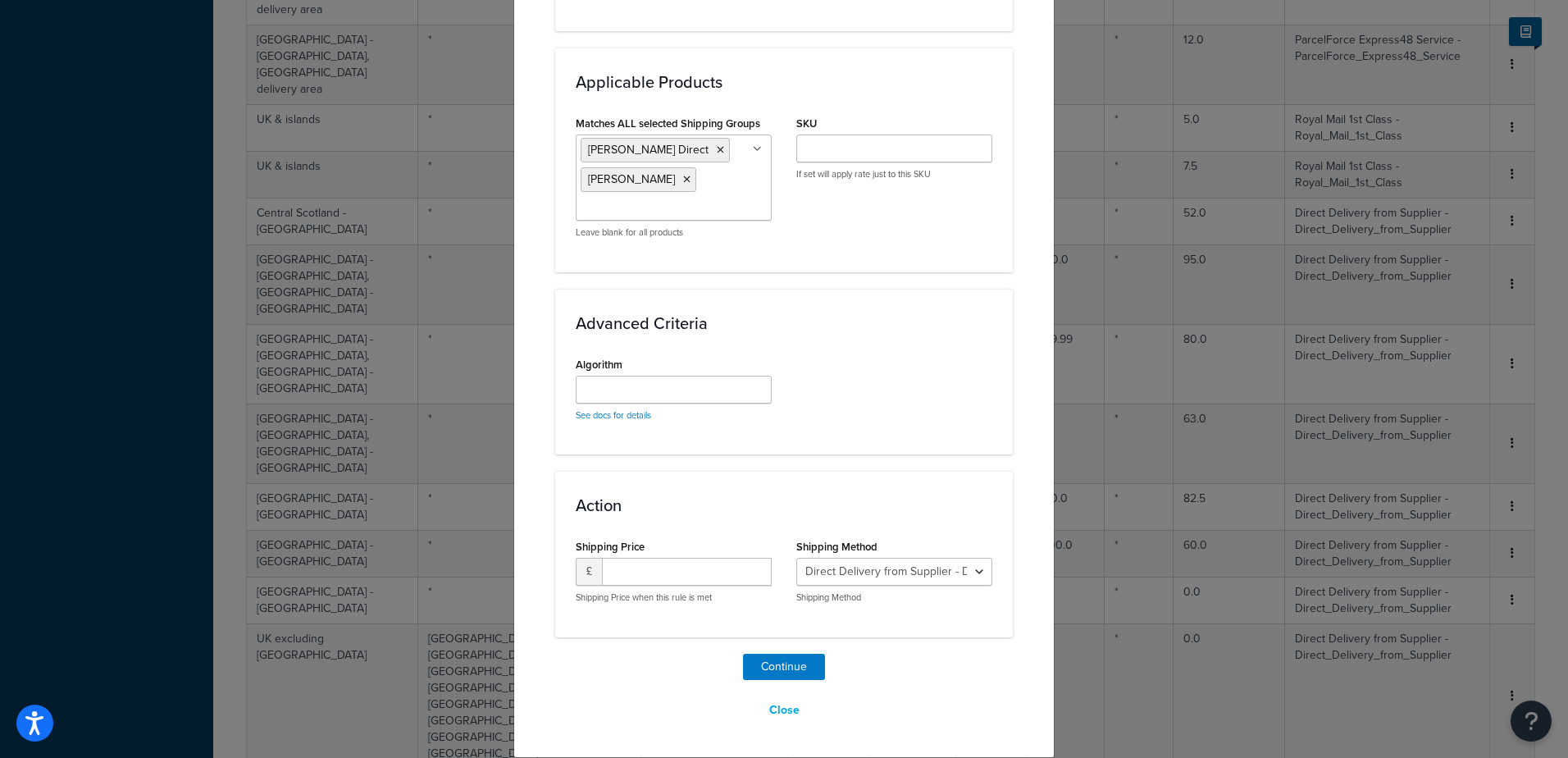
click at [886, 406] on div "Algorithm See docs for details" at bounding box center [784, 393] width 441 height 81
click at [716, 146] on icon at bounding box center [720, 150] width 7 height 10
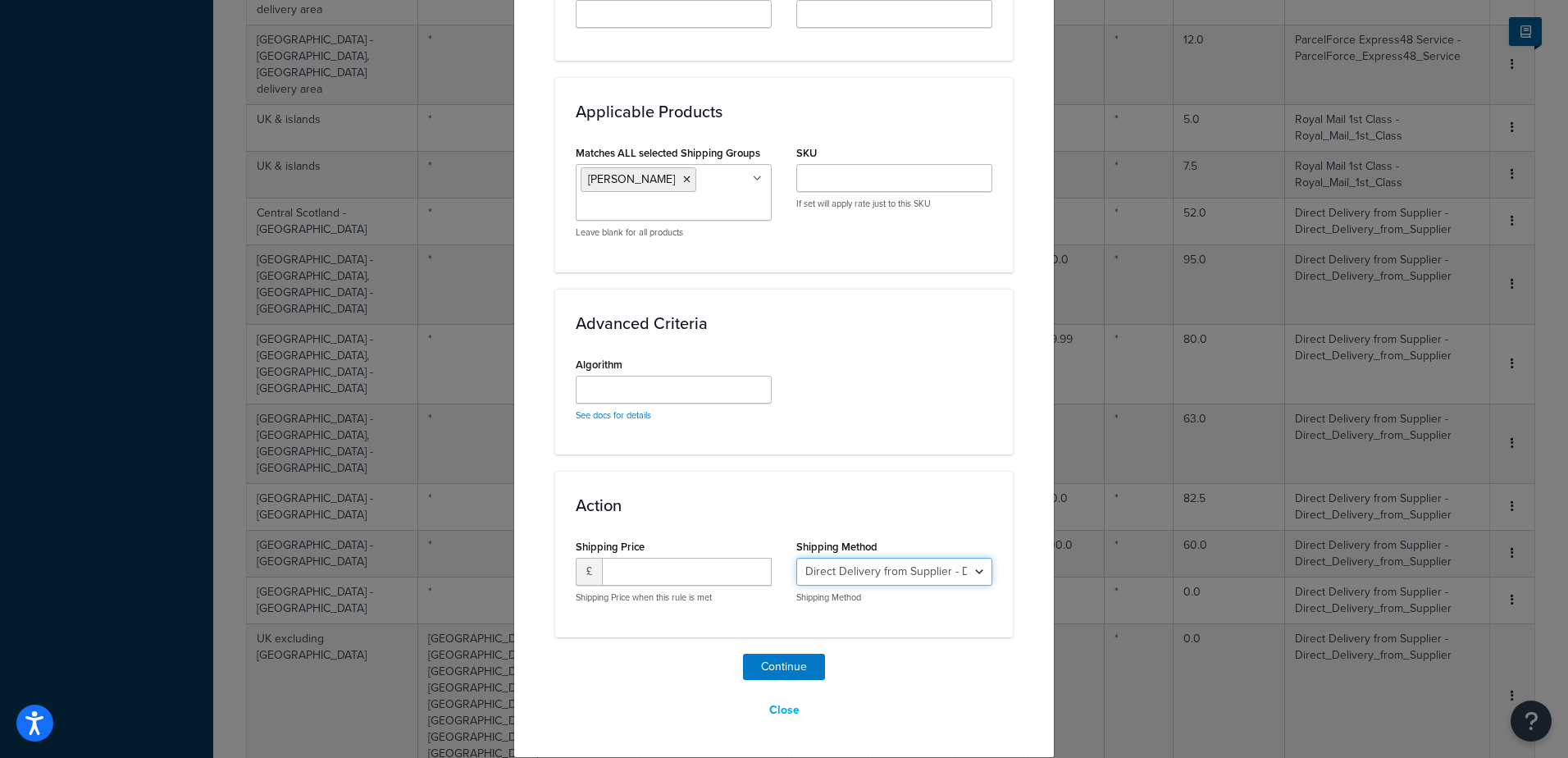
click at [974, 573] on select "Direct Delivery from Supplier - Direct_Delivery_from_Supplier Direct Delivery -…" at bounding box center [894, 571] width 196 height 28
select select "158754"
click at [796, 557] on select "Direct Delivery from Supplier - Direct_Delivery_from_Supplier Direct Delivery -…" at bounding box center [894, 571] width 196 height 28
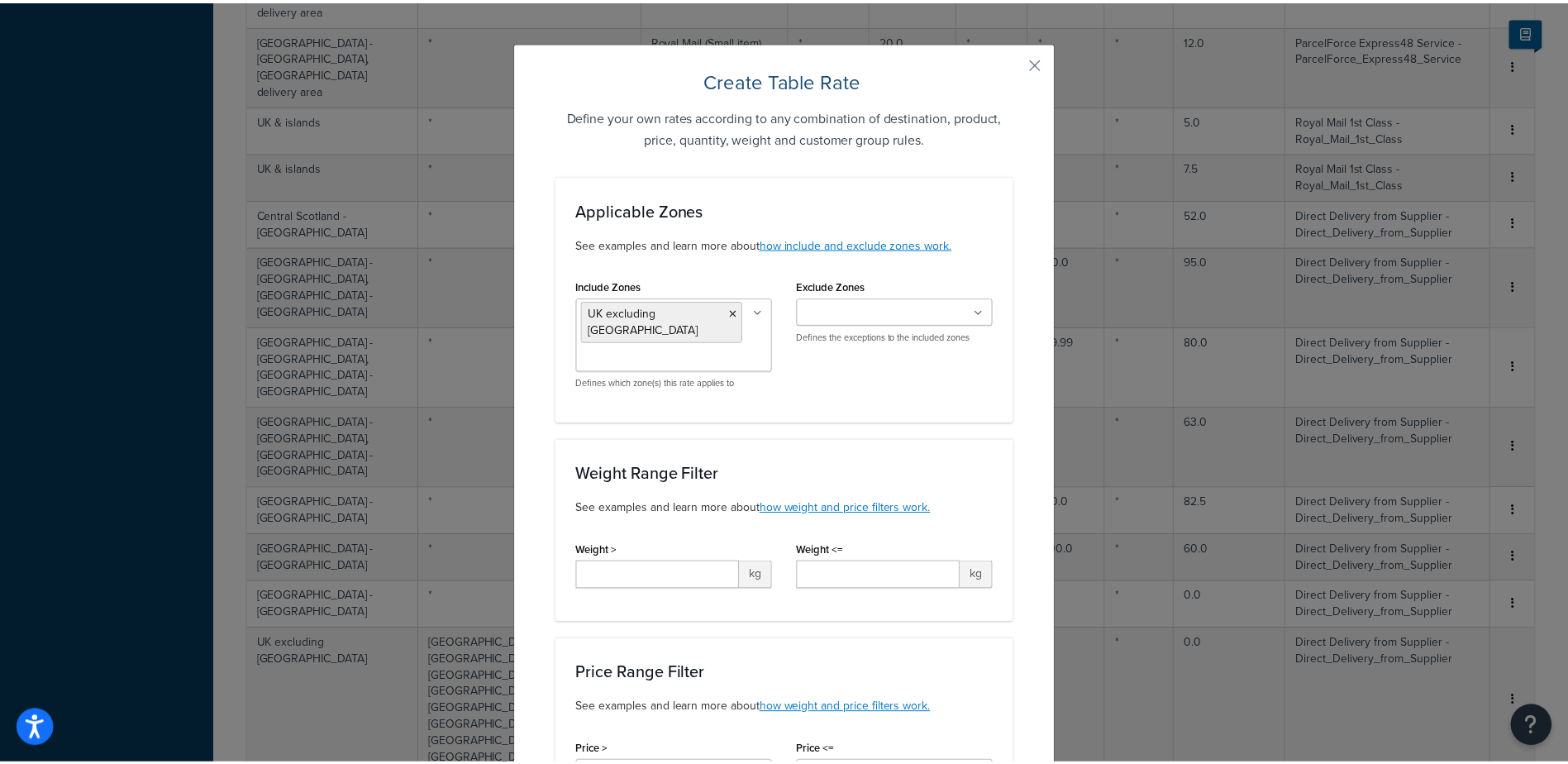
scroll to position [5, 0]
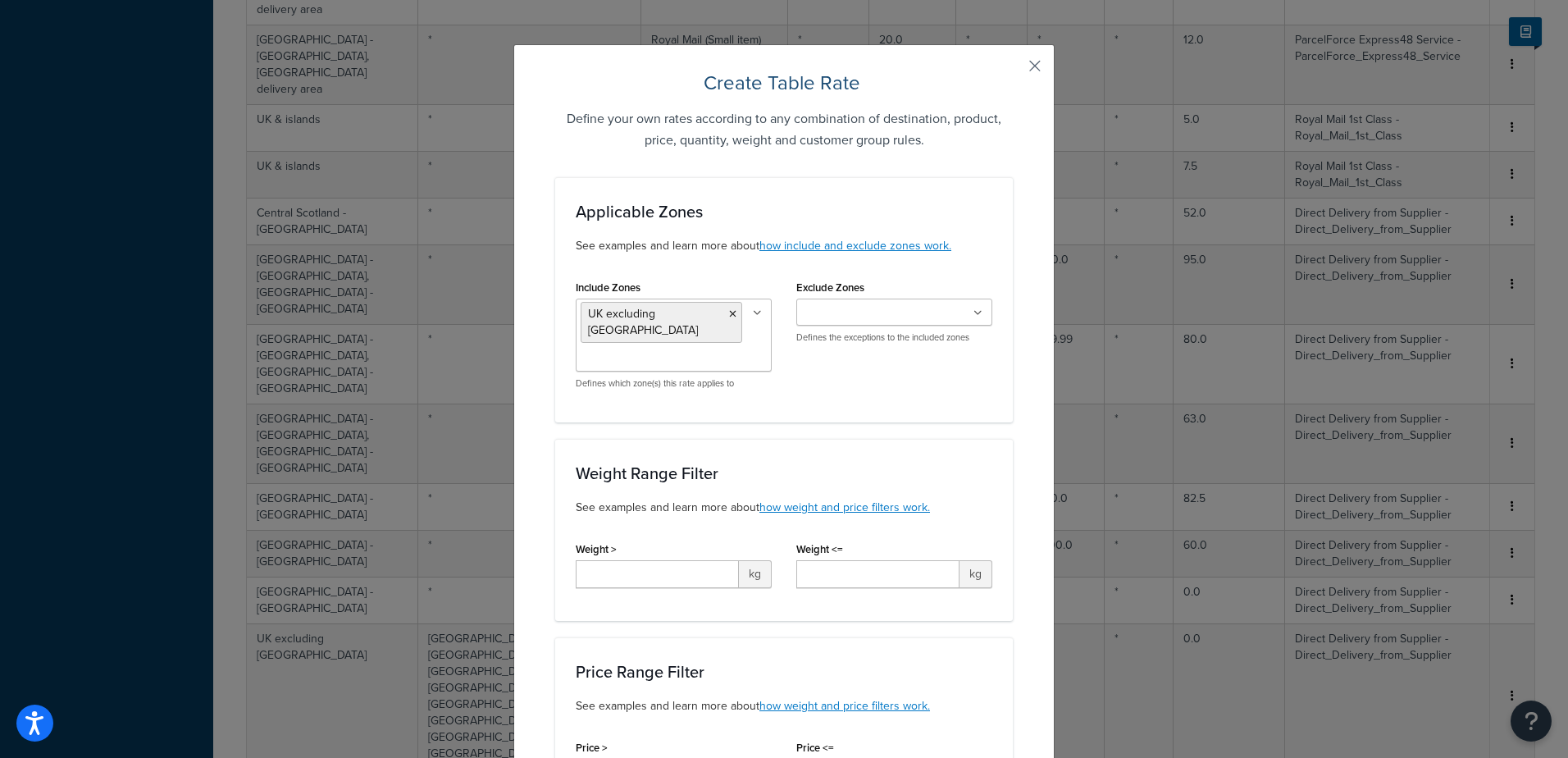
click at [1013, 70] on button "button" at bounding box center [1011, 72] width 5 height 5
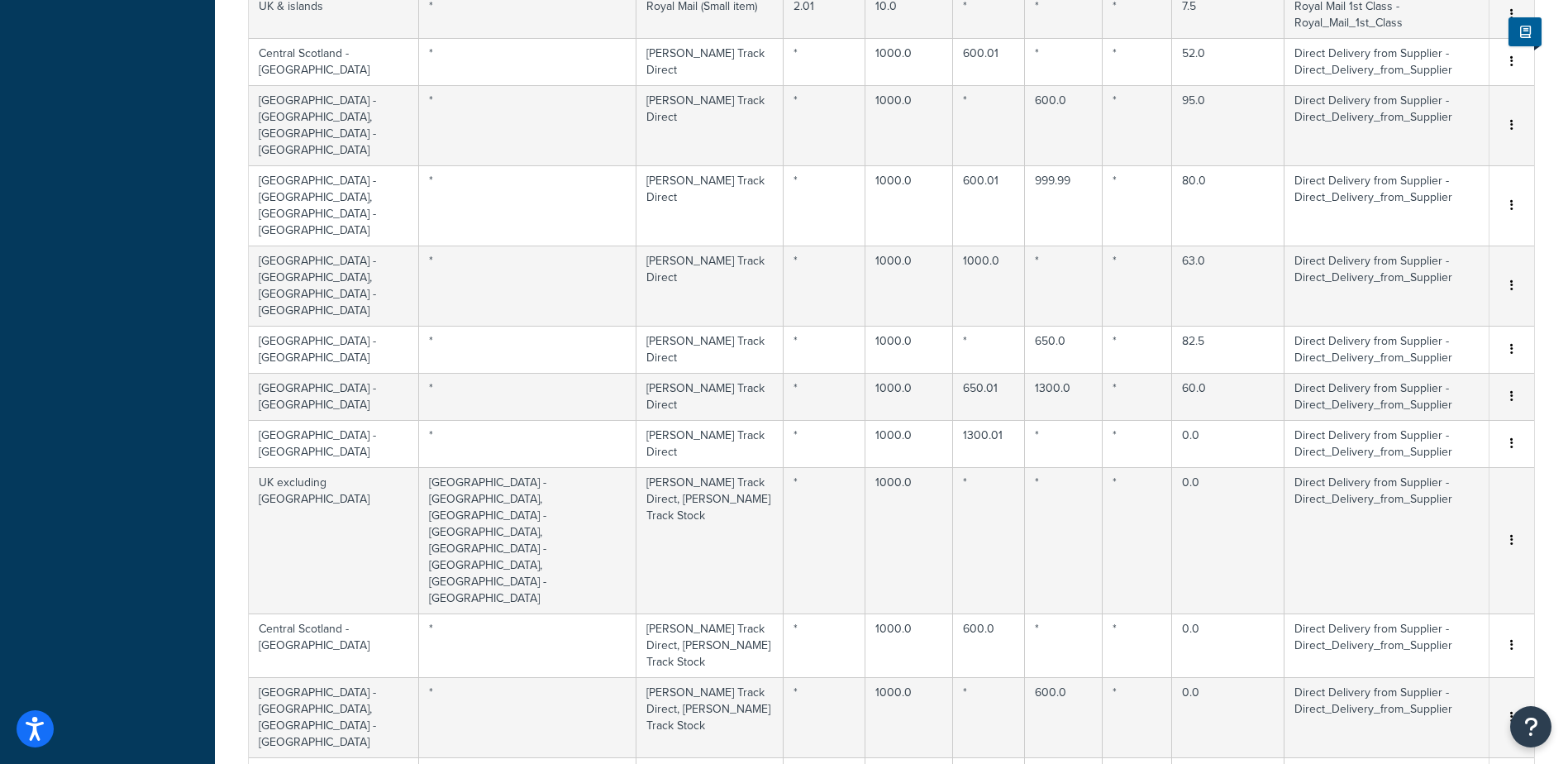
scroll to position [1162, 0]
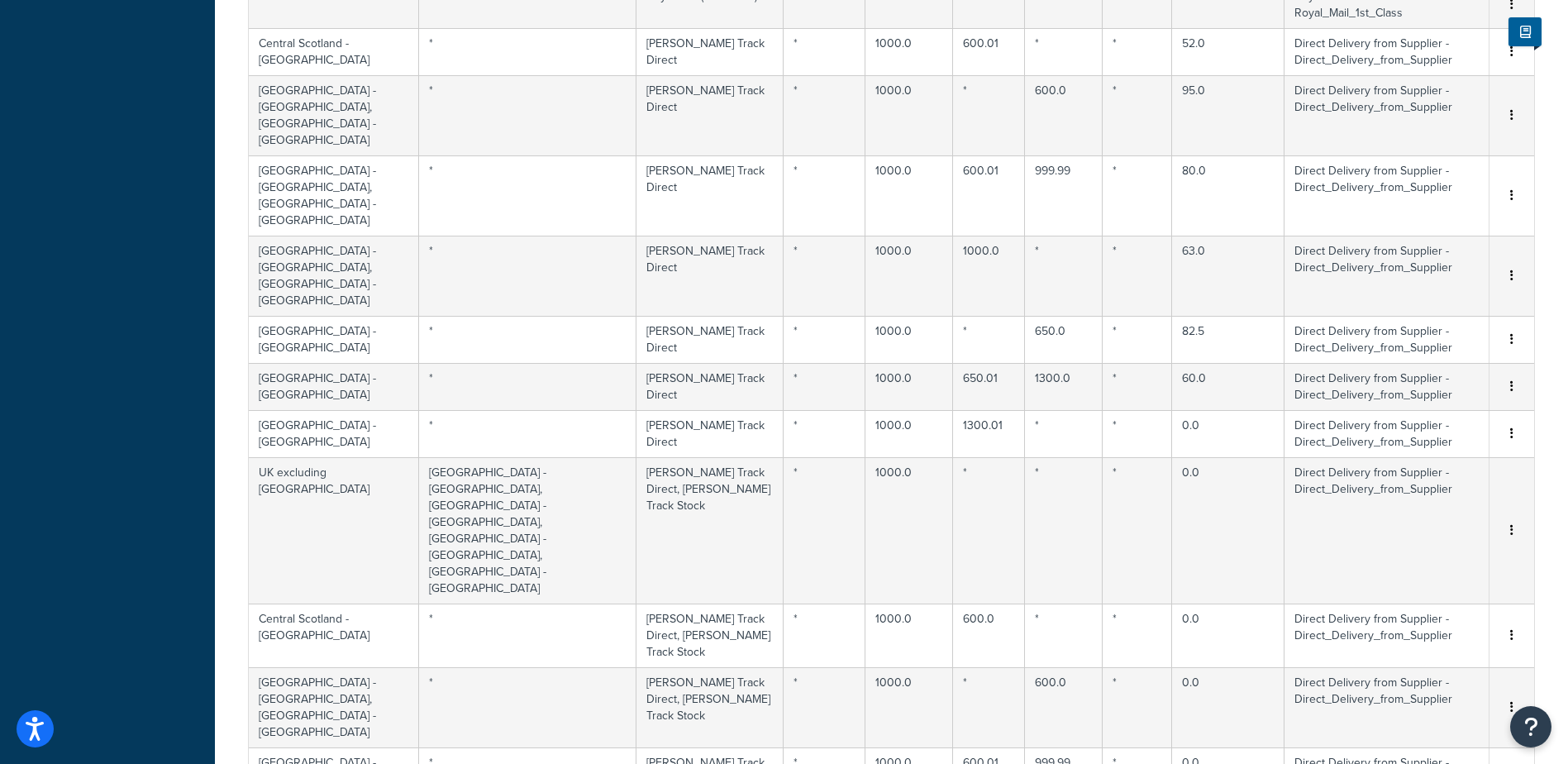
select select "1000"
